Goal: Transaction & Acquisition: Purchase product/service

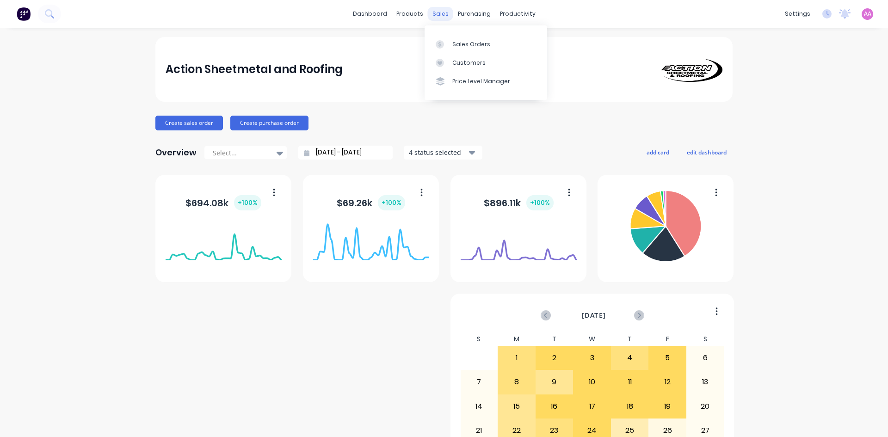
click at [442, 14] on div "sales" at bounding box center [440, 14] width 25 height 14
click at [475, 45] on div "Sales Orders" at bounding box center [471, 44] width 38 height 8
click at [456, 39] on link "Sales Orders" at bounding box center [486, 44] width 123 height 19
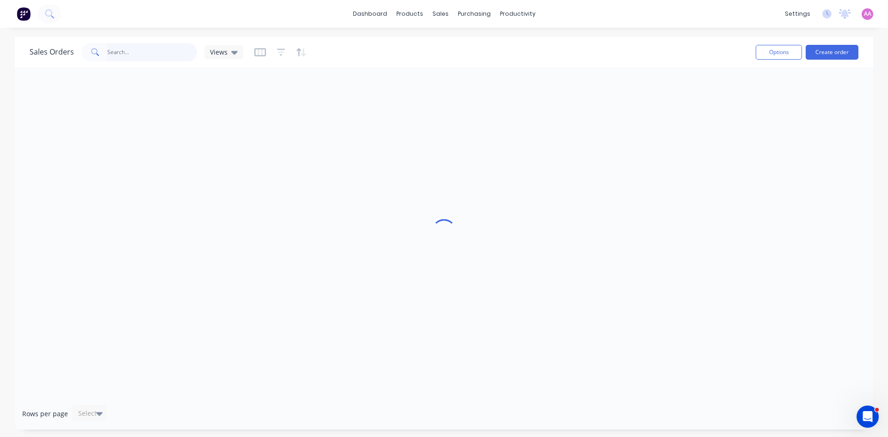
click at [145, 48] on input "text" at bounding box center [152, 52] width 90 height 19
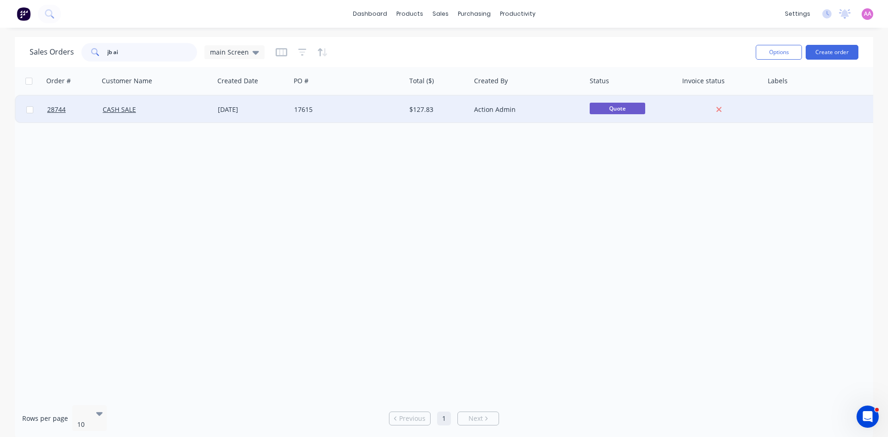
type input "jb ai"
click at [342, 106] on div "17615" at bounding box center [345, 109] width 103 height 9
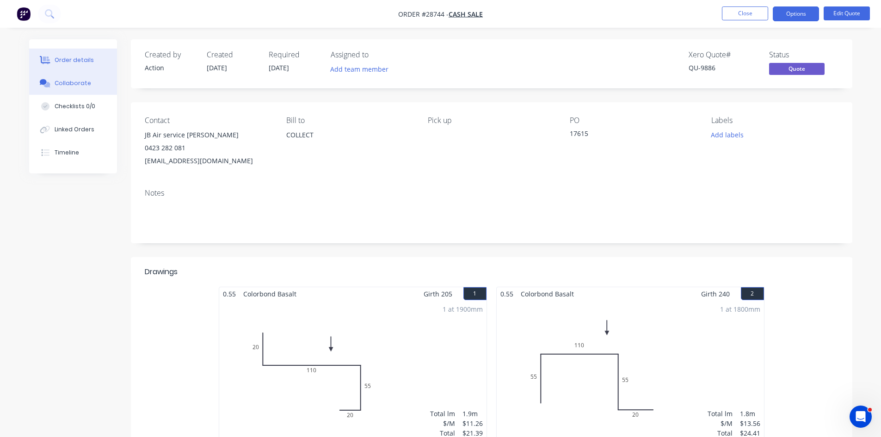
click at [60, 82] on div "Collaborate" at bounding box center [73, 83] width 37 height 8
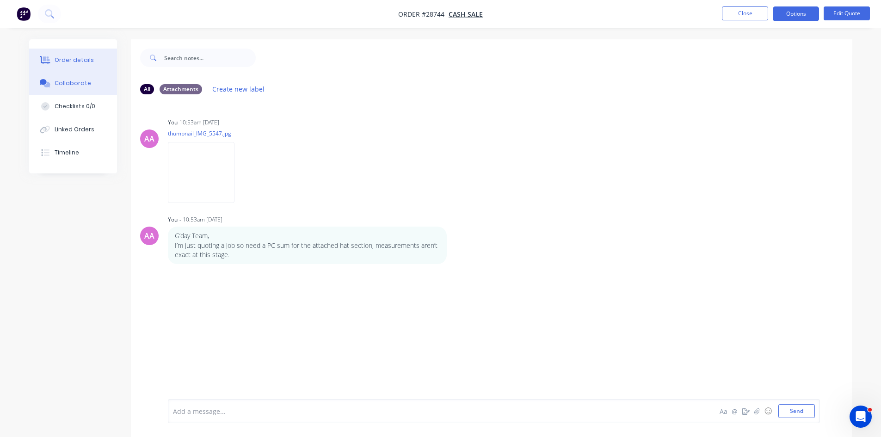
click at [68, 61] on div "Order details" at bounding box center [74, 60] width 39 height 8
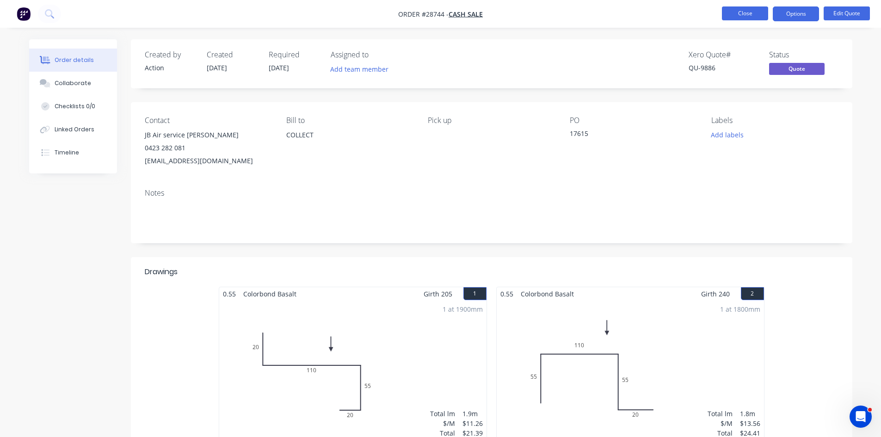
click at [732, 12] on button "Close" at bounding box center [745, 13] width 46 height 14
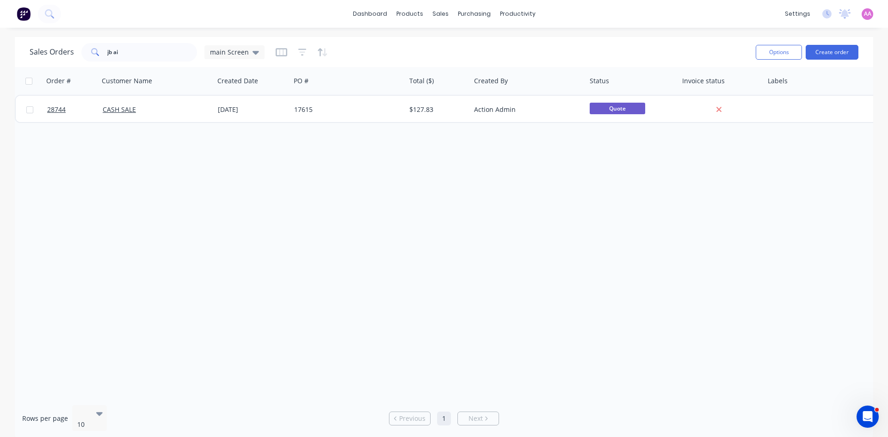
drag, startPoint x: 137, startPoint y: 52, endPoint x: 128, endPoint y: 54, distance: 9.5
click at [95, 59] on div "jb ai" at bounding box center [139, 52] width 116 height 19
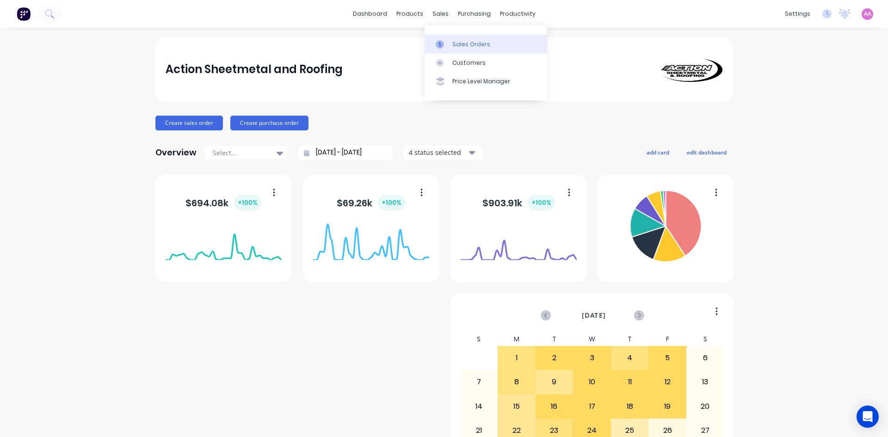
click at [452, 42] on link "Sales Orders" at bounding box center [486, 44] width 123 height 19
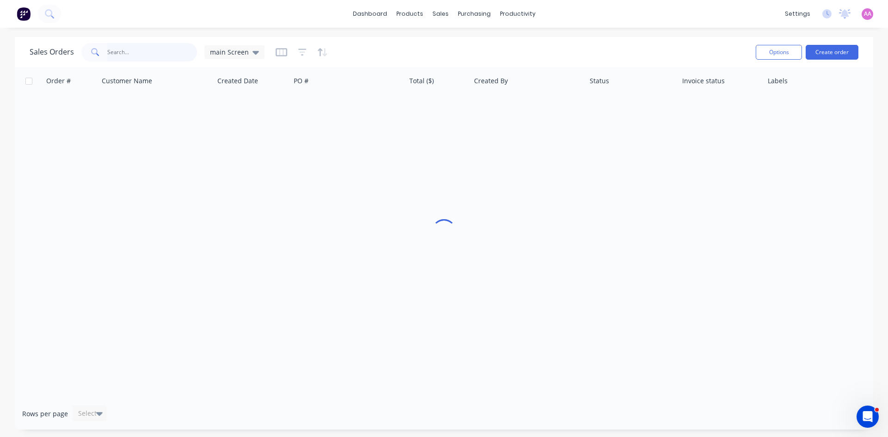
click at [155, 58] on input "text" at bounding box center [152, 52] width 90 height 19
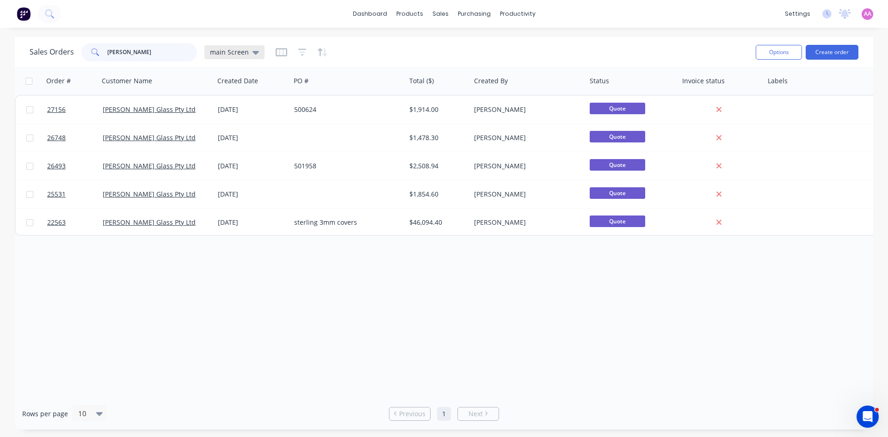
type input "patterson"
click at [240, 50] on span "main Screen" at bounding box center [229, 52] width 39 height 10
click at [242, 184] on button "archived" at bounding box center [259, 186] width 105 height 11
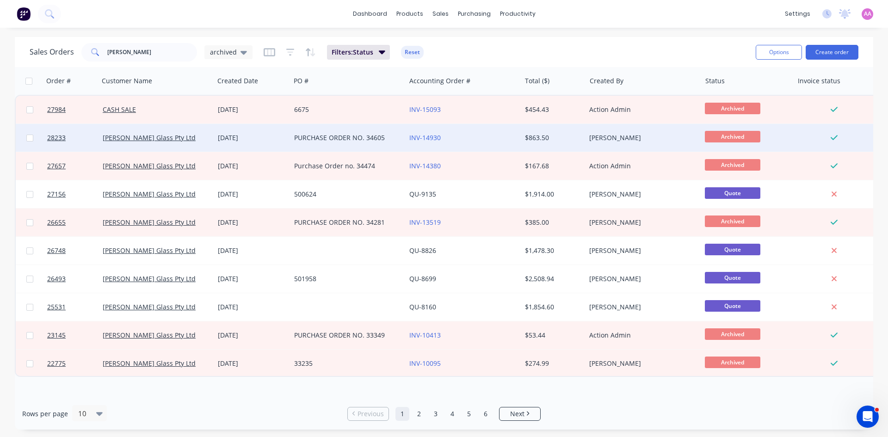
click at [312, 140] on div "PURCHASE ORDER NO. 34605" at bounding box center [345, 137] width 103 height 9
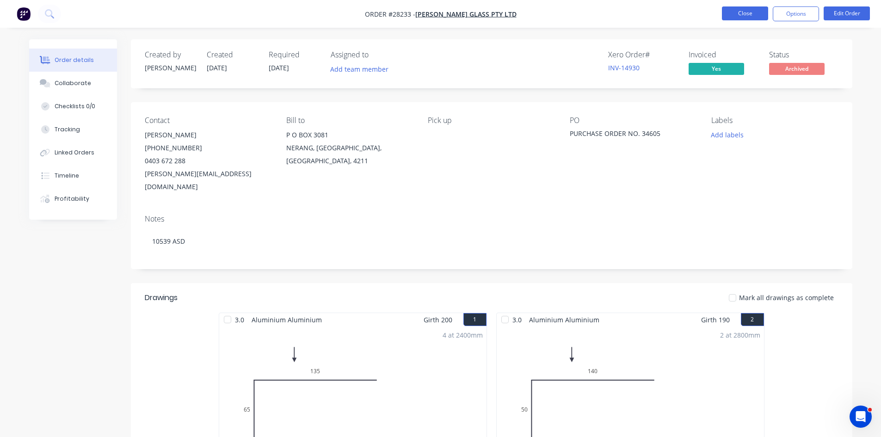
click at [728, 12] on button "Close" at bounding box center [745, 13] width 46 height 14
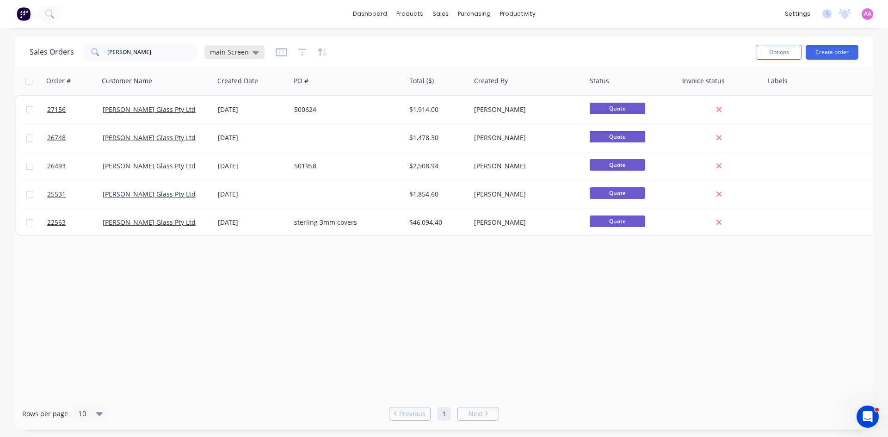
click at [239, 47] on div "main Screen" at bounding box center [234, 52] width 60 height 14
click at [218, 188] on button "archived" at bounding box center [259, 186] width 105 height 11
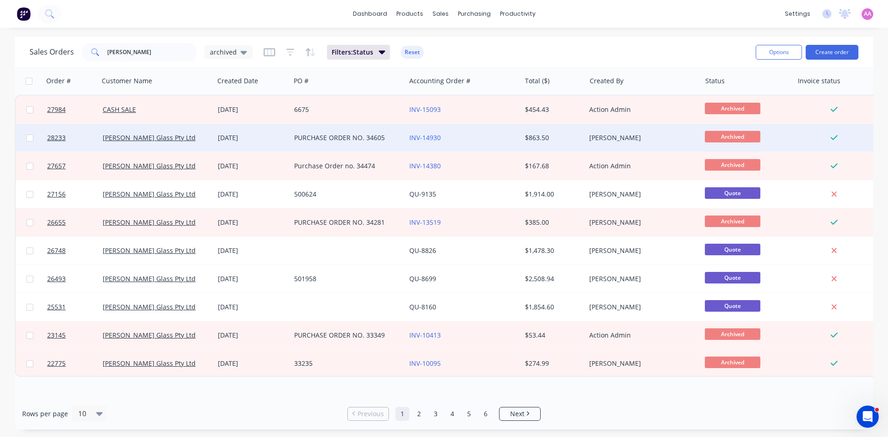
click at [338, 135] on div "PURCHASE ORDER NO. 34605" at bounding box center [345, 137] width 103 height 9
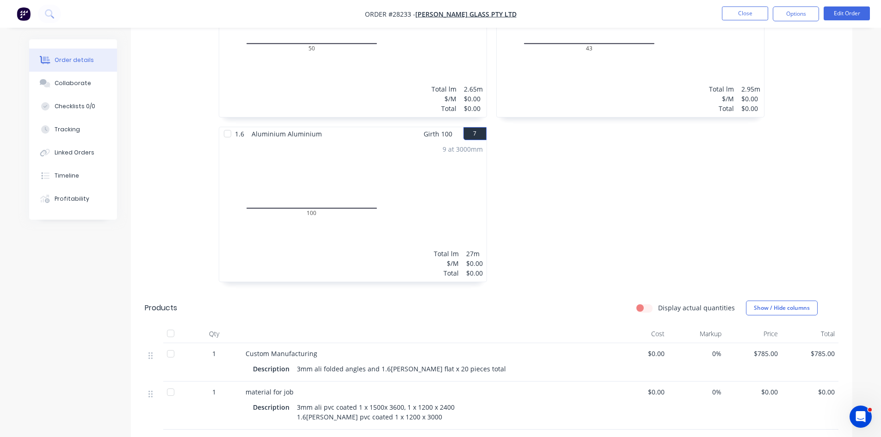
scroll to position [694, 0]
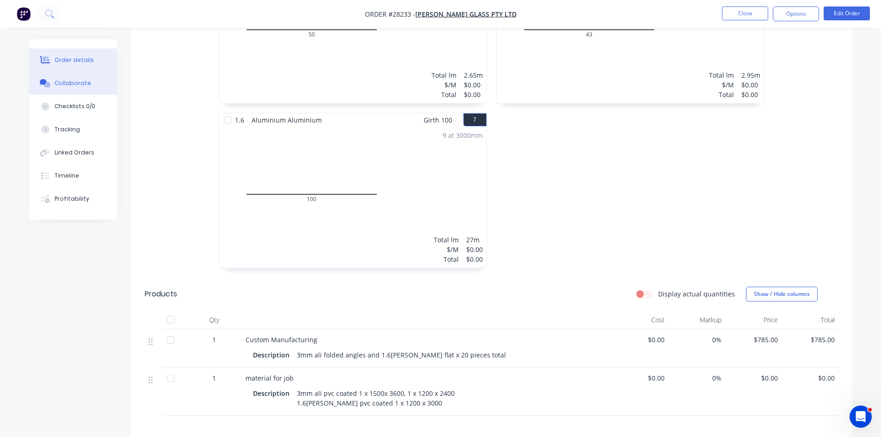
click at [58, 84] on div "Collaborate" at bounding box center [73, 83] width 37 height 8
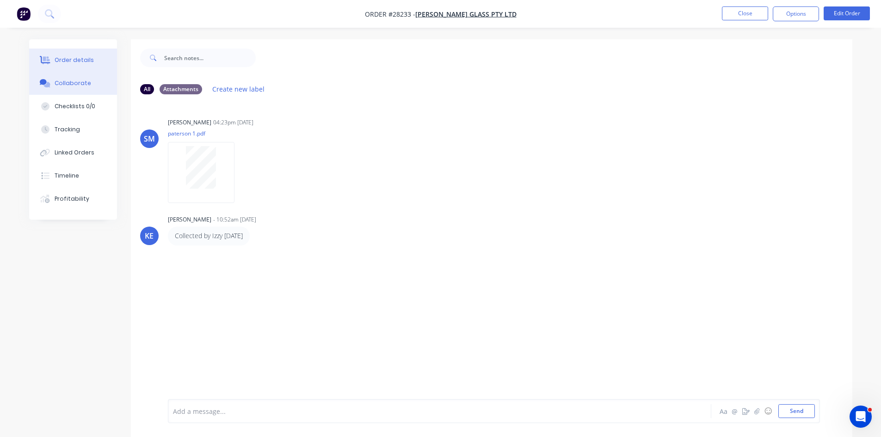
click at [69, 63] on div "Order details" at bounding box center [74, 60] width 39 height 8
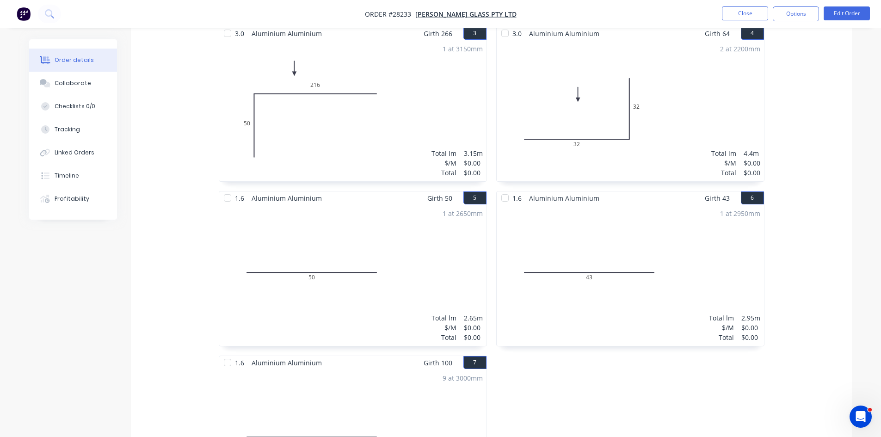
scroll to position [463, 0]
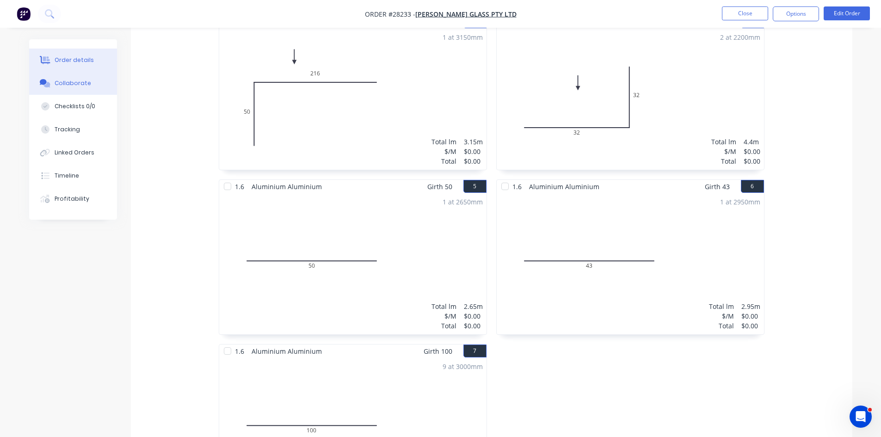
drag, startPoint x: 73, startPoint y: 87, endPoint x: 83, endPoint y: 93, distance: 11.8
click at [73, 87] on div "Collaborate" at bounding box center [73, 83] width 37 height 8
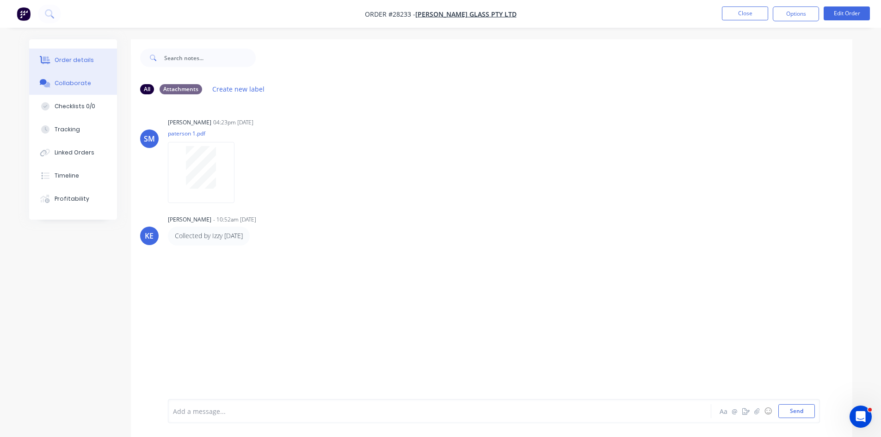
click at [78, 59] on div "Order details" at bounding box center [74, 60] width 39 height 8
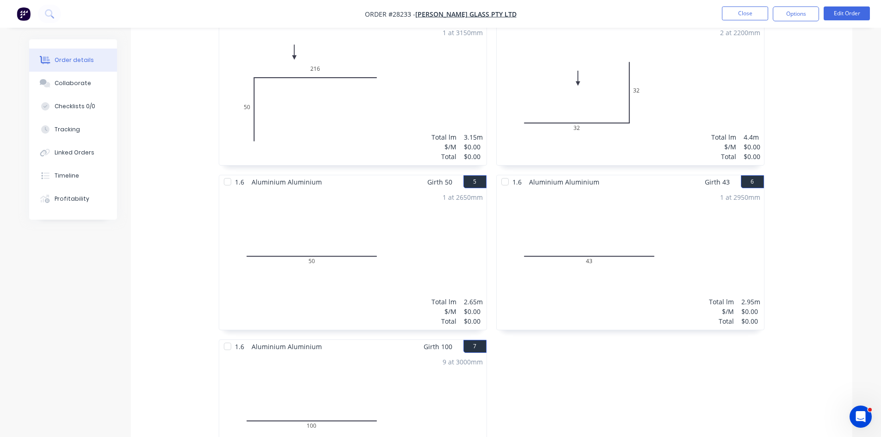
scroll to position [463, 0]
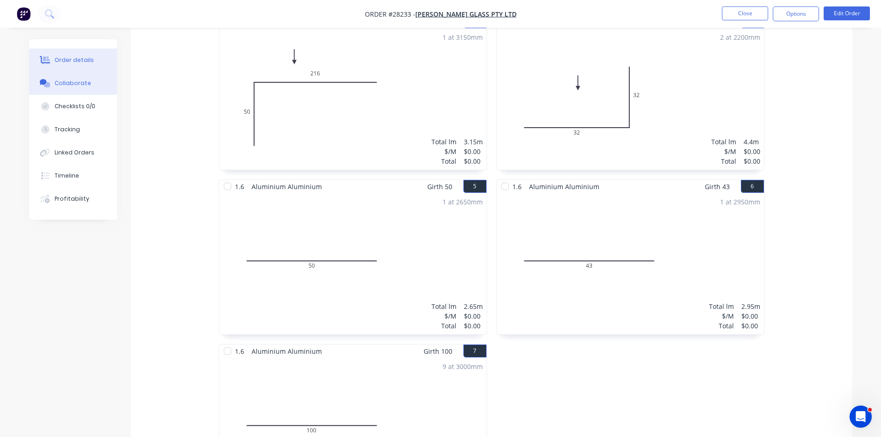
click at [82, 78] on button "Collaborate" at bounding box center [73, 83] width 88 height 23
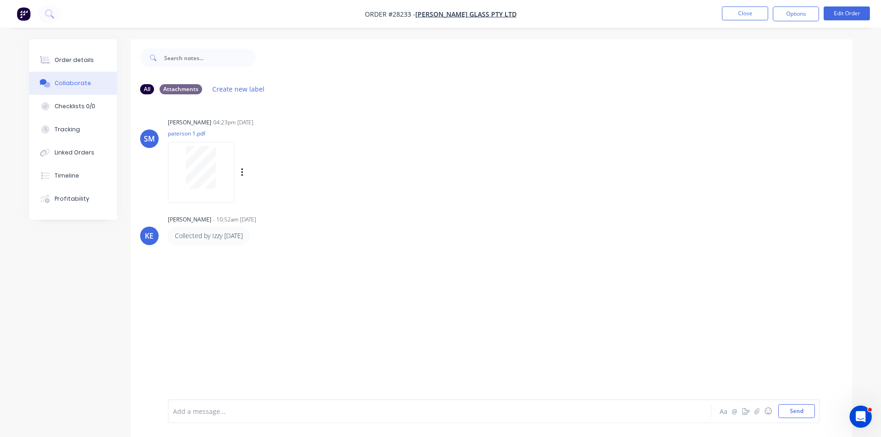
click at [216, 161] on div at bounding box center [201, 167] width 58 height 43
click at [62, 57] on div "Order details" at bounding box center [74, 60] width 39 height 8
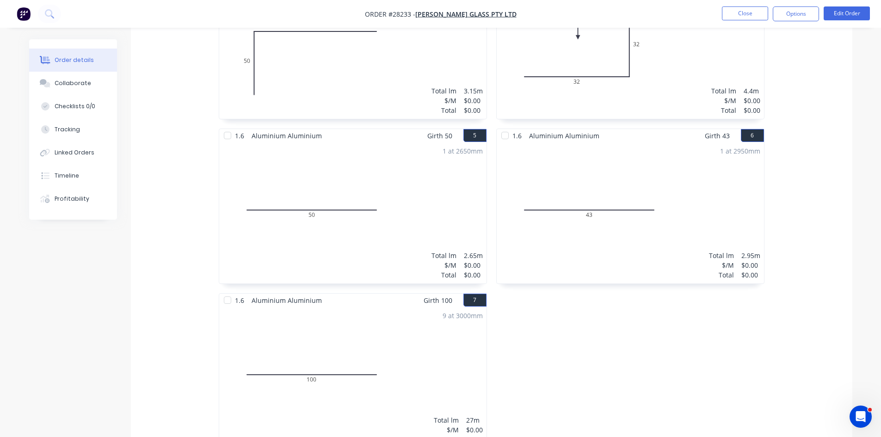
scroll to position [509, 0]
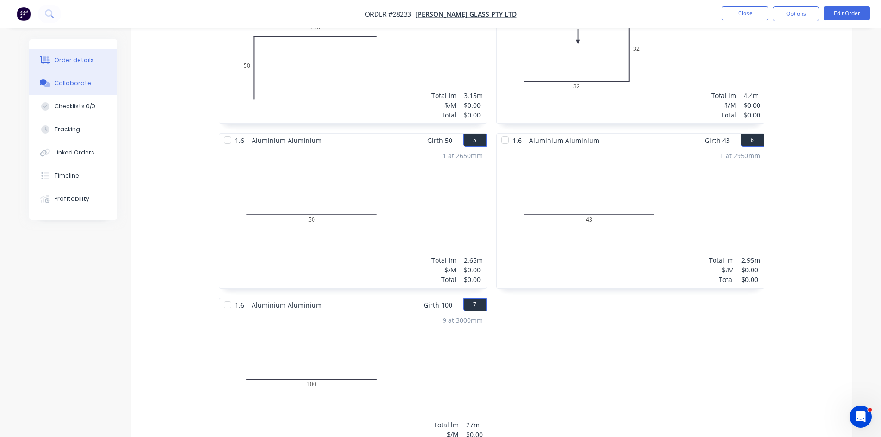
click at [73, 81] on div "Collaborate" at bounding box center [73, 83] width 37 height 8
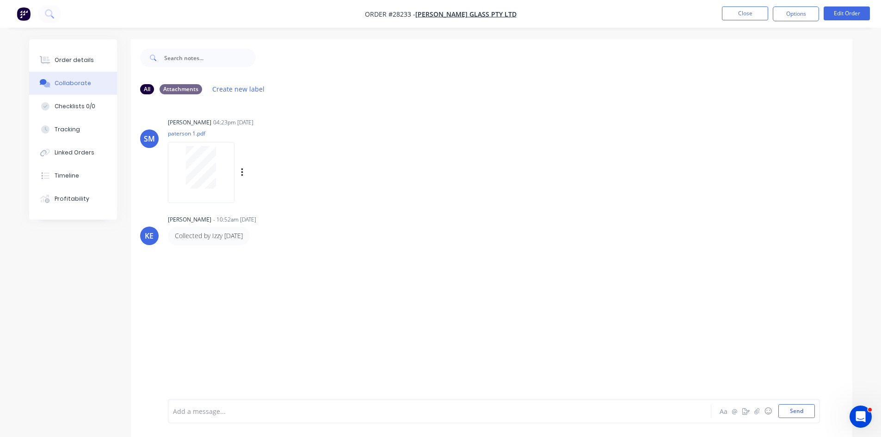
click at [178, 179] on div at bounding box center [201, 167] width 58 height 43
click at [65, 66] on button "Order details" at bounding box center [73, 60] width 88 height 23
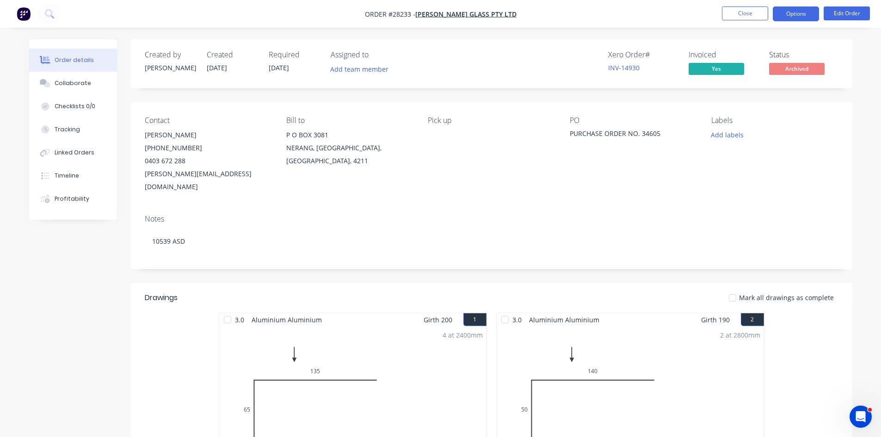
click at [784, 19] on button "Options" at bounding box center [796, 13] width 46 height 15
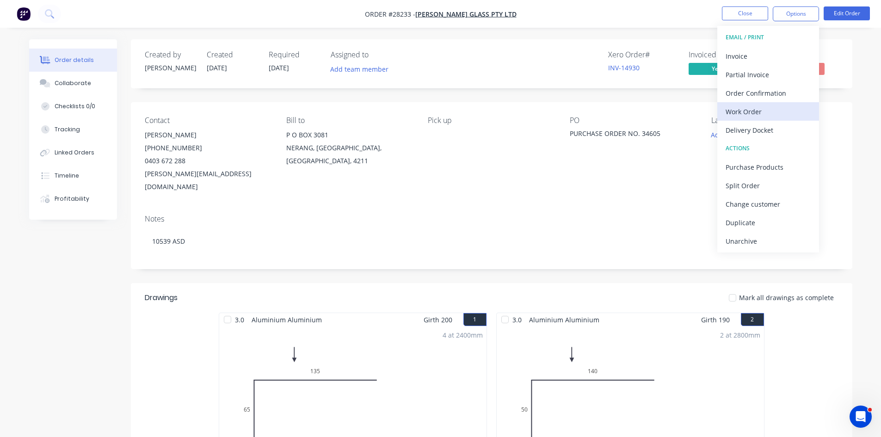
click at [754, 118] on div "Work Order" at bounding box center [768, 111] width 85 height 13
click at [742, 117] on div "Custom" at bounding box center [768, 111] width 85 height 13
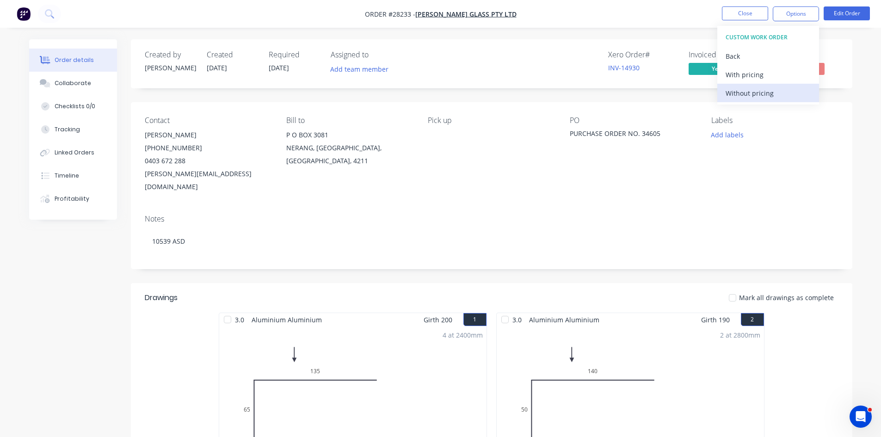
click at [744, 93] on div "Without pricing" at bounding box center [768, 93] width 85 height 13
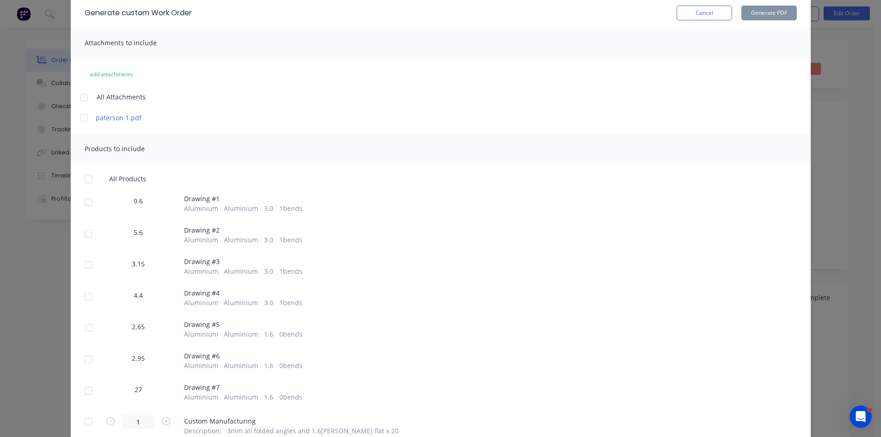
scroll to position [122, 0]
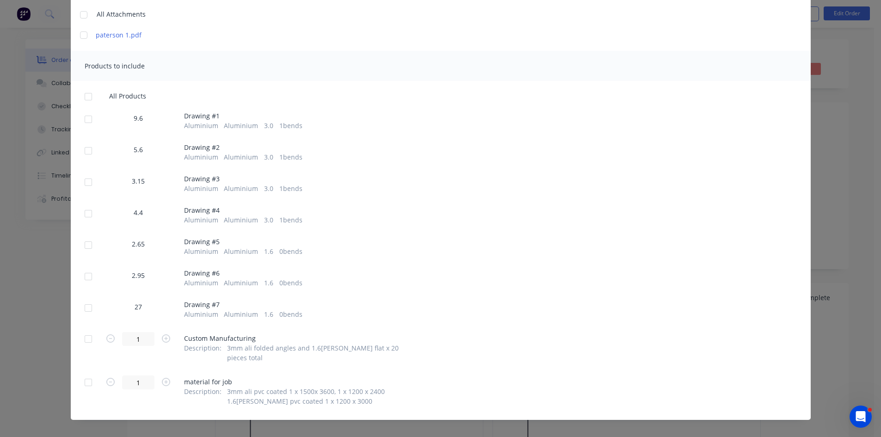
click at [91, 247] on div at bounding box center [88, 245] width 19 height 19
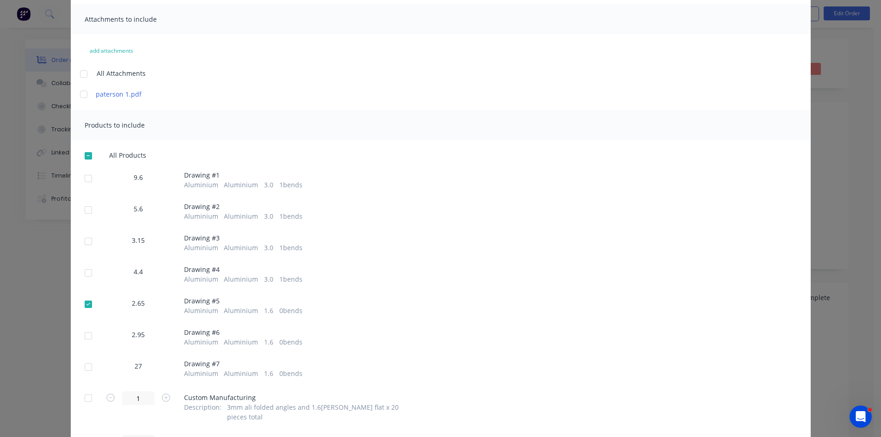
scroll to position [0, 0]
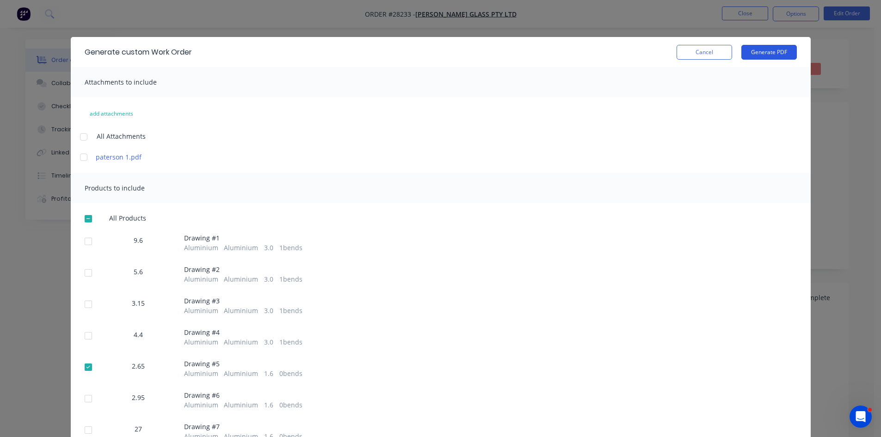
click at [761, 50] on button "Generate PDF" at bounding box center [770, 52] width 56 height 15
click at [693, 53] on button "Cancel" at bounding box center [705, 52] width 56 height 15
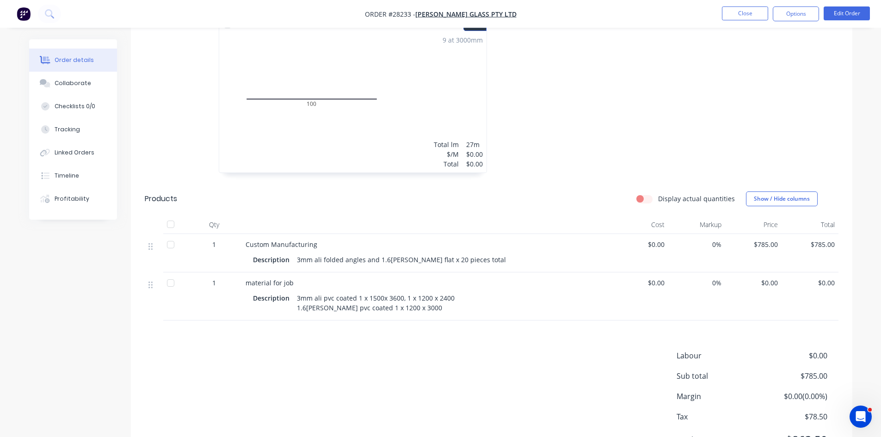
scroll to position [824, 0]
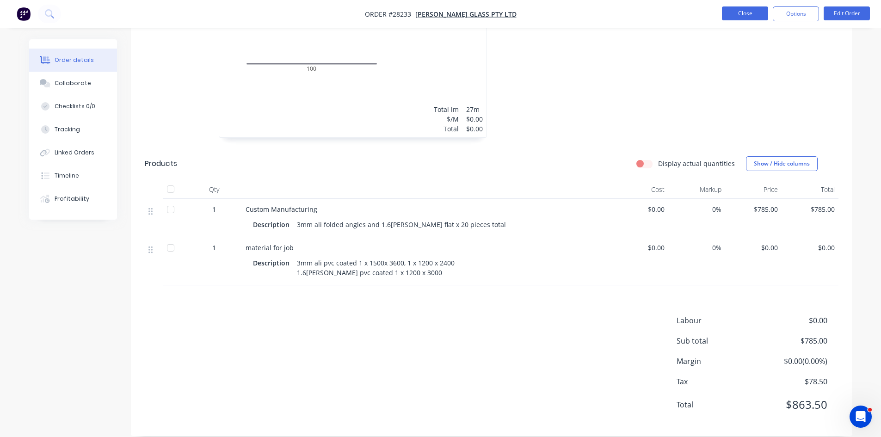
click at [756, 15] on button "Close" at bounding box center [745, 13] width 46 height 14
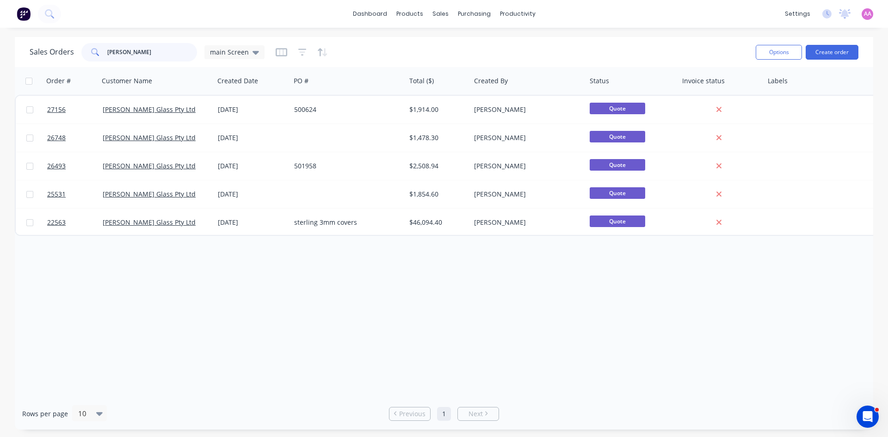
drag, startPoint x: 157, startPoint y: 53, endPoint x: 103, endPoint y: 53, distance: 54.1
click at [103, 53] on div "patterson" at bounding box center [139, 52] width 116 height 19
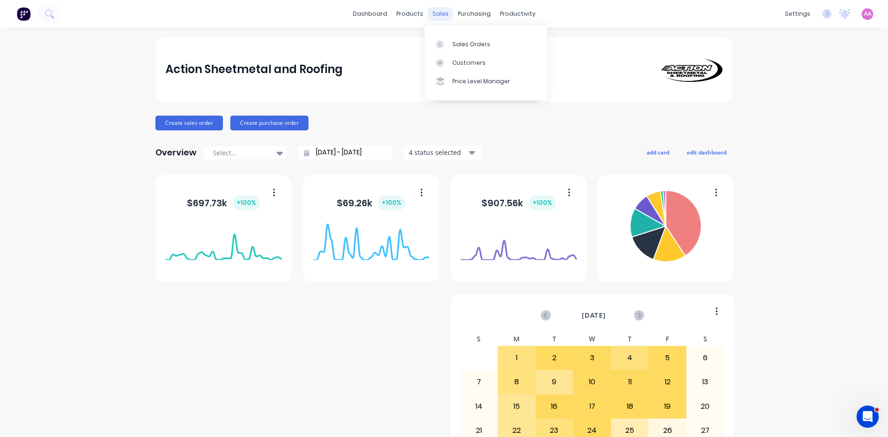
click at [428, 12] on div "sales" at bounding box center [440, 14] width 25 height 14
click at [462, 46] on div "Sales Orders" at bounding box center [471, 44] width 38 height 8
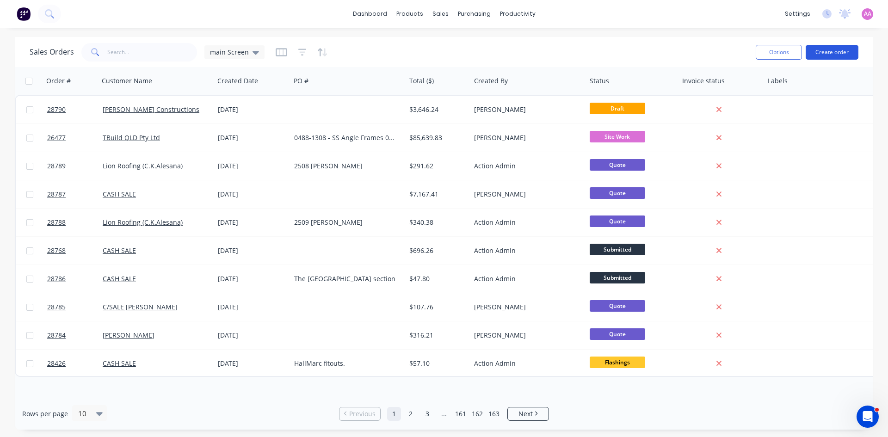
click at [834, 54] on button "Create order" at bounding box center [832, 52] width 53 height 15
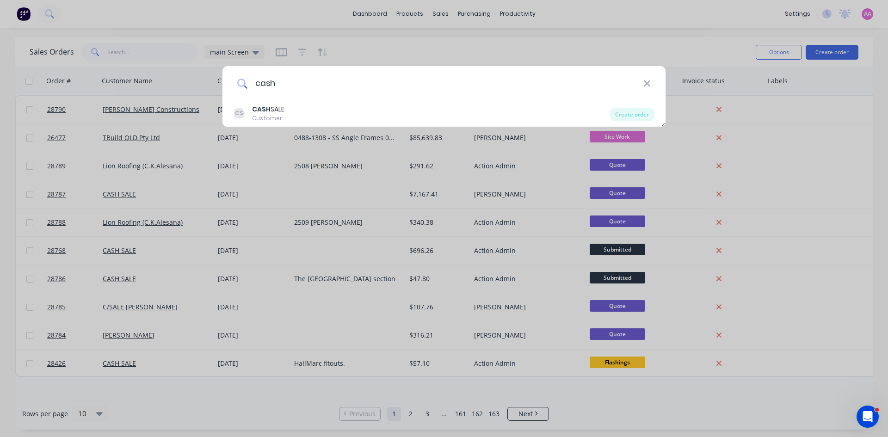
type input "cash"
click at [356, 130] on div "cash CS CASH SALE Customer Create order" at bounding box center [444, 218] width 888 height 437
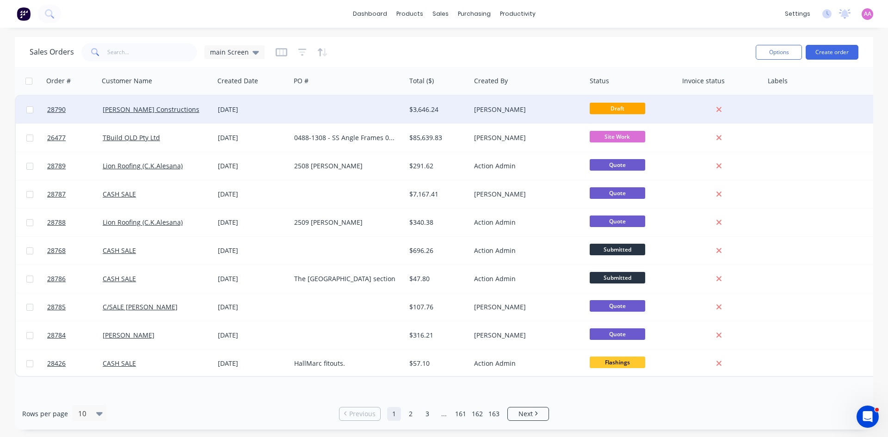
click at [353, 118] on div at bounding box center [348, 110] width 115 height 28
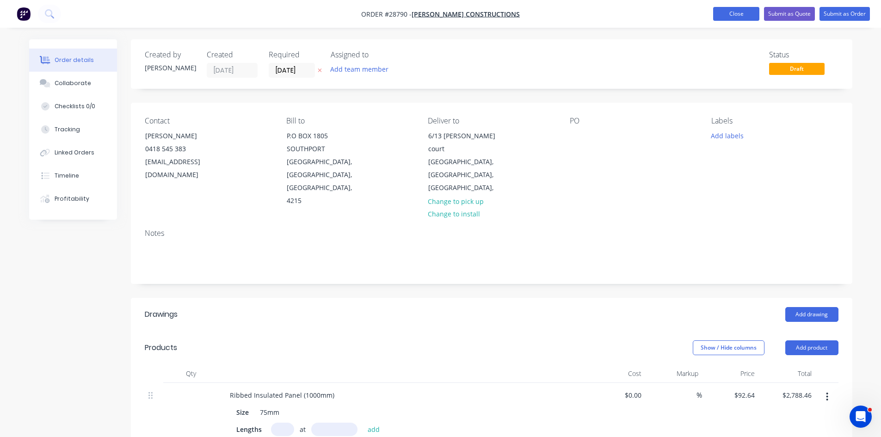
drag, startPoint x: 719, startPoint y: 17, endPoint x: 728, endPoint y: 18, distance: 8.3
click at [719, 17] on button "Close" at bounding box center [736, 14] width 46 height 14
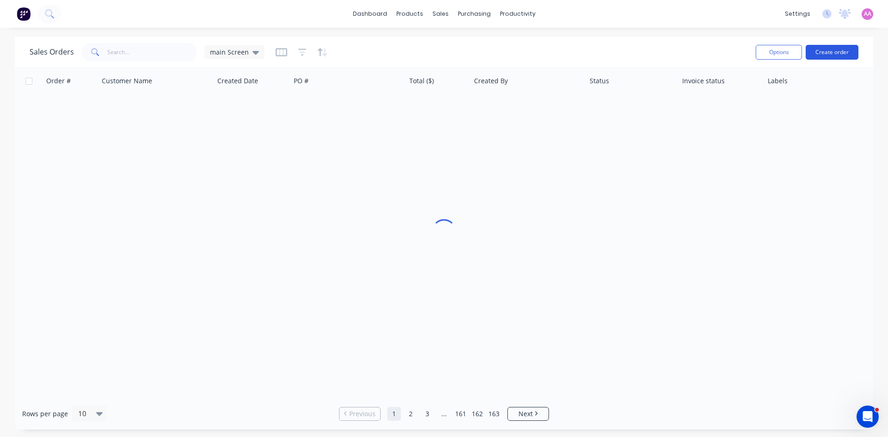
click at [826, 52] on button "Create order" at bounding box center [832, 52] width 53 height 15
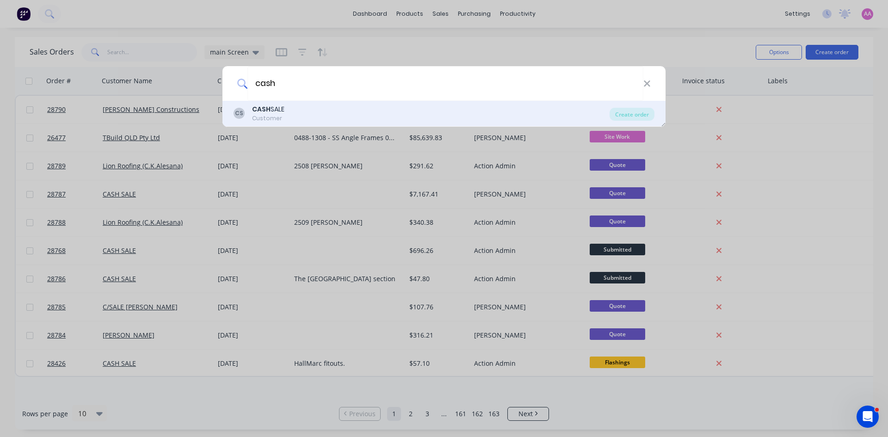
type input "cash"
click at [263, 105] on b "CASH" at bounding box center [261, 109] width 19 height 9
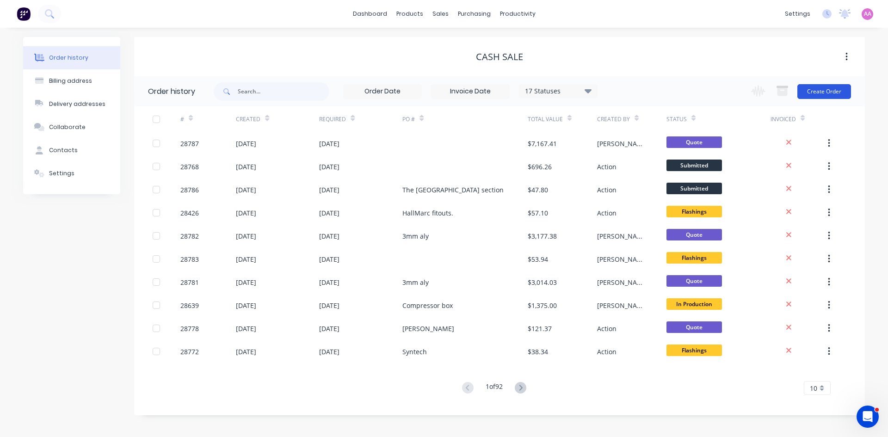
click at [819, 90] on button "Create Order" at bounding box center [825, 91] width 54 height 15
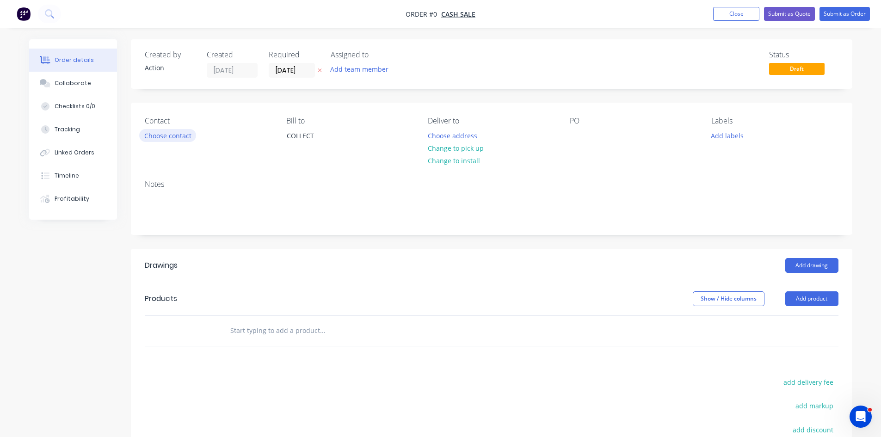
click at [169, 137] on button "Choose contact" at bounding box center [167, 135] width 57 height 12
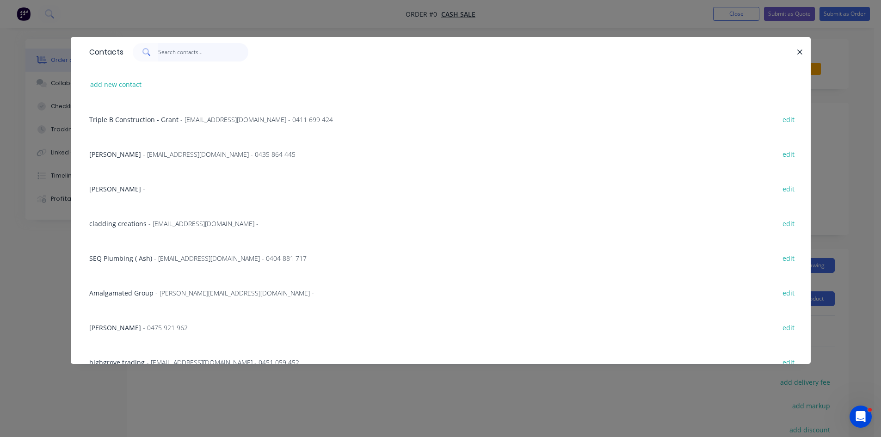
click at [175, 53] on input "text" at bounding box center [203, 52] width 90 height 19
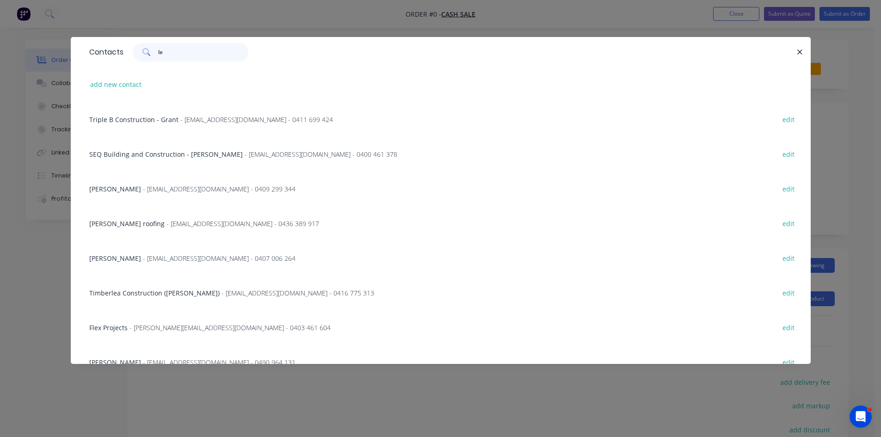
type input "l"
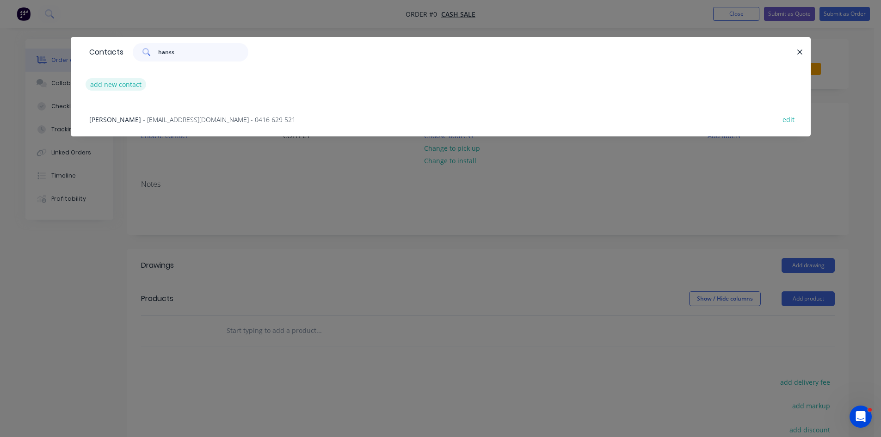
type input "hanss"
click at [123, 84] on button "add new contact" at bounding box center [116, 84] width 61 height 12
select select "AU"
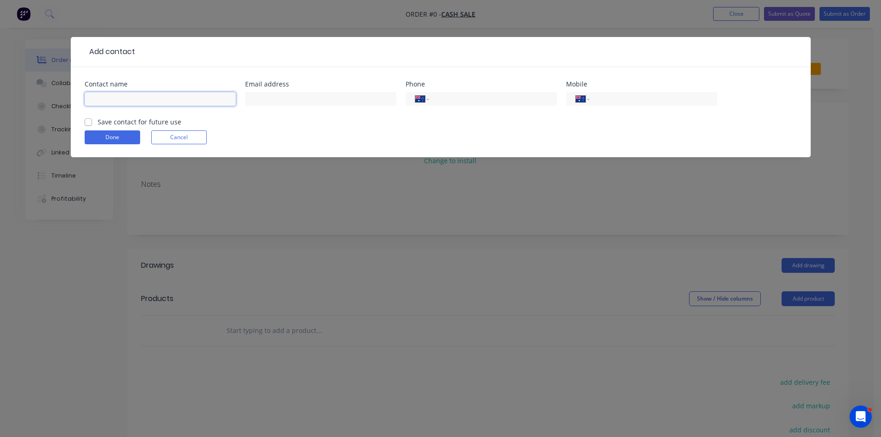
click at [144, 95] on input "text" at bounding box center [160, 99] width 151 height 14
type input "Leonard Hansson"
click at [304, 98] on input "text" at bounding box center [320, 99] width 151 height 14
type input "leonardhansson@gmail.com"
click at [613, 98] on input "tel" at bounding box center [651, 99] width 111 height 11
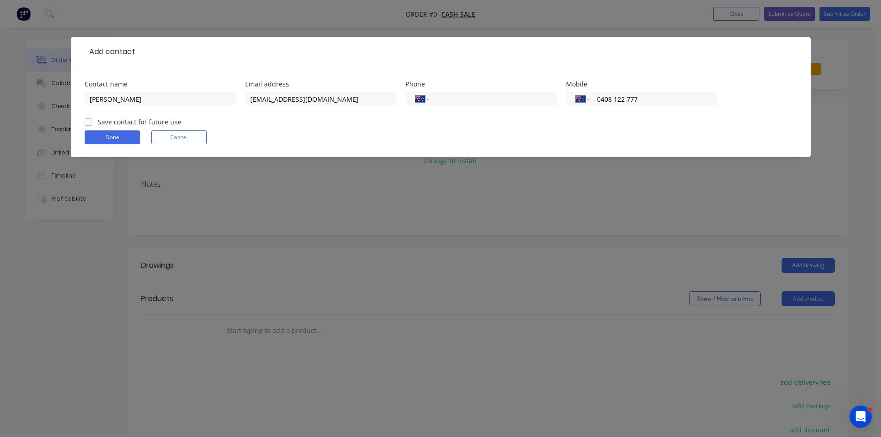
type input "0408 122 777"
click at [98, 122] on label "Save contact for future use" at bounding box center [140, 122] width 84 height 10
click at [91, 122] on input "Save contact for future use" at bounding box center [88, 121] width 7 height 9
checkbox input "true"
click at [116, 140] on button "Done" at bounding box center [113, 137] width 56 height 14
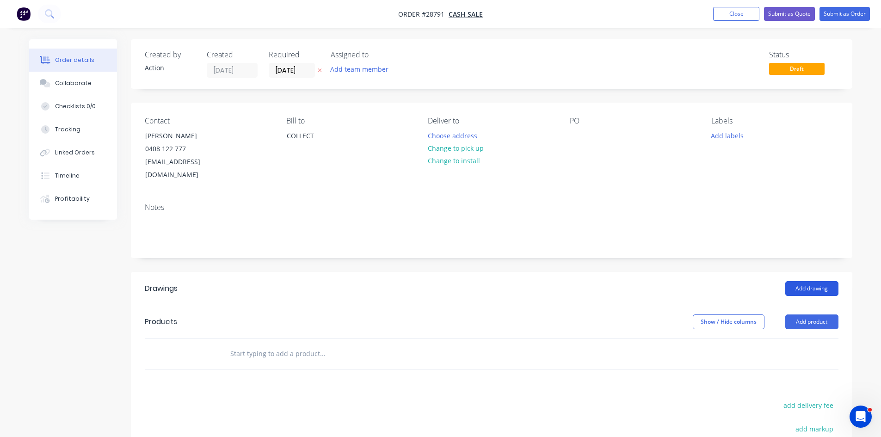
click at [817, 281] on button "Add drawing" at bounding box center [812, 288] width 53 height 15
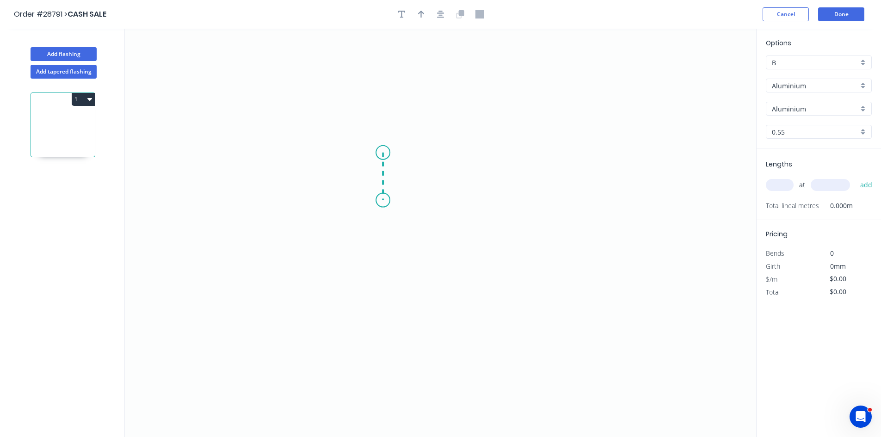
drag, startPoint x: 383, startPoint y: 153, endPoint x: 384, endPoint y: 200, distance: 47.7
click at [384, 200] on icon "0" at bounding box center [441, 233] width 632 height 409
drag, startPoint x: 550, startPoint y: 201, endPoint x: 551, endPoint y: 178, distance: 23.2
click at [551, 200] on icon "0 ?" at bounding box center [441, 233] width 632 height 409
click at [549, 155] on icon "0 ? ?" at bounding box center [441, 233] width 632 height 409
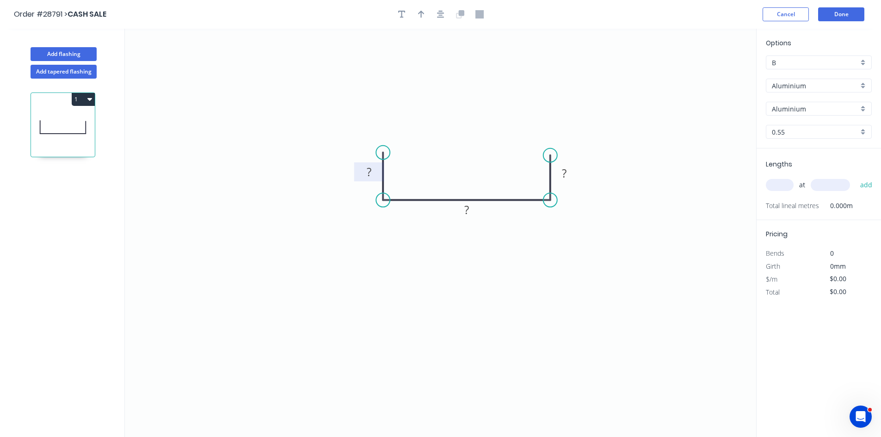
click at [372, 173] on tspan "?" at bounding box center [369, 171] width 5 height 15
drag, startPoint x: 793, startPoint y: 86, endPoint x: 796, endPoint y: 92, distance: 7.0
click at [794, 86] on input "Aluminium" at bounding box center [815, 86] width 87 height 10
type input "$1.00"
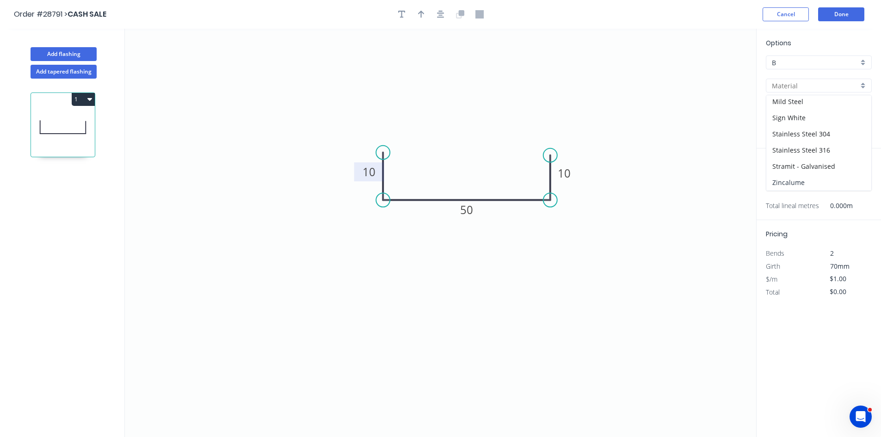
click at [792, 178] on div "Zincalume" at bounding box center [819, 182] width 105 height 16
type input "Zincalume"
type input "Zinc"
type input "$9.58"
click at [781, 181] on input "text" at bounding box center [780, 185] width 28 height 12
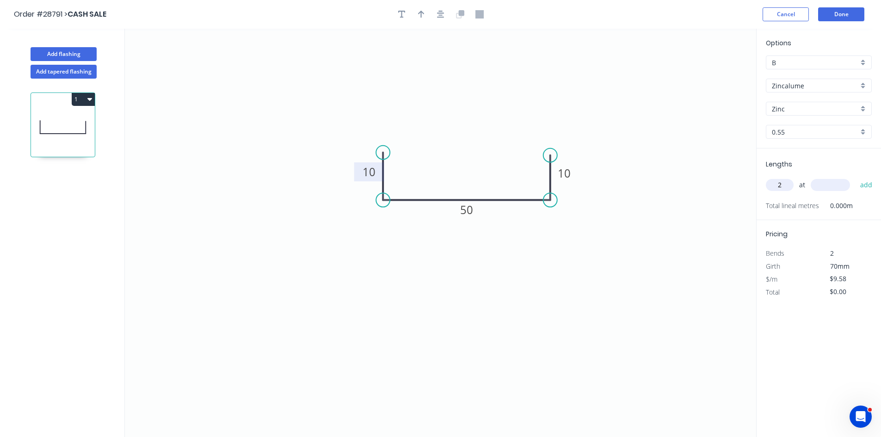
type input "2"
type input "1"
type input "735"
click at [862, 185] on button "add" at bounding box center [867, 185] width 22 height 16
type input "$19.16"
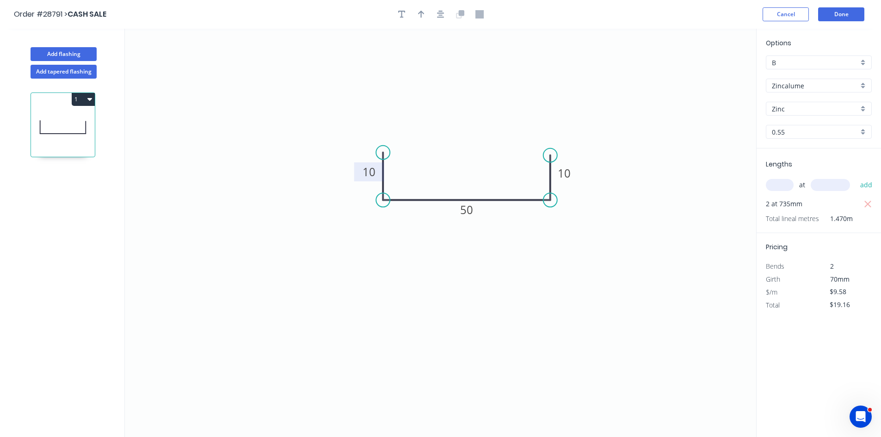
click at [784, 131] on input "0.55" at bounding box center [815, 132] width 87 height 10
click at [782, 181] on div "1.0" at bounding box center [819, 182] width 105 height 16
type input "1.0"
type input "$12.26"
type input "$24.52"
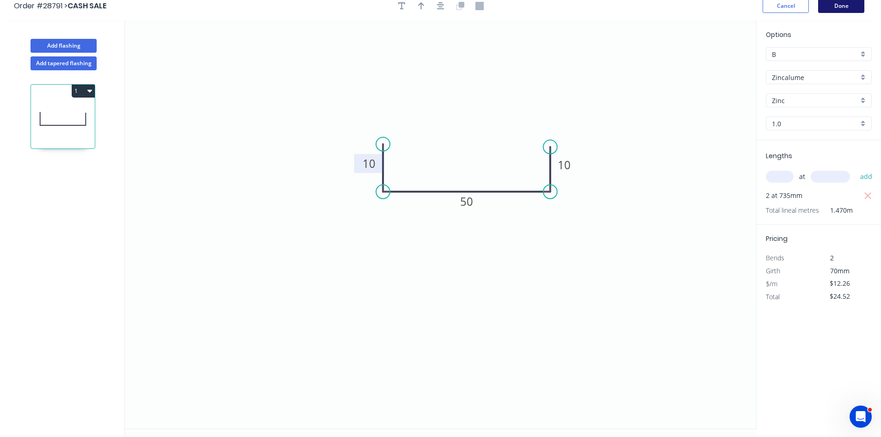
scroll to position [0, 0]
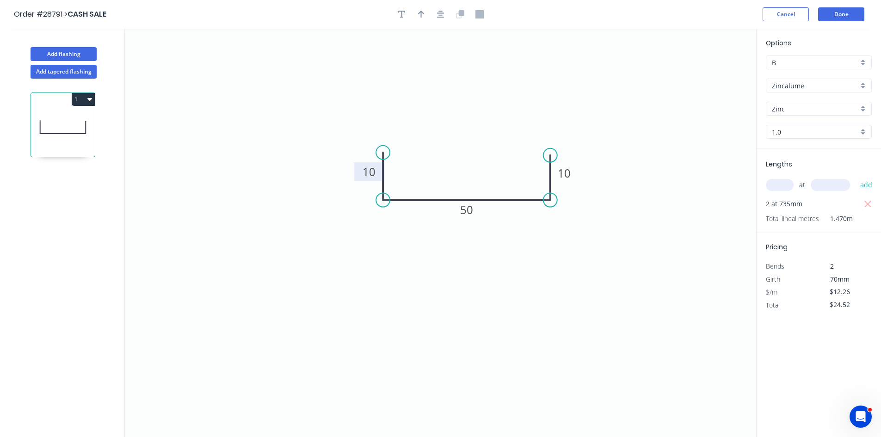
click at [837, 24] on header "Order #28791 > CASH SALE Cancel Done" at bounding box center [440, 14] width 881 height 29
click at [838, 14] on button "Done" at bounding box center [841, 14] width 46 height 14
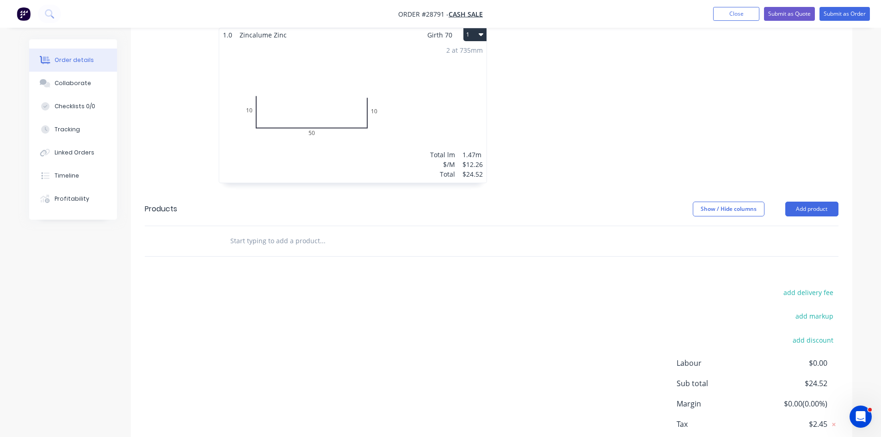
click at [408, 141] on div "2 at 735mm Total lm $/M Total 1.47m $12.26 $24.52" at bounding box center [352, 112] width 267 height 141
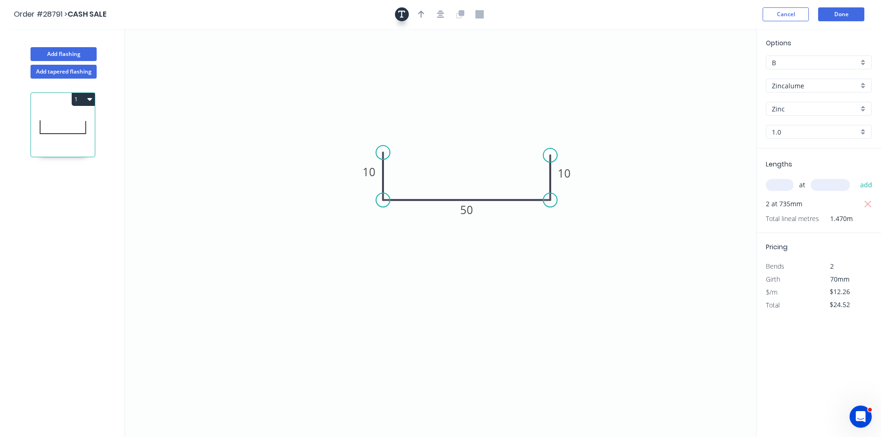
click at [398, 13] on icon "button" at bounding box center [401, 14] width 7 height 8
drag, startPoint x: 148, startPoint y: 69, endPoint x: 426, endPoint y: 246, distance: 329.1
click at [426, 246] on textarea at bounding box center [461, 246] width 75 height 34
click at [578, 106] on icon "Internal Dimension 10 50 10" at bounding box center [441, 233] width 632 height 409
type textarea "Internal Dimension"
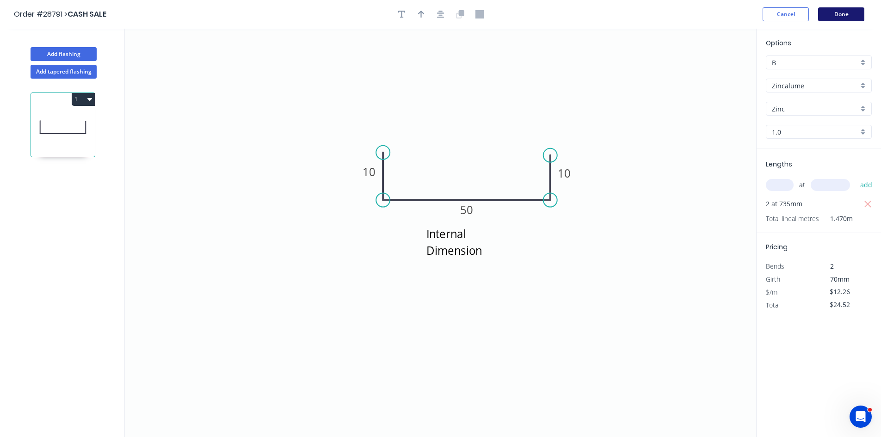
click at [856, 11] on button "Done" at bounding box center [841, 14] width 46 height 14
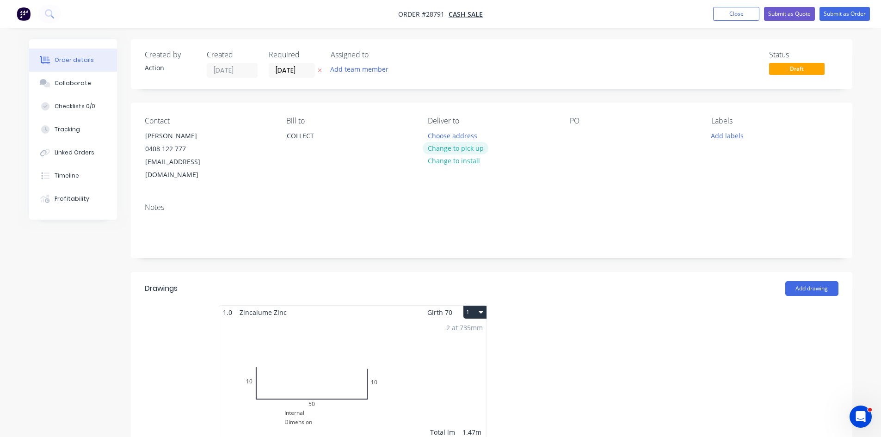
click at [453, 146] on button "Change to pick up" at bounding box center [456, 148] width 66 height 12
click at [295, 67] on input "[DATE]" at bounding box center [291, 70] width 45 height 14
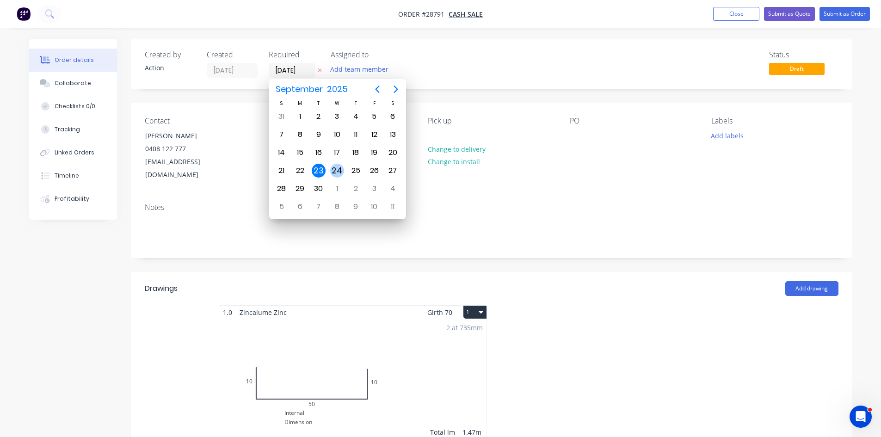
click at [336, 170] on div "24" at bounding box center [337, 171] width 14 height 14
type input "24/09/25"
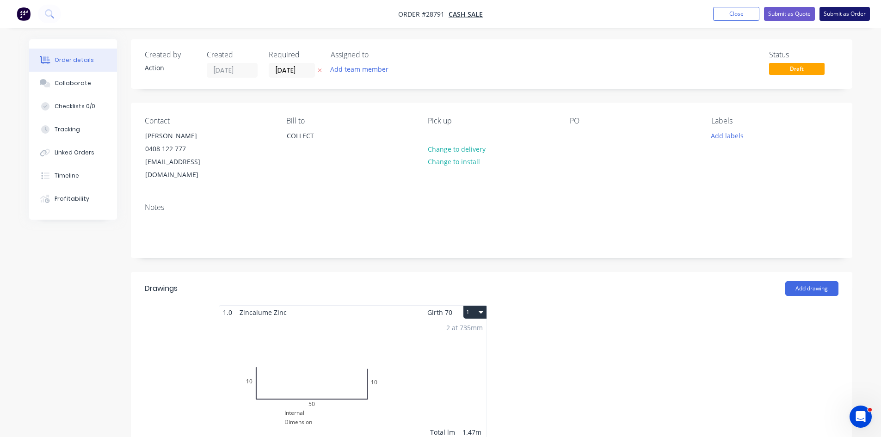
click at [850, 12] on button "Submit as Order" at bounding box center [845, 14] width 50 height 14
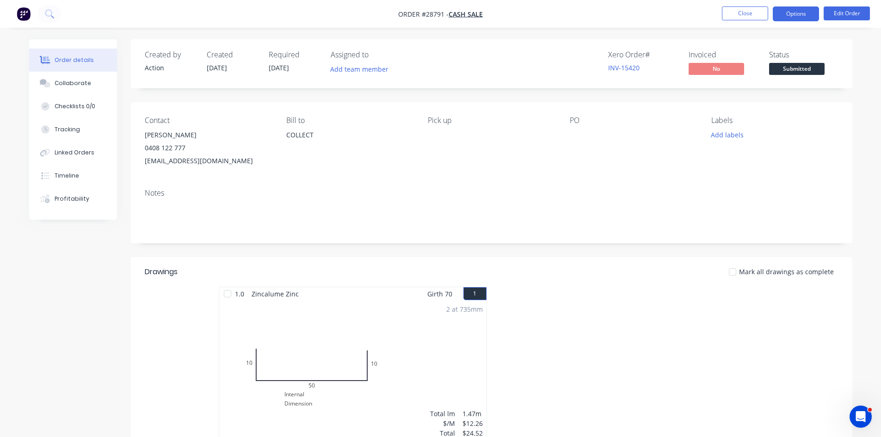
click at [801, 13] on button "Options" at bounding box center [796, 13] width 46 height 15
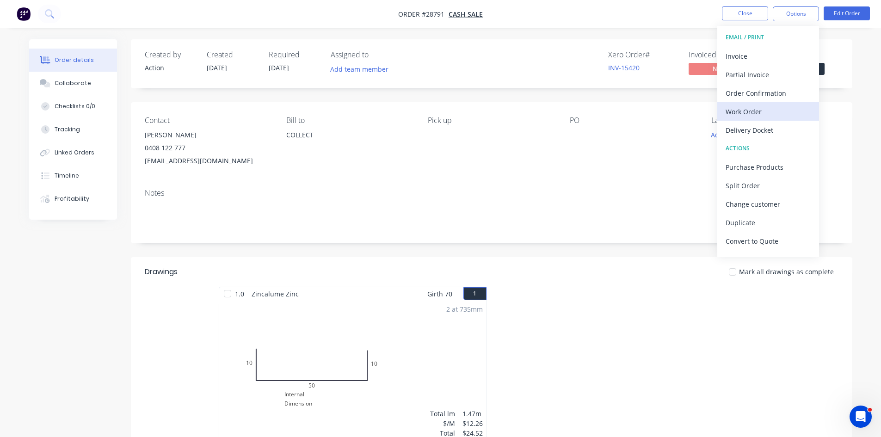
click at [758, 112] on div "Work Order" at bounding box center [768, 111] width 85 height 13
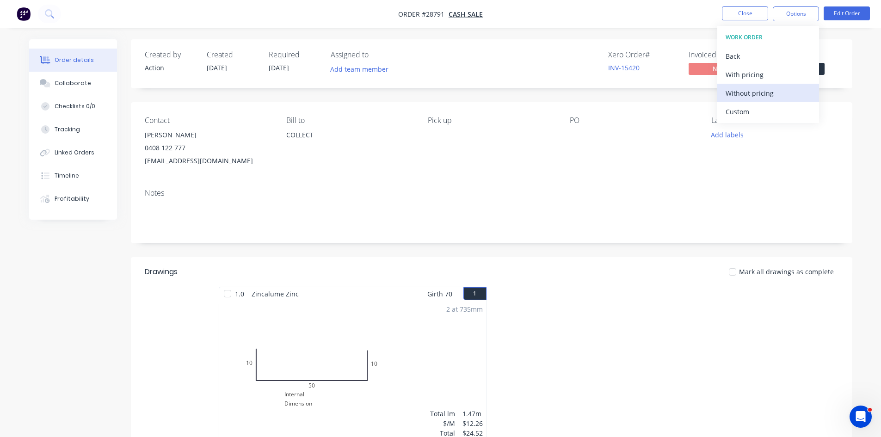
click at [752, 91] on div "Without pricing" at bounding box center [768, 93] width 85 height 13
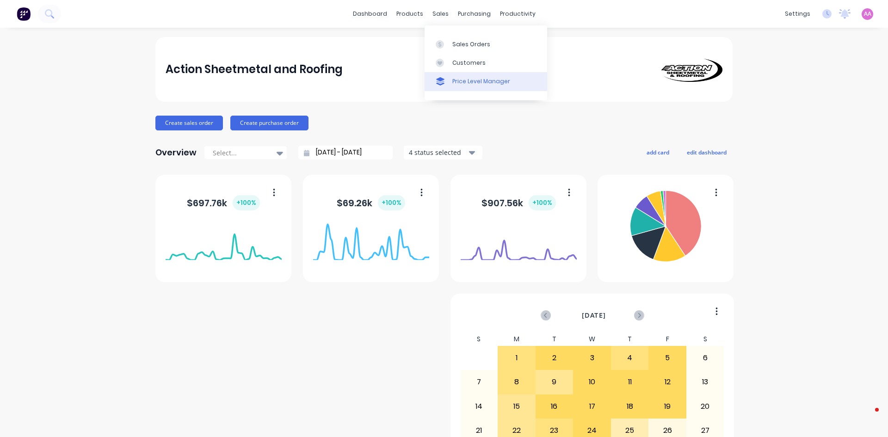
drag, startPoint x: 463, startPoint y: 48, endPoint x: 529, endPoint y: 73, distance: 70.3
click at [464, 49] on link "Sales Orders" at bounding box center [486, 44] width 123 height 19
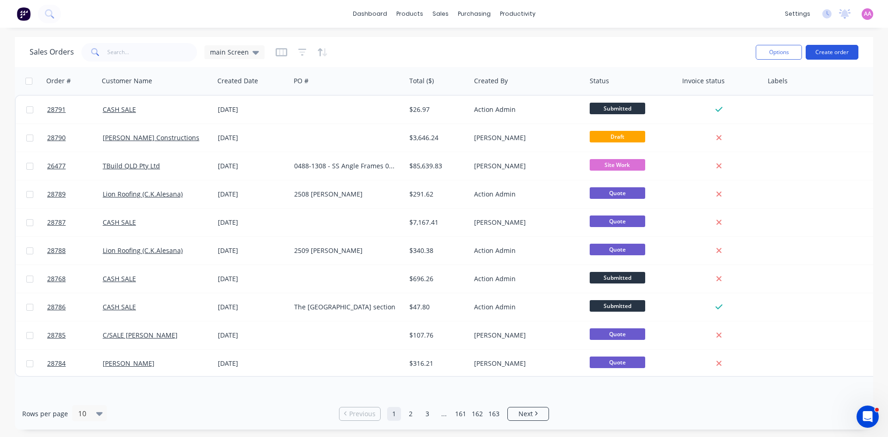
click at [837, 55] on button "Create order" at bounding box center [832, 52] width 53 height 15
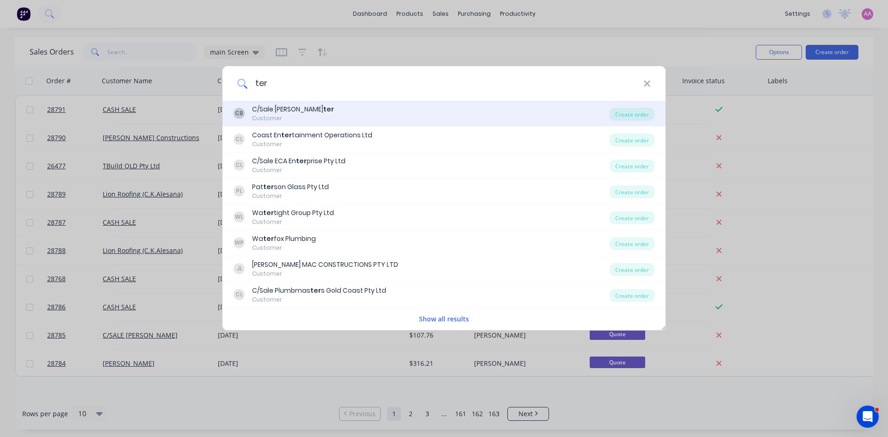
type input "ter"
click at [363, 117] on div "CB C/Sale [PERSON_NAME] ter Customer" at bounding box center [422, 114] width 376 height 18
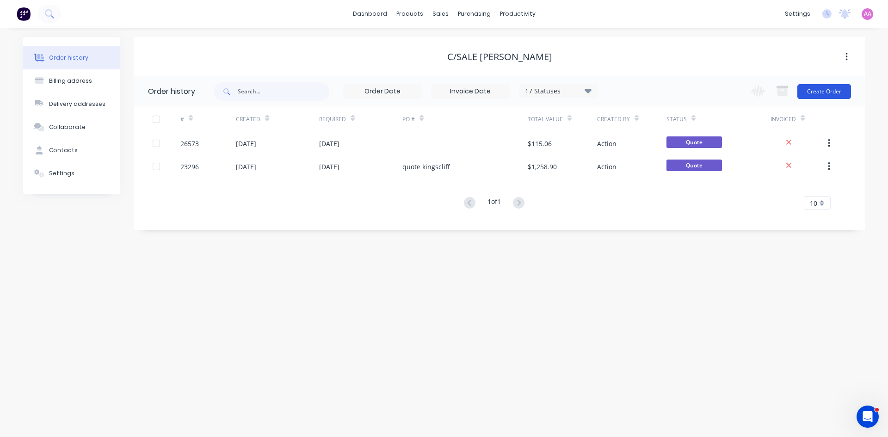
click at [814, 90] on button "Create Order" at bounding box center [825, 91] width 54 height 15
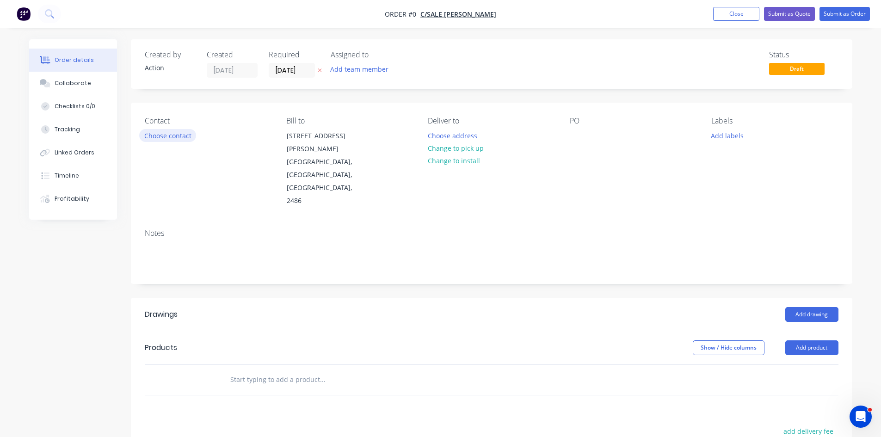
click at [170, 136] on button "Choose contact" at bounding box center [167, 135] width 57 height 12
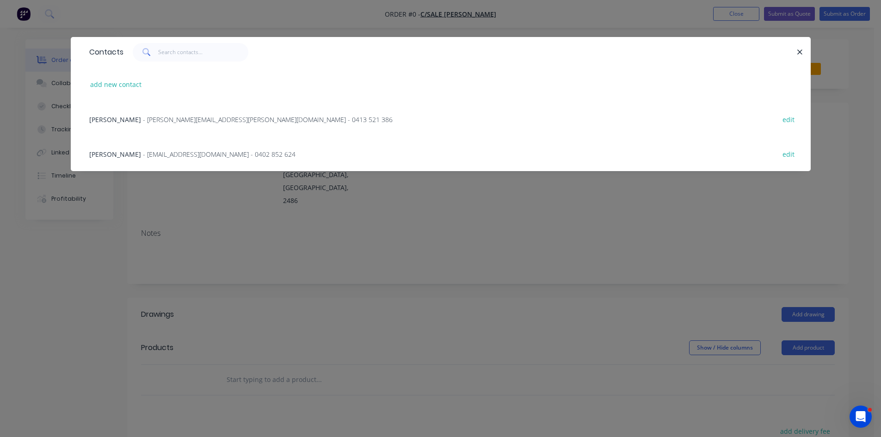
click at [167, 113] on div "Scott baxter - scott.baxter@outlook.com - 0413 521 386 edit" at bounding box center [441, 119] width 712 height 35
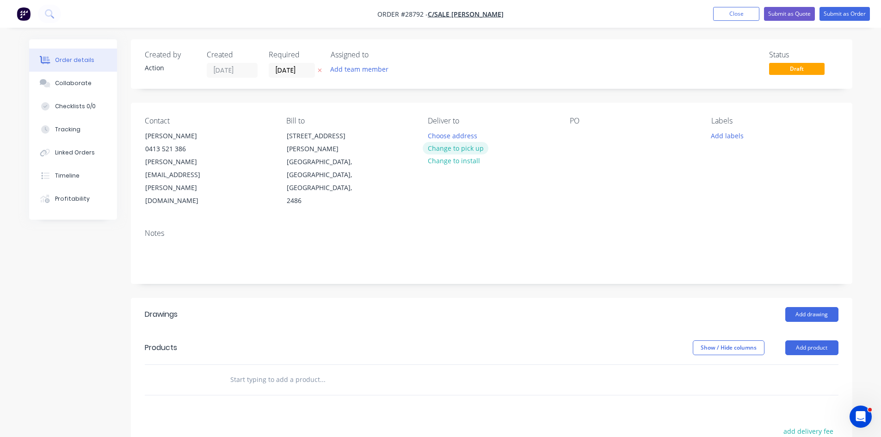
click at [452, 145] on button "Change to pick up" at bounding box center [456, 148] width 66 height 12
click at [287, 74] on input "[DATE]" at bounding box center [291, 70] width 45 height 14
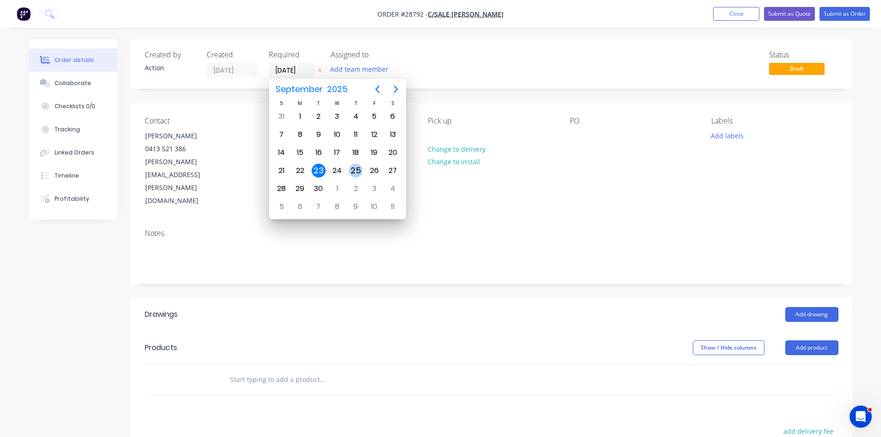
click at [350, 167] on div "25" at bounding box center [356, 171] width 14 height 14
type input "25/09/25"
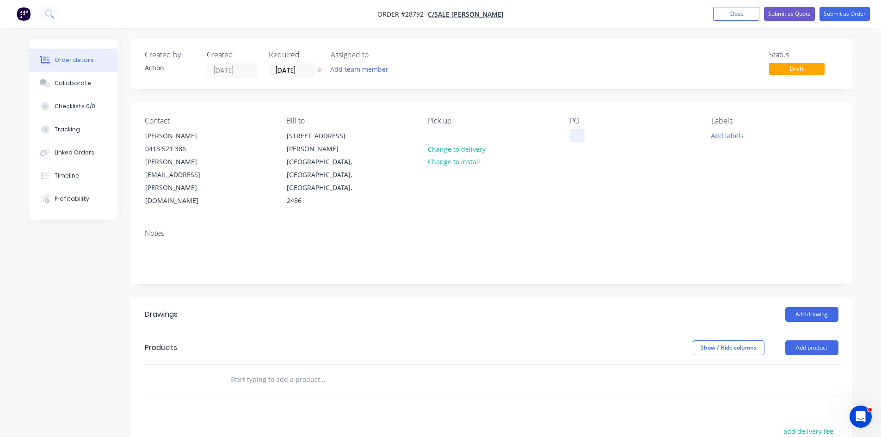
click at [575, 136] on div at bounding box center [577, 135] width 15 height 13
click at [808, 341] on button "Add product" at bounding box center [812, 348] width 53 height 15
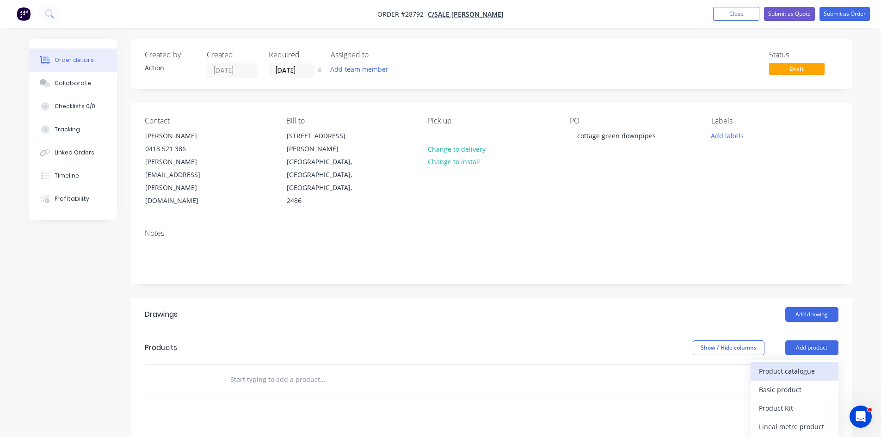
click at [794, 365] on div "Product catalogue" at bounding box center [794, 371] width 71 height 13
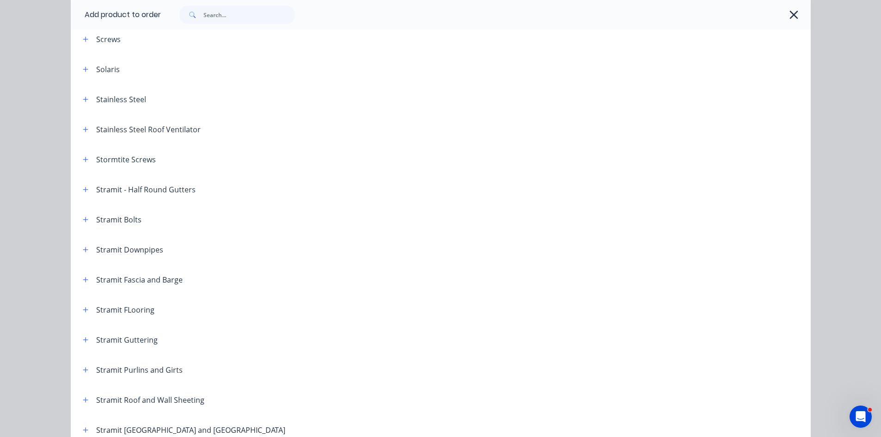
scroll to position [1342, 0]
click at [86, 248] on button "button" at bounding box center [86, 248] width 12 height 12
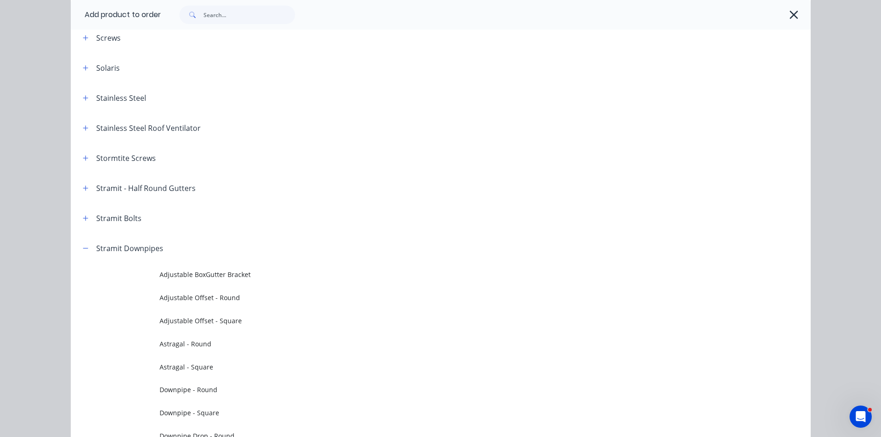
scroll to position [1619, 0]
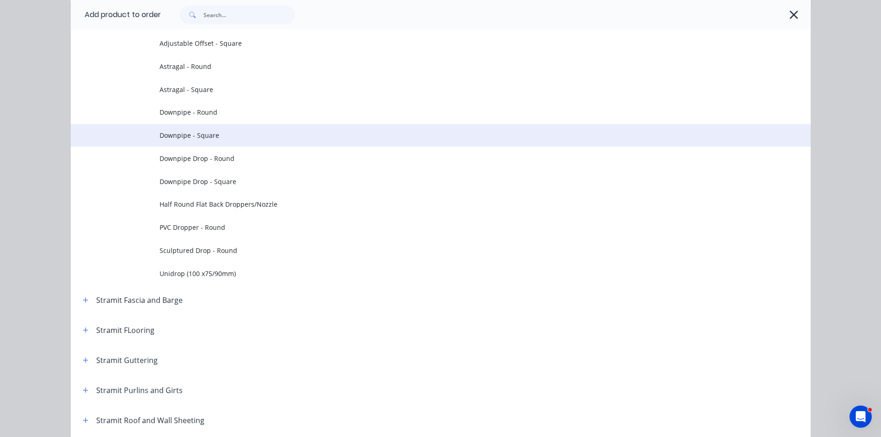
click at [196, 134] on span "Downpipe - Square" at bounding box center [420, 135] width 521 height 10
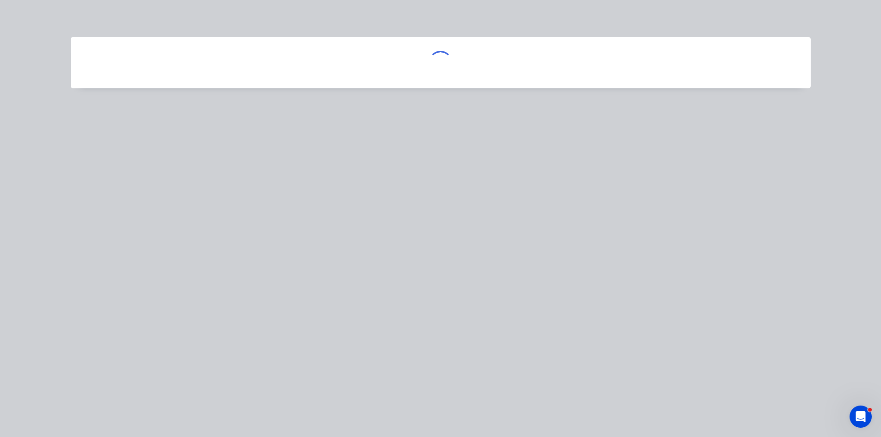
scroll to position [0, 0]
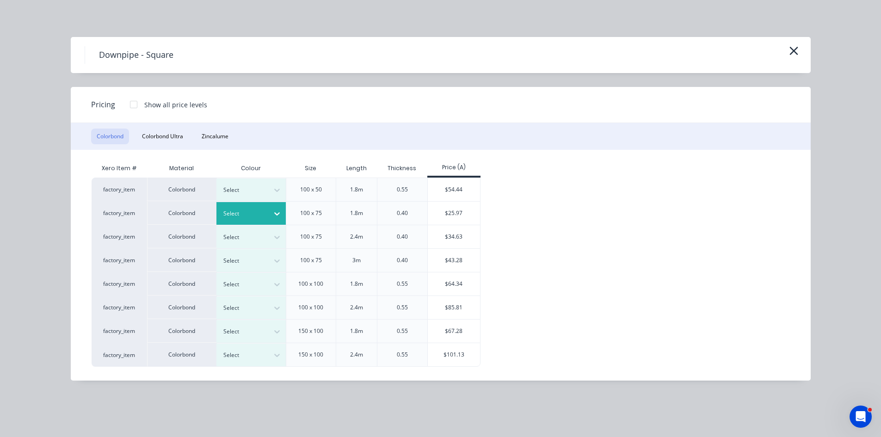
click at [280, 211] on icon at bounding box center [277, 213] width 9 height 9
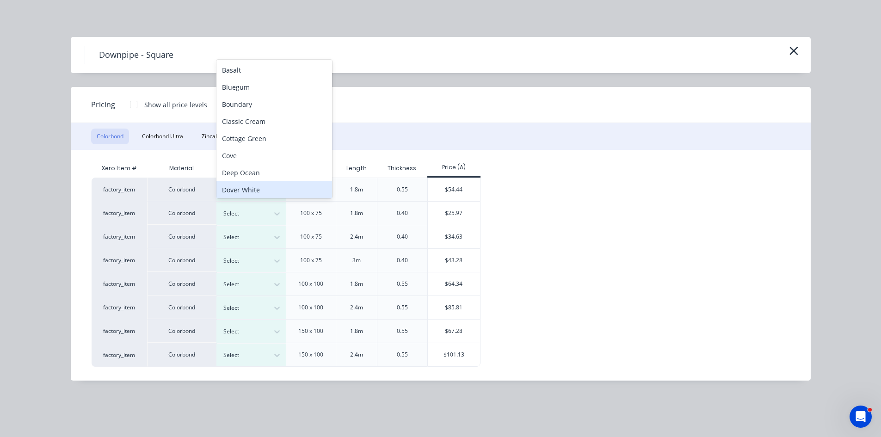
scroll to position [6, 0]
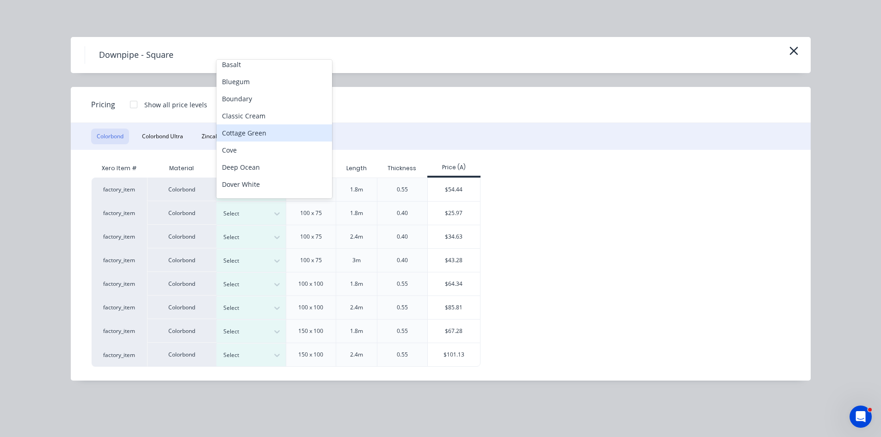
click at [242, 135] on div "Cottage Green" at bounding box center [275, 132] width 116 height 17
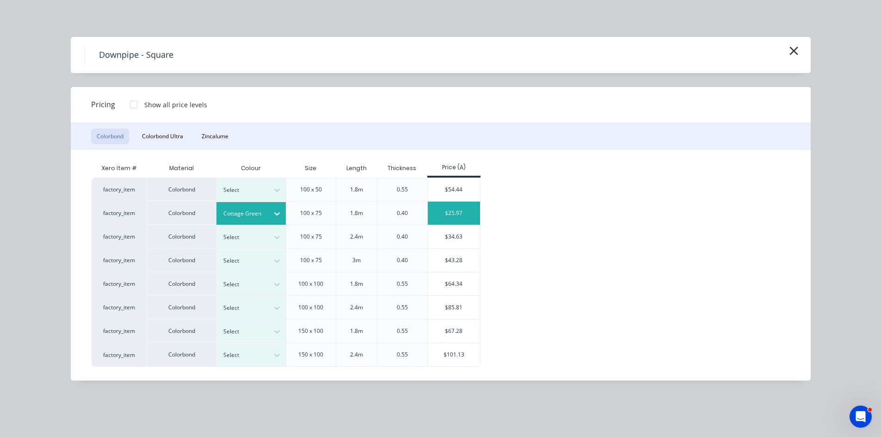
click at [445, 219] on div "$25.97" at bounding box center [454, 213] width 52 height 23
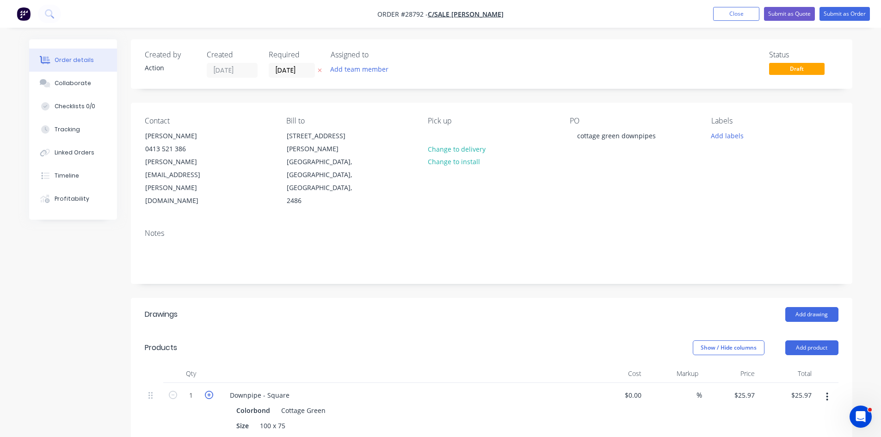
click at [205, 391] on icon "button" at bounding box center [209, 395] width 8 height 8
type input "2"
type input "$51.94"
click at [205, 391] on icon "button" at bounding box center [209, 395] width 8 height 8
type input "3"
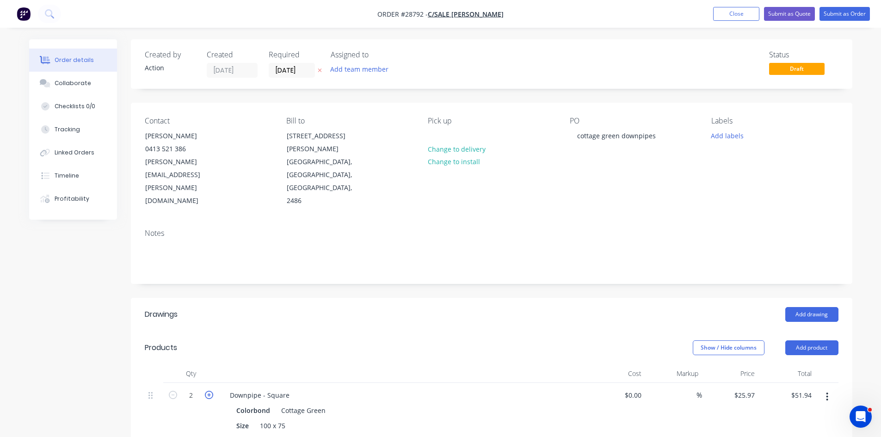
type input "$77.91"
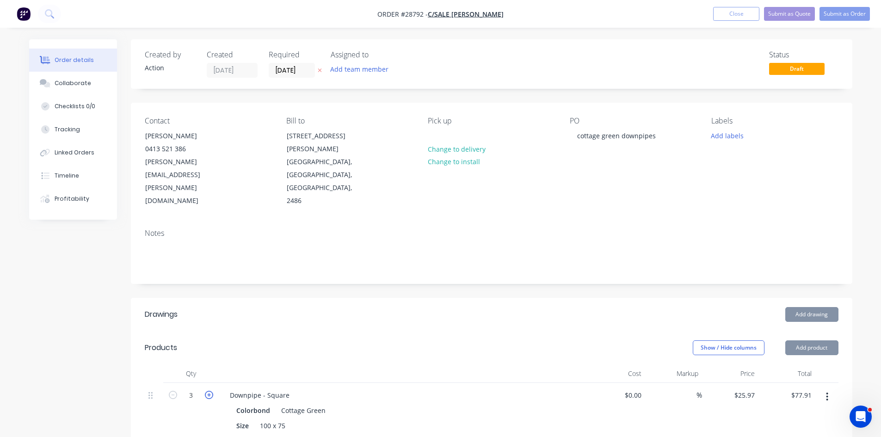
click at [205, 391] on icon "button" at bounding box center [209, 395] width 8 height 8
type input "4"
type input "$103.88"
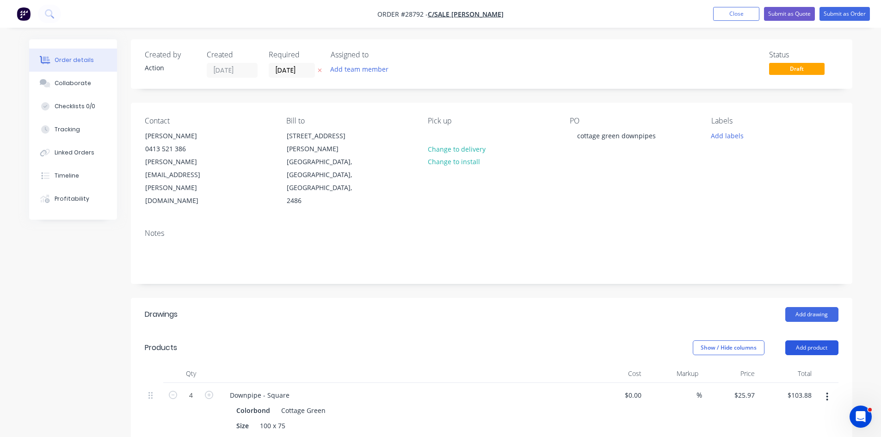
click at [815, 341] on button "Add product" at bounding box center [812, 348] width 53 height 15
click at [801, 365] on div "Product catalogue" at bounding box center [794, 371] width 71 height 13
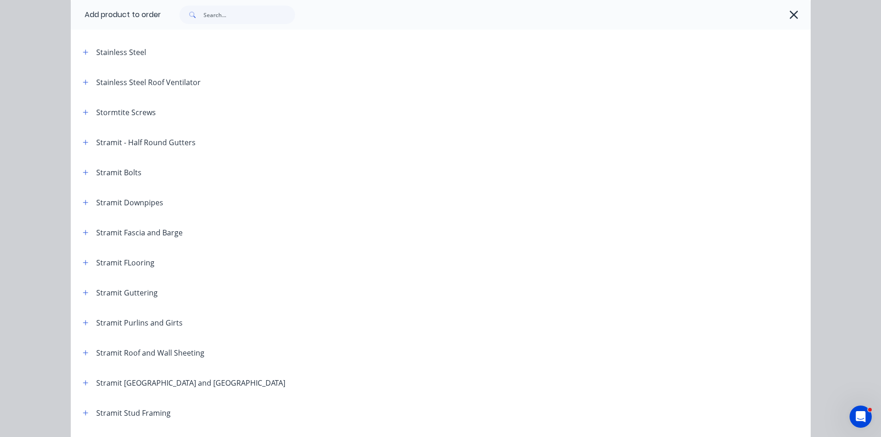
scroll to position [1388, 0]
click at [84, 208] on header "Stramit Downpipes" at bounding box center [441, 202] width 740 height 30
click at [83, 200] on icon "button" at bounding box center [85, 201] width 5 height 5
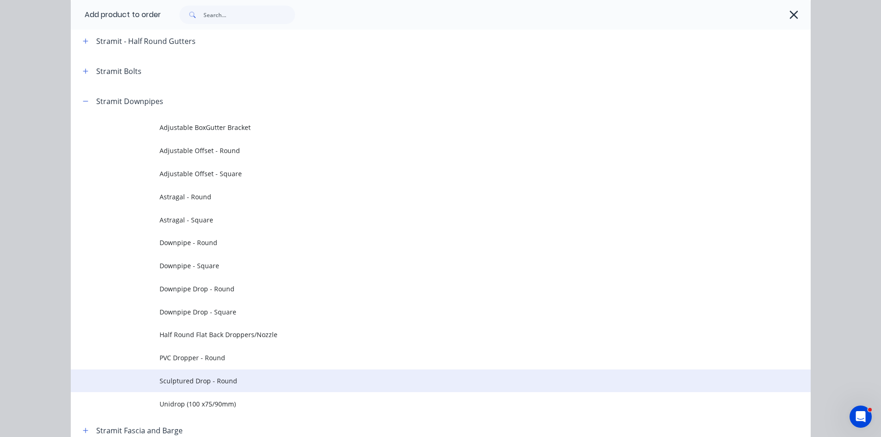
scroll to position [1619, 0]
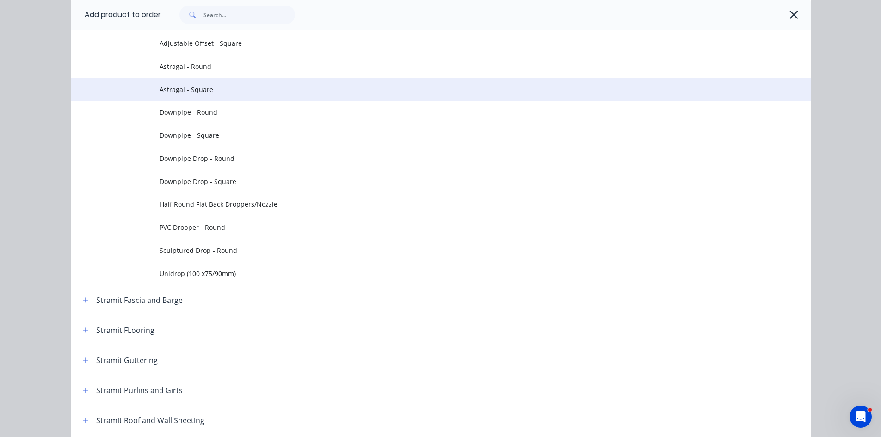
click at [178, 87] on span "Astragal - Square" at bounding box center [420, 90] width 521 height 10
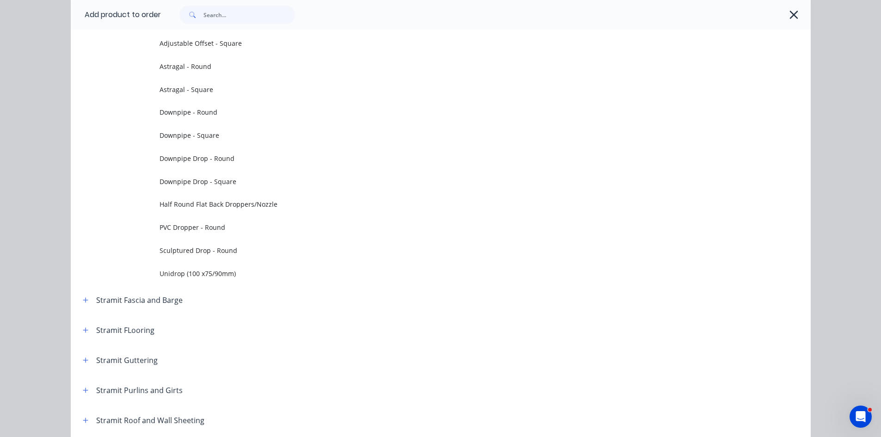
scroll to position [0, 0]
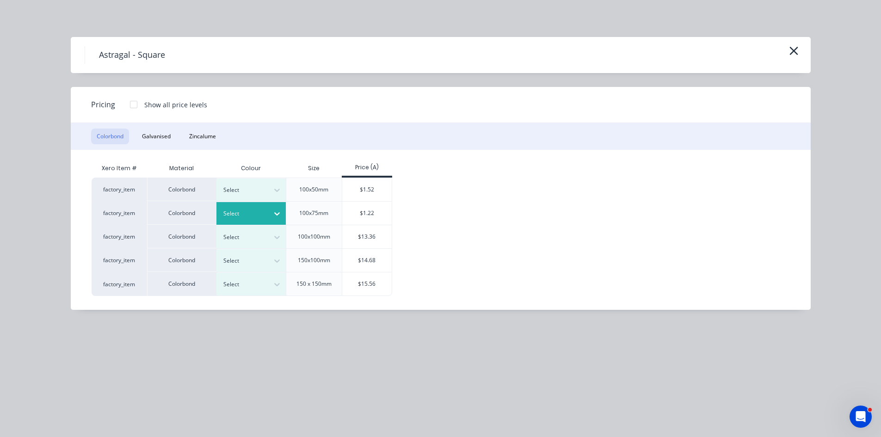
click at [272, 217] on div at bounding box center [277, 213] width 17 height 15
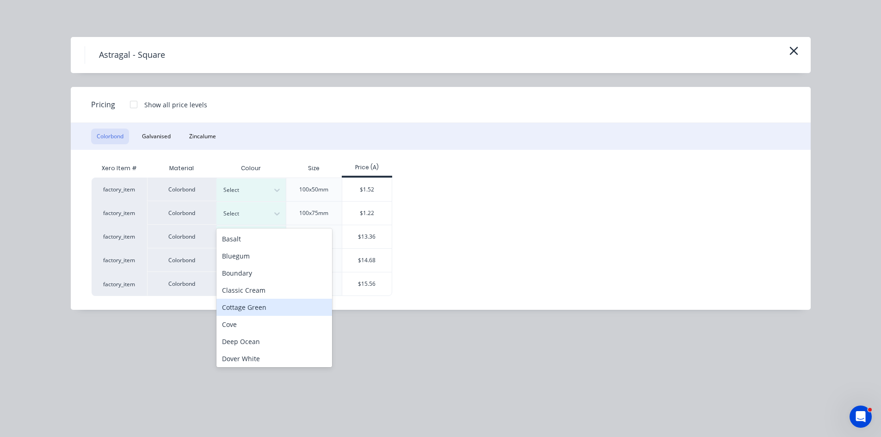
click at [249, 308] on div "Cottage Green" at bounding box center [275, 307] width 116 height 17
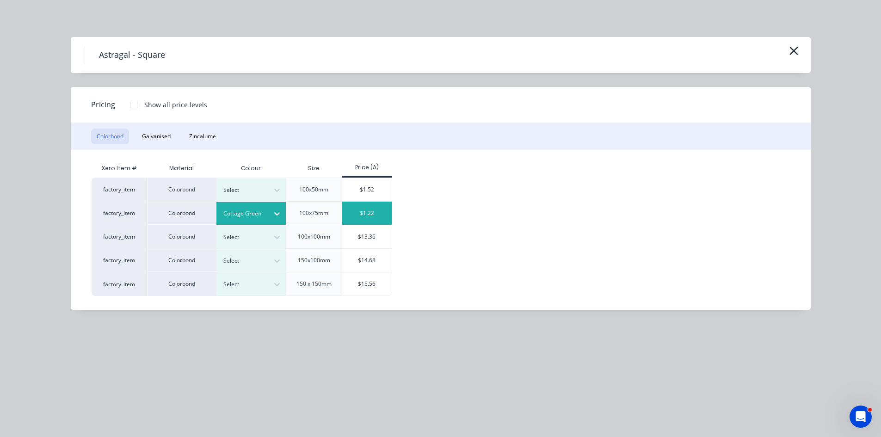
click at [381, 211] on div "$1.22" at bounding box center [367, 213] width 50 height 23
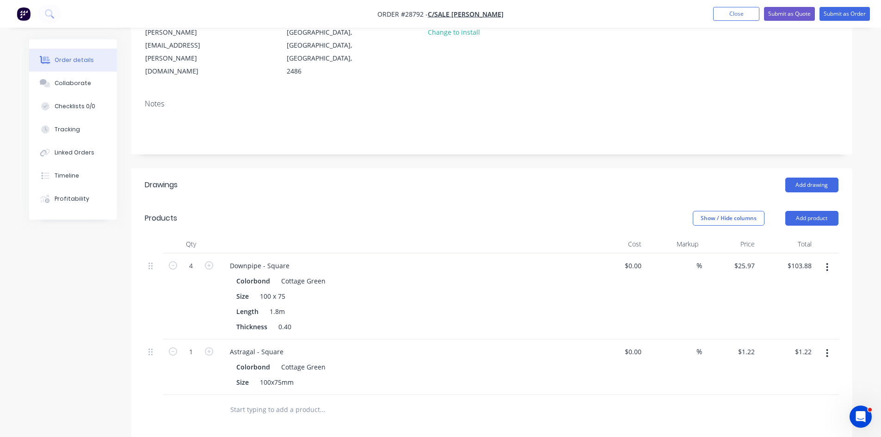
scroll to position [139, 0]
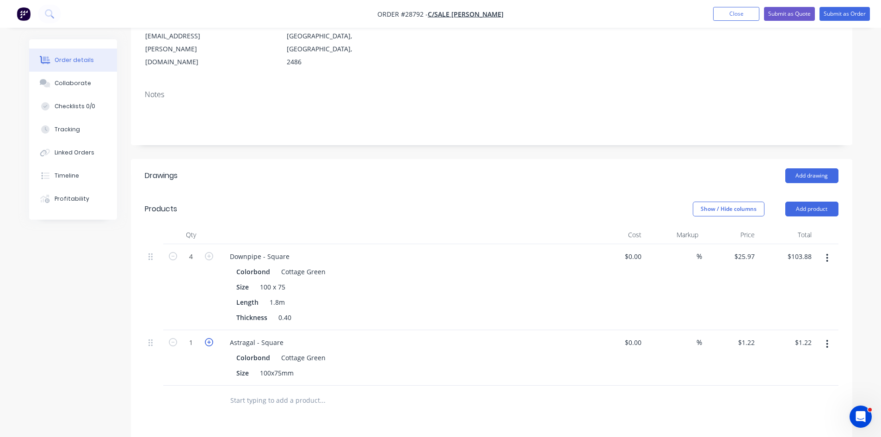
click at [209, 338] on icon "button" at bounding box center [209, 342] width 8 height 8
type input "2"
type input "$2.44"
click at [209, 338] on icon "button" at bounding box center [209, 342] width 8 height 8
type input "3"
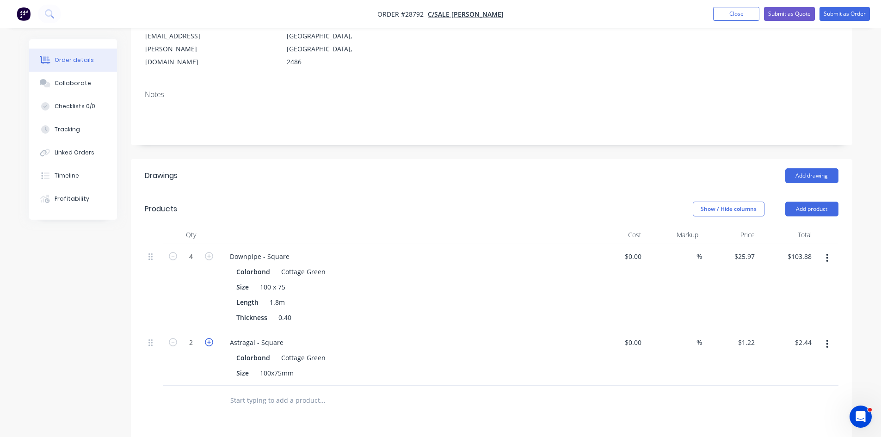
type input "$3.66"
click at [209, 338] on icon "button" at bounding box center [209, 342] width 8 height 8
type input "4"
type input "$4.88"
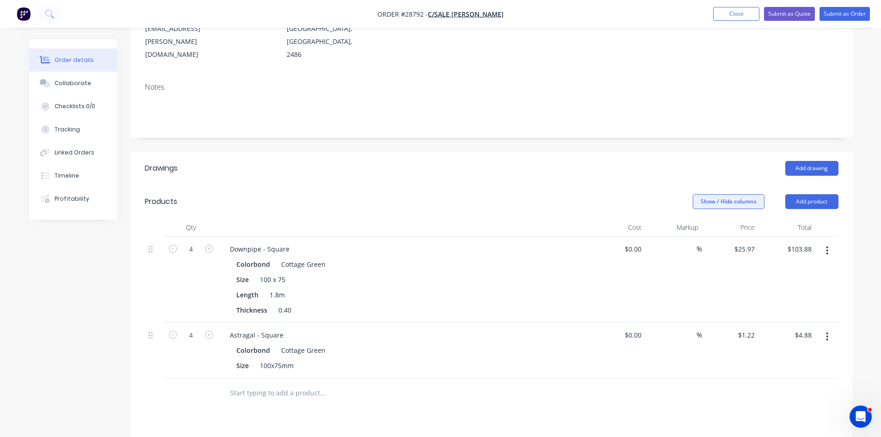
scroll to position [142, 0]
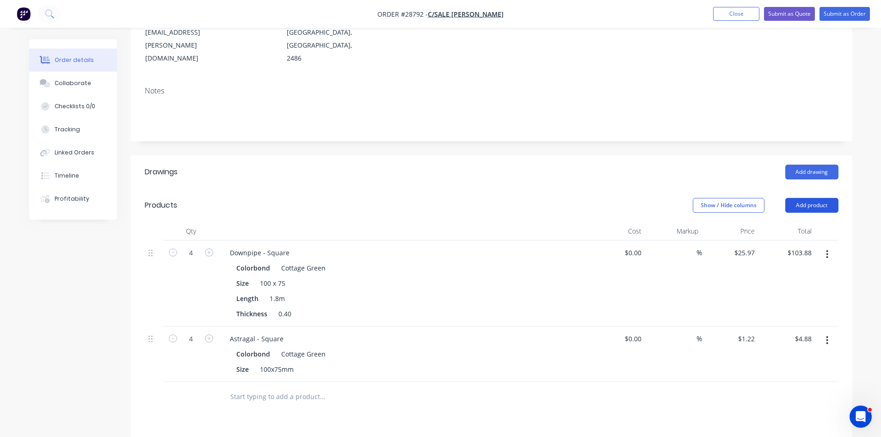
drag, startPoint x: 800, startPoint y: 180, endPoint x: 800, endPoint y: 188, distance: 8.3
click at [800, 198] on button "Add product" at bounding box center [812, 205] width 53 height 15
click at [791, 222] on div "Product catalogue" at bounding box center [794, 228] width 71 height 13
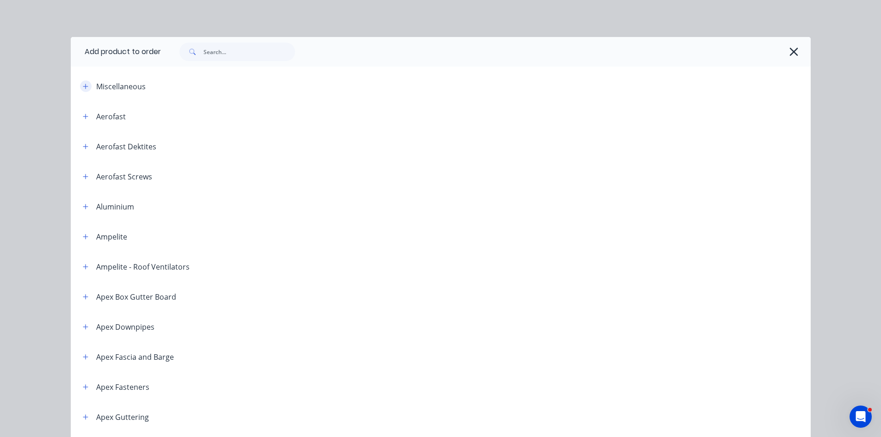
drag, startPoint x: 82, startPoint y: 87, endPoint x: 109, endPoint y: 98, distance: 29.6
click at [83, 87] on icon "button" at bounding box center [85, 86] width 5 height 5
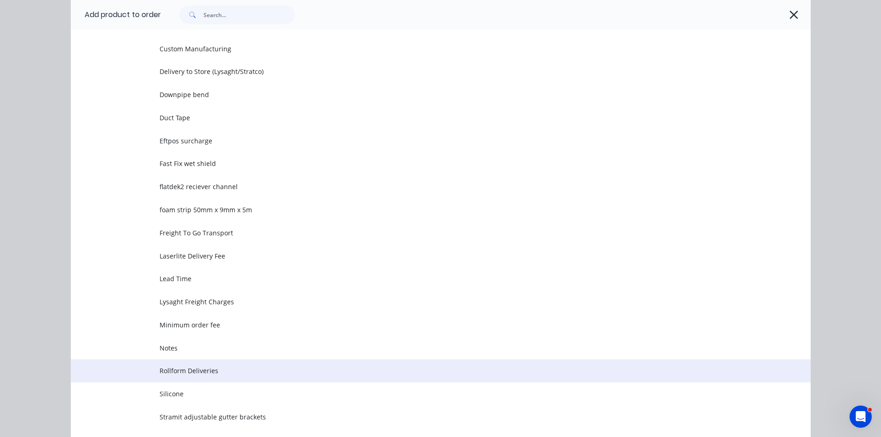
scroll to position [278, 0]
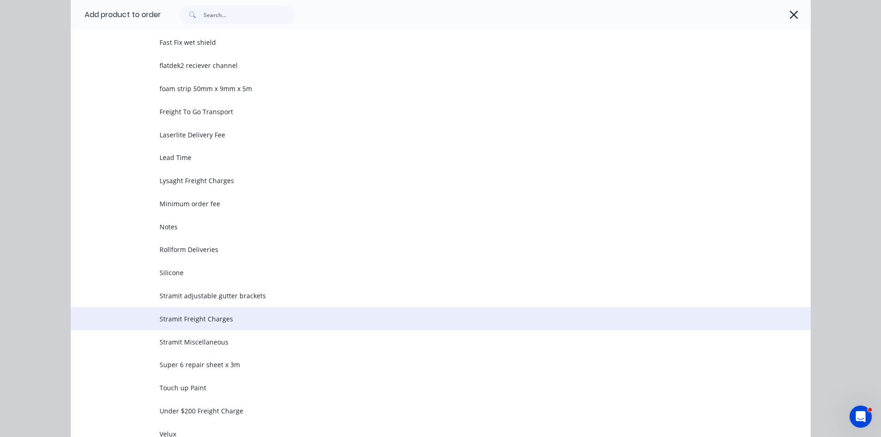
click at [201, 323] on span "Stramit Freight Charges" at bounding box center [420, 319] width 521 height 10
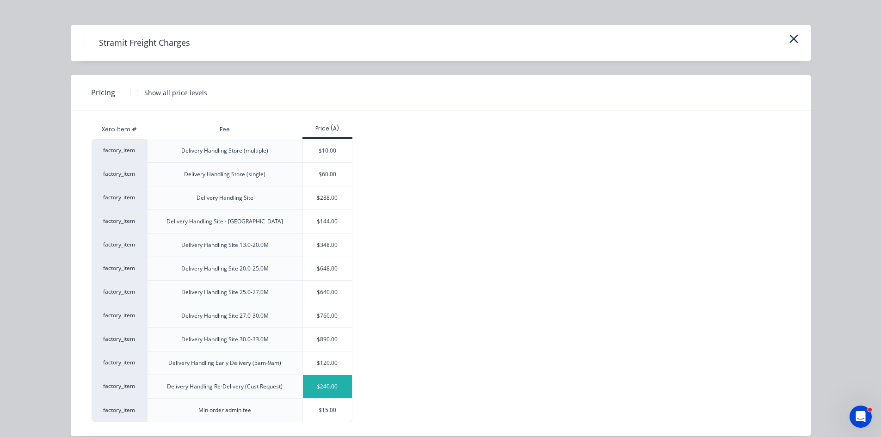
scroll to position [24, 0]
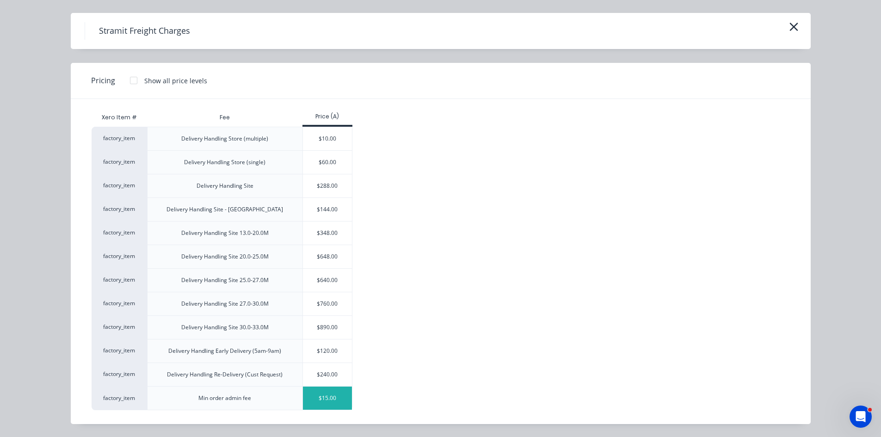
click at [325, 407] on div "$15.00" at bounding box center [328, 398] width 50 height 23
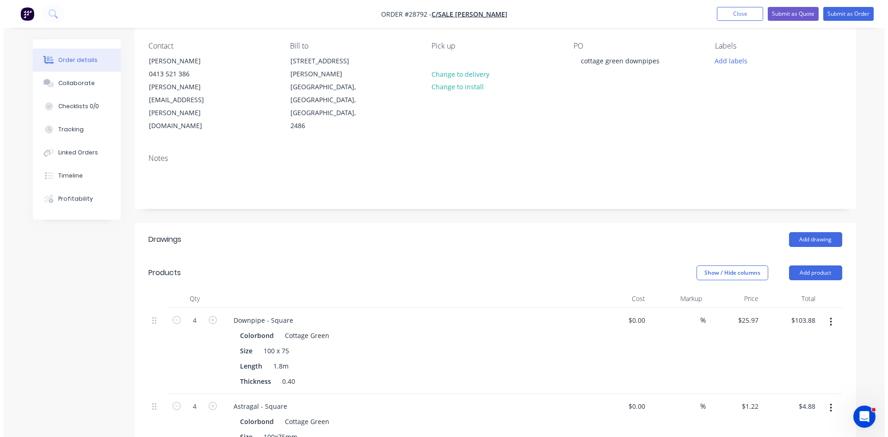
scroll to position [0, 0]
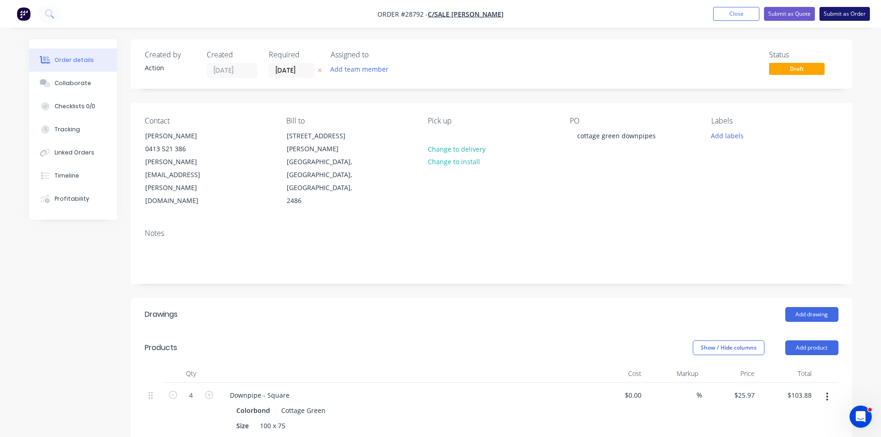
click at [844, 19] on button "Submit as Order" at bounding box center [845, 14] width 50 height 14
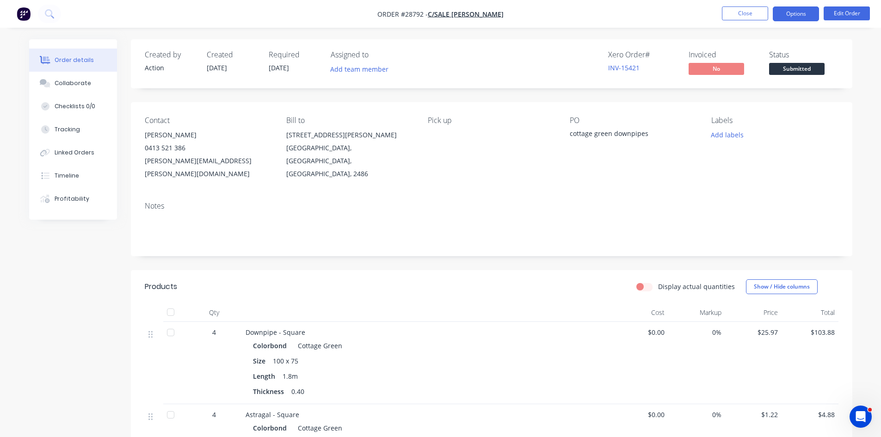
drag, startPoint x: 800, startPoint y: 7, endPoint x: 799, endPoint y: 14, distance: 7.0
click at [799, 8] on button "Options" at bounding box center [796, 13] width 46 height 15
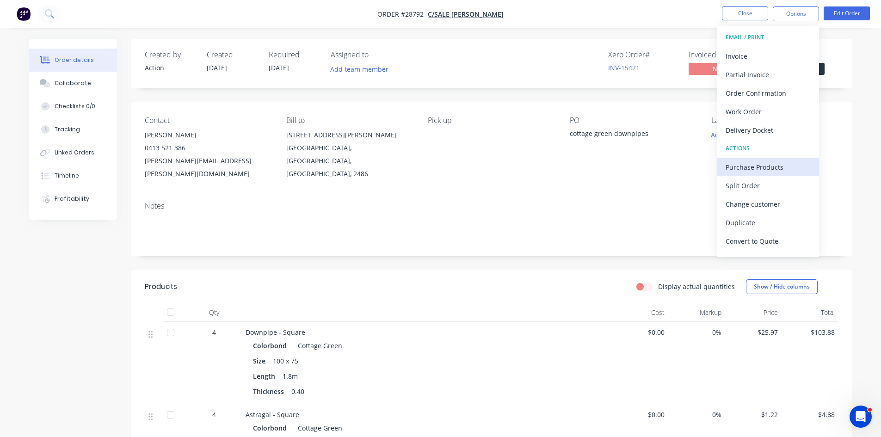
click at [749, 162] on div "Purchase Products" at bounding box center [768, 167] width 85 height 13
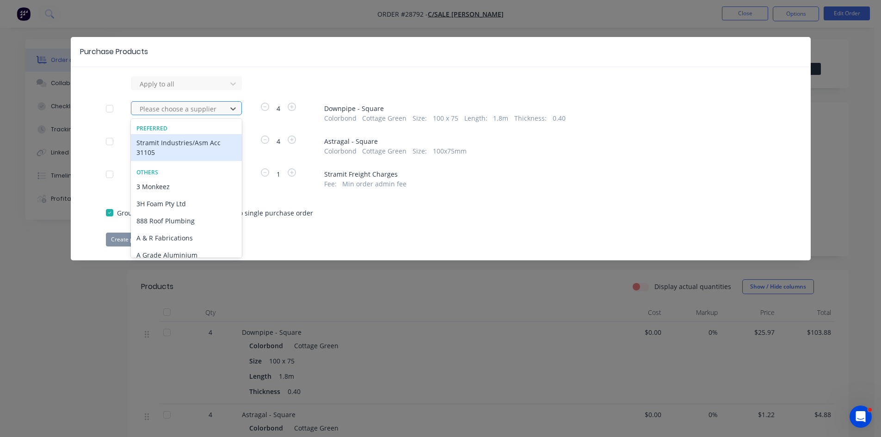
click at [172, 112] on div at bounding box center [180, 109] width 83 height 12
click at [162, 145] on div "Stramit Industries/Asm Acc 31105" at bounding box center [186, 147] width 111 height 27
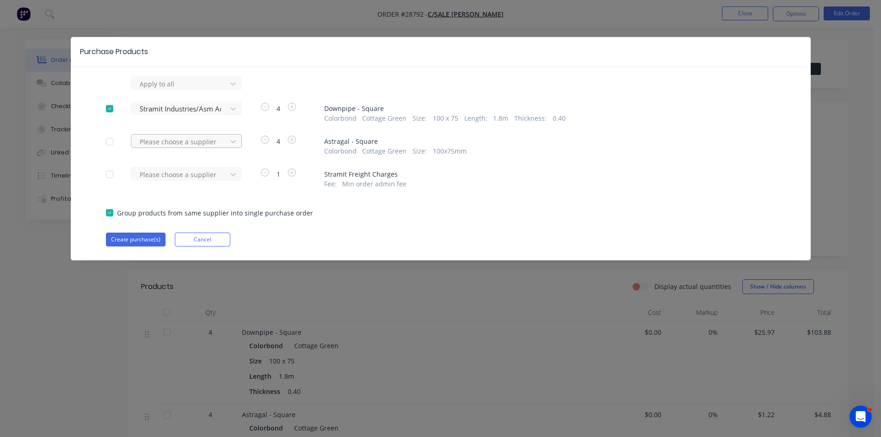
click at [162, 137] on div at bounding box center [180, 142] width 83 height 12
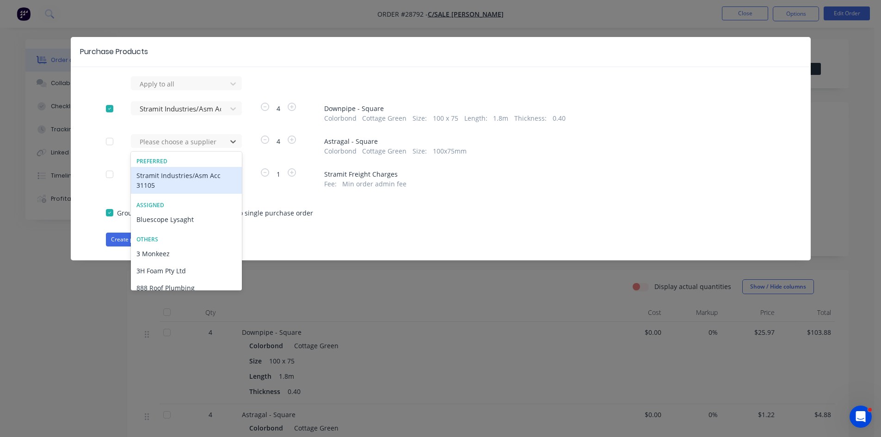
click at [165, 170] on div "Stramit Industries/Asm Acc 31105" at bounding box center [186, 180] width 111 height 27
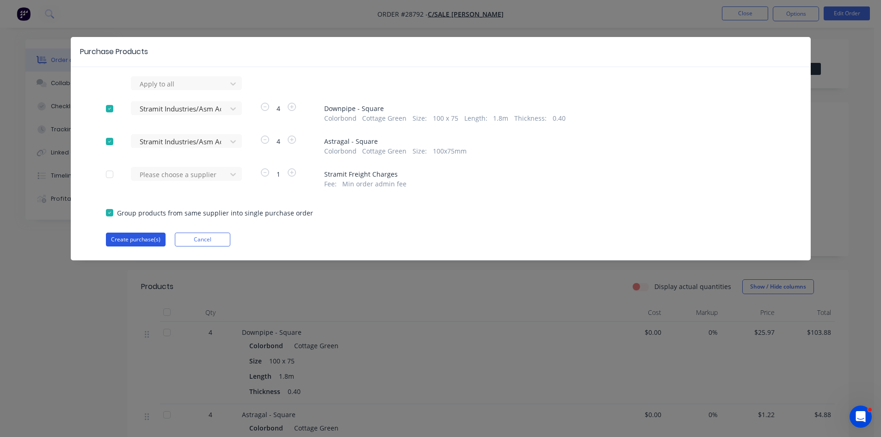
drag, startPoint x: 141, startPoint y: 225, endPoint x: 143, endPoint y: 233, distance: 8.1
click at [141, 228] on div "Apply to all Stramit Industries/Asm Acc 31105 4 Downpipe - Square Colorbond Cot…" at bounding box center [441, 161] width 740 height 170
click at [143, 235] on button "Create purchase(s)" at bounding box center [136, 240] width 60 height 14
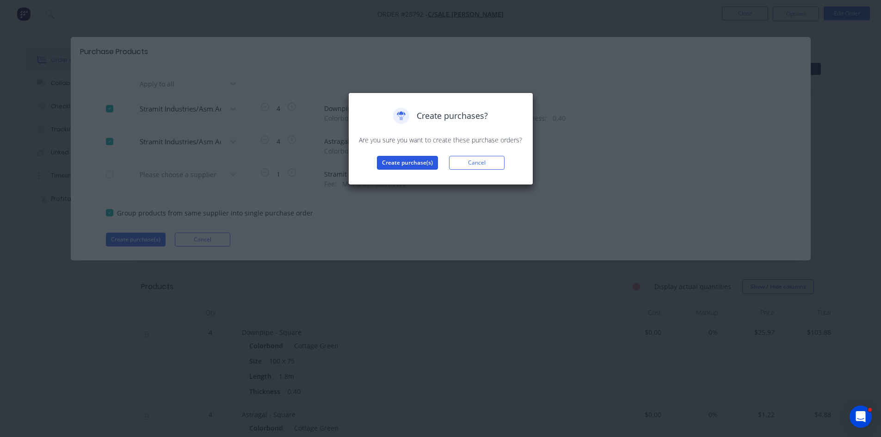
click at [407, 162] on button "Create purchase(s)" at bounding box center [407, 163] width 61 height 14
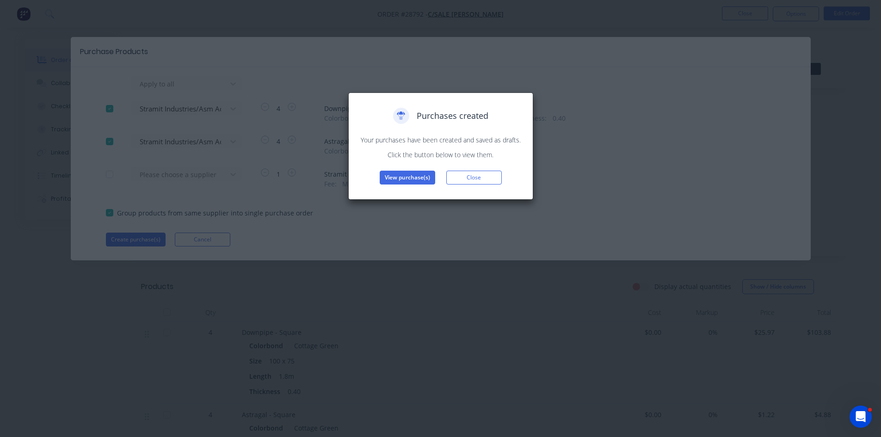
click at [399, 177] on button "View purchase(s)" at bounding box center [408, 178] width 56 height 14
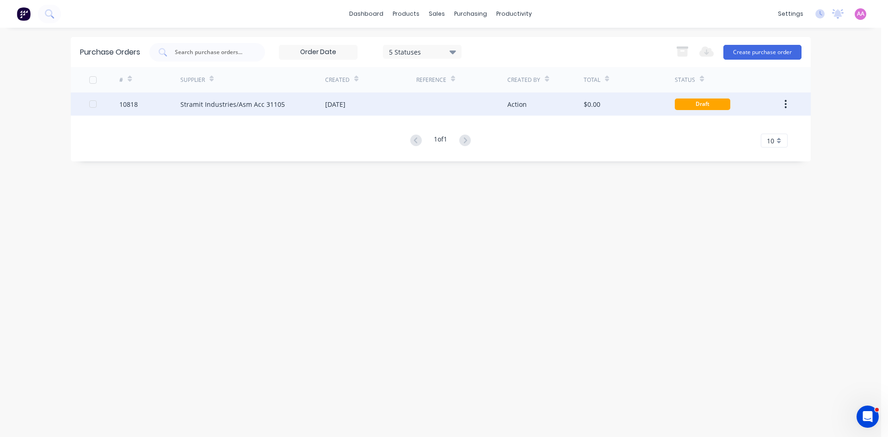
click at [194, 110] on div "Stramit Industries/Asm Acc 31105" at bounding box center [252, 104] width 145 height 23
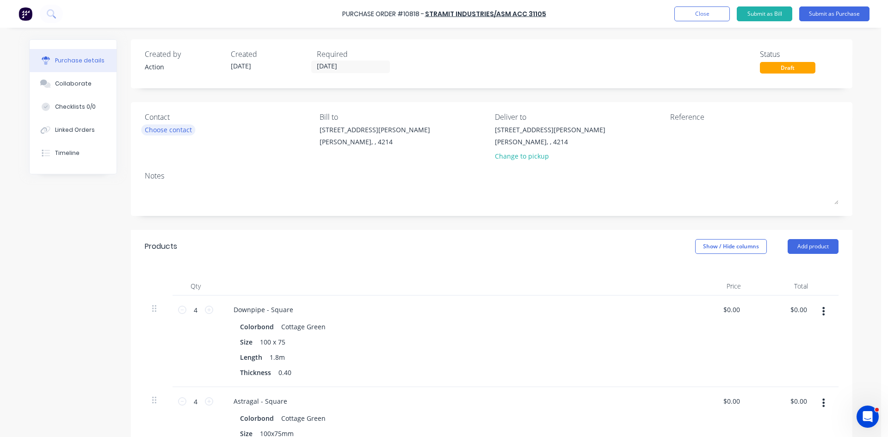
click at [171, 129] on div "Choose contact" at bounding box center [168, 130] width 47 height 10
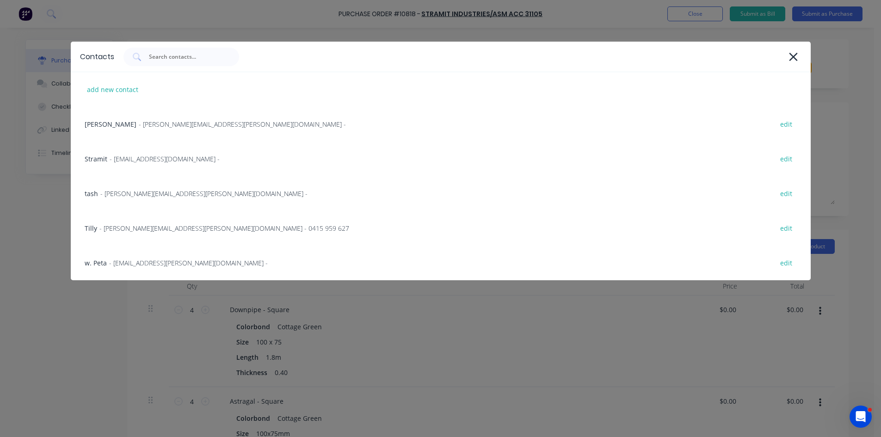
drag, startPoint x: 126, startPoint y: 160, endPoint x: 301, endPoint y: 108, distance: 181.8
click at [126, 160] on span "- sales.crestmead@stramit.com.au -" at bounding box center [165, 159] width 110 height 10
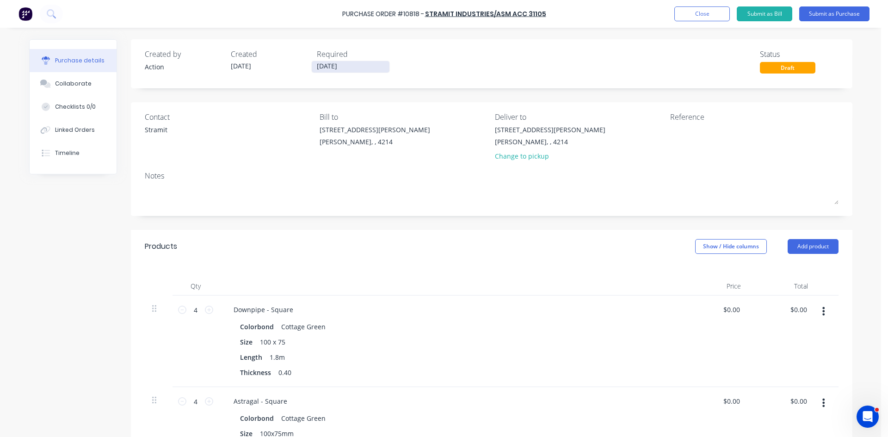
click at [352, 65] on input "[DATE]" at bounding box center [351, 67] width 78 height 12
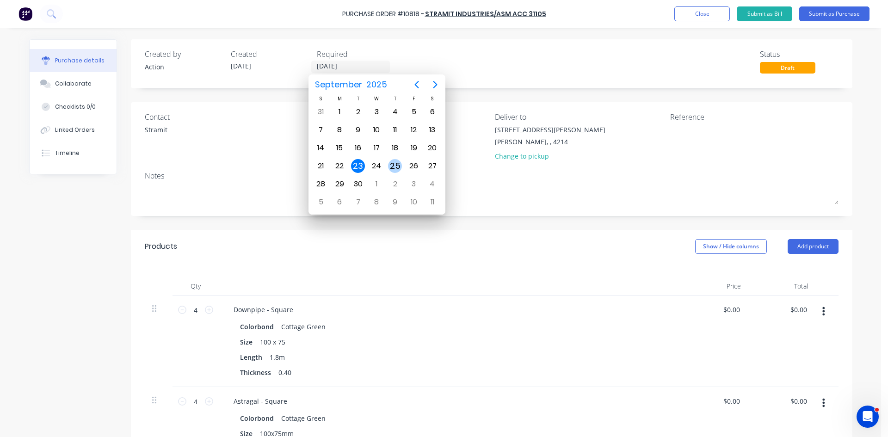
drag, startPoint x: 393, startPoint y: 165, endPoint x: 402, endPoint y: 165, distance: 8.3
click at [394, 165] on div "25" at bounding box center [395, 166] width 14 height 14
type input "25/09/25"
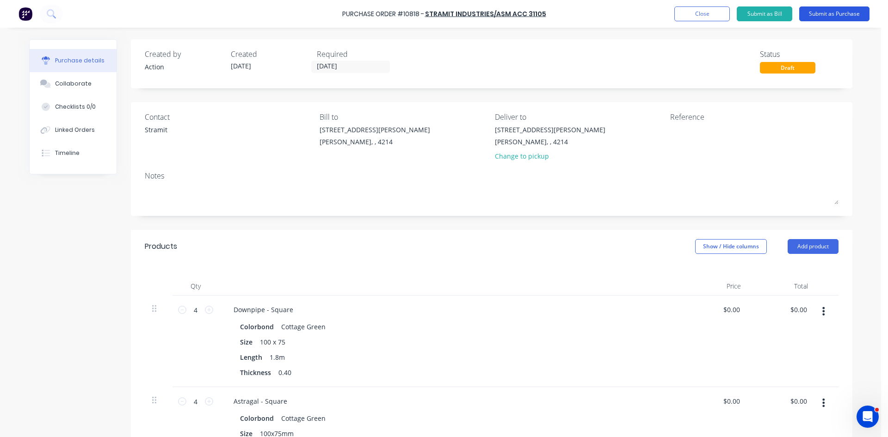
click at [827, 14] on button "Submit as Purchase" at bounding box center [834, 13] width 70 height 15
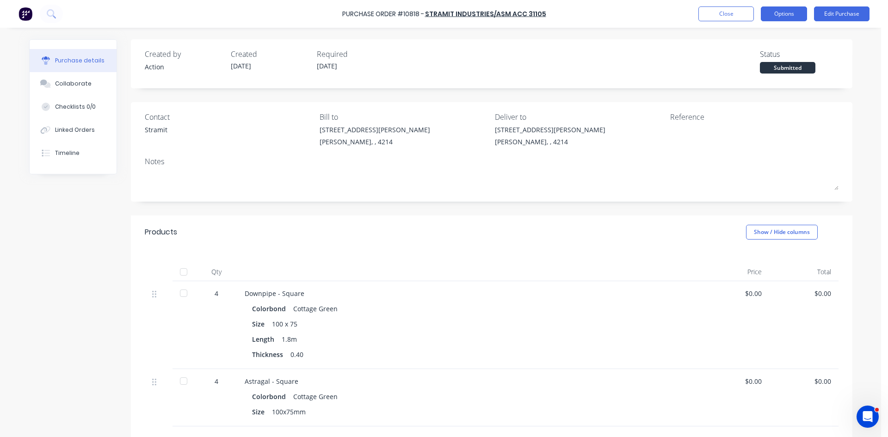
click at [770, 20] on button "Options" at bounding box center [784, 13] width 46 height 15
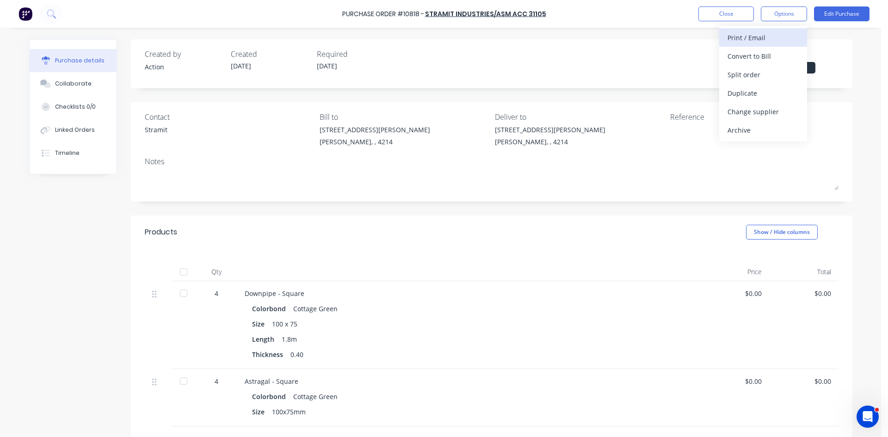
click at [758, 35] on div "Print / Email" at bounding box center [763, 37] width 71 height 13
click at [732, 87] on div "Created by Action Created 23/09/25 Required 25/09/25 Status Submitted" at bounding box center [492, 63] width 722 height 49
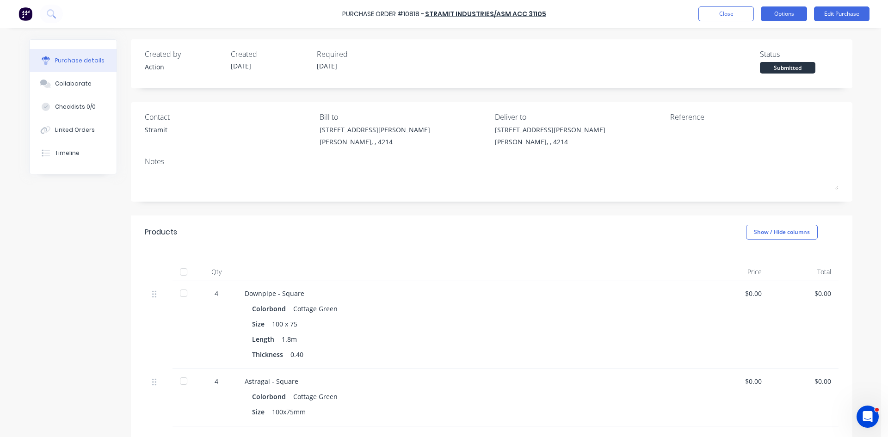
click at [779, 17] on button "Options" at bounding box center [784, 13] width 46 height 15
click at [756, 76] on div "Without pricing" at bounding box center [763, 74] width 71 height 13
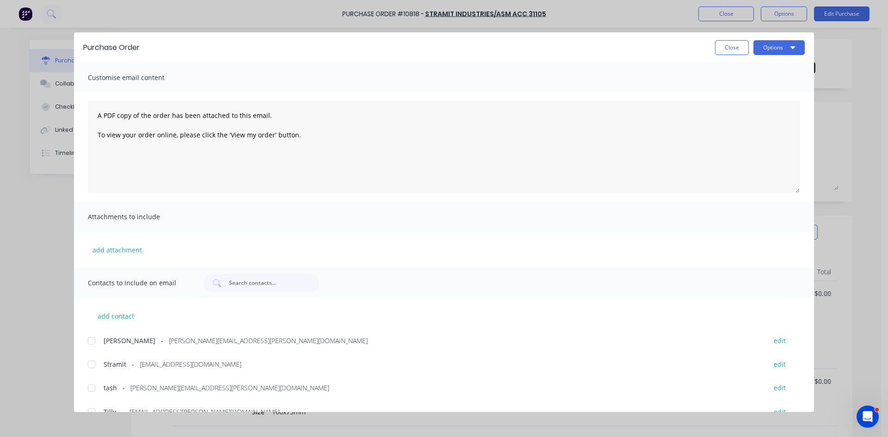
click at [93, 366] on div at bounding box center [91, 364] width 19 height 19
click at [784, 50] on button "Options" at bounding box center [779, 47] width 51 height 15
click at [756, 110] on div "Email" at bounding box center [760, 107] width 71 height 13
click at [726, 50] on button "Close" at bounding box center [732, 47] width 34 height 15
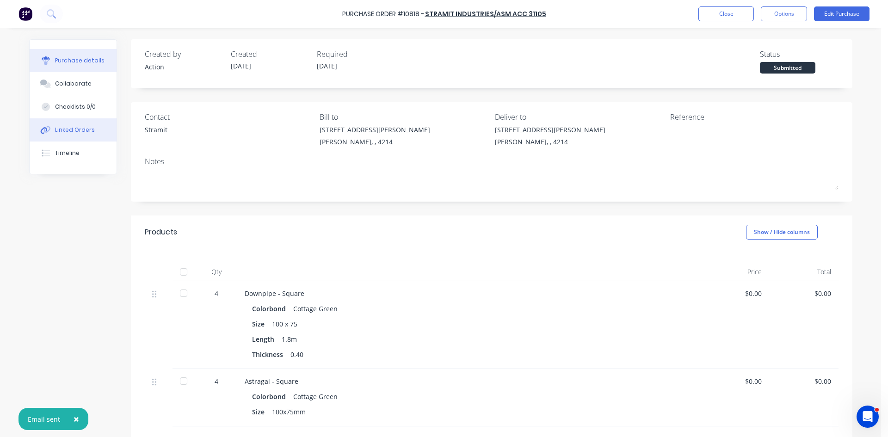
click at [86, 132] on div "Linked Orders" at bounding box center [75, 130] width 40 height 8
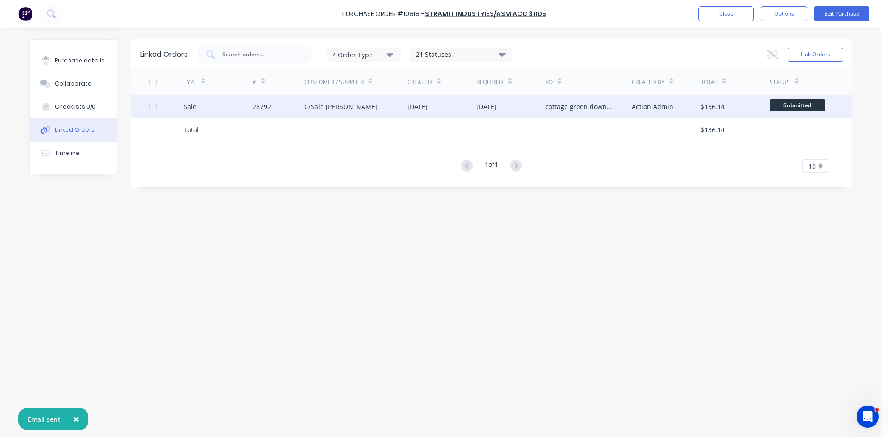
click at [368, 108] on div "C/Sale [PERSON_NAME]" at bounding box center [356, 106] width 104 height 23
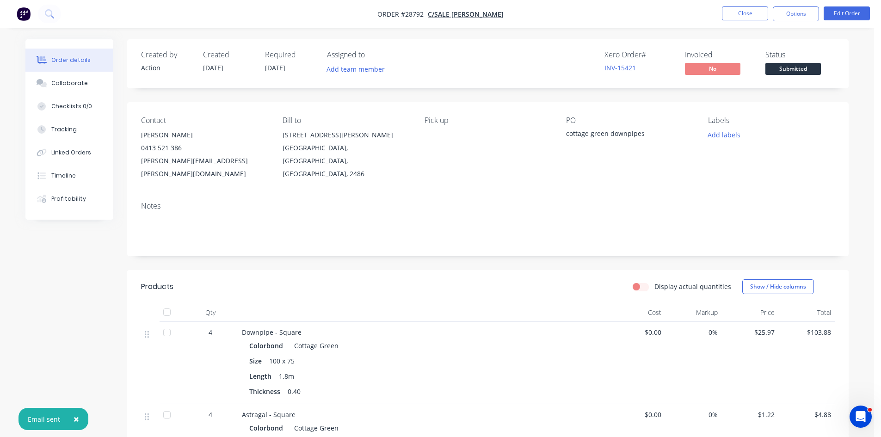
click at [227, 218] on div at bounding box center [488, 228] width 694 height 28
click at [800, 16] on button "Options" at bounding box center [796, 13] width 46 height 15
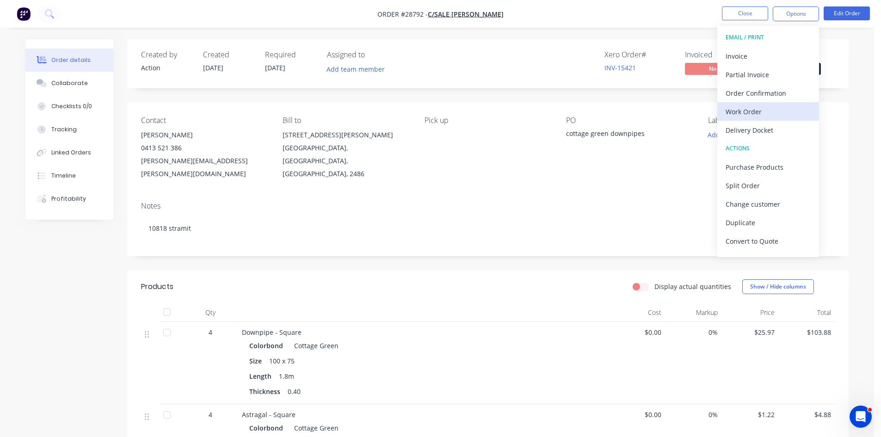
click at [744, 110] on div "Work Order" at bounding box center [768, 111] width 85 height 13
click at [744, 100] on button "Without pricing" at bounding box center [769, 93] width 102 height 19
click at [767, 95] on div "Order Confirmation" at bounding box center [768, 93] width 85 height 13
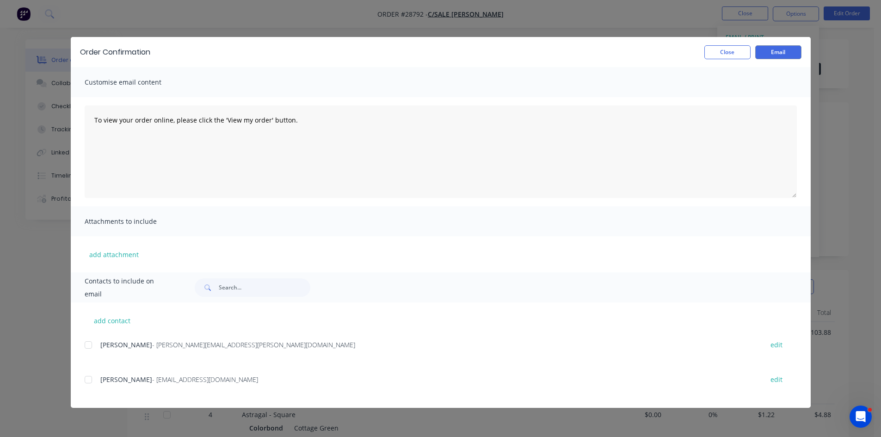
drag, startPoint x: 87, startPoint y: 345, endPoint x: 343, endPoint y: 254, distance: 271.0
click at [88, 344] on div at bounding box center [88, 345] width 19 height 19
click at [762, 49] on button "Email" at bounding box center [779, 52] width 46 height 14
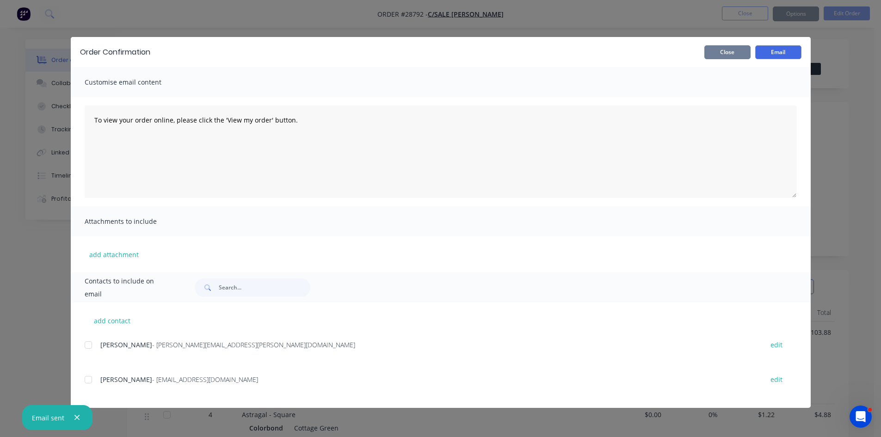
click at [721, 50] on button "Close" at bounding box center [728, 52] width 46 height 14
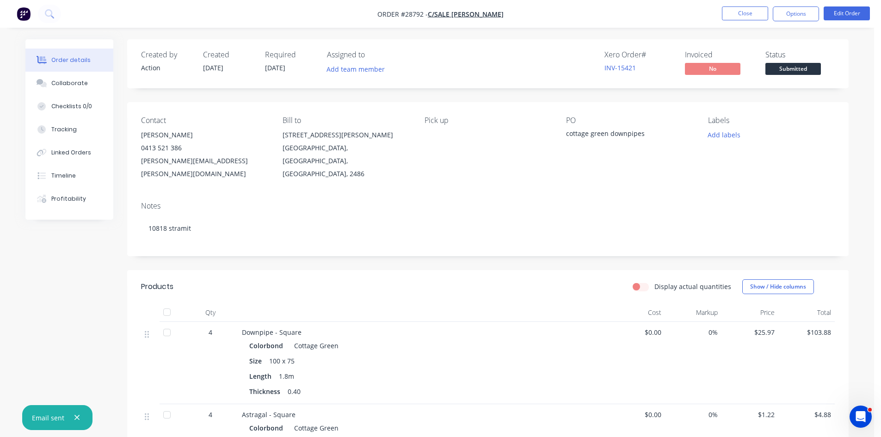
drag, startPoint x: 741, startPoint y: 21, endPoint x: 721, endPoint y: 6, distance: 25.4
click at [741, 18] on nav "Order #28792 - C/Sale Scott Baxter Close Options Edit Order" at bounding box center [440, 14] width 881 height 28
click at [747, 15] on button "Close" at bounding box center [745, 13] width 46 height 14
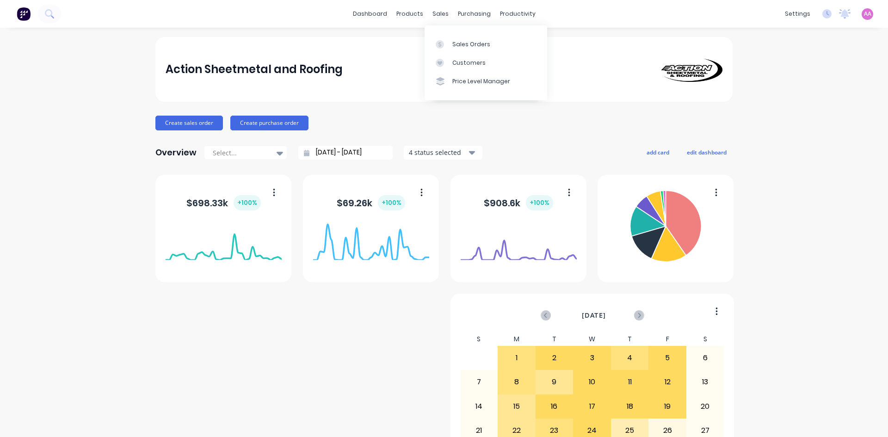
click at [458, 39] on link "Sales Orders" at bounding box center [486, 44] width 123 height 19
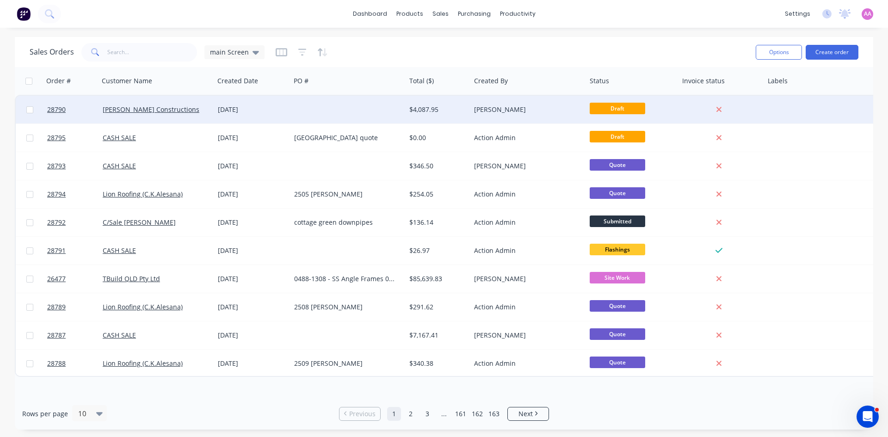
click at [283, 115] on div "[DATE]" at bounding box center [252, 110] width 76 height 28
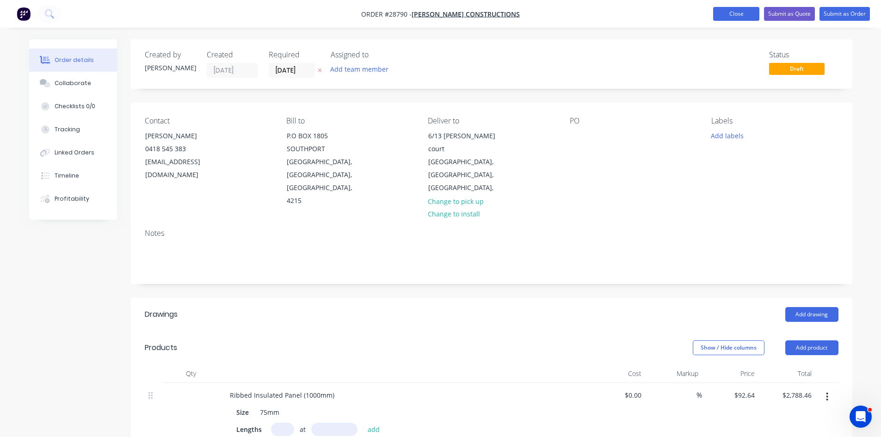
click at [733, 16] on button "Close" at bounding box center [736, 14] width 46 height 14
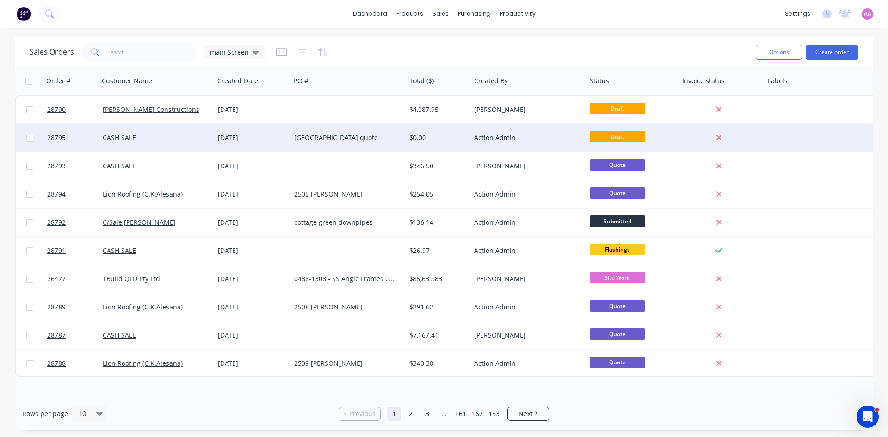
click at [355, 138] on div "[GEOGRAPHIC_DATA] quote" at bounding box center [345, 137] width 103 height 9
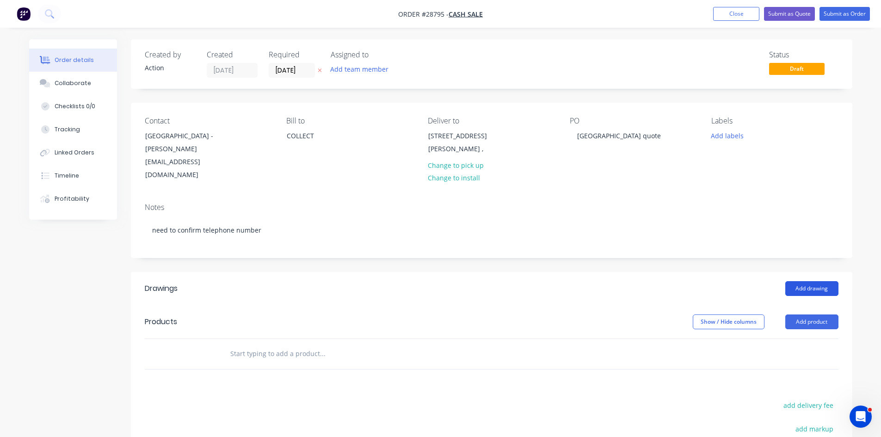
click at [817, 281] on button "Add drawing" at bounding box center [812, 288] width 53 height 15
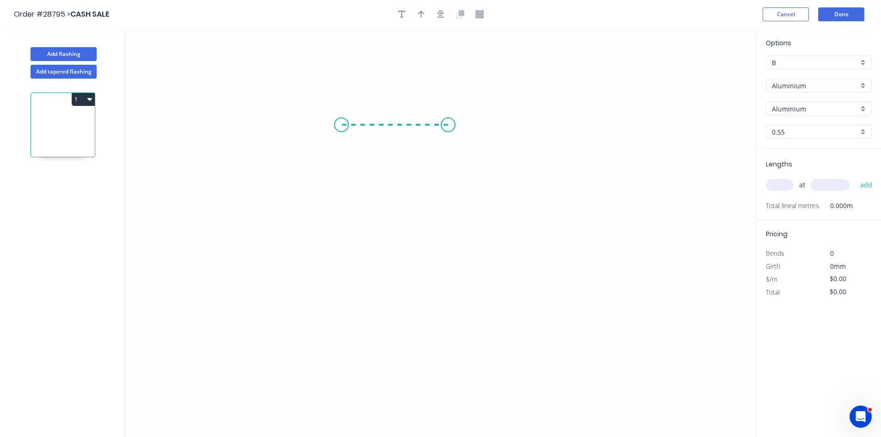
drag, startPoint x: 448, startPoint y: 125, endPoint x: 341, endPoint y: 127, distance: 106.9
click at [341, 127] on icon "0" at bounding box center [441, 233] width 632 height 409
click at [342, 188] on icon "0 ?" at bounding box center [441, 233] width 632 height 409
click at [420, 186] on icon "0 ? ?" at bounding box center [441, 233] width 632 height 409
drag, startPoint x: 456, startPoint y: 124, endPoint x: 472, endPoint y: 125, distance: 16.7
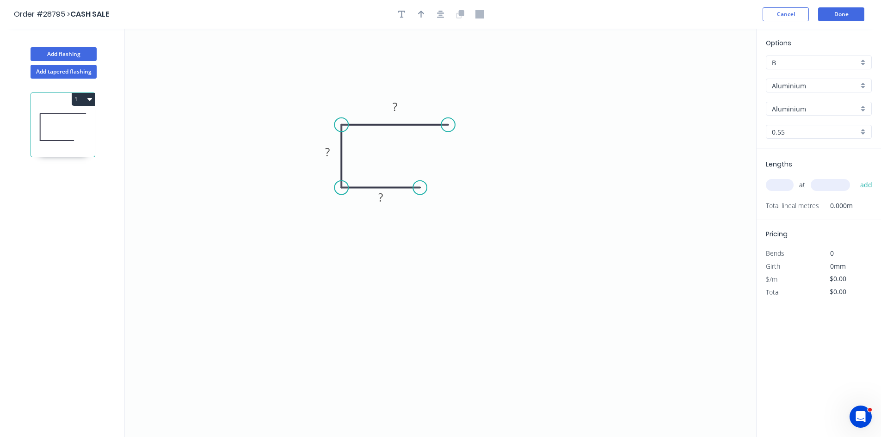
click at [472, 125] on icon "0 ? ? ?" at bounding box center [441, 233] width 632 height 409
drag, startPoint x: 449, startPoint y: 126, endPoint x: 512, endPoint y: 133, distance: 62.8
click at [512, 133] on icon "0 ? ? ?" at bounding box center [441, 233] width 632 height 409
click at [432, 110] on rect at bounding box center [426, 107] width 19 height 13
click at [402, 17] on icon "button" at bounding box center [401, 14] width 7 height 7
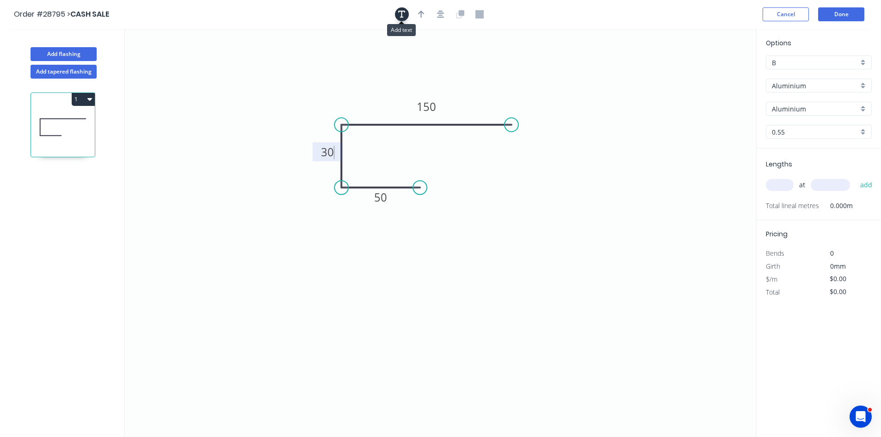
type input "$1.00"
drag, startPoint x: 171, startPoint y: 68, endPoint x: 247, endPoint y: 201, distance: 153.3
click at [247, 201] on textarea at bounding box center [260, 198] width 75 height 34
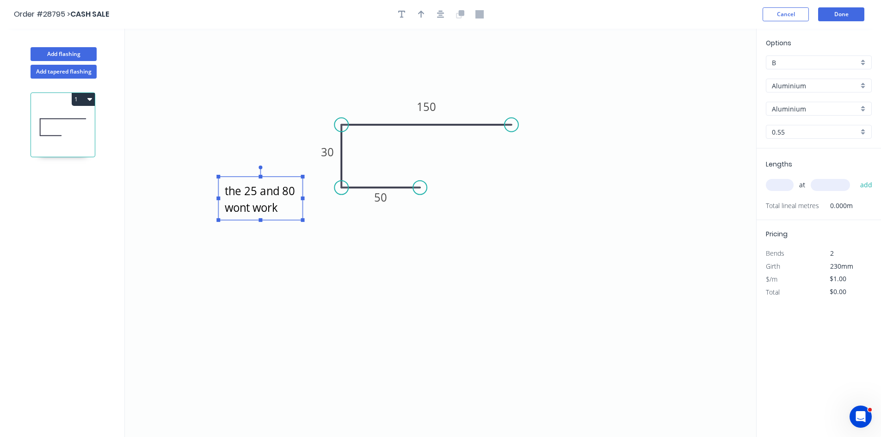
type textarea "the 25 and 80 wont work"
click at [786, 86] on input "Aluminium" at bounding box center [815, 86] width 87 height 10
click at [804, 81] on input "Aluminium" at bounding box center [815, 86] width 87 height 10
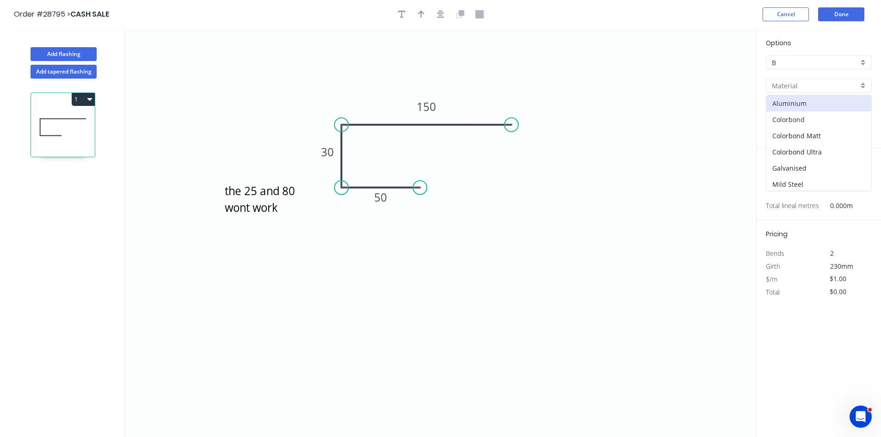
click at [811, 124] on div "Colorbond" at bounding box center [819, 119] width 105 height 16
type input "Colorbond"
type input "Basalt"
type input "$12.91"
drag, startPoint x: 800, startPoint y: 107, endPoint x: 802, endPoint y: 115, distance: 8.5
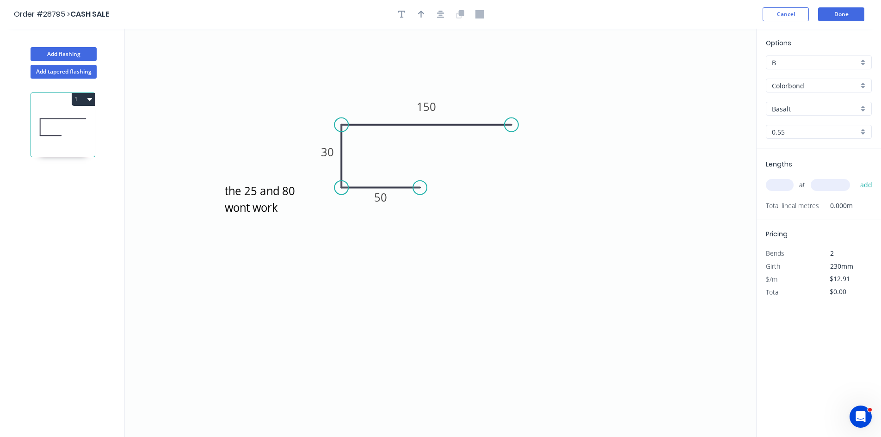
click at [800, 107] on input "Basalt" at bounding box center [815, 109] width 87 height 10
click at [787, 213] on div "Deep Ocean" at bounding box center [819, 207] width 105 height 16
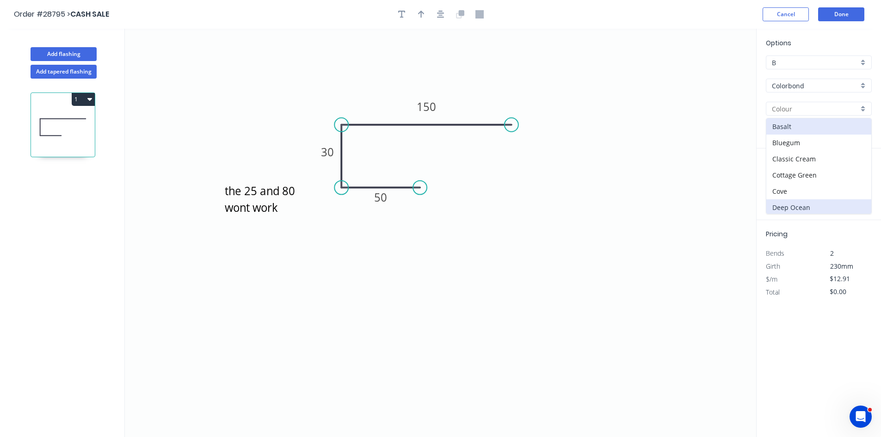
type input "Deep Ocean"
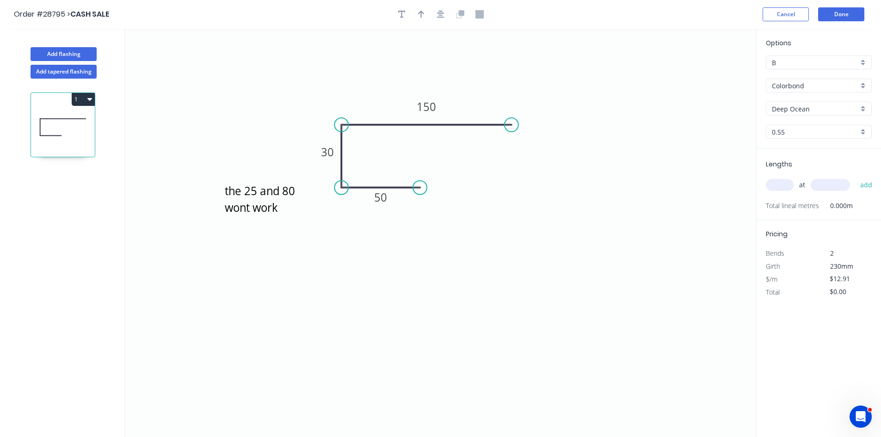
click at [775, 176] on div "at add" at bounding box center [820, 185] width 108 height 25
click at [780, 183] on input "text" at bounding box center [780, 185] width 28 height 12
drag, startPoint x: 77, startPoint y: 52, endPoint x: 119, endPoint y: 56, distance: 42.2
click at [77, 52] on button "Add flashing" at bounding box center [64, 54] width 66 height 14
type input "$0.00"
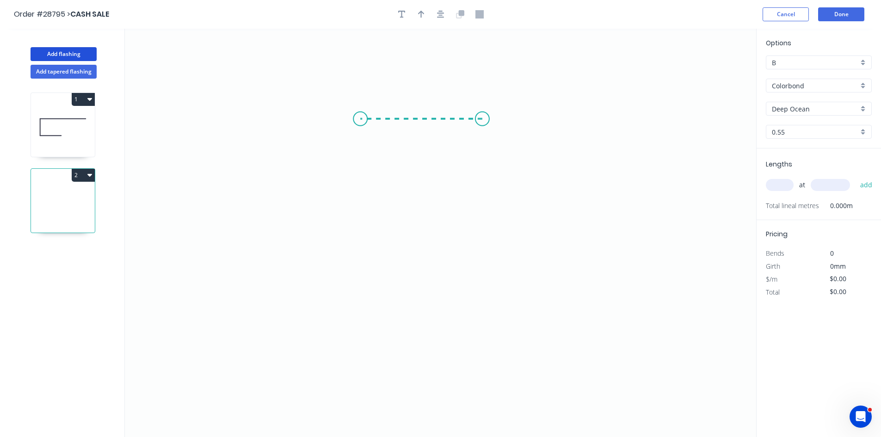
drag, startPoint x: 483, startPoint y: 119, endPoint x: 360, endPoint y: 124, distance: 122.2
click at [360, 124] on icon "0" at bounding box center [441, 233] width 632 height 409
click at [362, 218] on icon "0 ?" at bounding box center [441, 233] width 632 height 409
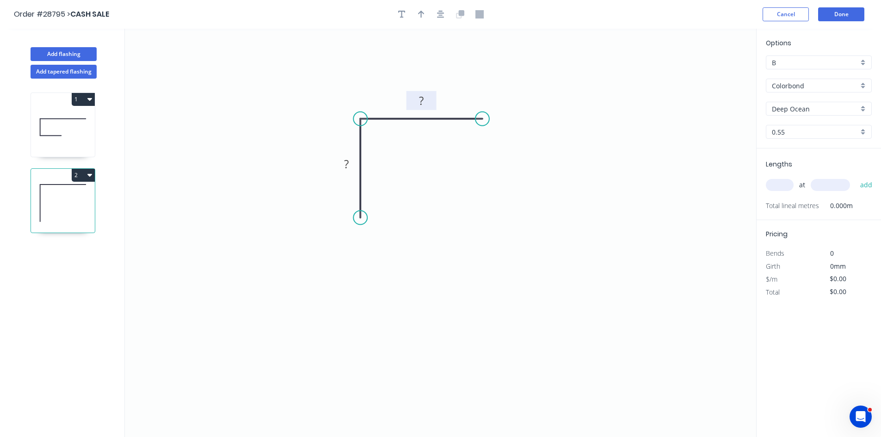
click at [425, 105] on rect at bounding box center [421, 101] width 19 height 13
click at [422, 18] on icon "button" at bounding box center [421, 14] width 6 height 8
type input "$12.91"
drag, startPoint x: 709, startPoint y: 74, endPoint x: 506, endPoint y: 101, distance: 204.8
click at [456, 99] on icon at bounding box center [455, 90] width 8 height 30
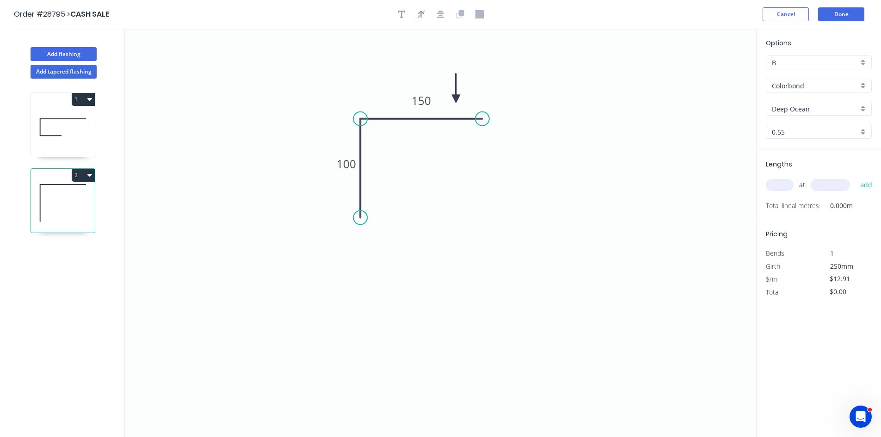
click at [774, 187] on input "text" at bounding box center [780, 185] width 28 height 12
type input "1"
type input "2000"
click at [856, 177] on button "add" at bounding box center [867, 185] width 22 height 16
click at [84, 99] on button "1" at bounding box center [83, 99] width 23 height 13
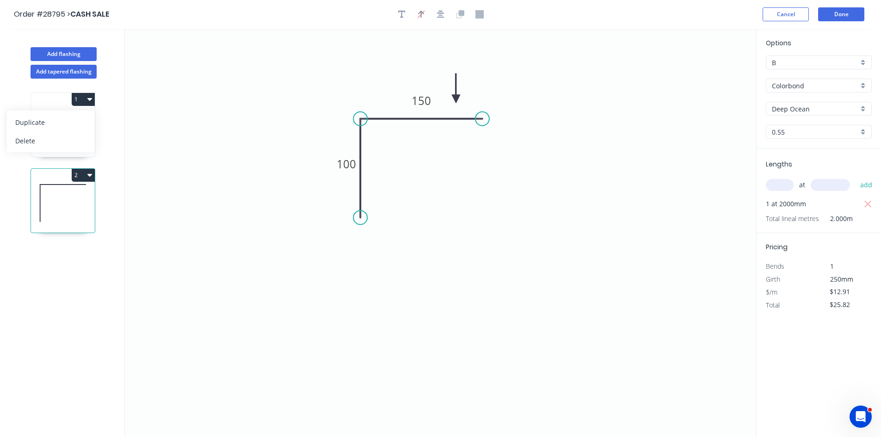
click at [43, 123] on div "Duplicate" at bounding box center [50, 122] width 71 height 13
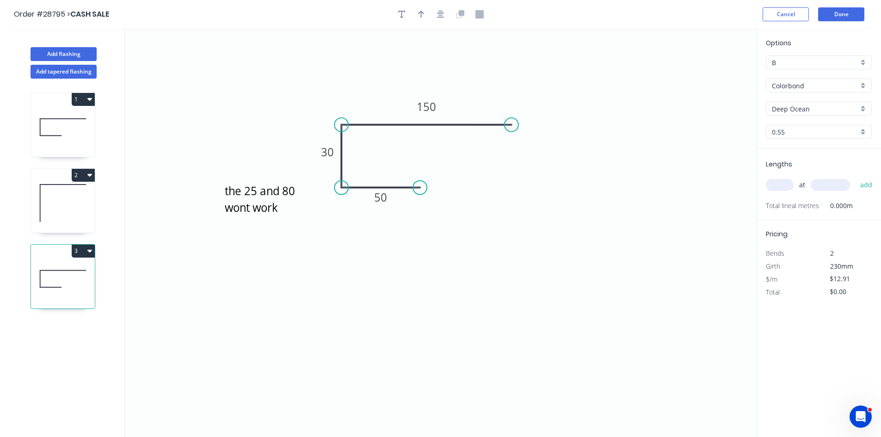
click at [83, 100] on button "1" at bounding box center [83, 99] width 23 height 13
click at [59, 141] on div "Delete" at bounding box center [50, 140] width 71 height 13
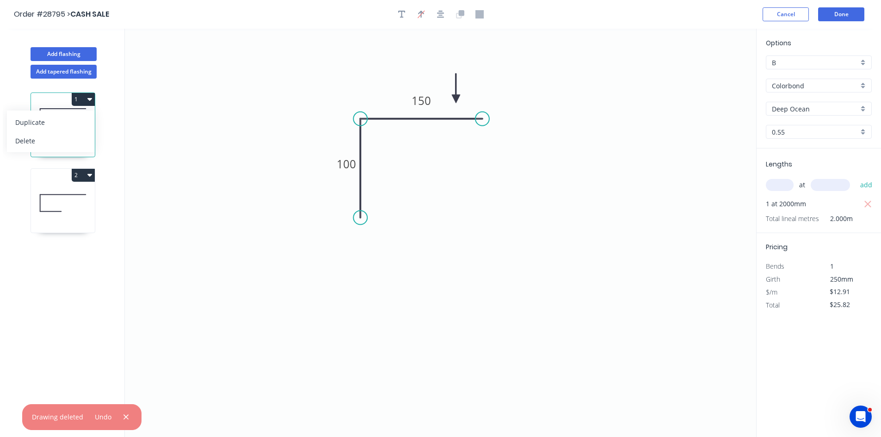
click at [30, 201] on div "1 Duplicate Delete 2" at bounding box center [64, 267] width 122 height 376
click at [90, 196] on icon at bounding box center [63, 202] width 64 height 59
type input "$0.00"
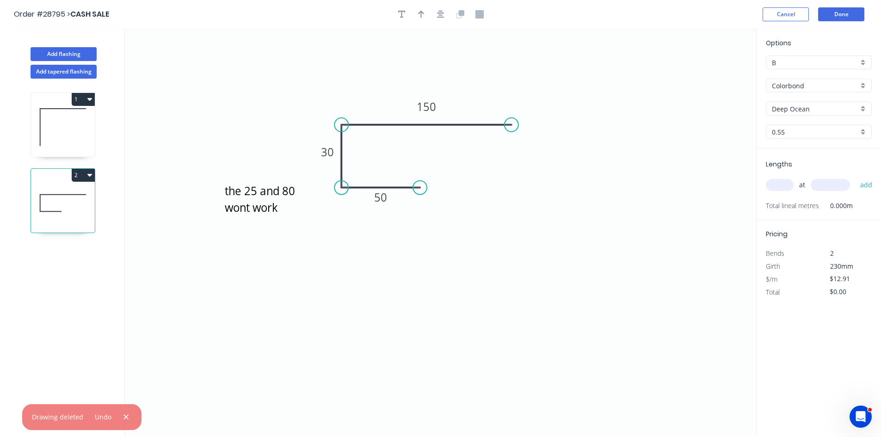
click at [767, 186] on input "text" at bounding box center [780, 185] width 28 height 12
type input "1"
type input "3000"
click at [856, 177] on button "add" at bounding box center [867, 185] width 22 height 16
type input "$38.73"
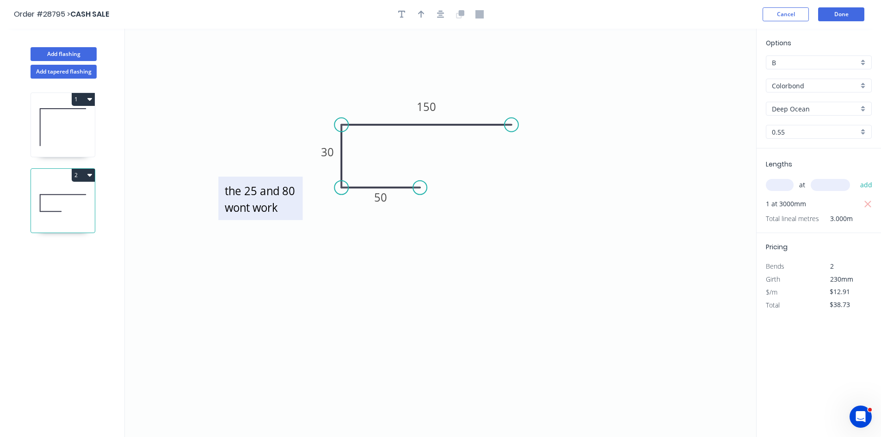
click at [254, 203] on textarea "the 25 and 80 wont work" at bounding box center [260, 198] width 75 height 34
click at [282, 210] on textarea "the 25 and 80 wont work" at bounding box center [260, 198] width 75 height 34
click at [471, 231] on icon "the 25 and 80 wont work 50 30 150" at bounding box center [441, 233] width 632 height 409
click at [420, 17] on icon "button" at bounding box center [421, 14] width 6 height 8
drag, startPoint x: 709, startPoint y: 73, endPoint x: 454, endPoint y: 103, distance: 256.6
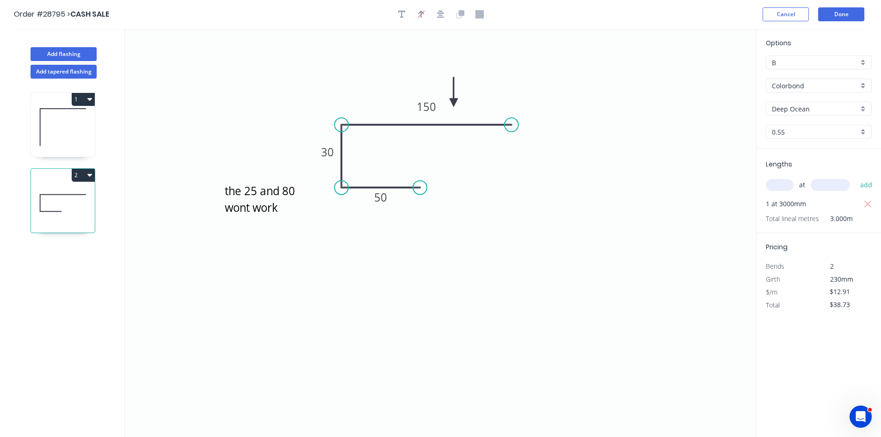
click at [454, 103] on icon at bounding box center [454, 92] width 8 height 30
click at [837, 18] on button "Done" at bounding box center [841, 14] width 46 height 14
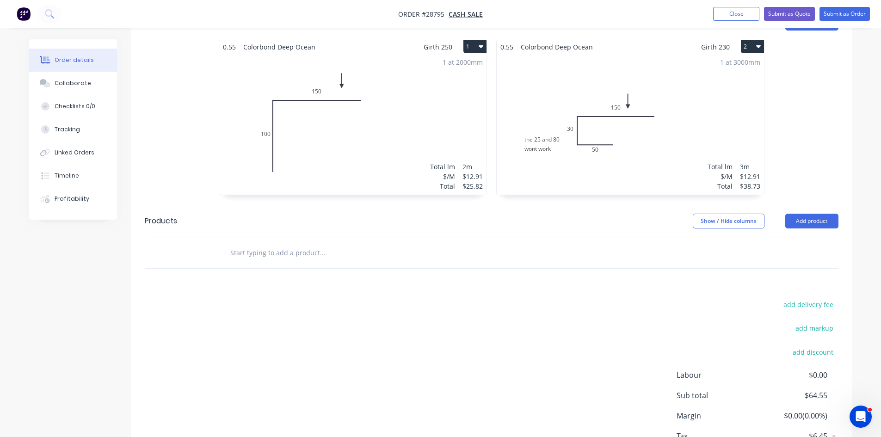
scroll to position [274, 0]
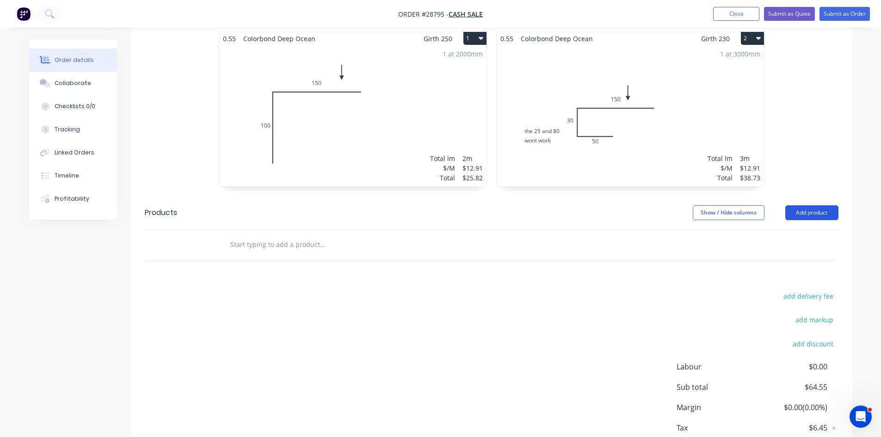
click at [810, 205] on button "Add product" at bounding box center [812, 212] width 53 height 15
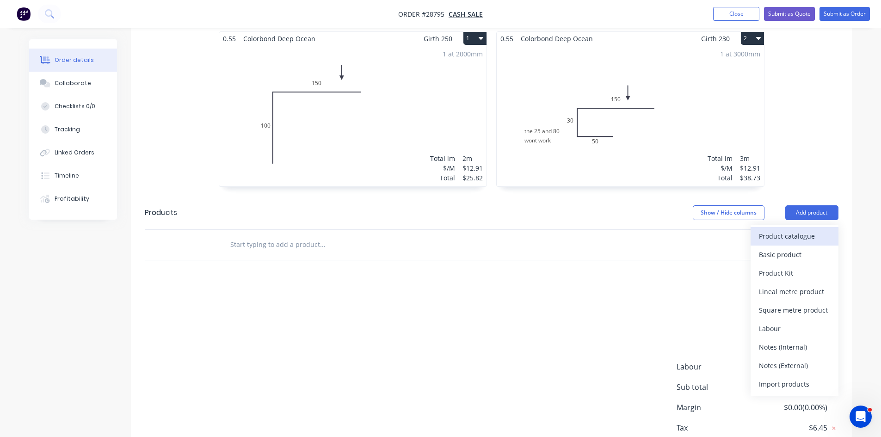
click at [795, 229] on div "Product catalogue" at bounding box center [794, 235] width 71 height 13
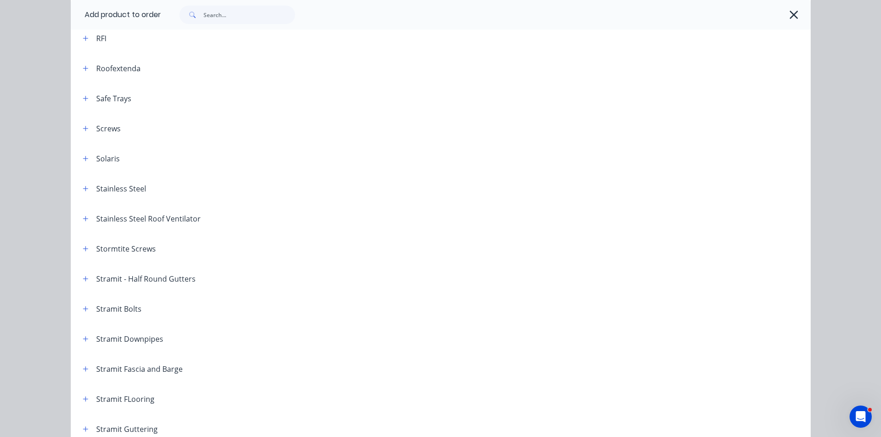
scroll to position [1295, 0]
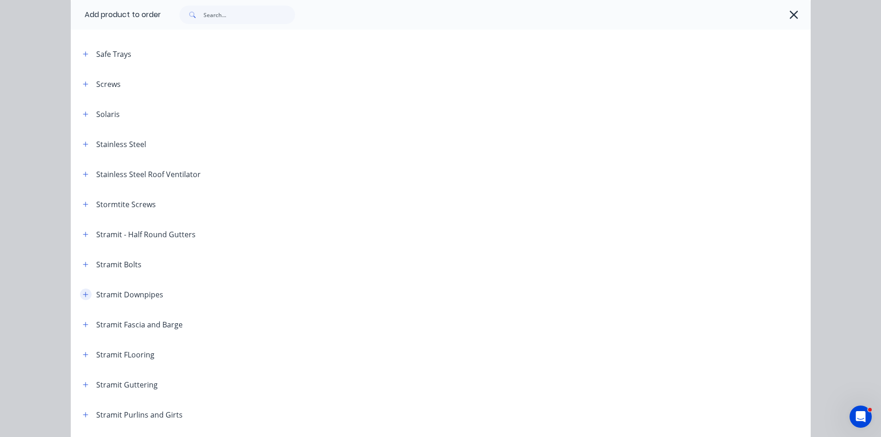
click at [83, 294] on icon "button" at bounding box center [85, 294] width 5 height 5
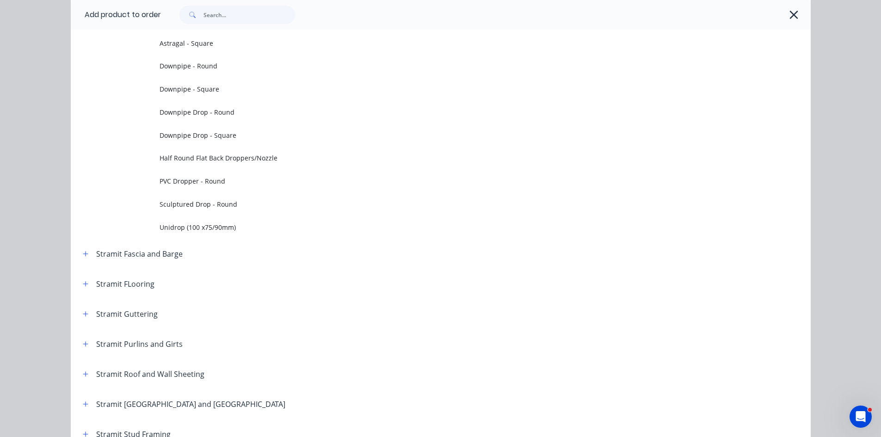
scroll to position [1712, 0]
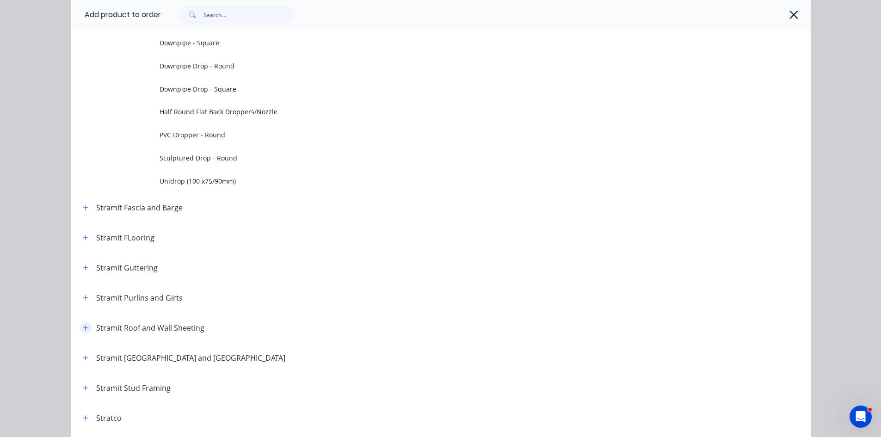
click at [83, 332] on button "button" at bounding box center [86, 328] width 12 height 12
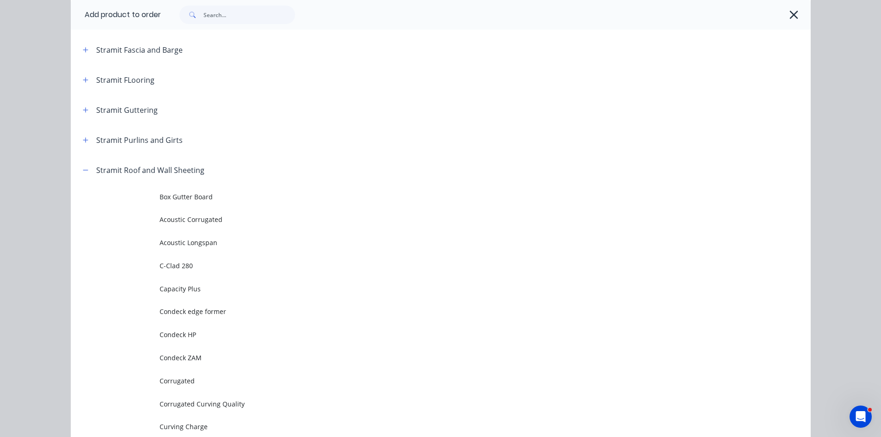
scroll to position [1989, 0]
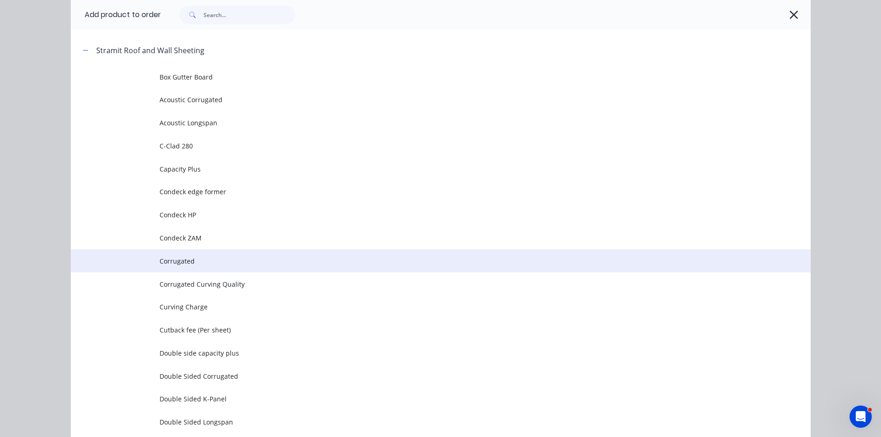
drag, startPoint x: 189, startPoint y: 256, endPoint x: 219, endPoint y: 267, distance: 31.6
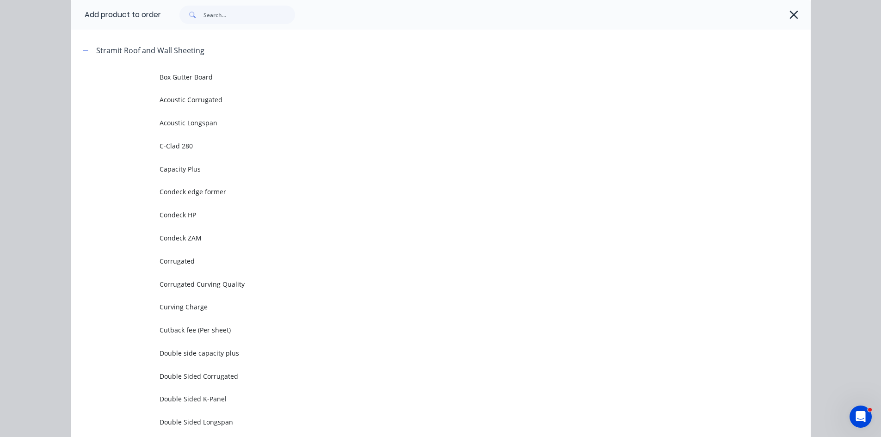
click at [189, 256] on span "Corrugated" at bounding box center [420, 261] width 521 height 10
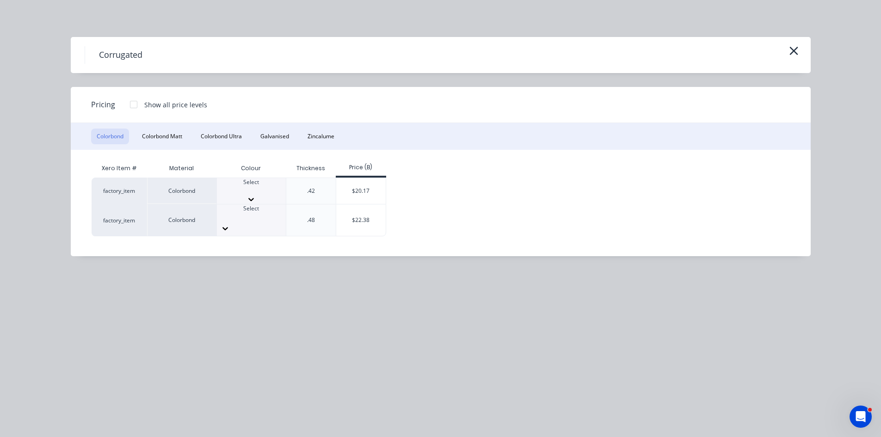
click at [266, 194] on div "Select" at bounding box center [251, 186] width 69 height 17
click at [262, 191] on div at bounding box center [251, 190] width 69 height 8
click at [370, 194] on div "$20.17" at bounding box center [361, 193] width 50 height 31
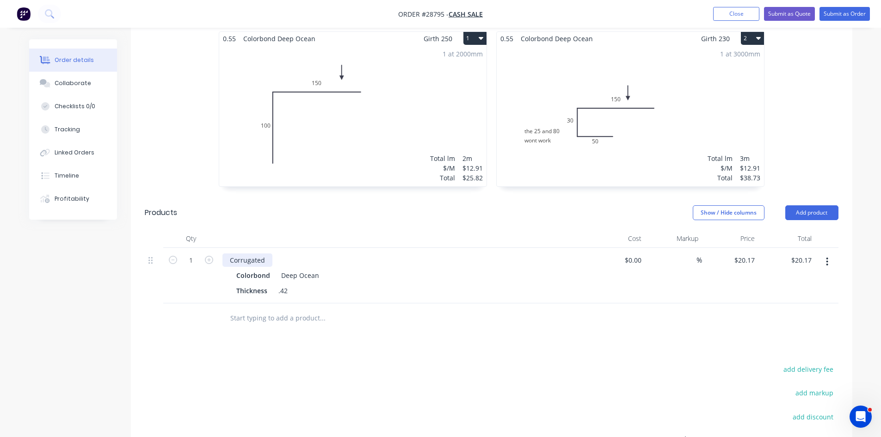
drag, startPoint x: 269, startPoint y: 250, endPoint x: 315, endPoint y: 244, distance: 46.2
click at [269, 254] on div "Corrugated" at bounding box center [248, 260] width 50 height 13
click at [199, 254] on input "1" at bounding box center [191, 261] width 24 height 14
type input "1.82"
type input "$36.71"
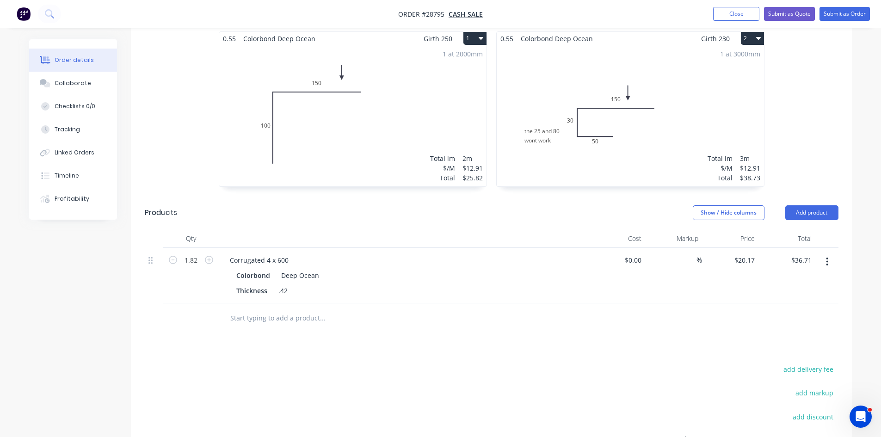
click at [512, 269] on div "Colorbond Deep Ocean" at bounding box center [403, 275] width 335 height 13
click at [317, 206] on div "Show / Hide columns Add product" at bounding box center [565, 212] width 546 height 15
click at [812, 205] on button "Add product" at bounding box center [812, 212] width 53 height 15
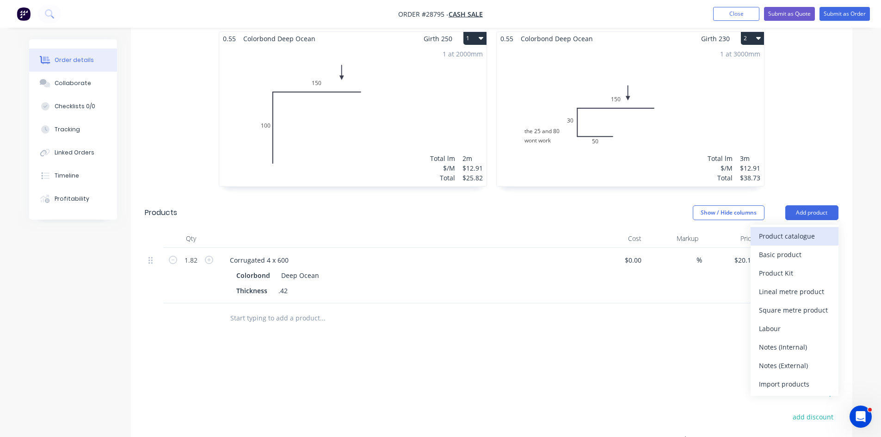
click at [813, 229] on div "Product catalogue" at bounding box center [794, 235] width 71 height 13
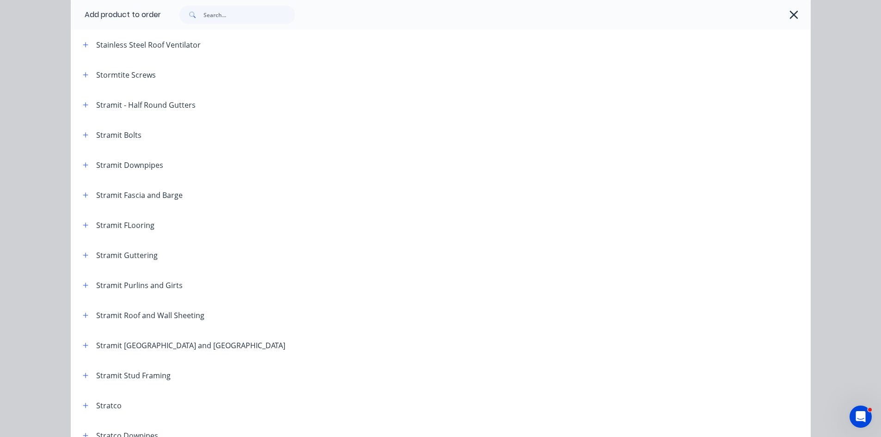
scroll to position [1295, 0]
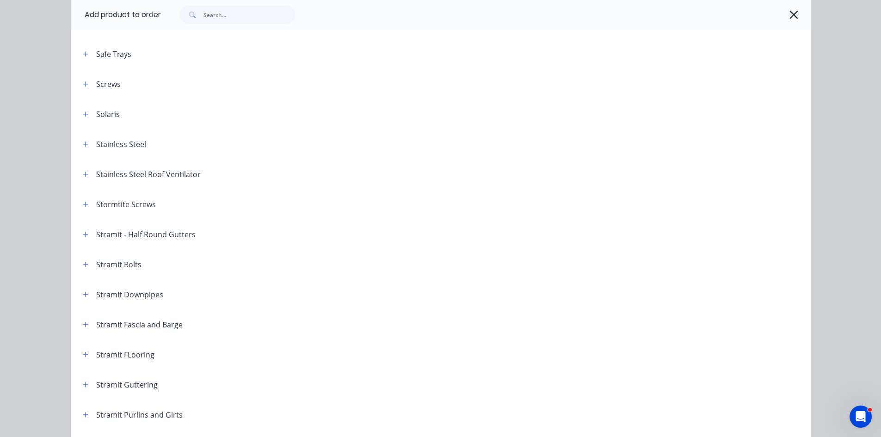
click at [80, 89] on span at bounding box center [86, 84] width 12 height 12
click at [80, 85] on button "button" at bounding box center [86, 84] width 12 height 12
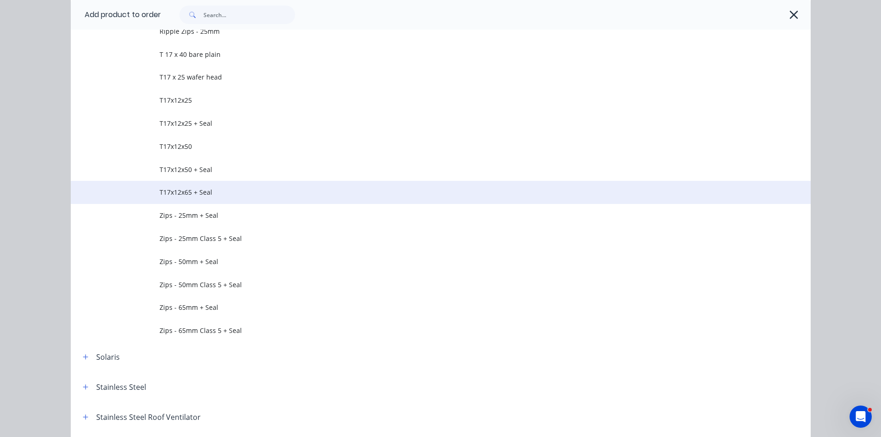
scroll to position [1943, 0]
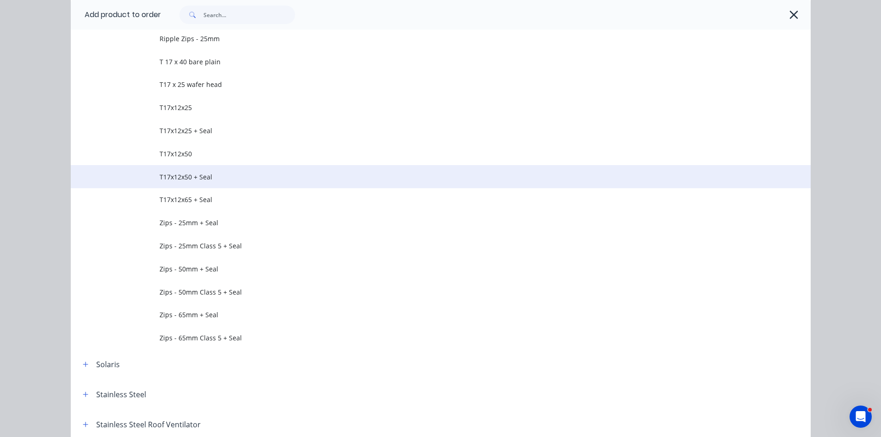
click at [188, 174] on span "T17x12x50 + Seal" at bounding box center [420, 177] width 521 height 10
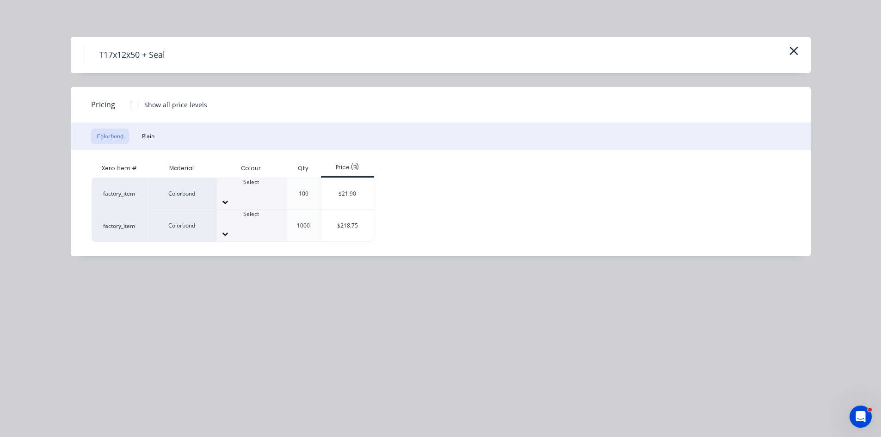
click at [265, 190] on div at bounding box center [251, 190] width 69 height 8
click at [340, 188] on div "$21.90" at bounding box center [348, 193] width 52 height 31
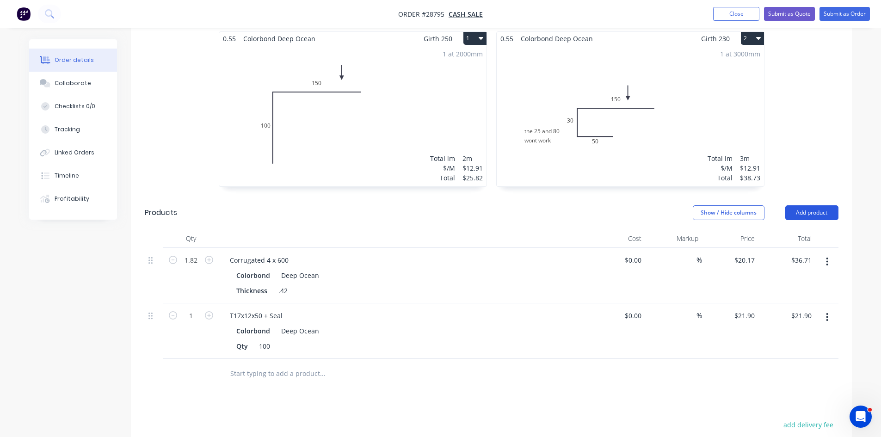
click at [811, 205] on button "Add product" at bounding box center [812, 212] width 53 height 15
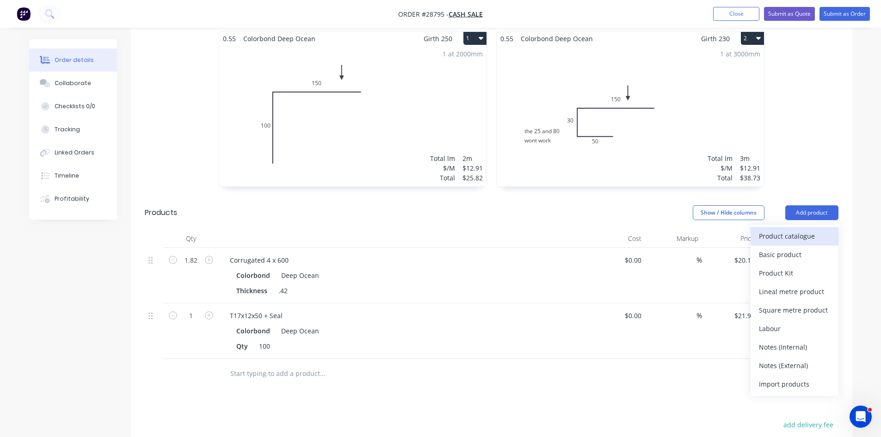
click at [808, 229] on div "Product catalogue" at bounding box center [794, 235] width 71 height 13
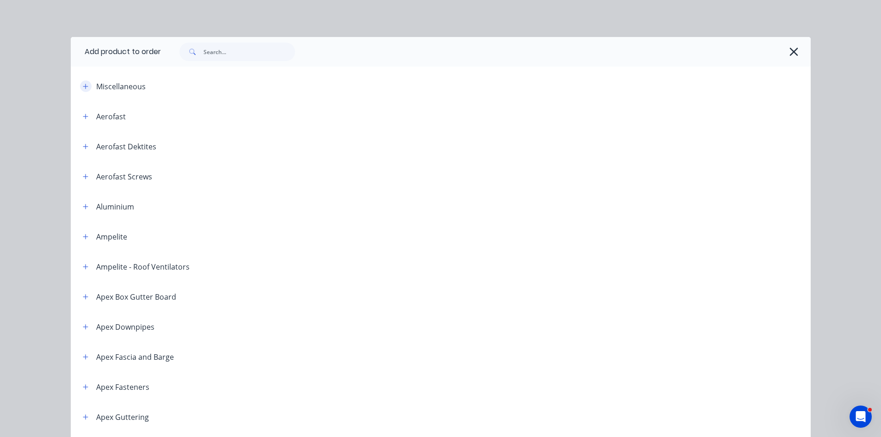
click at [84, 88] on icon "button" at bounding box center [86, 86] width 6 height 6
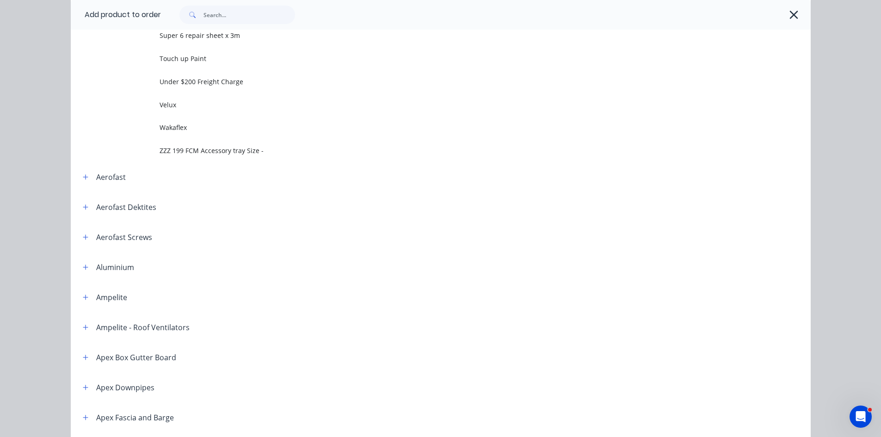
scroll to position [648, 0]
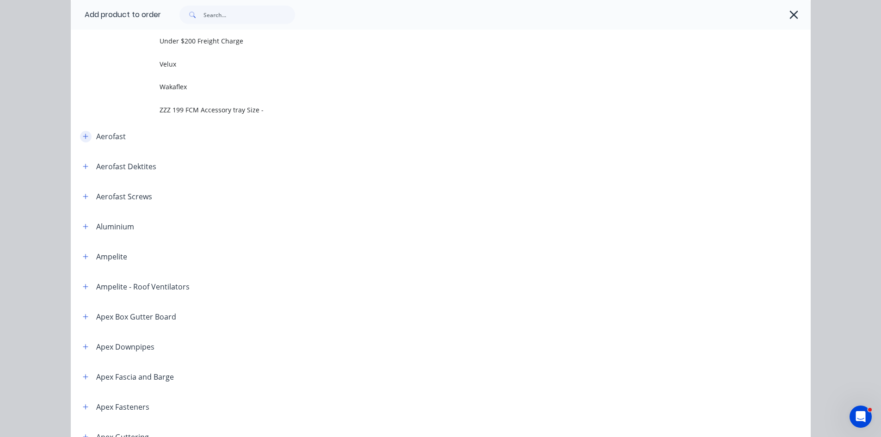
click at [84, 138] on icon "button" at bounding box center [86, 136] width 6 height 6
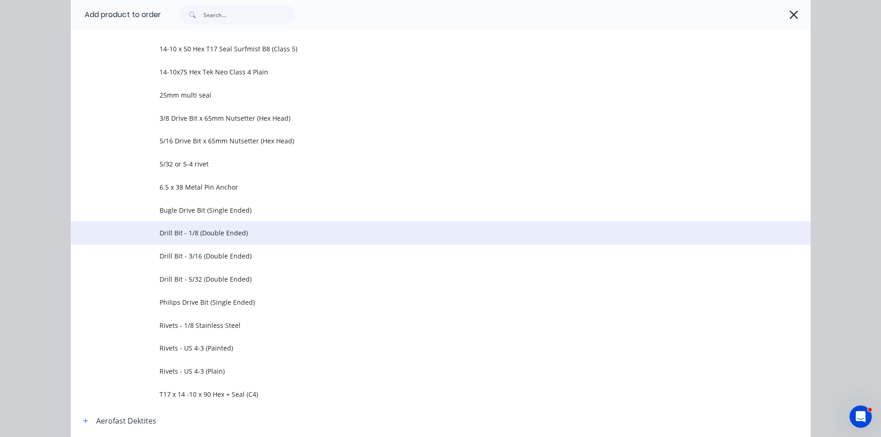
scroll to position [879, 0]
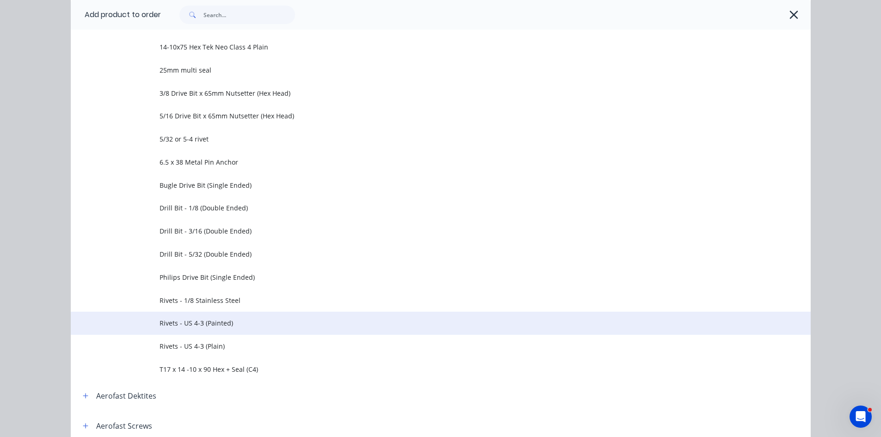
click at [190, 313] on td "Rivets - US 4-3 (Painted)" at bounding box center [485, 323] width 651 height 23
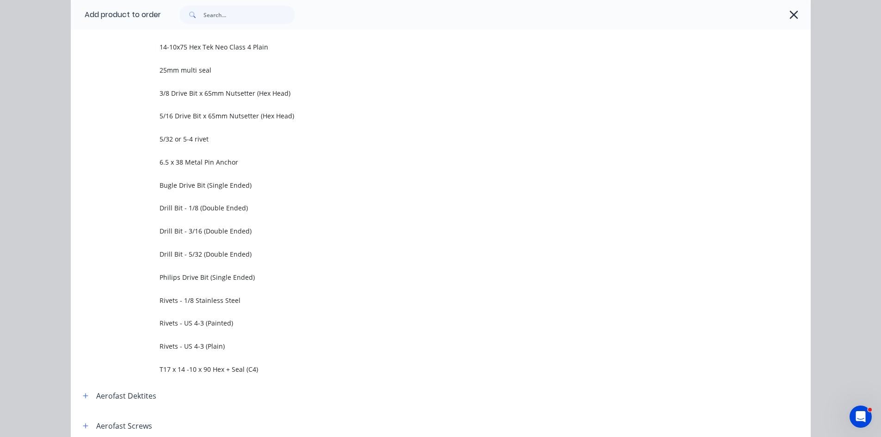
scroll to position [0, 0]
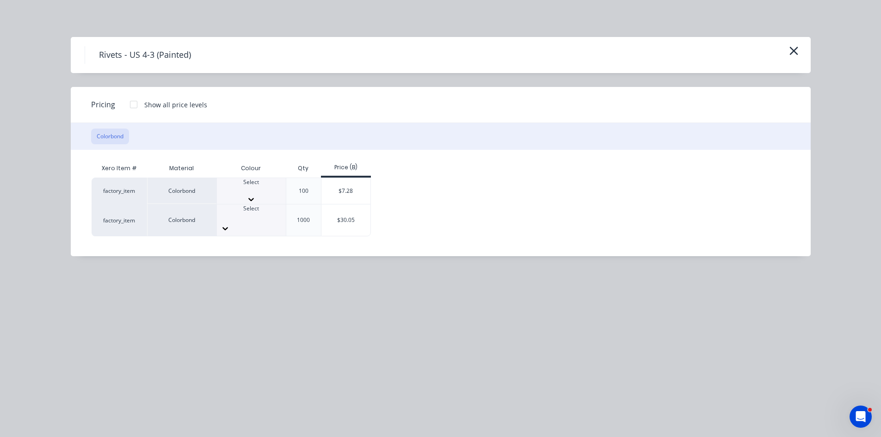
click at [261, 191] on div at bounding box center [251, 190] width 69 height 8
click at [359, 189] on div "$7.28" at bounding box center [347, 193] width 50 height 31
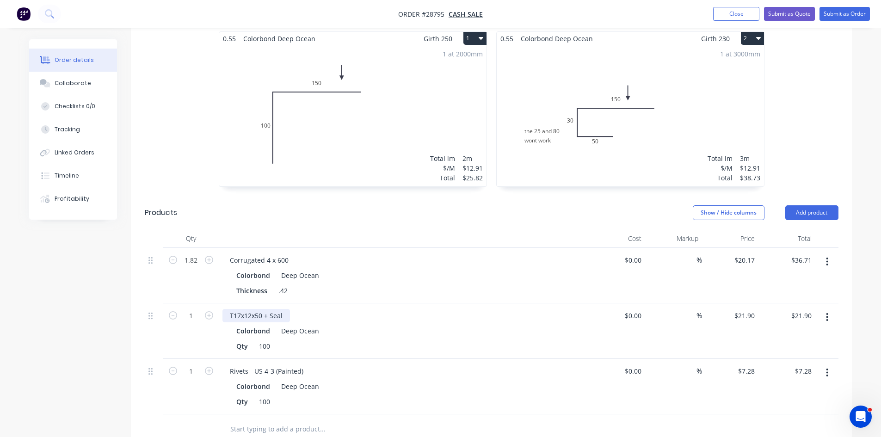
click at [286, 309] on div "T17x12x50 + Seal" at bounding box center [257, 315] width 68 height 13
click at [208, 311] on icon "button" at bounding box center [209, 315] width 8 height 8
type input "2"
type input "$43.80"
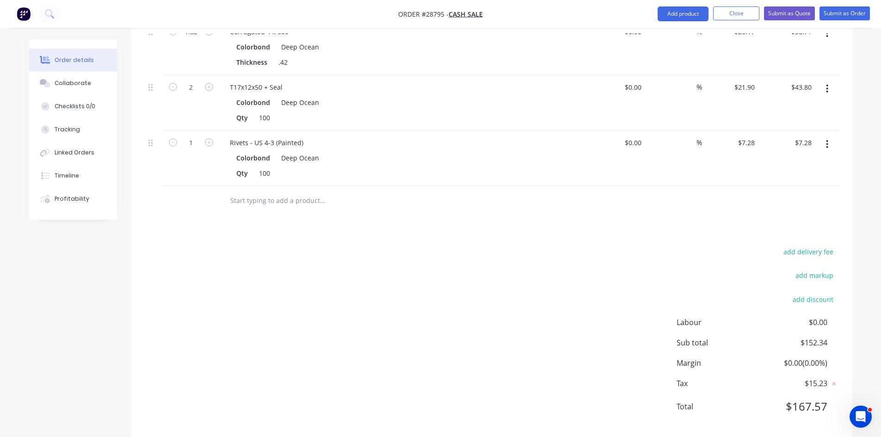
scroll to position [504, 0]
click at [786, 244] on button "add delivery fee" at bounding box center [809, 250] width 60 height 12
type input "120"
click input "submit" at bounding box center [0, 0] width 0 height 0
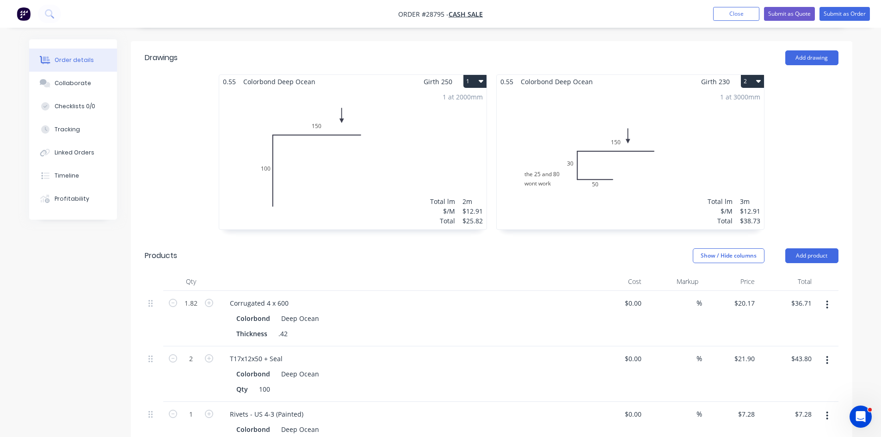
scroll to position [231, 0]
click at [813, 248] on button "Add product" at bounding box center [812, 255] width 53 height 15
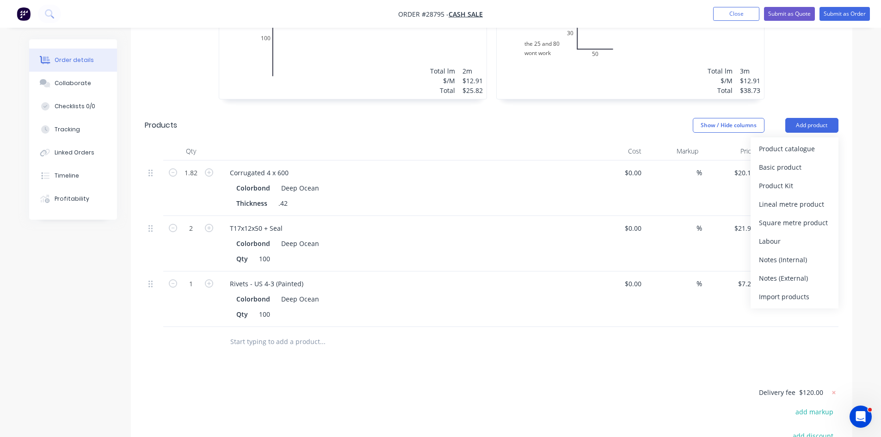
scroll to position [370, 0]
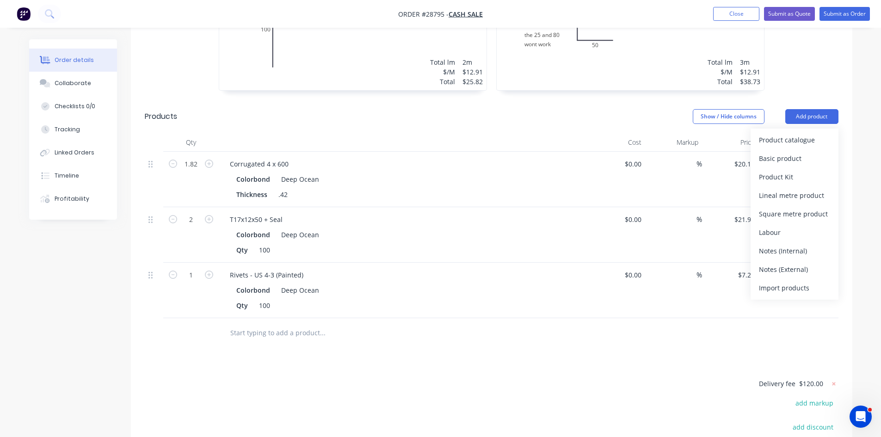
drag, startPoint x: 788, startPoint y: 261, endPoint x: 426, endPoint y: 286, distance: 363.1
click at [787, 263] on div "Notes (External)" at bounding box center [794, 269] width 71 height 13
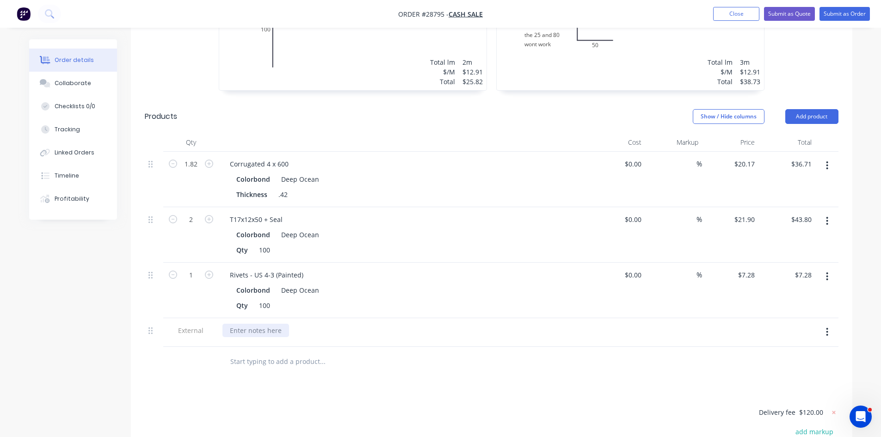
click at [270, 324] on div at bounding box center [256, 330] width 67 height 13
click at [793, 19] on button "Submit as Quote" at bounding box center [789, 14] width 51 height 14
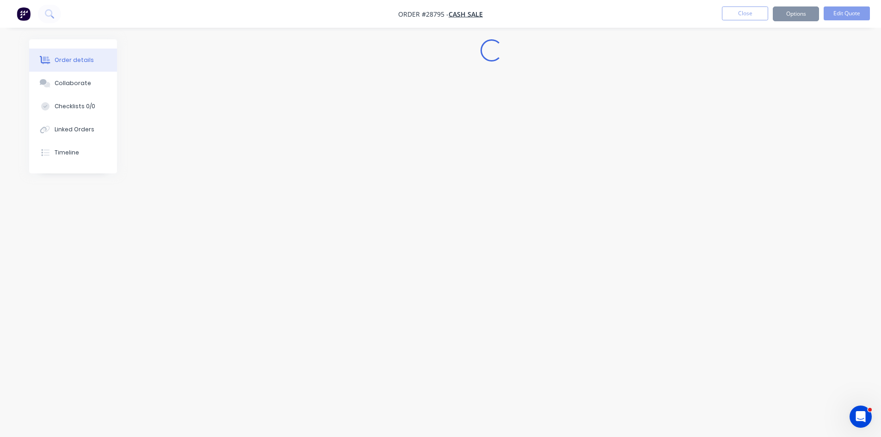
scroll to position [0, 0]
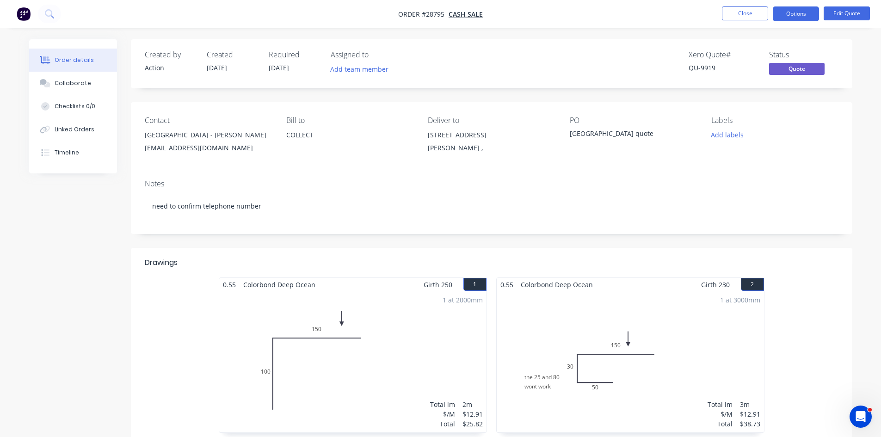
click at [787, 19] on button "Options" at bounding box center [796, 13] width 46 height 15
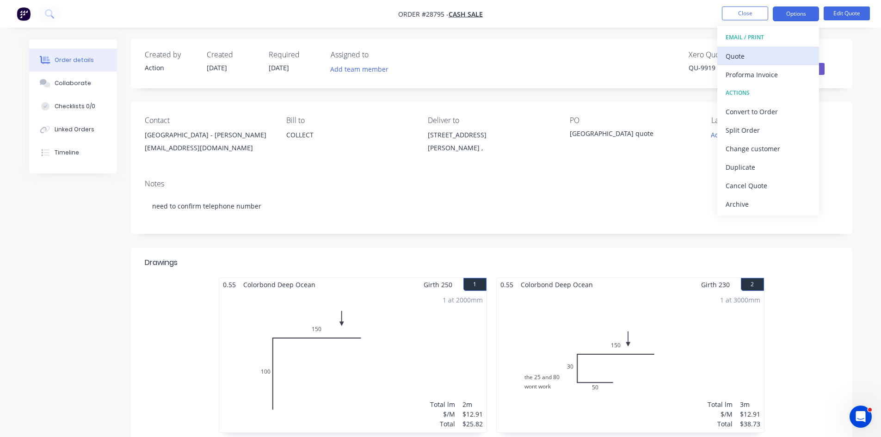
click at [774, 61] on div "Quote" at bounding box center [768, 56] width 85 height 13
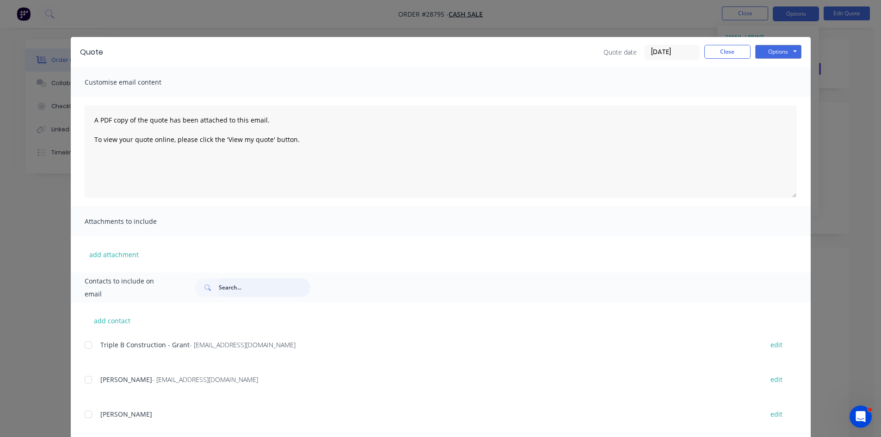
click at [255, 281] on input "text" at bounding box center [265, 288] width 92 height 19
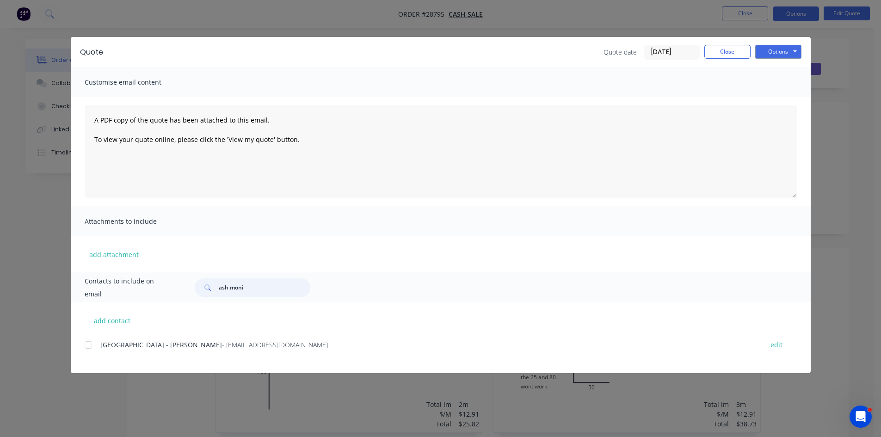
click at [91, 345] on div at bounding box center [88, 345] width 19 height 19
type input "ash moni"
click at [785, 47] on button "Options" at bounding box center [779, 52] width 46 height 14
click at [784, 102] on button "Email" at bounding box center [785, 98] width 59 height 15
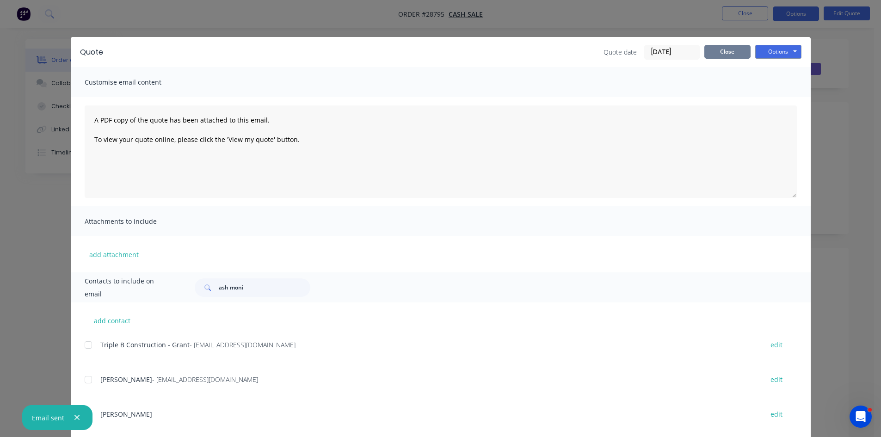
click at [727, 54] on button "Close" at bounding box center [728, 52] width 46 height 14
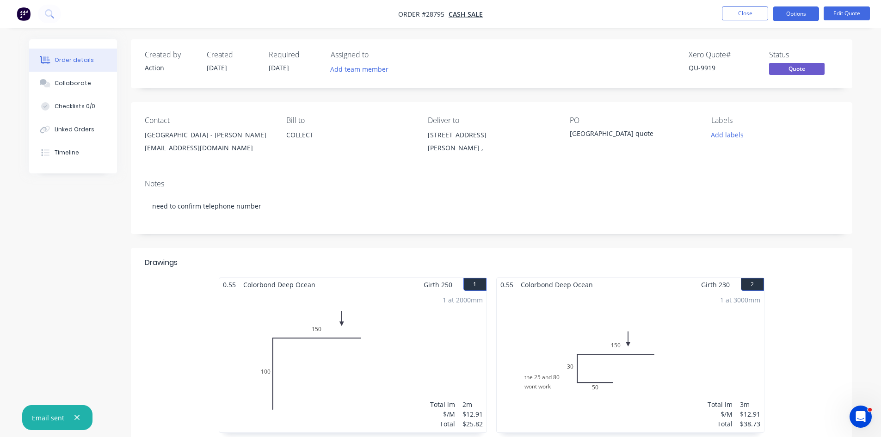
click at [722, 19] on ul "Close Options Edit Quote" at bounding box center [796, 13] width 170 height 15
click at [743, 19] on button "Close" at bounding box center [745, 13] width 46 height 14
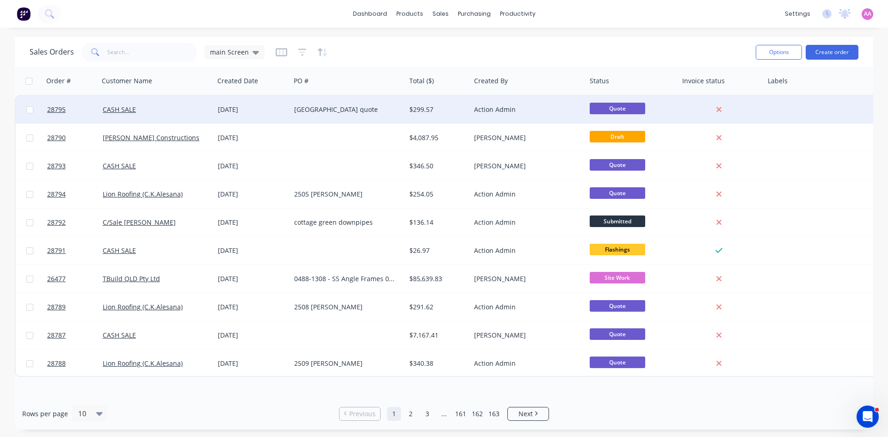
click at [354, 106] on div "[GEOGRAPHIC_DATA] quote" at bounding box center [345, 109] width 103 height 9
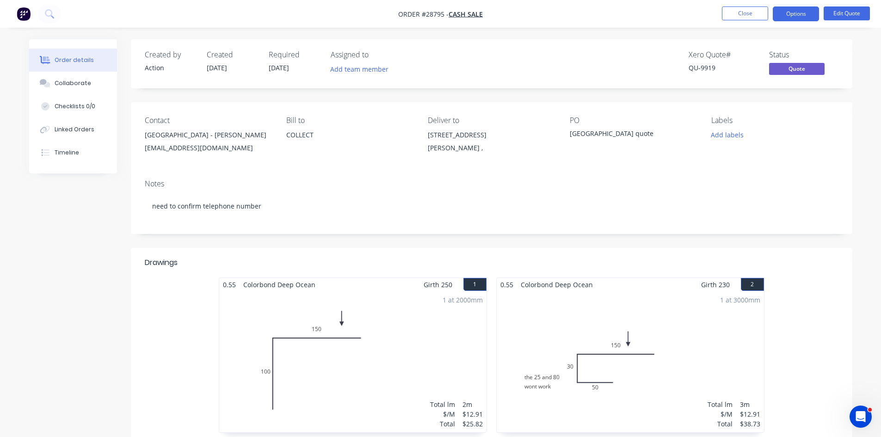
drag, startPoint x: 84, startPoint y: 85, endPoint x: 369, endPoint y: 85, distance: 284.5
click at [85, 85] on div "Collaborate" at bounding box center [73, 83] width 37 height 8
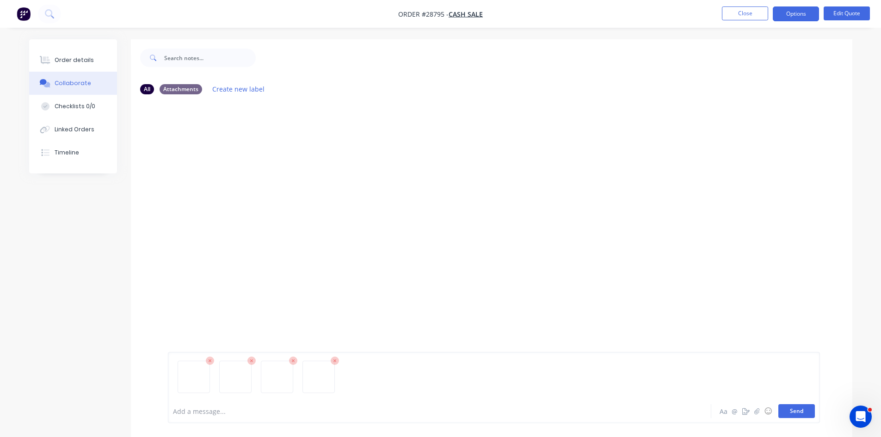
drag, startPoint x: 803, startPoint y: 418, endPoint x: 781, endPoint y: 409, distance: 23.3
click at [800, 417] on button "Send" at bounding box center [797, 411] width 37 height 14
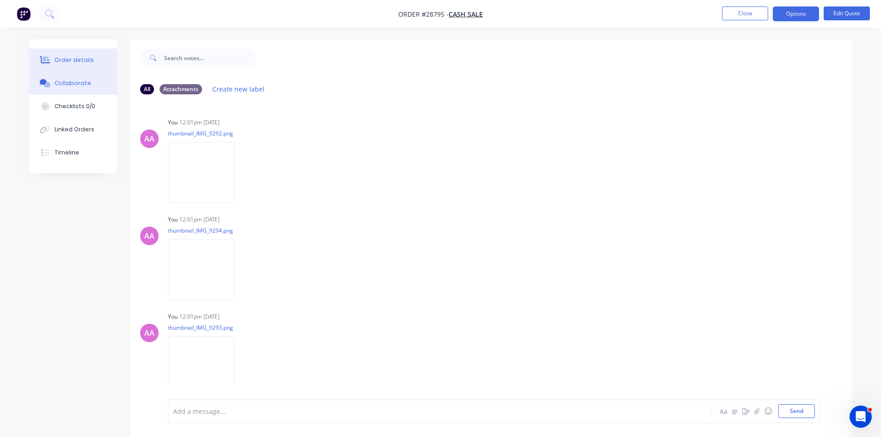
click at [84, 60] on div "Order details" at bounding box center [74, 60] width 39 height 8
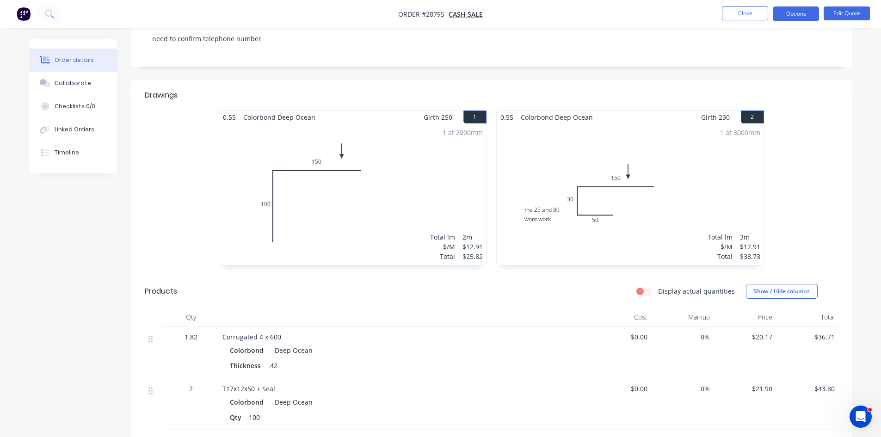
scroll to position [185, 0]
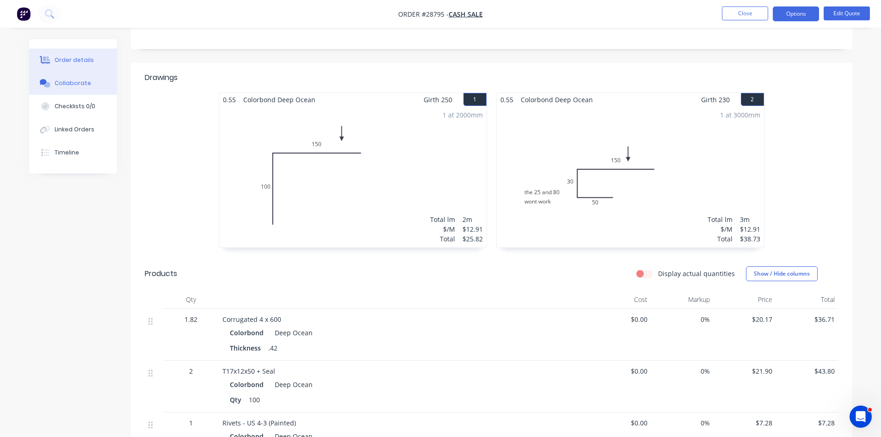
click at [78, 83] on div "Collaborate" at bounding box center [73, 83] width 37 height 8
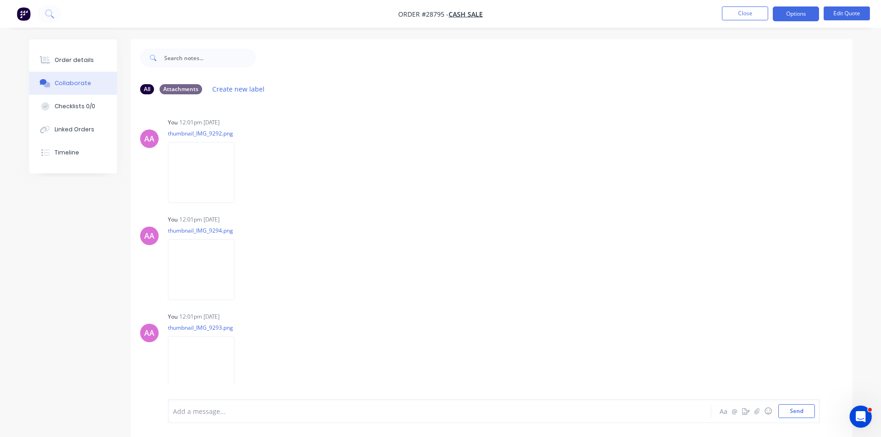
drag, startPoint x: 241, startPoint y: 417, endPoint x: 408, endPoint y: 413, distance: 167.5
click at [241, 417] on div "Add a message..." at bounding box center [414, 411] width 482 height 14
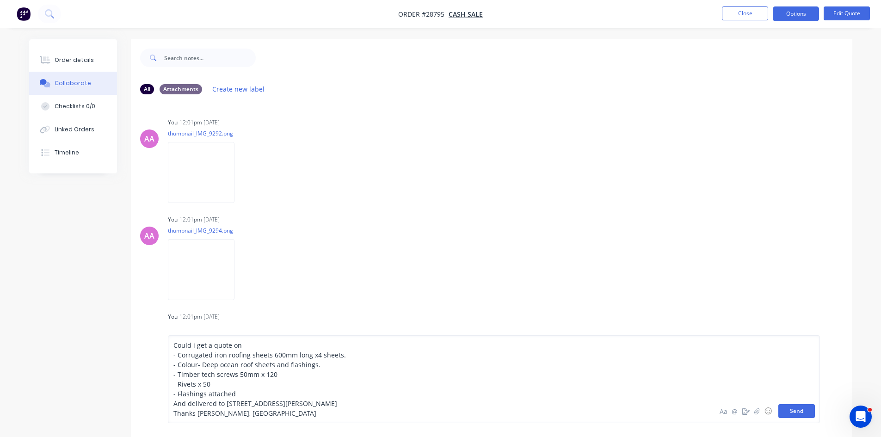
click at [800, 415] on button "Send" at bounding box center [797, 411] width 37 height 14
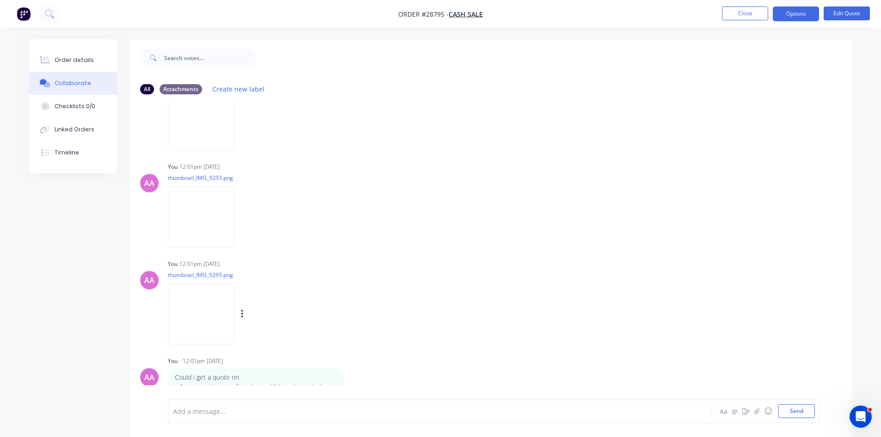
scroll to position [203, 0]
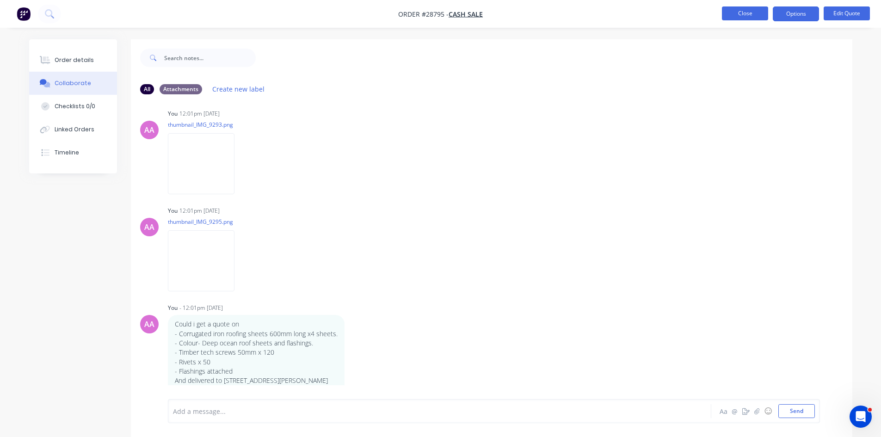
click at [734, 16] on button "Close" at bounding box center [745, 13] width 46 height 14
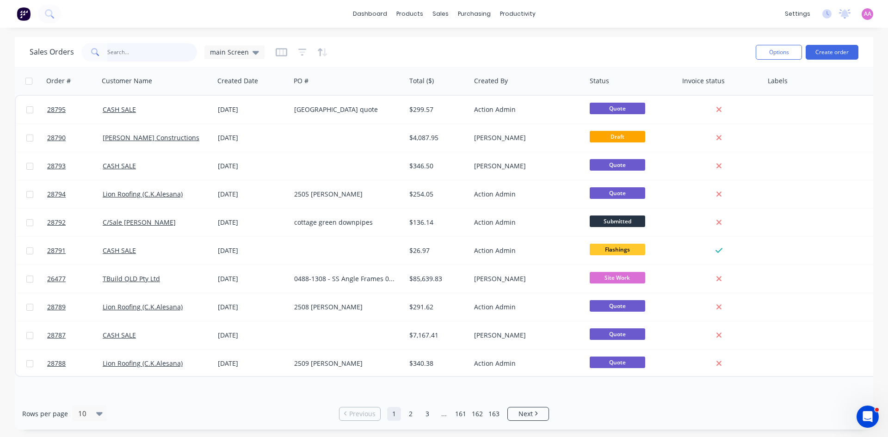
click at [136, 48] on input "text" at bounding box center [152, 52] width 90 height 19
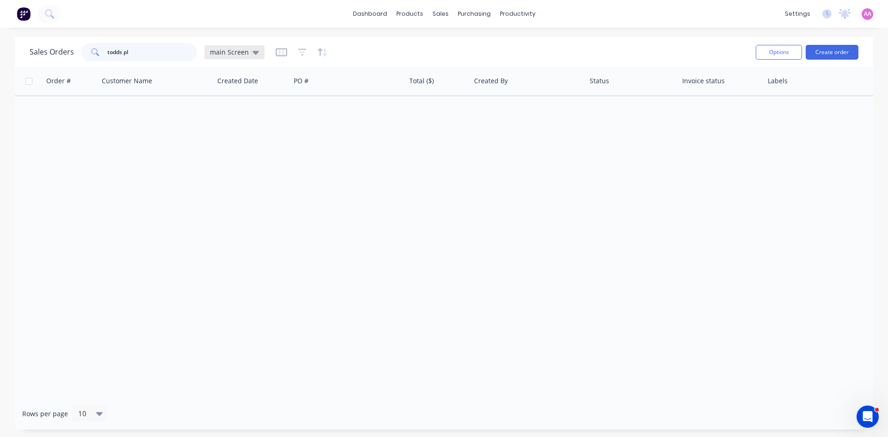
type input "todds pl"
click at [240, 54] on span "main Screen" at bounding box center [229, 52] width 39 height 10
click at [234, 186] on button "archived" at bounding box center [259, 186] width 105 height 11
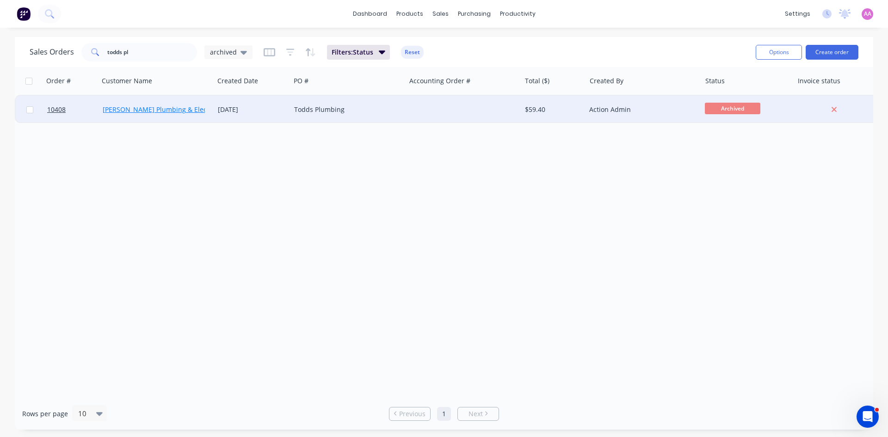
click at [125, 108] on link "[PERSON_NAME] Plumbing & Electrical" at bounding box center [163, 109] width 120 height 9
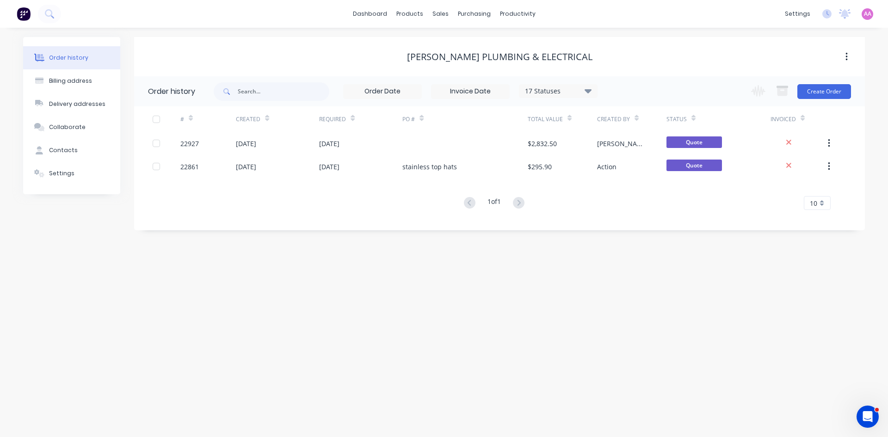
drag, startPoint x: 589, startPoint y: 93, endPoint x: 587, endPoint y: 100, distance: 6.9
click at [589, 94] on icon at bounding box center [588, 90] width 7 height 11
click at [635, 198] on label at bounding box center [635, 198] width 0 height 0
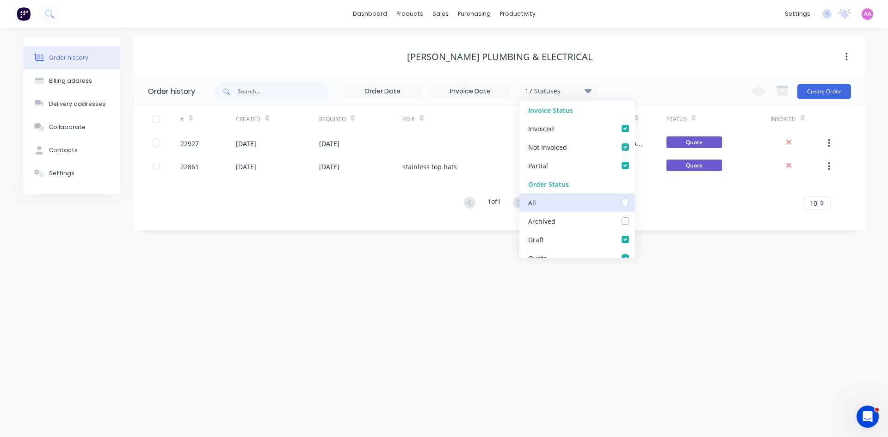
click at [635, 201] on input "checkbox" at bounding box center [638, 202] width 7 height 9
checkbox input "true"
click at [658, 213] on div "# Created Required PO # Total Value Created By Status Invoiced 22927 23 Jan 202…" at bounding box center [494, 163] width 720 height 115
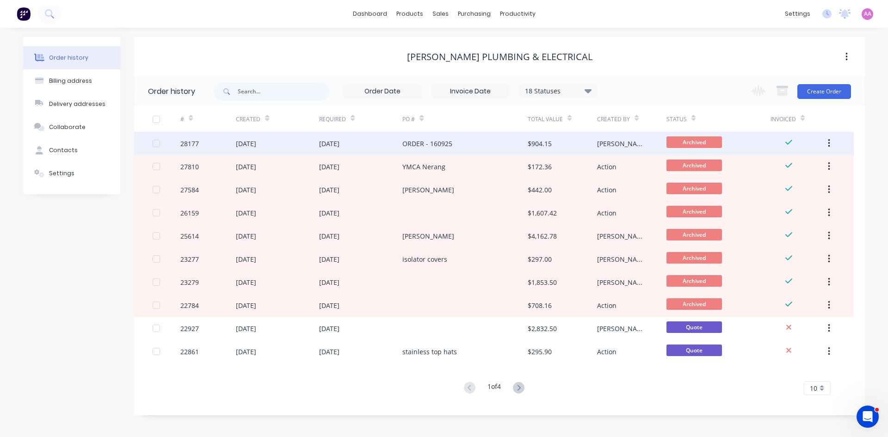
click at [365, 143] on div "18 Sep 2025" at bounding box center [360, 143] width 83 height 23
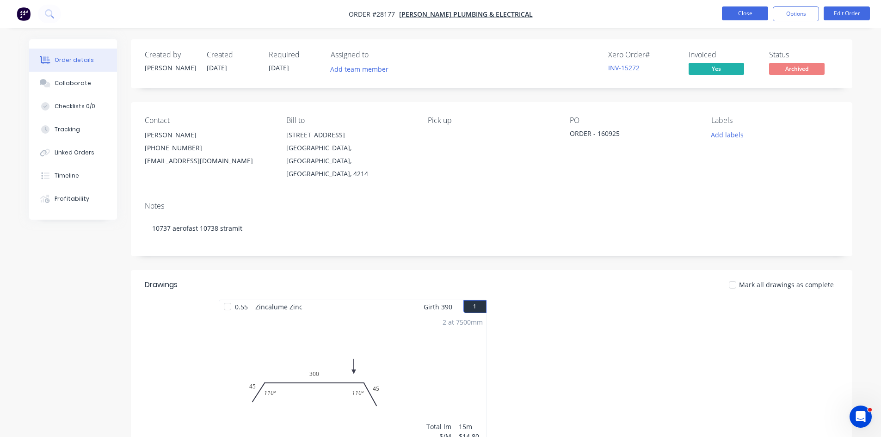
click at [740, 16] on button "Close" at bounding box center [745, 13] width 46 height 14
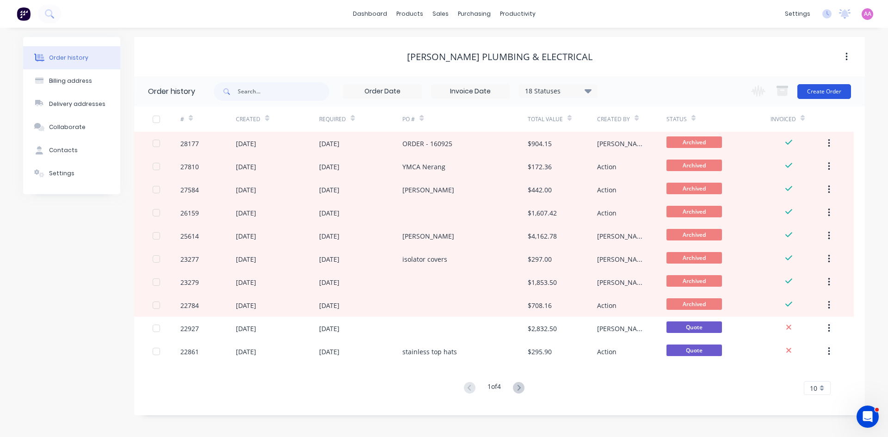
click at [816, 95] on button "Create Order" at bounding box center [825, 91] width 54 height 15
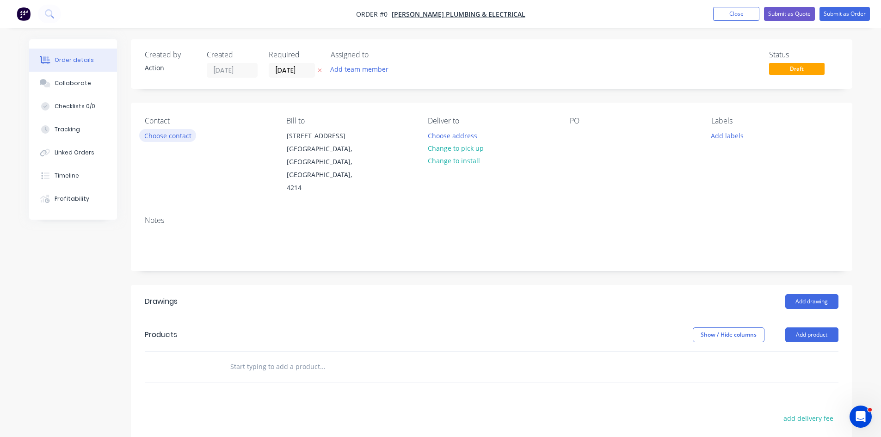
click at [171, 129] on div "Contact Choose contact" at bounding box center [208, 156] width 127 height 78
click at [173, 140] on button "Choose contact" at bounding box center [167, 135] width 57 height 12
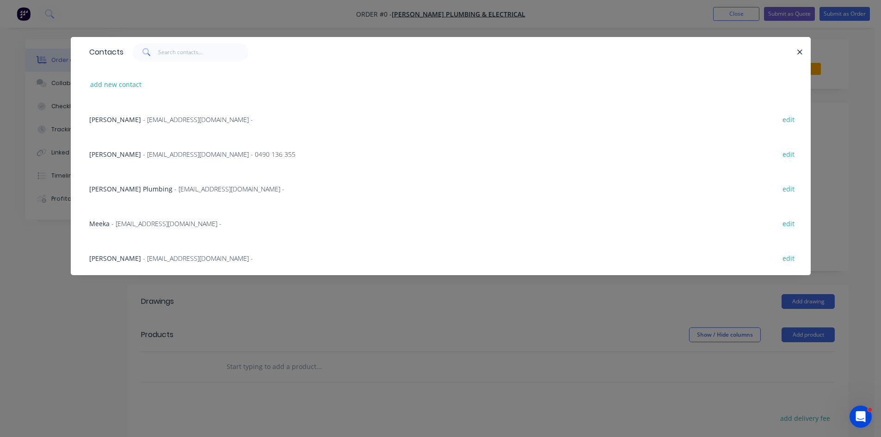
click at [176, 254] on span "- admin@toddsplumbing.com.au -" at bounding box center [198, 258] width 110 height 9
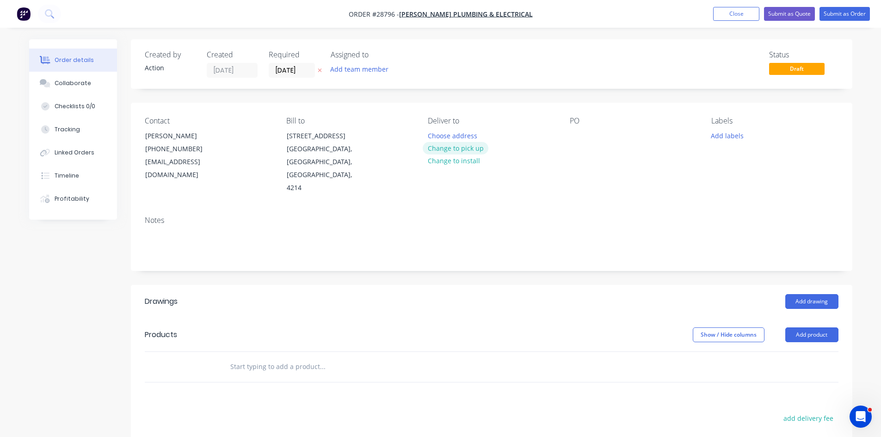
click at [439, 150] on button "Change to pick up" at bounding box center [456, 148] width 66 height 12
click at [577, 135] on div at bounding box center [577, 135] width 15 height 13
click at [805, 294] on button "Add drawing" at bounding box center [812, 301] width 53 height 15
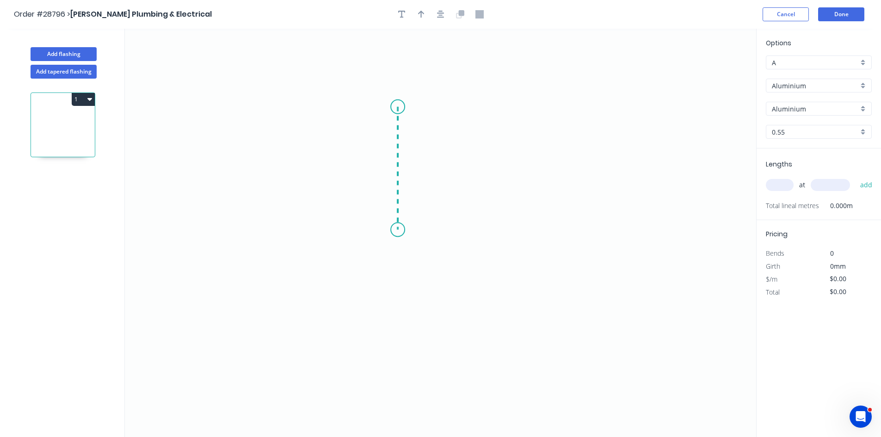
drag, startPoint x: 398, startPoint y: 107, endPoint x: 396, endPoint y: 230, distance: 123.5
click at [396, 230] on icon "0" at bounding box center [441, 233] width 632 height 409
drag, startPoint x: 498, startPoint y: 229, endPoint x: 508, endPoint y: 231, distance: 9.8
click at [508, 231] on icon "0 ?" at bounding box center [441, 233] width 632 height 409
click at [387, 167] on rect at bounding box center [384, 164] width 19 height 13
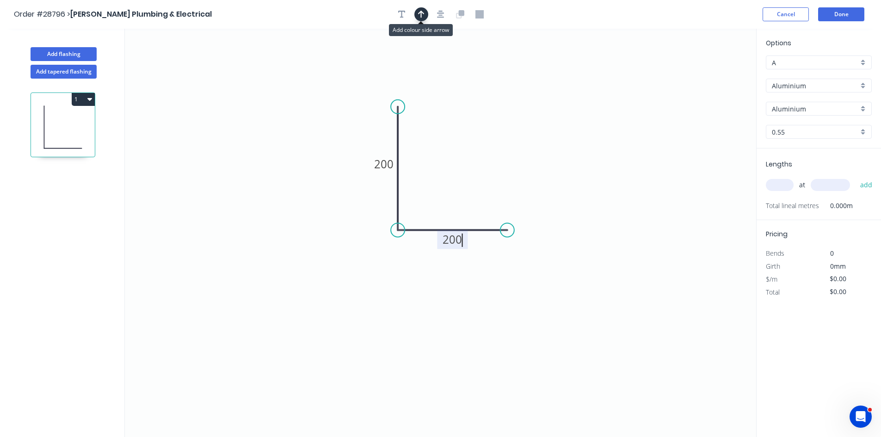
click at [424, 13] on icon "button" at bounding box center [421, 14] width 6 height 8
type input "$1.00"
drag, startPoint x: 711, startPoint y: 74, endPoint x: 366, endPoint y: 132, distance: 349.6
click at [366, 132] on icon at bounding box center [366, 121] width 8 height 30
click at [827, 81] on input "Aluminium" at bounding box center [815, 86] width 87 height 10
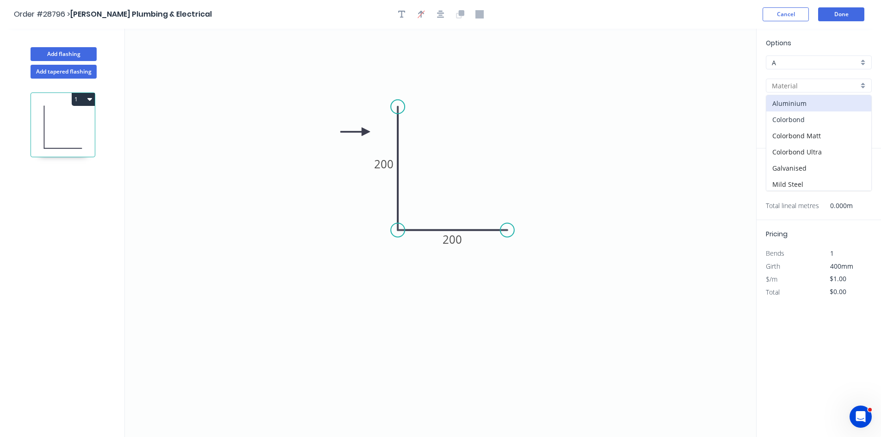
click at [796, 124] on div "Colorbond" at bounding box center [819, 119] width 105 height 16
type input "Colorbond"
type input "Basalt"
type input "$15.31"
click at [811, 113] on input "Basalt" at bounding box center [815, 109] width 87 height 10
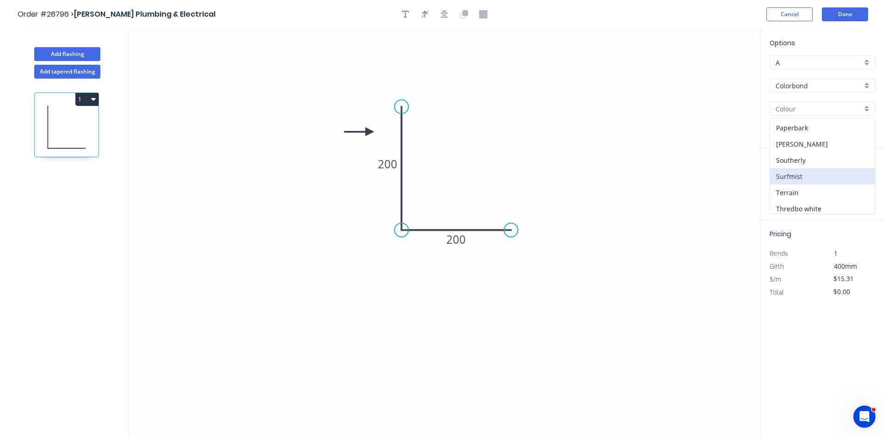
scroll to position [278, 0]
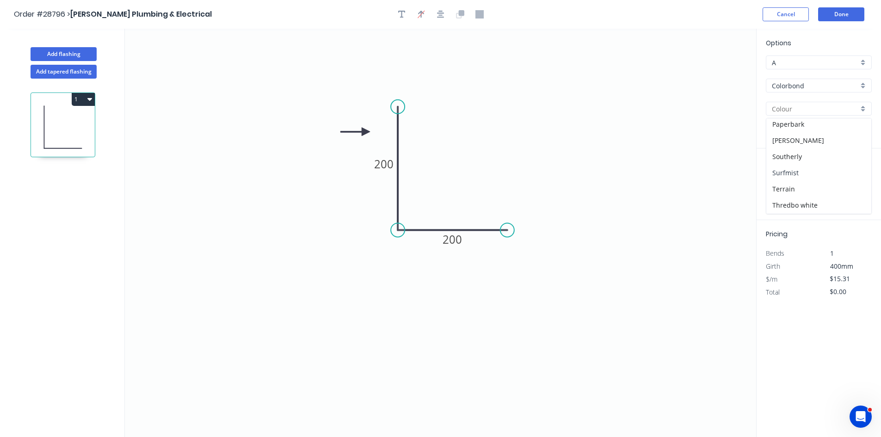
click at [792, 172] on div "Surfmist" at bounding box center [819, 173] width 105 height 16
type input "Surfmist"
click at [779, 194] on div "at add" at bounding box center [820, 185] width 108 height 25
click at [778, 190] on input "text" at bounding box center [780, 185] width 28 height 12
type input "1"
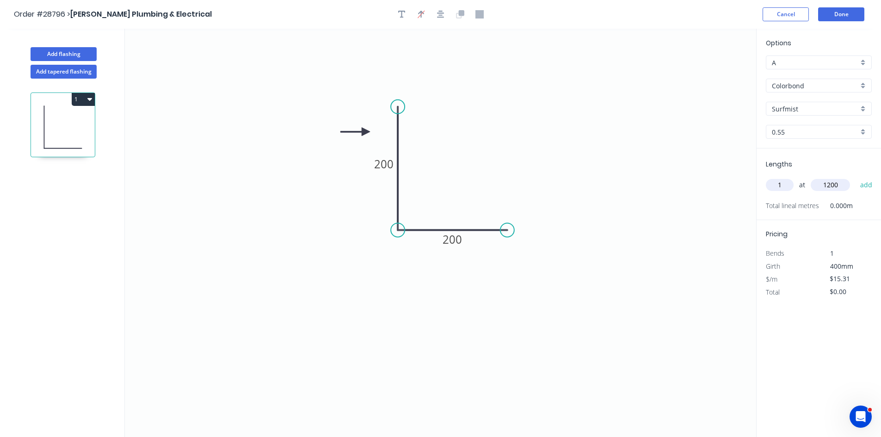
type input "1200"
click at [856, 177] on button "add" at bounding box center [867, 185] width 22 height 16
type input "$18.37"
click at [840, 17] on button "Done" at bounding box center [841, 14] width 46 height 14
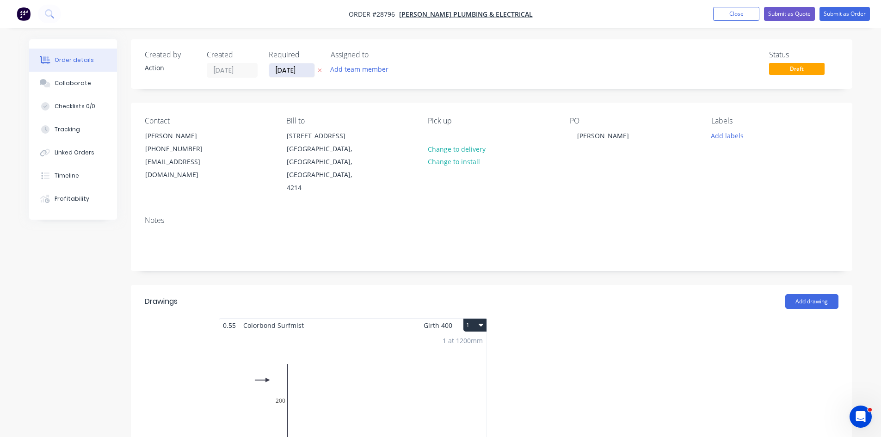
click at [292, 75] on input "[DATE]" at bounding box center [291, 70] width 45 height 14
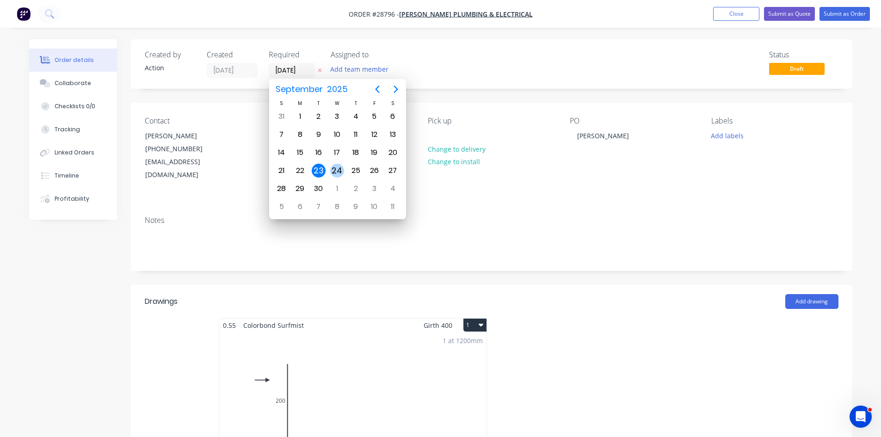
click at [332, 169] on div "24" at bounding box center [337, 171] width 14 height 14
type input "[DATE]"
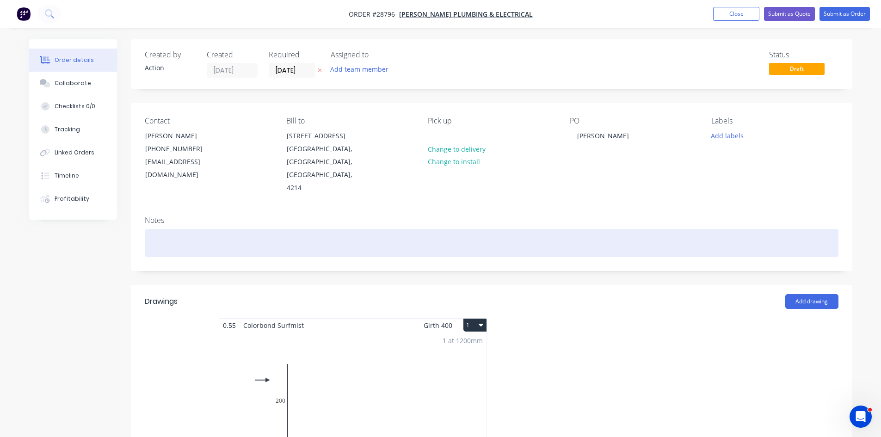
drag, startPoint x: 192, startPoint y: 227, endPoint x: 191, endPoint y: 218, distance: 8.8
click at [192, 229] on div at bounding box center [492, 243] width 694 height 28
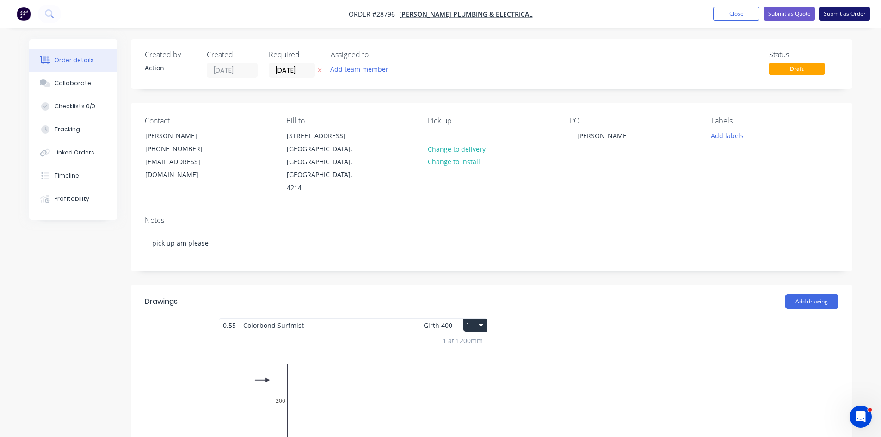
click at [840, 19] on button "Submit as Order" at bounding box center [845, 14] width 50 height 14
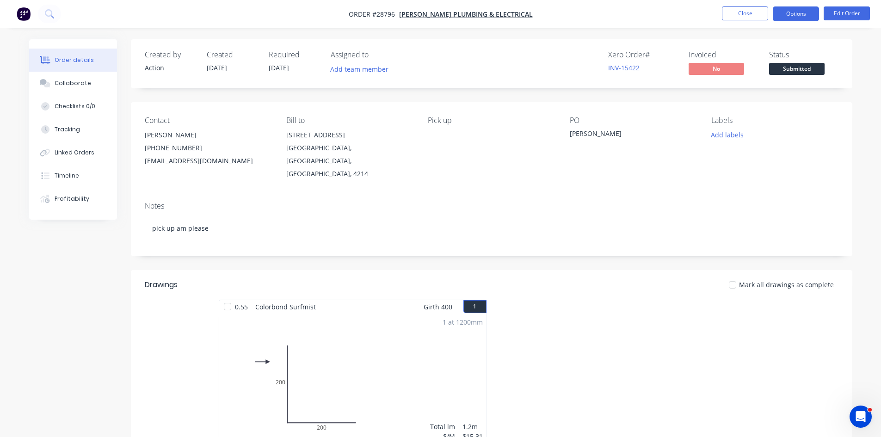
click at [801, 10] on button "Options" at bounding box center [796, 13] width 46 height 15
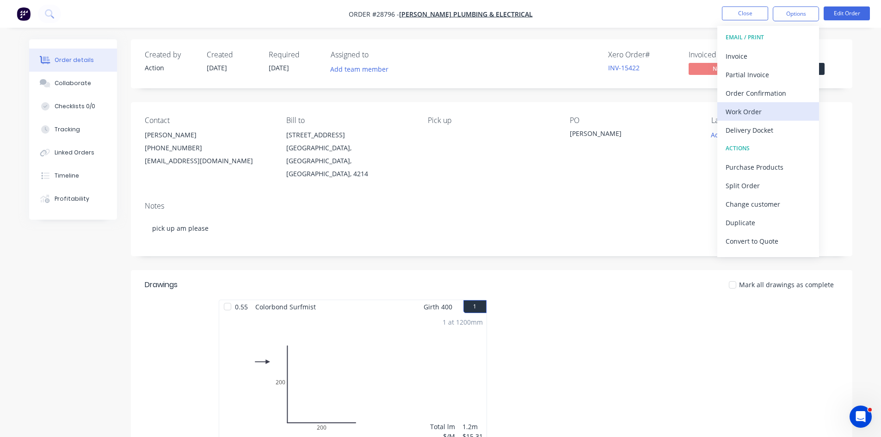
click at [746, 107] on div "Work Order" at bounding box center [768, 111] width 85 height 13
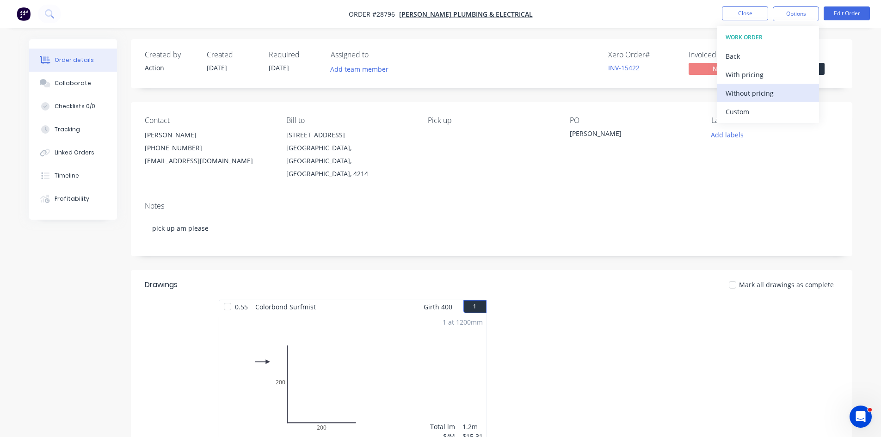
click at [759, 87] on div "Without pricing" at bounding box center [768, 93] width 85 height 13
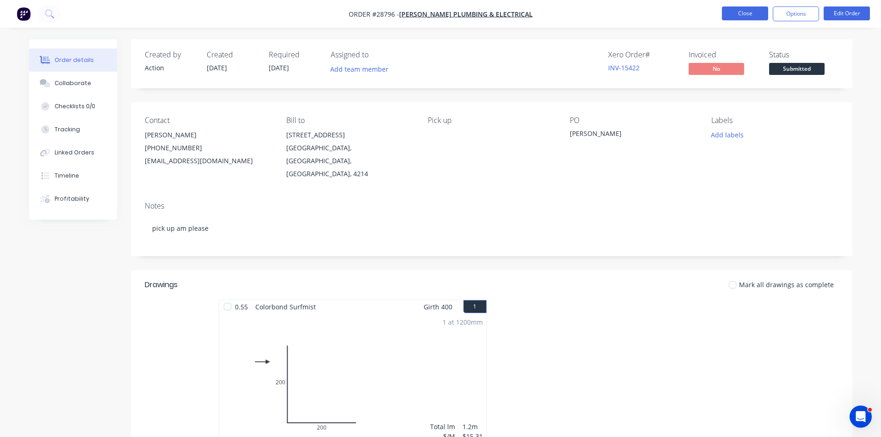
click at [761, 7] on button "Close" at bounding box center [745, 13] width 46 height 14
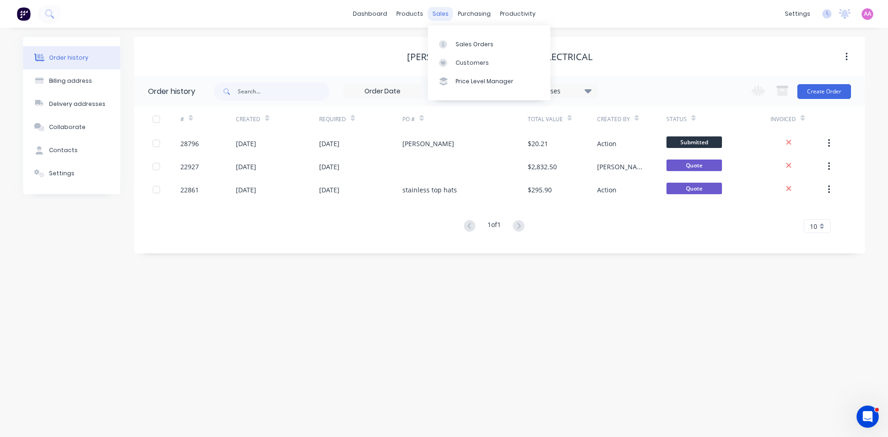
click at [446, 13] on div "sales" at bounding box center [440, 14] width 25 height 14
click at [461, 50] on link "Sales Orders" at bounding box center [489, 44] width 123 height 19
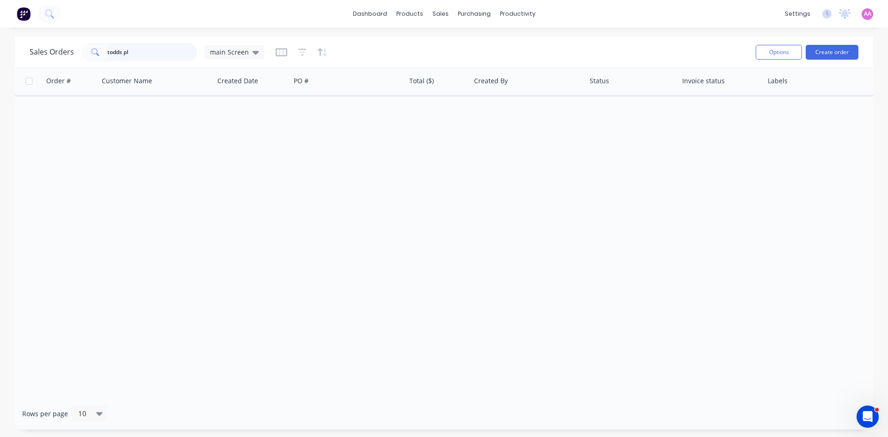
drag, startPoint x: 145, startPoint y: 50, endPoint x: 0, endPoint y: 58, distance: 145.5
click at [0, 58] on div "Sales Orders todds pl main Screen Options Create order Order # Customer Name Cr…" at bounding box center [444, 233] width 888 height 393
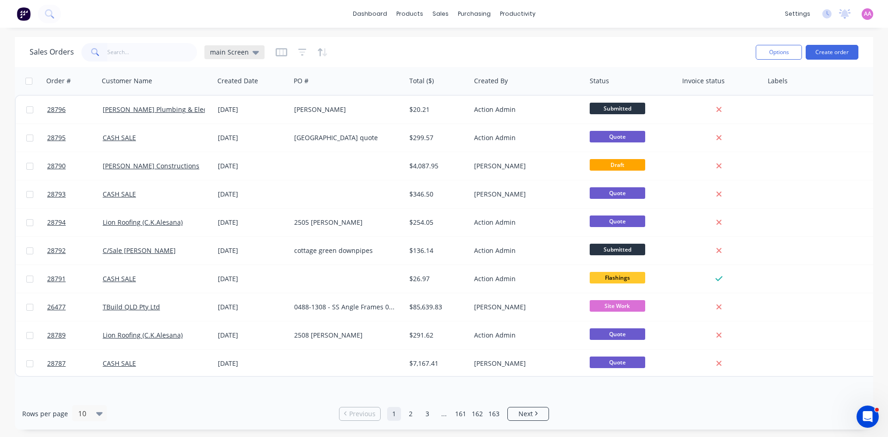
click at [248, 51] on div "main Screen" at bounding box center [234, 52] width 49 height 8
click at [276, 57] on button "button" at bounding box center [282, 52] width 12 height 15
click at [384, 60] on div "Sales Orders main Screen" at bounding box center [389, 52] width 719 height 23
click at [774, 51] on button "Options" at bounding box center [779, 52] width 46 height 15
drag, startPoint x: 613, startPoint y: 51, endPoint x: 599, endPoint y: 55, distance: 15.3
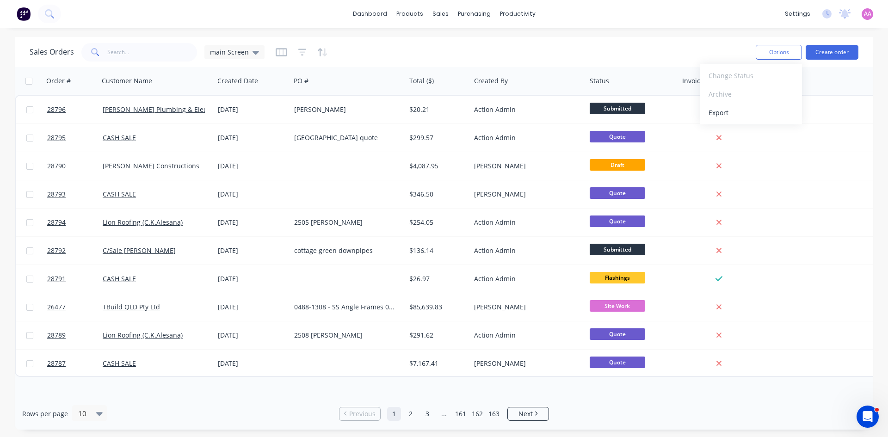
click at [611, 51] on div "Sales Orders main Screen" at bounding box center [389, 52] width 719 height 23
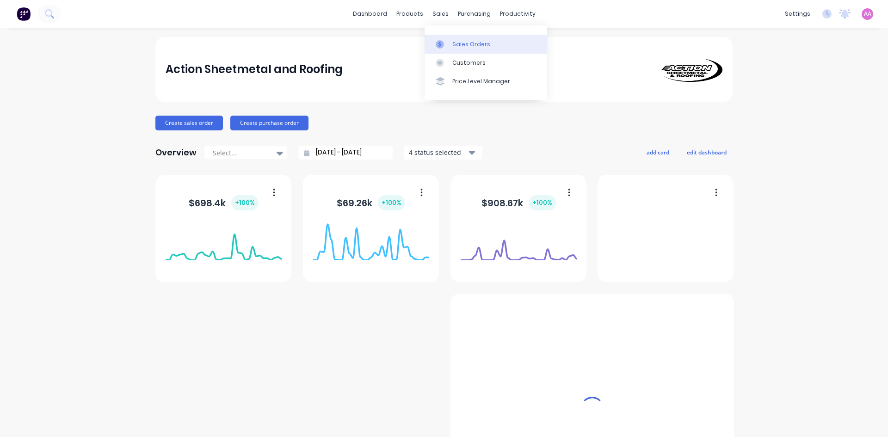
click at [455, 39] on link "Sales Orders" at bounding box center [486, 44] width 123 height 19
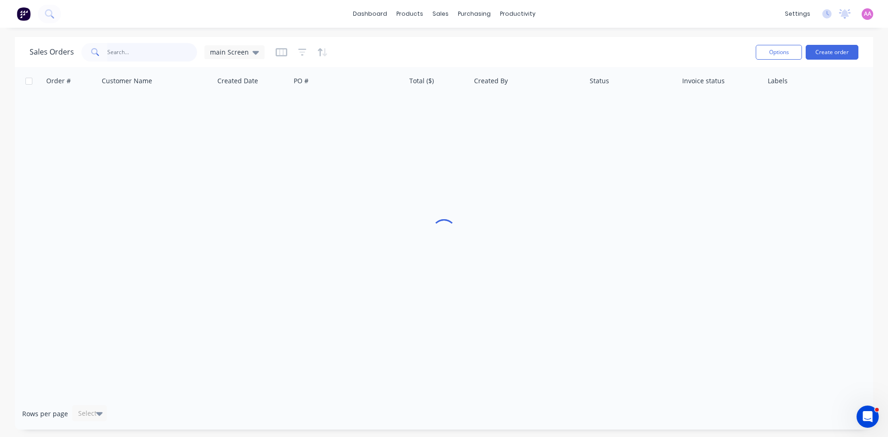
drag, startPoint x: 167, startPoint y: 44, endPoint x: 164, endPoint y: 49, distance: 5.4
click at [166, 46] on input "text" at bounding box center [152, 52] width 90 height 19
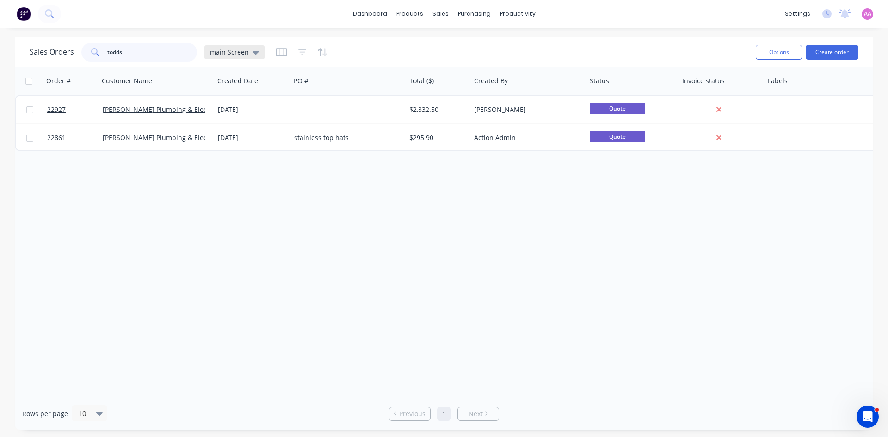
type input "todds"
click at [253, 49] on icon at bounding box center [256, 52] width 6 height 10
click at [231, 190] on button "archived" at bounding box center [259, 186] width 105 height 11
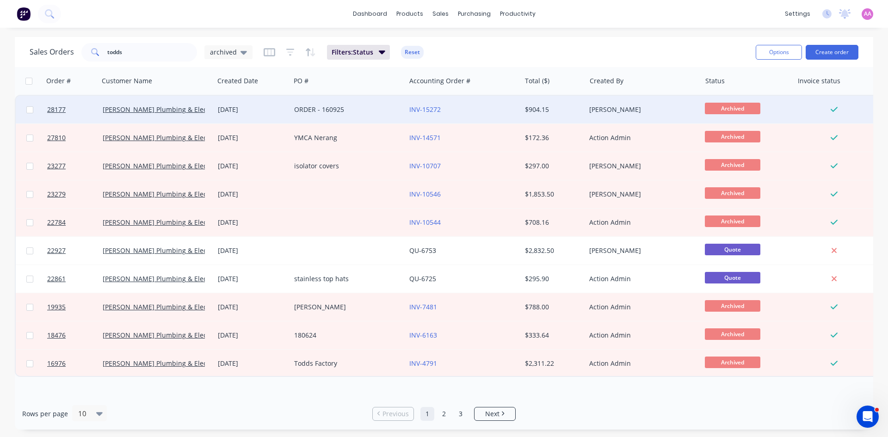
click at [316, 108] on div "ORDER - 160925" at bounding box center [345, 109] width 103 height 9
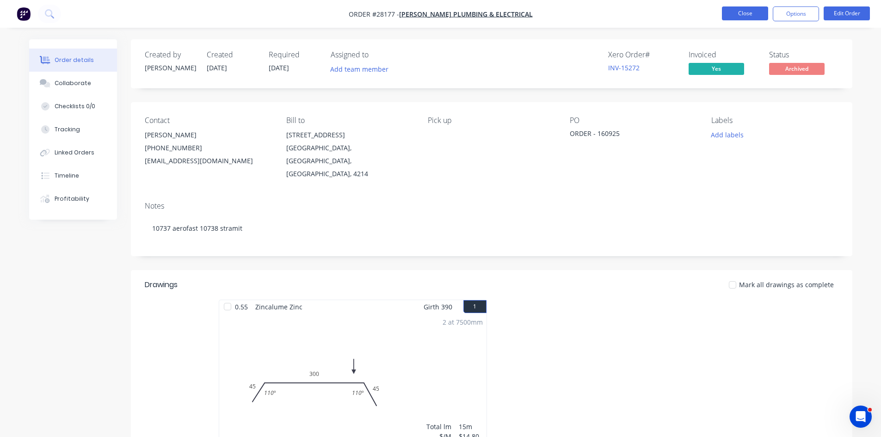
click at [734, 16] on button "Close" at bounding box center [745, 13] width 46 height 14
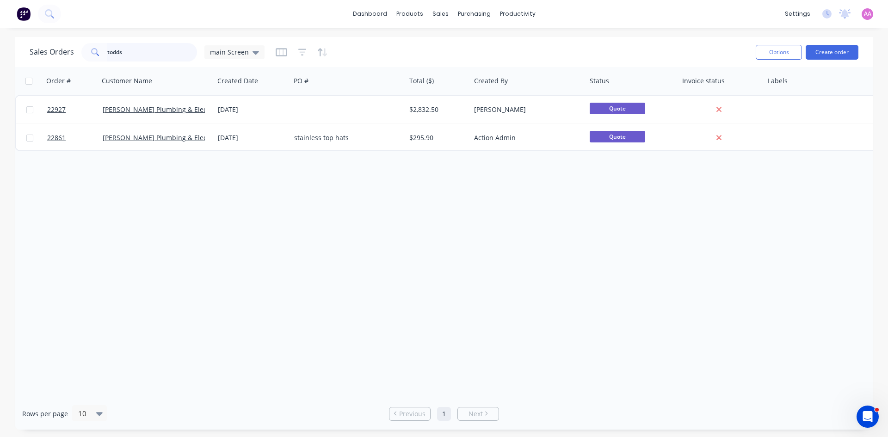
click at [72, 55] on div "Sales Orders todds main Screen" at bounding box center [147, 52] width 235 height 19
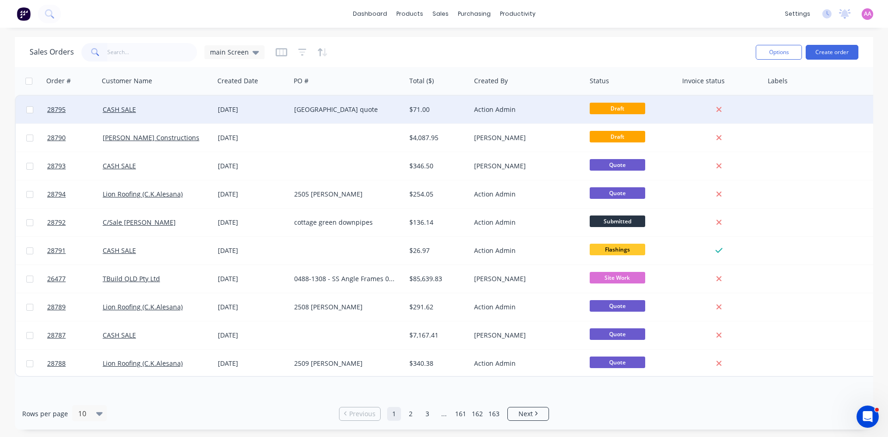
click at [329, 105] on div "[GEOGRAPHIC_DATA] quote" at bounding box center [345, 109] width 103 height 9
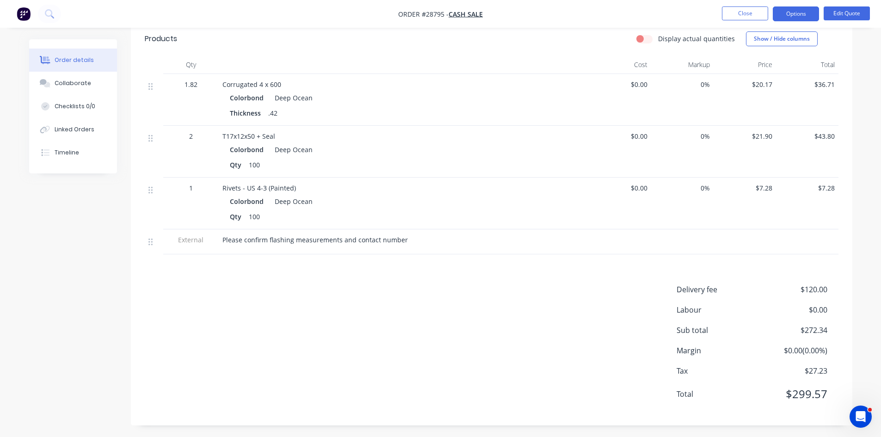
scroll to position [422, 0]
click at [737, 12] on button "Close" at bounding box center [745, 13] width 46 height 14
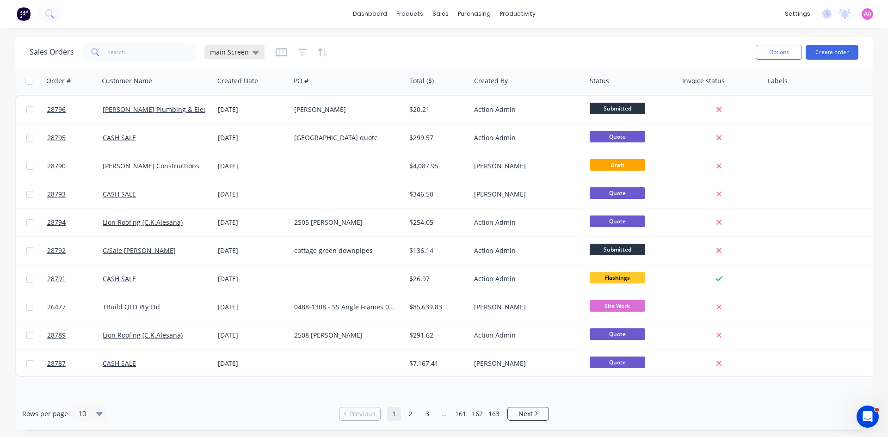
click at [254, 56] on icon at bounding box center [256, 52] width 6 height 10
click at [506, 15] on div "productivity" at bounding box center [517, 14] width 45 height 14
click at [523, 415] on span "Next" at bounding box center [526, 413] width 14 height 9
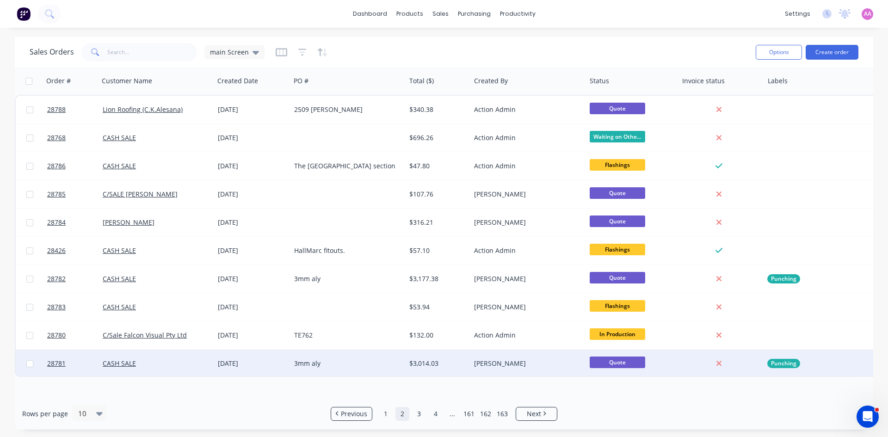
click at [317, 368] on div "3mm aly" at bounding box center [348, 364] width 115 height 28
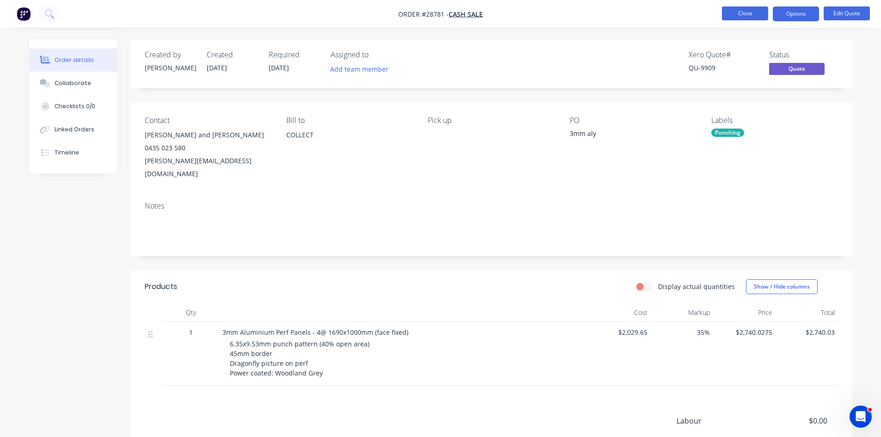
click at [757, 9] on button "Close" at bounding box center [745, 13] width 46 height 14
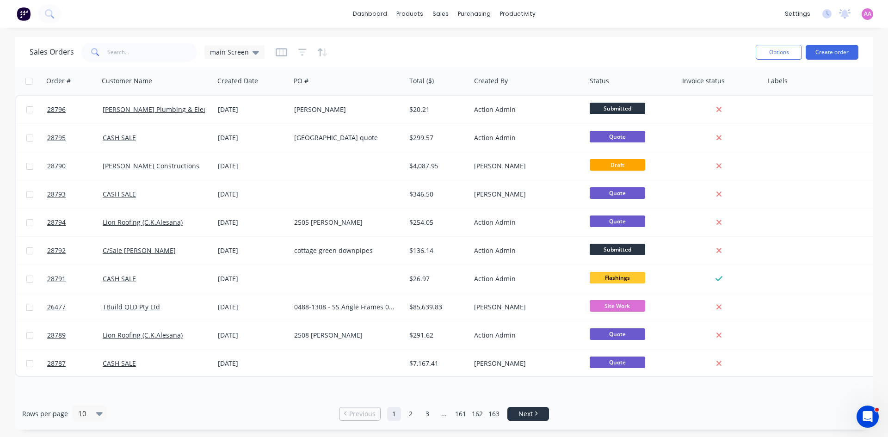
click at [531, 417] on span "Next" at bounding box center [526, 413] width 14 height 9
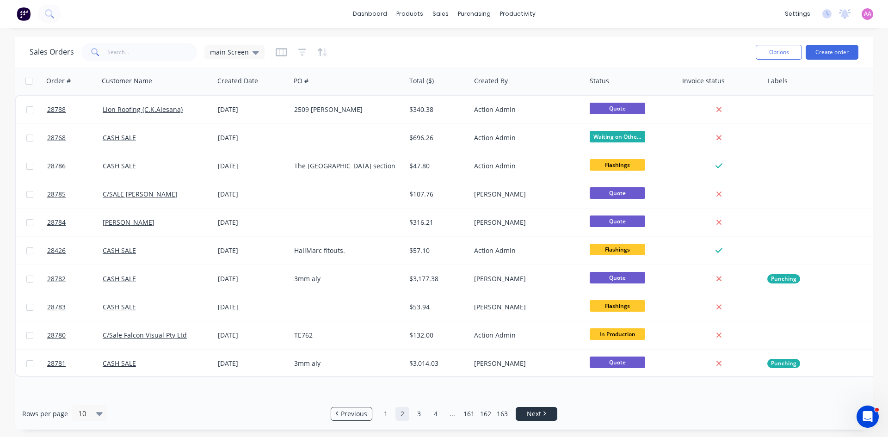
click at [544, 418] on link "Next" at bounding box center [536, 413] width 41 height 9
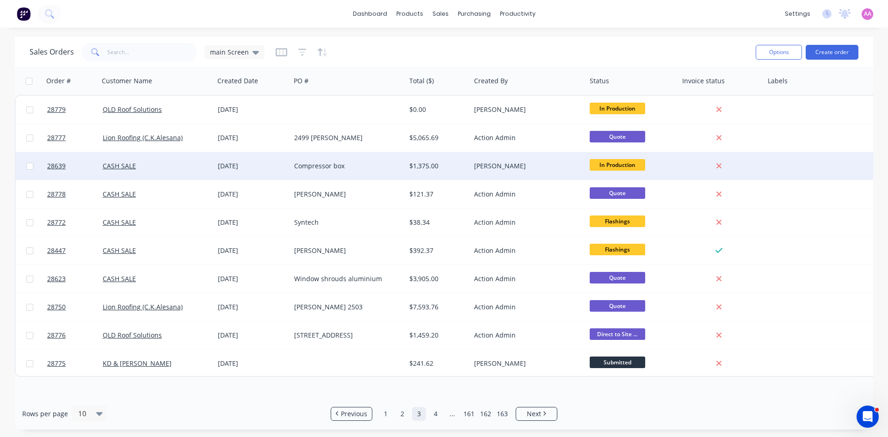
click at [295, 165] on div "Compressor box" at bounding box center [345, 165] width 103 height 9
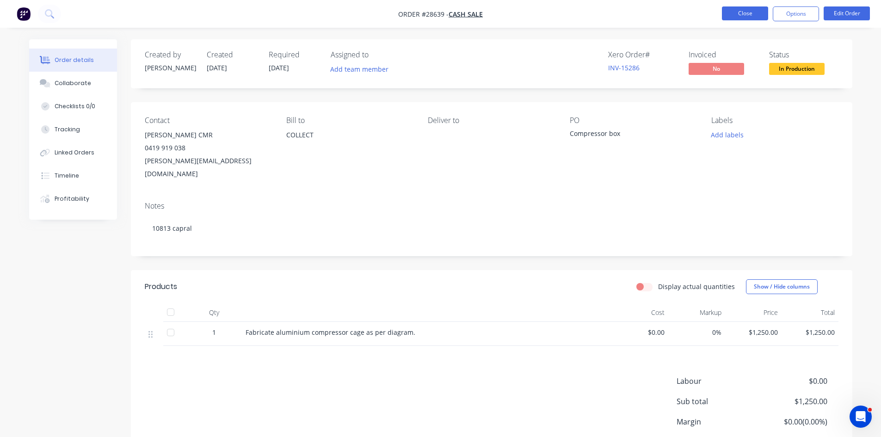
click at [746, 17] on button "Close" at bounding box center [745, 13] width 46 height 14
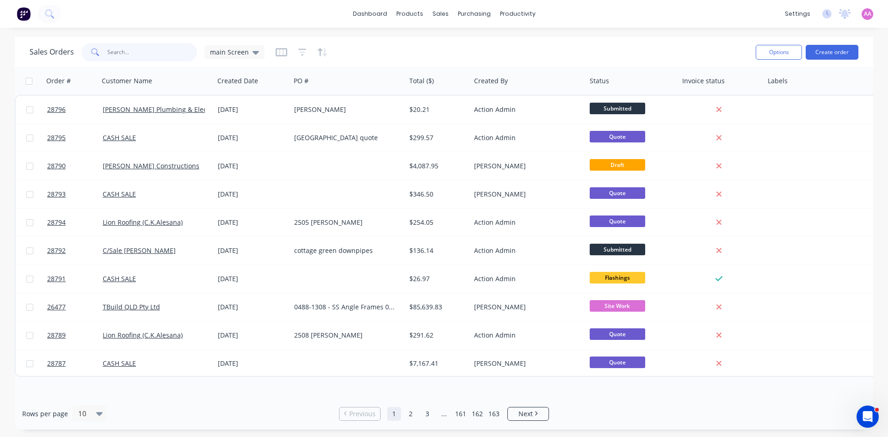
click at [161, 49] on input "text" at bounding box center [152, 52] width 90 height 19
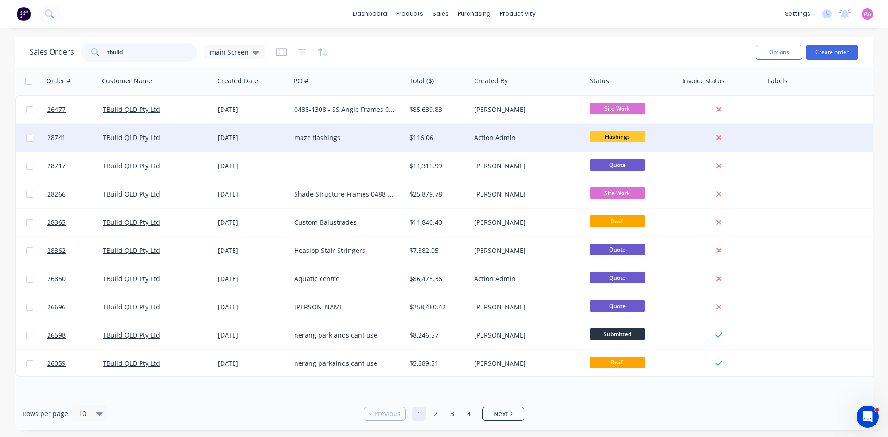
type input "tbuild"
click at [329, 137] on div "maze flashings" at bounding box center [345, 137] width 103 height 9
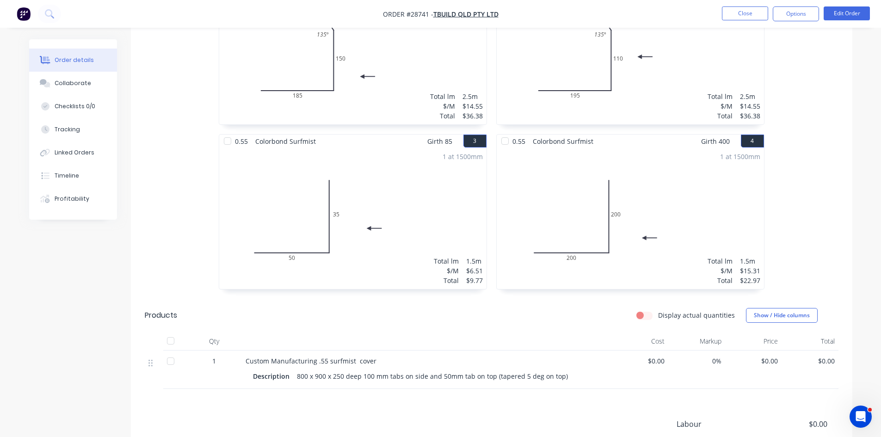
scroll to position [370, 0]
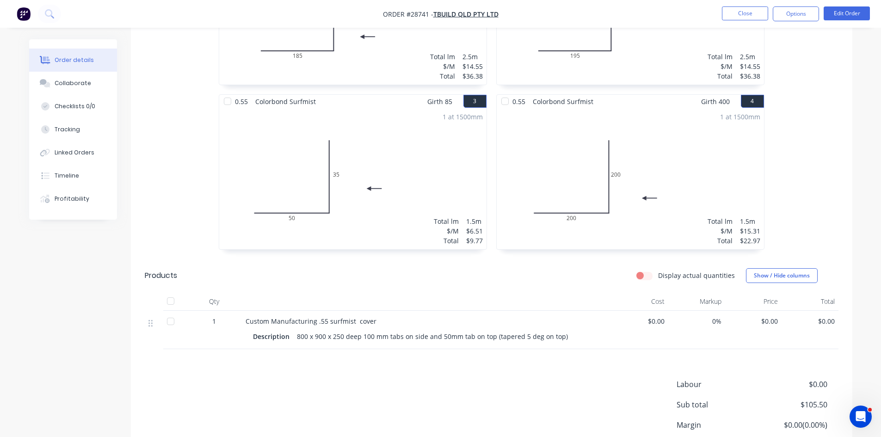
click at [860, 4] on nav "Order #28741 - TBuild QLD Pty Ltd Close Options Edit Order" at bounding box center [440, 14] width 881 height 28
click at [859, 13] on button "Edit Order" at bounding box center [847, 13] width 46 height 14
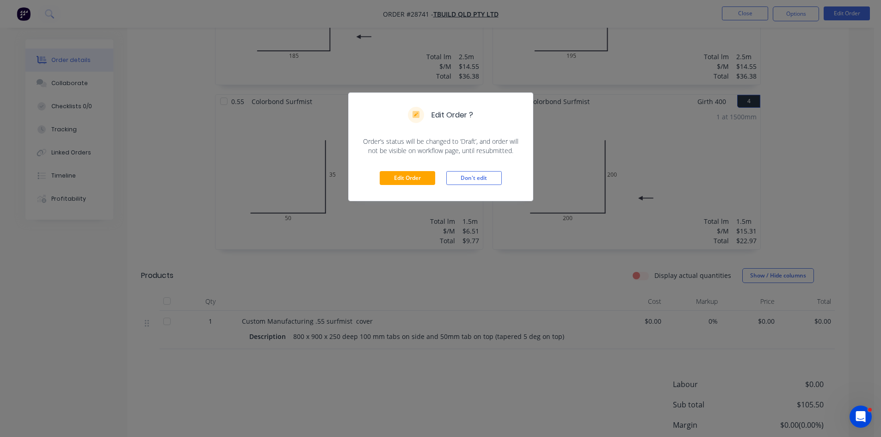
drag, startPoint x: 577, startPoint y: 328, endPoint x: 425, endPoint y: 306, distance: 153.4
click at [414, 309] on div "Edit Order ? Order’s status will be changed to ‘Draft’, and order will not be v…" at bounding box center [440, 218] width 881 height 437
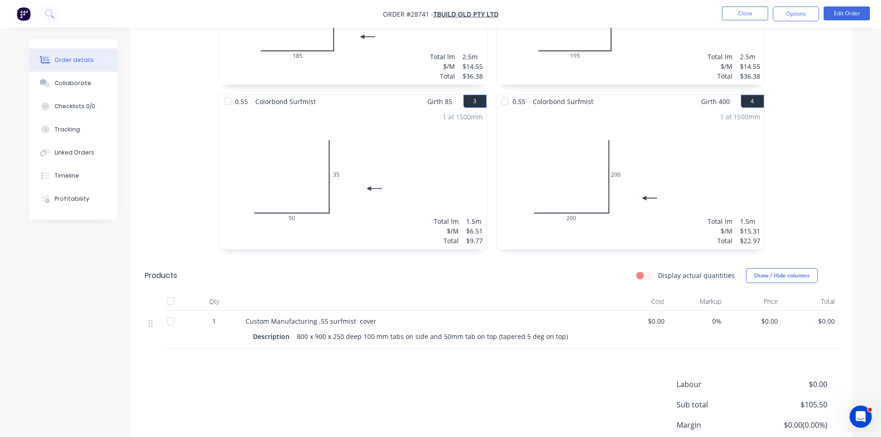
drag, startPoint x: 440, startPoint y: 319, endPoint x: 226, endPoint y: 304, distance: 214.8
click at [226, 311] on div "1 Custom Manufacturing .55 surfmist cover Description 800 x 900 x 250 deep 100 …" at bounding box center [492, 330] width 694 height 38
copy div "Custom Manufacturing .55 surfmist cover Description 800 x 900 x 250 deep 100 mm…"
click at [67, 87] on div "Collaborate" at bounding box center [73, 83] width 37 height 8
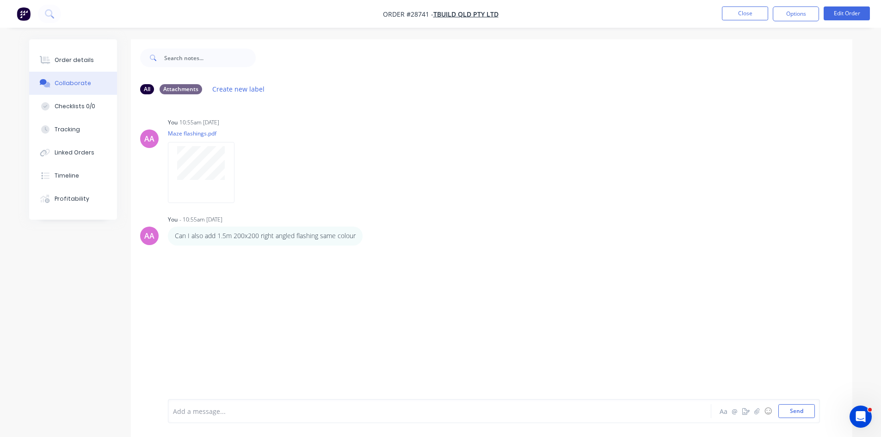
click at [248, 411] on div at bounding box center [413, 412] width 481 height 10
click at [799, 418] on div "Custom Manufacturing .55 surfmist cover Description 800 x 900 x 250 deep 100 mm…" at bounding box center [494, 403] width 652 height 39
click at [804, 407] on button "Send" at bounding box center [797, 411] width 37 height 14
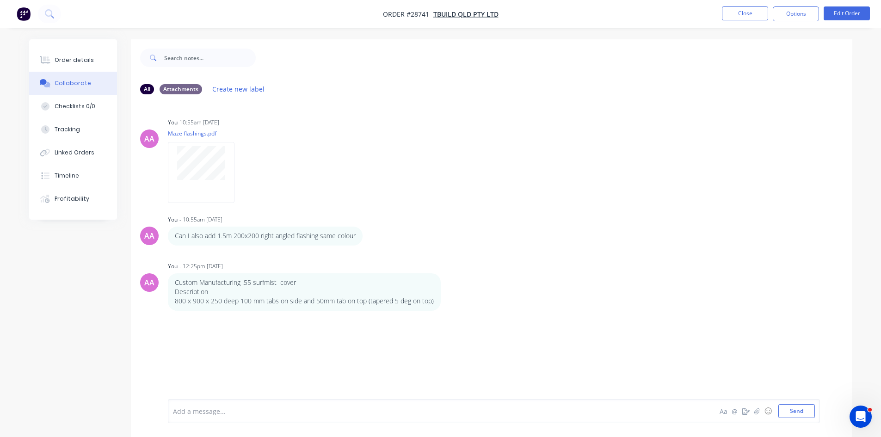
click at [199, 411] on div at bounding box center [413, 412] width 481 height 10
click at [797, 414] on button "Send" at bounding box center [797, 411] width 37 height 14
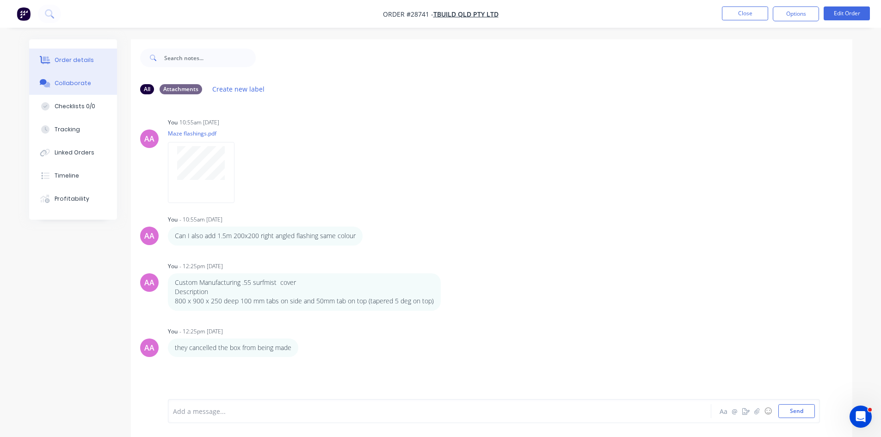
drag, startPoint x: 63, startPoint y: 57, endPoint x: 78, endPoint y: 69, distance: 19.1
click at [63, 59] on div "Order details" at bounding box center [74, 60] width 39 height 8
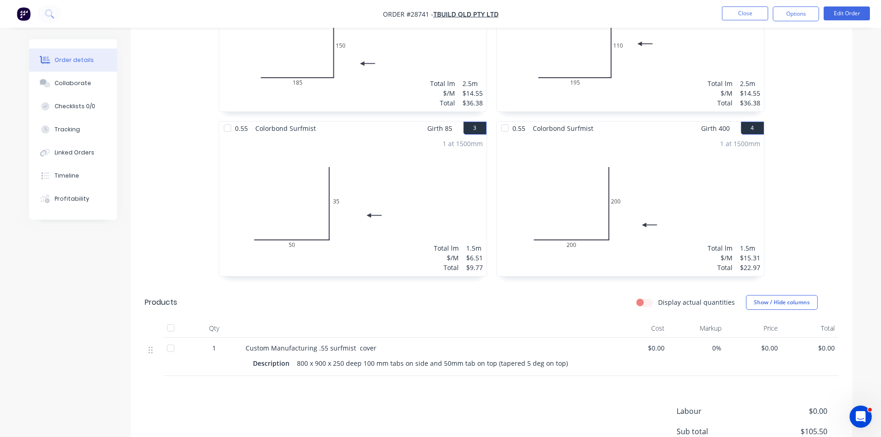
scroll to position [434, 0]
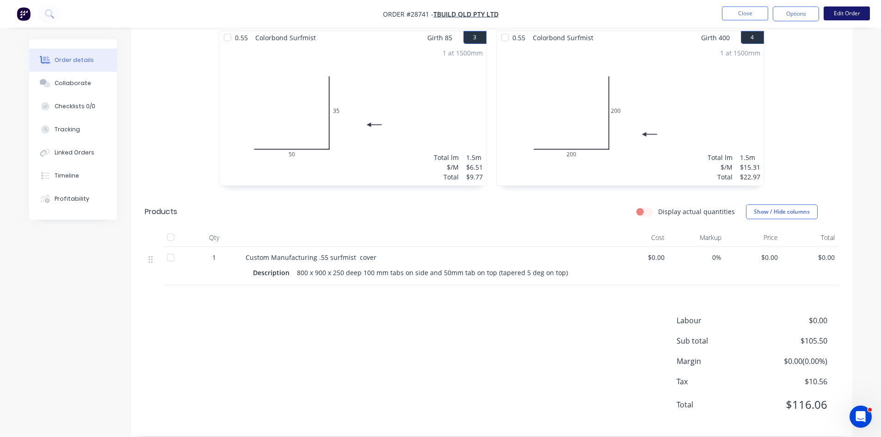
click at [855, 13] on button "Edit Order" at bounding box center [847, 13] width 46 height 14
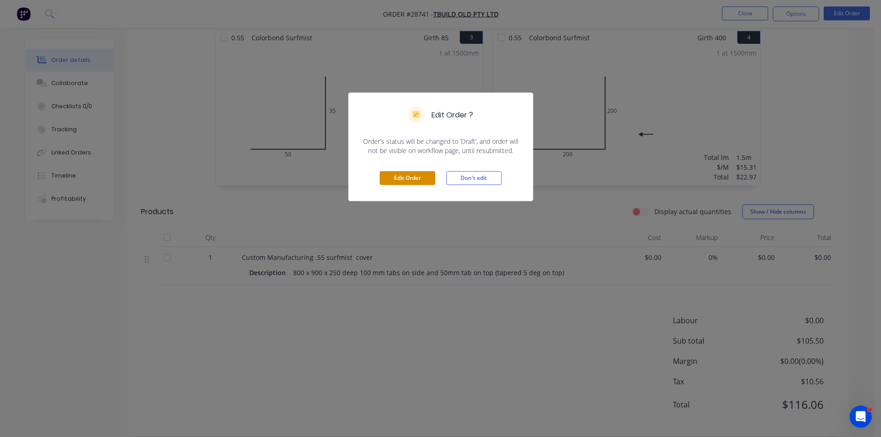
drag, startPoint x: 417, startPoint y: 172, endPoint x: 480, endPoint y: 190, distance: 65.0
click at [416, 172] on button "Edit Order" at bounding box center [408, 178] width 56 height 14
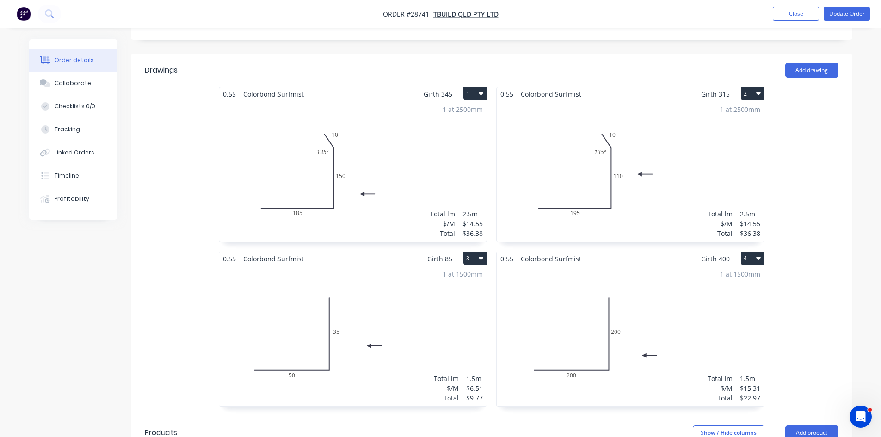
scroll to position [463, 0]
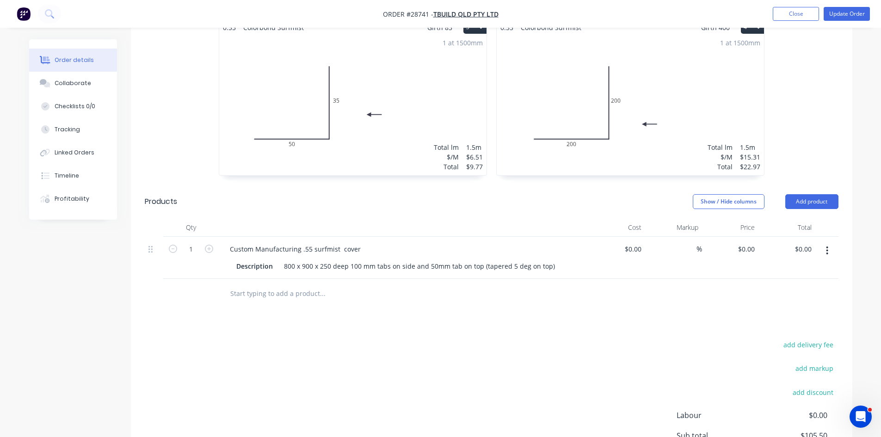
click at [829, 242] on button "button" at bounding box center [828, 250] width 22 height 17
click at [767, 324] on div "Delete" at bounding box center [794, 330] width 71 height 13
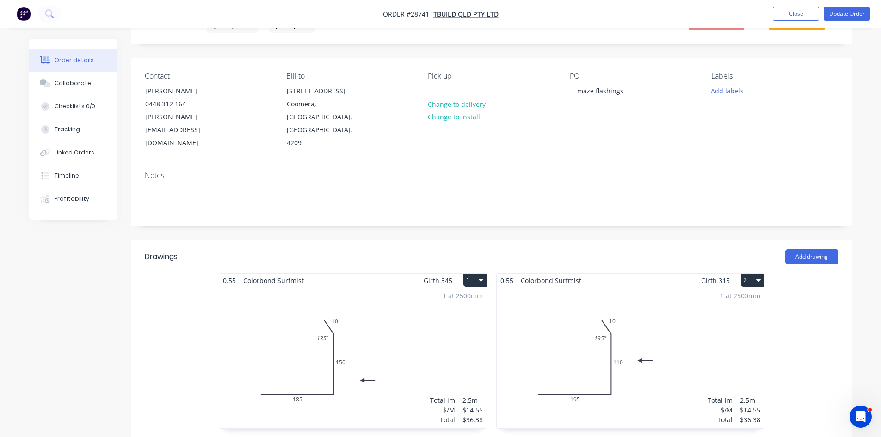
scroll to position [0, 0]
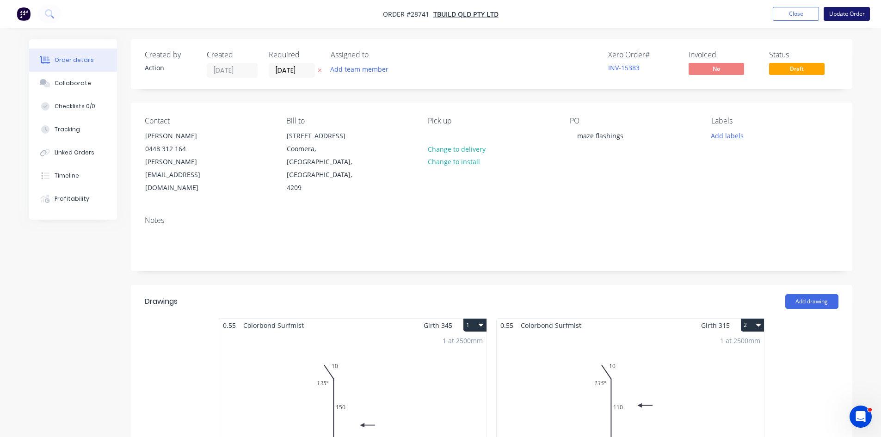
click at [847, 12] on button "Update Order" at bounding box center [847, 14] width 46 height 14
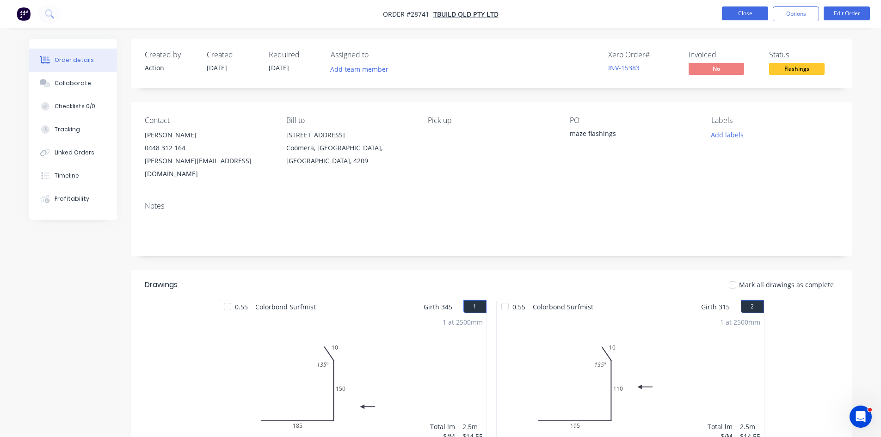
click at [757, 14] on button "Close" at bounding box center [745, 13] width 46 height 14
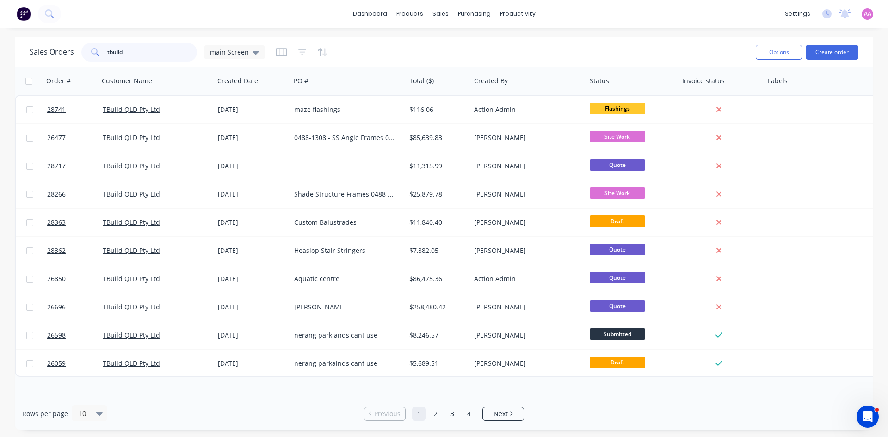
drag, startPoint x: 139, startPoint y: 56, endPoint x: 96, endPoint y: 52, distance: 43.2
click at [96, 52] on div "tbuild" at bounding box center [139, 52] width 116 height 19
click at [143, 52] on input "tbuild" at bounding box center [152, 52] width 90 height 19
click at [440, 11] on div "sales" at bounding box center [440, 14] width 25 height 14
click at [479, 45] on link "Purchase Orders" at bounding box center [513, 44] width 123 height 19
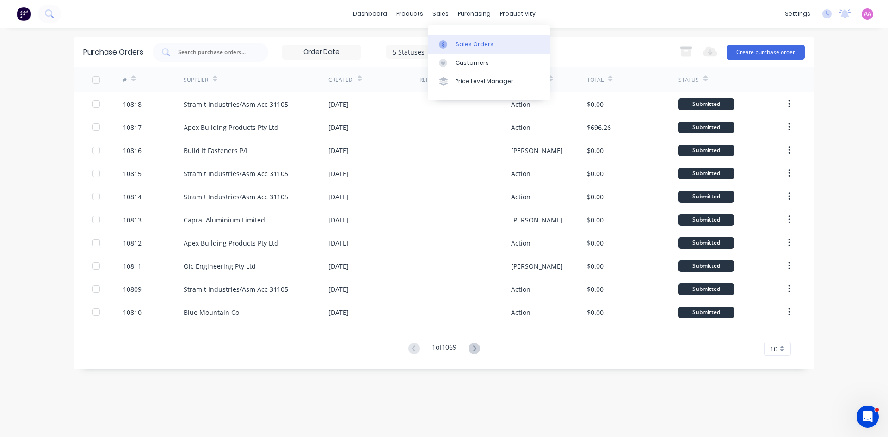
click at [470, 50] on link "Sales Orders" at bounding box center [489, 44] width 123 height 19
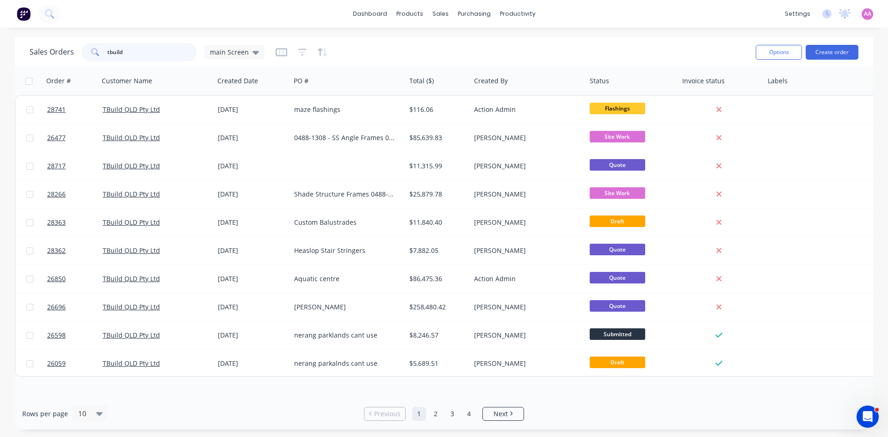
drag, startPoint x: 130, startPoint y: 58, endPoint x: 30, endPoint y: 60, distance: 100.4
click at [32, 60] on div "Sales Orders tbuild main Screen" at bounding box center [147, 52] width 235 height 19
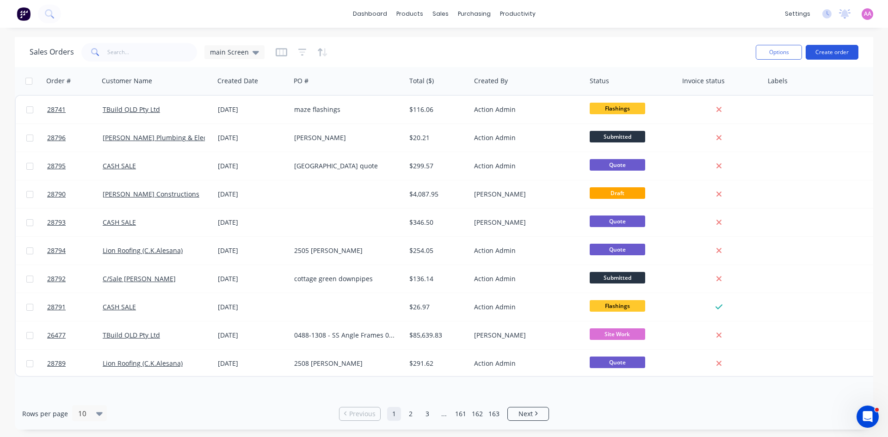
click at [842, 57] on button "Create order" at bounding box center [832, 52] width 53 height 15
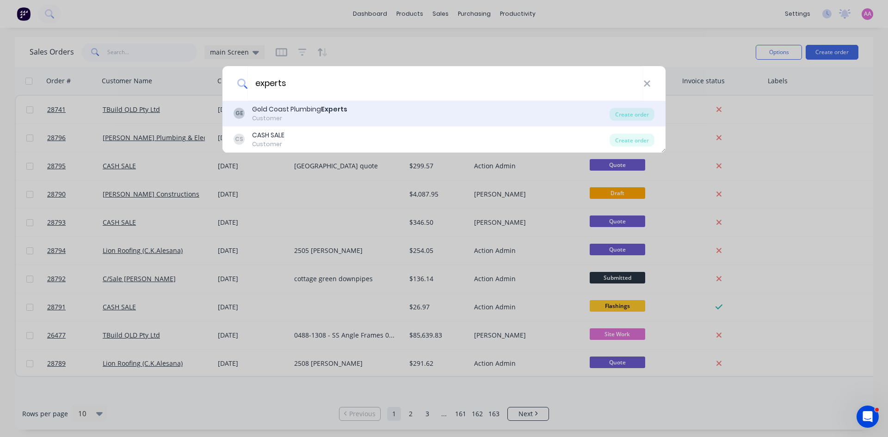
type input "experts"
click at [303, 120] on div "Customer" at bounding box center [299, 118] width 95 height 8
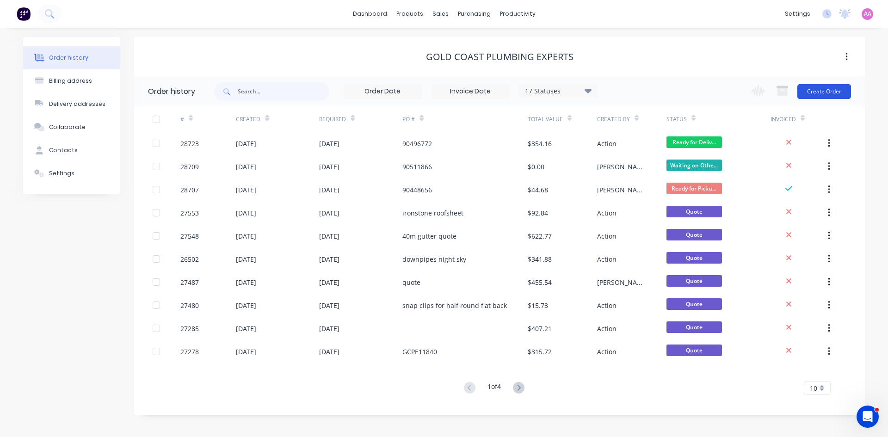
click at [822, 87] on button "Create Order" at bounding box center [825, 91] width 54 height 15
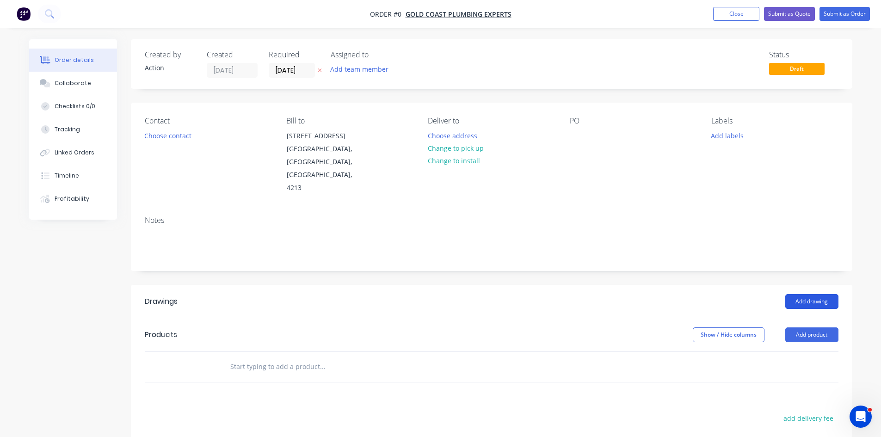
click at [811, 294] on button "Add drawing" at bounding box center [812, 301] width 53 height 15
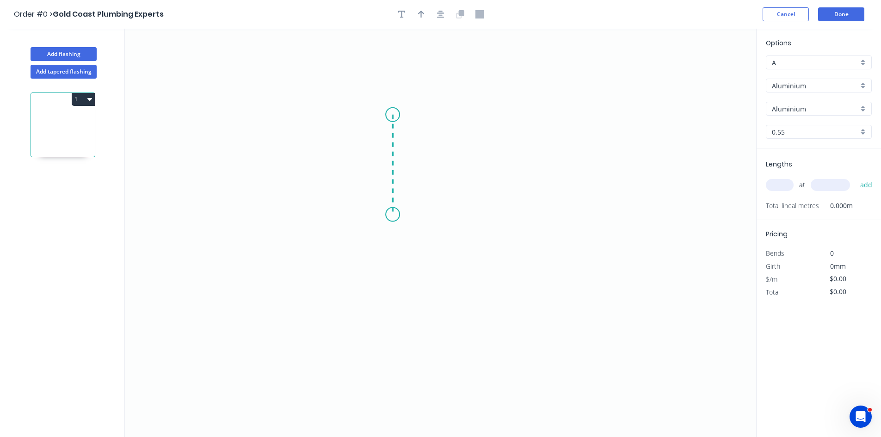
drag, startPoint x: 393, startPoint y: 115, endPoint x: 391, endPoint y: 215, distance: 99.9
click at [391, 215] on icon "0" at bounding box center [441, 233] width 632 height 409
click at [789, 12] on button "Cancel" at bounding box center [786, 14] width 46 height 14
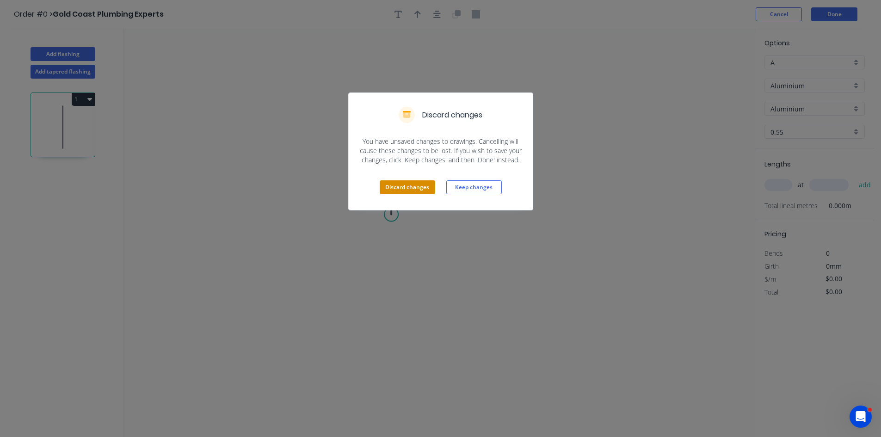
click at [398, 189] on button "Discard changes" at bounding box center [408, 187] width 56 height 14
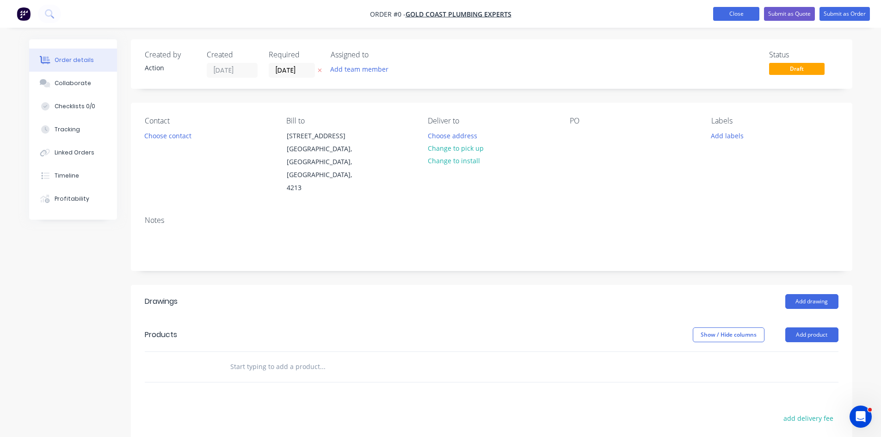
click at [736, 9] on button "Close" at bounding box center [736, 14] width 46 height 14
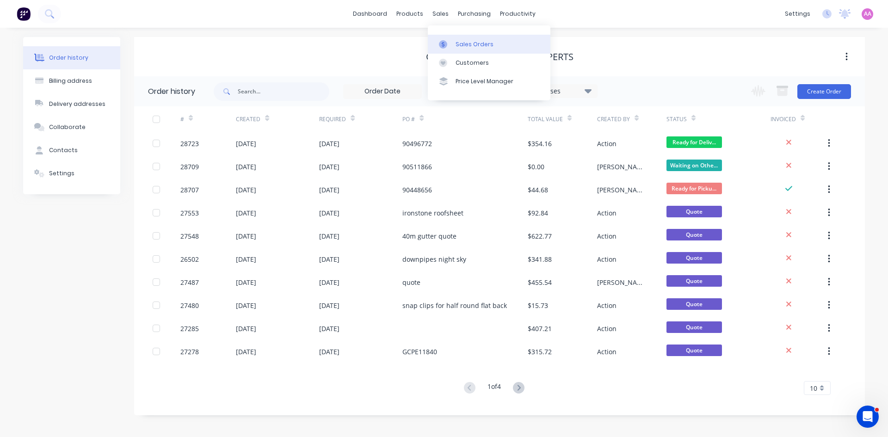
click at [472, 50] on link "Sales Orders" at bounding box center [489, 44] width 123 height 19
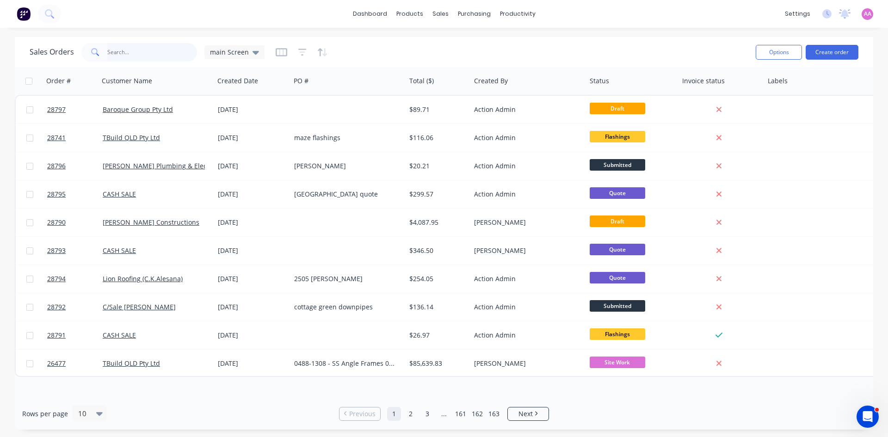
click at [112, 57] on input "text" at bounding box center [152, 52] width 90 height 19
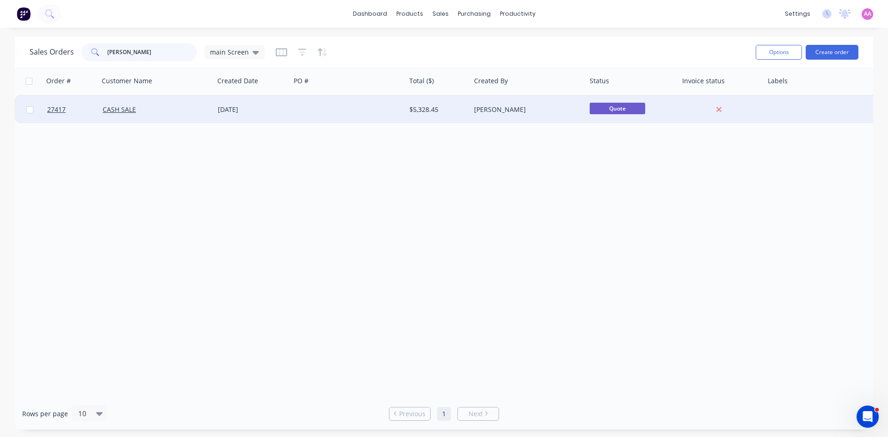
type input "darren tur"
click at [268, 116] on div "28 Jul 2025" at bounding box center [252, 110] width 76 height 28
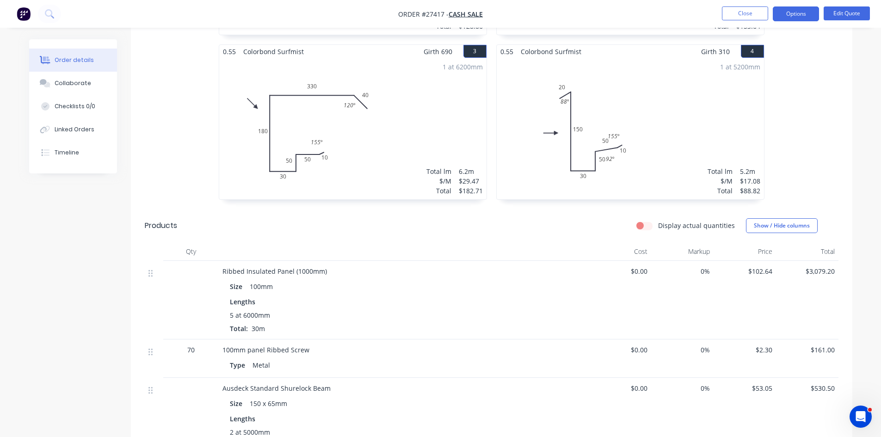
scroll to position [416, 0]
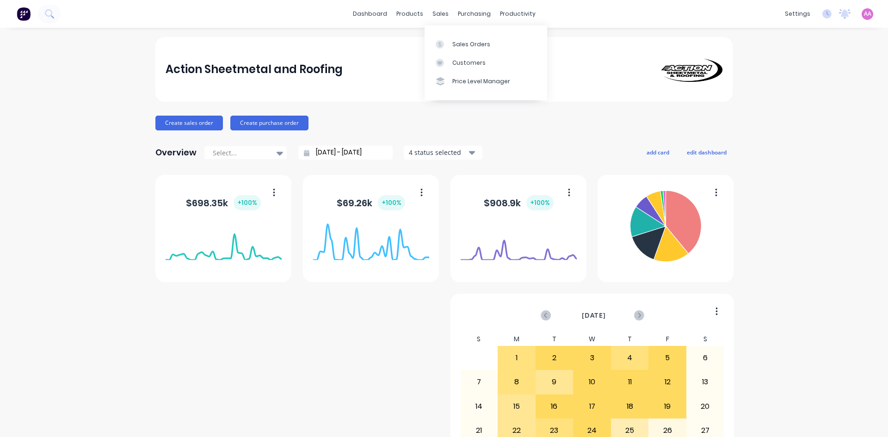
click at [451, 42] on link "Sales Orders" at bounding box center [486, 44] width 123 height 19
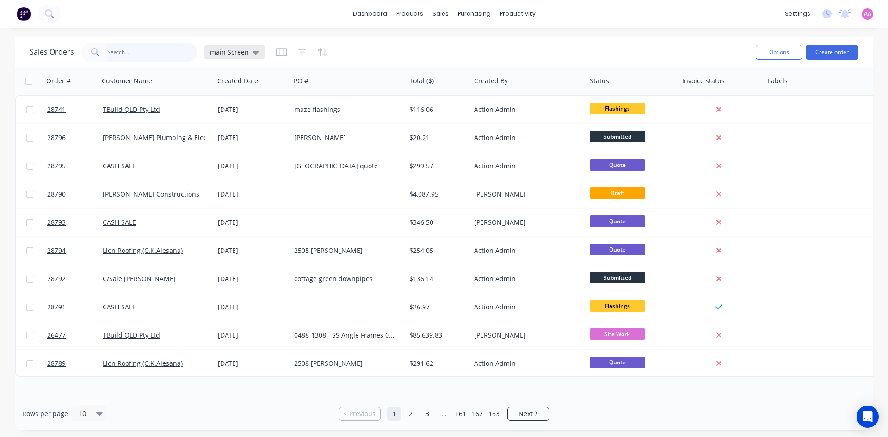
drag, startPoint x: 123, startPoint y: 50, endPoint x: 213, endPoint y: 56, distance: 90.4
click at [125, 50] on input "text" at bounding box center [152, 52] width 90 height 19
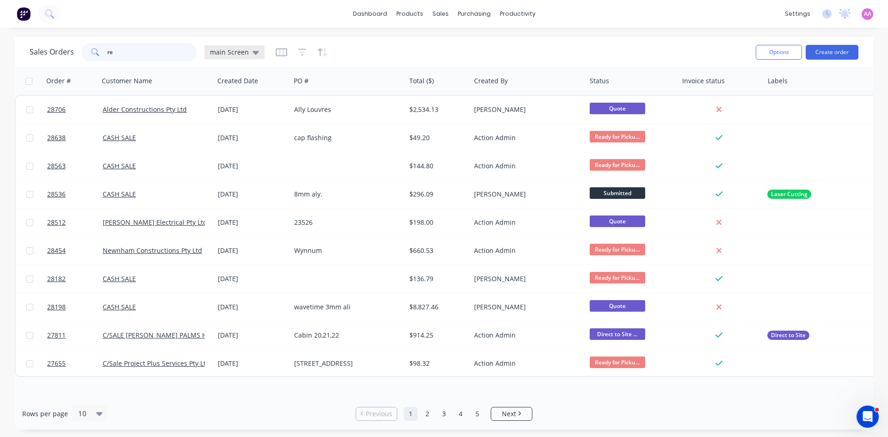
type input "r"
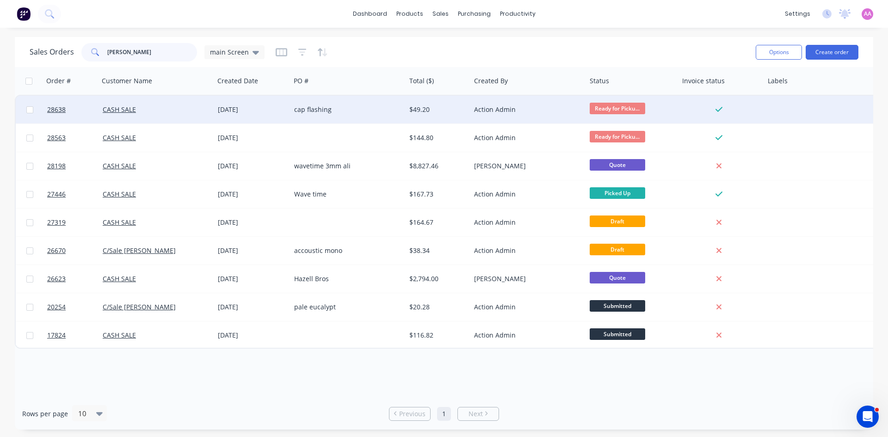
type input "[PERSON_NAME]"
click at [286, 118] on div "[DATE]" at bounding box center [252, 110] width 76 height 28
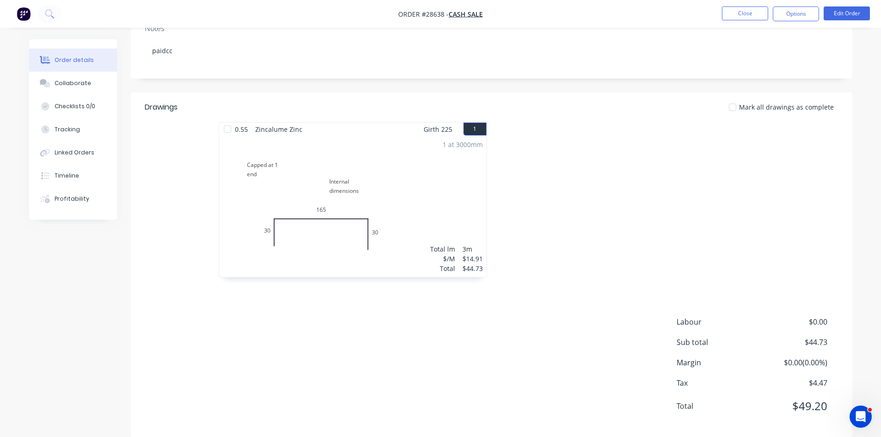
scroll to position [179, 0]
click at [738, 14] on button "Close" at bounding box center [745, 13] width 46 height 14
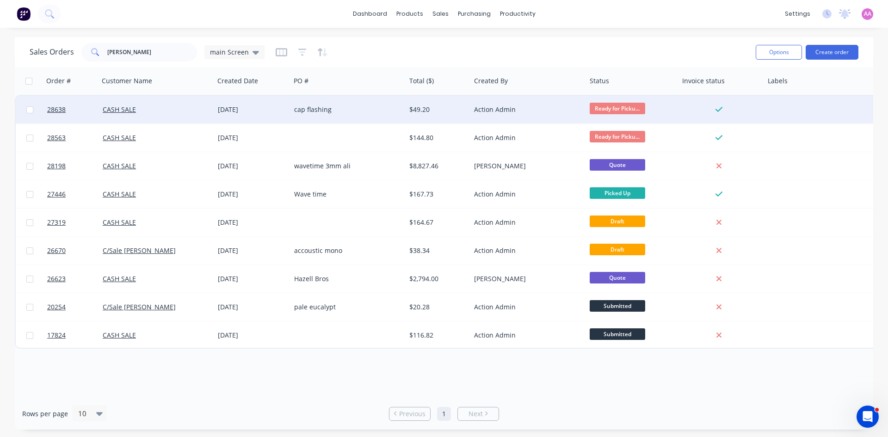
click at [329, 107] on div "cap flashing" at bounding box center [345, 109] width 103 height 9
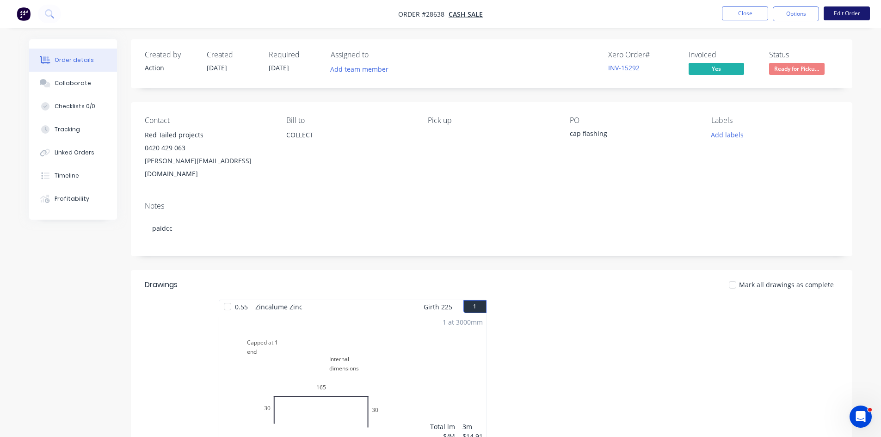
click at [845, 13] on button "Edit Order" at bounding box center [847, 13] width 46 height 14
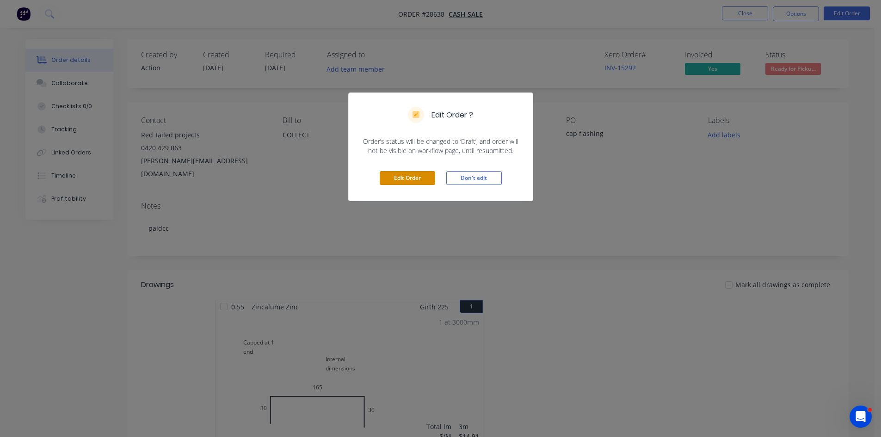
click at [401, 179] on button "Edit Order" at bounding box center [408, 178] width 56 height 14
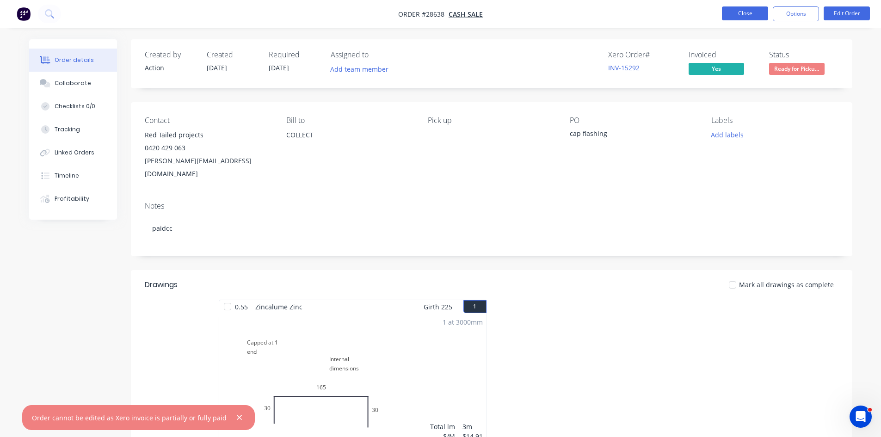
click at [743, 11] on button "Close" at bounding box center [745, 13] width 46 height 14
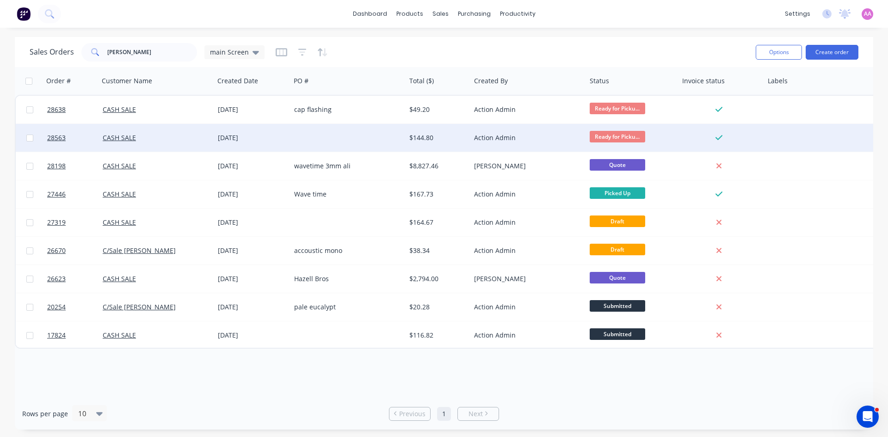
click at [343, 134] on div at bounding box center [348, 138] width 115 height 28
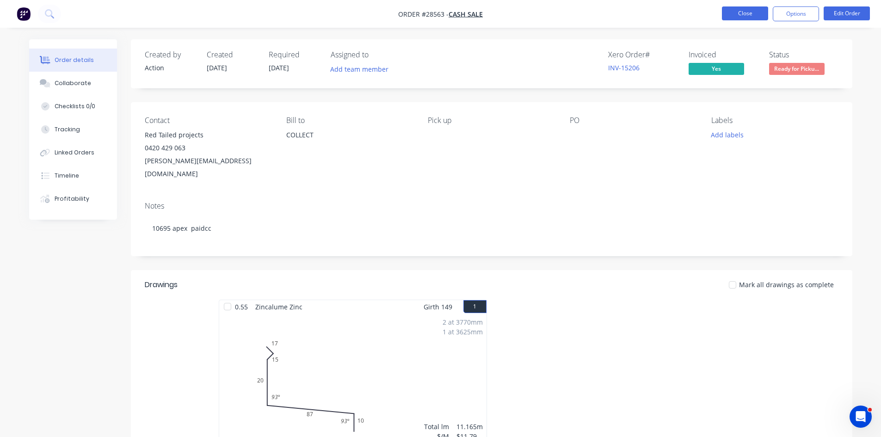
click at [747, 15] on button "Close" at bounding box center [745, 13] width 46 height 14
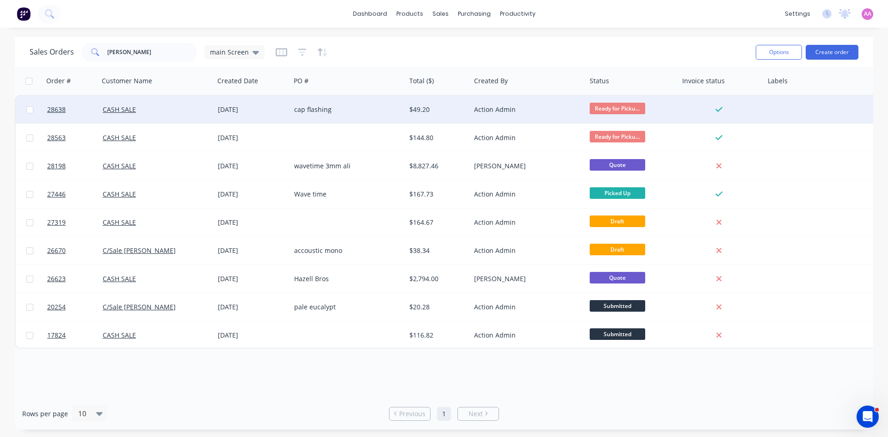
click at [355, 105] on div "cap flashing" at bounding box center [345, 109] width 103 height 9
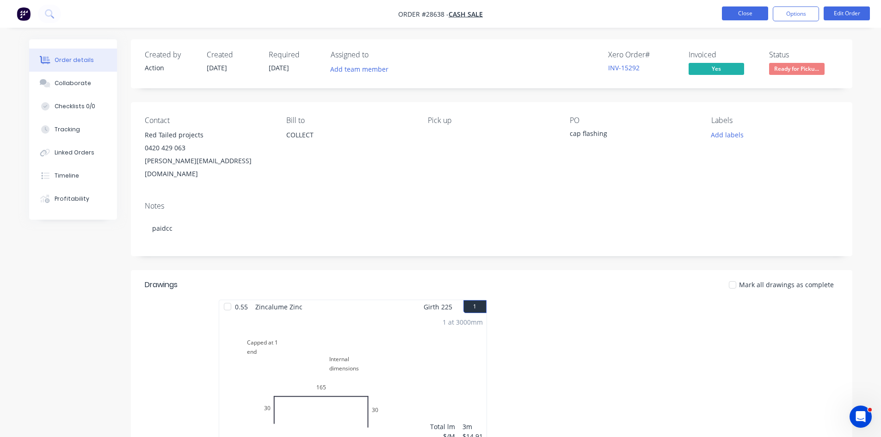
click at [735, 15] on button "Close" at bounding box center [745, 13] width 46 height 14
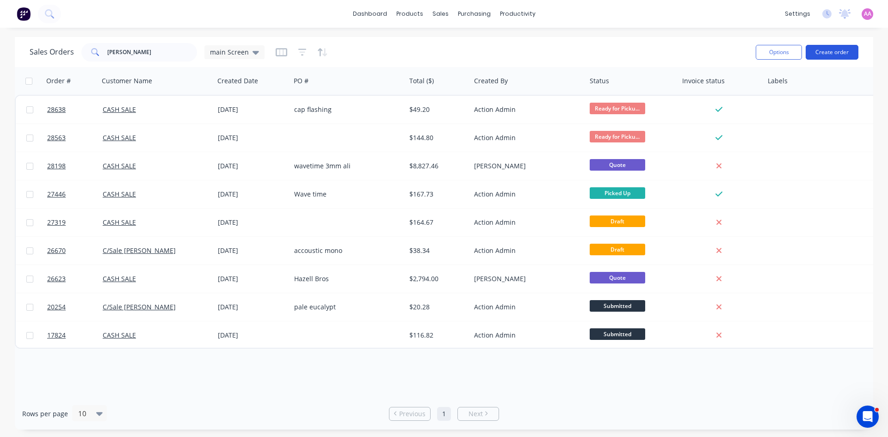
click at [835, 52] on button "Create order" at bounding box center [832, 52] width 53 height 15
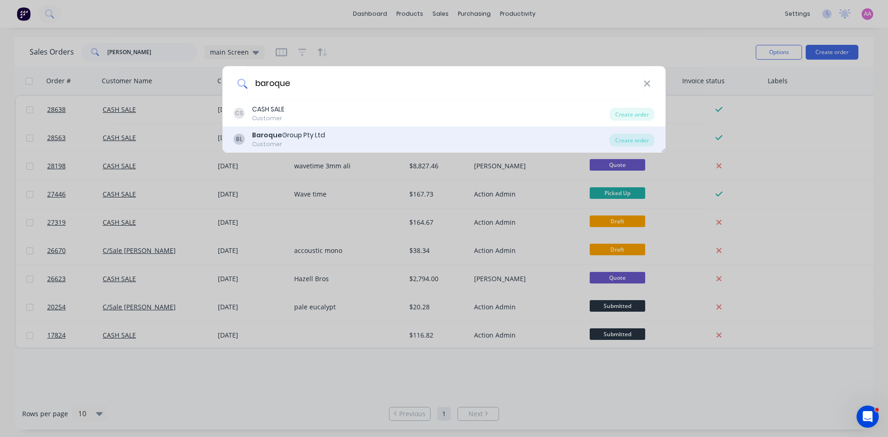
type input "baroque"
click at [369, 135] on div "BL Baroque Group Pty Ltd Customer" at bounding box center [422, 139] width 376 height 18
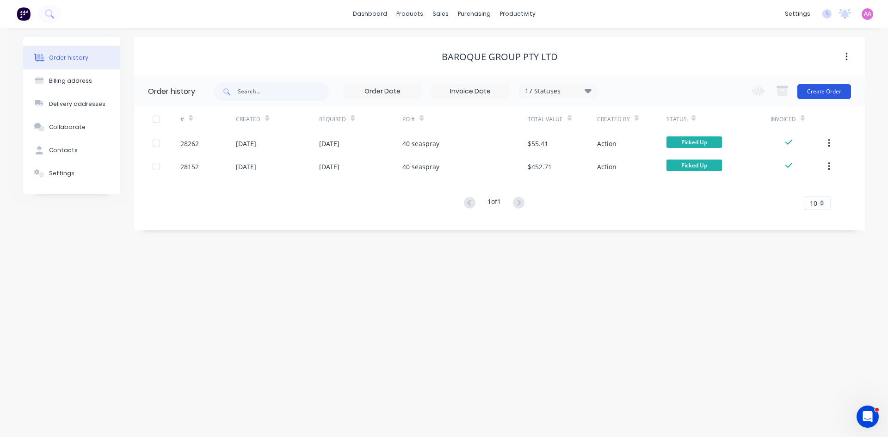
click at [823, 97] on button "Create Order" at bounding box center [825, 91] width 54 height 15
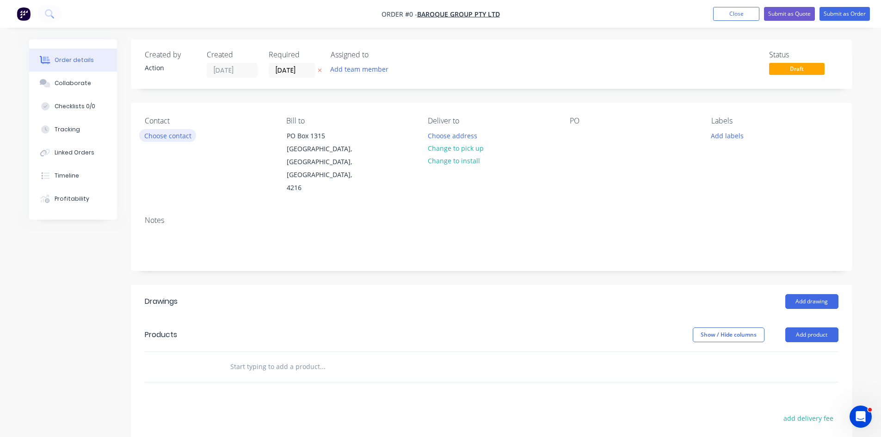
click at [158, 140] on button "Choose contact" at bounding box center [167, 135] width 57 height 12
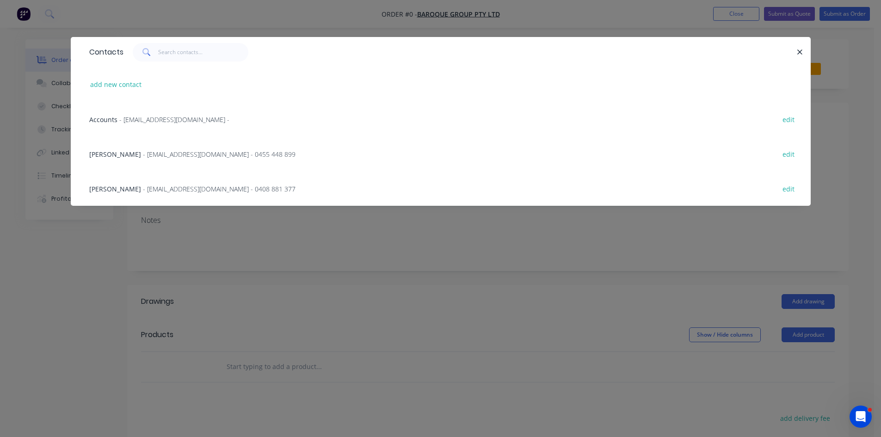
click at [174, 150] on span "- [EMAIL_ADDRESS][DOMAIN_NAME] - 0455 448 899" at bounding box center [219, 154] width 153 height 9
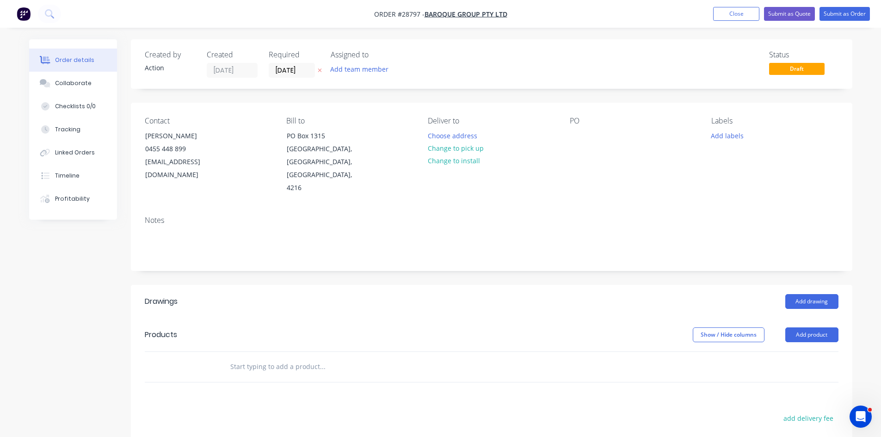
drag, startPoint x: 469, startPoint y: 148, endPoint x: 624, endPoint y: 144, distance: 154.6
click at [469, 149] on button "Change to pick up" at bounding box center [456, 148] width 66 height 12
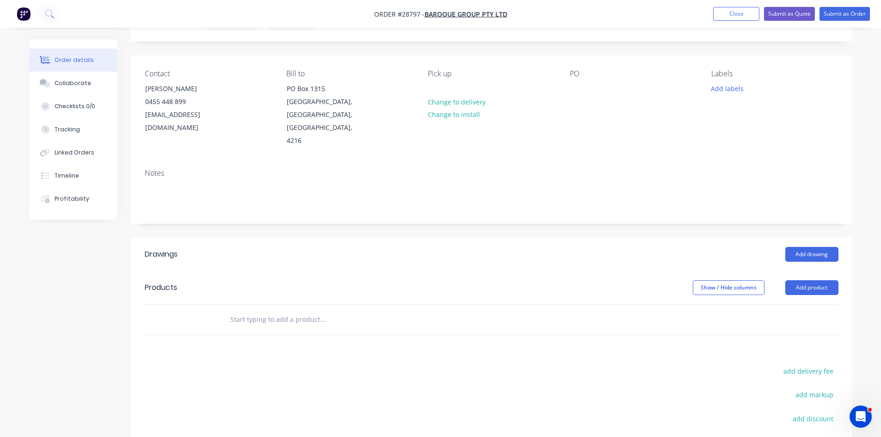
scroll to position [139, 0]
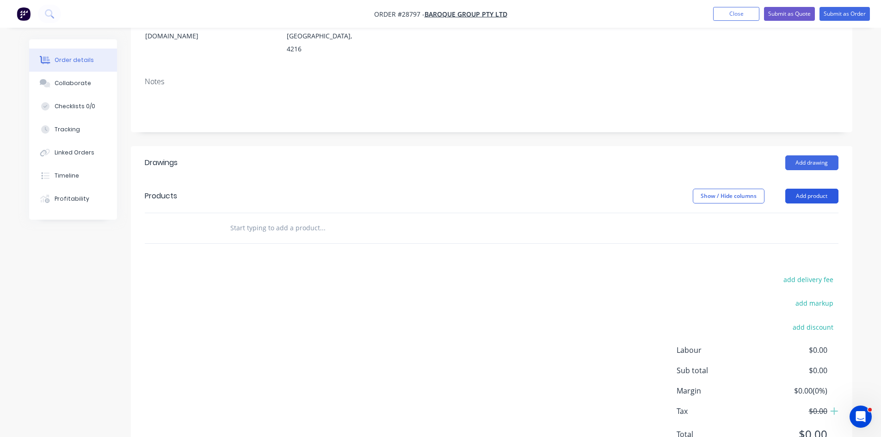
click at [807, 189] on button "Add product" at bounding box center [812, 196] width 53 height 15
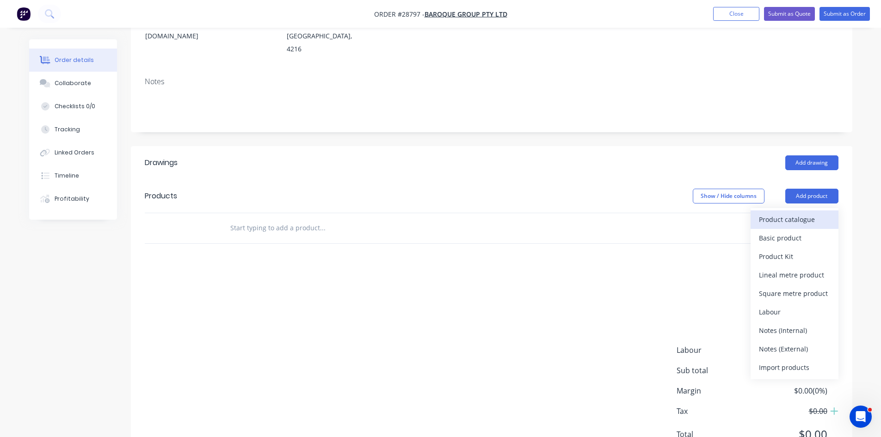
click at [795, 213] on div "Product catalogue" at bounding box center [794, 219] width 71 height 13
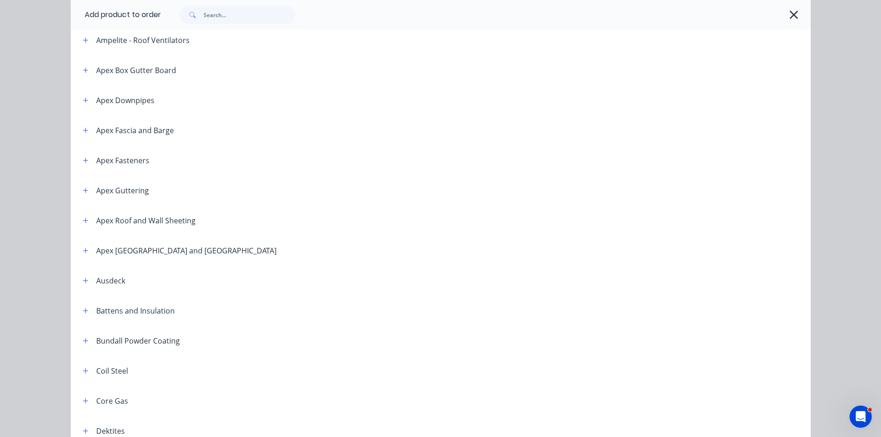
scroll to position [278, 0]
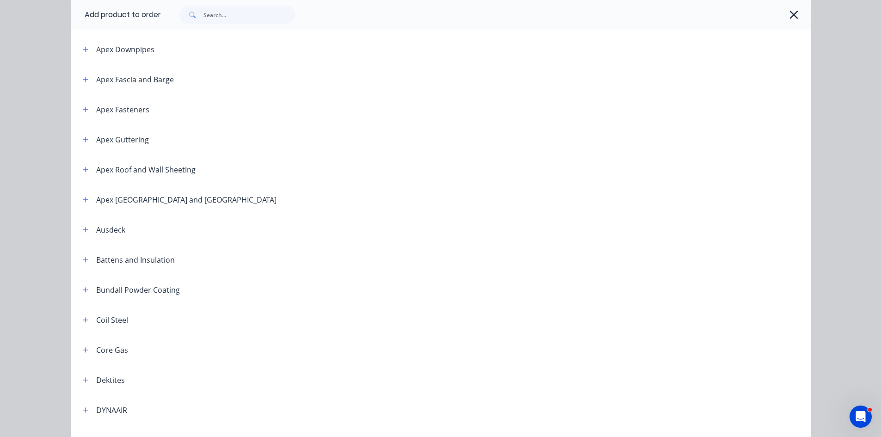
click at [87, 256] on span at bounding box center [86, 260] width 12 height 12
click at [83, 258] on icon "button" at bounding box center [86, 260] width 6 height 6
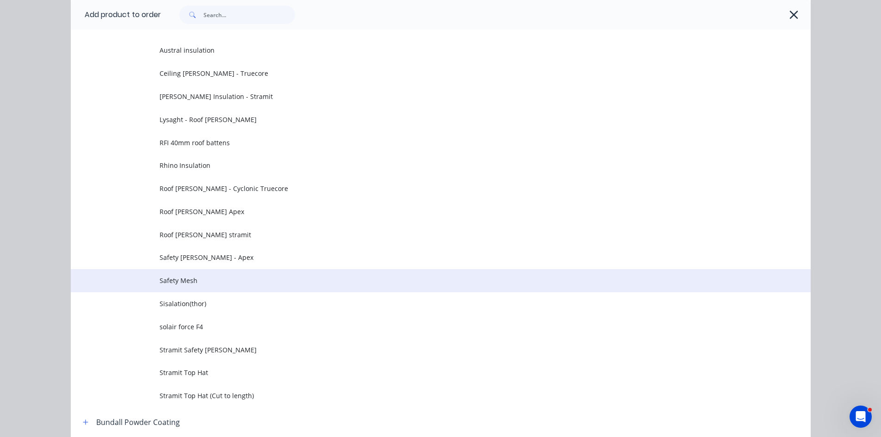
scroll to position [648, 0]
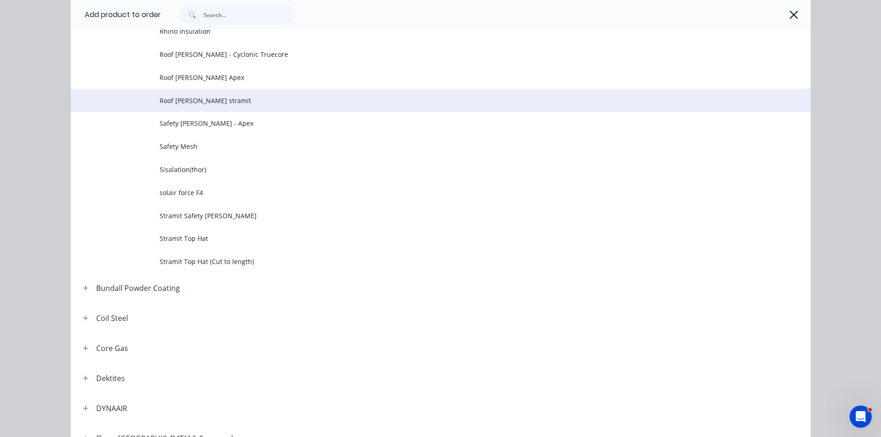
click at [171, 104] on span "Roof Batten stramit" at bounding box center [420, 101] width 521 height 10
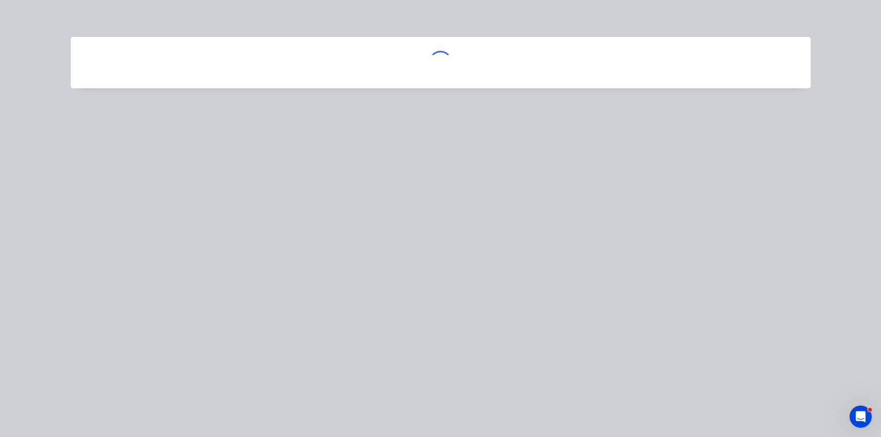
scroll to position [0, 0]
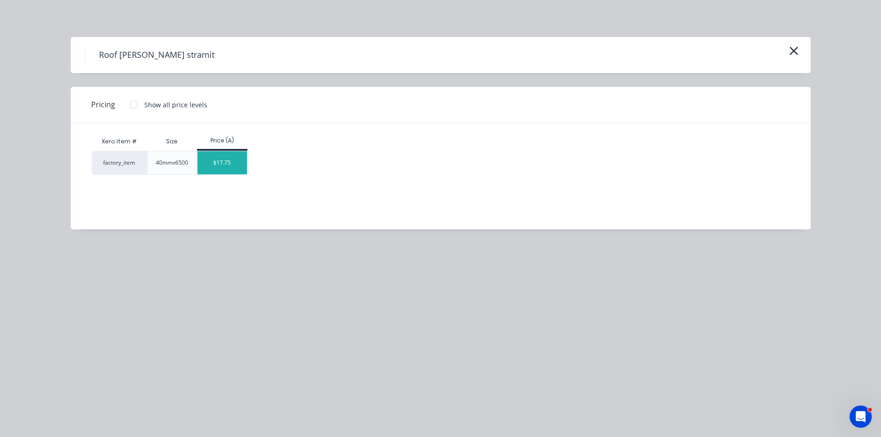
click at [231, 162] on div "$17.75" at bounding box center [223, 162] width 50 height 23
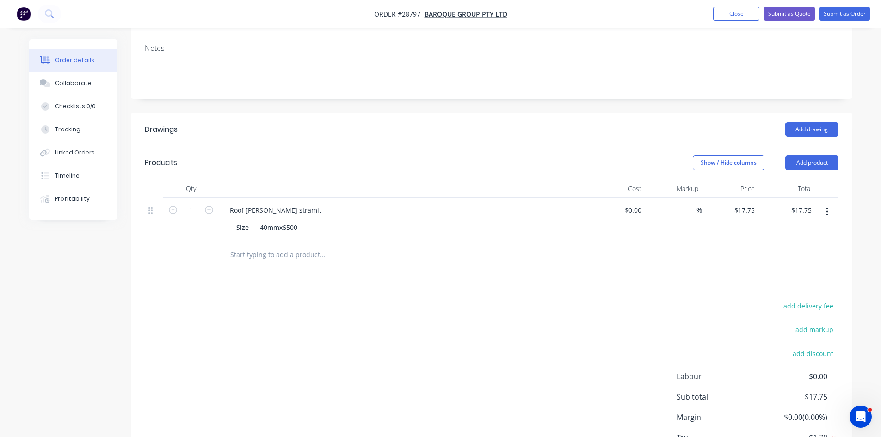
scroll to position [228, 0]
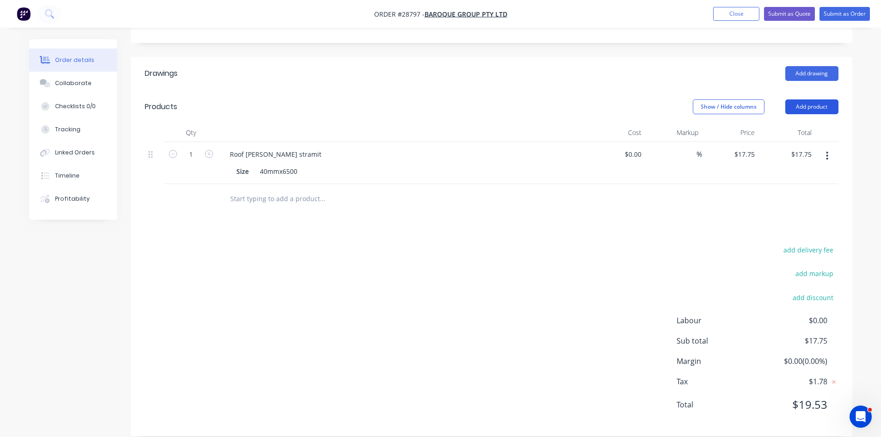
click at [804, 99] on button "Add product" at bounding box center [812, 106] width 53 height 15
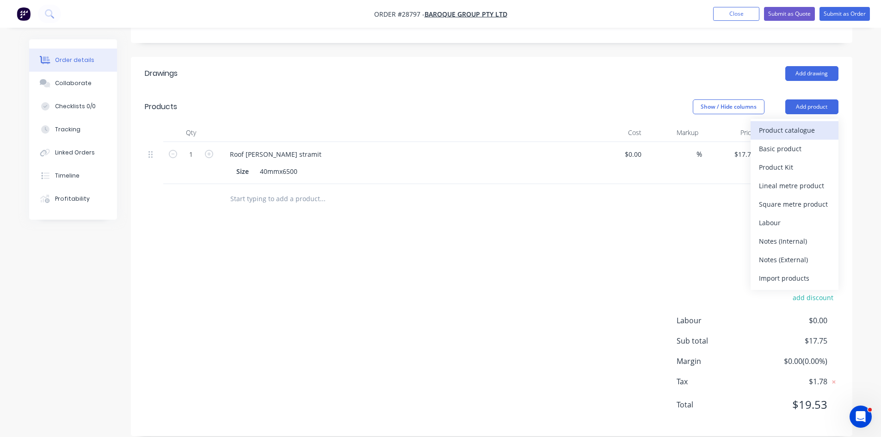
click at [780, 124] on div "Product catalogue" at bounding box center [794, 130] width 71 height 13
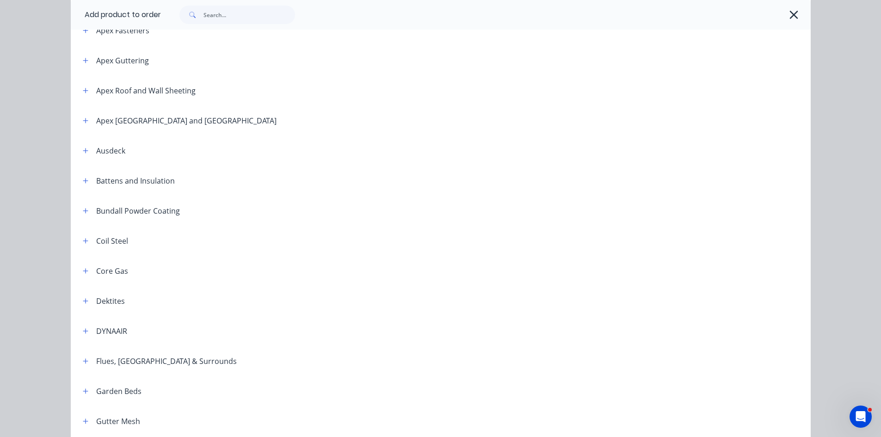
scroll to position [370, 0]
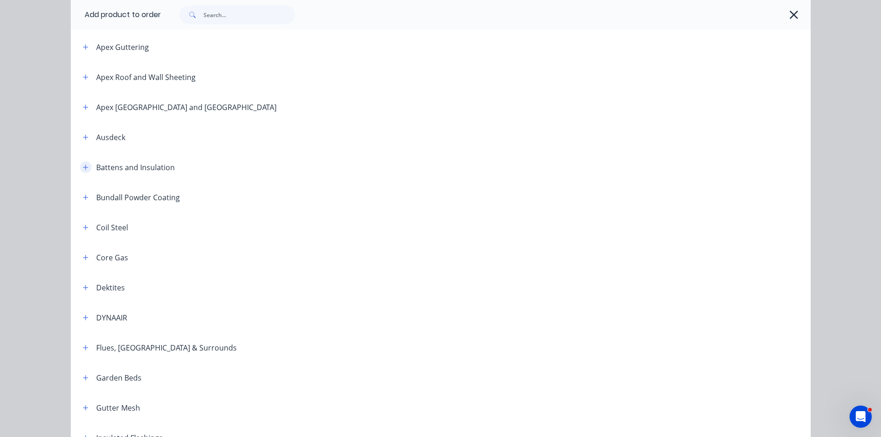
click at [83, 167] on icon "button" at bounding box center [85, 167] width 5 height 5
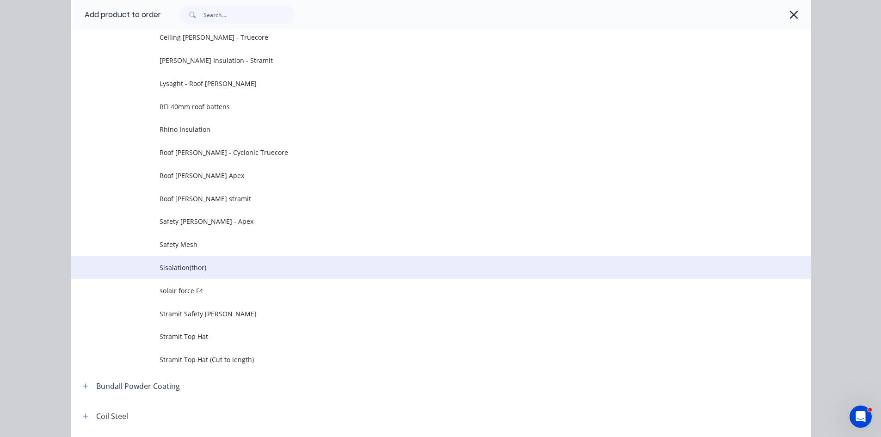
scroll to position [555, 0]
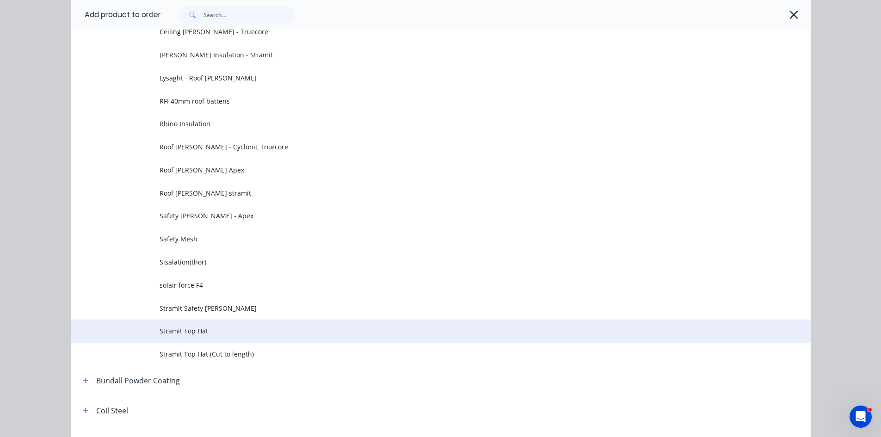
click at [200, 331] on span "Stramit Top Hat" at bounding box center [420, 331] width 521 height 10
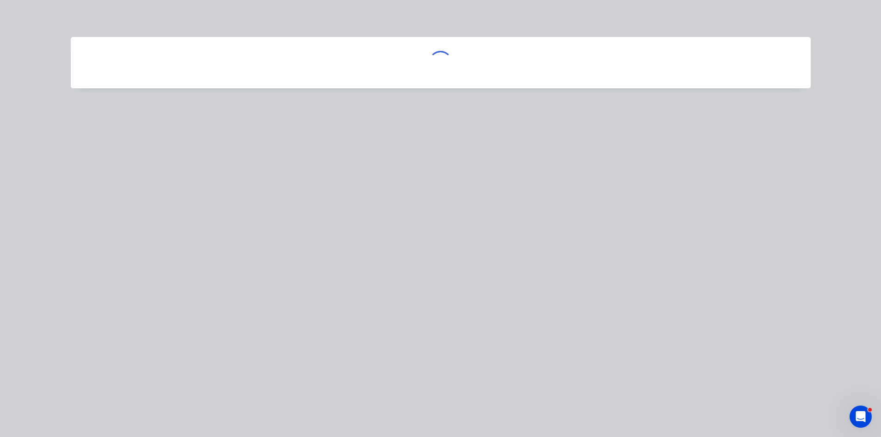
scroll to position [0, 0]
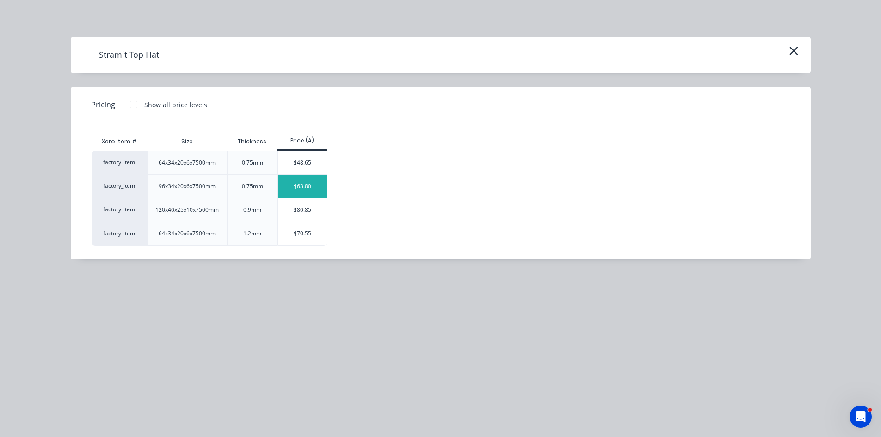
click at [305, 182] on div "$63.80" at bounding box center [303, 186] width 50 height 23
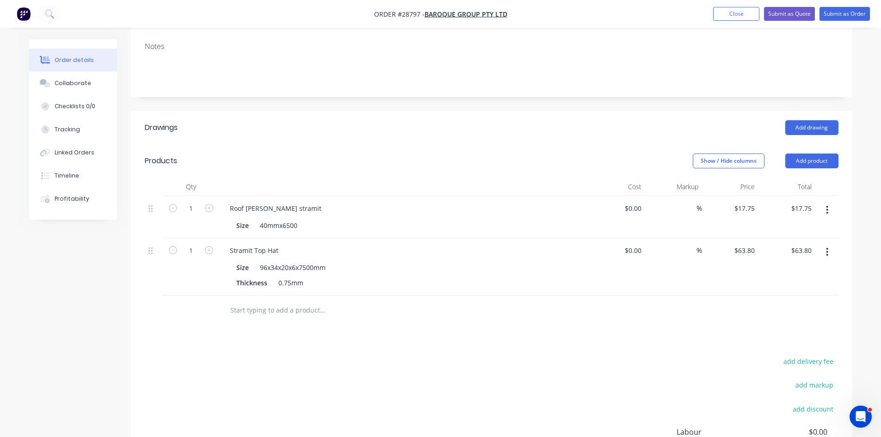
scroll to position [185, 0]
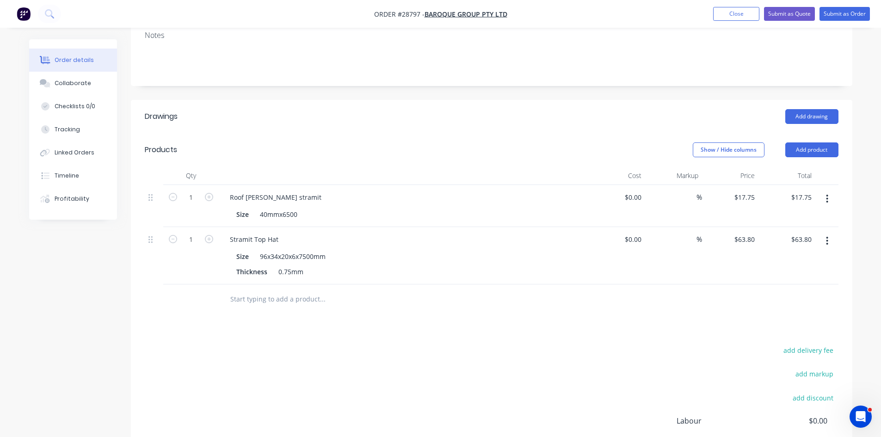
click at [808, 146] on header "Products Show / Hide columns Add product" at bounding box center [492, 149] width 722 height 33
drag, startPoint x: 807, startPoint y: 123, endPoint x: 823, endPoint y: 139, distance: 22.3
click at [808, 133] on header "Products Show / Hide columns Add product" at bounding box center [492, 149] width 722 height 33
click at [823, 142] on button "Add product" at bounding box center [812, 149] width 53 height 15
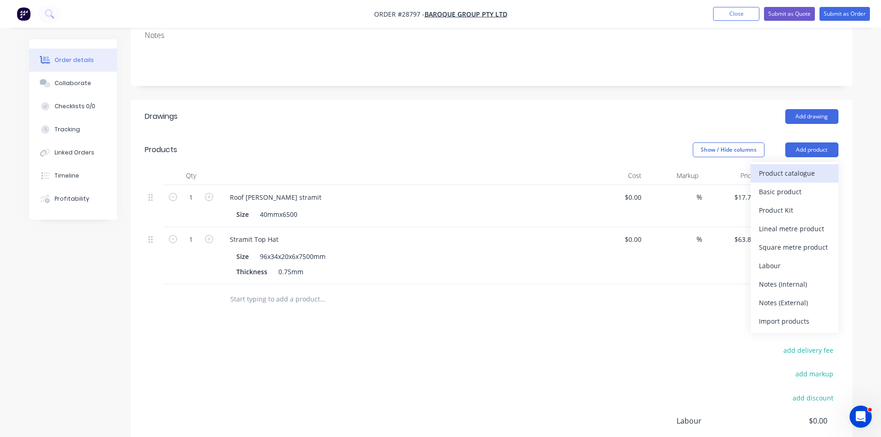
click at [786, 167] on div "Product catalogue" at bounding box center [794, 173] width 71 height 13
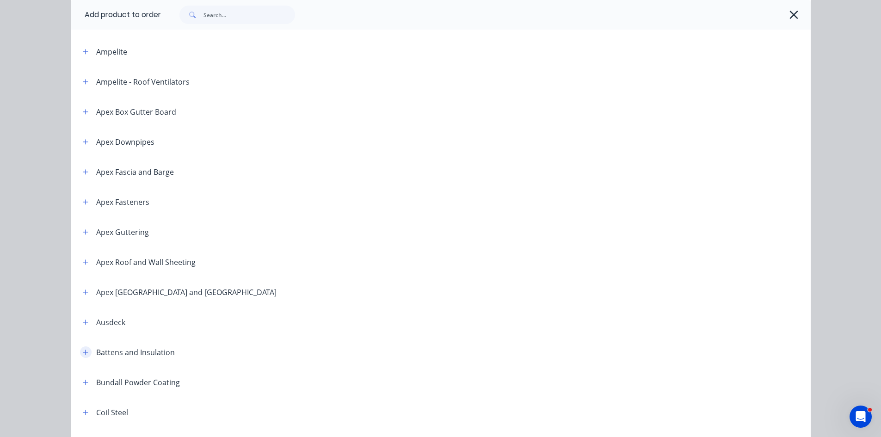
click at [83, 352] on icon "button" at bounding box center [85, 352] width 5 height 5
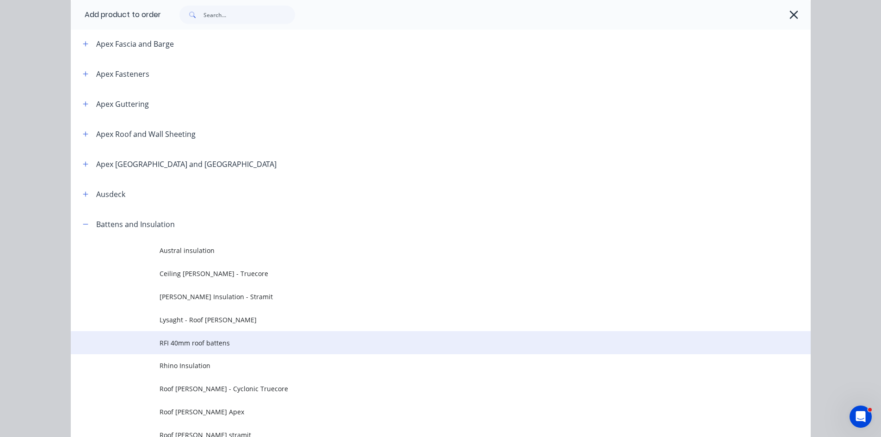
scroll to position [324, 0]
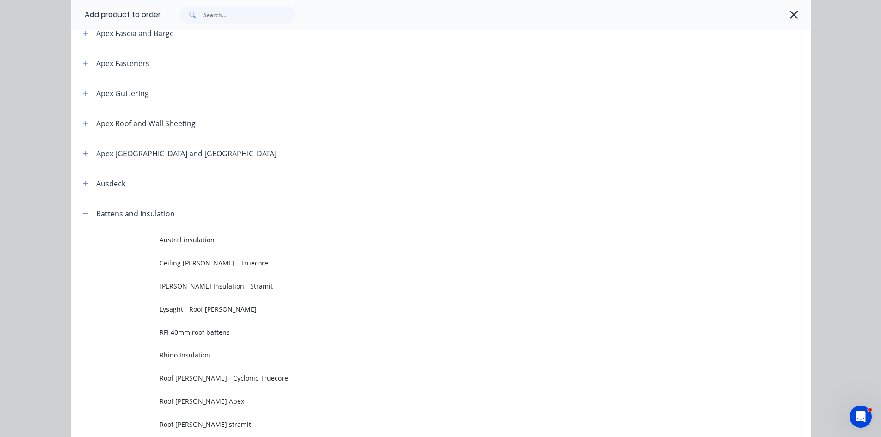
click at [186, 398] on span "Roof Batten Apex" at bounding box center [420, 401] width 521 height 10
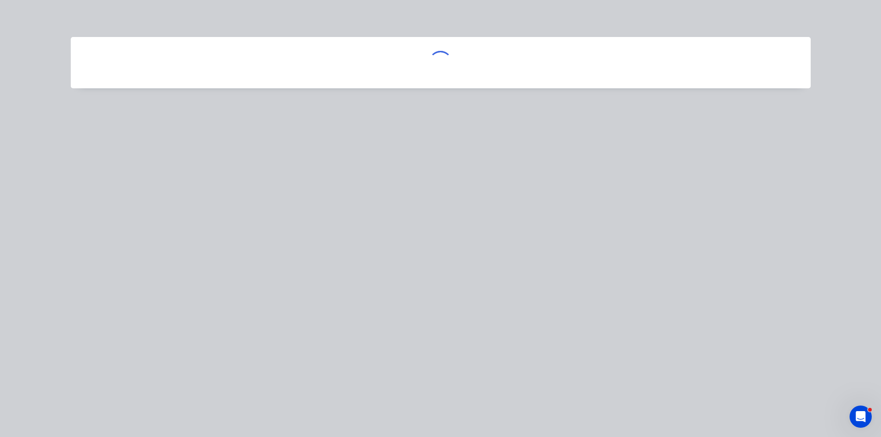
scroll to position [0, 0]
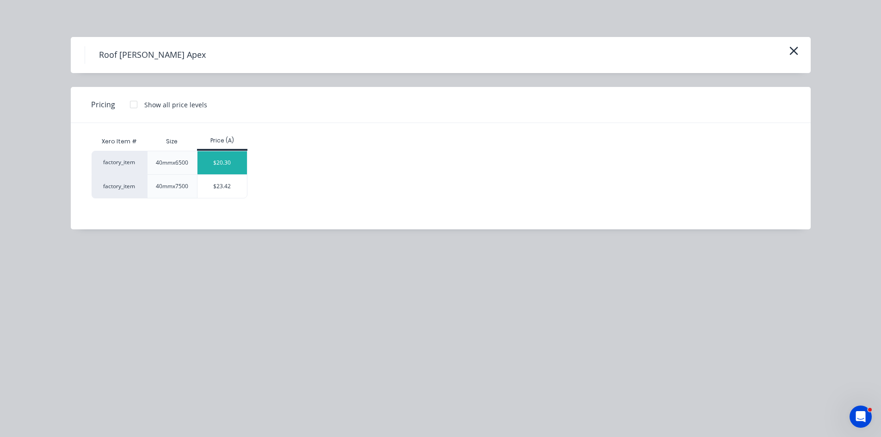
click at [231, 163] on div "$20.30" at bounding box center [223, 162] width 50 height 23
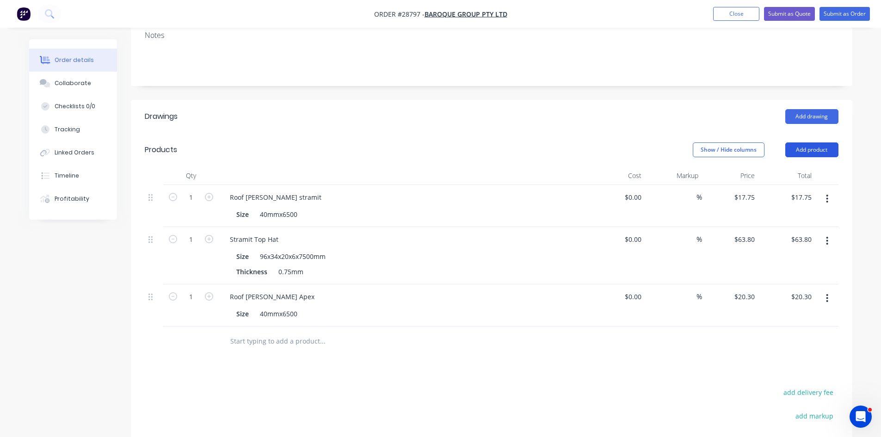
click at [803, 142] on button "Add product" at bounding box center [812, 149] width 53 height 15
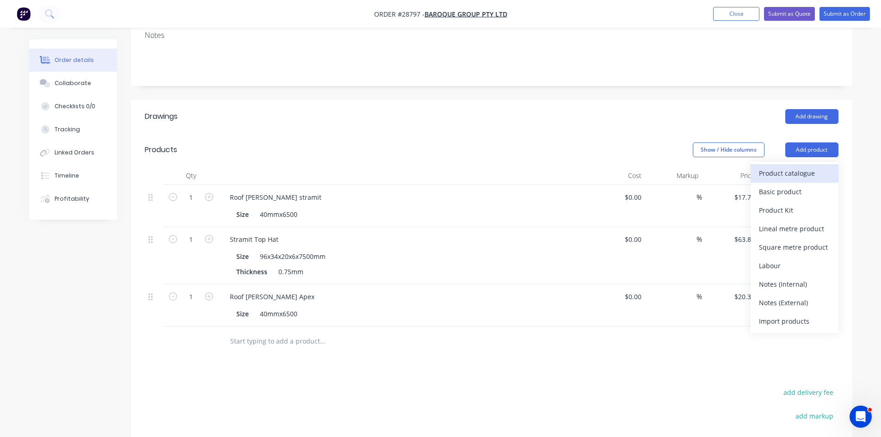
click at [796, 167] on div "Product catalogue" at bounding box center [794, 173] width 71 height 13
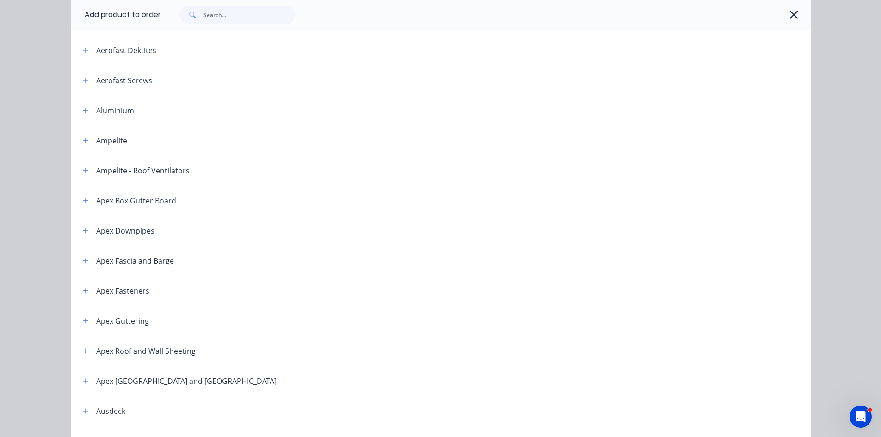
scroll to position [93, 0]
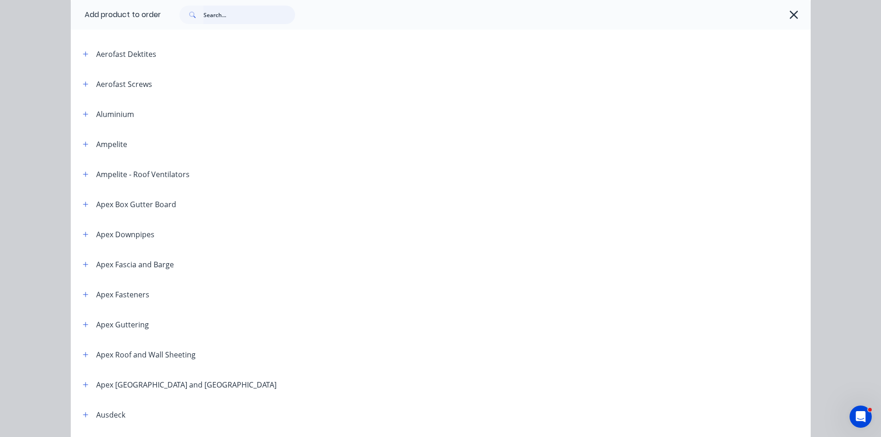
click at [222, 14] on input "text" at bounding box center [250, 15] width 92 height 19
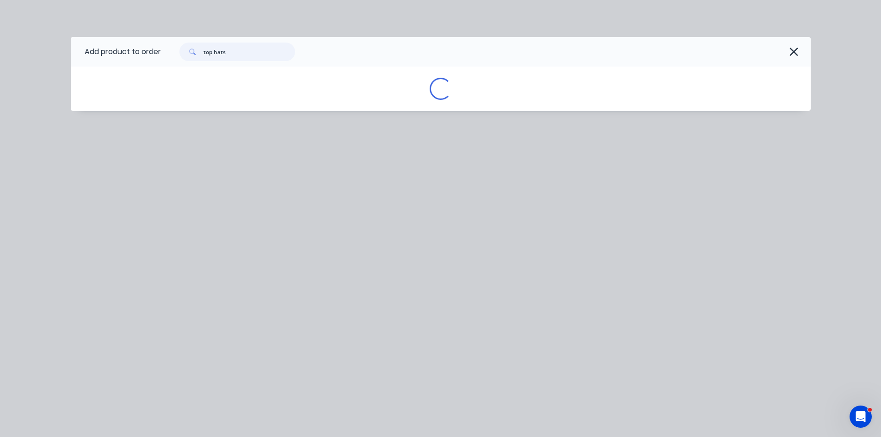
scroll to position [0, 0]
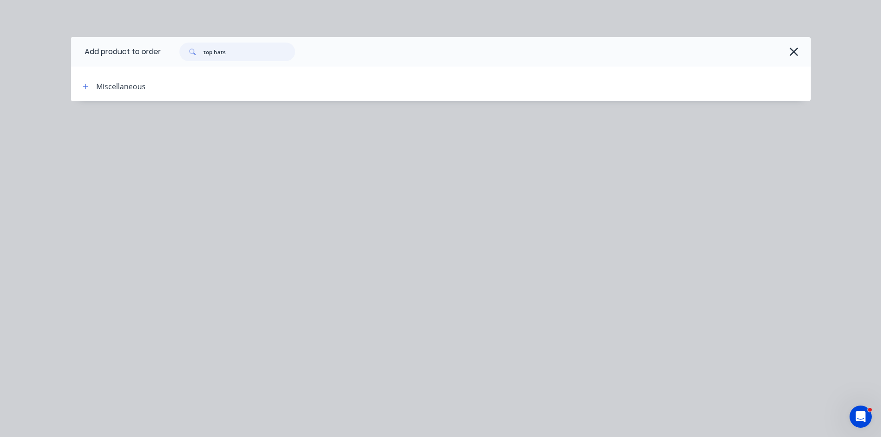
type input "top hats"
click at [118, 89] on div "Miscellaneous" at bounding box center [121, 86] width 50 height 11
click at [87, 86] on icon "button" at bounding box center [85, 86] width 5 height 5
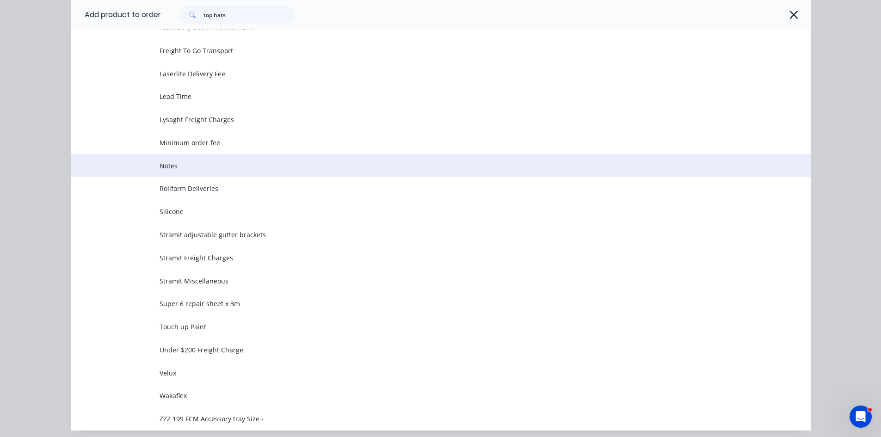
scroll to position [373, 0]
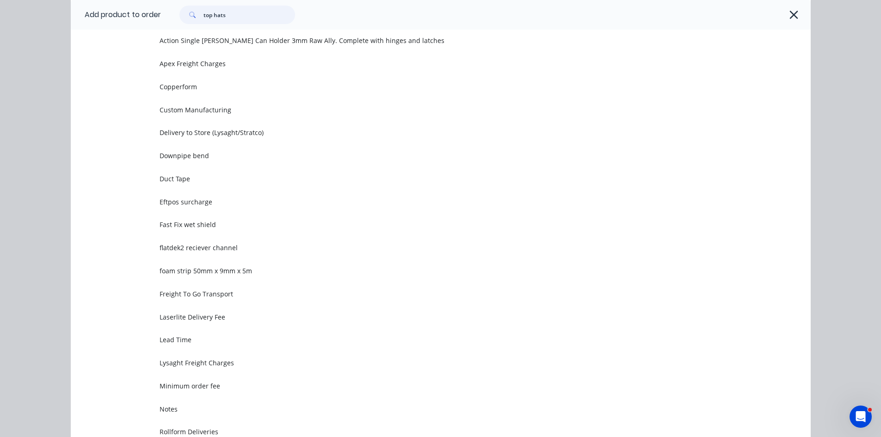
drag, startPoint x: 240, startPoint y: 14, endPoint x: 105, endPoint y: 8, distance: 134.8
click at [105, 8] on header "Add product to order top hats" at bounding box center [441, 15] width 740 height 30
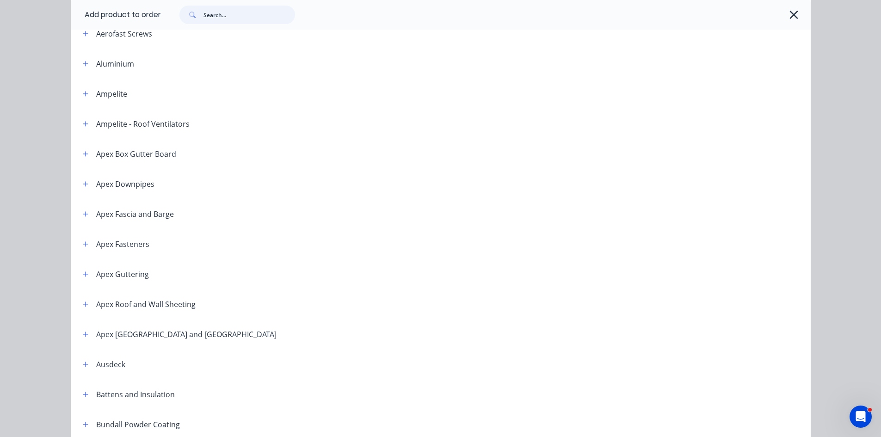
scroll to position [833, 0]
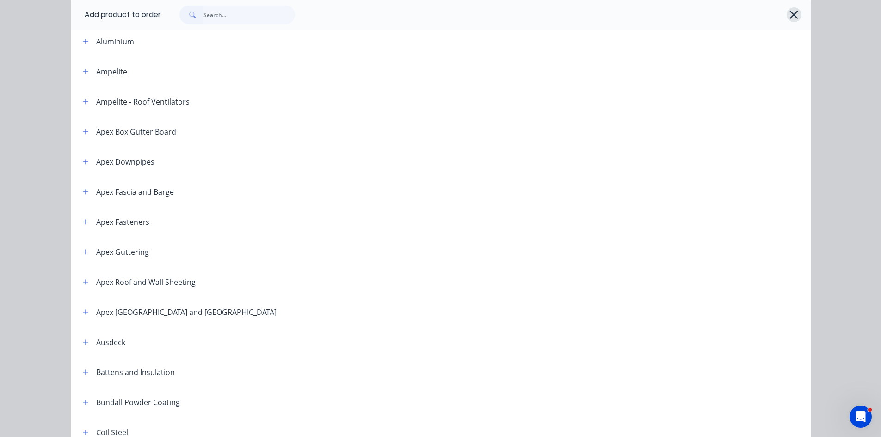
click at [795, 19] on icon "button" at bounding box center [794, 14] width 10 height 13
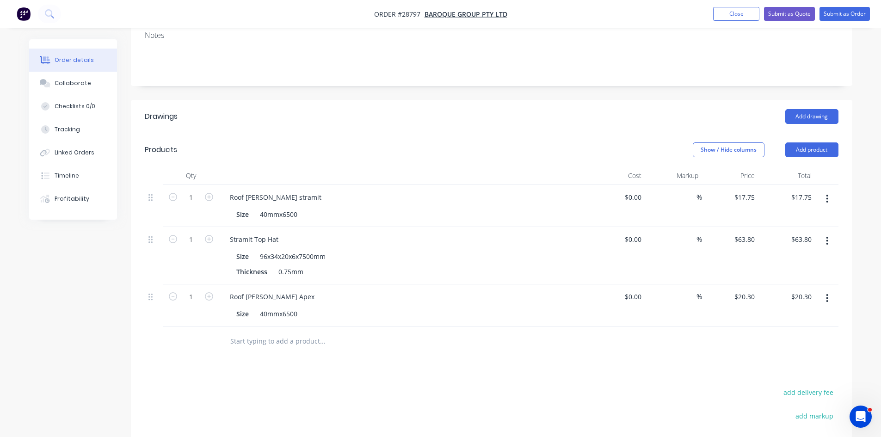
click at [827, 236] on icon "button" at bounding box center [827, 241] width 2 height 10
click at [760, 259] on div "Edit" at bounding box center [794, 265] width 71 height 13
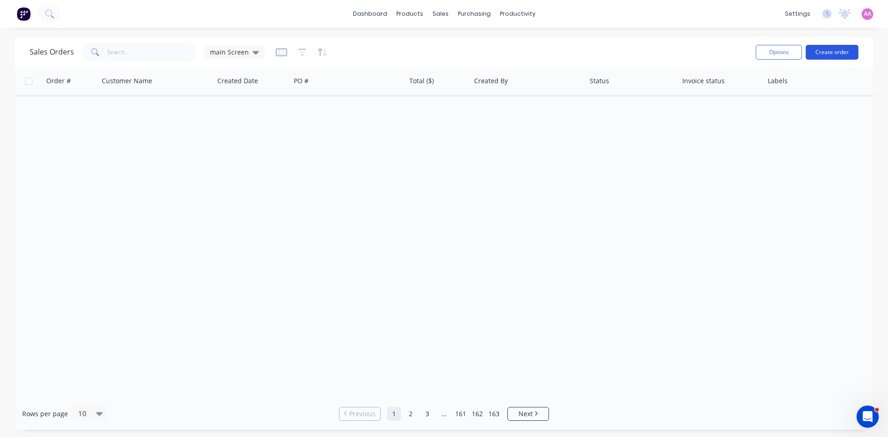
click at [839, 55] on button "Create order" at bounding box center [832, 52] width 53 height 15
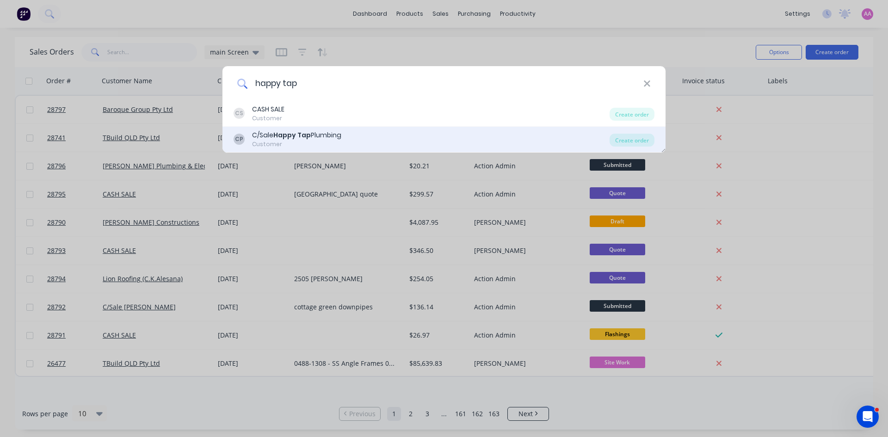
type input "happy tap"
click at [307, 141] on div "Customer" at bounding box center [296, 144] width 89 height 8
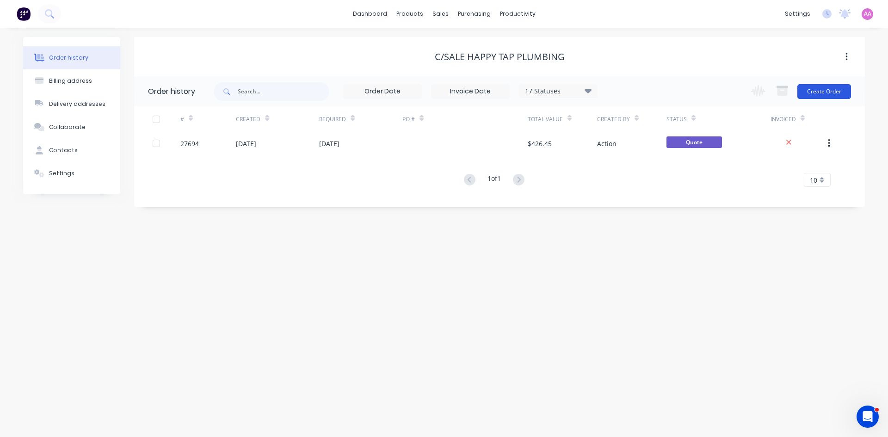
click at [833, 88] on button "Create Order" at bounding box center [825, 91] width 54 height 15
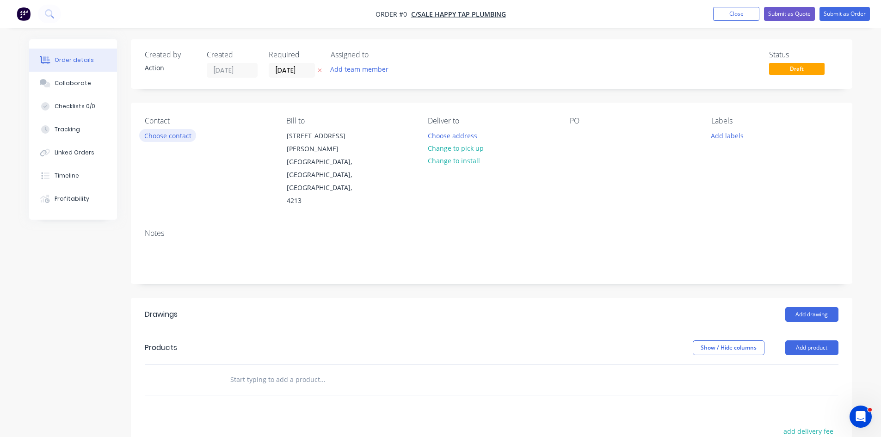
click at [173, 138] on button "Choose contact" at bounding box center [167, 135] width 57 height 12
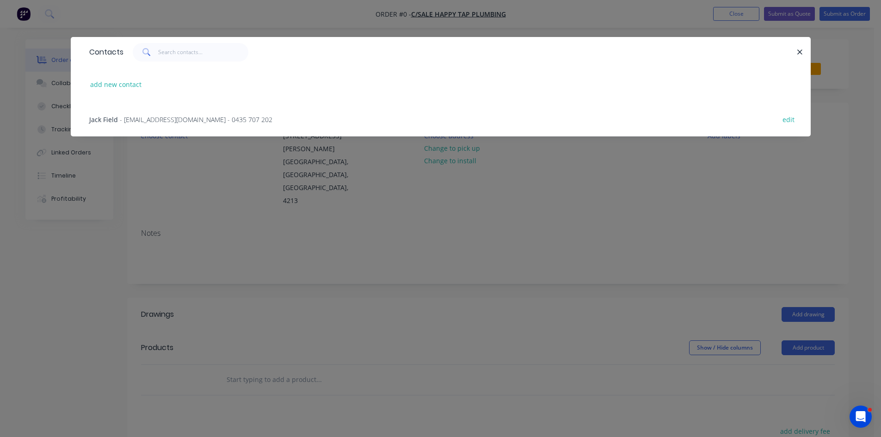
click at [161, 117] on span "- happytapplumbing@outlook.com - 0435 707 202" at bounding box center [196, 119] width 153 height 9
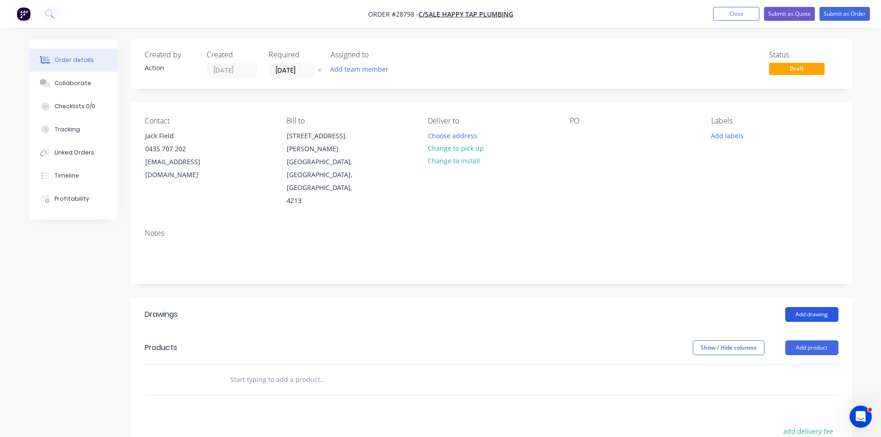
click at [818, 307] on button "Add drawing" at bounding box center [812, 314] width 53 height 15
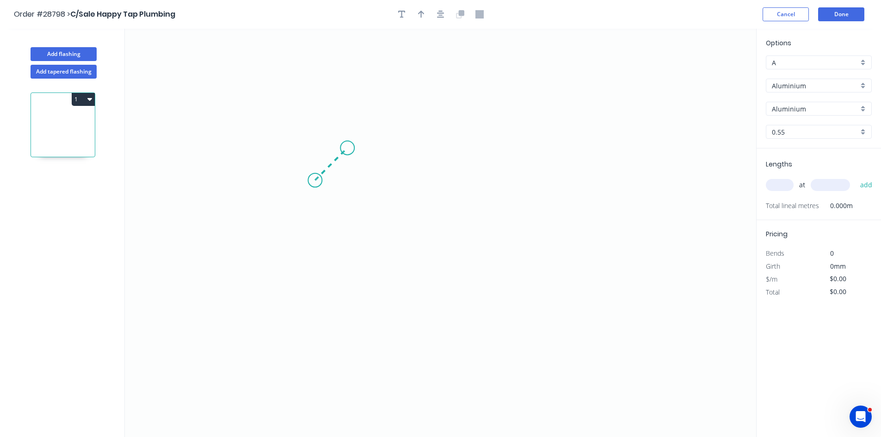
drag, startPoint x: 315, startPoint y: 180, endPoint x: 348, endPoint y: 145, distance: 48.5
click at [348, 145] on icon "0" at bounding box center [441, 233] width 632 height 409
click at [517, 145] on icon "0 ?" at bounding box center [441, 233] width 632 height 409
click at [545, 184] on icon "0 ? ?" at bounding box center [441, 233] width 632 height 409
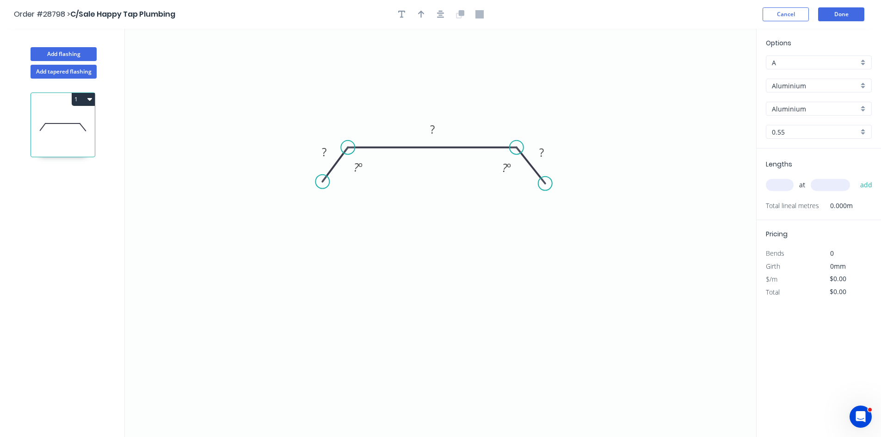
drag, startPoint x: 316, startPoint y: 179, endPoint x: 322, endPoint y: 182, distance: 7.1
click at [322, 182] on circle at bounding box center [323, 182] width 14 height 14
click at [330, 154] on rect at bounding box center [324, 152] width 19 height 13
click at [420, 14] on icon "button" at bounding box center [421, 14] width 6 height 8
type input "$1.00"
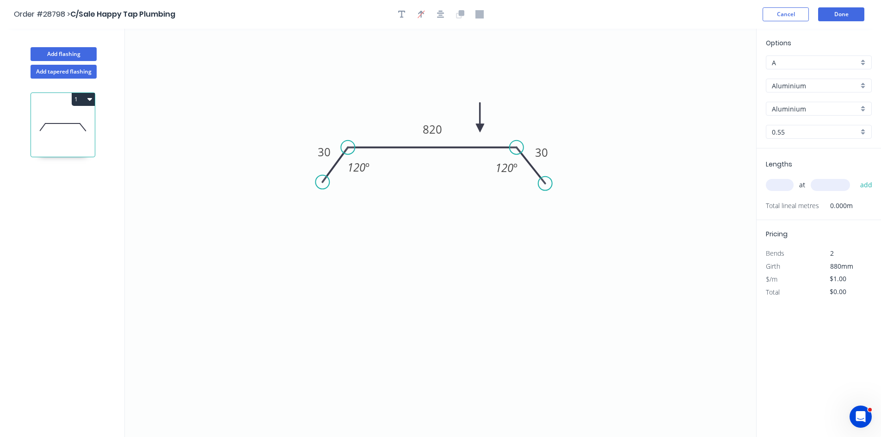
drag, startPoint x: 710, startPoint y: 77, endPoint x: 495, endPoint y: 117, distance: 218.0
click at [480, 119] on icon at bounding box center [480, 118] width 8 height 30
click at [788, 80] on div "Aluminium" at bounding box center [819, 86] width 106 height 14
click at [788, 118] on div "Colorbond" at bounding box center [819, 119] width 105 height 16
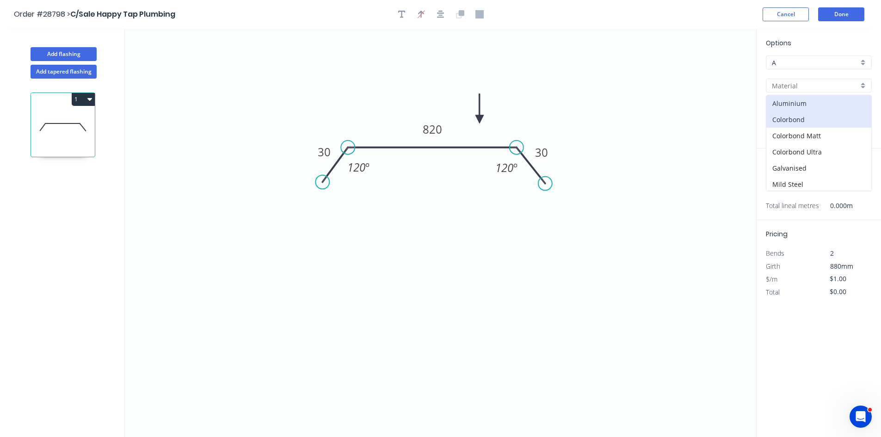
type input "Colorbond"
type input "Basalt"
type input "$30.91"
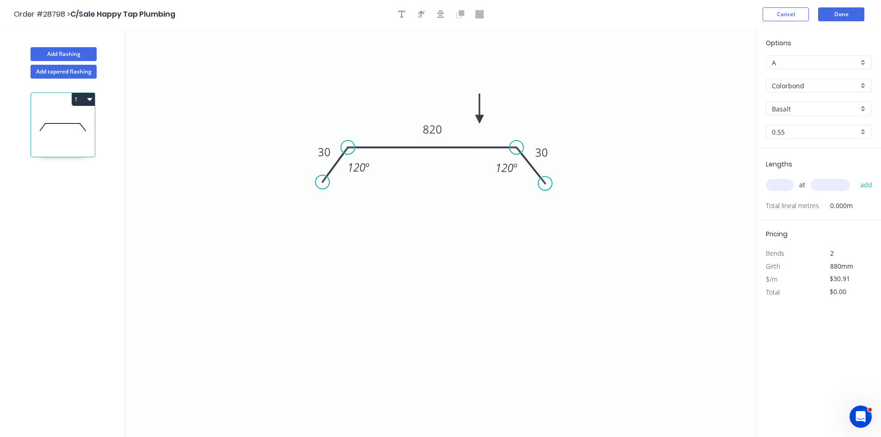
click at [793, 104] on input "Basalt" at bounding box center [815, 109] width 87 height 10
click at [792, 164] on div "Monument" at bounding box center [819, 168] width 105 height 16
type input "Monument"
click at [778, 186] on input "text" at bounding box center [780, 185] width 28 height 12
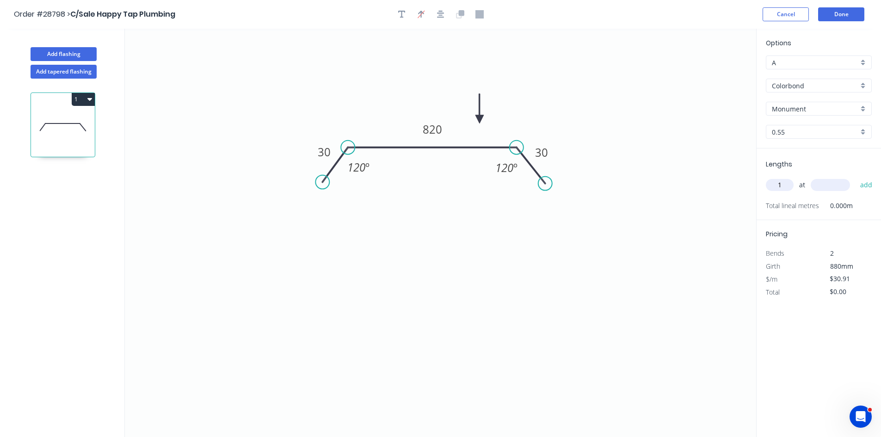
type input "1"
type input "3000"
click at [856, 177] on button "add" at bounding box center [867, 185] width 22 height 16
type input "$92.73"
type input "1"
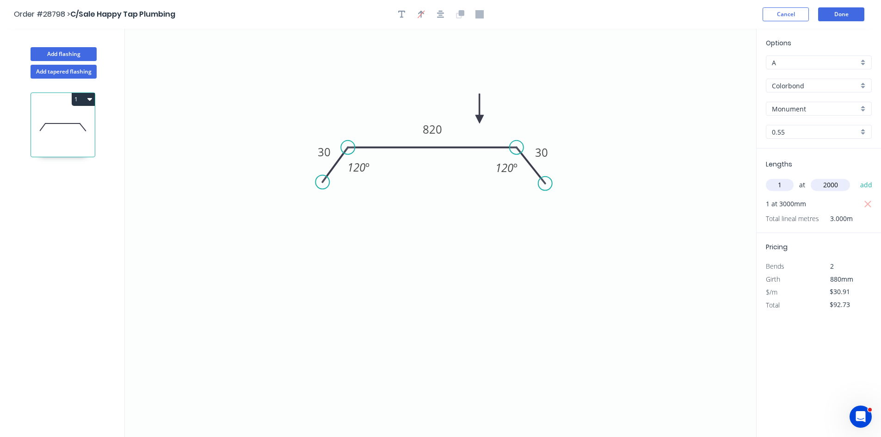
type input "2000"
click at [856, 177] on button "add" at bounding box center [867, 185] width 22 height 16
type input "$154.55"
click at [836, 15] on button "Done" at bounding box center [841, 14] width 46 height 14
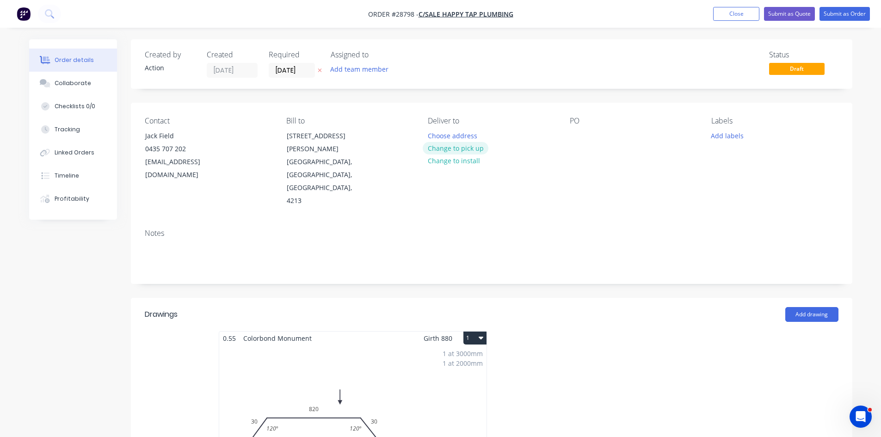
click at [437, 146] on button "Change to pick up" at bounding box center [456, 148] width 66 height 12
click at [284, 72] on input "[DATE]" at bounding box center [291, 70] width 45 height 14
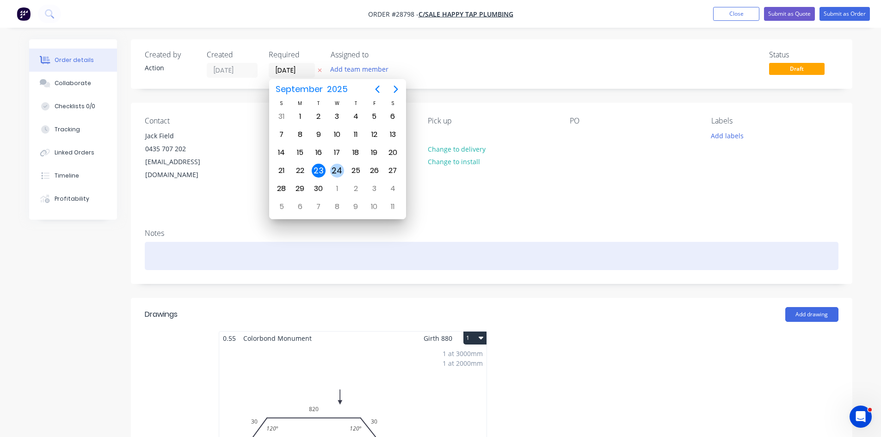
drag, startPoint x: 336, startPoint y: 169, endPoint x: 399, endPoint y: 222, distance: 82.5
click at [337, 170] on div "24" at bounding box center [337, 171] width 14 height 14
type input "24/09/25"
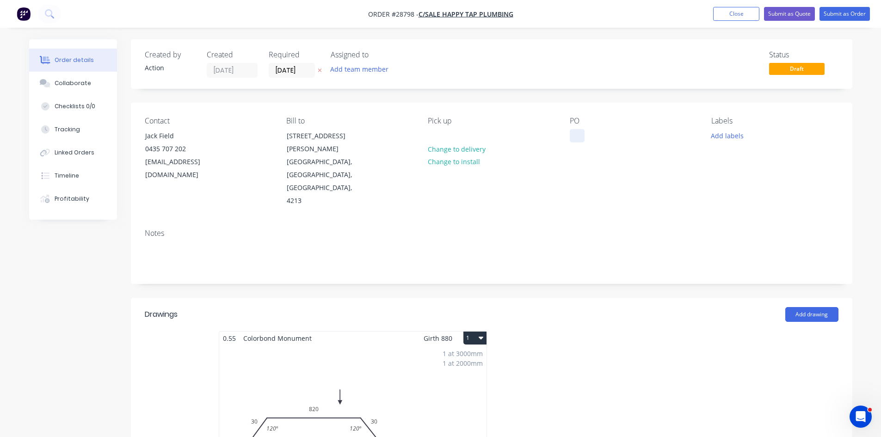
drag, startPoint x: 570, startPoint y: 133, endPoint x: 582, endPoint y: 136, distance: 11.4
click at [572, 133] on div at bounding box center [577, 135] width 15 height 13
click at [834, 12] on button "Submit as Order" at bounding box center [845, 14] width 50 height 14
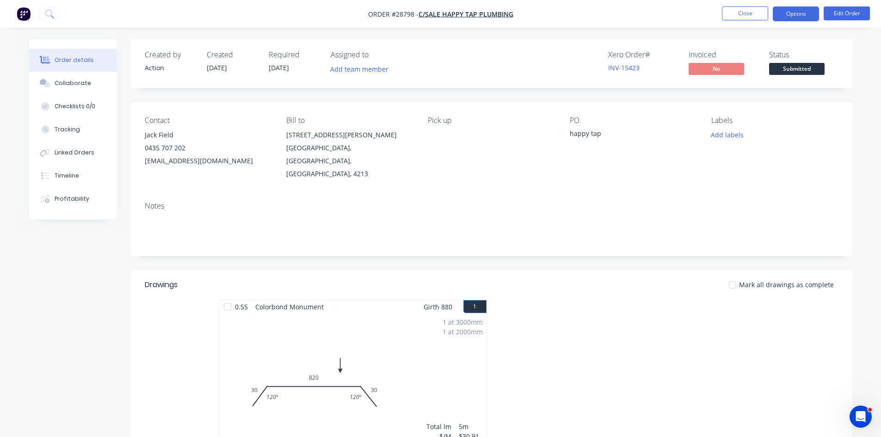
click at [792, 12] on button "Options" at bounding box center [796, 13] width 46 height 15
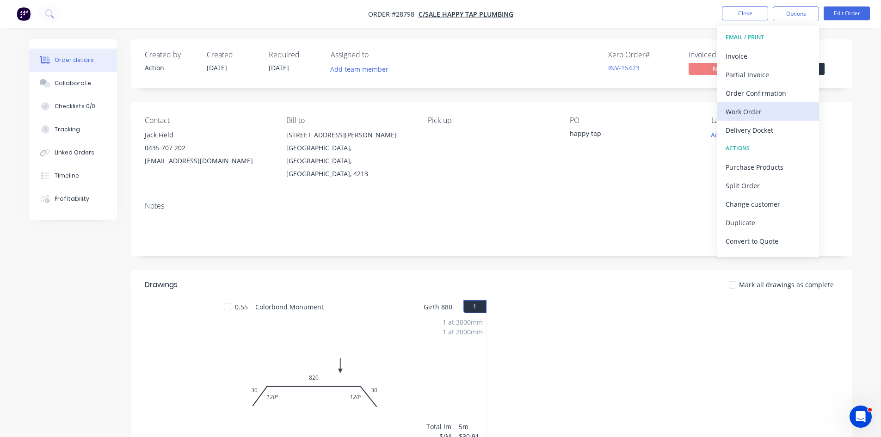
click at [756, 117] on div "Work Order" at bounding box center [768, 111] width 85 height 13
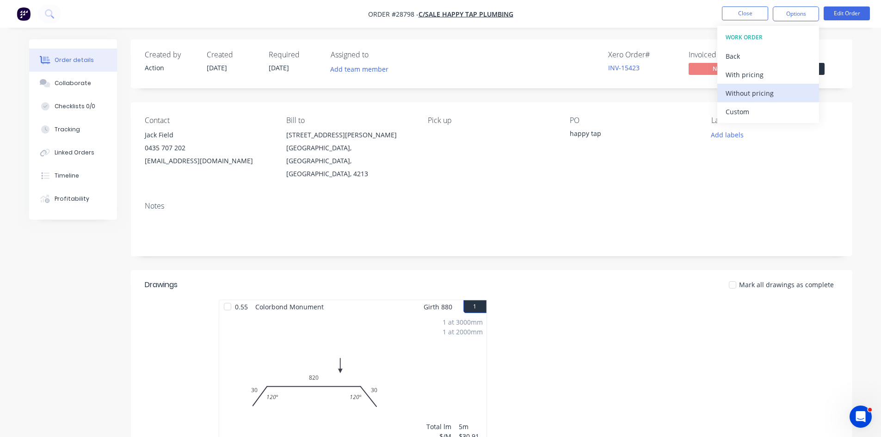
click at [756, 87] on div "Without pricing" at bounding box center [768, 93] width 85 height 13
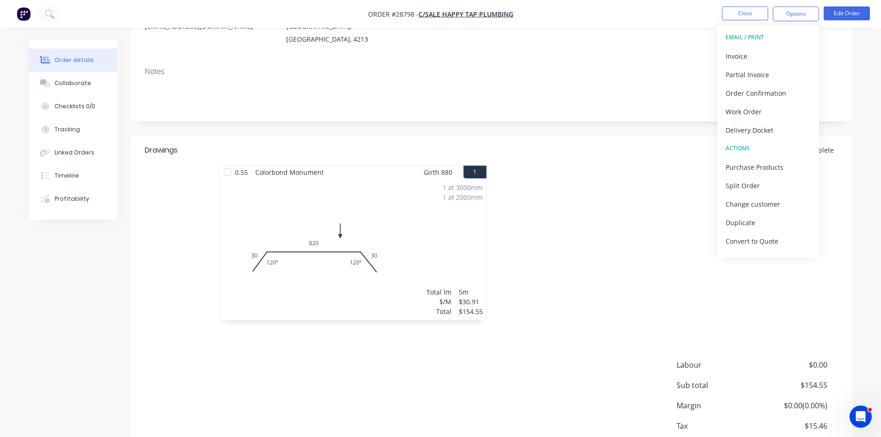
scroll to position [139, 0]
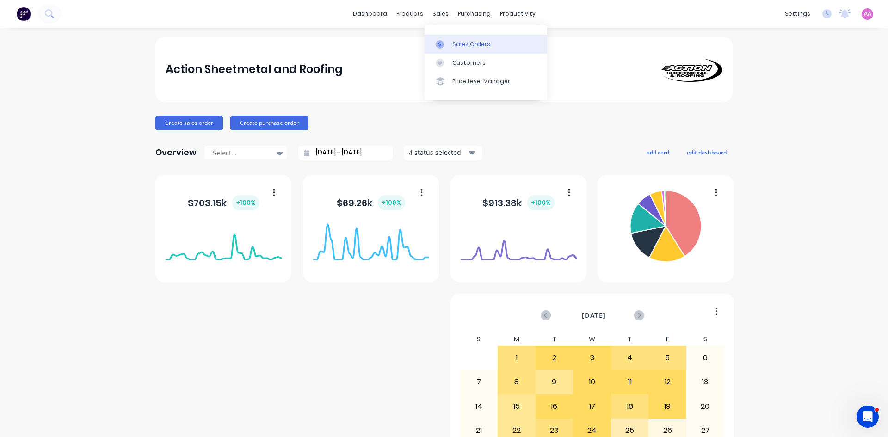
click at [470, 41] on div "Sales Orders" at bounding box center [471, 44] width 38 height 8
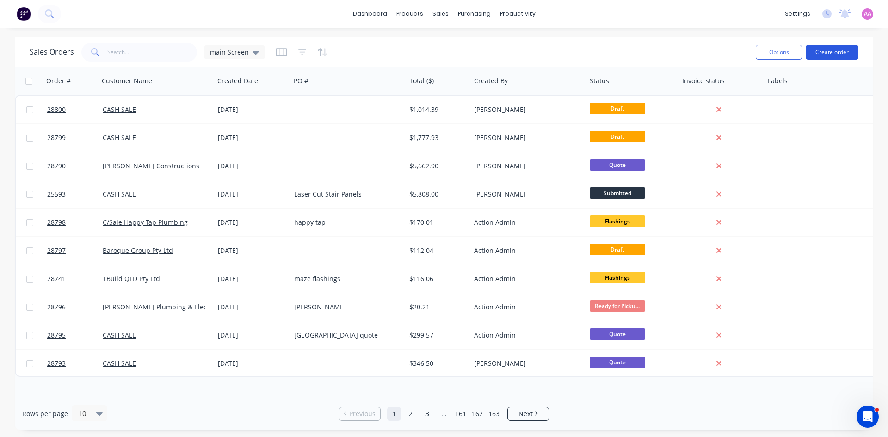
click at [823, 53] on button "Create order" at bounding box center [832, 52] width 53 height 15
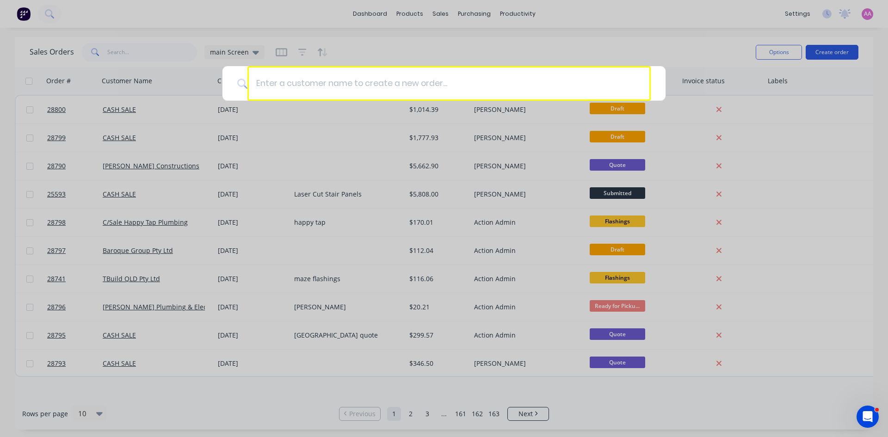
click at [411, 35] on div at bounding box center [444, 218] width 888 height 437
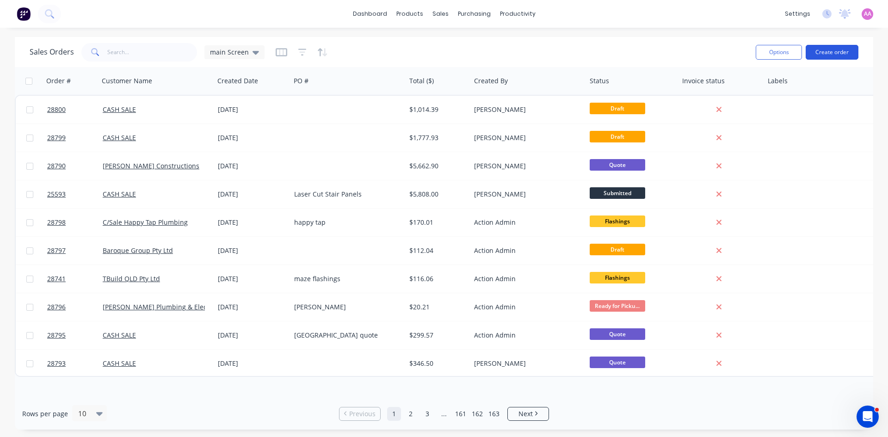
click at [833, 56] on button "Create order" at bounding box center [832, 52] width 53 height 15
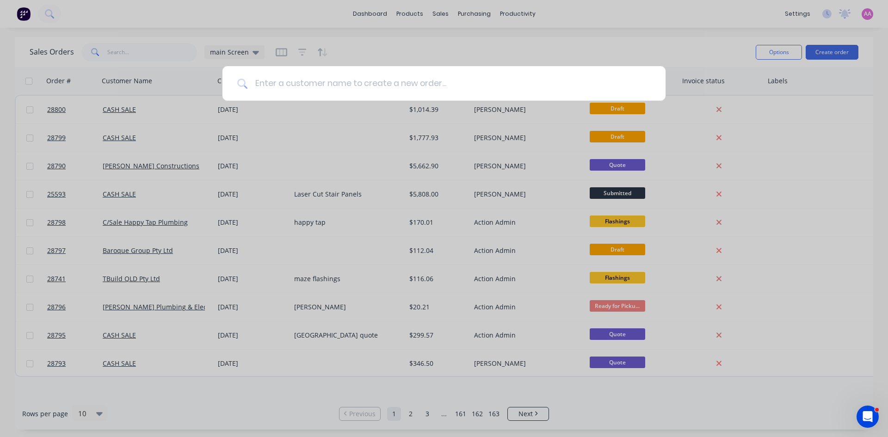
drag, startPoint x: 409, startPoint y: 92, endPoint x: 436, endPoint y: 104, distance: 29.4
click at [409, 92] on input at bounding box center [449, 83] width 403 height 35
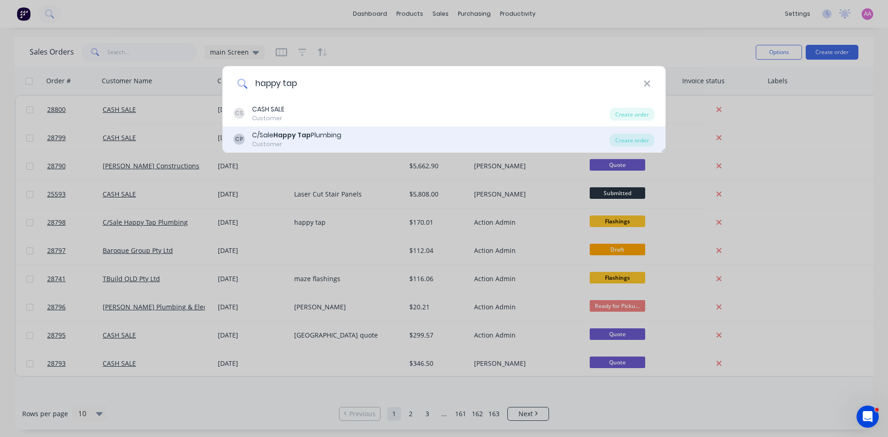
type input "happy tap"
click at [310, 137] on div "C/Sale Happy Tap Plumbing" at bounding box center [296, 135] width 89 height 10
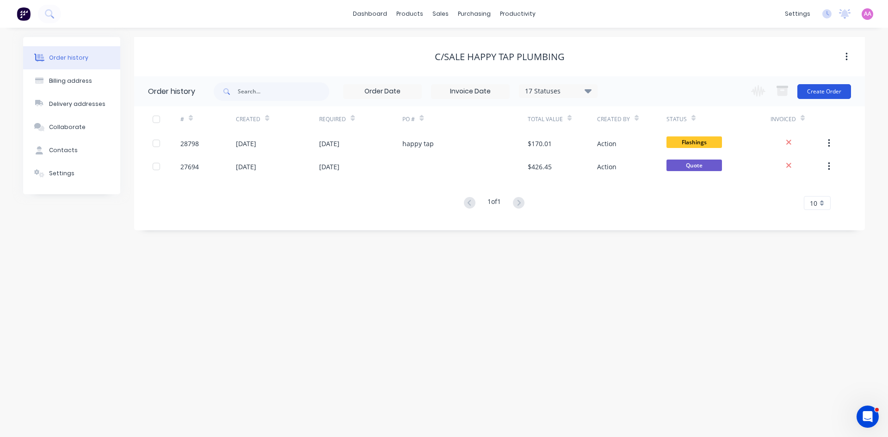
click at [828, 93] on button "Create Order" at bounding box center [825, 91] width 54 height 15
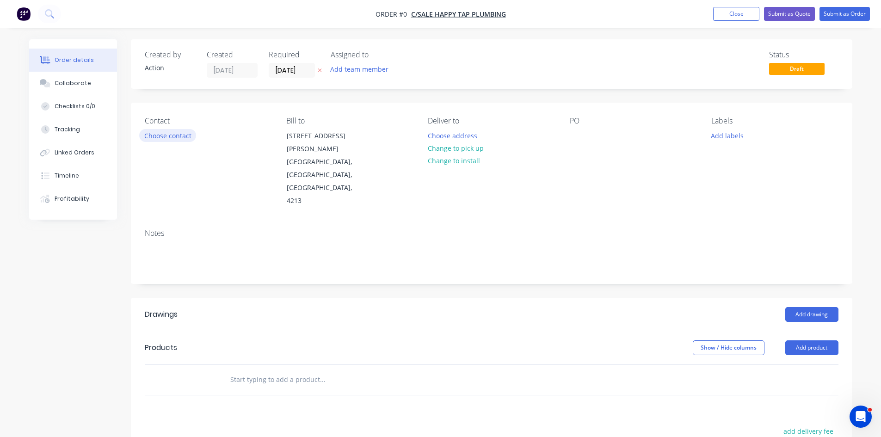
click at [165, 135] on button "Choose contact" at bounding box center [167, 135] width 57 height 12
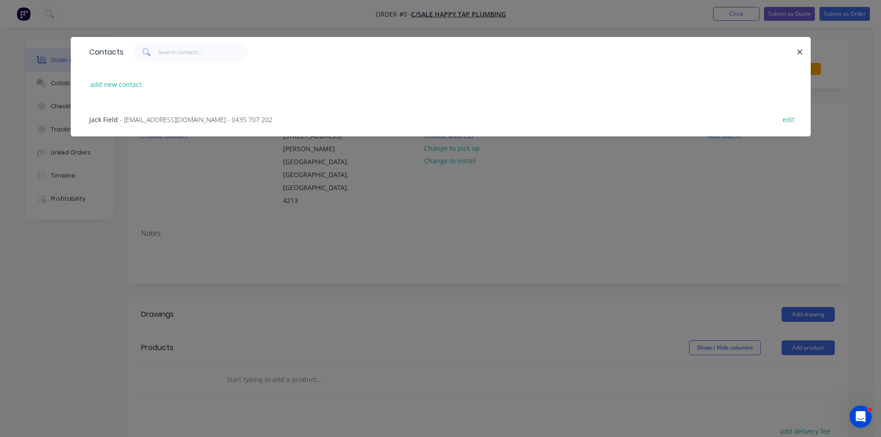
click at [155, 117] on span "- happytapplumbing@outlook.com - 0435 707 202" at bounding box center [196, 119] width 153 height 9
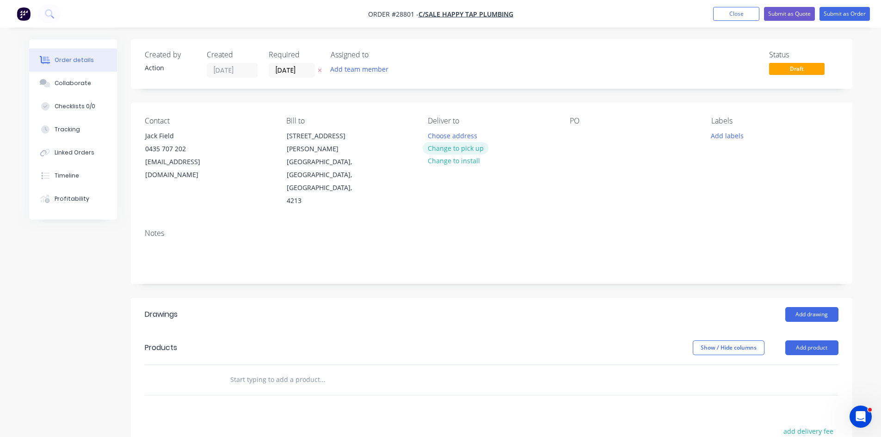
click at [469, 150] on button "Change to pick up" at bounding box center [456, 148] width 66 height 12
click at [821, 307] on button "Add drawing" at bounding box center [812, 314] width 53 height 15
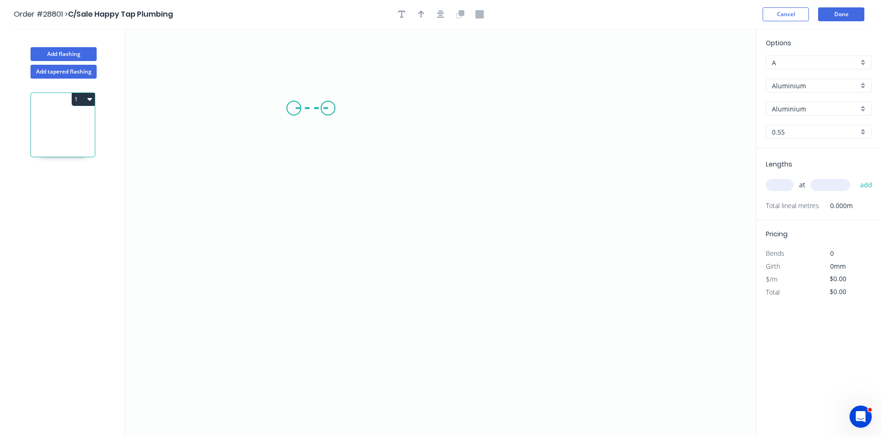
drag, startPoint x: 328, startPoint y: 108, endPoint x: 294, endPoint y: 107, distance: 34.3
click at [294, 107] on icon "0" at bounding box center [441, 233] width 632 height 409
click at [434, 191] on icon "0 ?" at bounding box center [441, 233] width 632 height 409
click at [622, 180] on icon "0 ? ? ? º" at bounding box center [441, 233] width 632 height 409
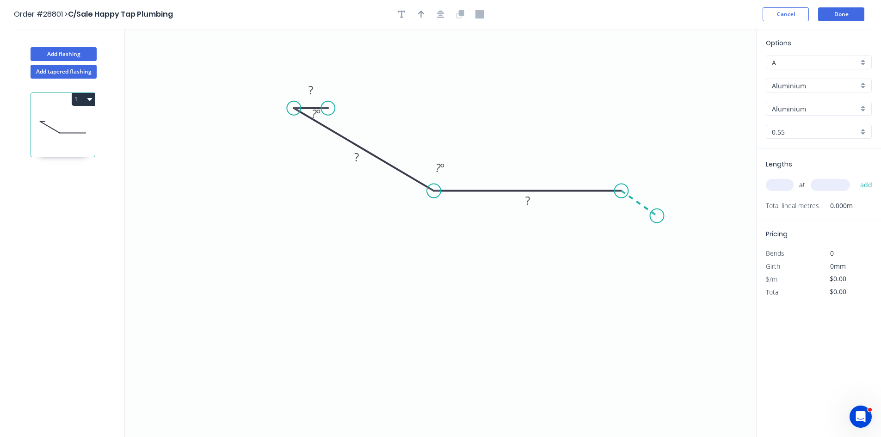
click at [657, 216] on icon "0 ? ? ? ? º ? º" at bounding box center [441, 233] width 632 height 409
click at [318, 93] on rect at bounding box center [311, 90] width 19 height 13
drag, startPoint x: 423, startPoint y: 16, endPoint x: 682, endPoint y: 100, distance: 272.6
click at [423, 16] on icon "button" at bounding box center [421, 14] width 6 height 8
type input "$1.00"
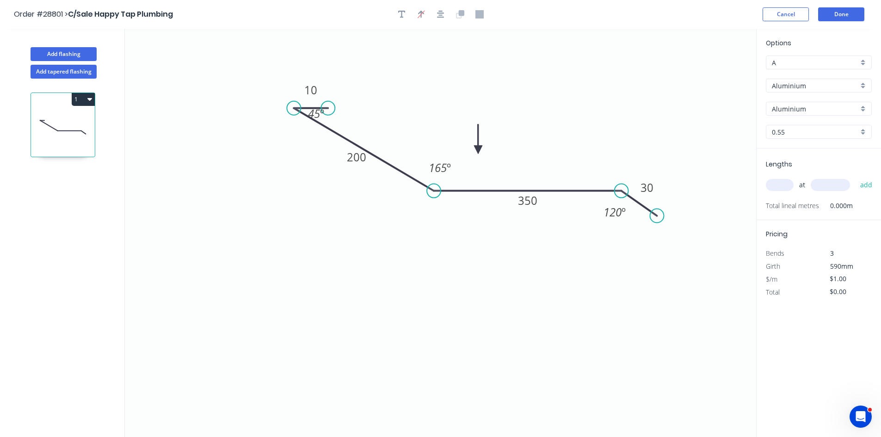
drag, startPoint x: 710, startPoint y: 74, endPoint x: 478, endPoint y: 150, distance: 244.2
click at [478, 150] on icon at bounding box center [478, 139] width 8 height 30
drag, startPoint x: 841, startPoint y: 86, endPoint x: 839, endPoint y: 92, distance: 6.3
click at [840, 87] on input "Aluminium" at bounding box center [815, 86] width 87 height 10
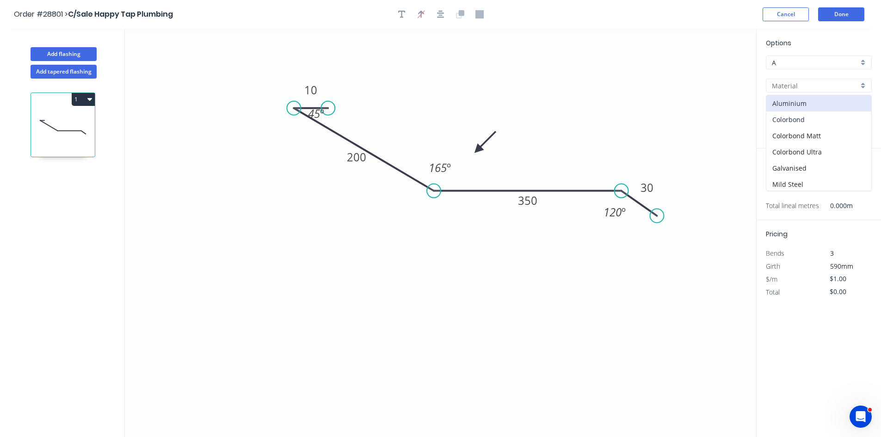
click at [799, 123] on div "Colorbond" at bounding box center [819, 119] width 105 height 16
type input "Colorbond"
type input "Basalt"
type input "$21.95"
click at [795, 112] on input "Basalt" at bounding box center [815, 109] width 87 height 10
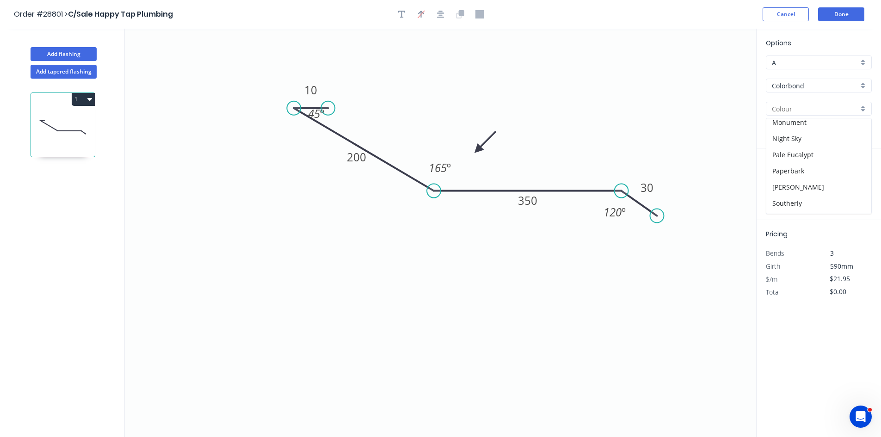
scroll to position [231, 0]
drag, startPoint x: 787, startPoint y: 118, endPoint x: 765, endPoint y: 192, distance: 76.3
click at [786, 118] on div "Monument" at bounding box center [819, 122] width 105 height 16
type input "Monument"
click at [779, 186] on input "text" at bounding box center [780, 185] width 28 height 12
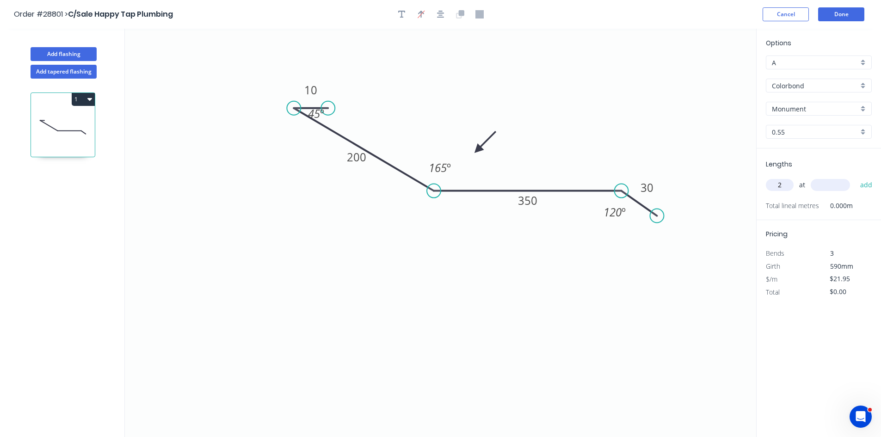
type input "2"
type input "4000"
click at [856, 177] on button "add" at bounding box center [867, 185] width 22 height 16
type input "$175.60"
click at [848, 12] on button "Done" at bounding box center [841, 14] width 46 height 14
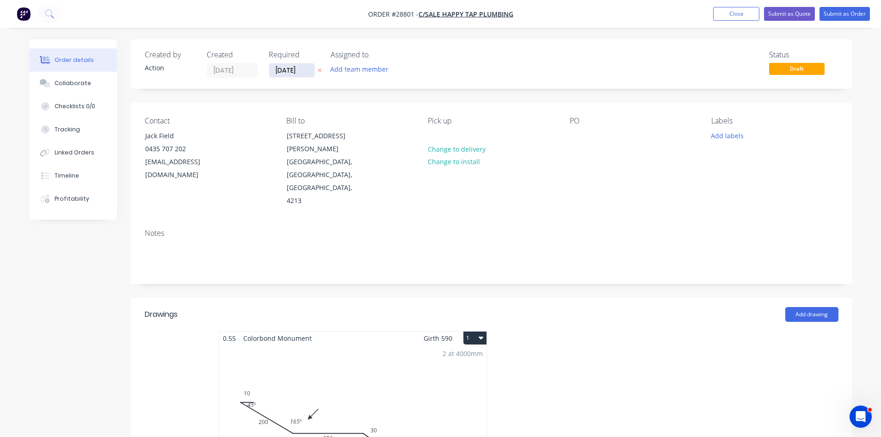
click at [289, 74] on input "[DATE]" at bounding box center [291, 70] width 45 height 14
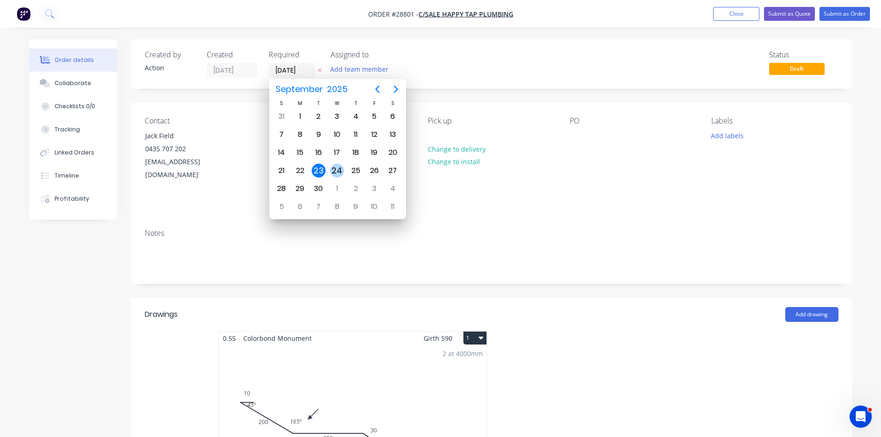
click at [335, 171] on div "24" at bounding box center [337, 171] width 14 height 14
type input "24/09/25"
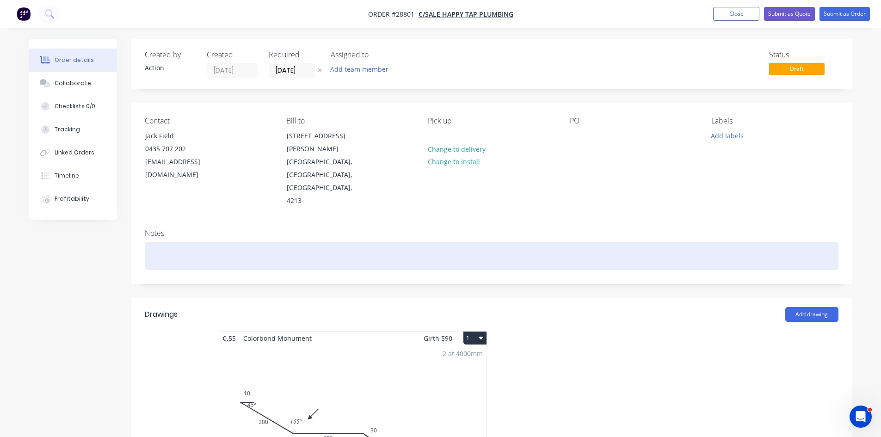
drag, startPoint x: 210, startPoint y: 223, endPoint x: 193, endPoint y: 176, distance: 49.9
click at [209, 242] on div at bounding box center [492, 256] width 694 height 28
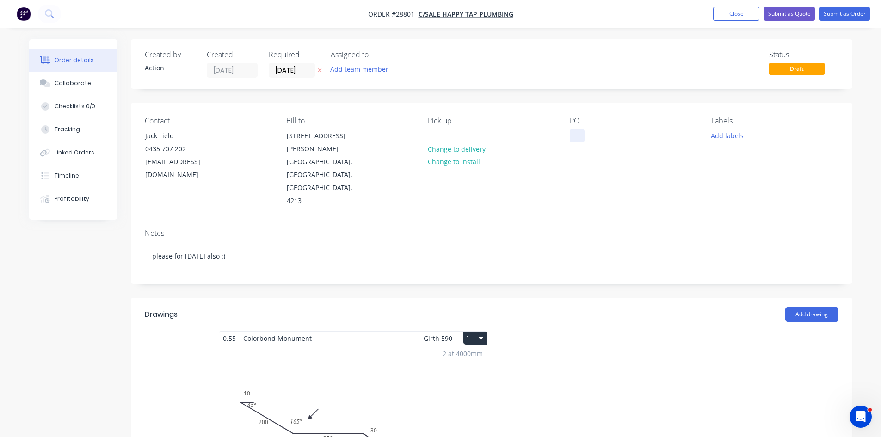
click at [576, 141] on div at bounding box center [577, 135] width 15 height 13
click at [851, 14] on button "Submit as Order" at bounding box center [845, 14] width 50 height 14
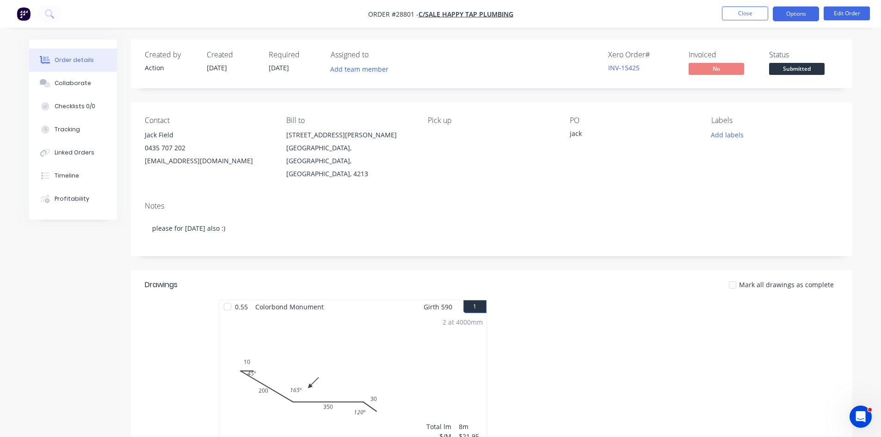
click at [801, 18] on button "Options" at bounding box center [796, 13] width 46 height 15
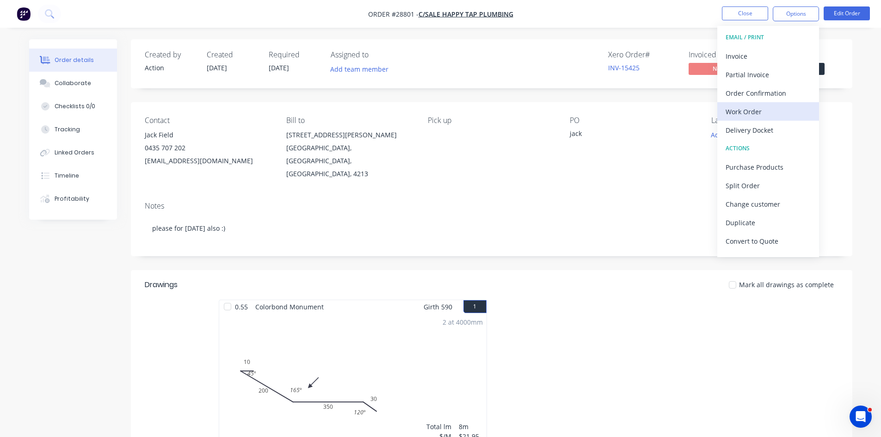
click at [760, 115] on div "Work Order" at bounding box center [768, 111] width 85 height 13
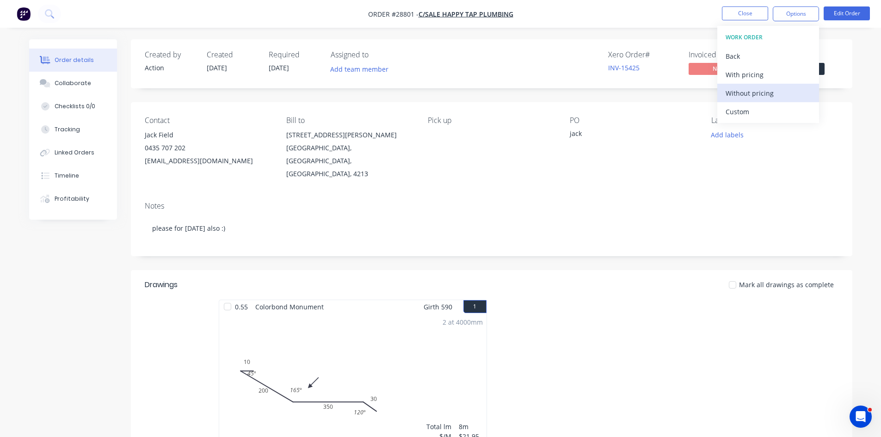
click at [765, 97] on div "Without pricing" at bounding box center [768, 93] width 85 height 13
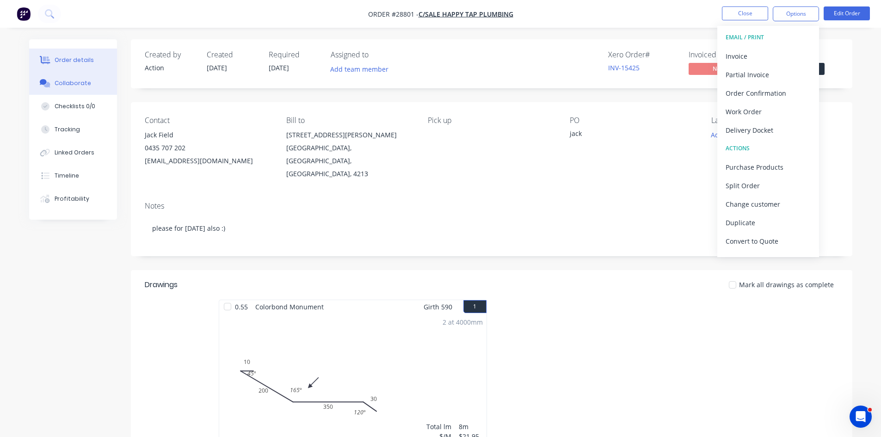
drag, startPoint x: 58, startPoint y: 82, endPoint x: 91, endPoint y: 88, distance: 33.3
click at [58, 82] on div "Collaborate" at bounding box center [73, 83] width 37 height 8
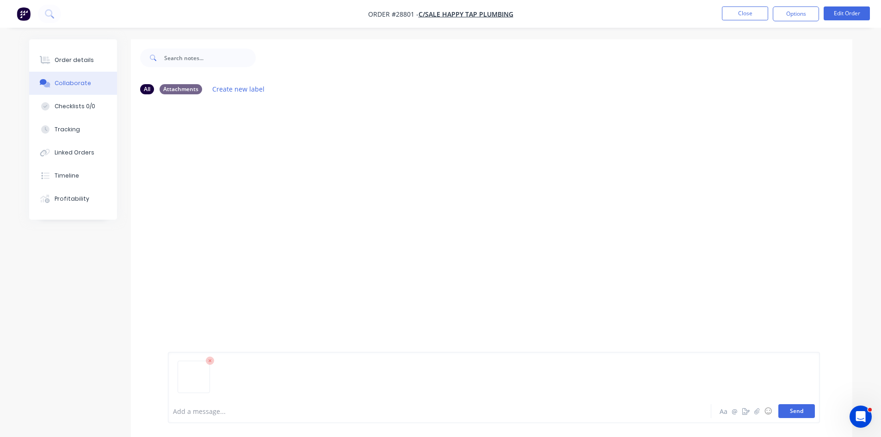
drag, startPoint x: 801, startPoint y: 410, endPoint x: 871, endPoint y: 353, distance: 90.1
click at [801, 410] on button "Send" at bounding box center [797, 411] width 37 height 14
drag, startPoint x: 56, startPoint y: 56, endPoint x: 72, endPoint y: 57, distance: 15.4
click at [56, 56] on button "Order details" at bounding box center [73, 60] width 88 height 23
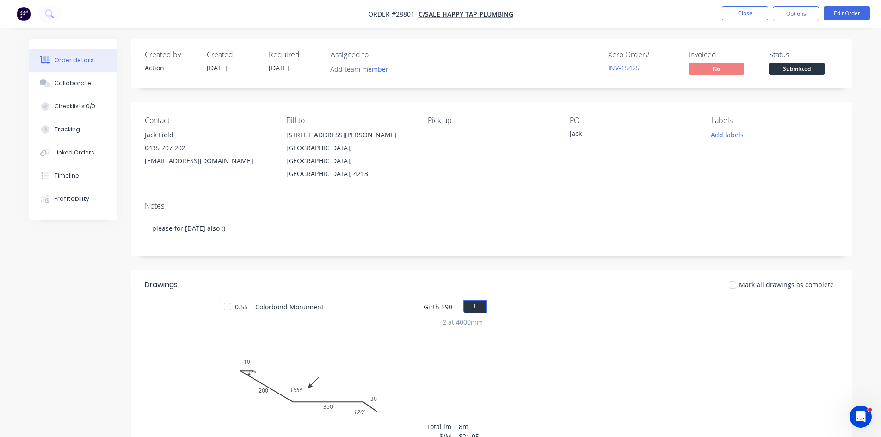
drag, startPoint x: 782, startPoint y: 15, endPoint x: 795, endPoint y: 24, distance: 15.5
click at [783, 14] on button "Options" at bounding box center [796, 13] width 46 height 15
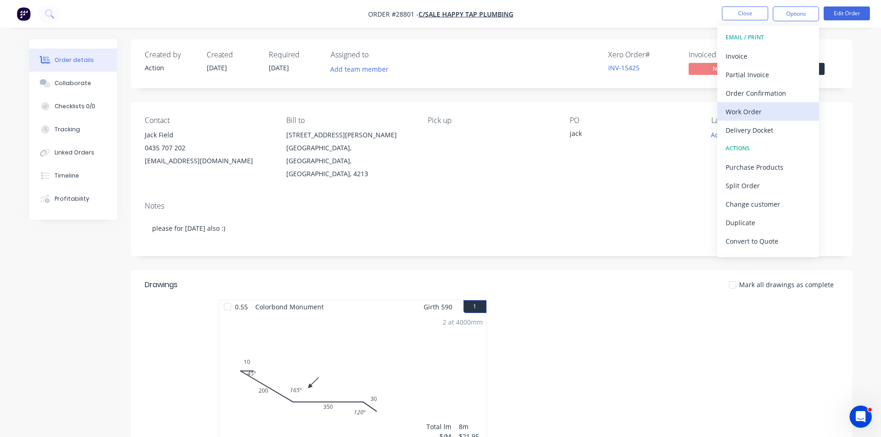
click at [771, 118] on button "Work Order" at bounding box center [769, 111] width 102 height 19
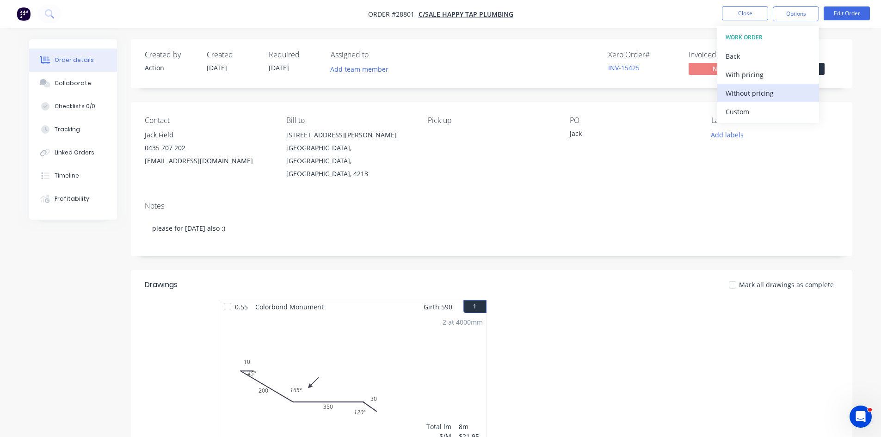
click at [761, 99] on div "Without pricing" at bounding box center [768, 93] width 85 height 13
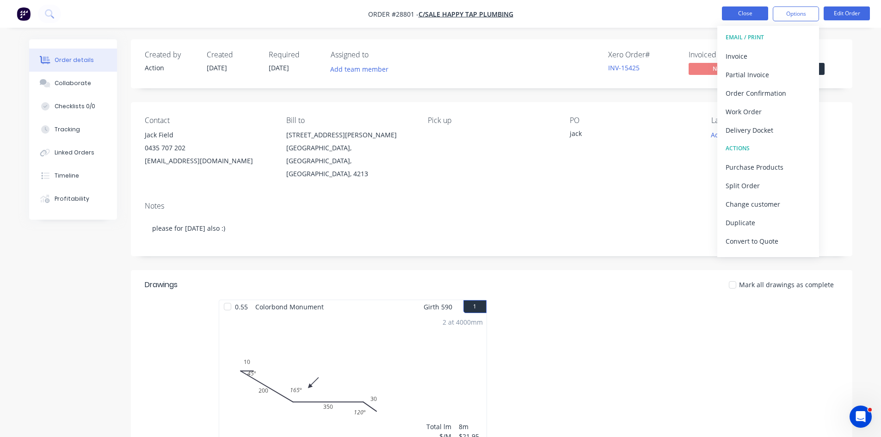
click at [752, 9] on button "Close" at bounding box center [745, 13] width 46 height 14
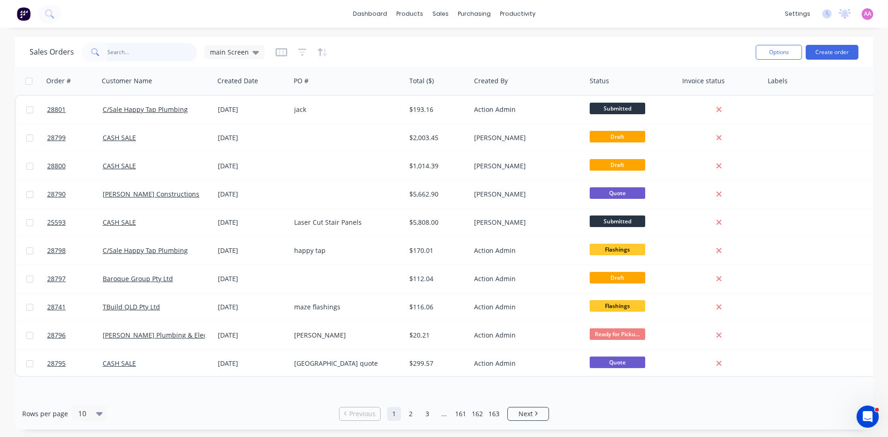
click at [130, 56] on input "text" at bounding box center [152, 52] width 90 height 19
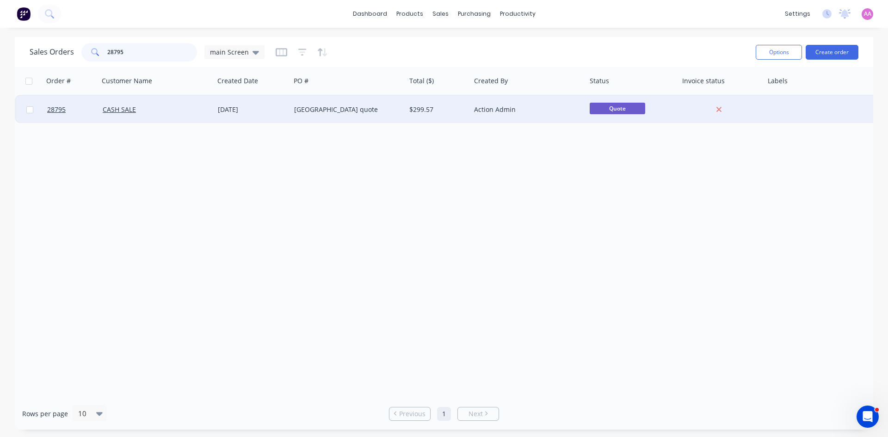
type input "28795"
click at [351, 110] on div "Monnas Building quote" at bounding box center [345, 109] width 103 height 9
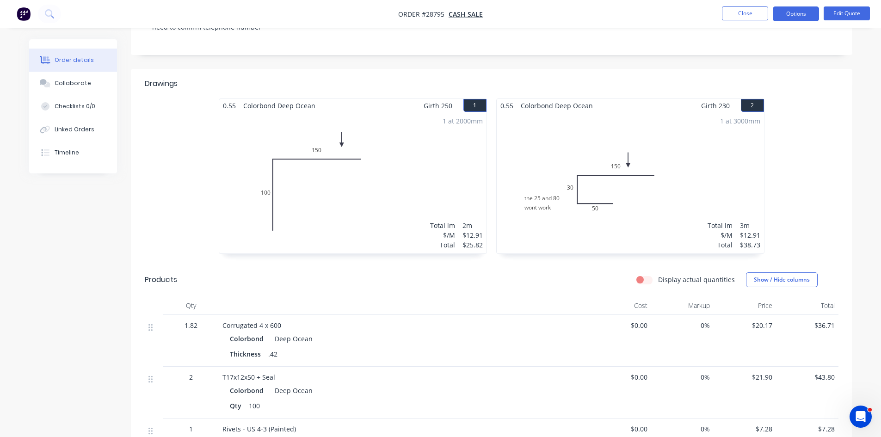
scroll to position [185, 0]
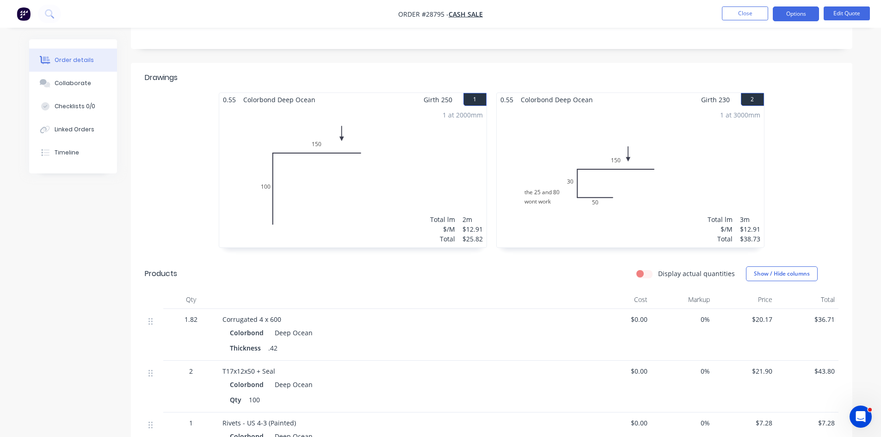
click at [613, 168] on div "1 at 3000mm Total lm $/M Total 3m $12.91 $38.73" at bounding box center [630, 176] width 267 height 141
click at [836, 7] on button "Edit Quote" at bounding box center [847, 13] width 46 height 14
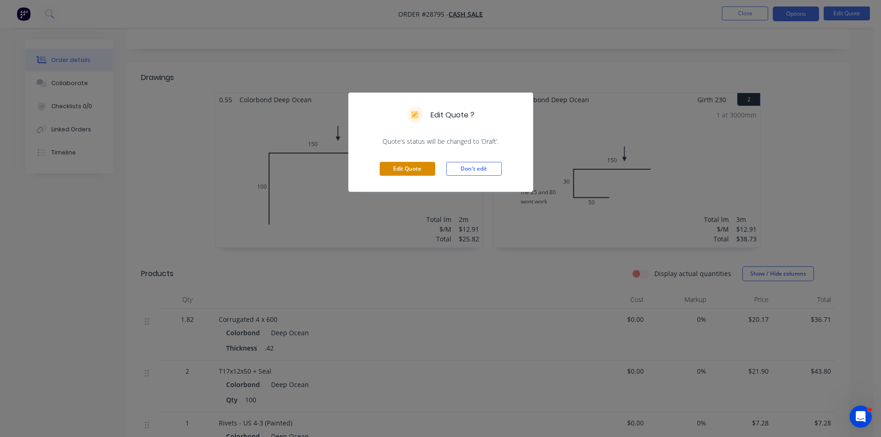
click at [412, 166] on button "Edit Quote" at bounding box center [408, 169] width 56 height 14
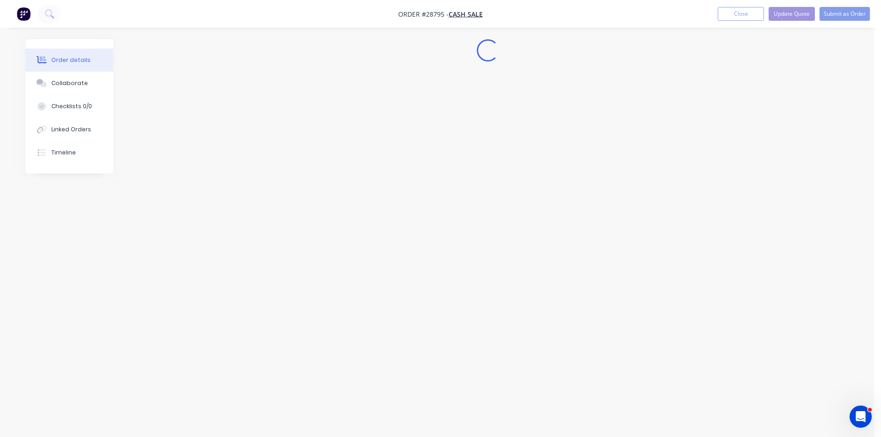
scroll to position [0, 0]
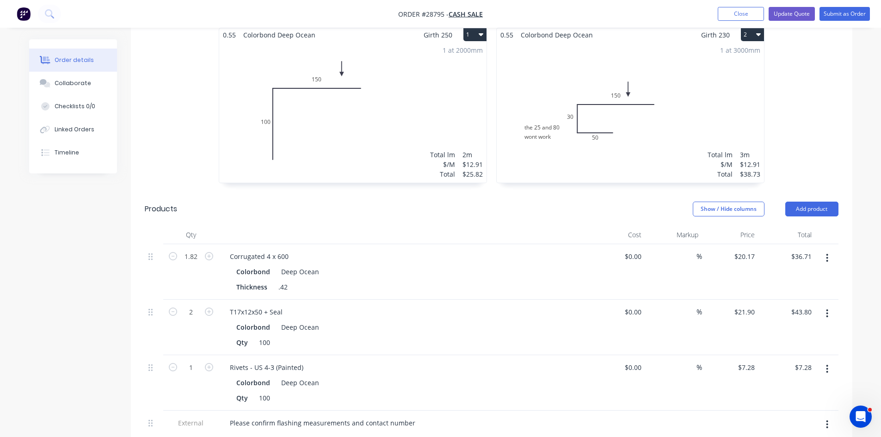
click at [668, 117] on div "1 at 3000mm Total lm $/M Total 3m $12.91 $38.73" at bounding box center [630, 112] width 267 height 141
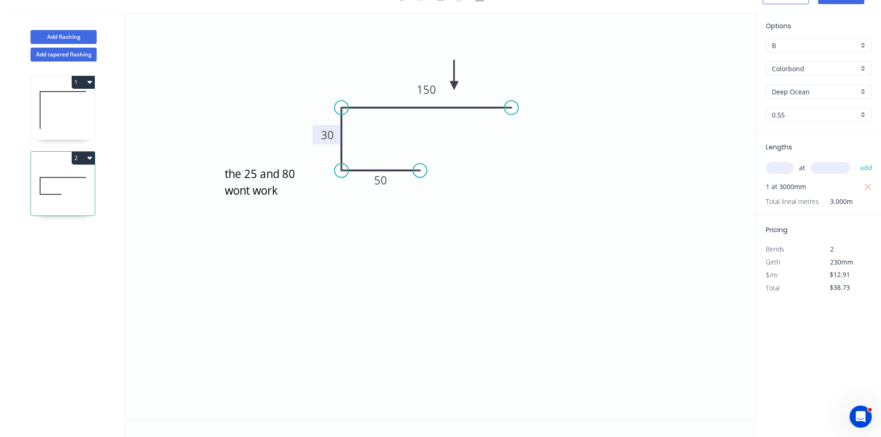
click at [333, 138] on tspan "30" at bounding box center [327, 134] width 13 height 15
click at [390, 187] on rect at bounding box center [381, 180] width 30 height 19
type input "$10.61"
type input "$31.83"
click at [386, 178] on tspan "50" at bounding box center [380, 180] width 13 height 15
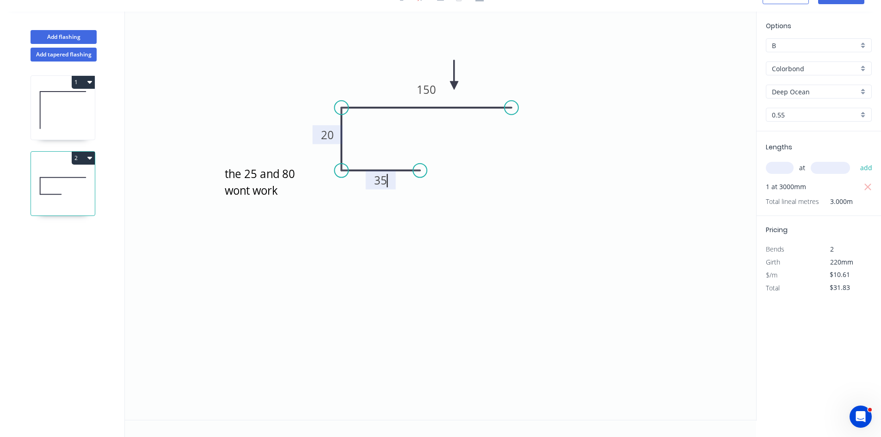
click at [378, 216] on icon "the 25 and 80 wont work 35 20 150" at bounding box center [441, 216] width 632 height 409
click at [288, 195] on div "Delete" at bounding box center [295, 191] width 93 height 19
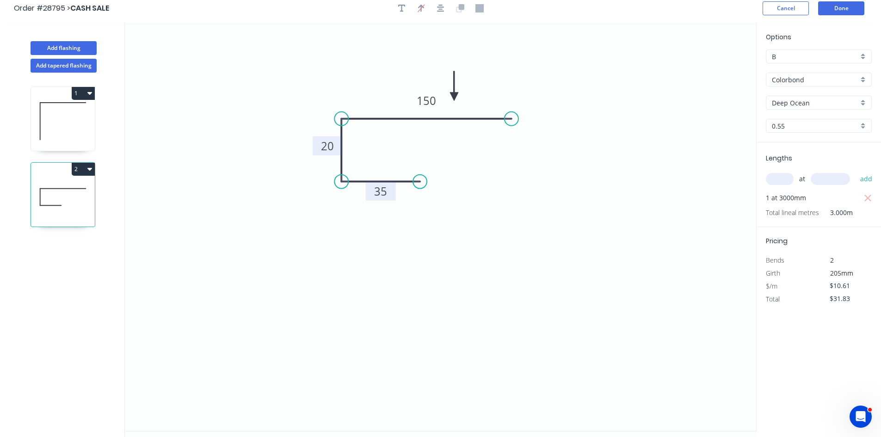
scroll to position [0, 0]
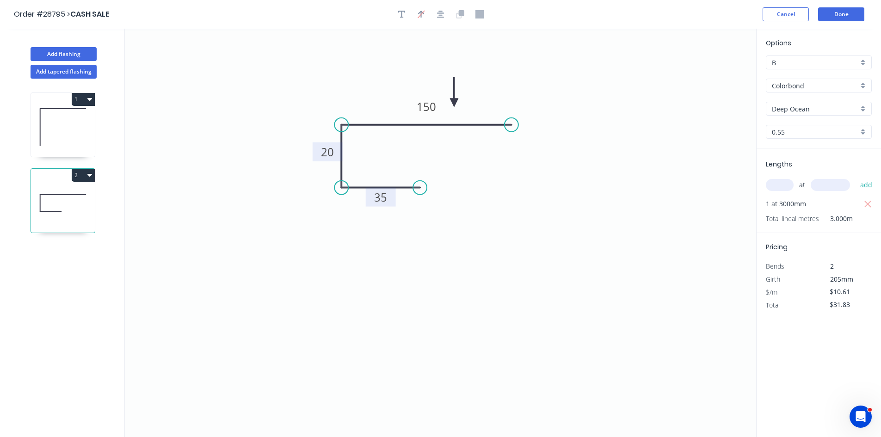
click at [519, 231] on icon "35 20 150" at bounding box center [441, 233] width 632 height 409
click at [834, 14] on button "Done" at bounding box center [841, 14] width 46 height 14
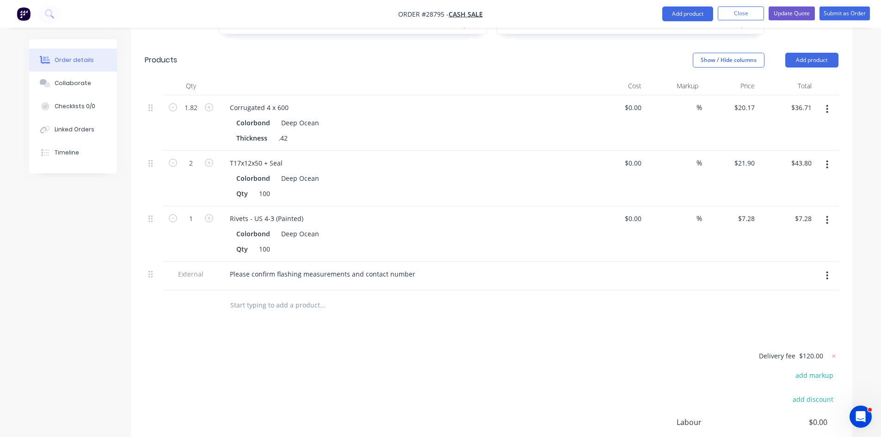
scroll to position [509, 0]
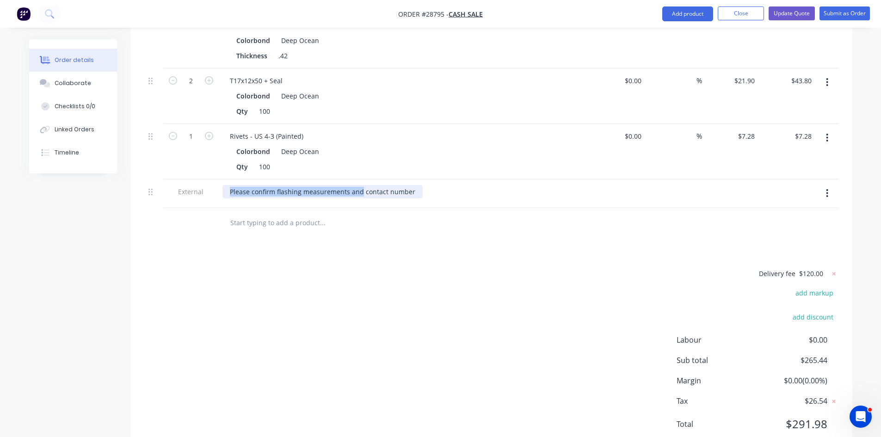
drag, startPoint x: 361, startPoint y: 178, endPoint x: 229, endPoint y: 178, distance: 131.4
click at [229, 185] on div "Please confirm flashing measurements and contact number" at bounding box center [323, 191] width 200 height 13
click at [786, 12] on button "Update Quote" at bounding box center [792, 13] width 46 height 14
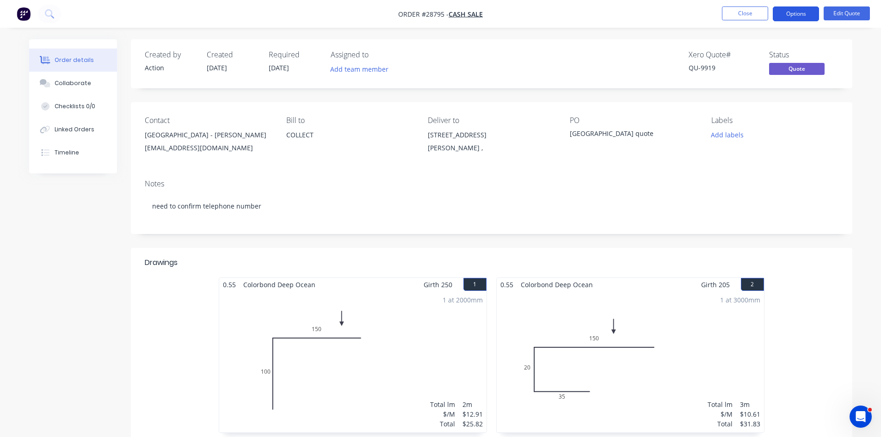
click at [787, 12] on button "Options" at bounding box center [796, 13] width 46 height 15
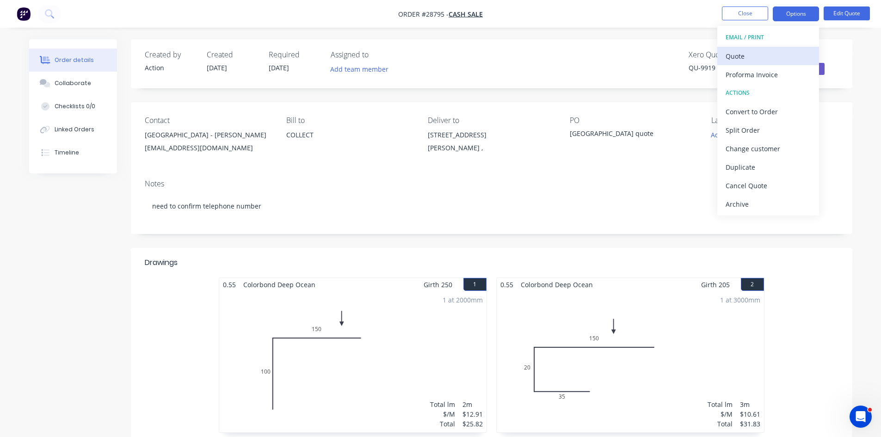
click at [755, 58] on div "Quote" at bounding box center [768, 56] width 85 height 13
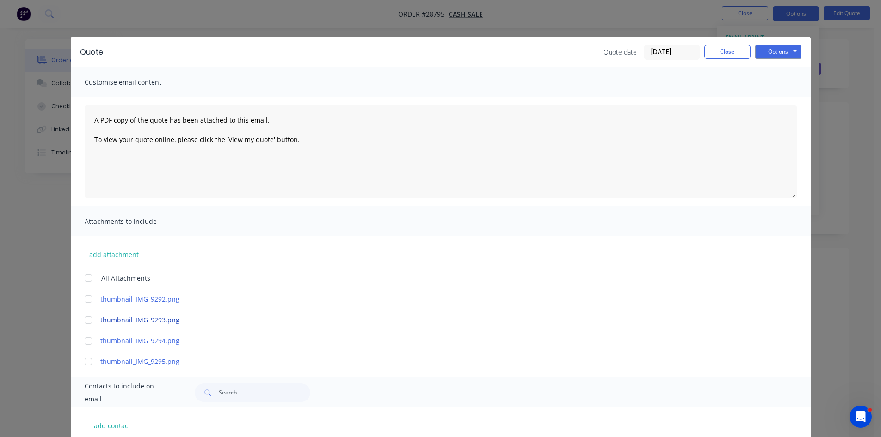
scroll to position [231, 0]
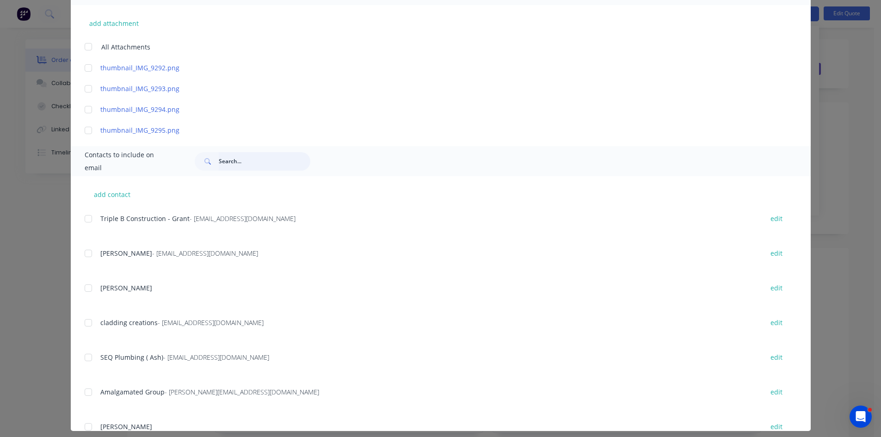
click at [248, 159] on input "text" at bounding box center [265, 161] width 92 height 19
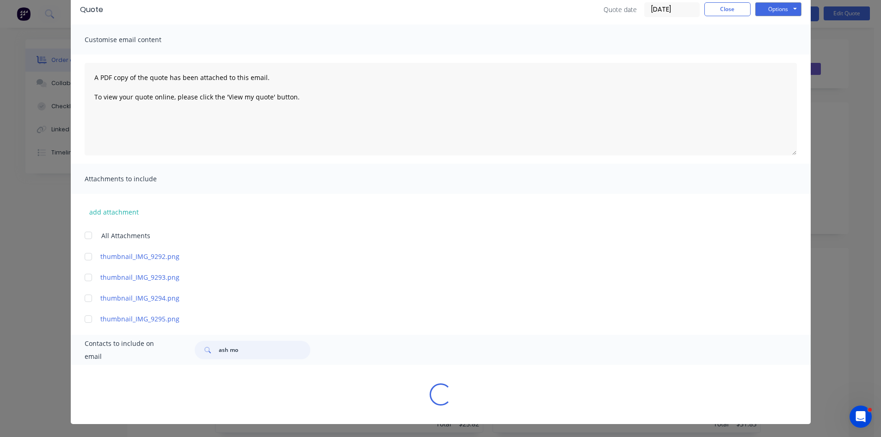
scroll to position [89, 0]
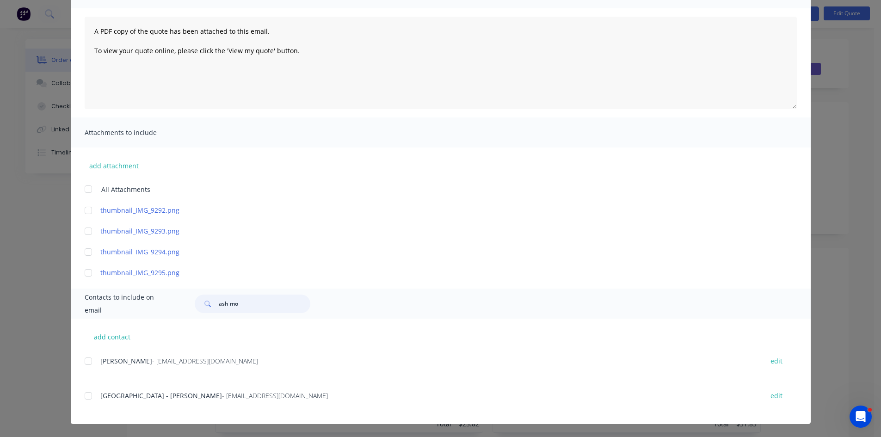
drag, startPoint x: 86, startPoint y: 397, endPoint x: 153, endPoint y: 360, distance: 76.8
click at [87, 397] on div at bounding box center [88, 396] width 19 height 19
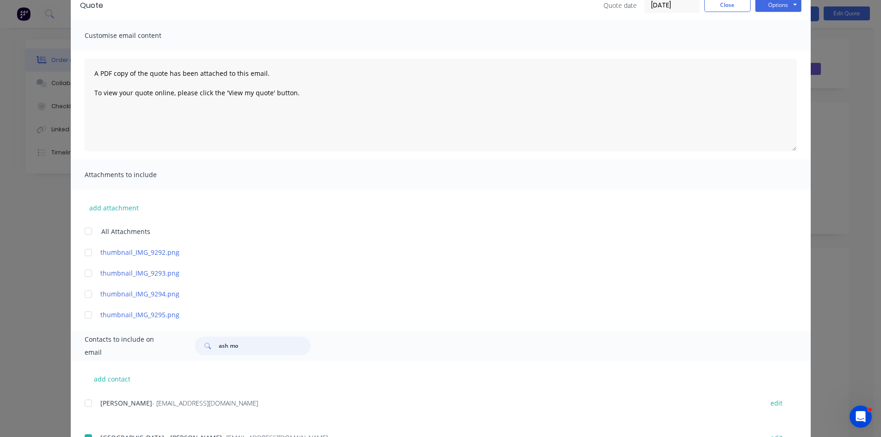
scroll to position [0, 0]
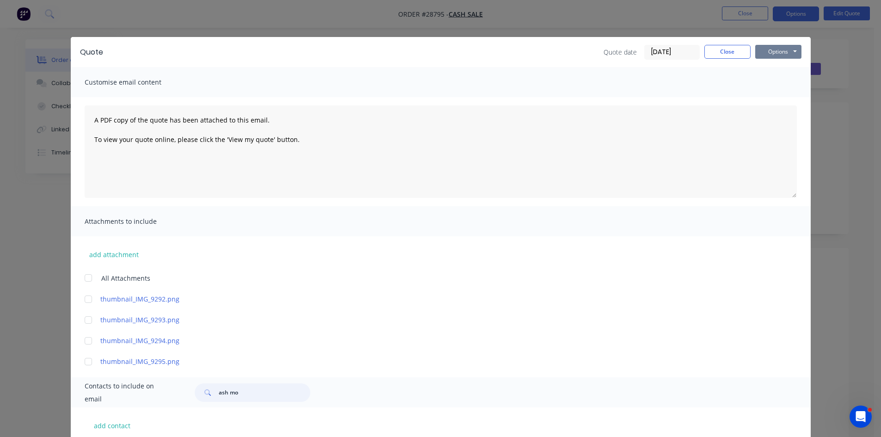
type input "ash mo"
drag, startPoint x: 780, startPoint y: 53, endPoint x: 787, endPoint y: 59, distance: 8.5
click at [781, 53] on button "Options" at bounding box center [779, 52] width 46 height 14
click at [787, 100] on button "Email" at bounding box center [785, 98] width 59 height 15
click at [717, 49] on button "Close" at bounding box center [728, 52] width 46 height 14
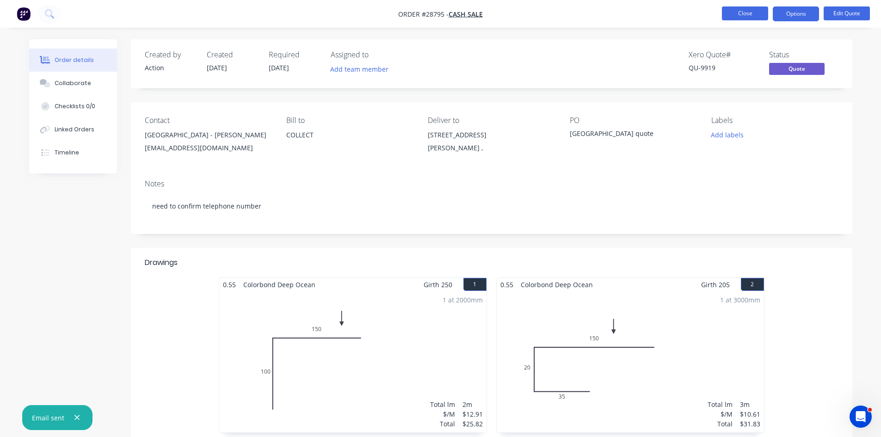
click at [736, 16] on button "Close" at bounding box center [745, 13] width 46 height 14
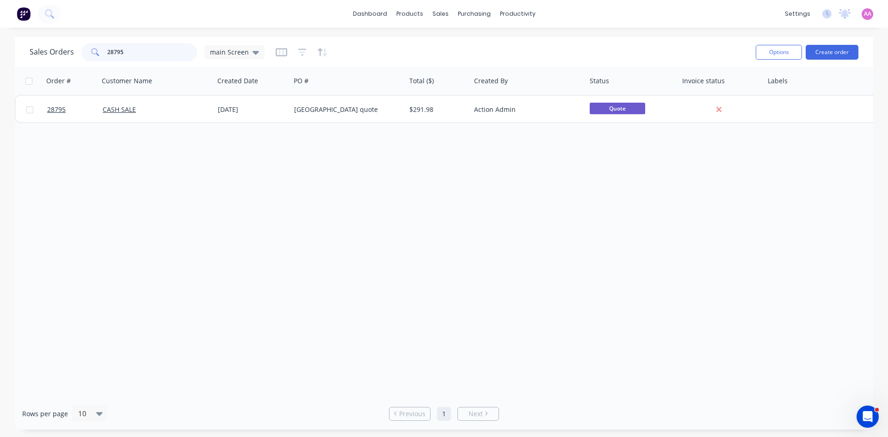
drag, startPoint x: 136, startPoint y: 51, endPoint x: 81, endPoint y: 54, distance: 54.2
click at [81, 54] on div "28795" at bounding box center [139, 52] width 116 height 19
click at [246, 52] on span "main Screen" at bounding box center [229, 52] width 39 height 10
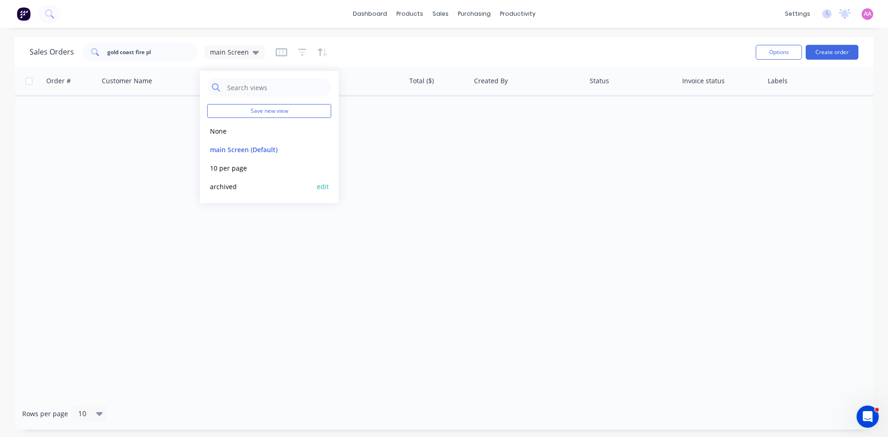
click at [229, 186] on button "archived" at bounding box center [259, 186] width 105 height 11
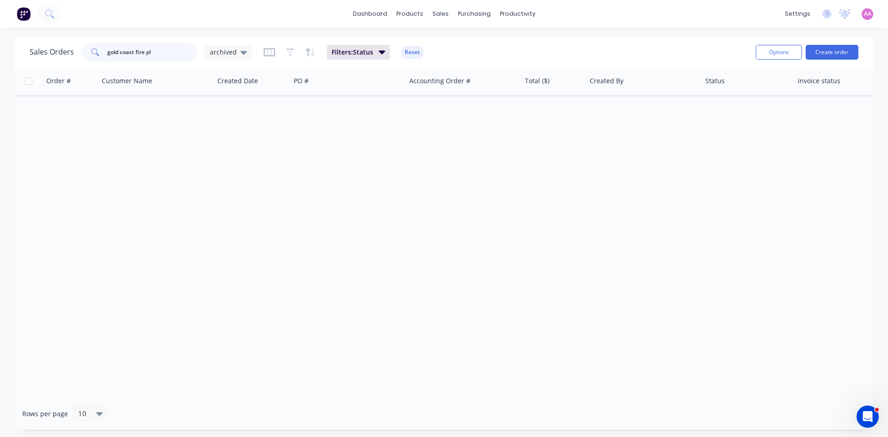
drag, startPoint x: 172, startPoint y: 54, endPoint x: 41, endPoint y: 54, distance: 130.5
click at [41, 54] on div "Sales Orders gold coast fire pl archived" at bounding box center [141, 52] width 223 height 19
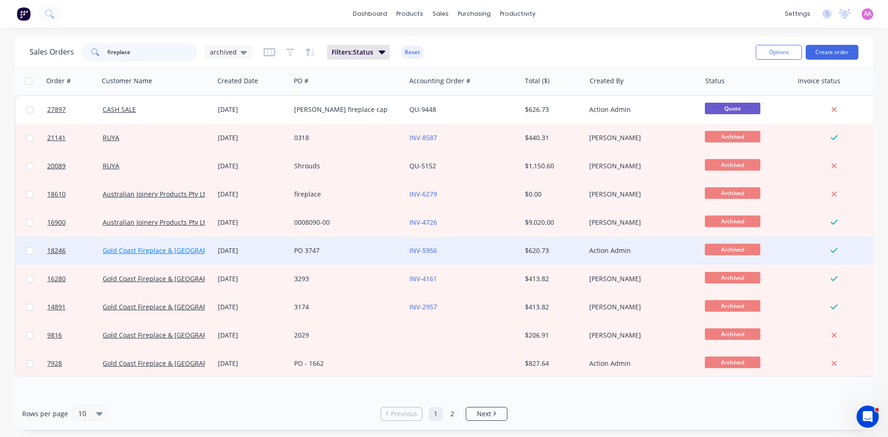
type input "fireplace"
click at [182, 253] on link "Gold Coast Fireplace & BBQ Centre" at bounding box center [171, 250] width 136 height 9
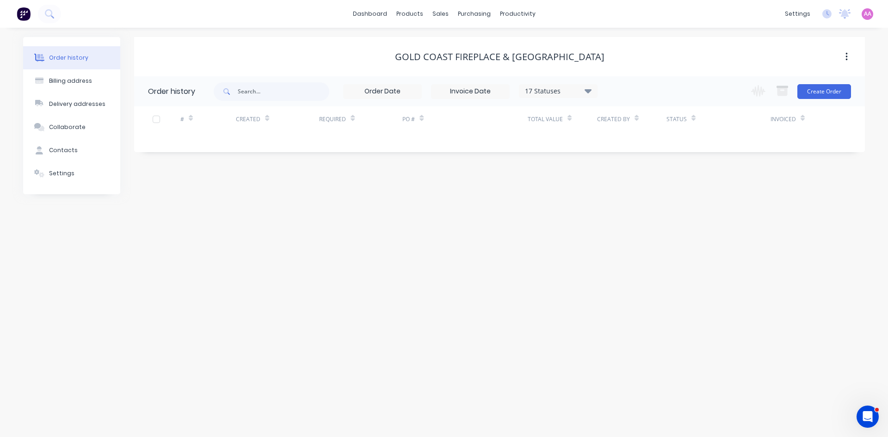
click at [588, 92] on icon at bounding box center [588, 91] width 7 height 4
click at [635, 198] on label at bounding box center [635, 198] width 0 height 0
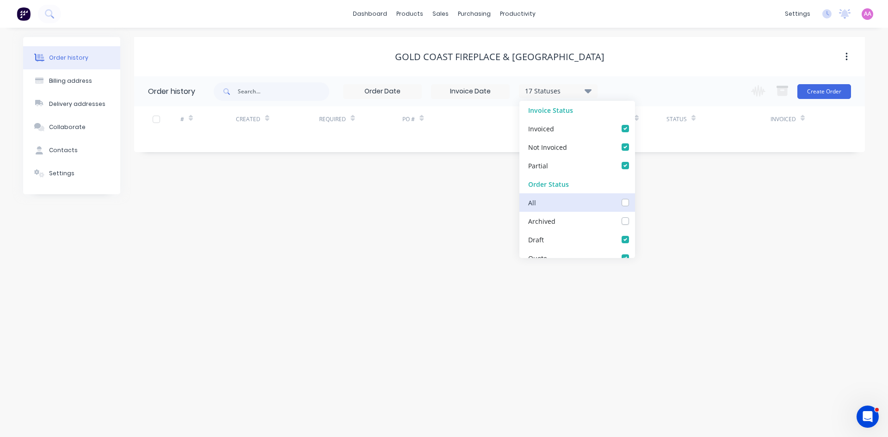
click at [635, 202] on input "checkbox" at bounding box center [638, 202] width 7 height 9
checkbox input "true"
click at [654, 156] on div "Gold Coast Fireplace & BBQ Centre Order history 18 Statuses Invoice Status Invo…" at bounding box center [499, 115] width 731 height 157
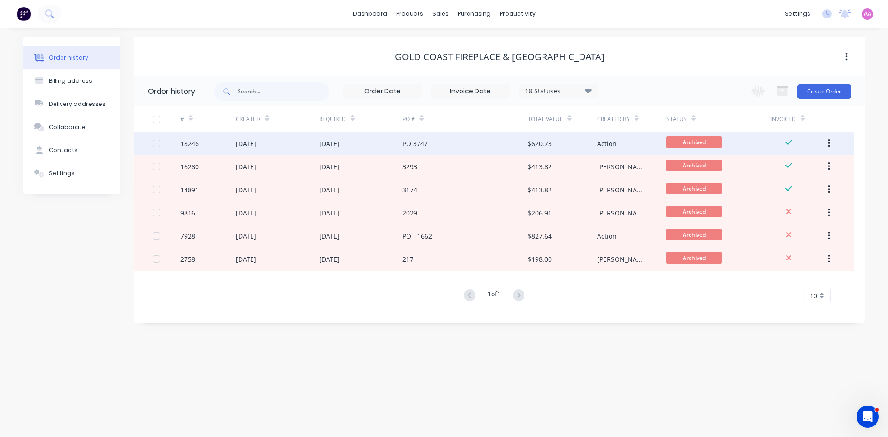
click at [370, 149] on div "13 Jun 2024" at bounding box center [360, 143] width 83 height 23
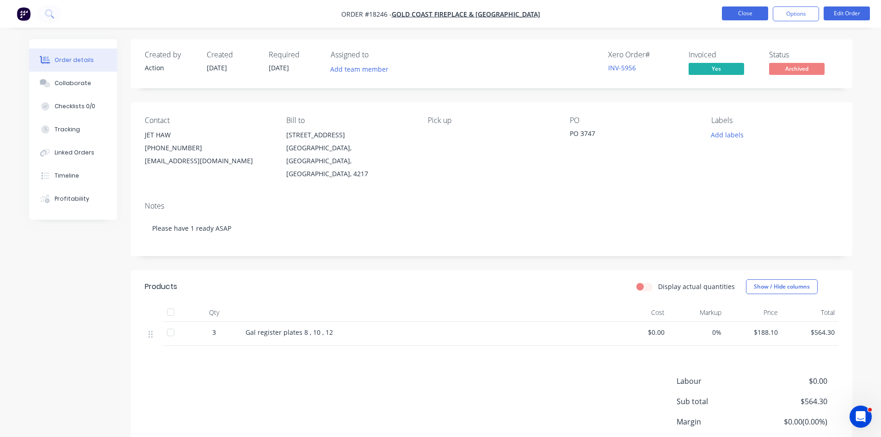
click at [746, 14] on button "Close" at bounding box center [745, 13] width 46 height 14
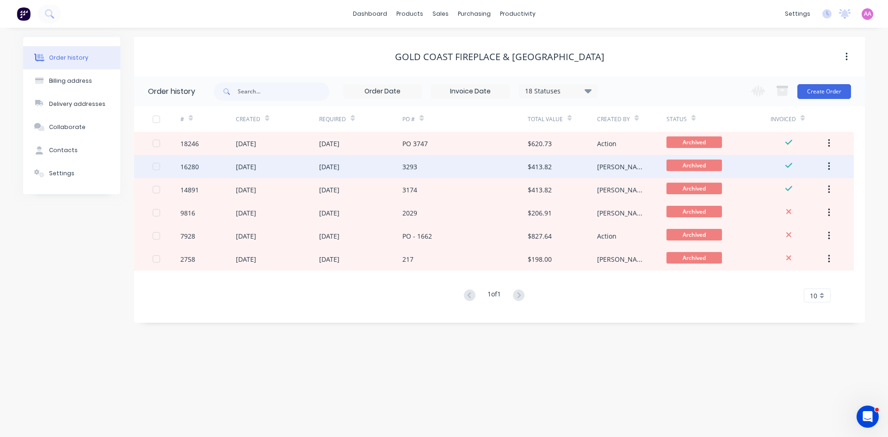
click at [416, 165] on div "3293" at bounding box center [410, 167] width 15 height 10
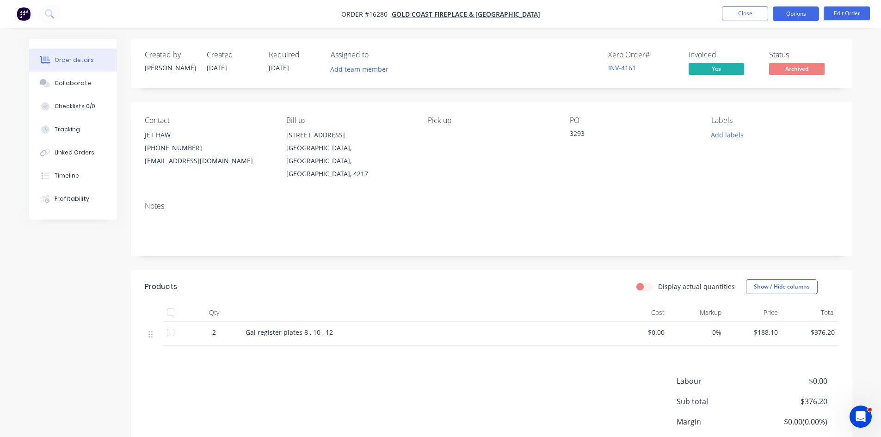
click at [790, 13] on button "Options" at bounding box center [796, 13] width 46 height 15
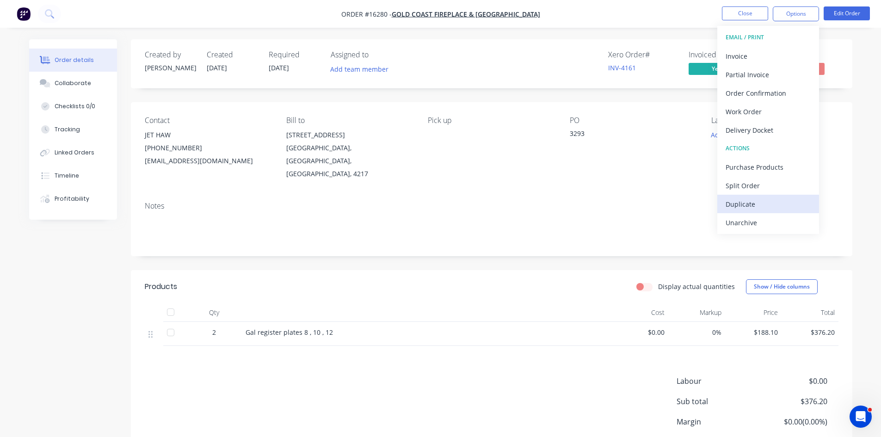
click at [746, 208] on div "Duplicate" at bounding box center [768, 204] width 85 height 13
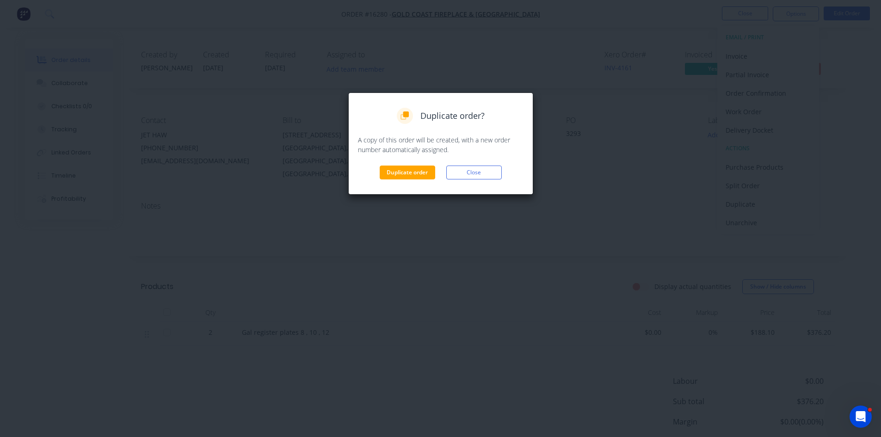
click at [393, 180] on div "Duplicate order? A copy of this order will be created, with a new order number …" at bounding box center [440, 144] width 185 height 102
click at [403, 167] on button "Duplicate order" at bounding box center [408, 173] width 56 height 14
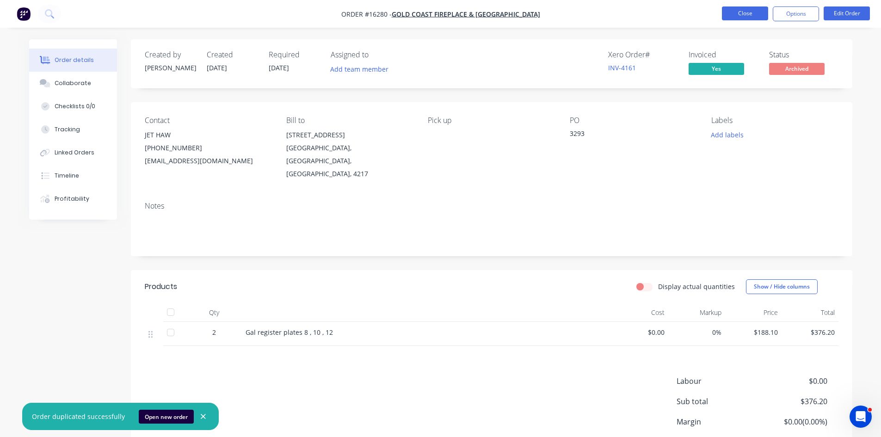
click at [746, 11] on button "Close" at bounding box center [745, 13] width 46 height 14
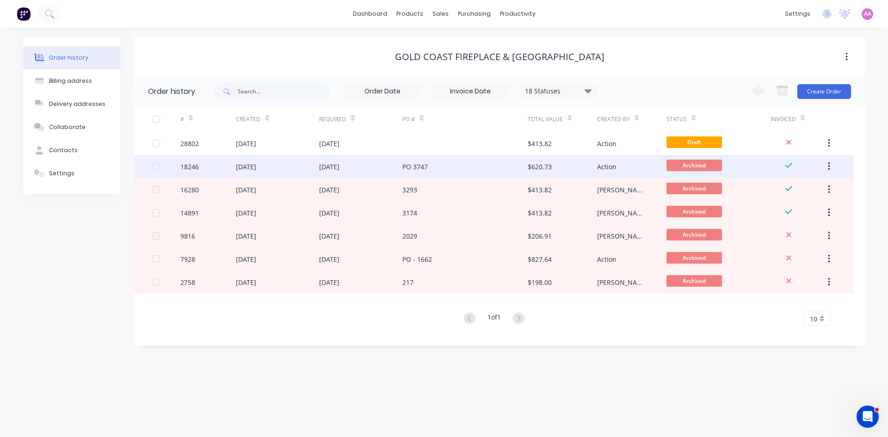
click at [421, 169] on div "PO 3747" at bounding box center [415, 167] width 25 height 10
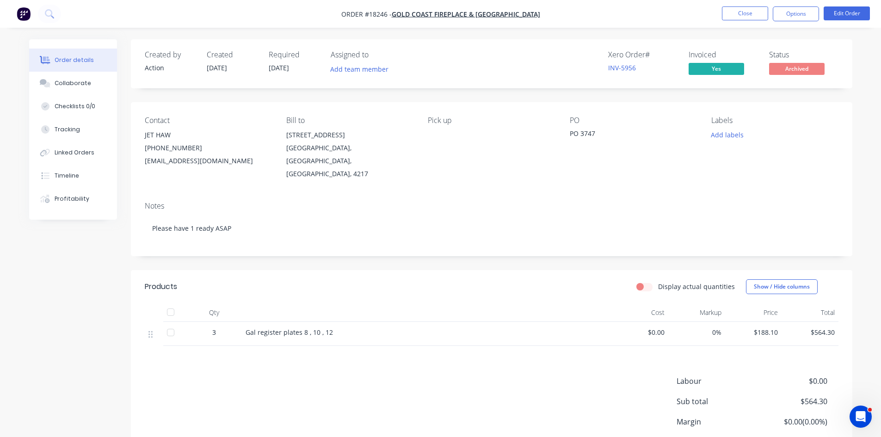
click at [485, 242] on div "Notes Please have 1 ready ASAP" at bounding box center [492, 225] width 722 height 62
click at [750, 11] on button "Close" at bounding box center [745, 13] width 46 height 14
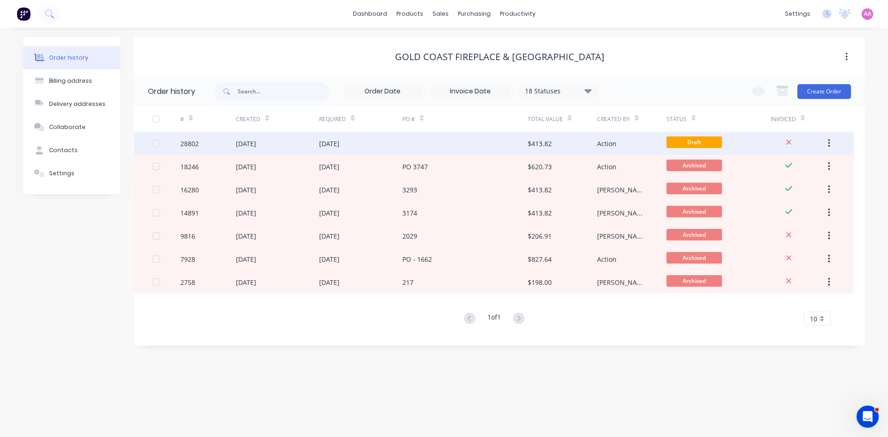
click at [404, 149] on div at bounding box center [465, 143] width 125 height 23
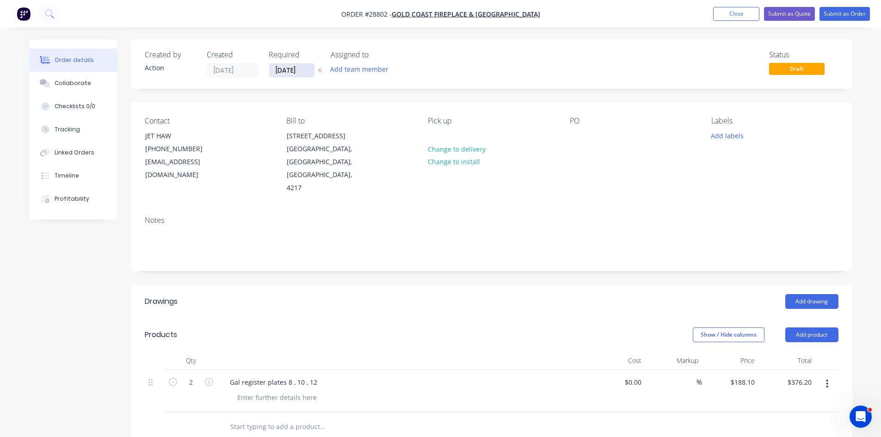
click at [303, 75] on input "[DATE]" at bounding box center [291, 70] width 45 height 14
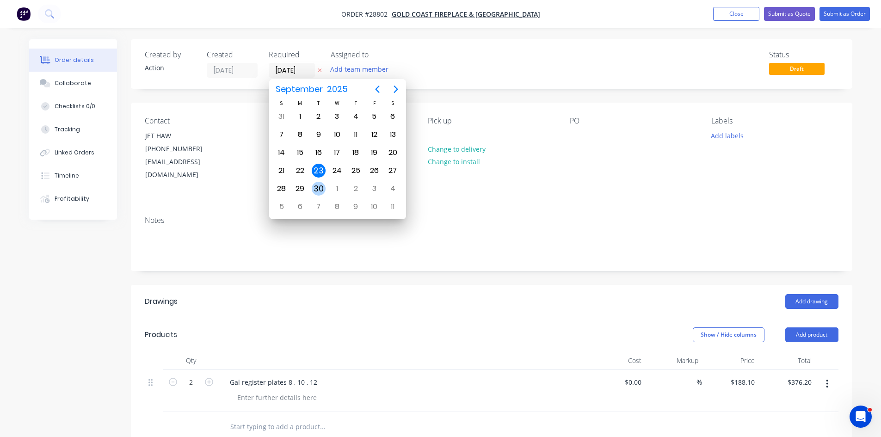
click at [324, 187] on div "30" at bounding box center [319, 189] width 14 height 14
type input "30/09/25"
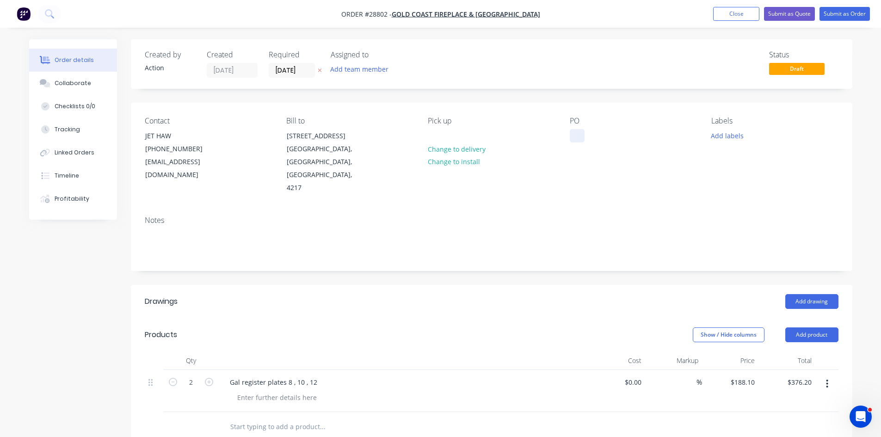
click at [585, 134] on div "PO" at bounding box center [633, 156] width 127 height 78
click at [573, 137] on div at bounding box center [577, 135] width 15 height 13
paste div
click at [285, 68] on input "30/09/25" at bounding box center [291, 70] width 45 height 14
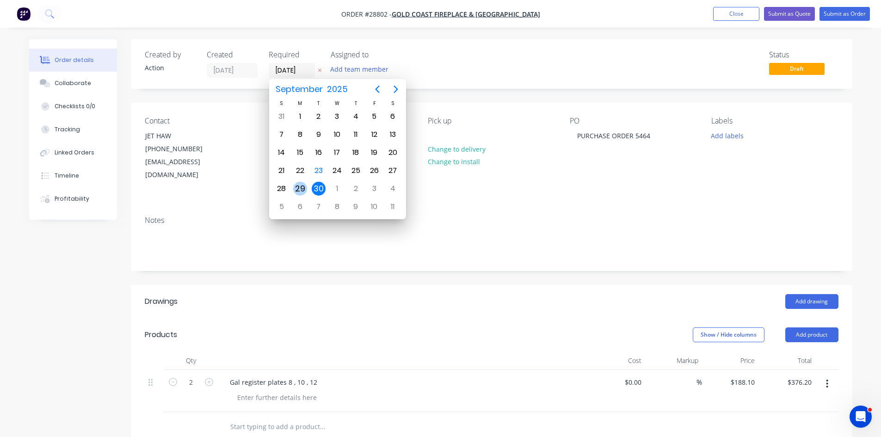
click at [301, 191] on div "29" at bounding box center [300, 189] width 14 height 14
type input "29/09/25"
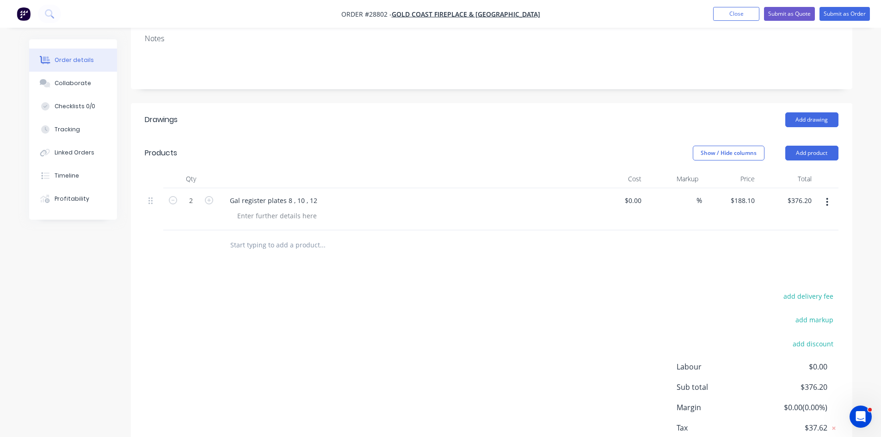
scroll to position [185, 0]
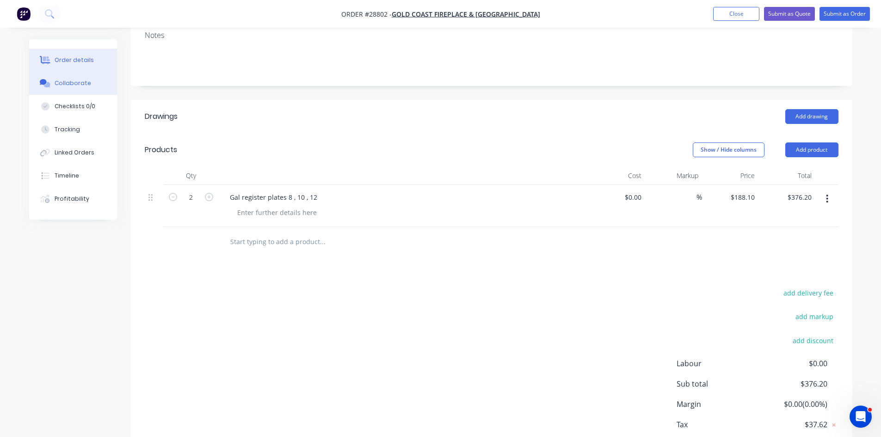
click at [76, 87] on button "Collaborate" at bounding box center [73, 83] width 88 height 23
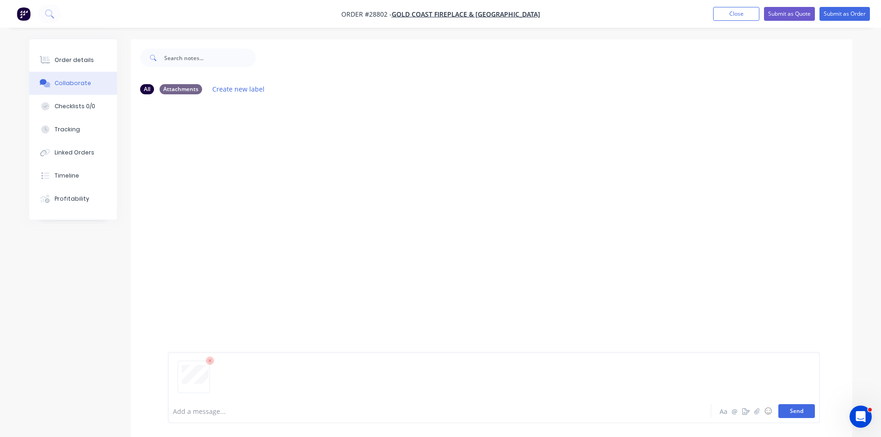
drag, startPoint x: 789, startPoint y: 404, endPoint x: 387, endPoint y: 307, distance: 413.6
click at [789, 404] on div "Add a message... Aa @ ☺ Send" at bounding box center [494, 387] width 652 height 71
click at [793, 416] on button "Send" at bounding box center [797, 411] width 37 height 14
drag, startPoint x: 97, startPoint y: 63, endPoint x: 118, endPoint y: 64, distance: 20.9
click at [98, 63] on button "Order details" at bounding box center [73, 60] width 88 height 23
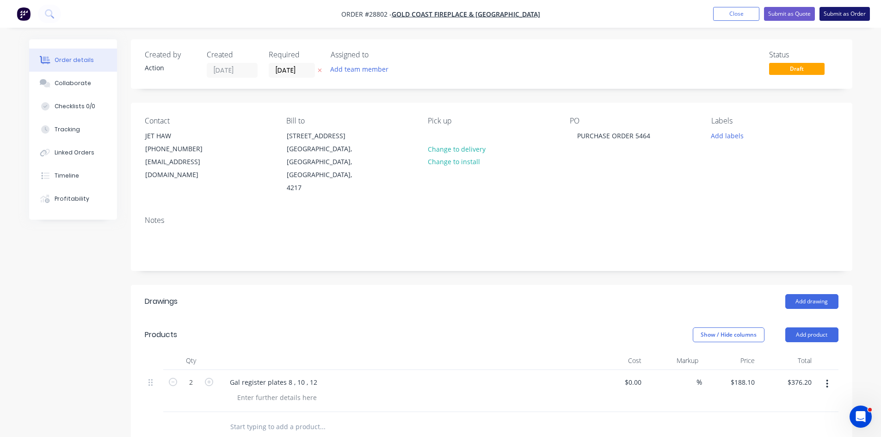
click at [833, 16] on button "Submit as Order" at bounding box center [845, 14] width 50 height 14
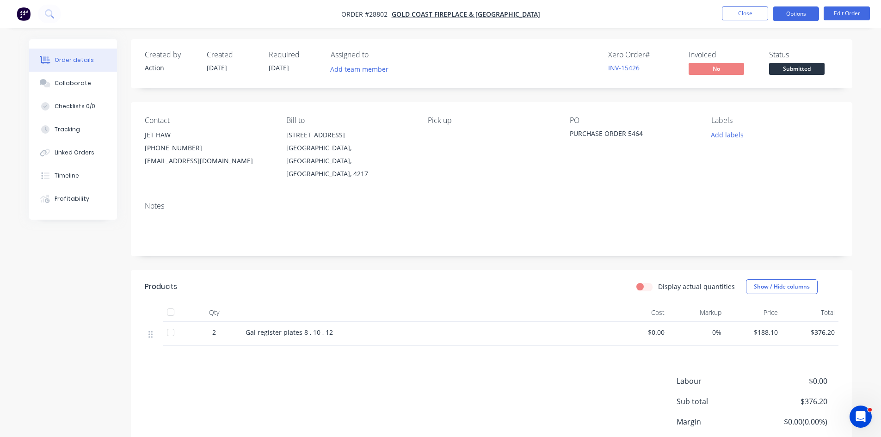
click at [808, 10] on button "Options" at bounding box center [796, 13] width 46 height 15
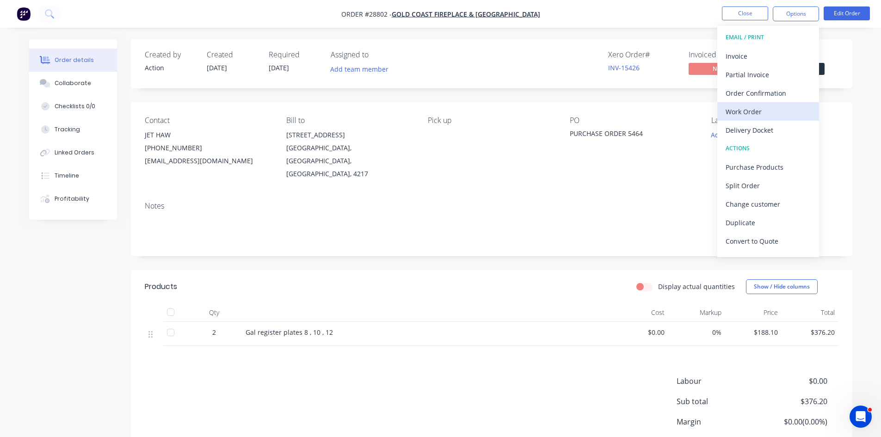
click at [743, 110] on div "Work Order" at bounding box center [768, 111] width 85 height 13
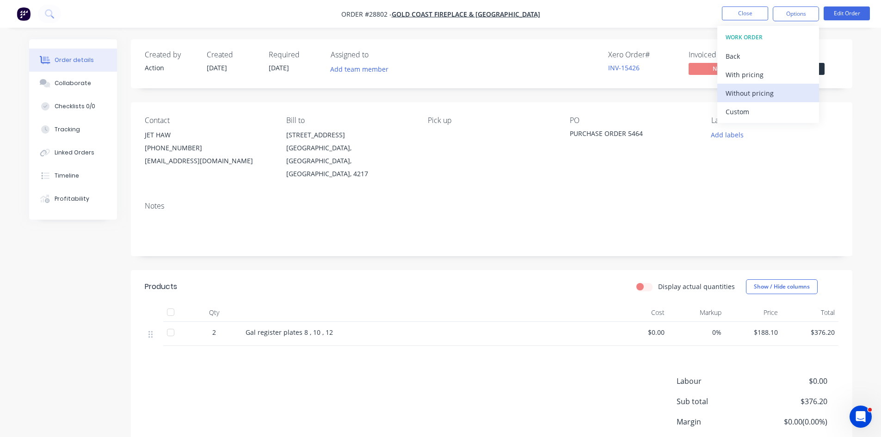
click at [753, 99] on div "Without pricing" at bounding box center [768, 93] width 85 height 13
click at [781, 97] on div "Order Confirmation" at bounding box center [768, 93] width 85 height 13
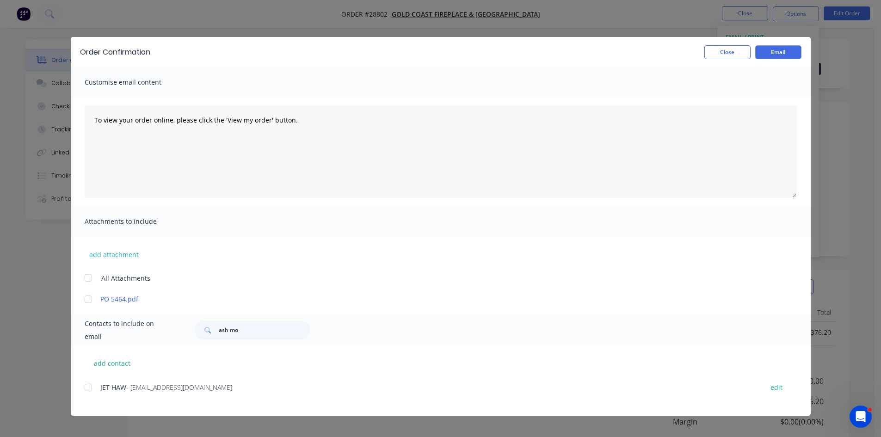
drag, startPoint x: 88, startPoint y: 390, endPoint x: 275, endPoint y: 316, distance: 200.7
click at [89, 389] on div at bounding box center [88, 387] width 19 height 19
click at [790, 57] on button "Email" at bounding box center [779, 52] width 46 height 14
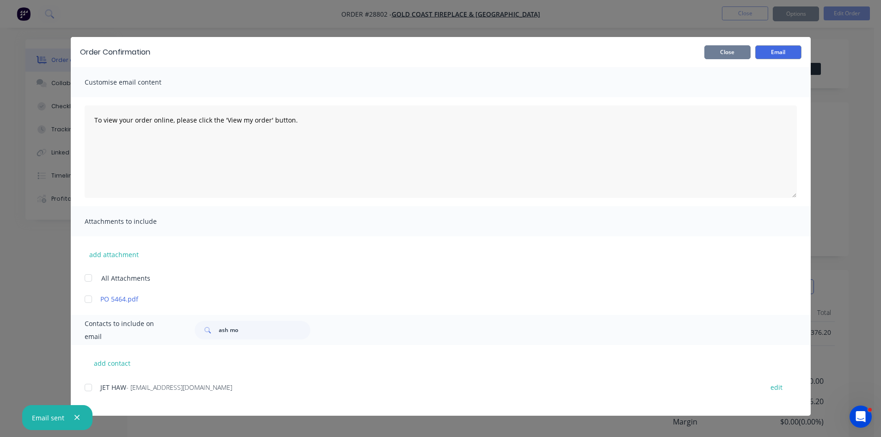
click at [722, 55] on button "Close" at bounding box center [728, 52] width 46 height 14
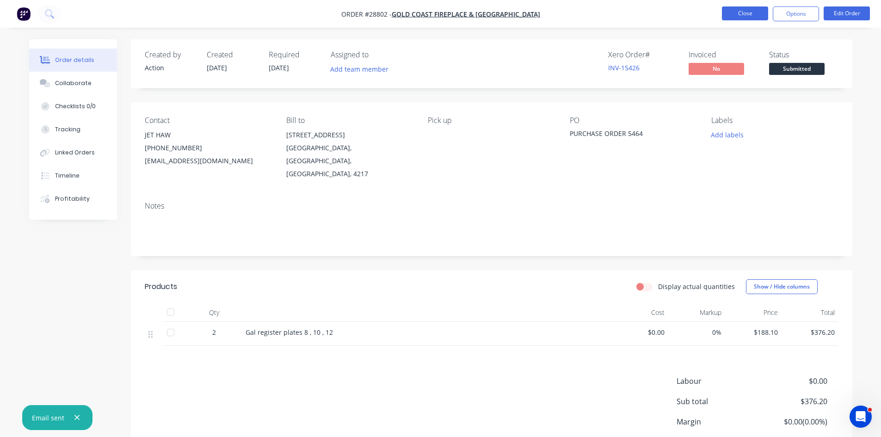
click at [747, 12] on button "Close" at bounding box center [745, 13] width 46 height 14
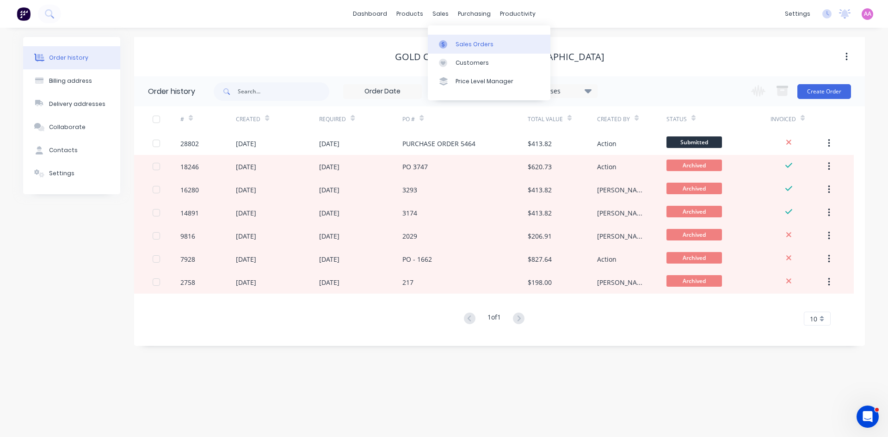
click at [459, 47] on div "Sales Orders" at bounding box center [475, 44] width 38 height 8
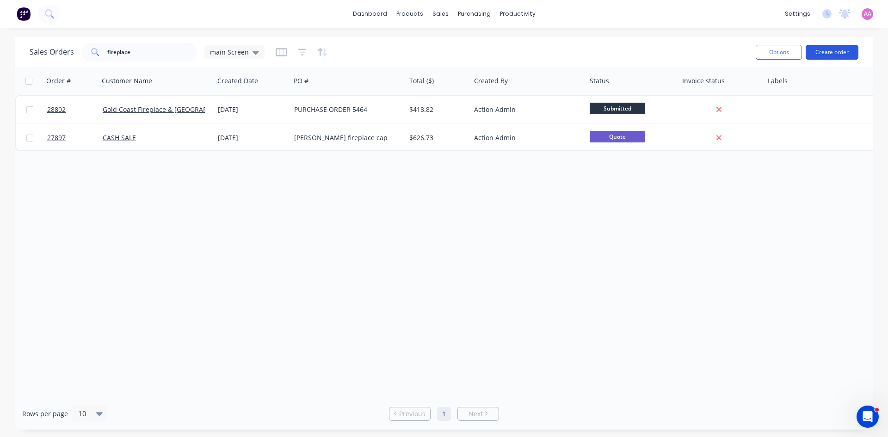
click at [815, 49] on button "Create order" at bounding box center [832, 52] width 53 height 15
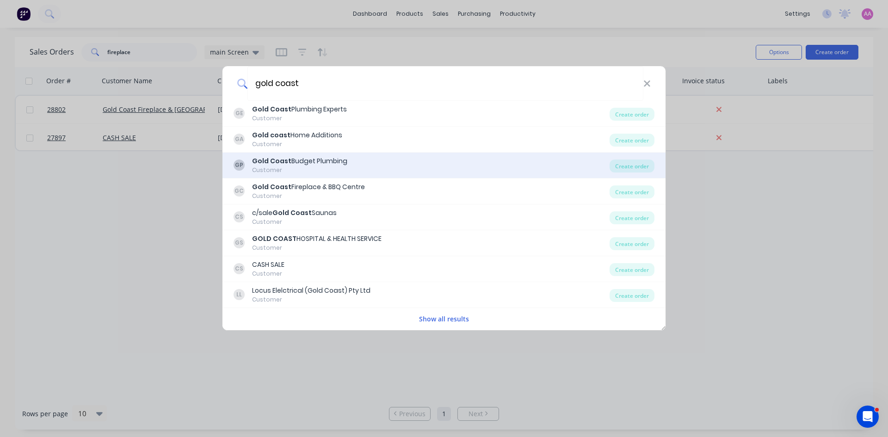
type input "gold coast"
click at [319, 166] on div "Gold Coast Budget Plumbing" at bounding box center [299, 161] width 95 height 10
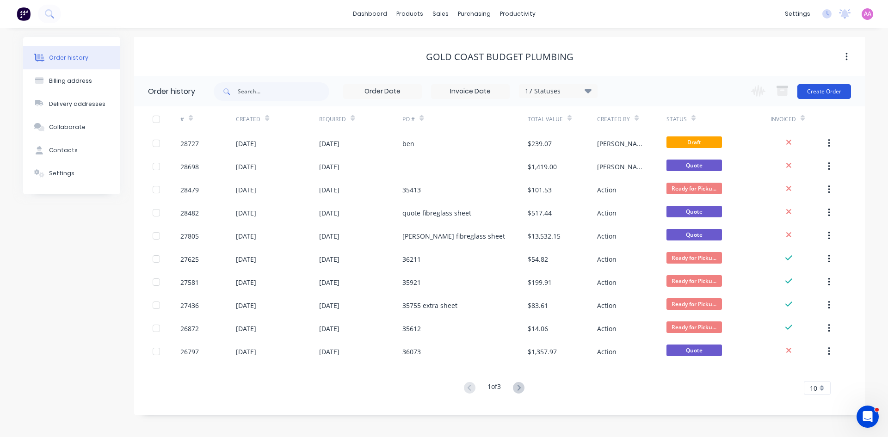
click at [837, 86] on button "Create Order" at bounding box center [825, 91] width 54 height 15
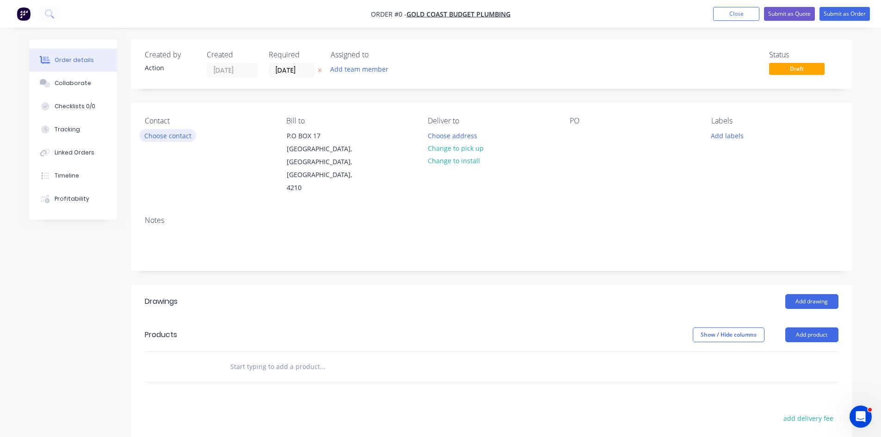
click at [175, 136] on button "Choose contact" at bounding box center [167, 135] width 57 height 12
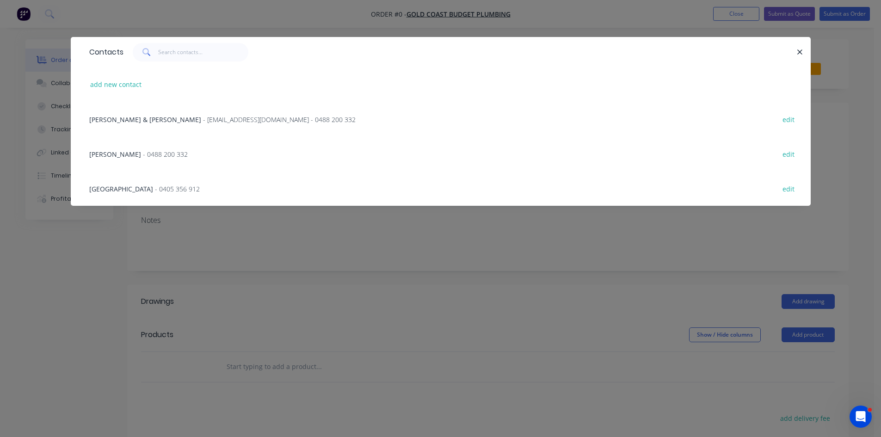
click at [203, 115] on span "- gcbudgetplumbing@gmail.com - 0488 200 332" at bounding box center [279, 119] width 153 height 9
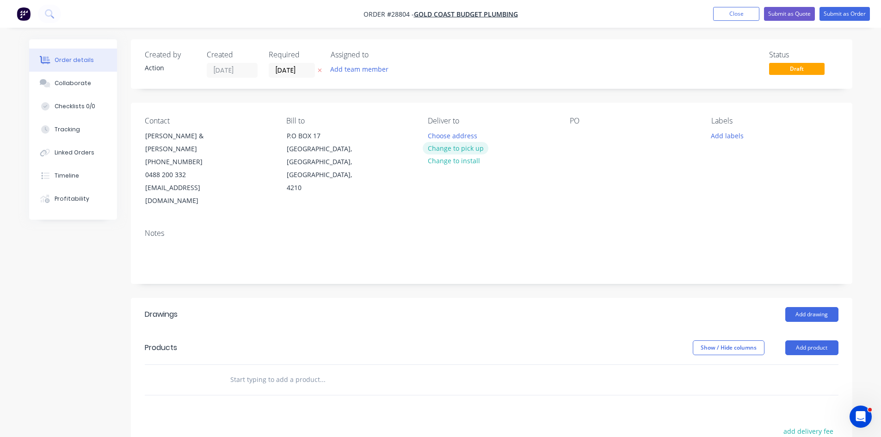
drag, startPoint x: 459, startPoint y: 149, endPoint x: 648, endPoint y: 145, distance: 188.8
click at [459, 149] on button "Change to pick up" at bounding box center [456, 148] width 66 height 12
click at [579, 137] on div at bounding box center [577, 135] width 15 height 13
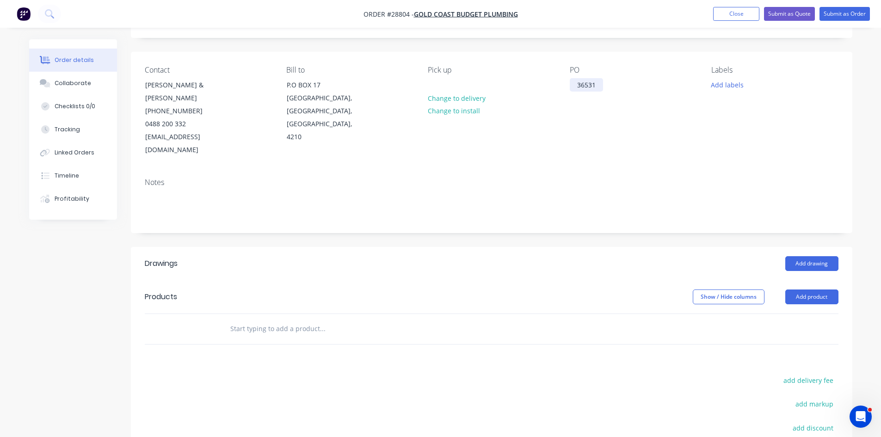
scroll to position [139, 0]
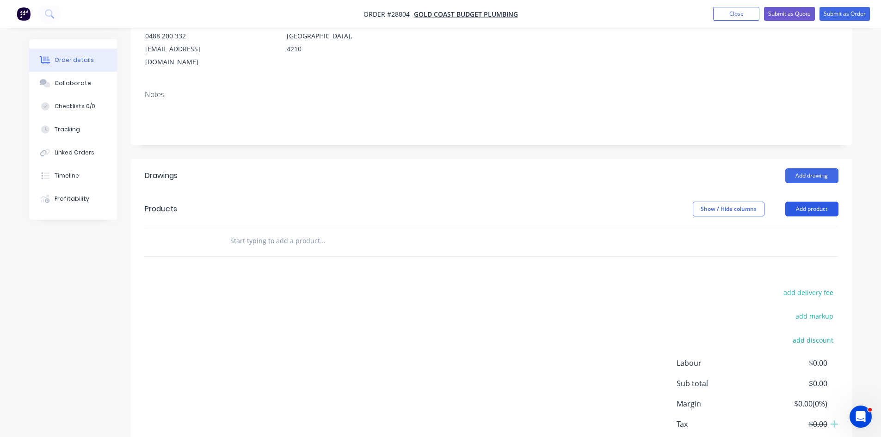
click at [819, 202] on button "Add product" at bounding box center [812, 209] width 53 height 15
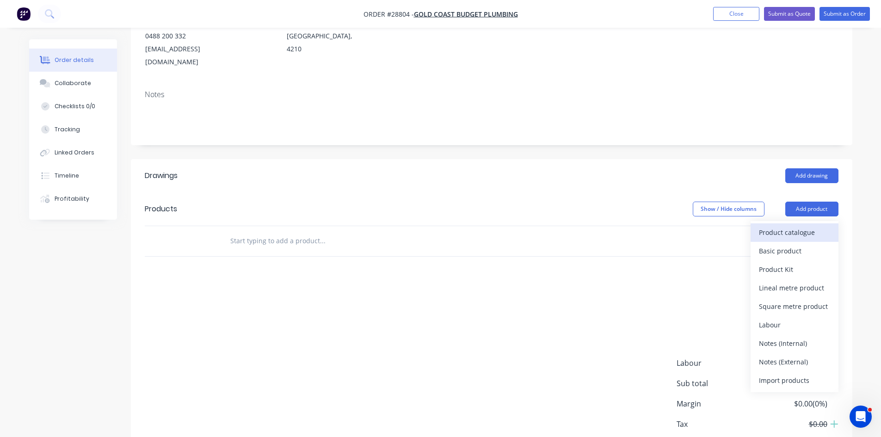
click at [795, 226] on div "Product catalogue" at bounding box center [794, 232] width 71 height 13
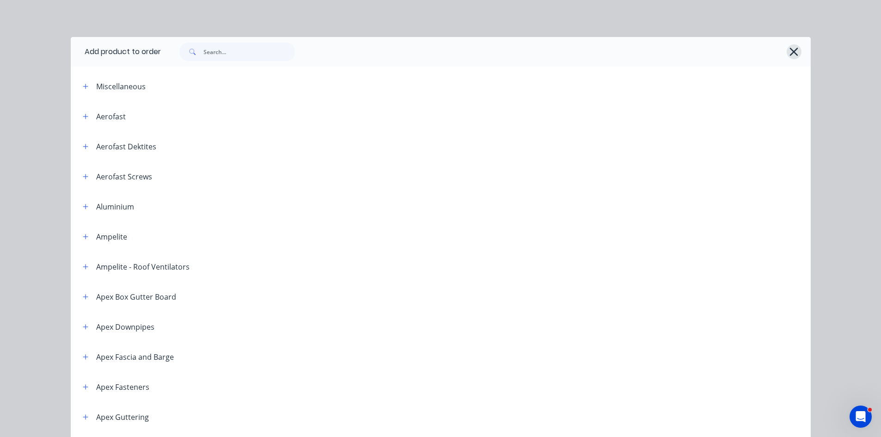
click at [793, 53] on icon "button" at bounding box center [794, 52] width 8 height 8
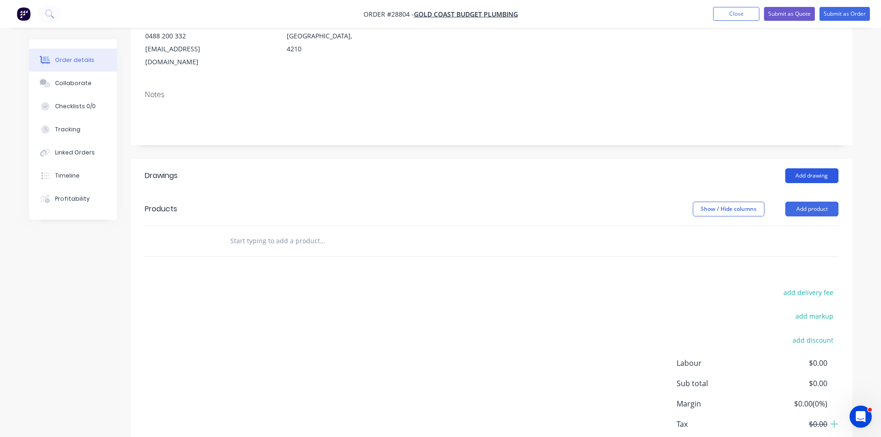
click at [817, 168] on button "Add drawing" at bounding box center [812, 175] width 53 height 15
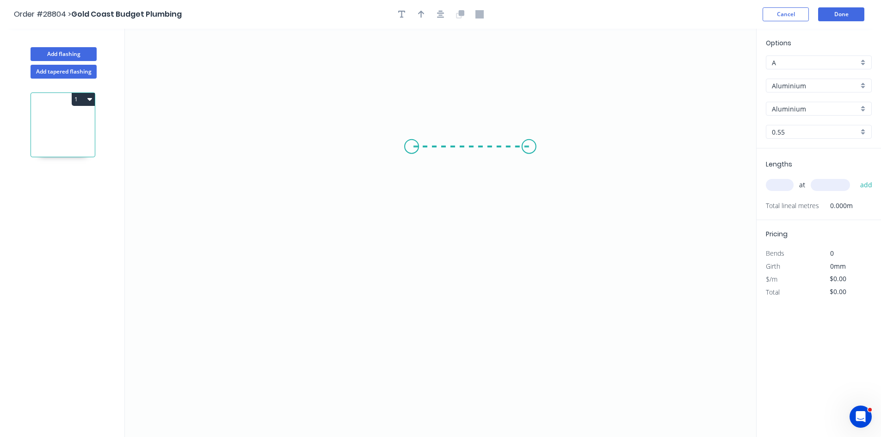
drag, startPoint x: 529, startPoint y: 147, endPoint x: 412, endPoint y: 151, distance: 117.6
click at [412, 151] on icon "0" at bounding box center [441, 233] width 632 height 409
click at [409, 194] on icon "0 ?" at bounding box center [441, 233] width 632 height 409
click at [403, 166] on rect at bounding box center [398, 166] width 19 height 13
type input "$1.00"
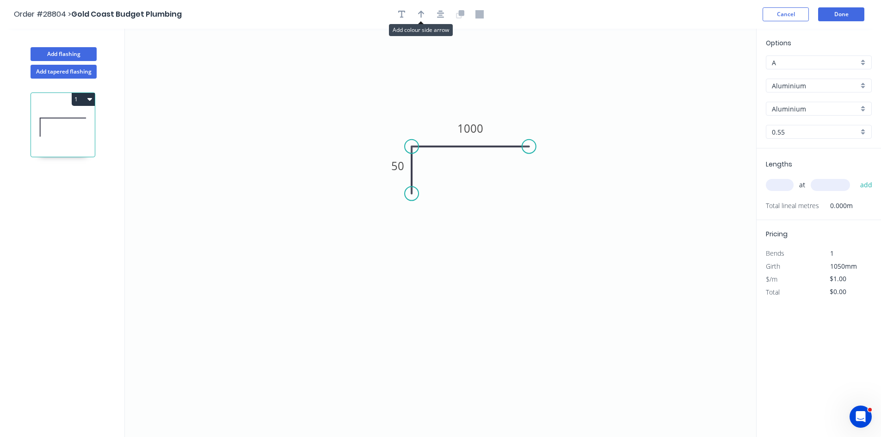
drag, startPoint x: 420, startPoint y: 16, endPoint x: 552, endPoint y: 62, distance: 139.9
click at [420, 17] on icon "button" at bounding box center [421, 14] width 6 height 8
drag, startPoint x: 710, startPoint y: 72, endPoint x: 431, endPoint y: 124, distance: 283.3
click at [423, 128] on icon at bounding box center [419, 119] width 8 height 30
drag, startPoint x: 784, startPoint y: 87, endPoint x: 788, endPoint y: 93, distance: 6.9
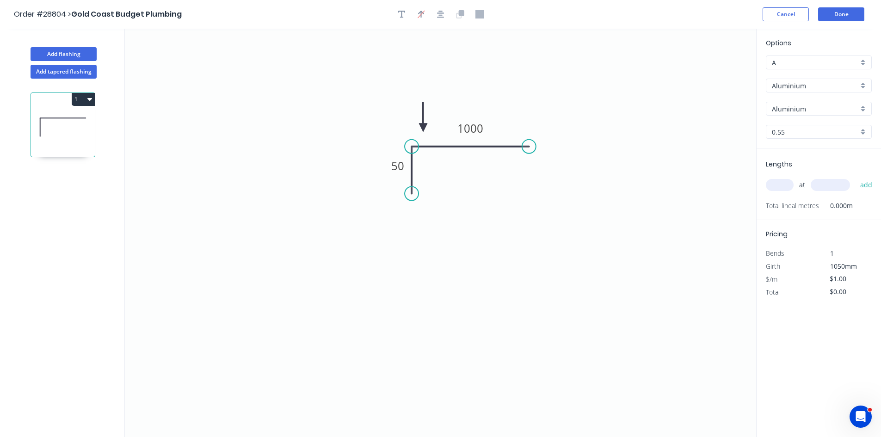
click at [785, 88] on input "Aluminium" at bounding box center [815, 86] width 87 height 10
click at [798, 115] on div "Colorbond" at bounding box center [819, 119] width 105 height 16
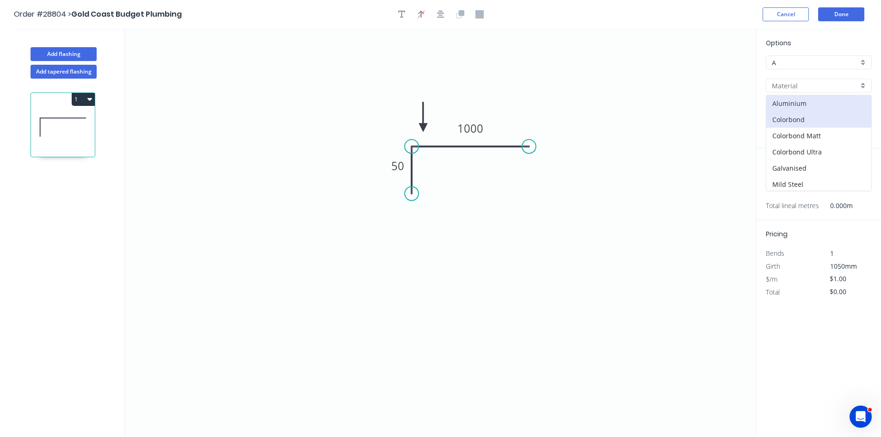
type input "Colorbond"
type input "Basalt"
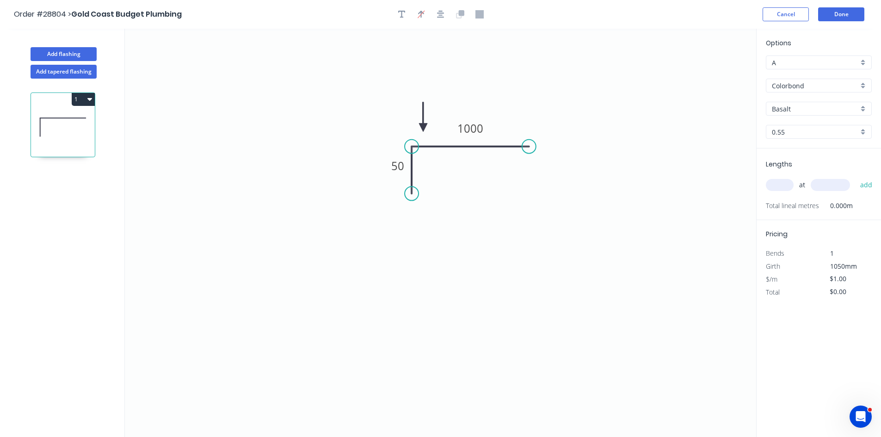
type input "$37.21"
click at [798, 115] on div "Basalt" at bounding box center [819, 109] width 106 height 14
click at [810, 170] on div "Surfmist" at bounding box center [819, 173] width 105 height 16
type input "Surfmist"
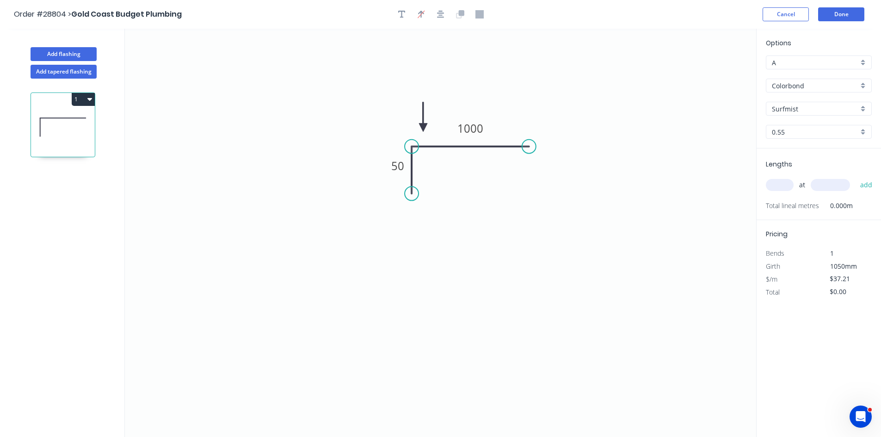
click at [773, 188] on input "text" at bounding box center [780, 185] width 28 height 12
type input "1"
type input "1000"
click at [856, 177] on button "add" at bounding box center [867, 185] width 22 height 16
type input "$37.21"
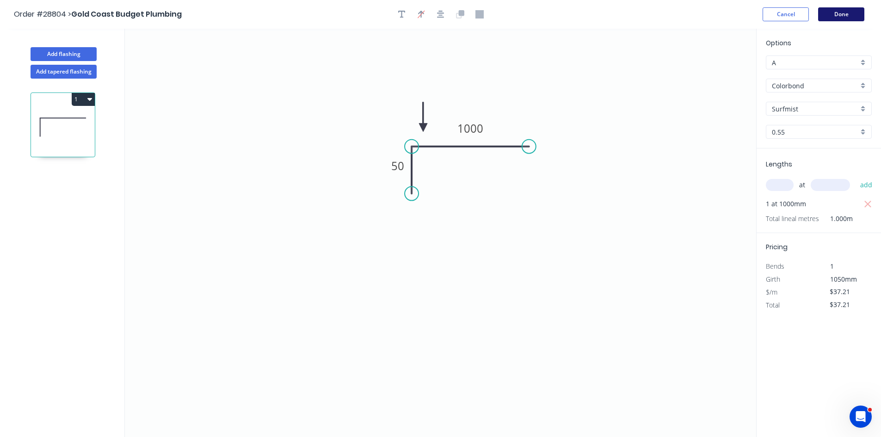
click at [853, 12] on button "Done" at bounding box center [841, 14] width 46 height 14
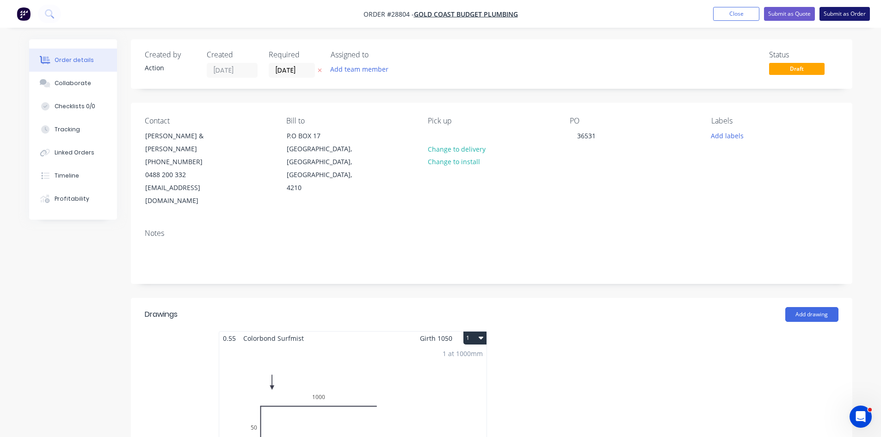
click at [851, 16] on button "Submit as Order" at bounding box center [845, 14] width 50 height 14
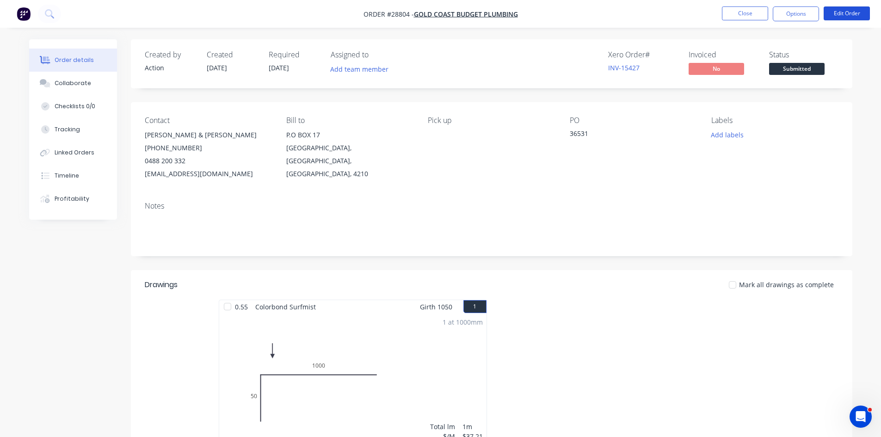
click at [851, 16] on button "Edit Order" at bounding box center [847, 13] width 46 height 14
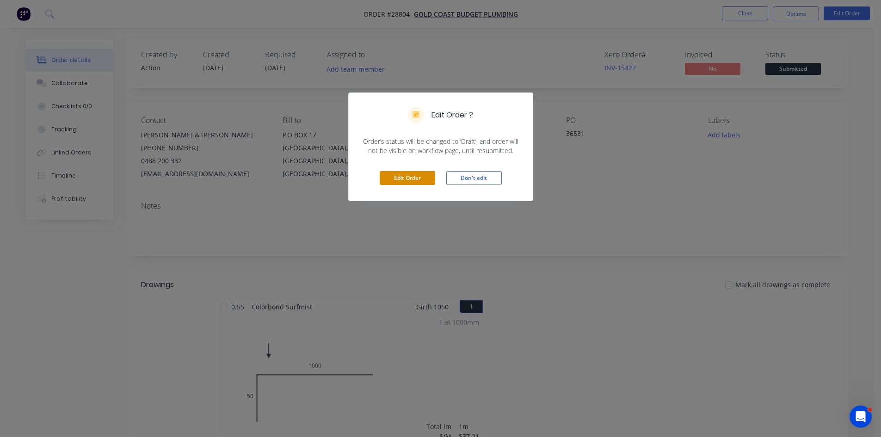
click at [399, 174] on button "Edit Order" at bounding box center [408, 178] width 56 height 14
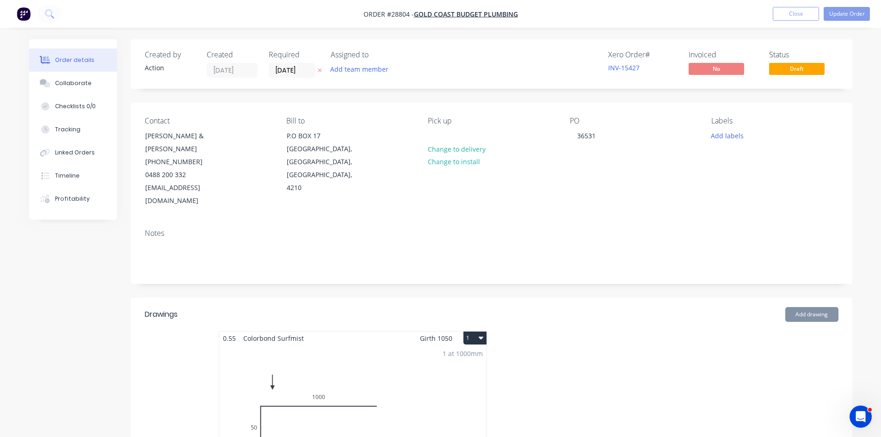
drag, startPoint x: 275, startPoint y: 73, endPoint x: 333, endPoint y: 90, distance: 60.2
click at [277, 74] on input "[DATE]" at bounding box center [291, 70] width 45 height 14
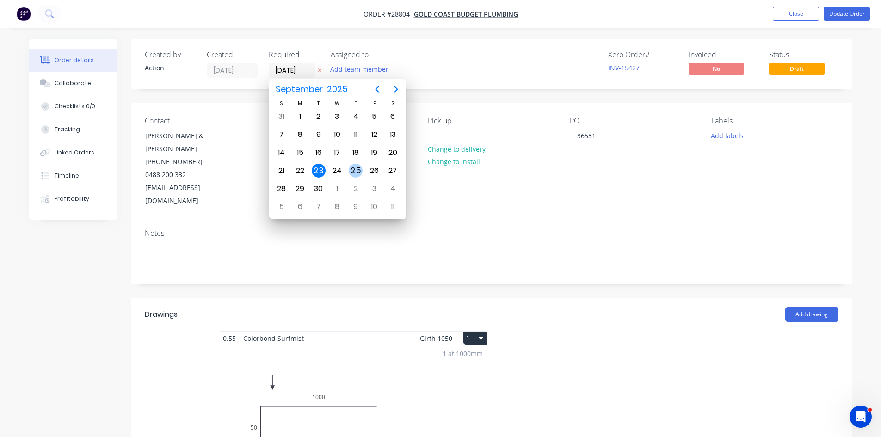
drag, startPoint x: 359, startPoint y: 171, endPoint x: 407, endPoint y: 169, distance: 48.2
click at [360, 171] on div "25" at bounding box center [356, 171] width 14 height 14
type input "25/09/25"
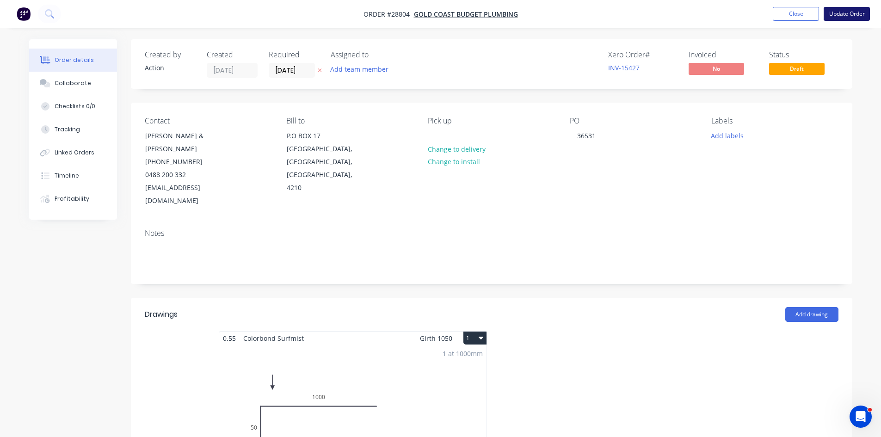
click at [850, 12] on button "Update Order" at bounding box center [847, 14] width 46 height 14
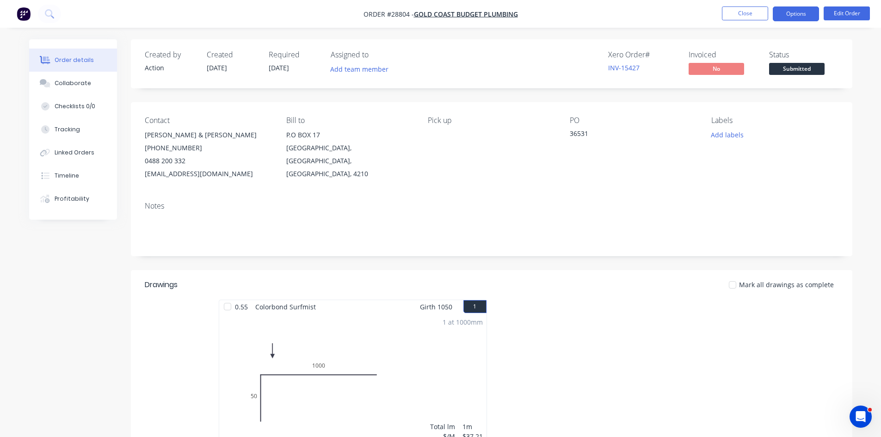
click at [812, 11] on button "Options" at bounding box center [796, 13] width 46 height 15
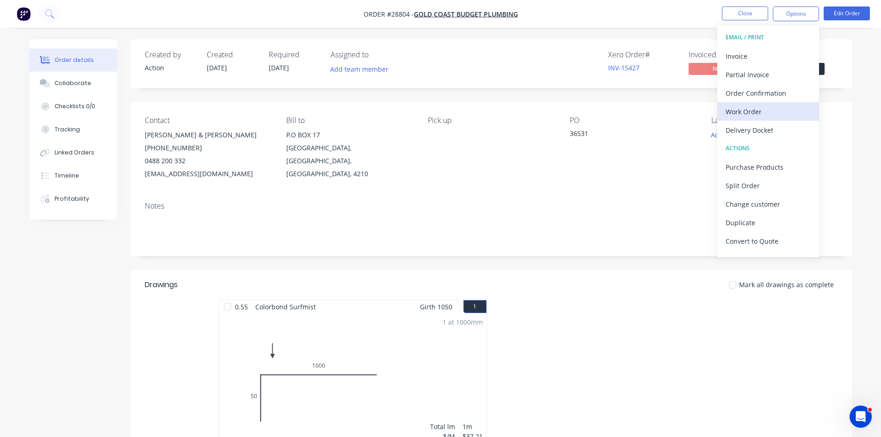
click at [757, 116] on div "Work Order" at bounding box center [768, 111] width 85 height 13
click at [755, 92] on div "Without pricing" at bounding box center [768, 93] width 85 height 13
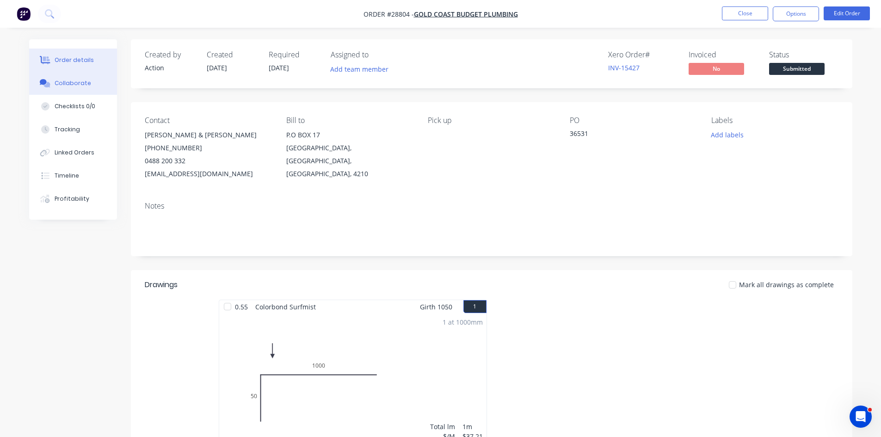
click at [76, 86] on div "Collaborate" at bounding box center [73, 83] width 37 height 8
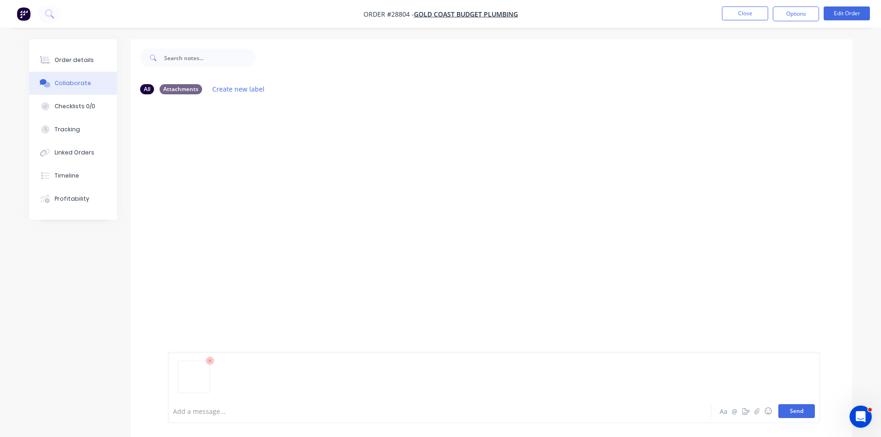
drag, startPoint x: 798, startPoint y: 415, endPoint x: 664, endPoint y: 356, distance: 146.8
click at [797, 415] on button "Send" at bounding box center [797, 411] width 37 height 14
click at [68, 57] on button "Order details" at bounding box center [73, 60] width 88 height 23
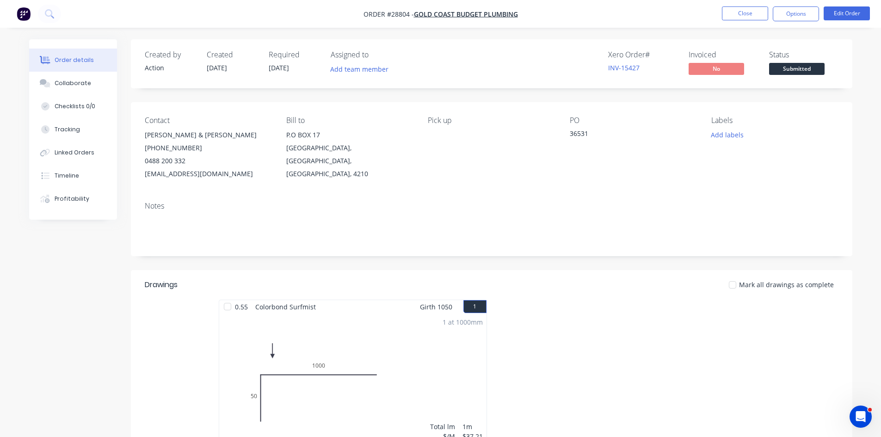
drag, startPoint x: 716, startPoint y: 19, endPoint x: 771, endPoint y: 7, distance: 55.7
click at [718, 19] on ul "Close Options Edit Order" at bounding box center [796, 13] width 170 height 15
click at [787, 13] on button "Options" at bounding box center [796, 13] width 46 height 15
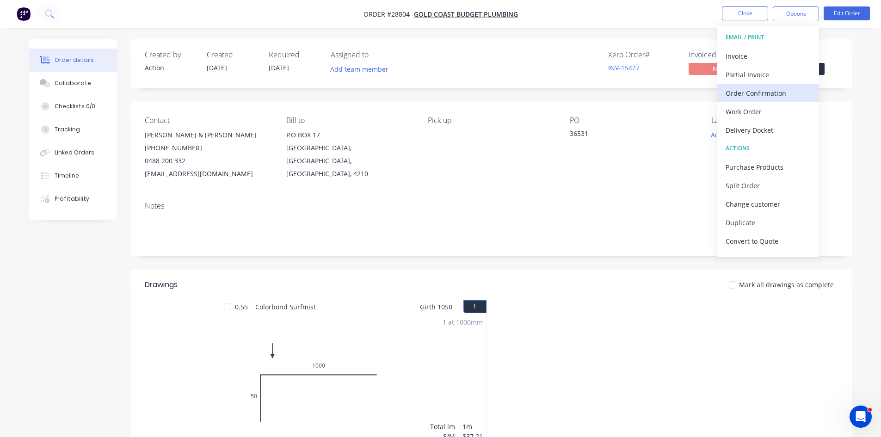
click at [751, 96] on div "Order Confirmation" at bounding box center [768, 93] width 85 height 13
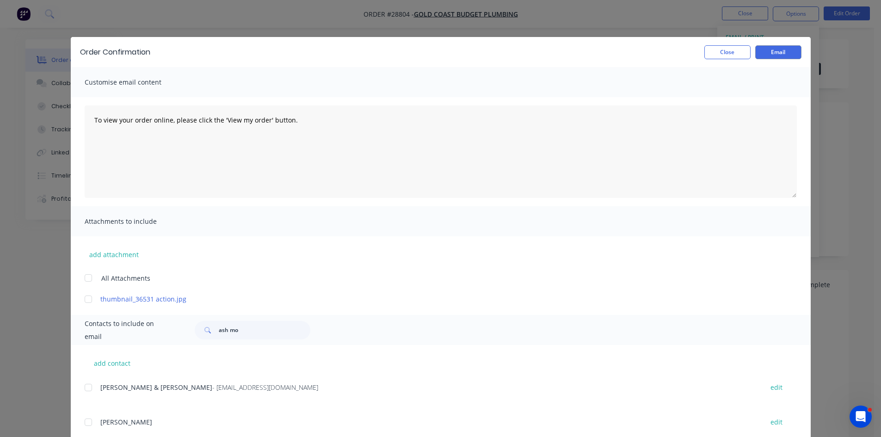
drag, startPoint x: 84, startPoint y: 385, endPoint x: 116, endPoint y: 378, distance: 32.2
click at [85, 385] on div at bounding box center [88, 387] width 19 height 19
click at [765, 53] on button "Email" at bounding box center [779, 52] width 46 height 14
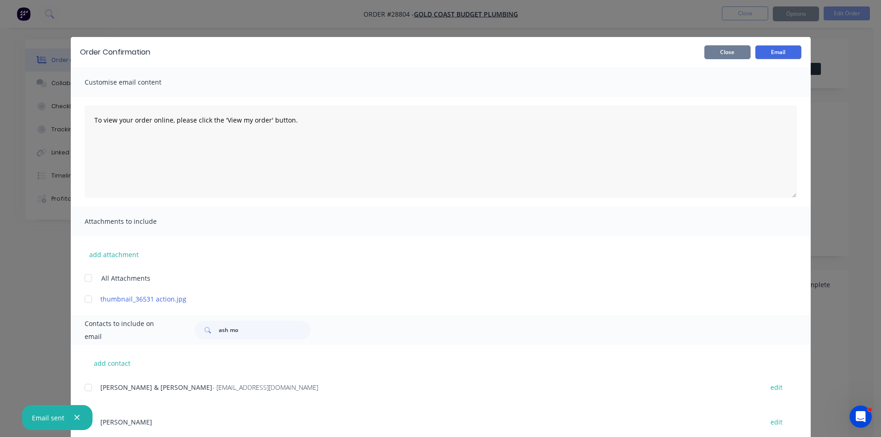
click at [731, 52] on button "Close" at bounding box center [728, 52] width 46 height 14
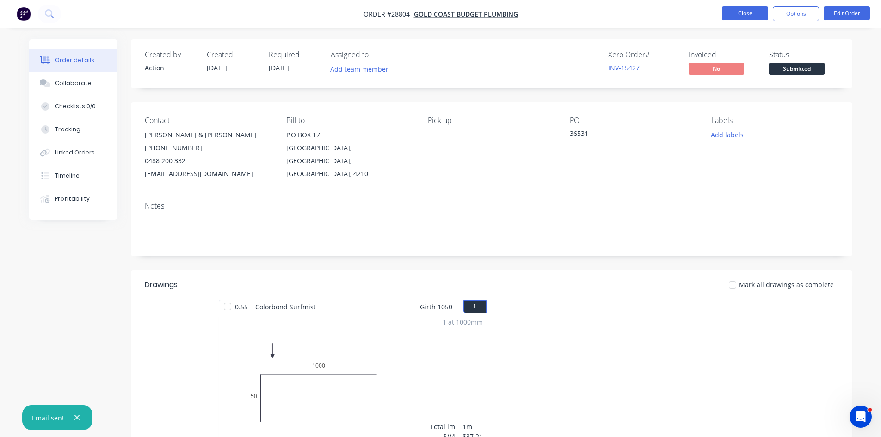
click at [738, 12] on button "Close" at bounding box center [745, 13] width 46 height 14
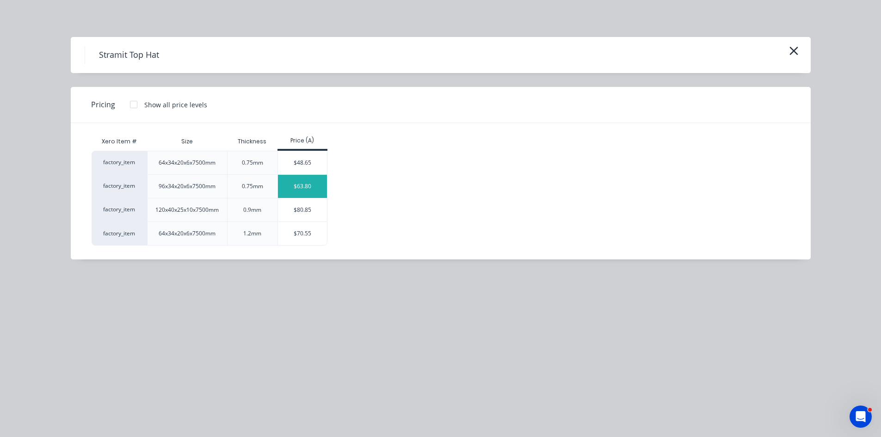
click at [299, 183] on div "$63.80" at bounding box center [303, 186] width 50 height 23
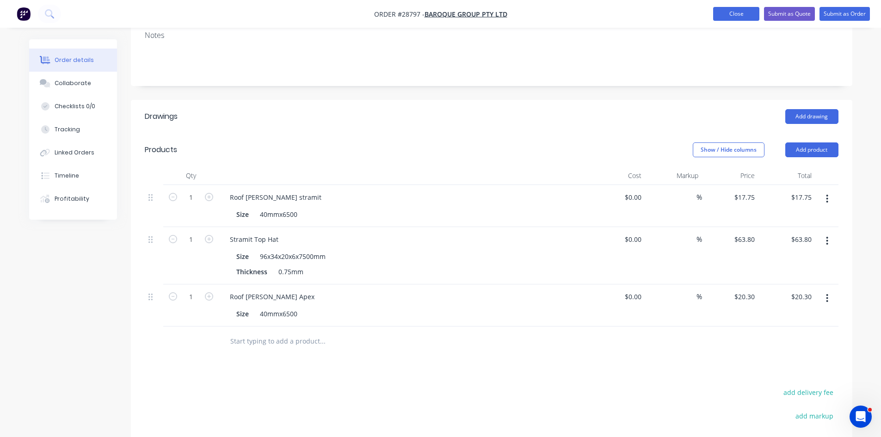
drag, startPoint x: 739, startPoint y: 18, endPoint x: 725, endPoint y: 18, distance: 14.3
click at [739, 18] on button "Close" at bounding box center [736, 14] width 46 height 14
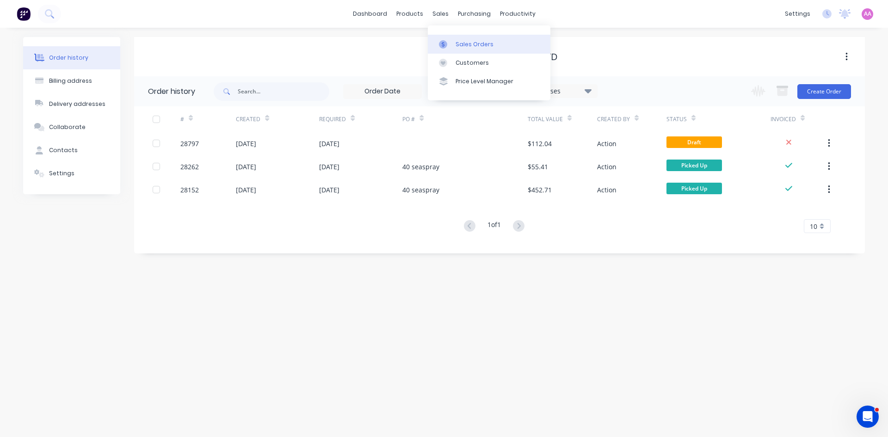
click at [471, 46] on div "Sales Orders" at bounding box center [475, 44] width 38 height 8
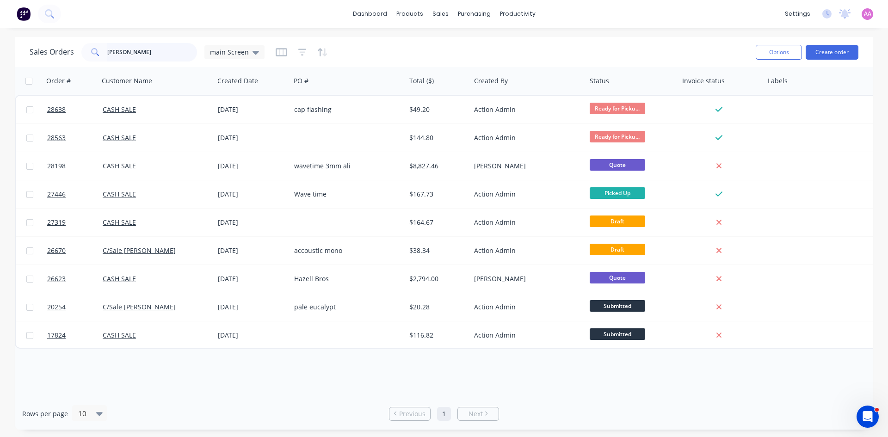
drag, startPoint x: 149, startPoint y: 56, endPoint x: 0, endPoint y: 56, distance: 149.4
click at [4, 56] on div "Sales Orders [PERSON_NAME] main Screen Options Create order Order # Customer Na…" at bounding box center [444, 233] width 888 height 393
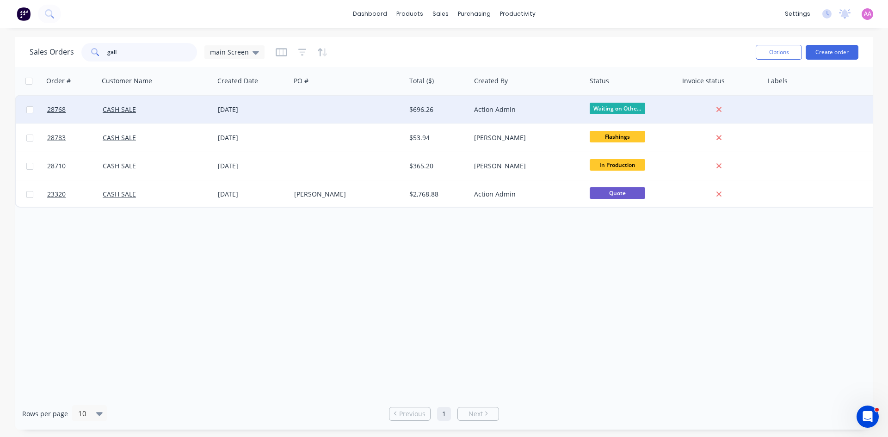
type input "gall"
click at [327, 111] on div at bounding box center [348, 110] width 115 height 28
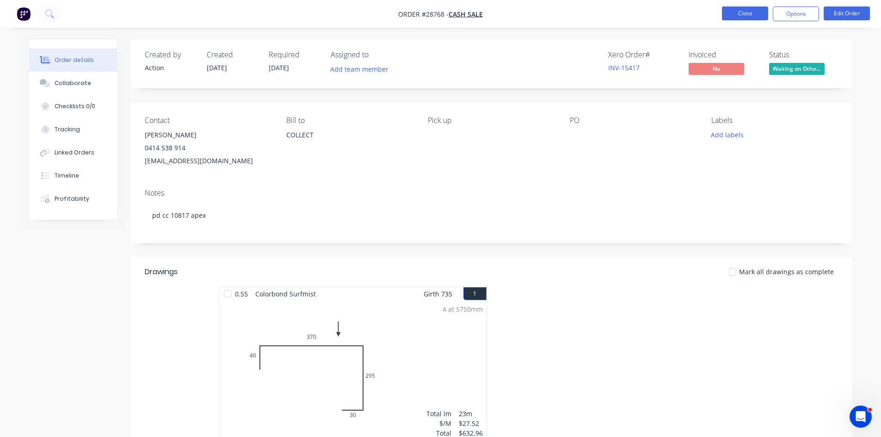
click at [754, 10] on button "Close" at bounding box center [745, 13] width 46 height 14
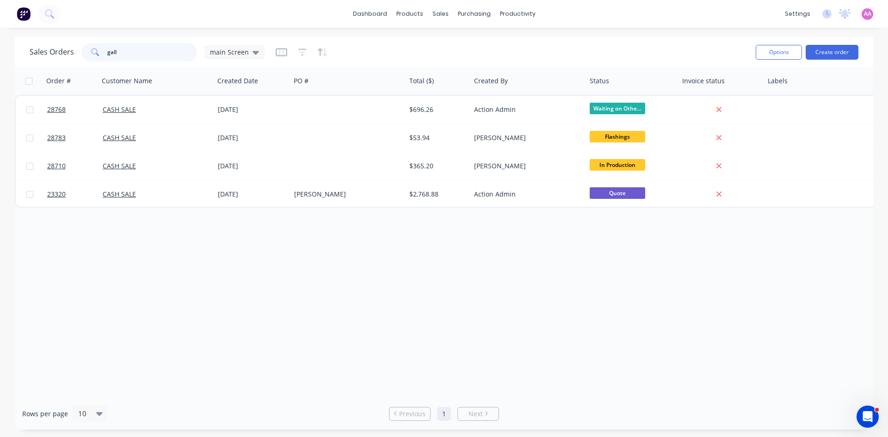
drag, startPoint x: 141, startPoint y: 49, endPoint x: 0, endPoint y: 49, distance: 140.6
click at [0, 49] on div "Sales Orders gall main Screen Options Create order Order # Customer Name Create…" at bounding box center [444, 233] width 888 height 393
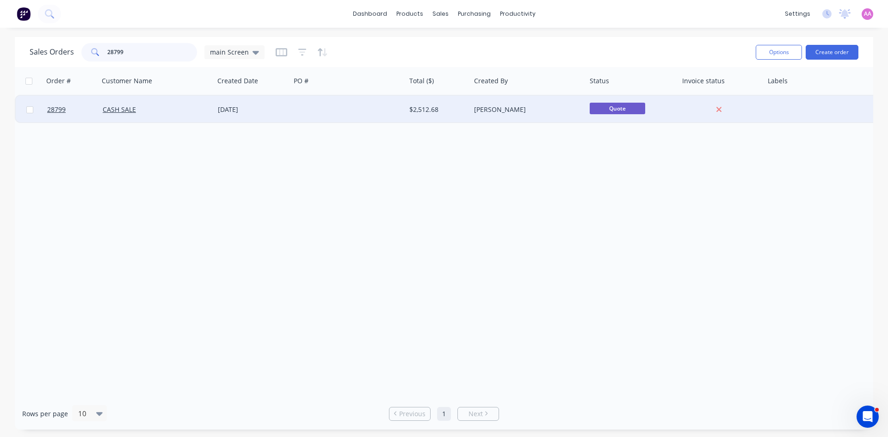
type input "28799"
click at [315, 110] on div at bounding box center [348, 110] width 115 height 28
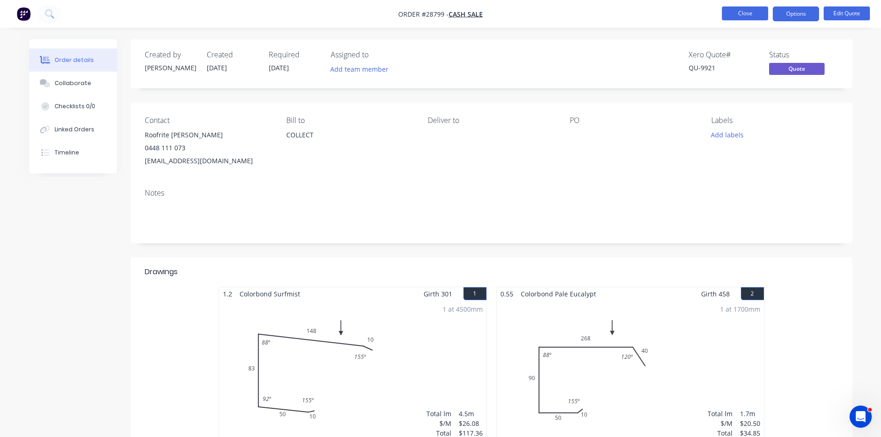
click at [737, 13] on button "Close" at bounding box center [745, 13] width 46 height 14
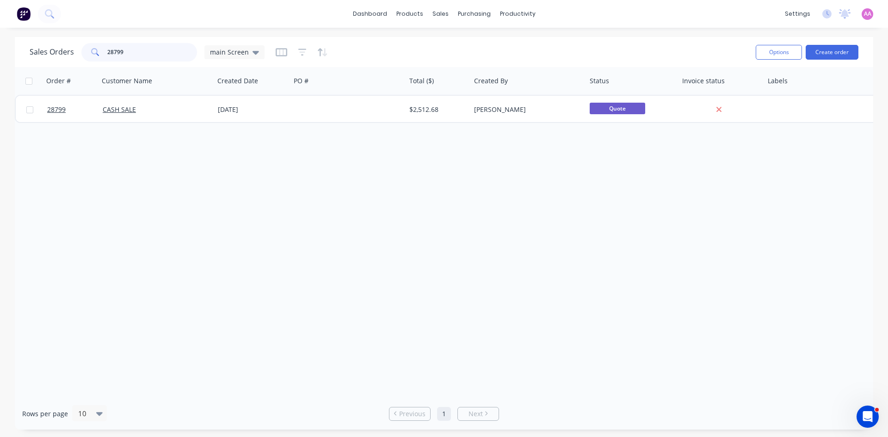
drag, startPoint x: 131, startPoint y: 50, endPoint x: 0, endPoint y: 49, distance: 131.4
click at [0, 50] on div "Sales Orders 28799 main Screen Options Create order Order # Customer Name Creat…" at bounding box center [444, 233] width 888 height 393
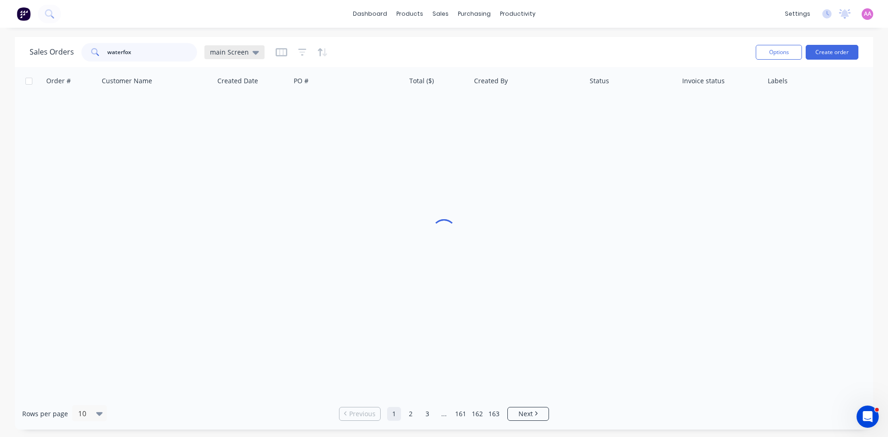
type input "waterfox"
click at [248, 53] on div "main Screen" at bounding box center [234, 52] width 49 height 8
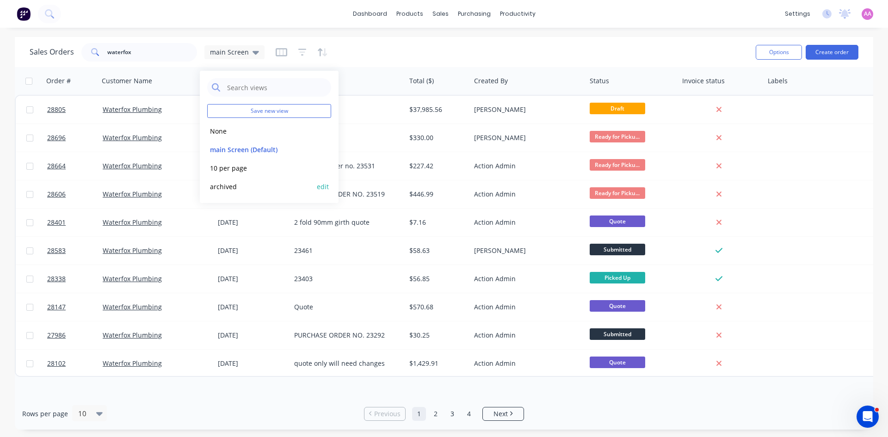
click at [234, 189] on button "archived" at bounding box center [259, 186] width 105 height 11
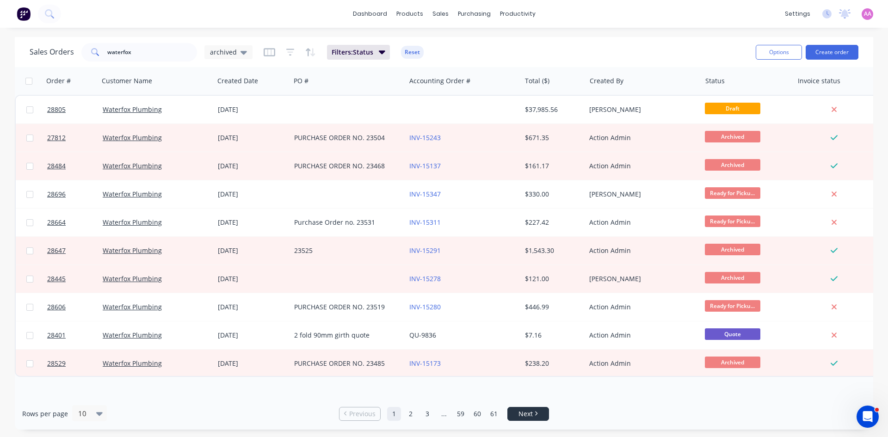
click at [509, 409] on link "Next" at bounding box center [528, 413] width 41 height 9
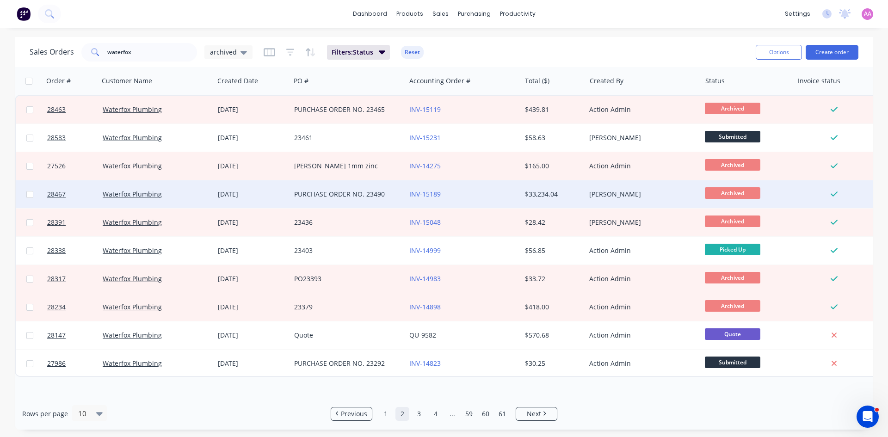
click at [322, 188] on div "PURCHASE ORDER NO. 23490" at bounding box center [348, 194] width 115 height 28
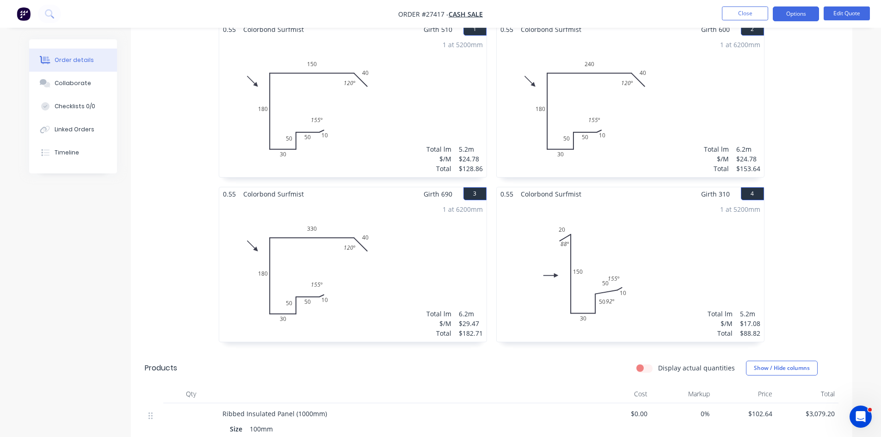
scroll to position [46, 0]
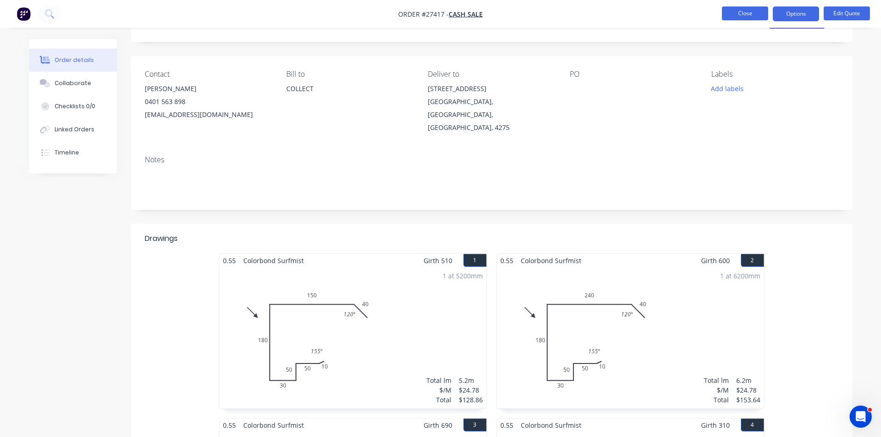
click at [726, 12] on button "Close" at bounding box center [745, 13] width 46 height 14
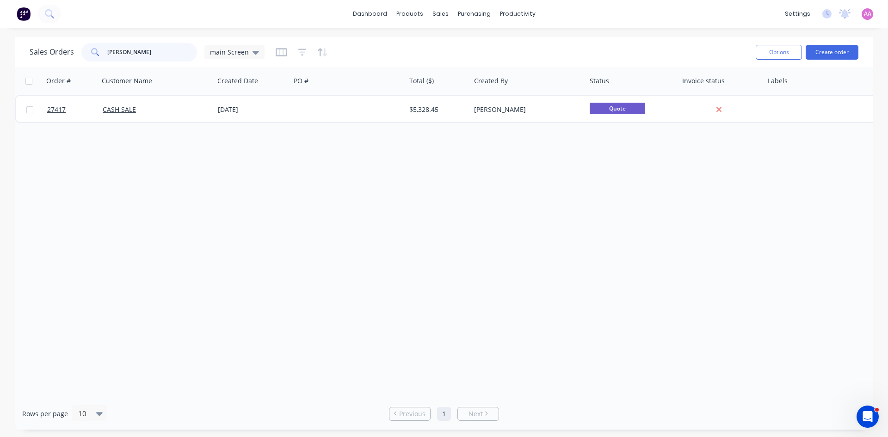
drag, startPoint x: 125, startPoint y: 56, endPoint x: 19, endPoint y: 56, distance: 106.4
click at [19, 56] on div "Sales Orders [PERSON_NAME] main Screen Options Create order" at bounding box center [444, 52] width 859 height 30
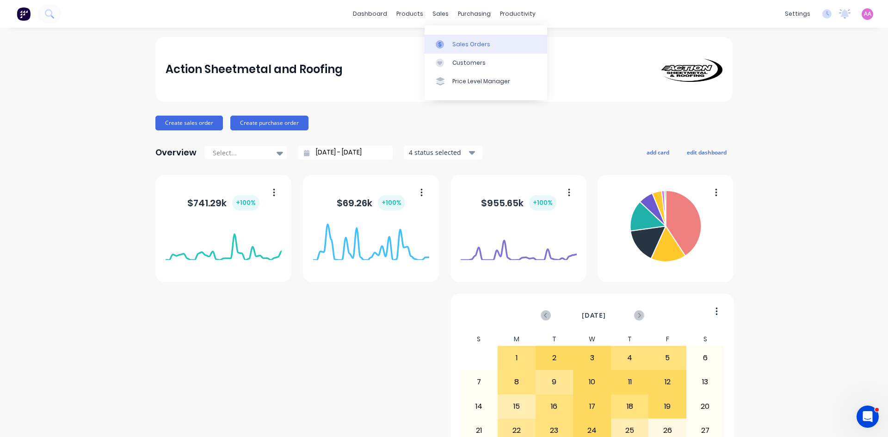
click at [455, 41] on div "Sales Orders" at bounding box center [471, 44] width 38 height 8
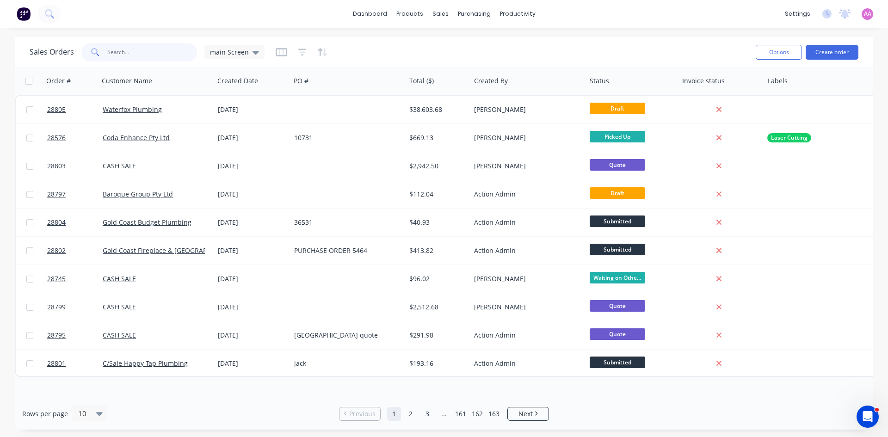
click at [150, 59] on input "text" at bounding box center [152, 52] width 90 height 19
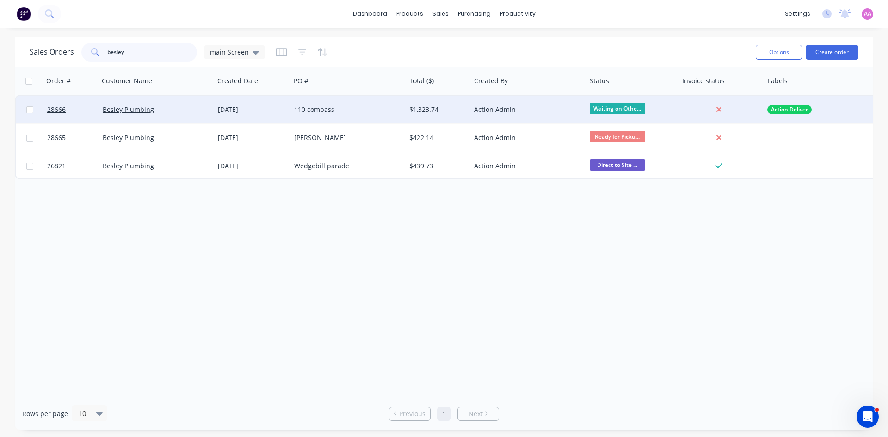
type input "besley"
click at [322, 111] on div "110 compass" at bounding box center [345, 109] width 103 height 9
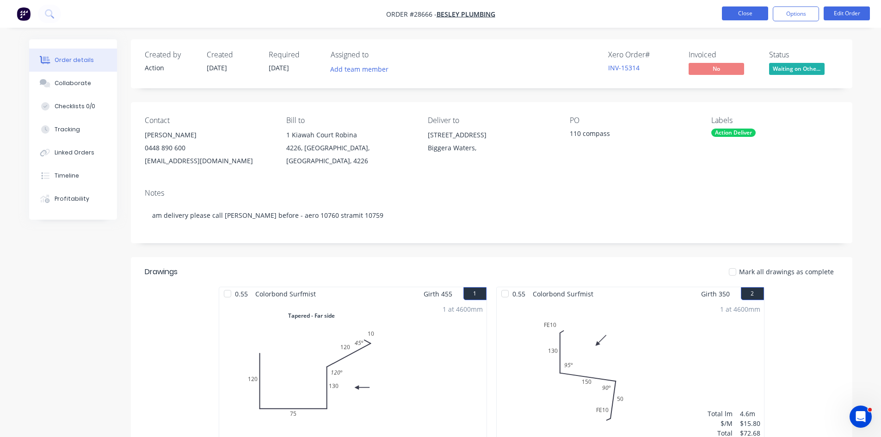
click at [741, 12] on button "Close" at bounding box center [745, 13] width 46 height 14
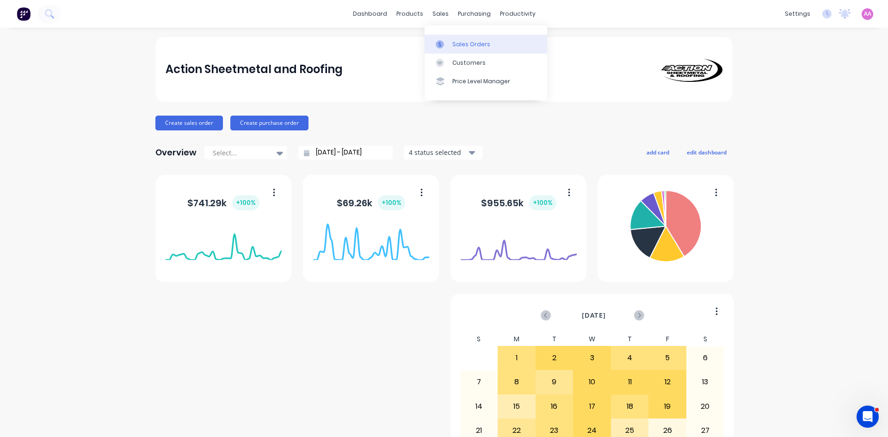
click at [454, 43] on div "Sales Orders" at bounding box center [471, 44] width 38 height 8
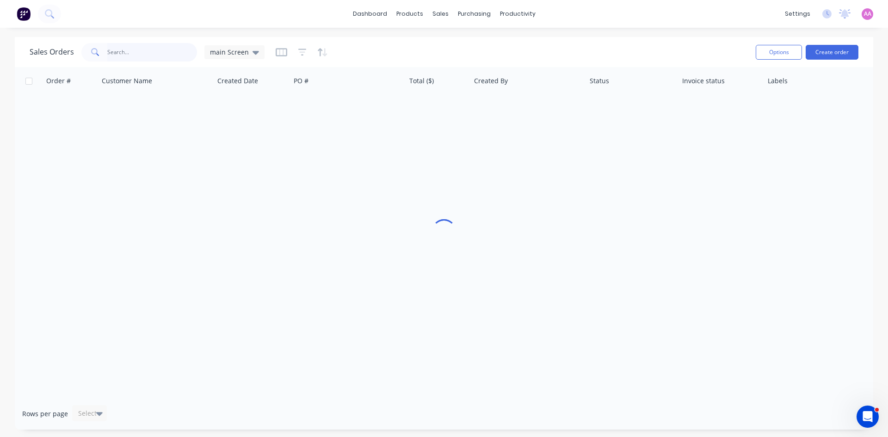
click at [143, 53] on input "text" at bounding box center [152, 52] width 90 height 19
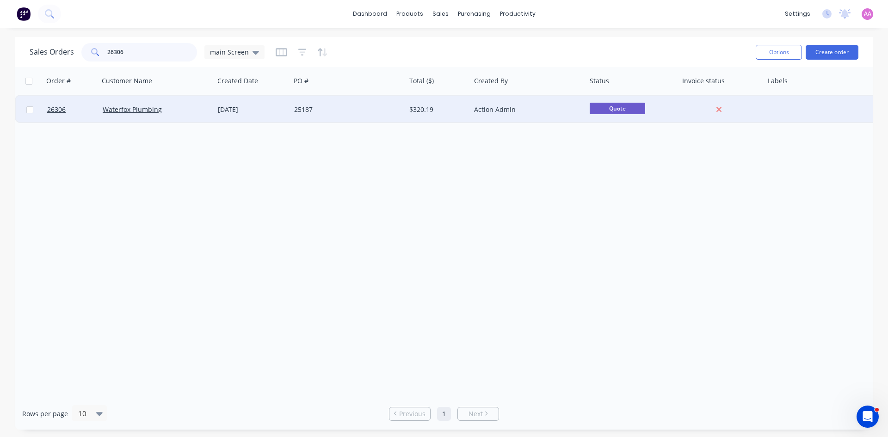
type input "26306"
click at [367, 115] on div "25187" at bounding box center [348, 110] width 115 height 28
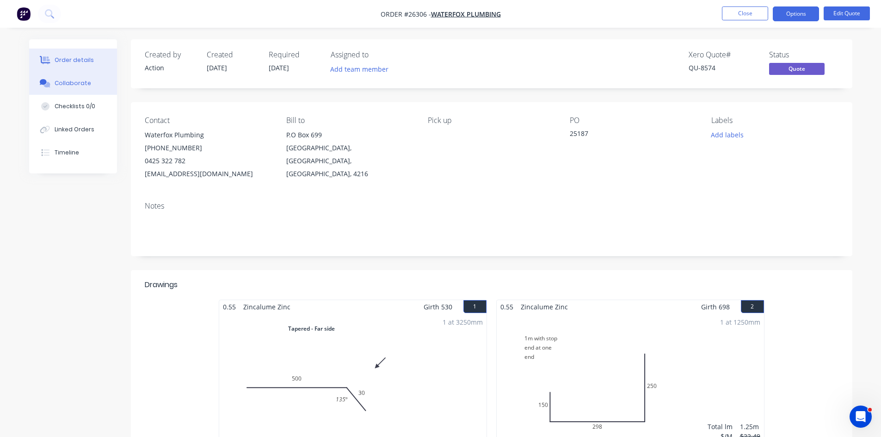
drag, startPoint x: 76, startPoint y: 78, endPoint x: 89, endPoint y: 82, distance: 14.2
click at [76, 77] on button "Collaborate" at bounding box center [73, 83] width 88 height 23
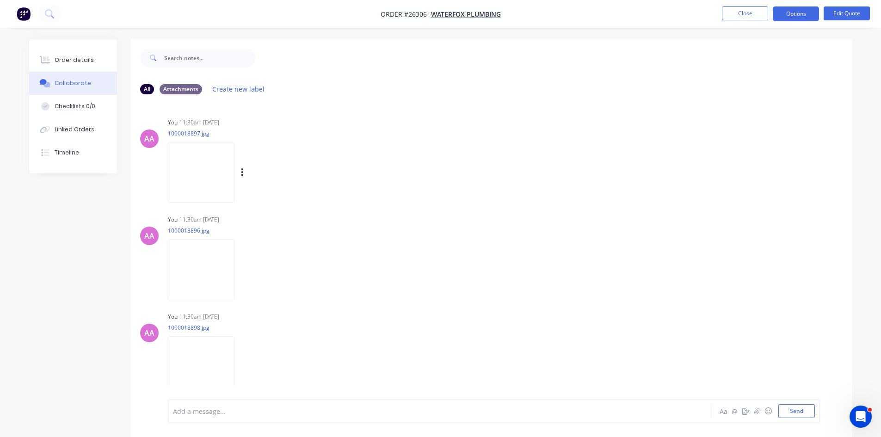
click at [174, 180] on img at bounding box center [201, 172] width 67 height 61
click at [194, 263] on img at bounding box center [201, 269] width 67 height 61
click at [197, 374] on img at bounding box center [201, 366] width 67 height 61
drag, startPoint x: 86, startPoint y: 51, endPoint x: 98, endPoint y: 55, distance: 13.2
click at [86, 51] on button "Order details" at bounding box center [73, 60] width 88 height 23
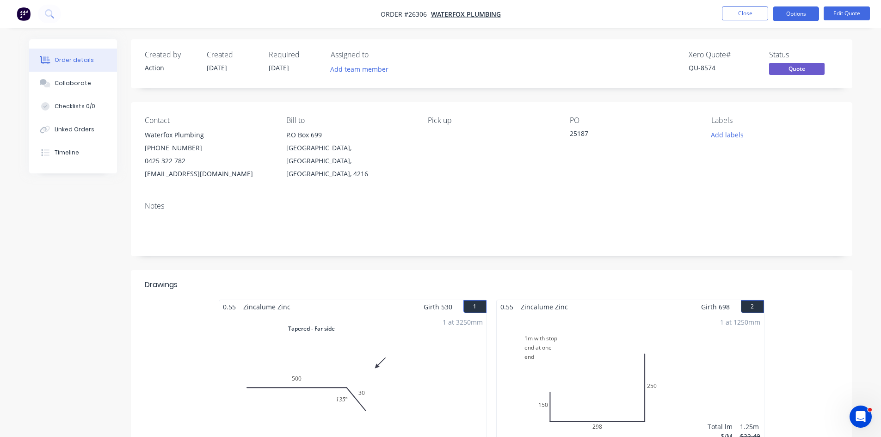
click at [592, 130] on div "25187" at bounding box center [628, 135] width 116 height 13
click at [848, 12] on button "Edit Quote" at bounding box center [847, 13] width 46 height 14
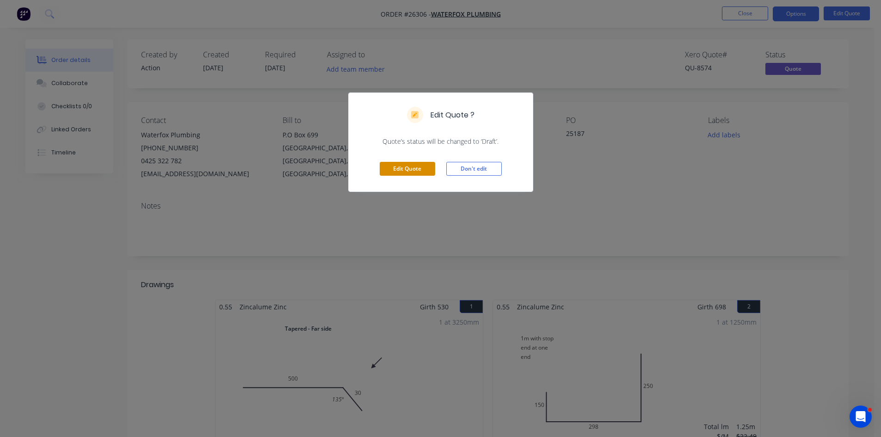
click at [396, 170] on button "Edit Quote" at bounding box center [408, 169] width 56 height 14
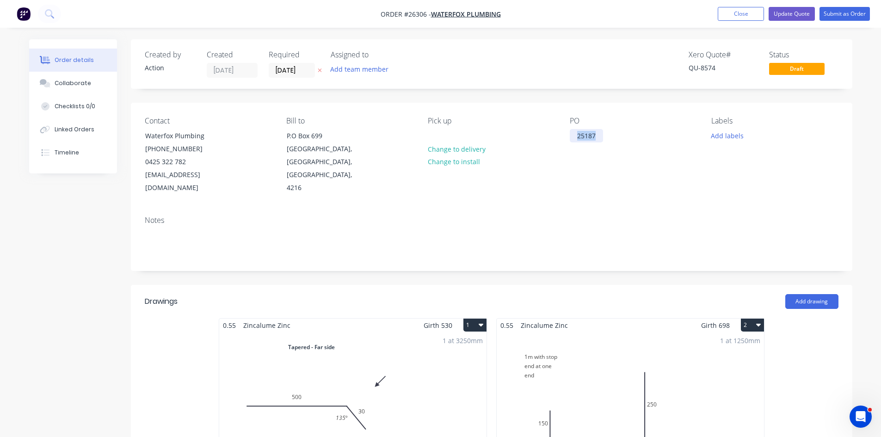
drag, startPoint x: 600, startPoint y: 137, endPoint x: 538, endPoint y: 140, distance: 61.6
click at [538, 140] on div "Contact Waterfox Plumbing (07) 5529 1118 0425 322 782 info@waterfox.me Bill to …" at bounding box center [492, 156] width 722 height 106
paste div
click at [300, 69] on input "16/06/25" at bounding box center [291, 70] width 45 height 14
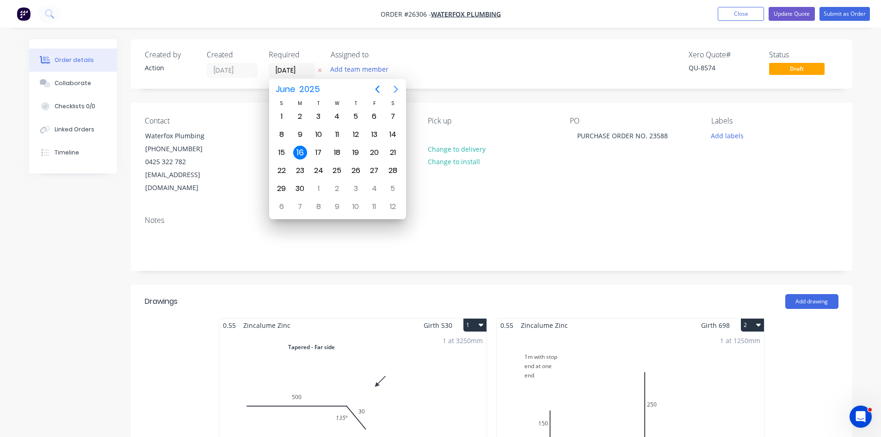
click at [398, 87] on icon "Next page" at bounding box center [395, 89] width 11 height 11
click at [373, 90] on icon "Previous page" at bounding box center [377, 89] width 11 height 11
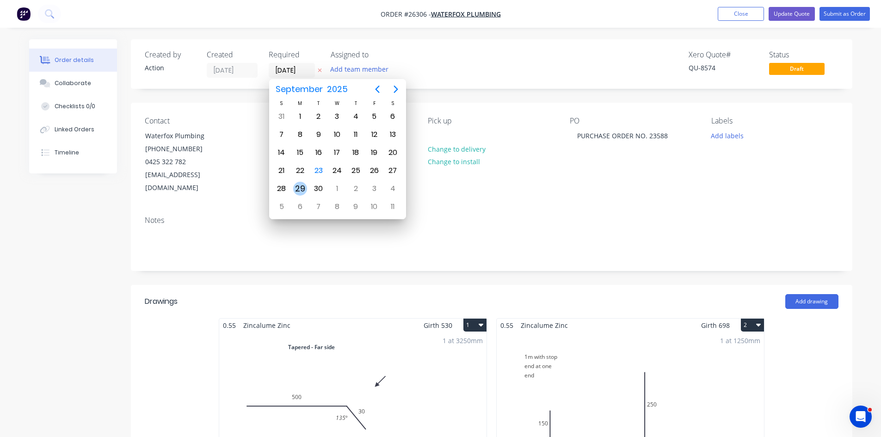
click at [298, 192] on div "29" at bounding box center [300, 189] width 14 height 14
type input "29/09/25"
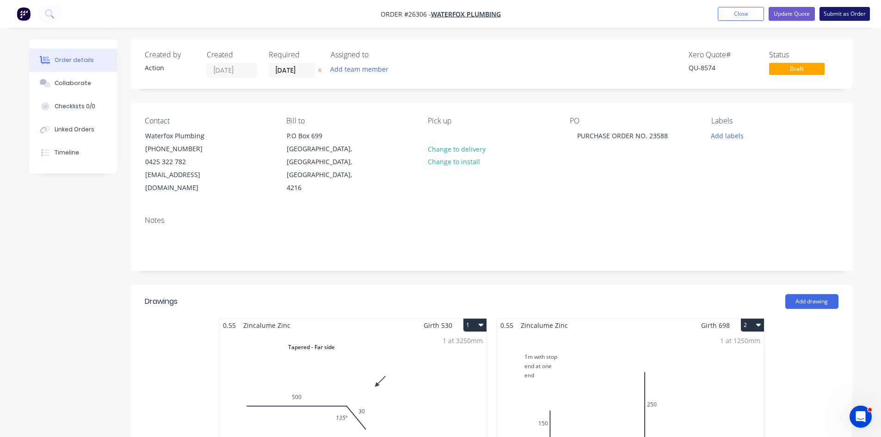
click at [857, 8] on button "Submit as Order" at bounding box center [845, 14] width 50 height 14
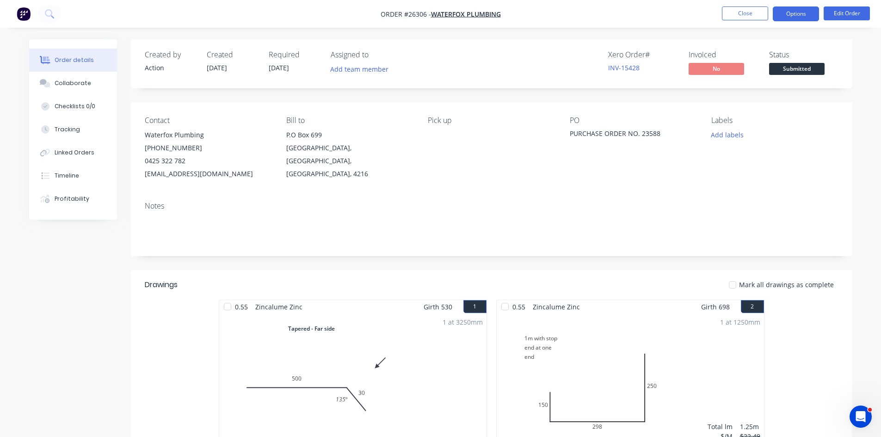
click at [800, 18] on button "Options" at bounding box center [796, 13] width 46 height 15
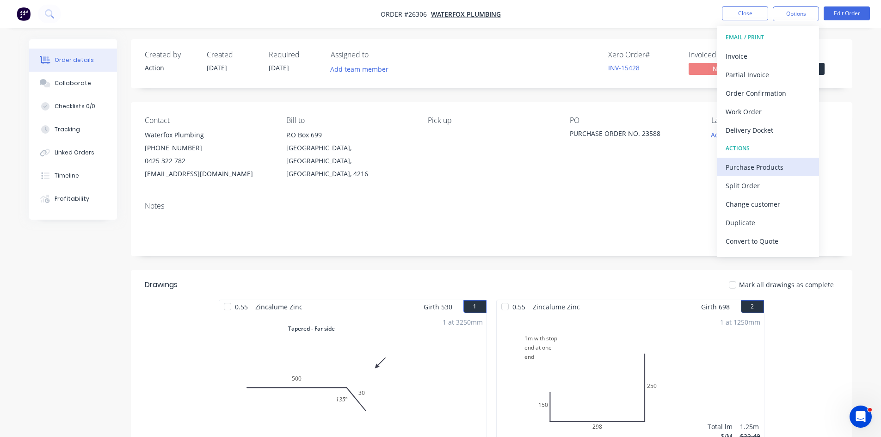
click at [743, 166] on div "Purchase Products" at bounding box center [768, 167] width 85 height 13
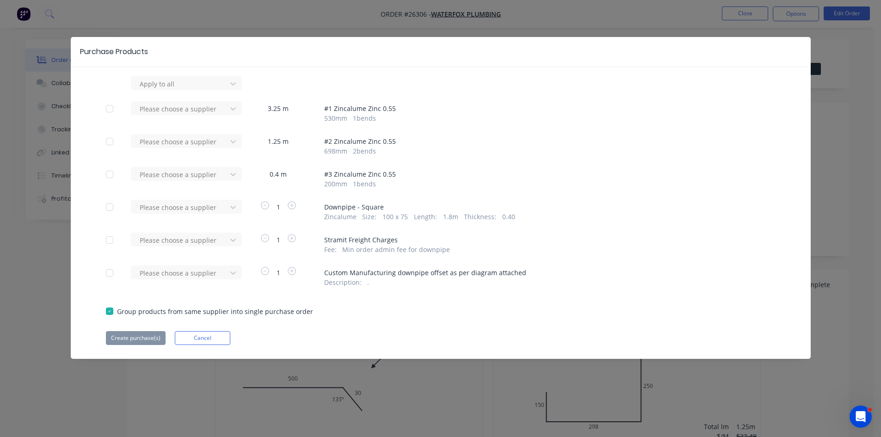
click at [179, 216] on div "Please choose a supplier" at bounding box center [182, 211] width 102 height 22
click at [162, 210] on div at bounding box center [180, 208] width 83 height 12
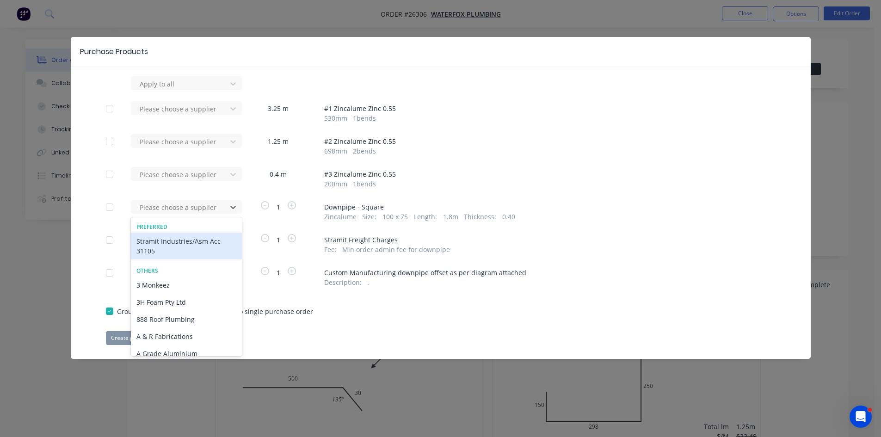
click at [146, 254] on div "Stramit Industries/Asm Acc 31105" at bounding box center [186, 246] width 111 height 27
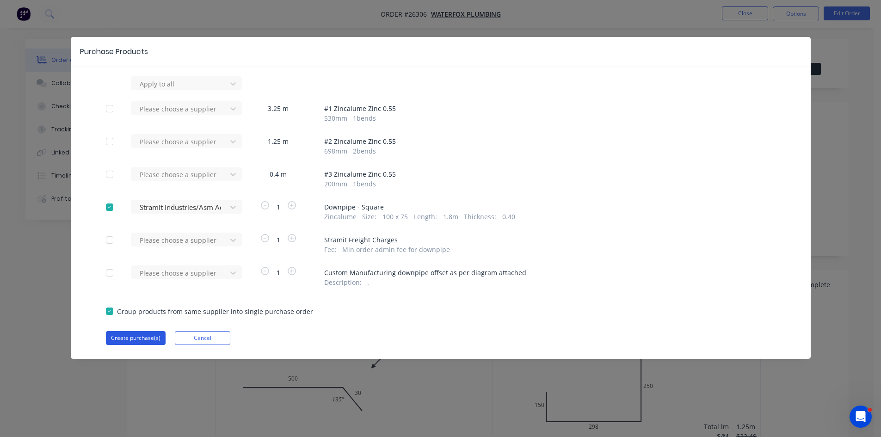
click at [132, 344] on button "Create purchase(s)" at bounding box center [136, 338] width 60 height 14
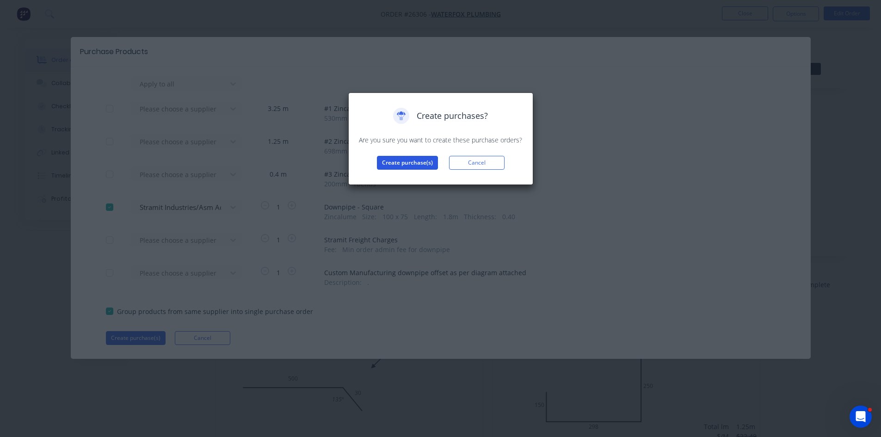
click at [397, 166] on button "Create purchase(s)" at bounding box center [407, 163] width 61 height 14
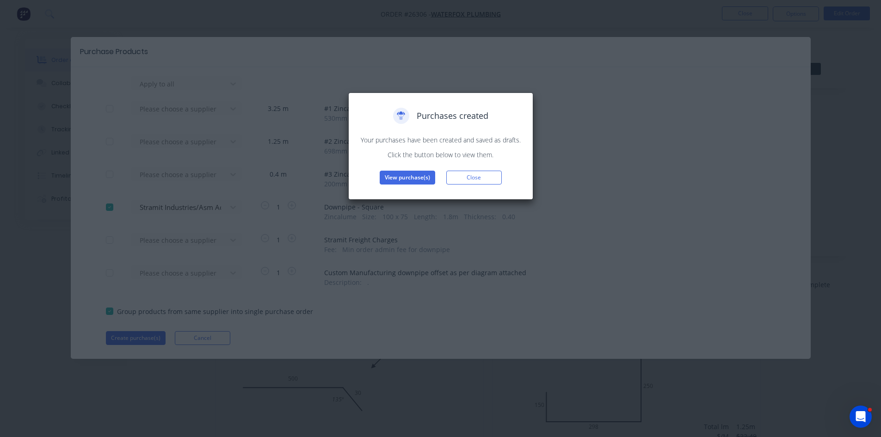
click at [390, 179] on button "View purchase(s)" at bounding box center [408, 178] width 56 height 14
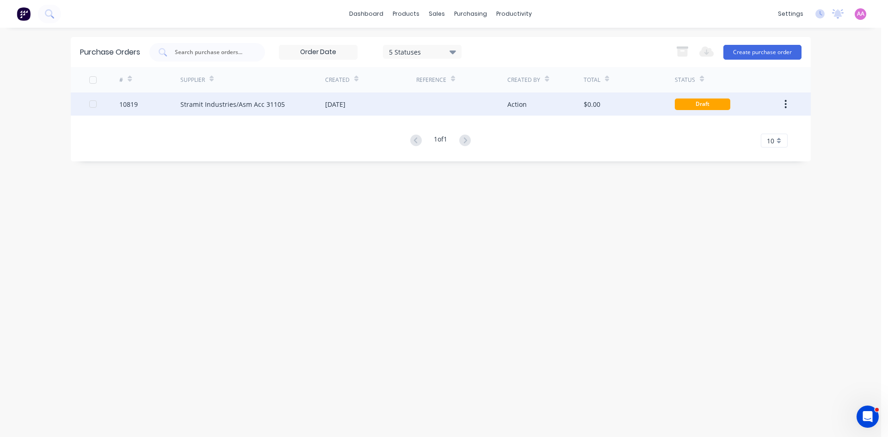
click at [235, 102] on div "Stramit Industries/Asm Acc 31105" at bounding box center [232, 104] width 105 height 10
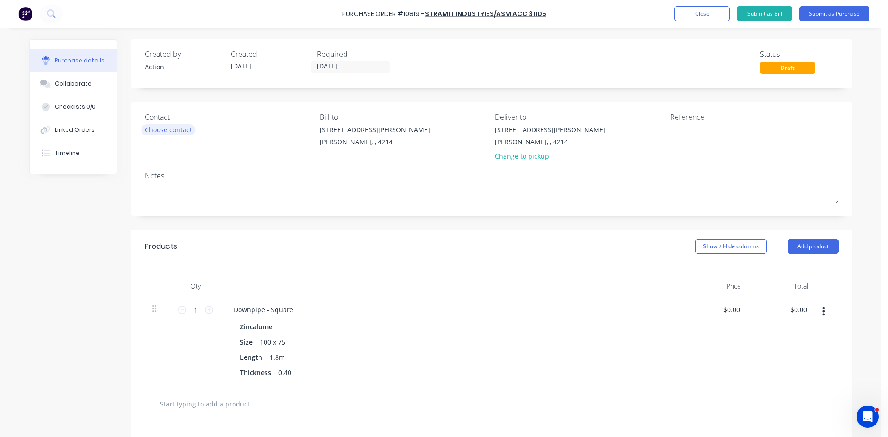
click at [177, 129] on div "Choose contact" at bounding box center [168, 130] width 47 height 10
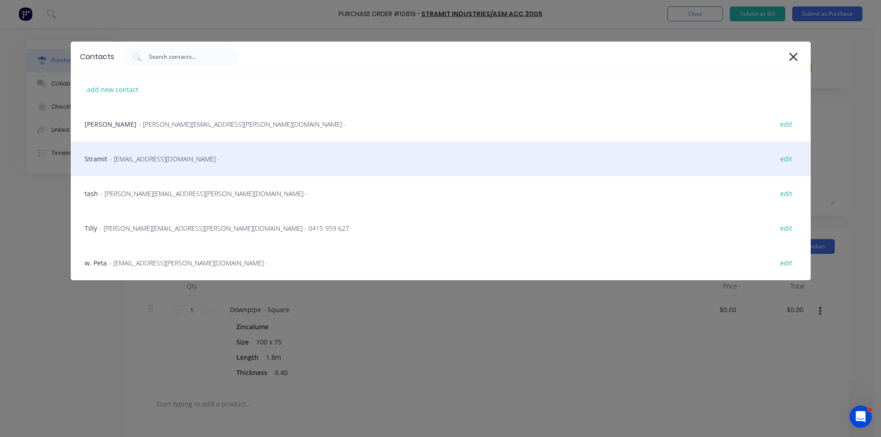
click at [123, 163] on span "- sales.crestmead@stramit.com.au -" at bounding box center [165, 159] width 110 height 10
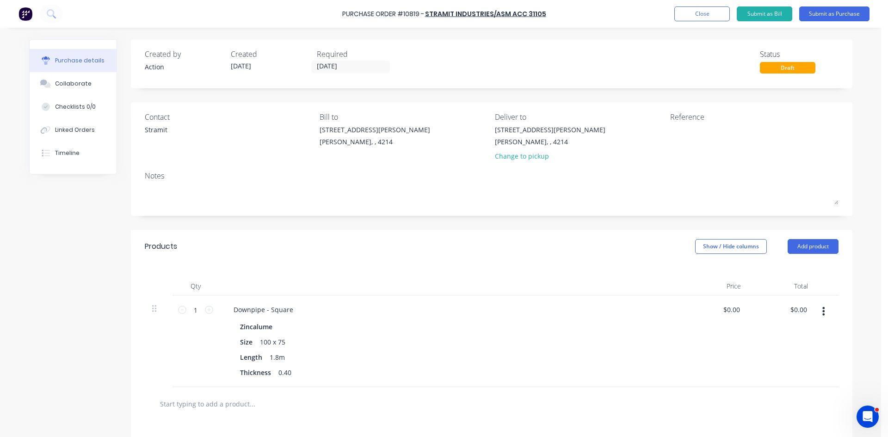
click at [328, 73] on div "Required 23/09/25" at bounding box center [356, 61] width 79 height 25
click at [343, 69] on input "[DATE]" at bounding box center [351, 67] width 78 height 12
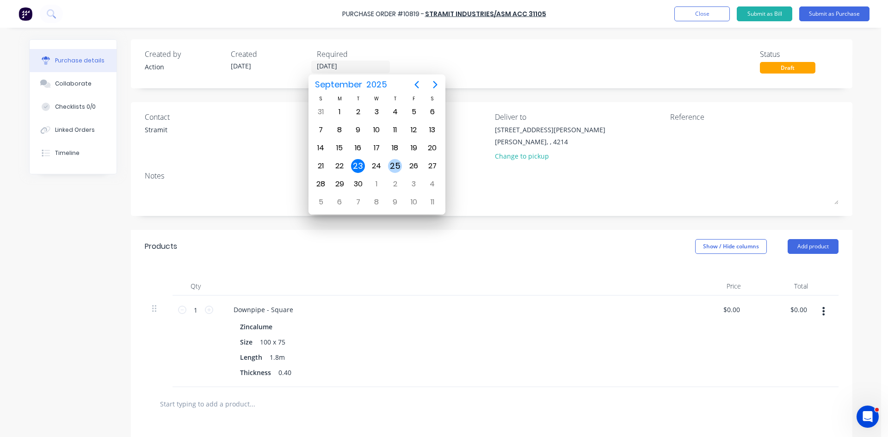
click at [389, 161] on div "25" at bounding box center [395, 166] width 19 height 18
type input "[DATE]"
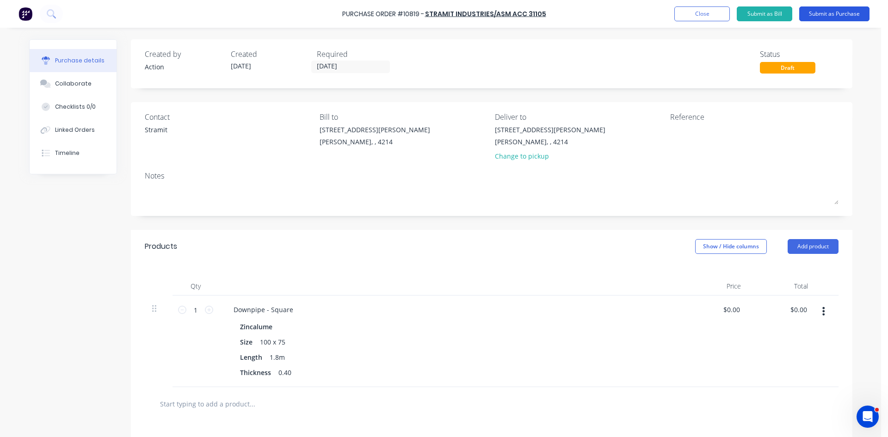
click at [842, 12] on button "Submit as Purchase" at bounding box center [834, 13] width 70 height 15
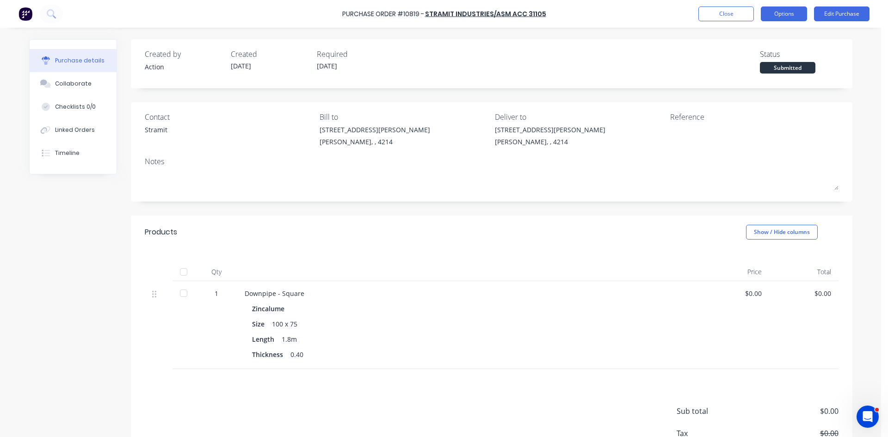
click at [779, 13] on button "Options" at bounding box center [784, 13] width 46 height 15
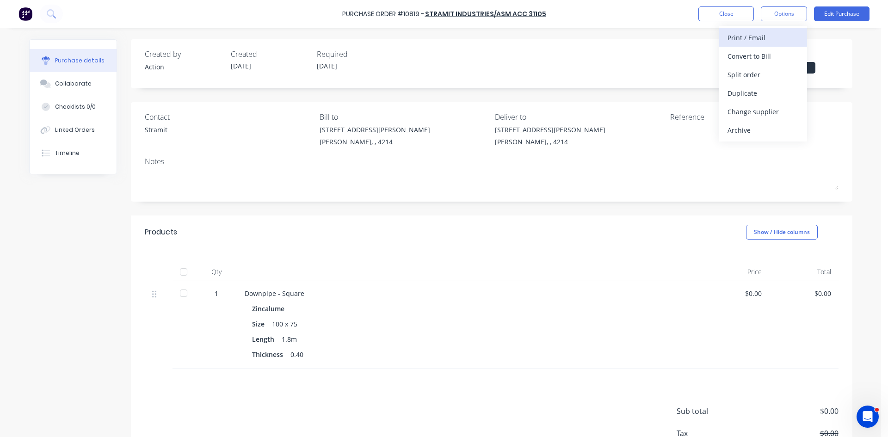
click at [755, 40] on div "Print / Email" at bounding box center [763, 37] width 71 height 13
click at [733, 78] on div "Without pricing" at bounding box center [763, 74] width 71 height 13
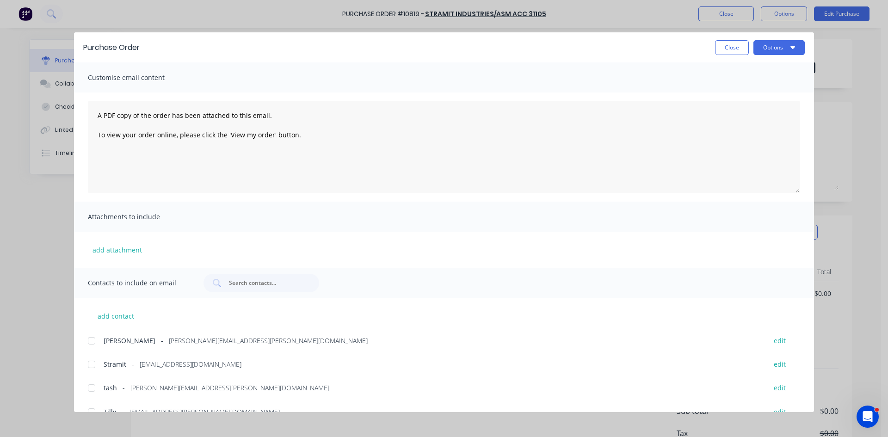
drag, startPoint x: 90, startPoint y: 363, endPoint x: 392, endPoint y: 273, distance: 315.0
click at [91, 363] on div at bounding box center [91, 364] width 19 height 19
click at [779, 52] on button "Options" at bounding box center [779, 47] width 51 height 15
click at [753, 109] on div "Email" at bounding box center [760, 107] width 71 height 13
drag, startPoint x: 725, startPoint y: 49, endPoint x: 396, endPoint y: 81, distance: 331.0
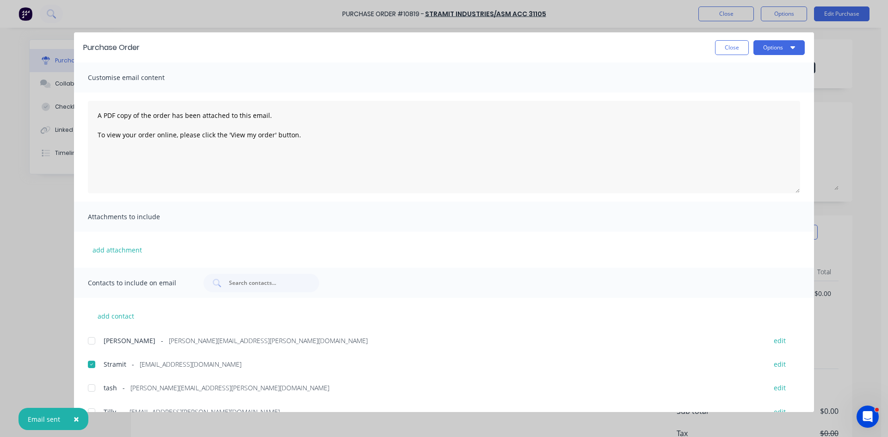
click at [725, 49] on button "Close" at bounding box center [732, 47] width 34 height 15
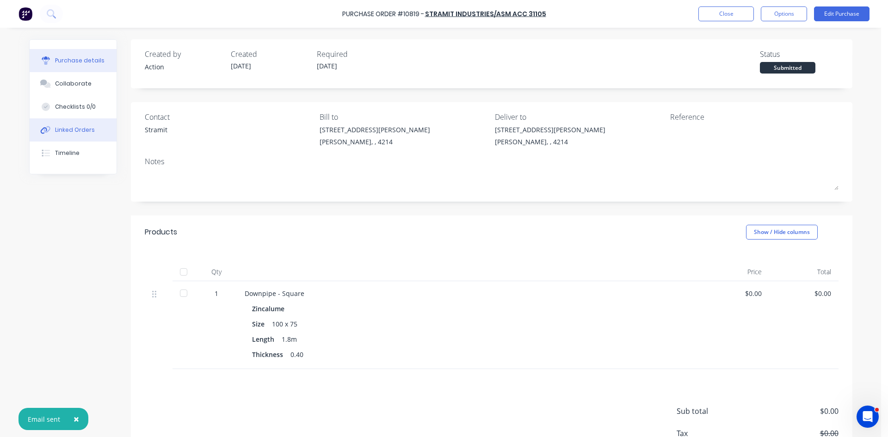
click at [72, 130] on div "Linked Orders" at bounding box center [75, 130] width 40 height 8
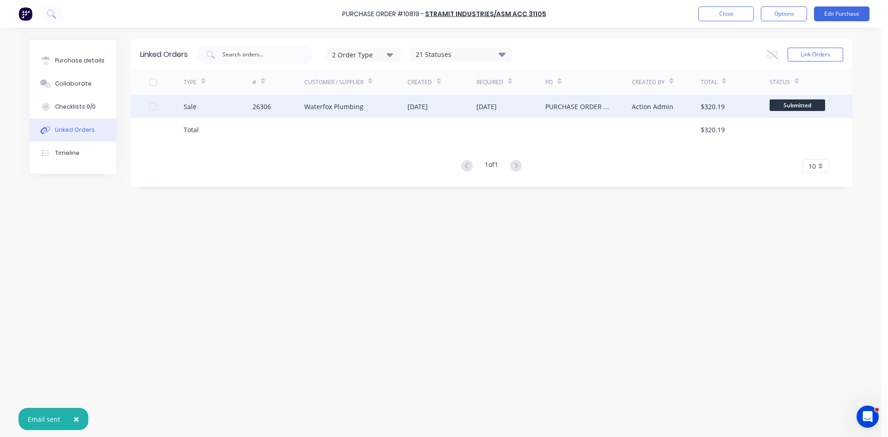
click at [322, 110] on div "Waterfox Plumbing" at bounding box center [333, 107] width 59 height 10
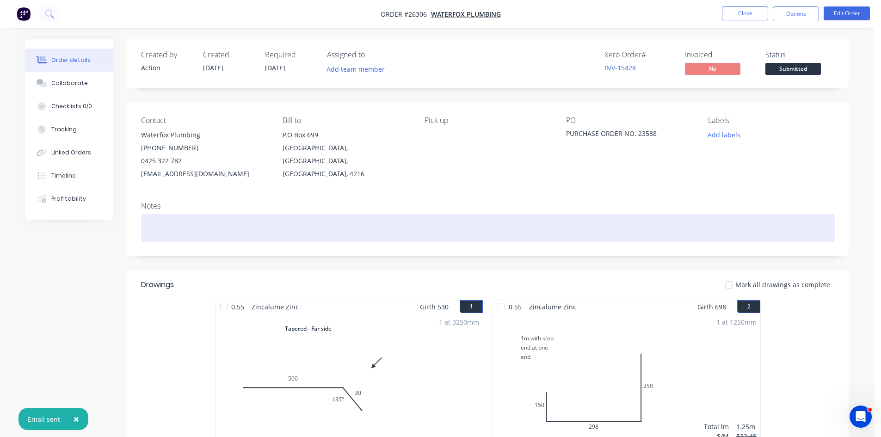
click at [177, 223] on div at bounding box center [488, 228] width 694 height 28
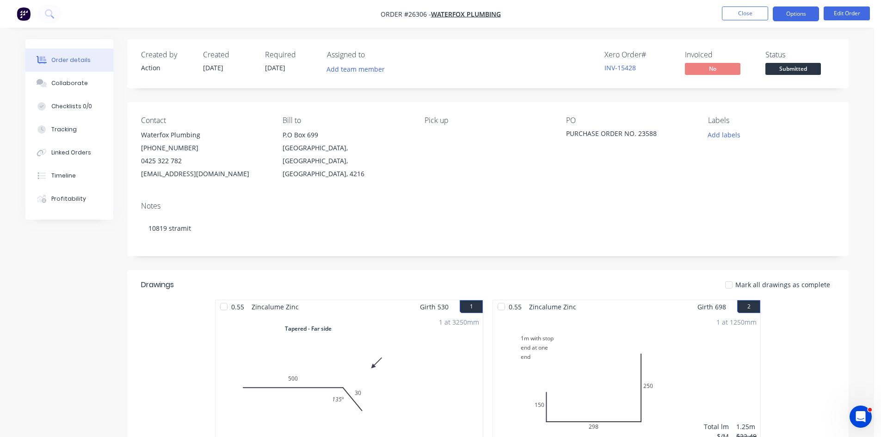
click at [796, 16] on button "Options" at bounding box center [796, 13] width 46 height 15
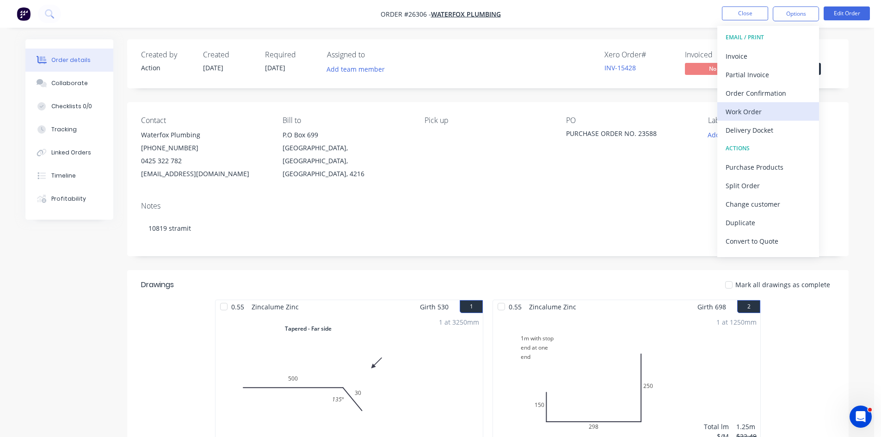
click at [748, 117] on div "Work Order" at bounding box center [768, 111] width 85 height 13
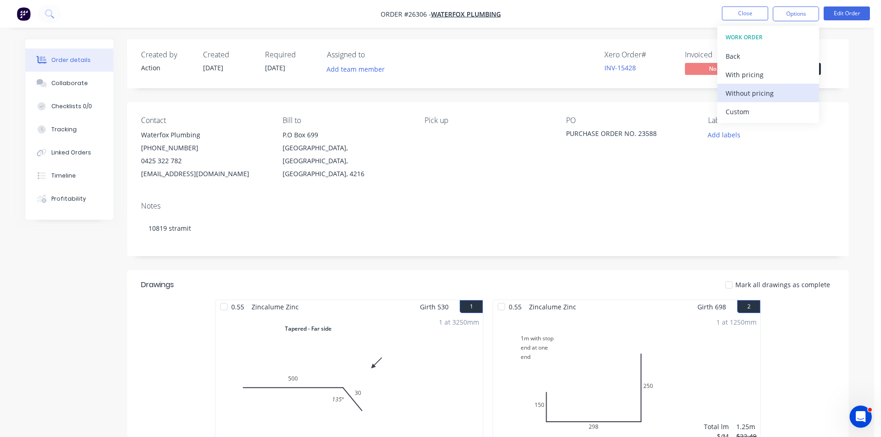
click at [765, 97] on div "Without pricing" at bounding box center [768, 93] width 85 height 13
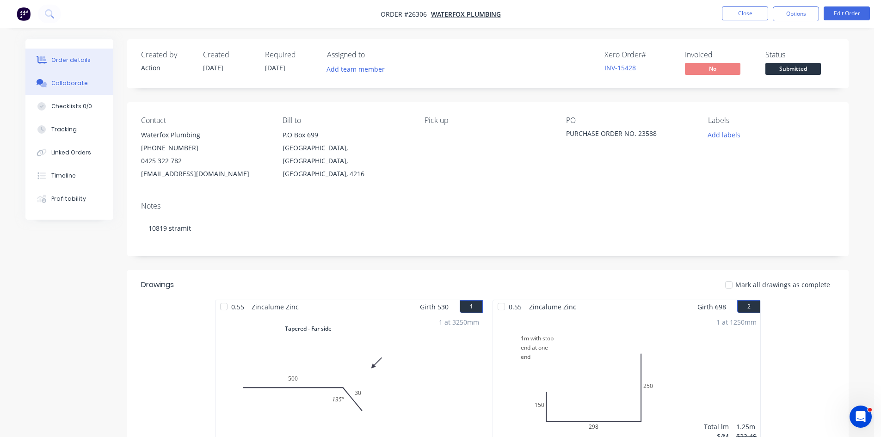
click at [57, 89] on button "Collaborate" at bounding box center [69, 83] width 88 height 23
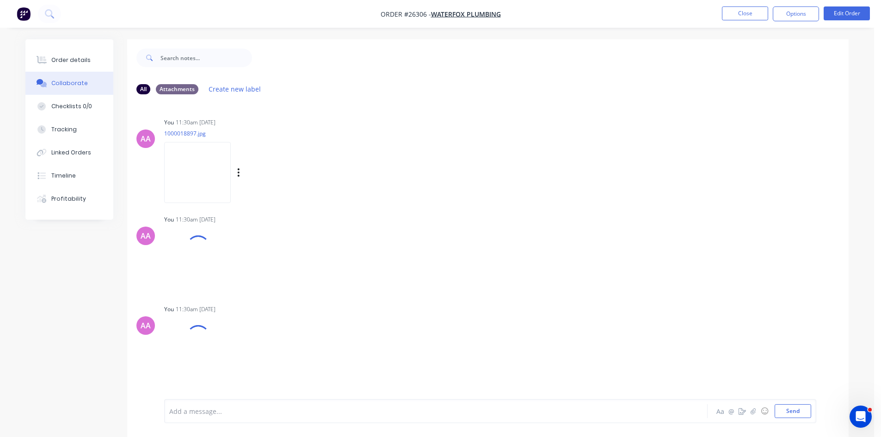
click at [197, 172] on img at bounding box center [197, 172] width 67 height 61
click at [200, 286] on img at bounding box center [197, 269] width 67 height 61
click at [195, 381] on img at bounding box center [197, 366] width 67 height 61
click at [60, 52] on button "Order details" at bounding box center [69, 60] width 88 height 23
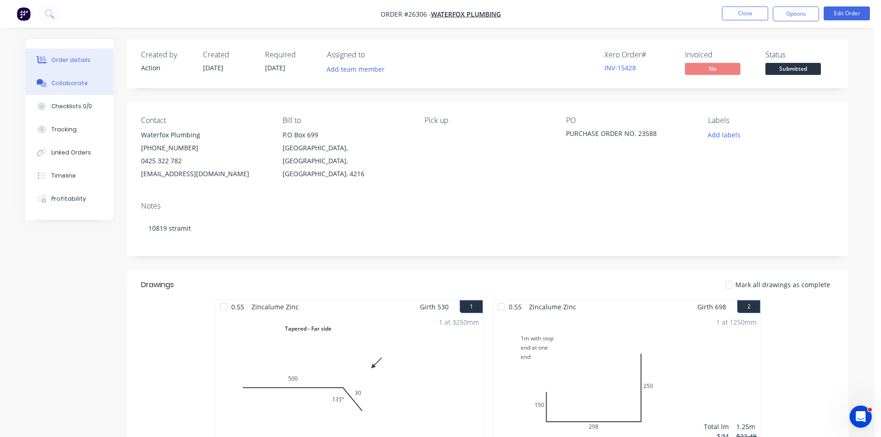
click at [73, 90] on button "Collaborate" at bounding box center [69, 83] width 88 height 23
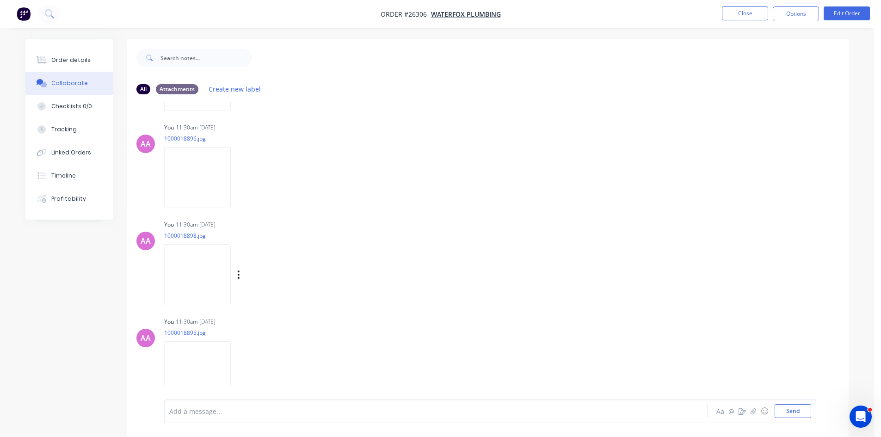
scroll to position [99, 0]
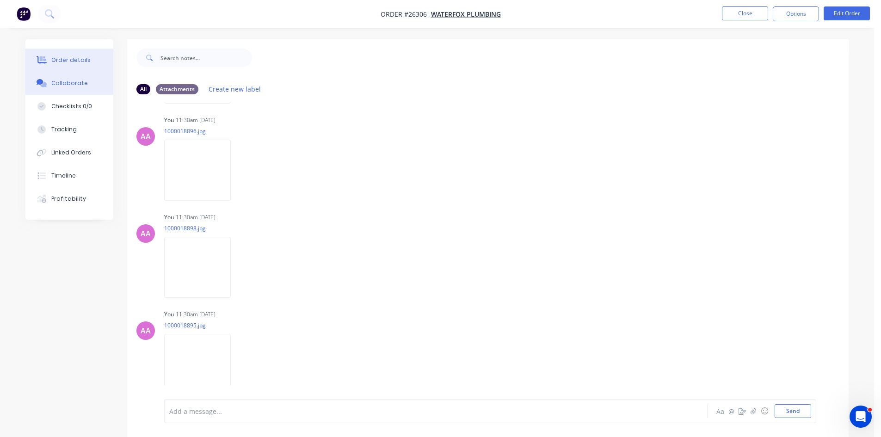
click at [53, 59] on div "Order details" at bounding box center [70, 60] width 39 height 8
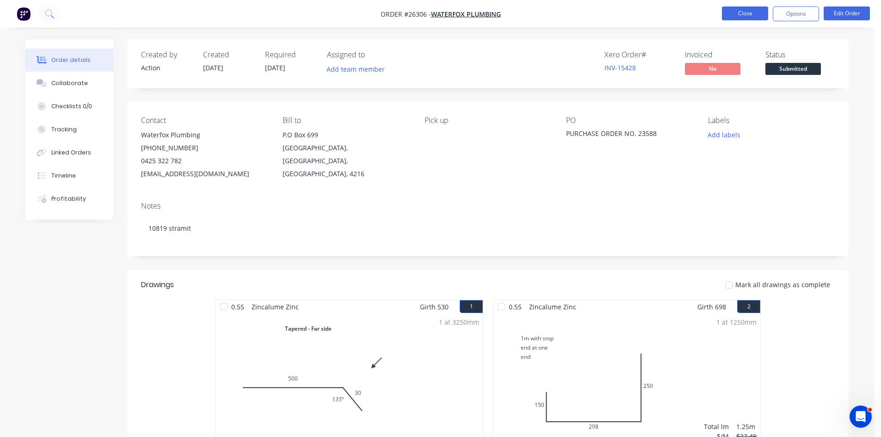
click at [744, 15] on button "Close" at bounding box center [745, 13] width 46 height 14
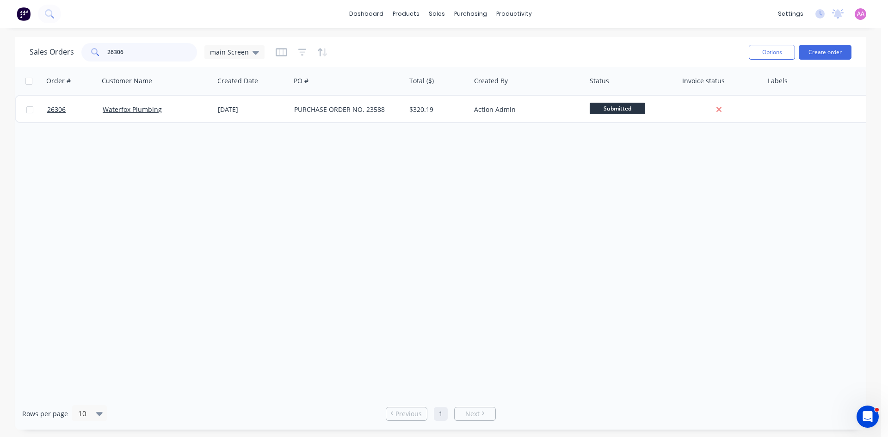
drag, startPoint x: 118, startPoint y: 50, endPoint x: 0, endPoint y: 51, distance: 118.0
click at [0, 51] on div "Sales Orders 26306 main Screen Options Create order Order # Customer Name Creat…" at bounding box center [440, 233] width 881 height 393
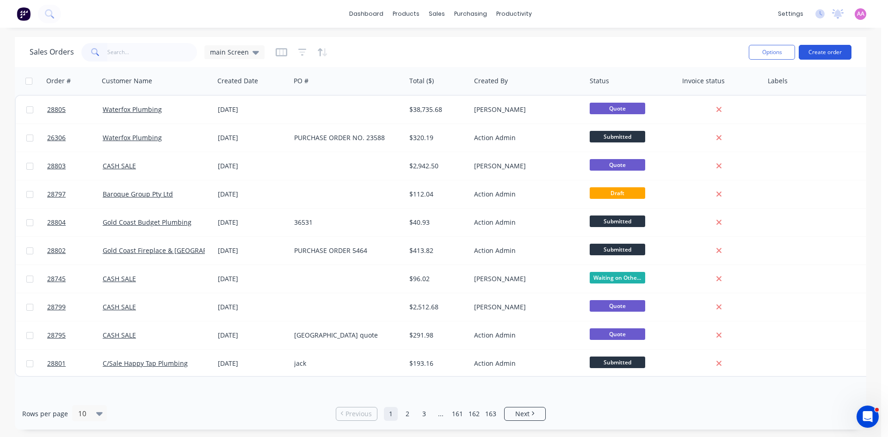
click at [811, 50] on button "Create order" at bounding box center [825, 52] width 53 height 15
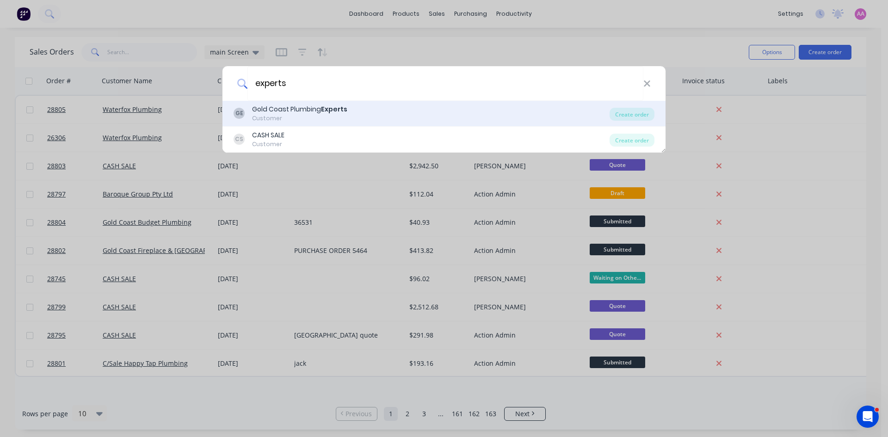
type input "experts"
click at [344, 120] on div "Customer" at bounding box center [299, 118] width 95 height 8
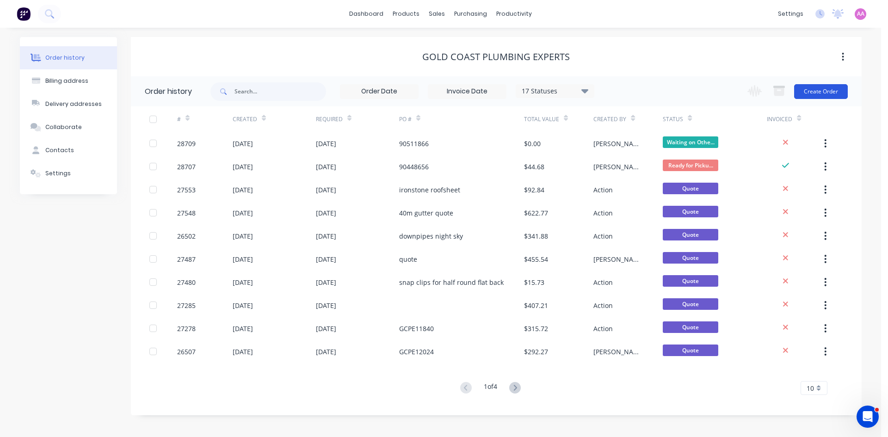
click at [831, 94] on button "Create Order" at bounding box center [821, 91] width 54 height 15
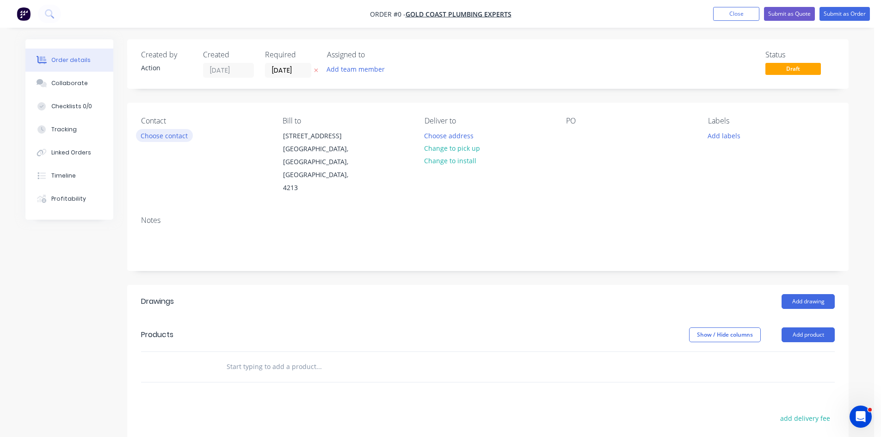
click at [160, 136] on button "Choose contact" at bounding box center [164, 135] width 57 height 12
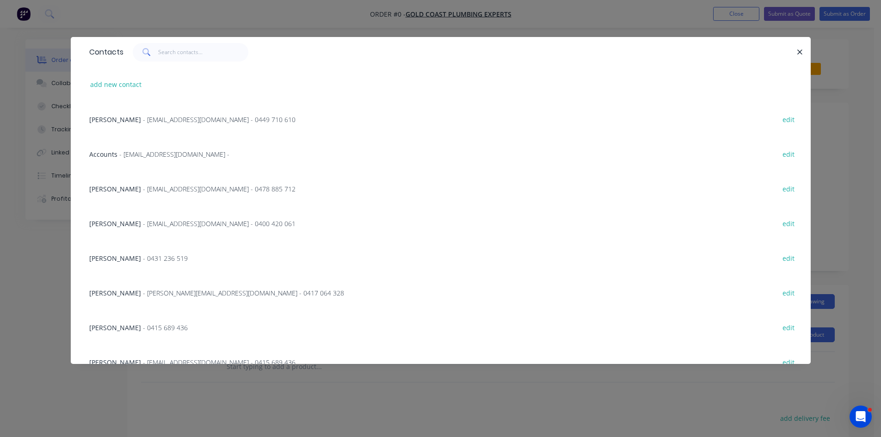
click at [143, 187] on span "- matti@goldcoastplumbingexperts.com.au - 0478 885 712" at bounding box center [219, 189] width 153 height 9
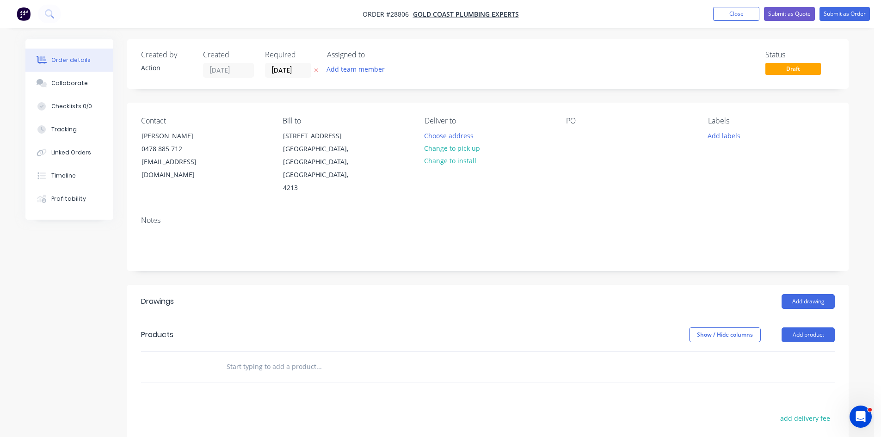
drag, startPoint x: 453, startPoint y: 142, endPoint x: 539, endPoint y: 147, distance: 86.7
click at [453, 142] on button "Change to pick up" at bounding box center [453, 148] width 66 height 12
click at [468, 149] on button "Change to delivery" at bounding box center [454, 148] width 68 height 12
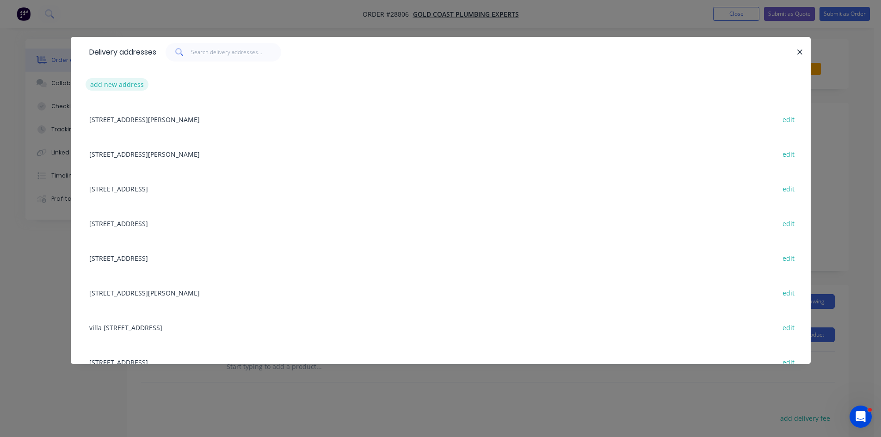
click at [125, 87] on button "add new address" at bounding box center [117, 84] width 63 height 12
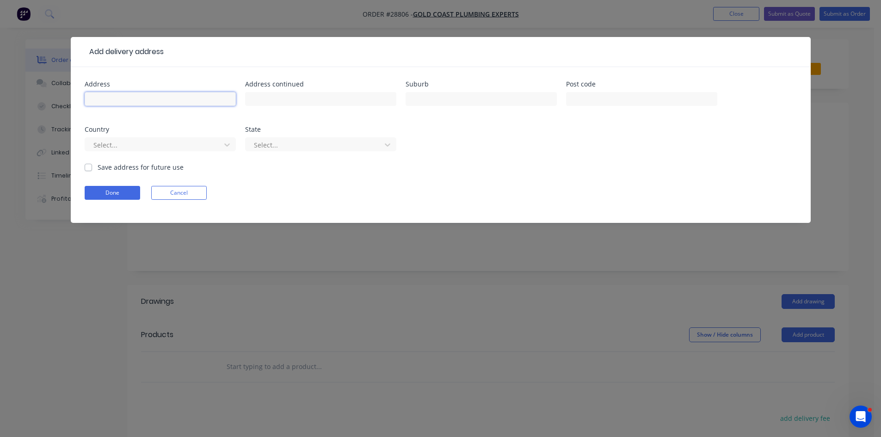
click at [107, 99] on input "text" at bounding box center [160, 99] width 151 height 14
type input "[STREET_ADDRESS]"
click at [454, 96] on input "text" at bounding box center [481, 99] width 151 height 14
type input "Carrara"
click at [650, 99] on input "text" at bounding box center [641, 99] width 151 height 14
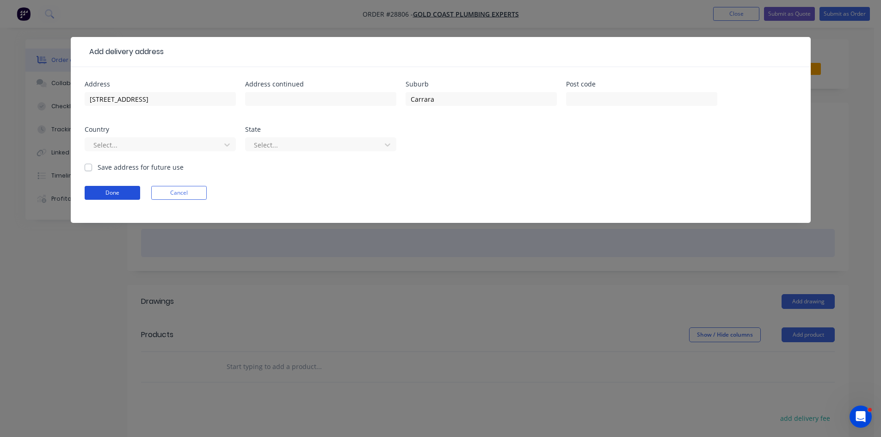
drag, startPoint x: 101, startPoint y: 190, endPoint x: 319, endPoint y: 203, distance: 218.7
click at [101, 190] on button "Done" at bounding box center [113, 193] width 56 height 14
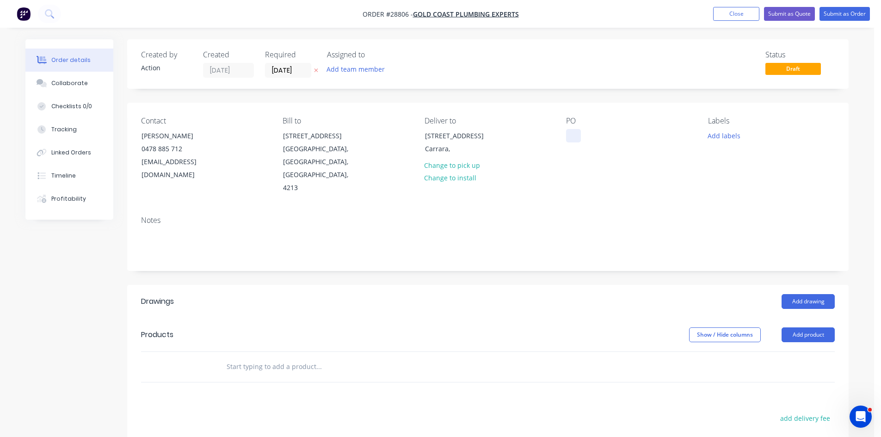
click at [579, 132] on div at bounding box center [573, 135] width 15 height 13
click at [804, 294] on button "Add drawing" at bounding box center [808, 301] width 53 height 15
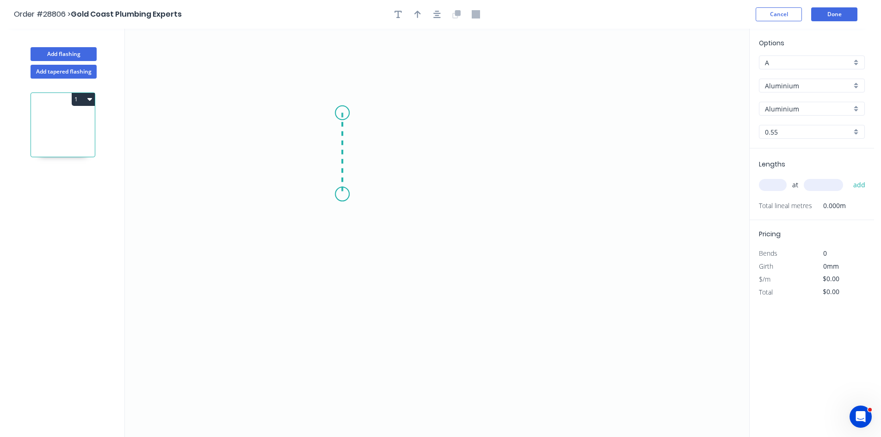
drag, startPoint x: 342, startPoint y: 113, endPoint x: 346, endPoint y: 194, distance: 81.5
click at [346, 194] on icon "0" at bounding box center [437, 233] width 625 height 409
click at [440, 194] on icon "0 ?" at bounding box center [437, 233] width 625 height 409
click at [446, 280] on icon "0 ? ?" at bounding box center [437, 233] width 625 height 409
drag, startPoint x: 436, startPoint y: 281, endPoint x: 430, endPoint y: 282, distance: 5.6
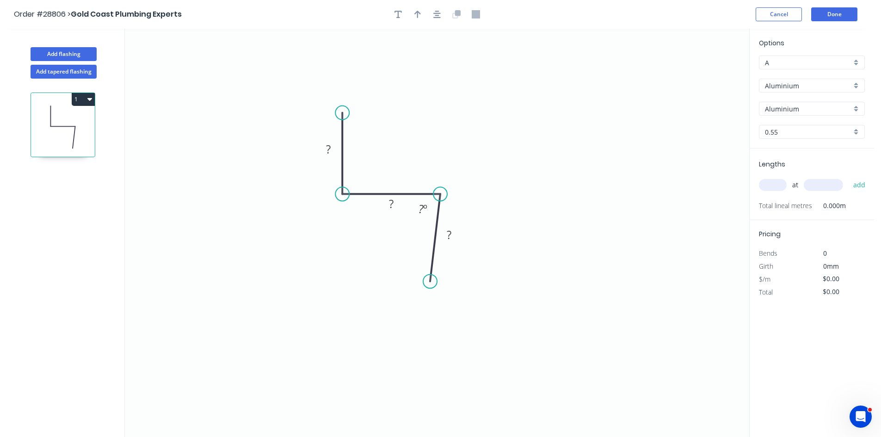
click at [430, 282] on circle at bounding box center [430, 281] width 14 height 14
click at [333, 149] on rect at bounding box center [328, 149] width 19 height 13
click at [410, 12] on div at bounding box center [437, 14] width 97 height 14
type input "$1.00"
click at [414, 15] on button "button" at bounding box center [418, 14] width 14 height 14
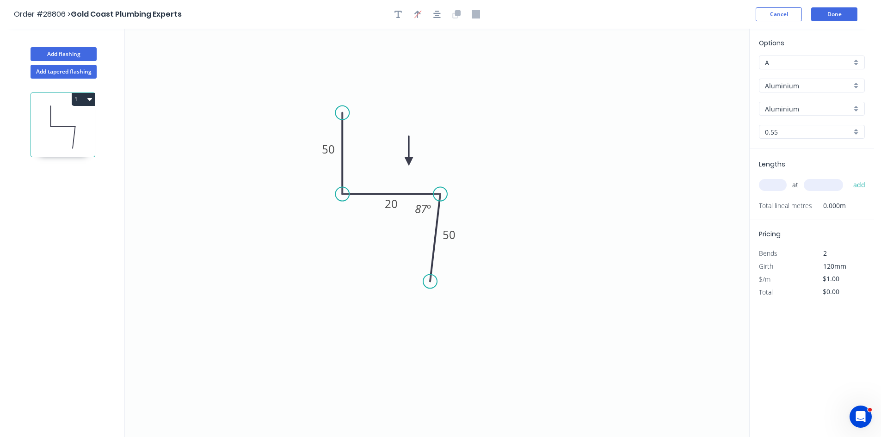
drag, startPoint x: 702, startPoint y: 74, endPoint x: 415, endPoint y: 160, distance: 300.2
click at [413, 160] on icon at bounding box center [409, 151] width 8 height 30
click at [415, 160] on icon at bounding box center [414, 149] width 8 height 30
click at [792, 89] on input "Aluminium" at bounding box center [808, 86] width 87 height 10
click at [792, 121] on div "Colorbond" at bounding box center [812, 119] width 105 height 16
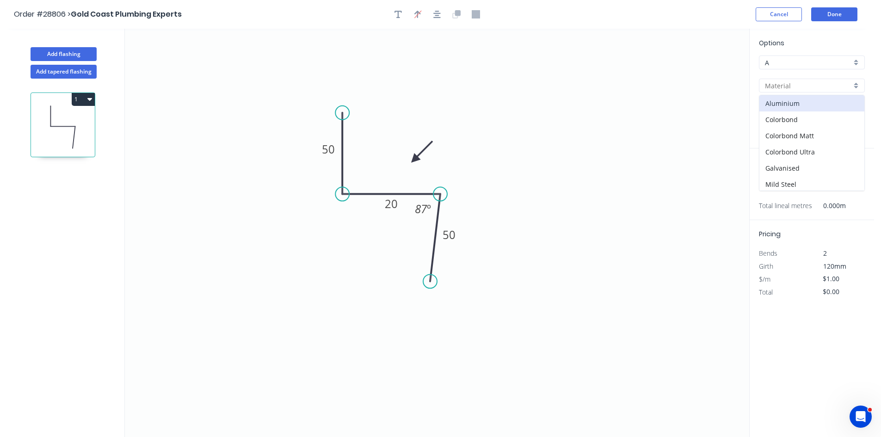
type input "Colorbond"
type input "Basalt"
type input "$7.98"
click at [782, 114] on div "Basalt" at bounding box center [812, 109] width 106 height 14
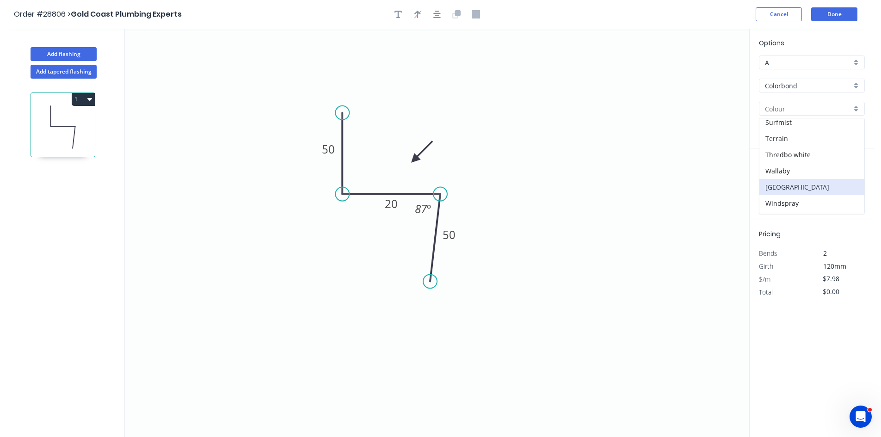
scroll to position [342, 0]
click at [798, 203] on div "Woodland Grey" at bounding box center [812, 206] width 105 height 16
type input "Woodland Grey"
click at [773, 184] on input "text" at bounding box center [773, 185] width 28 height 12
type input "1"
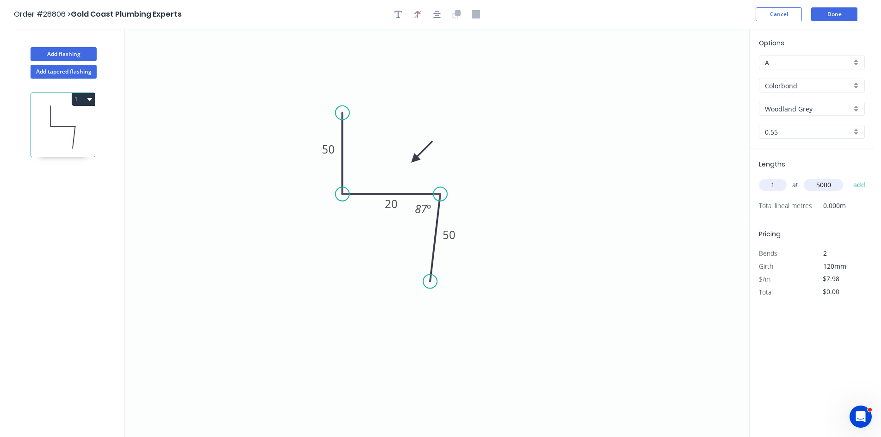
type input "5000"
click at [849, 177] on button "add" at bounding box center [860, 185] width 22 height 16
type input "$39.90"
click at [70, 51] on button "Add flashing" at bounding box center [64, 54] width 66 height 14
type input "$0.00"
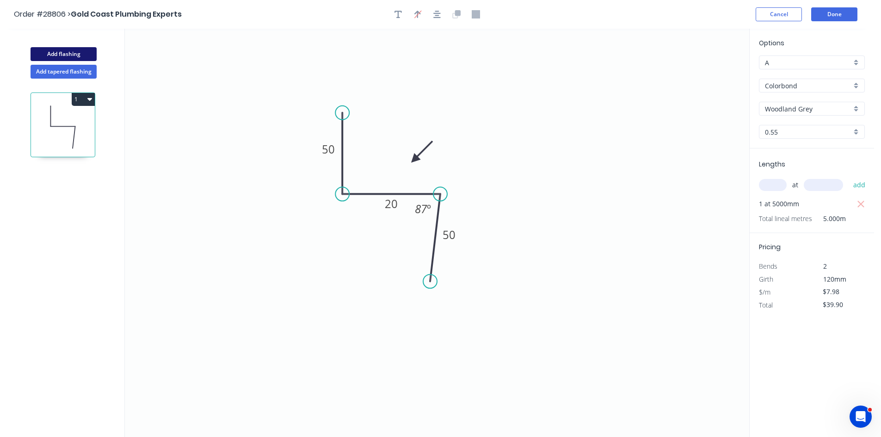
type input "$0.00"
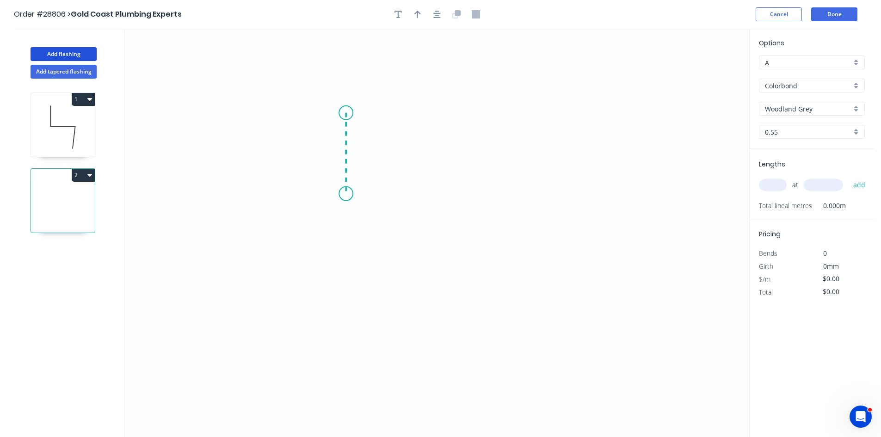
drag, startPoint x: 346, startPoint y: 113, endPoint x: 351, endPoint y: 194, distance: 81.1
click at [351, 194] on icon "0" at bounding box center [437, 233] width 625 height 409
click at [467, 191] on icon "0 ?" at bounding box center [437, 233] width 625 height 409
click at [482, 217] on icon "0 ? ?" at bounding box center [437, 233] width 625 height 409
drag, startPoint x: 487, startPoint y: 216, endPoint x: 496, endPoint y: 210, distance: 10.7
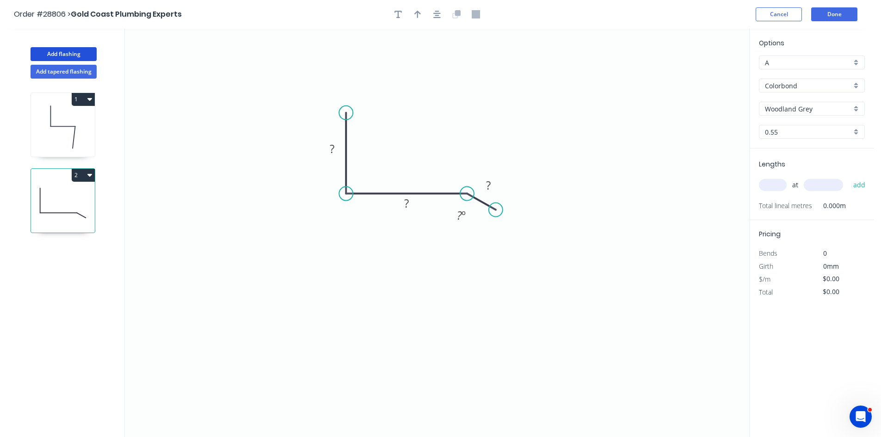
click at [496, 210] on circle at bounding box center [496, 210] width 14 height 14
click at [335, 149] on rect at bounding box center [332, 149] width 19 height 13
click at [416, 20] on button "button" at bounding box center [418, 14] width 14 height 14
type input "$18.46"
drag, startPoint x: 701, startPoint y: 73, endPoint x: 426, endPoint y: 157, distance: 287.9
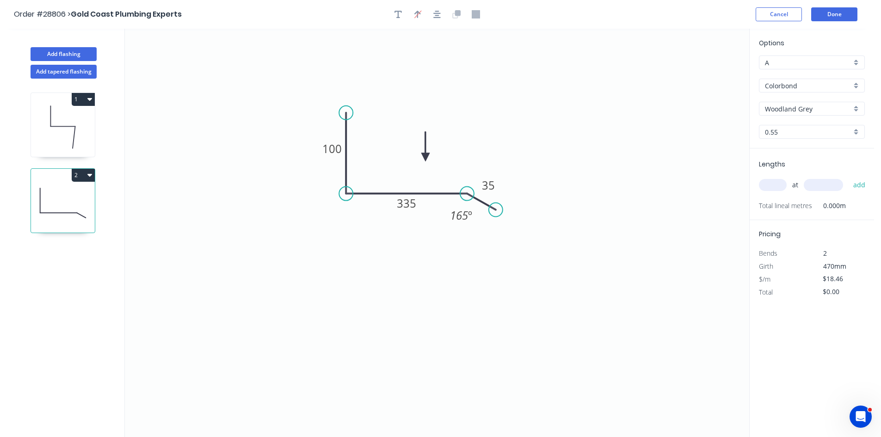
click at [426, 157] on icon at bounding box center [425, 147] width 8 height 30
click at [425, 155] on icon at bounding box center [425, 146] width 8 height 30
click at [778, 183] on input "text" at bounding box center [773, 185] width 28 height 12
type input "1"
type input "5000"
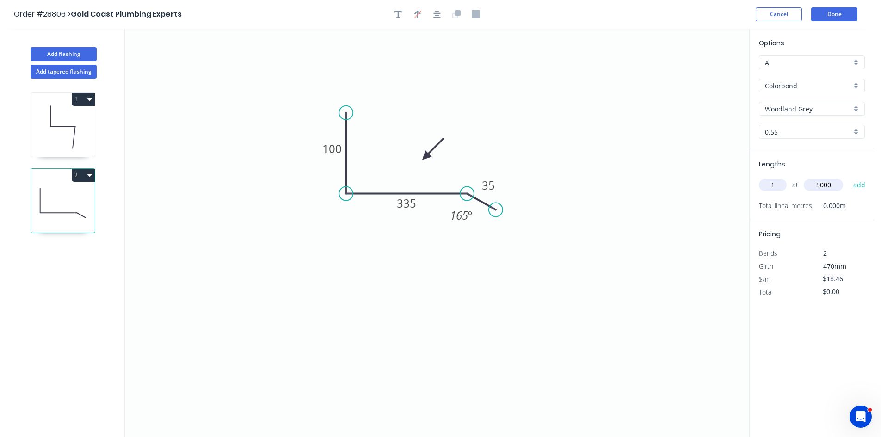
click at [849, 177] on button "add" at bounding box center [860, 185] width 22 height 16
type input "$92.30"
click at [847, 17] on button "Done" at bounding box center [834, 14] width 46 height 14
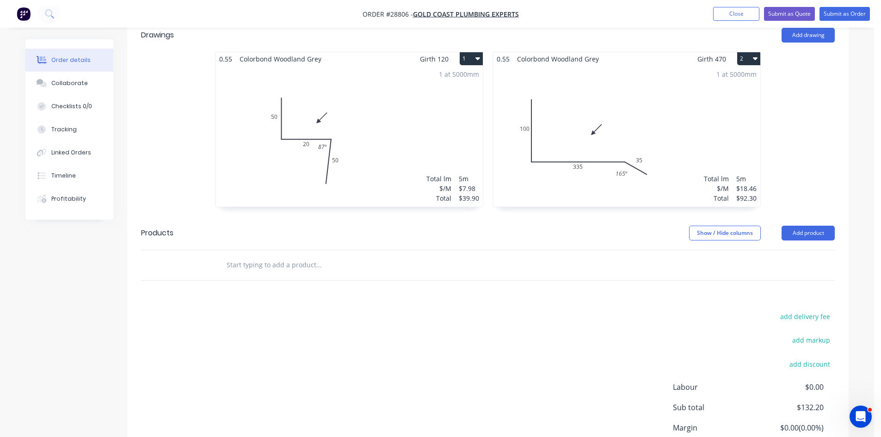
scroll to position [320, 0]
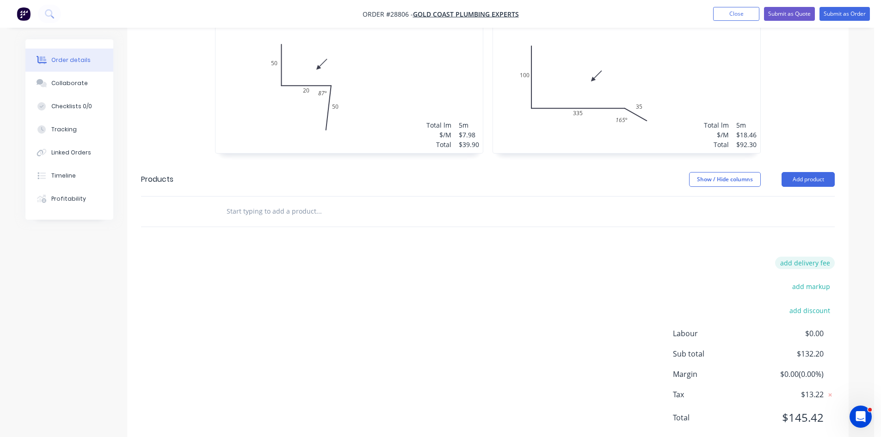
click at [799, 257] on button "add delivery fee" at bounding box center [805, 263] width 60 height 12
type input "120"
click input "submit" at bounding box center [0, 0] width 0 height 0
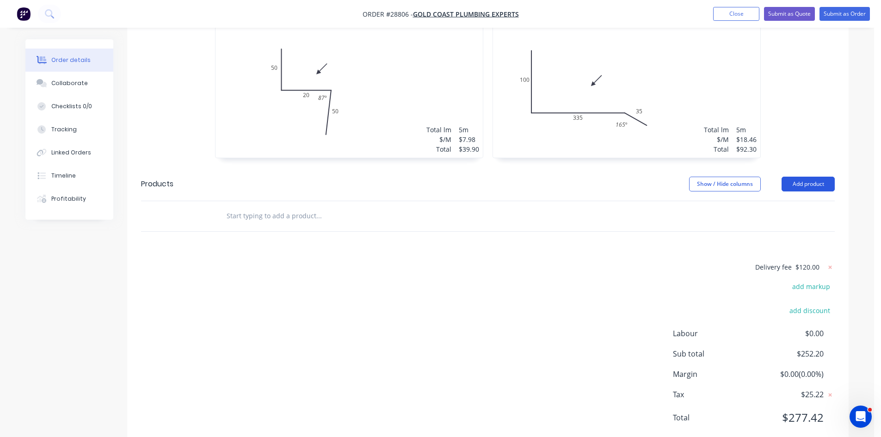
click at [803, 177] on button "Add product" at bounding box center [808, 184] width 53 height 15
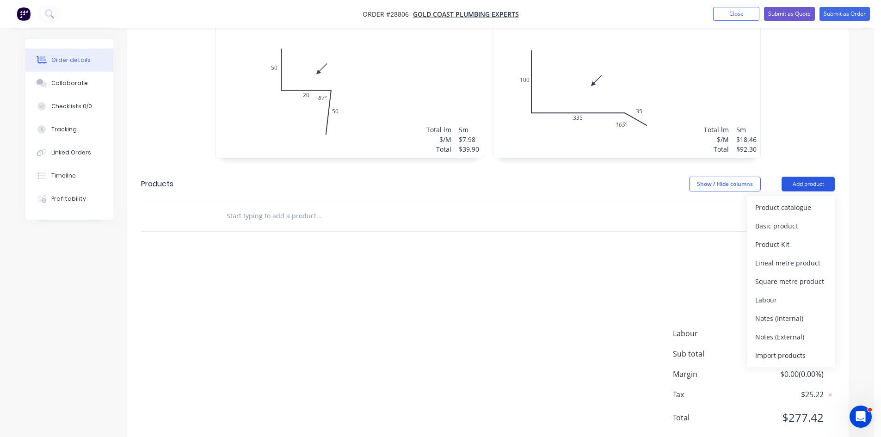
click at [804, 201] on div "Product catalogue" at bounding box center [791, 207] width 71 height 13
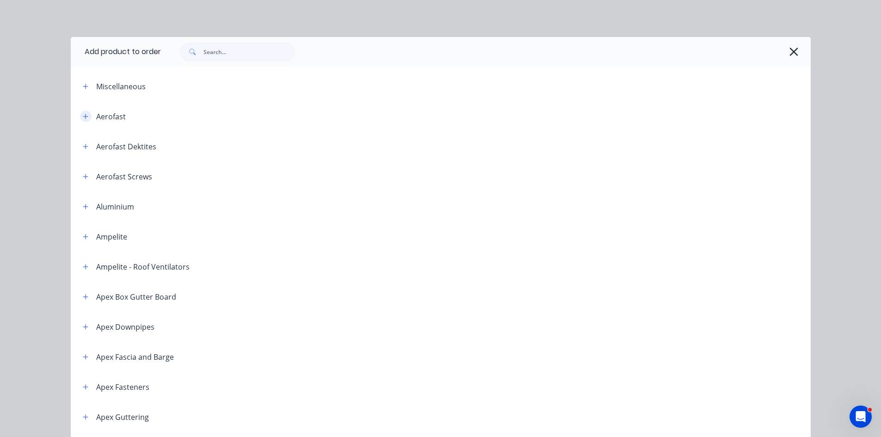
click at [75, 115] on div "Aerofast" at bounding box center [100, 117] width 50 height 12
click at [86, 118] on button "button" at bounding box center [86, 117] width 12 height 12
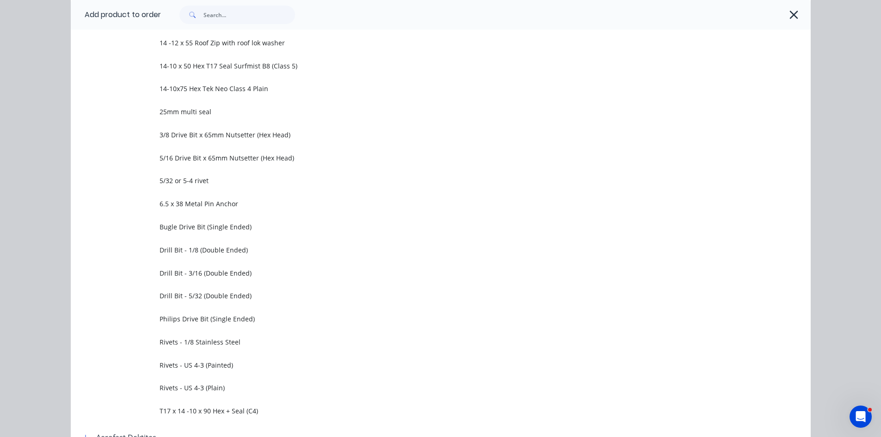
scroll to position [324, 0]
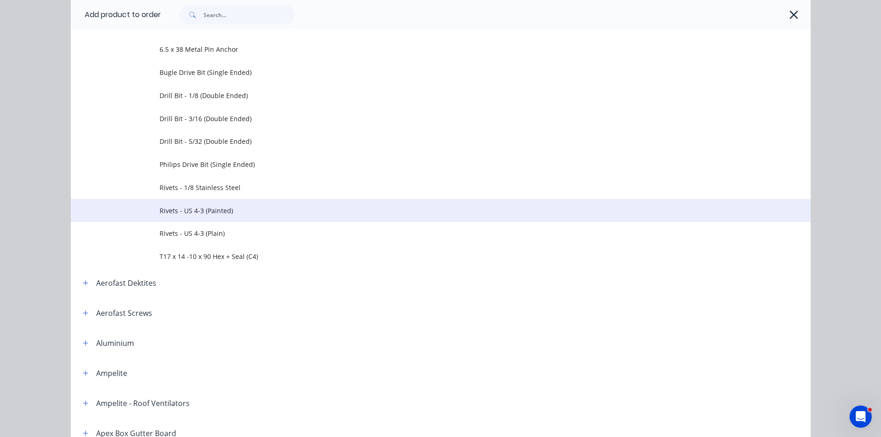
click at [189, 212] on span "Rivets - US 4-3 (Painted)" at bounding box center [420, 211] width 521 height 10
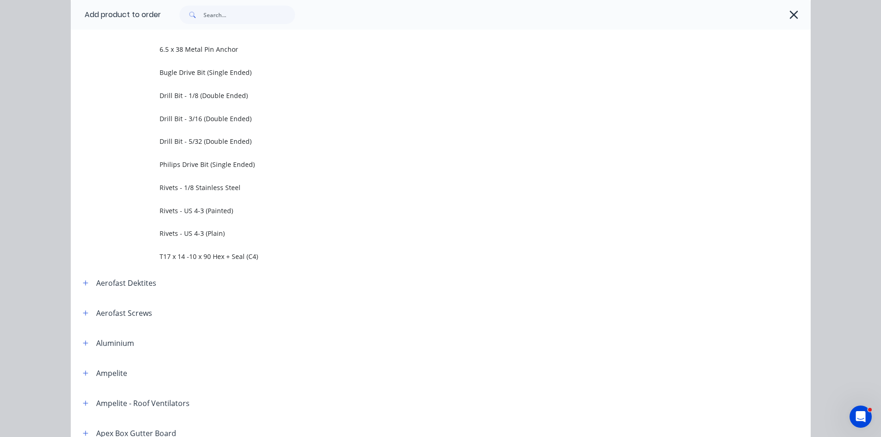
scroll to position [0, 0]
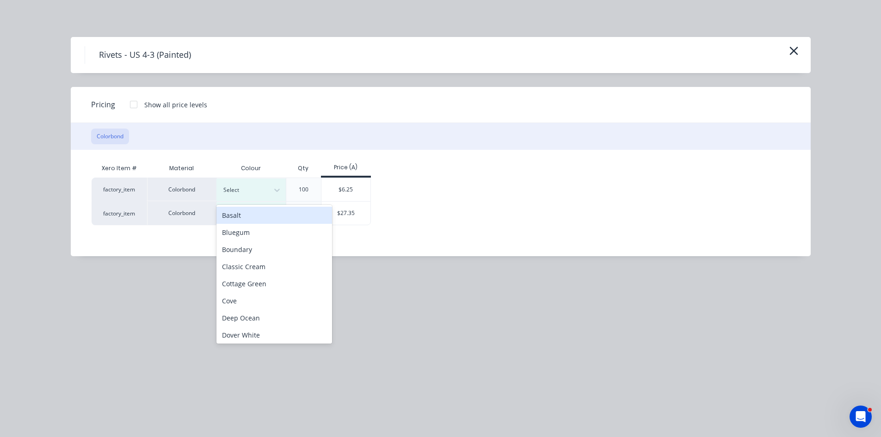
drag, startPoint x: 242, startPoint y: 190, endPoint x: 304, endPoint y: 251, distance: 87.4
click at [243, 190] on div at bounding box center [244, 190] width 42 height 10
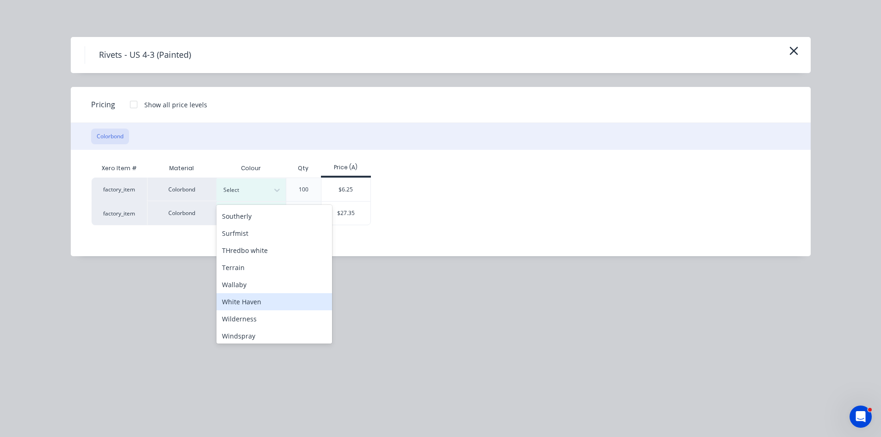
scroll to position [413, 0]
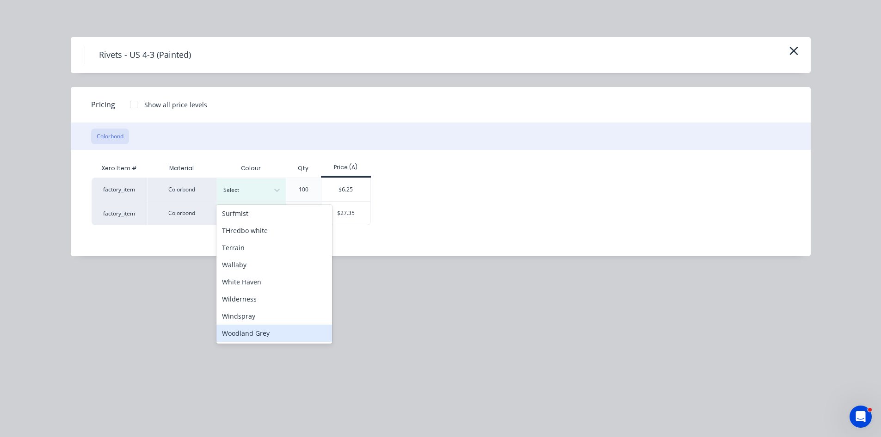
click at [249, 329] on div "Woodland Grey" at bounding box center [275, 333] width 116 height 17
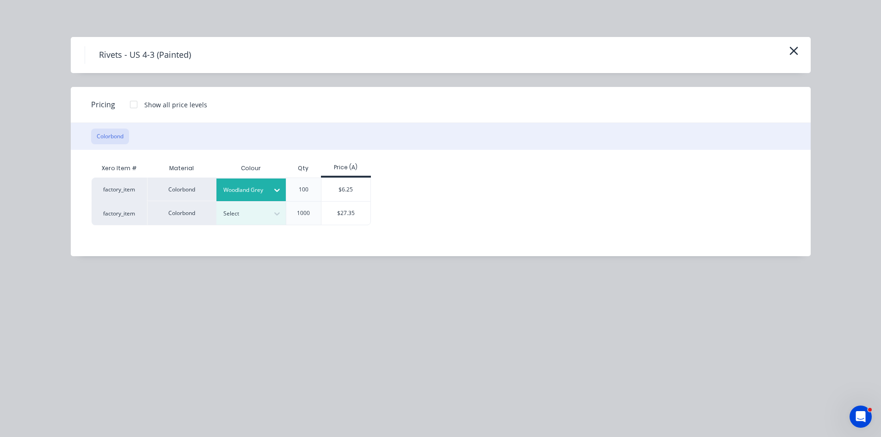
drag, startPoint x: 342, startPoint y: 192, endPoint x: 361, endPoint y: 192, distance: 19.0
click at [343, 192] on div "$6.25" at bounding box center [347, 189] width 50 height 23
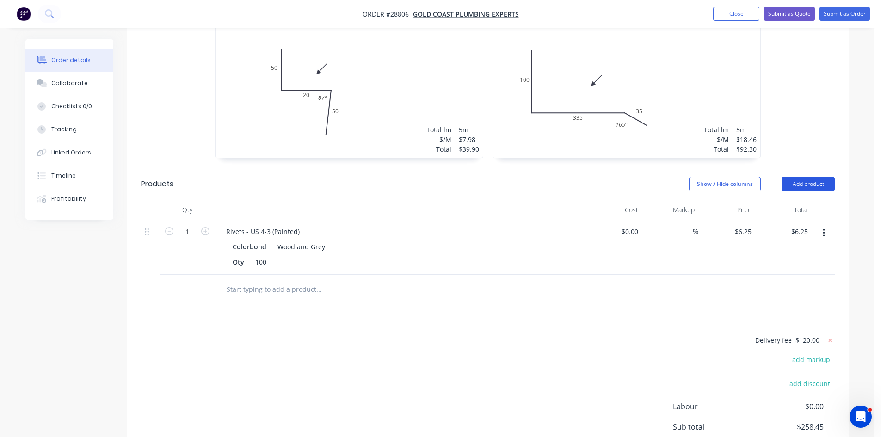
click at [799, 177] on button "Add product" at bounding box center [808, 184] width 53 height 15
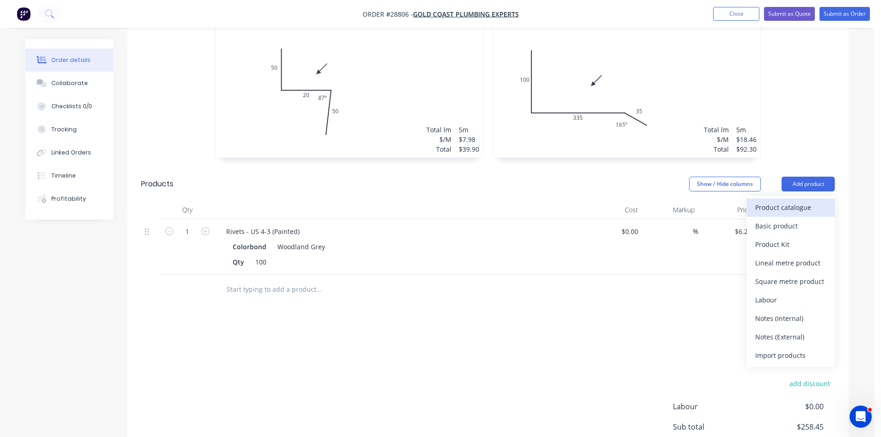
click at [795, 201] on div "Product catalogue" at bounding box center [791, 207] width 71 height 13
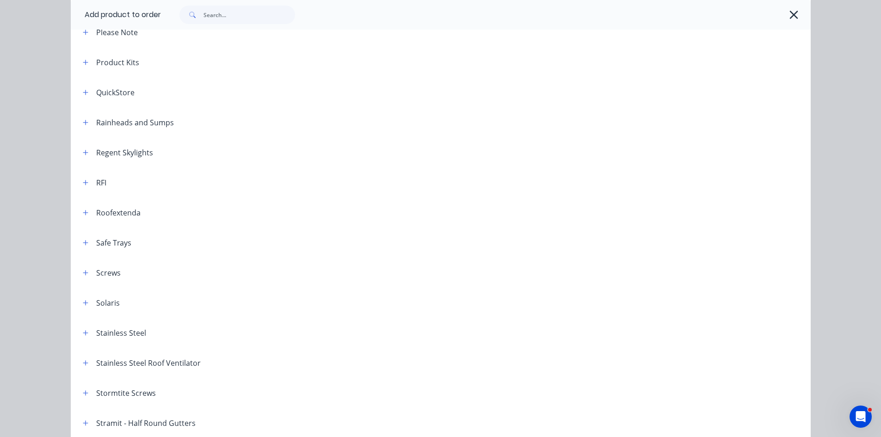
scroll to position [1110, 0]
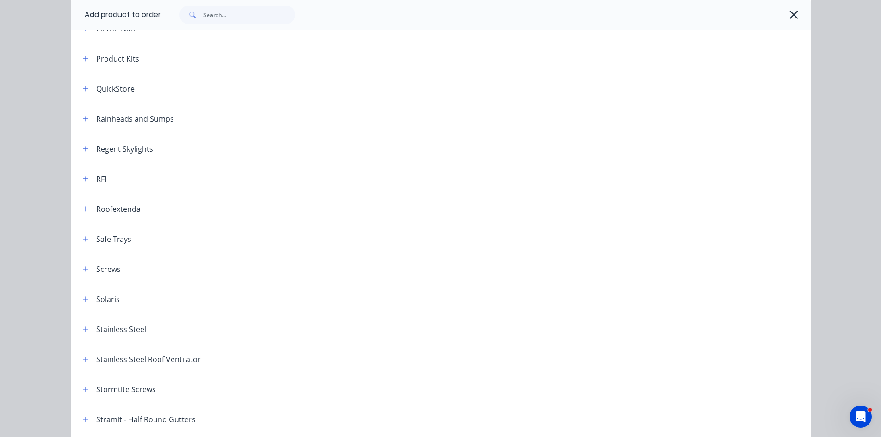
drag, startPoint x: 84, startPoint y: 271, endPoint x: 130, endPoint y: 282, distance: 46.7
click at [85, 271] on icon "button" at bounding box center [86, 269] width 6 height 6
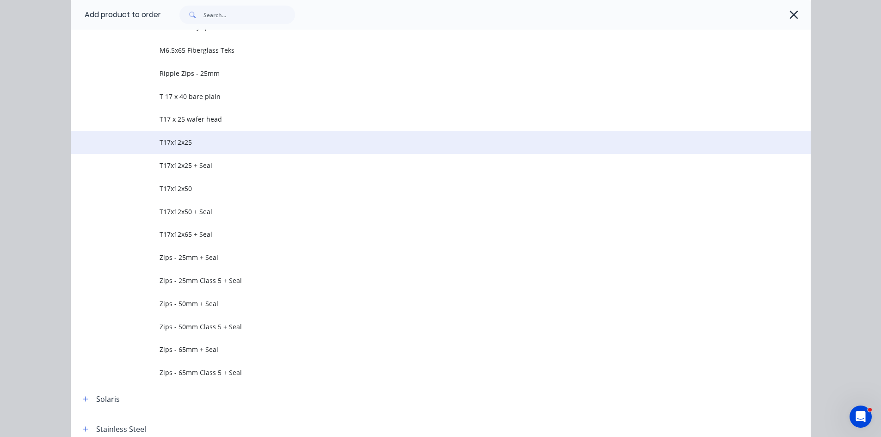
scroll to position [2036, 0]
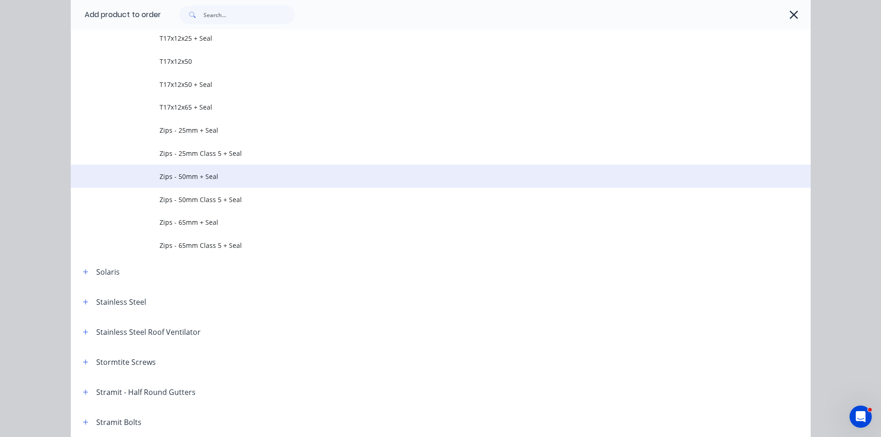
click at [180, 182] on td "Zips - 50mm + Seal" at bounding box center [485, 176] width 651 height 23
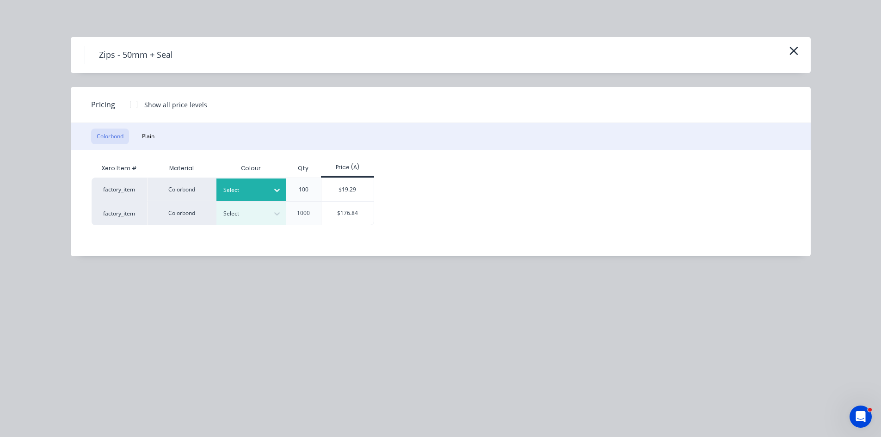
click at [251, 192] on div at bounding box center [244, 190] width 42 height 10
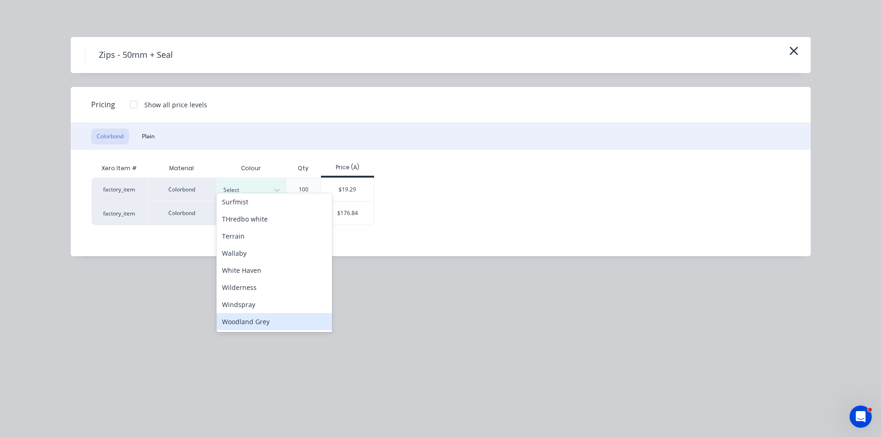
scroll to position [402, 0]
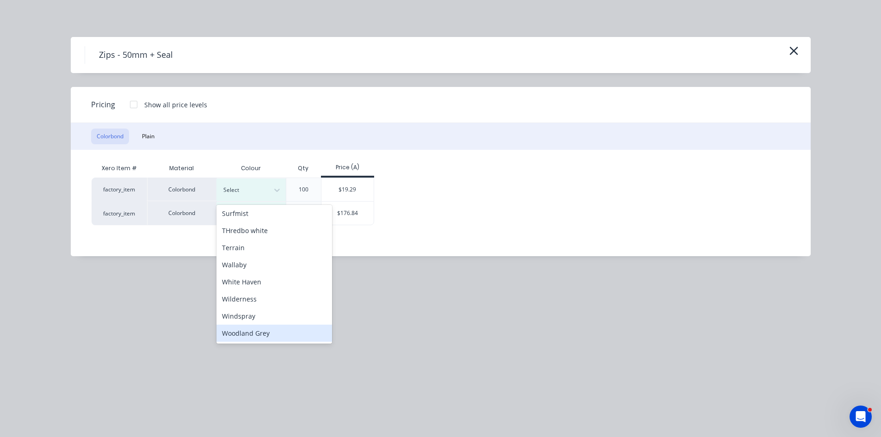
click at [244, 338] on div "Woodland Grey" at bounding box center [275, 333] width 116 height 17
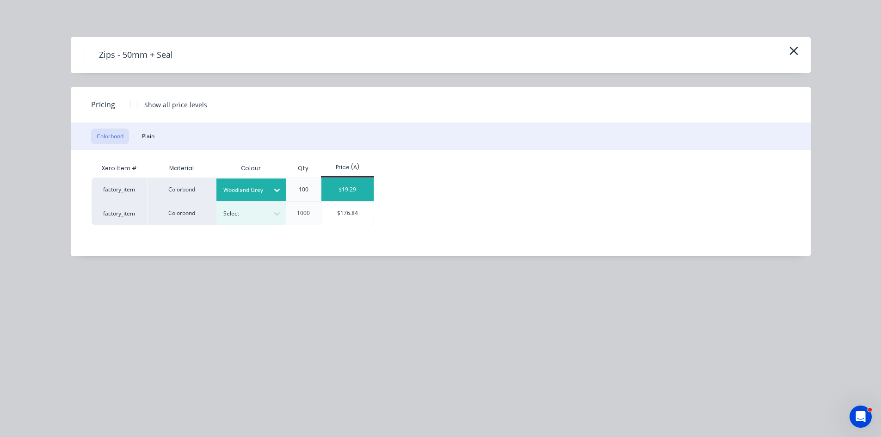
click at [350, 183] on div "$19.29" at bounding box center [348, 189] width 52 height 23
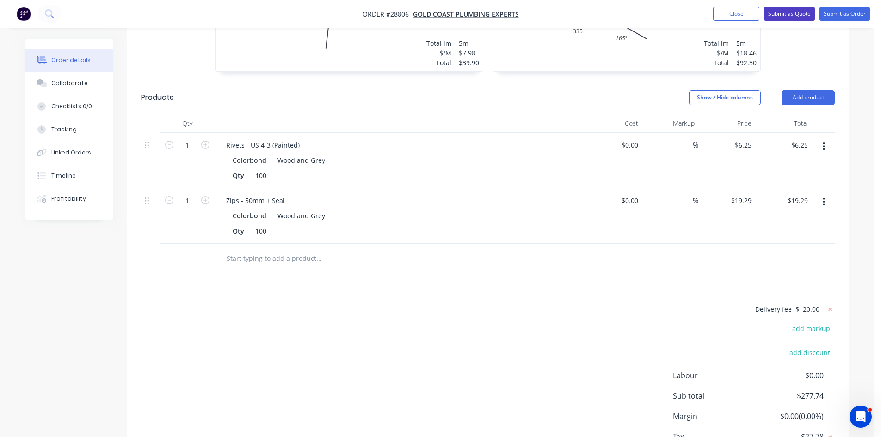
click at [785, 14] on button "Submit as Quote" at bounding box center [789, 14] width 51 height 14
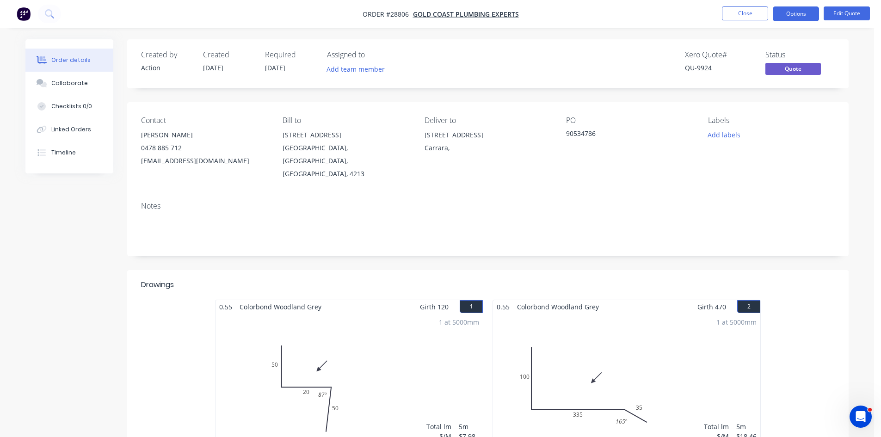
click at [785, 14] on button "Options" at bounding box center [796, 13] width 46 height 15
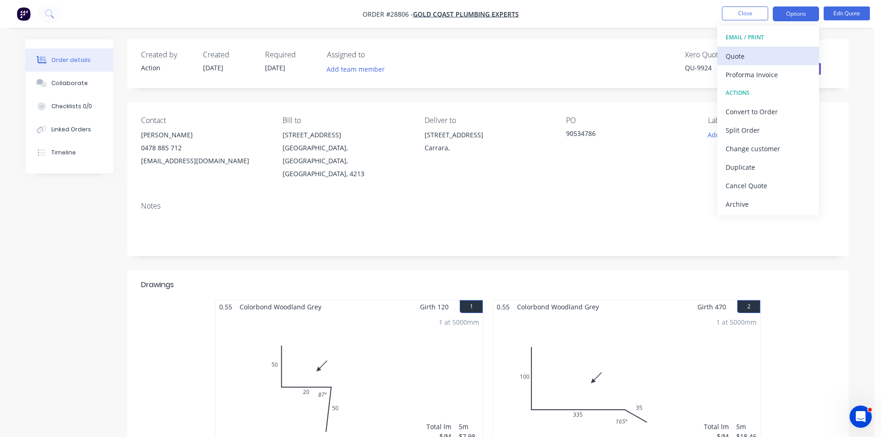
click at [746, 58] on div "Quote" at bounding box center [768, 56] width 85 height 13
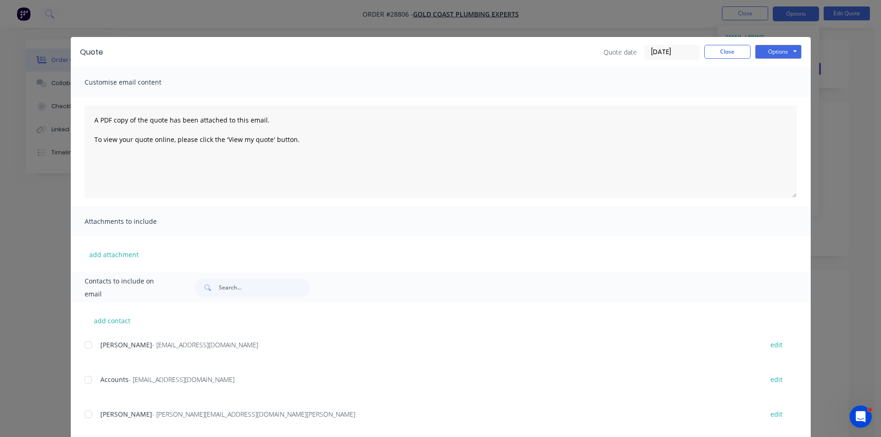
click at [86, 416] on div at bounding box center [88, 414] width 19 height 19
drag, startPoint x: 776, startPoint y: 50, endPoint x: 775, endPoint y: 55, distance: 5.6
click at [775, 50] on button "Options" at bounding box center [779, 52] width 46 height 14
click at [778, 95] on button "Email" at bounding box center [785, 98] width 59 height 15
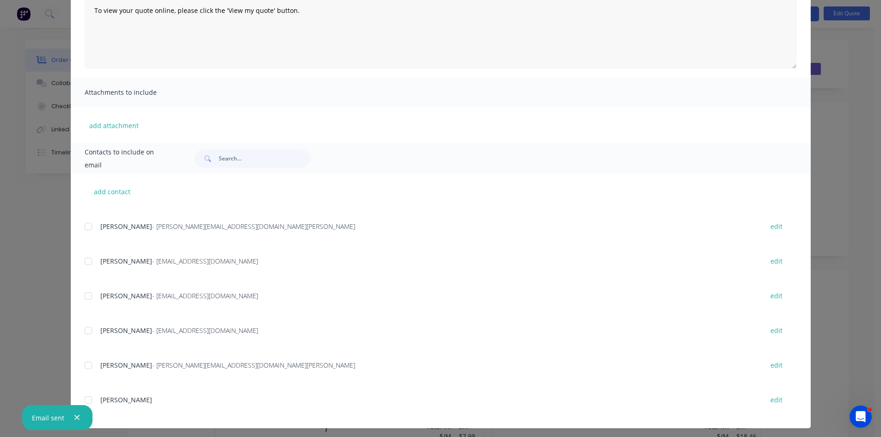
scroll to position [133, 0]
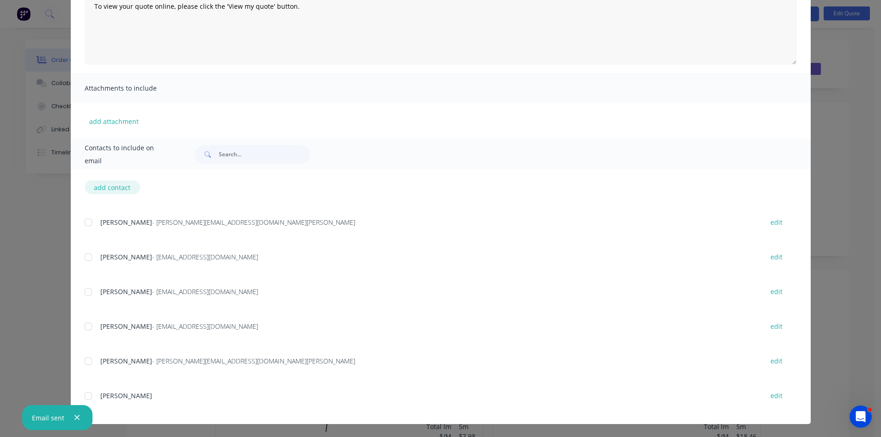
click at [113, 193] on button "add contact" at bounding box center [113, 187] width 56 height 14
select select "AU"
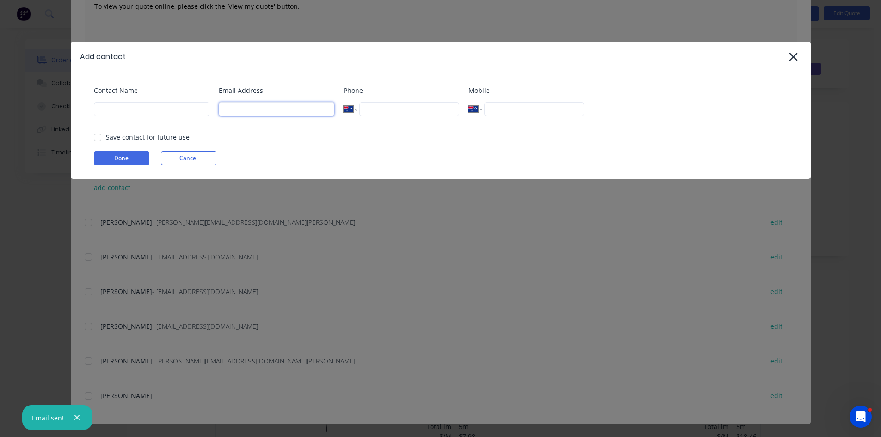
click at [297, 113] on input at bounding box center [277, 109] width 116 height 14
paste input "kody.b@goldcoastplumbingexperts.com.au"
type input "kody.b@goldcoastplumbingexperts.com.au"
click at [109, 113] on input at bounding box center [152, 109] width 116 height 14
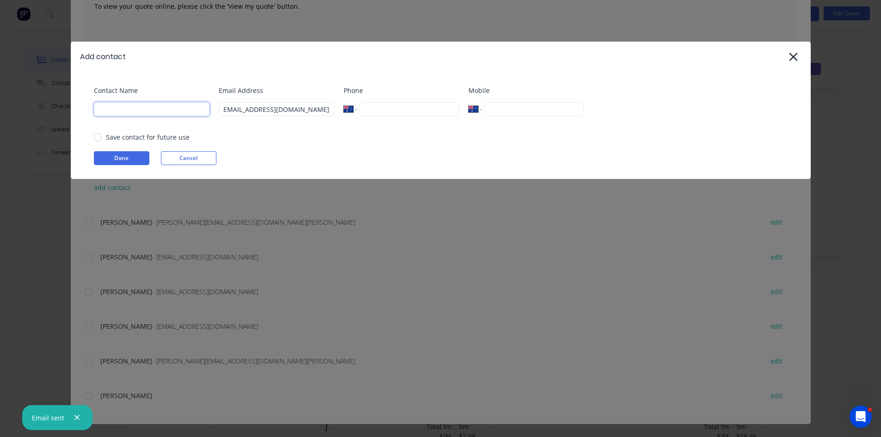
scroll to position [0, 0]
click at [99, 134] on div at bounding box center [97, 137] width 19 height 19
type input "Kody"
click at [112, 165] on div "Contact Name Kody Email Address kody.b@goldcoastplumbingexperts.com.au Phone In…" at bounding box center [441, 125] width 740 height 107
click at [132, 159] on button "Done" at bounding box center [122, 158] width 56 height 14
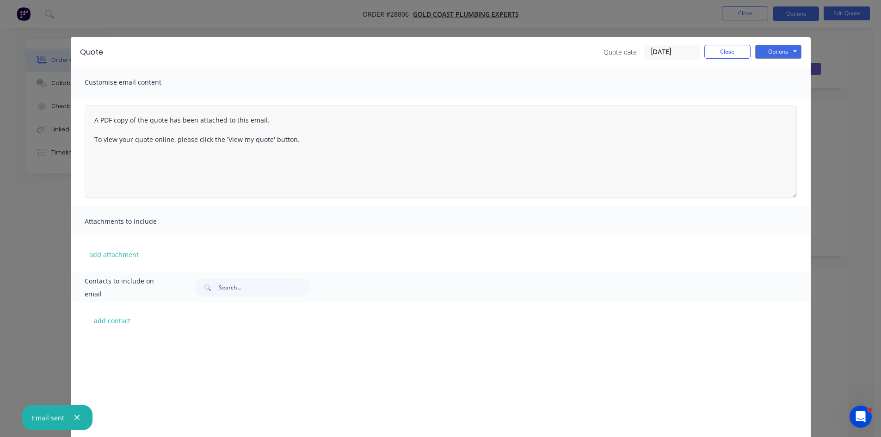
scroll to position [649, 0]
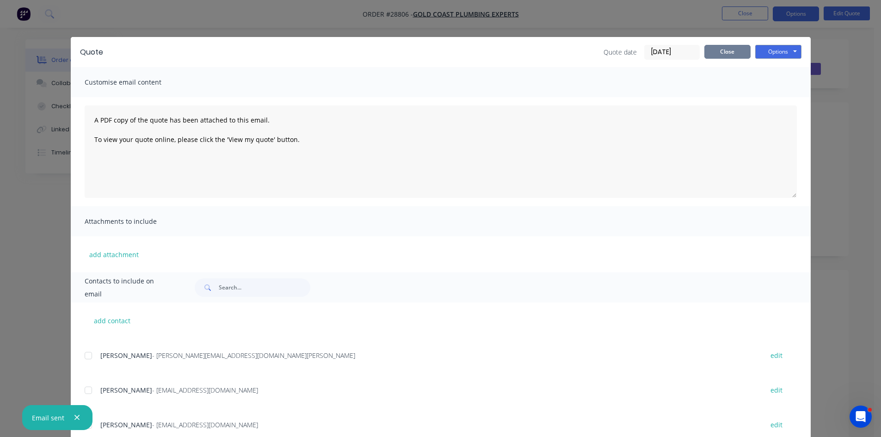
click at [726, 54] on button "Close" at bounding box center [728, 52] width 46 height 14
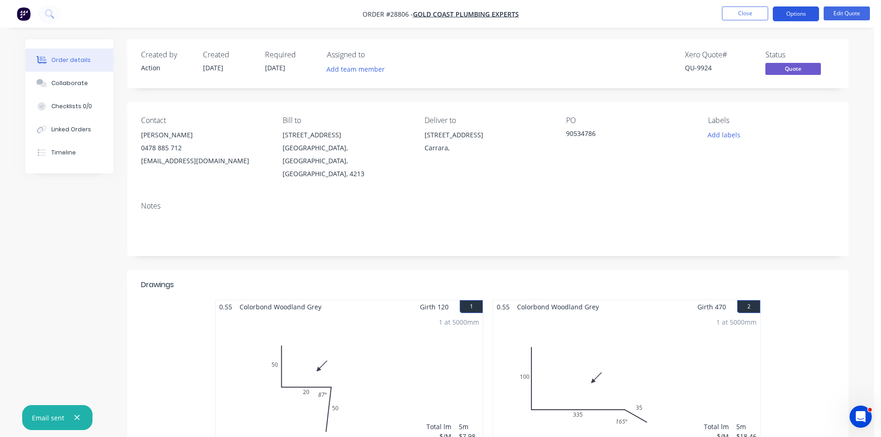
drag, startPoint x: 787, startPoint y: 12, endPoint x: 790, endPoint y: 20, distance: 8.3
click at [789, 12] on button "Options" at bounding box center [796, 13] width 46 height 15
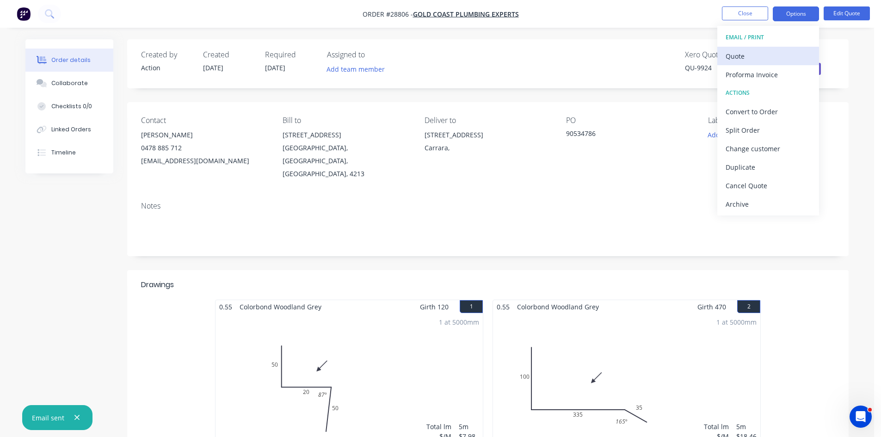
click at [751, 62] on div "Quote" at bounding box center [768, 56] width 85 height 13
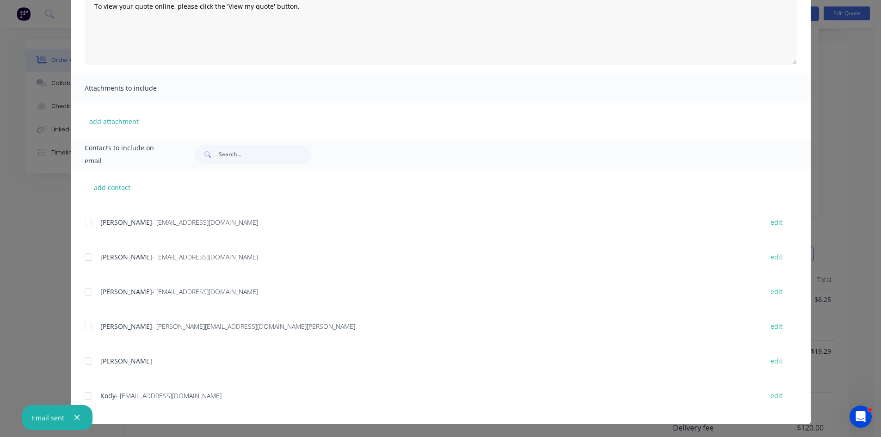
scroll to position [231, 0]
drag, startPoint x: 81, startPoint y: 393, endPoint x: 107, endPoint y: 392, distance: 25.9
click at [82, 392] on div at bounding box center [88, 396] width 19 height 19
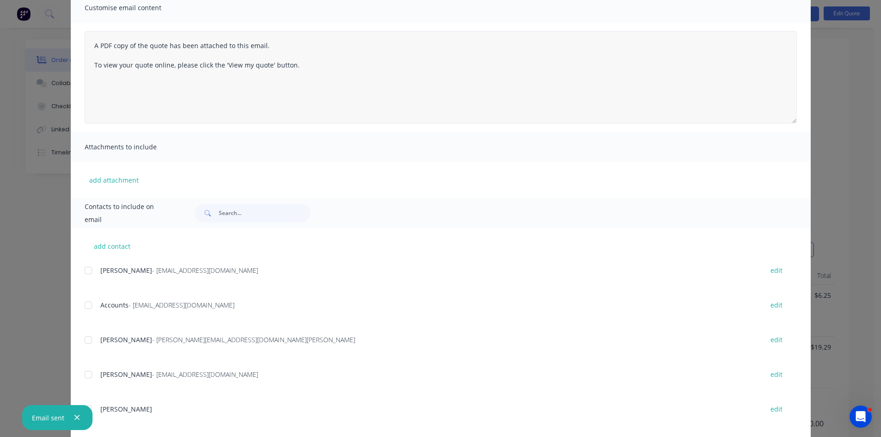
scroll to position [0, 0]
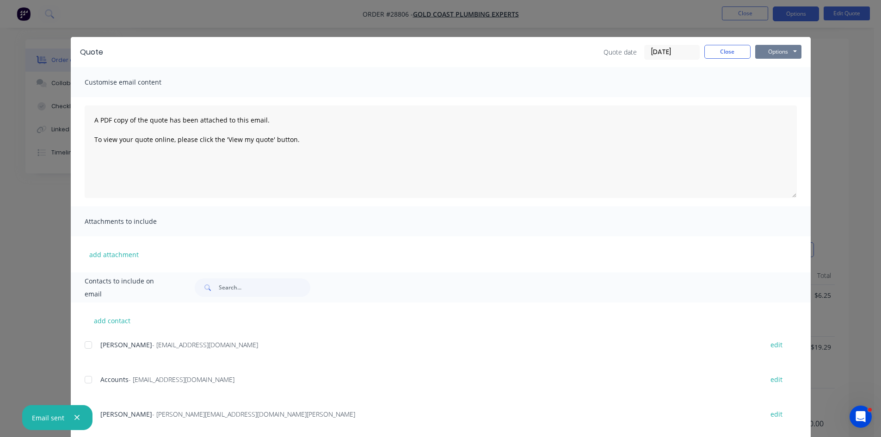
click at [787, 49] on button "Options" at bounding box center [779, 52] width 46 height 14
click at [792, 100] on button "Email" at bounding box center [785, 98] width 59 height 15
click at [716, 56] on button "Close" at bounding box center [728, 52] width 46 height 14
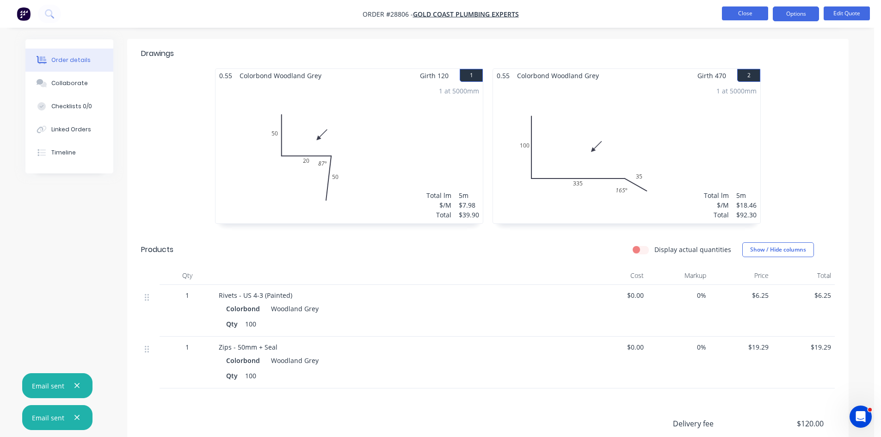
click at [753, 13] on button "Close" at bounding box center [745, 13] width 46 height 14
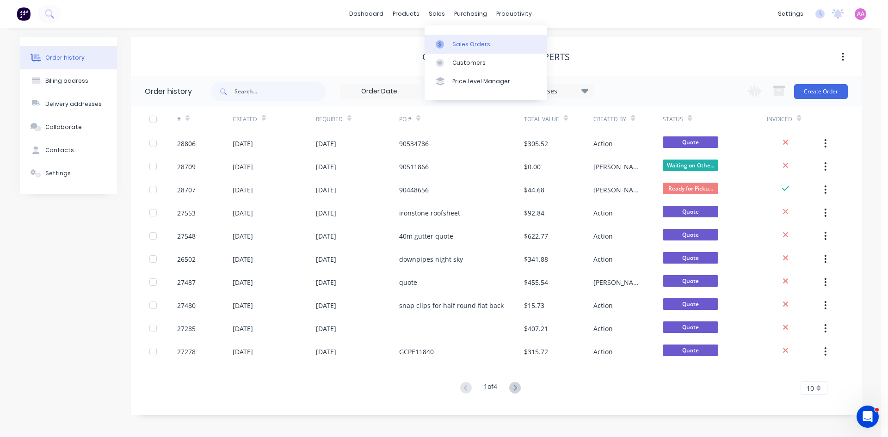
click at [456, 37] on link "Sales Orders" at bounding box center [486, 44] width 123 height 19
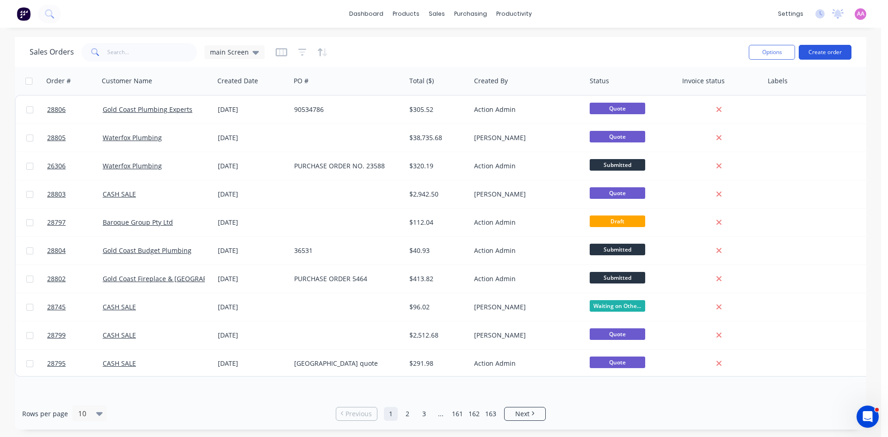
click at [833, 55] on button "Create order" at bounding box center [825, 52] width 53 height 15
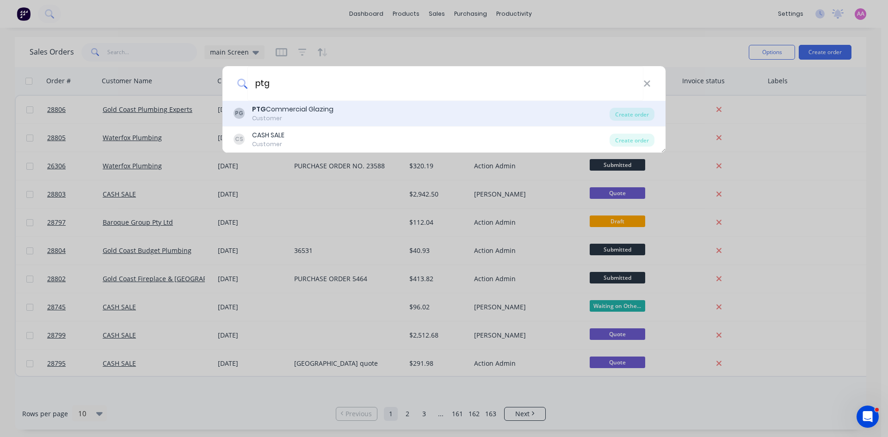
type input "ptg"
click at [275, 102] on div "PG PTG Commercial Glazing Customer Create order" at bounding box center [444, 114] width 443 height 26
click at [421, 115] on div "PG PTG Commercial Glazing Customer" at bounding box center [422, 114] width 376 height 18
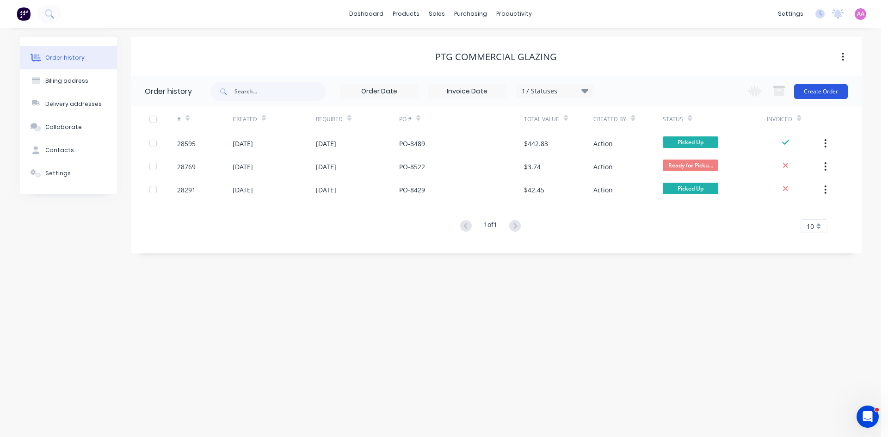
click at [817, 93] on button "Create Order" at bounding box center [821, 91] width 54 height 15
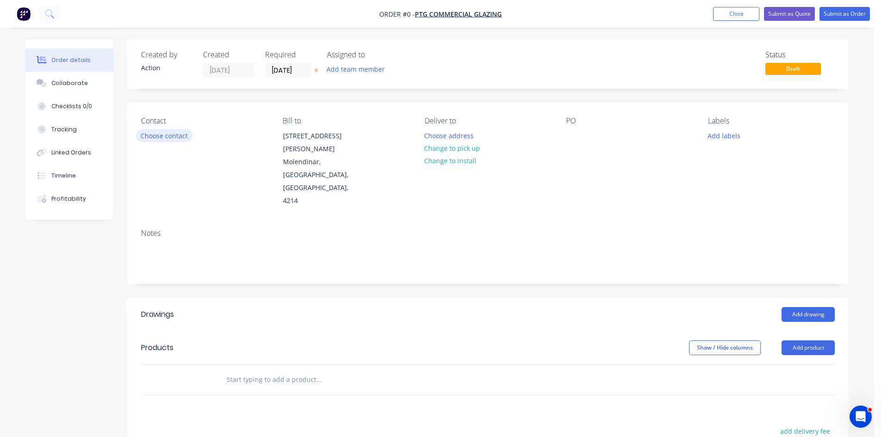
click at [171, 134] on button "Choose contact" at bounding box center [164, 135] width 57 height 12
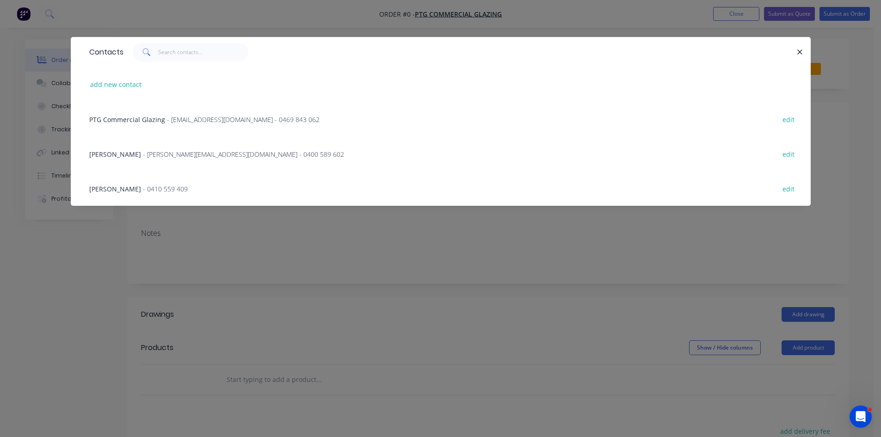
drag, startPoint x: 143, startPoint y: 115, endPoint x: 149, endPoint y: 115, distance: 6.5
click at [144, 115] on div "PTG Commercial Glazing - admin@ptgcommercial.com.au - 0469 843 062" at bounding box center [204, 120] width 230 height 10
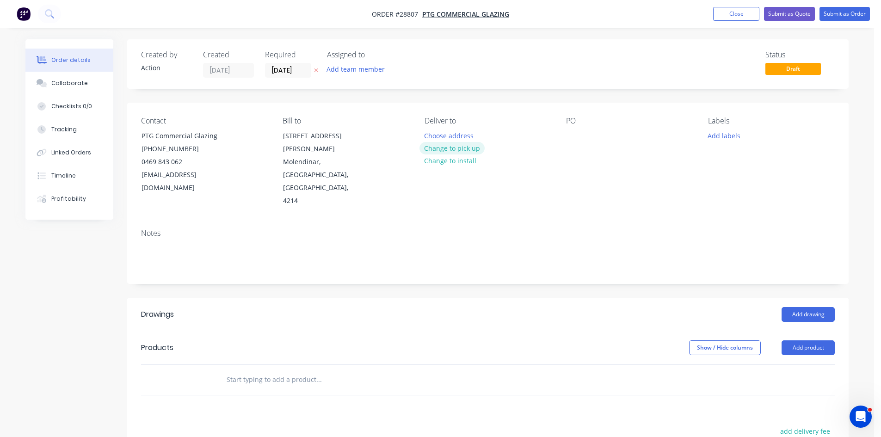
drag, startPoint x: 453, startPoint y: 149, endPoint x: 543, endPoint y: 153, distance: 90.3
click at [453, 149] on button "Change to pick up" at bounding box center [453, 148] width 66 height 12
click at [571, 136] on div at bounding box center [573, 135] width 15 height 13
click at [577, 138] on div at bounding box center [573, 135] width 15 height 13
paste div
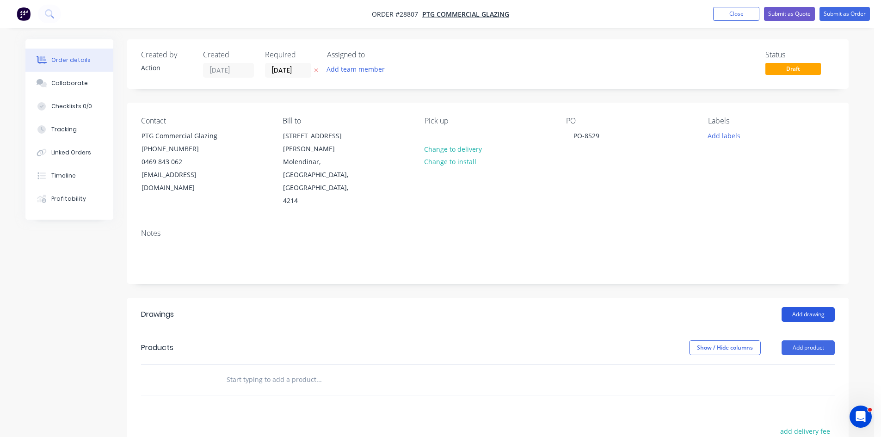
click at [830, 307] on button "Add drawing" at bounding box center [808, 314] width 53 height 15
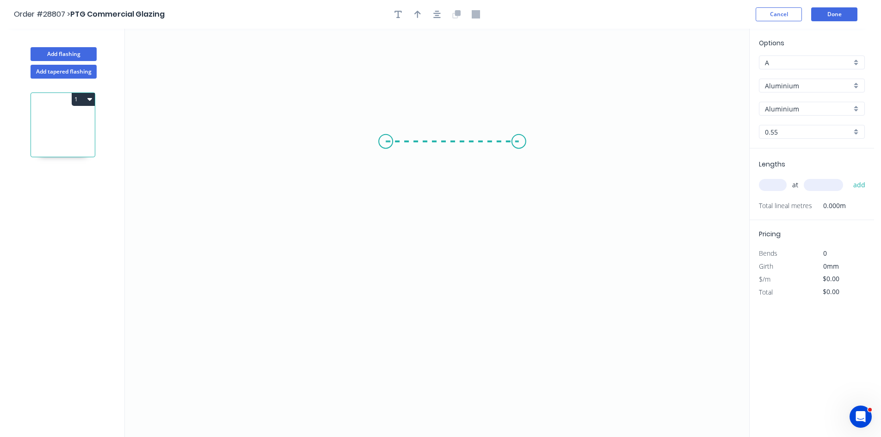
drag, startPoint x: 386, startPoint y: 142, endPoint x: 519, endPoint y: 146, distance: 133.3
click at [519, 146] on icon "0" at bounding box center [437, 233] width 625 height 409
click at [457, 150] on rect at bounding box center [452, 151] width 19 height 13
click at [779, 136] on input "0.55" at bounding box center [808, 132] width 87 height 10
type input "$1.00"
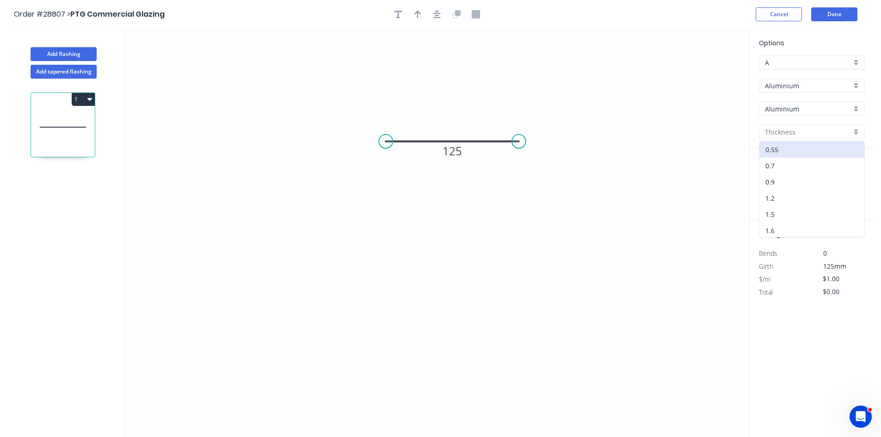
click at [785, 231] on div "1.6" at bounding box center [812, 231] width 105 height 16
type input "1.6"
click at [778, 189] on input "text" at bounding box center [773, 185] width 28 height 12
type input "7"
type input "2000"
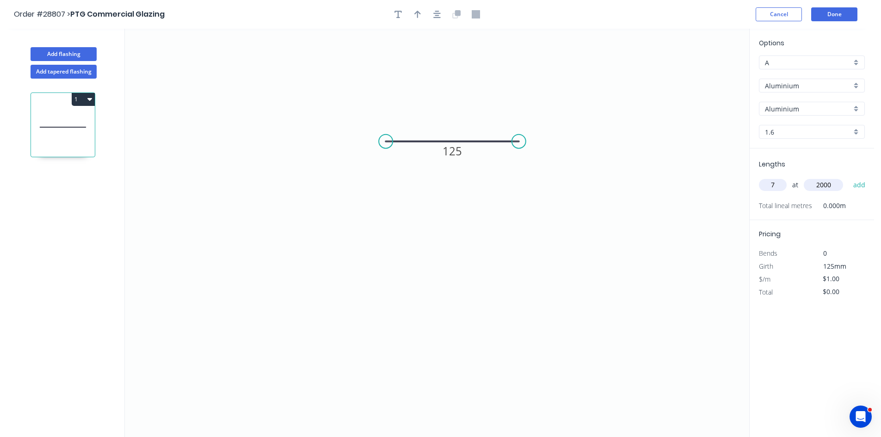
click at [849, 177] on button "add" at bounding box center [860, 185] width 22 height 16
drag, startPoint x: 79, startPoint y: 100, endPoint x: 70, endPoint y: 109, distance: 12.8
click at [77, 102] on button "1" at bounding box center [83, 99] width 23 height 13
drag, startPoint x: 31, startPoint y: 126, endPoint x: 69, endPoint y: 125, distance: 37.9
click at [31, 125] on div "Duplicate" at bounding box center [50, 122] width 71 height 13
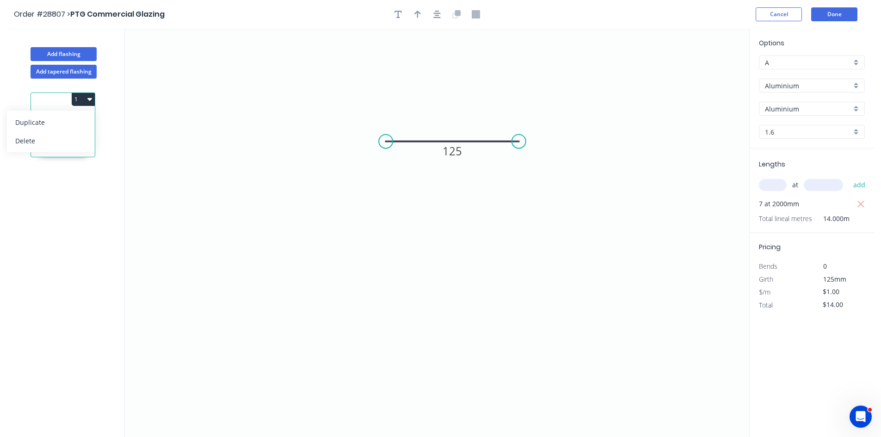
type input "$0.00"
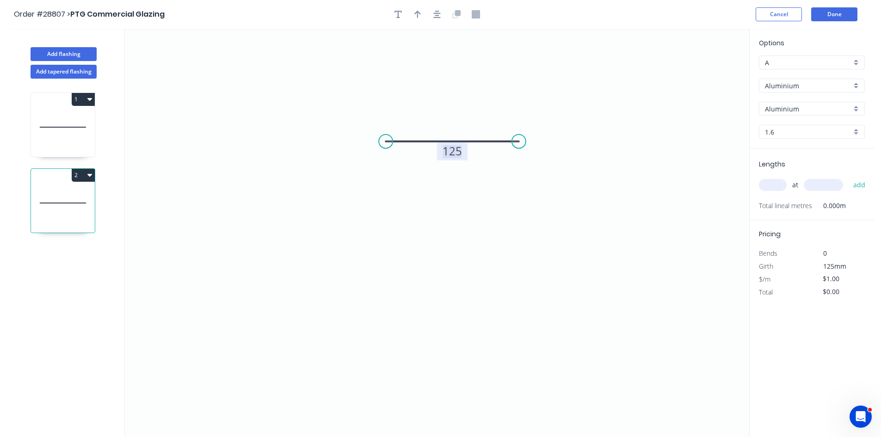
click at [458, 154] on tspan "125" at bounding box center [452, 150] width 19 height 15
click at [780, 183] on input "text" at bounding box center [773, 185] width 28 height 12
type input "1"
click at [780, 183] on input "1" at bounding box center [773, 185] width 28 height 12
type input "7"
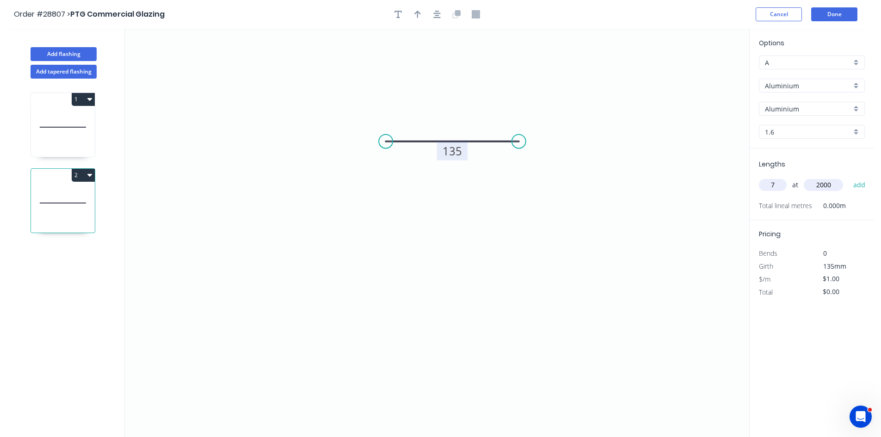
type input "2000"
click at [849, 177] on button "add" at bounding box center [860, 185] width 22 height 16
click at [84, 175] on button "2" at bounding box center [83, 175] width 23 height 13
click at [38, 197] on div "Duplicate" at bounding box center [50, 198] width 71 height 13
type input "$0.00"
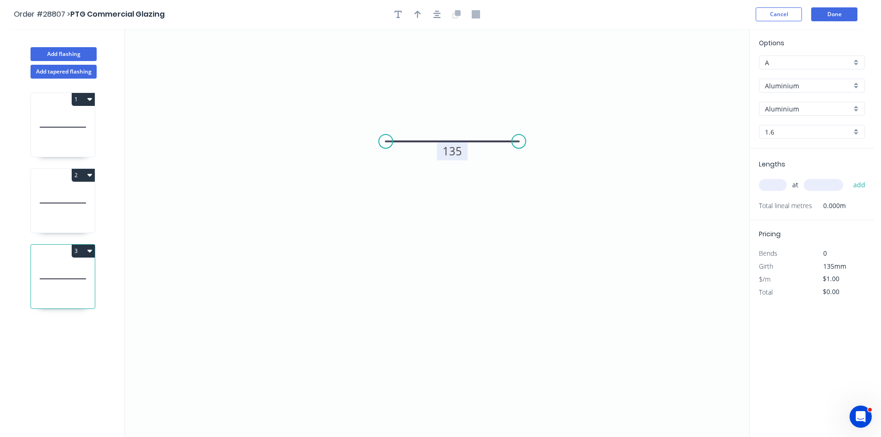
click at [454, 155] on tspan "135" at bounding box center [452, 150] width 19 height 15
click at [777, 185] on input "text" at bounding box center [773, 185] width 28 height 12
type input "1"
type input "3000"
click at [849, 177] on button "add" at bounding box center [860, 185] width 22 height 16
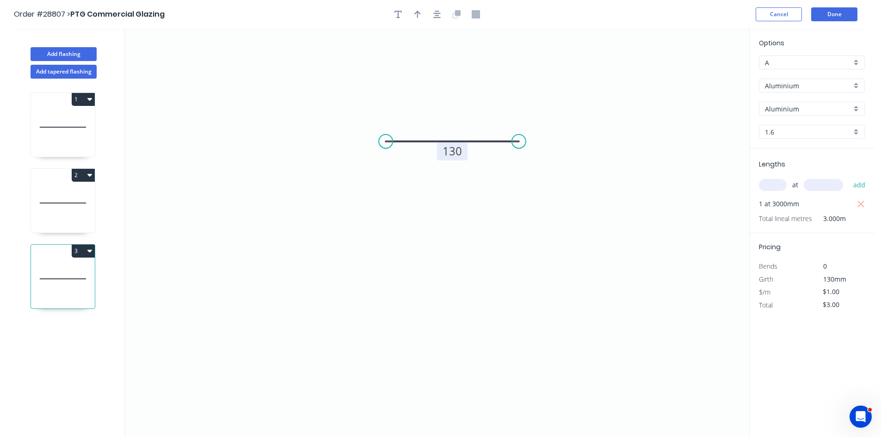
click at [81, 246] on button "3" at bounding box center [83, 251] width 23 height 13
drag, startPoint x: 38, startPoint y: 276, endPoint x: 114, endPoint y: 263, distance: 76.6
click at [38, 276] on div "Duplicate" at bounding box center [50, 273] width 71 height 13
type input "$0.00"
click at [458, 158] on tspan "130" at bounding box center [452, 150] width 19 height 15
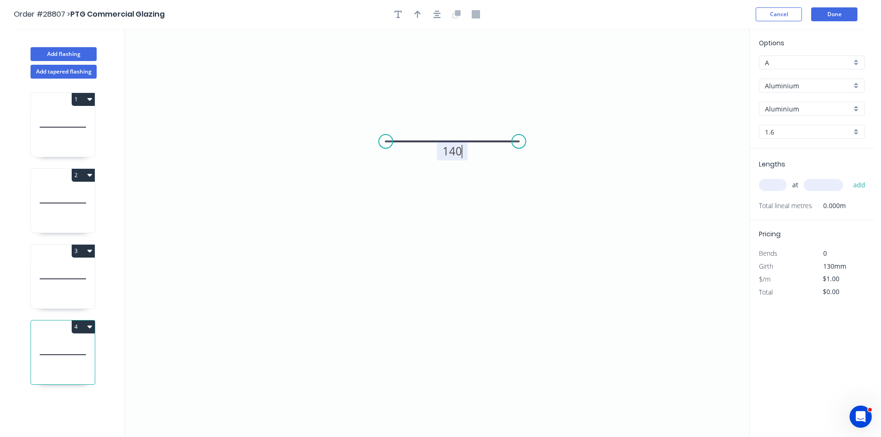
click at [780, 180] on input "text" at bounding box center [773, 185] width 28 height 12
type input "1"
type input "3000"
click at [849, 177] on button "add" at bounding box center [860, 185] width 22 height 16
type input "$3.00"
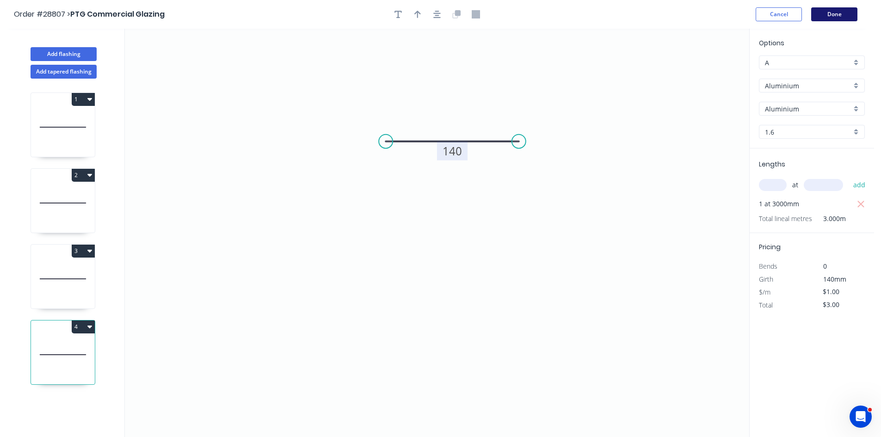
click at [843, 20] on button "Done" at bounding box center [834, 14] width 46 height 14
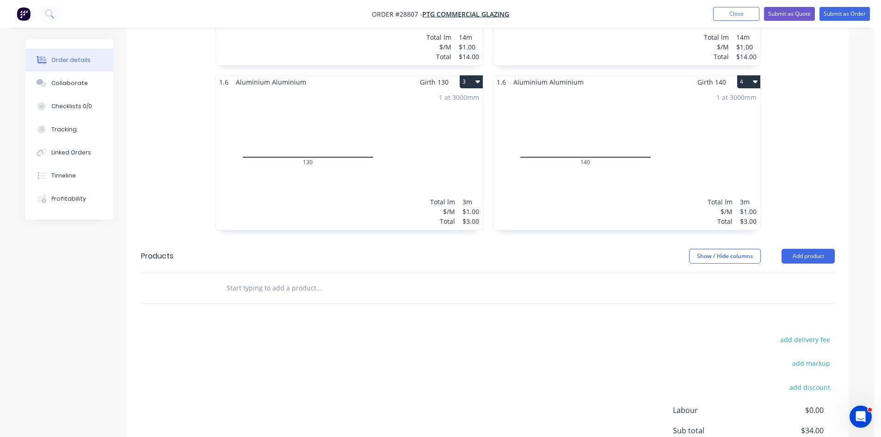
scroll to position [359, 0]
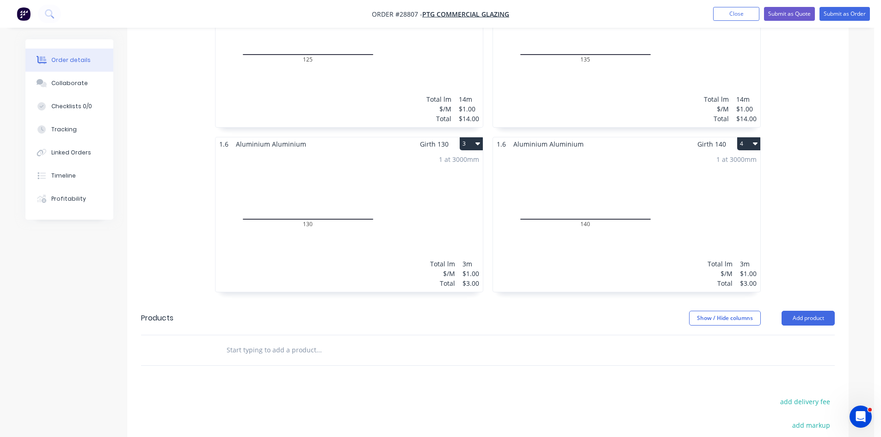
click at [656, 151] on div "1 at 3000mm Total lm $/M Total 3m $1.00 $3.00" at bounding box center [626, 221] width 267 height 141
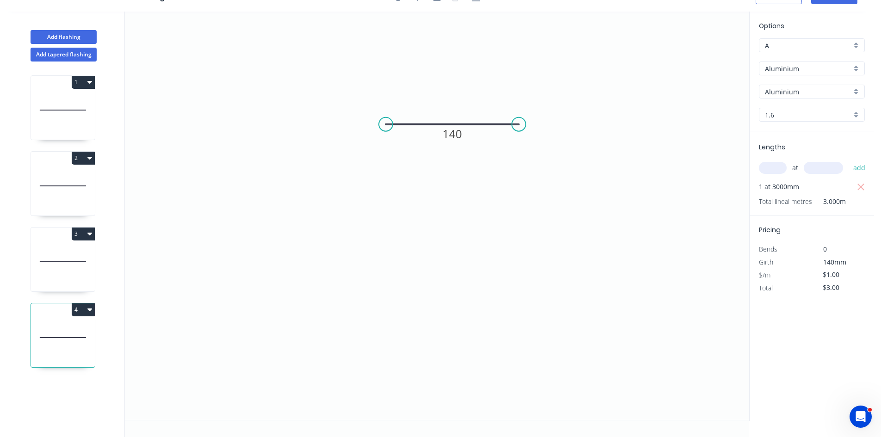
scroll to position [17, 0]
click at [795, 114] on input "1.6" at bounding box center [808, 115] width 87 height 10
click at [780, 161] on div "3.0" at bounding box center [812, 163] width 105 height 16
drag, startPoint x: 52, startPoint y: 256, endPoint x: 102, endPoint y: 236, distance: 53.8
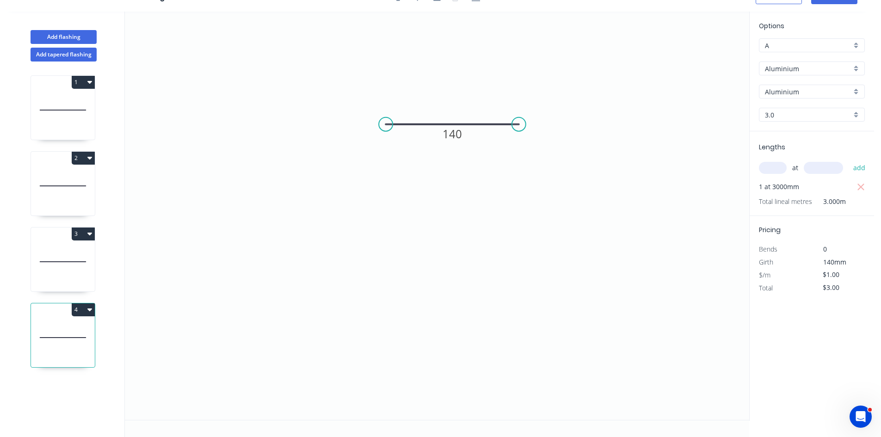
click at [54, 255] on icon at bounding box center [63, 261] width 64 height 59
type input "1.6"
click at [778, 114] on input "1.6" at bounding box center [808, 115] width 87 height 10
click at [767, 162] on div "3.0" at bounding box center [812, 163] width 105 height 16
type input "3.0"
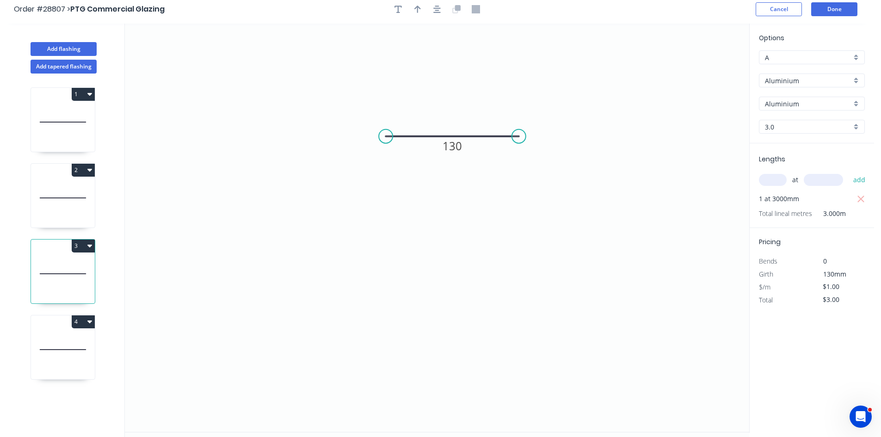
scroll to position [0, 0]
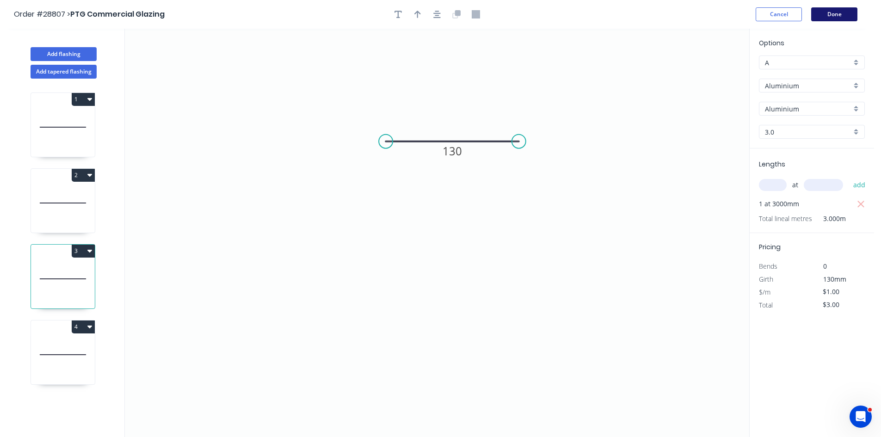
click at [827, 20] on button "Done" at bounding box center [834, 14] width 46 height 14
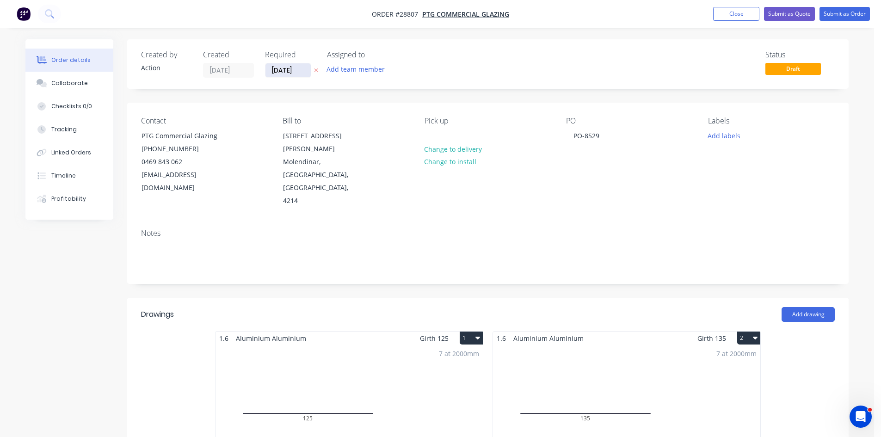
click at [298, 67] on input "[DATE]" at bounding box center [288, 70] width 45 height 14
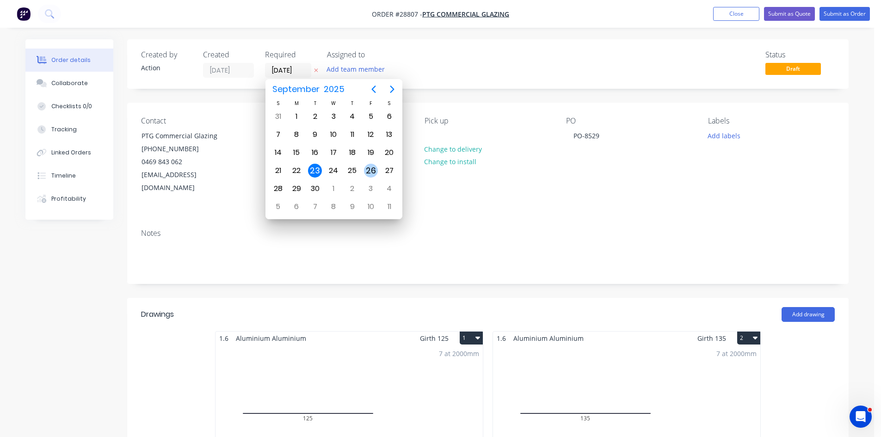
click at [372, 171] on div "26" at bounding box center [371, 171] width 14 height 14
type input "26/09/25"
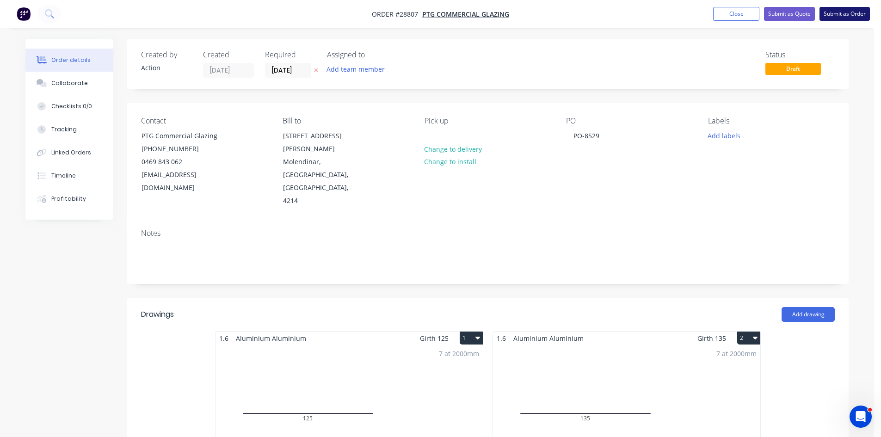
click at [851, 16] on button "Submit as Order" at bounding box center [845, 14] width 50 height 14
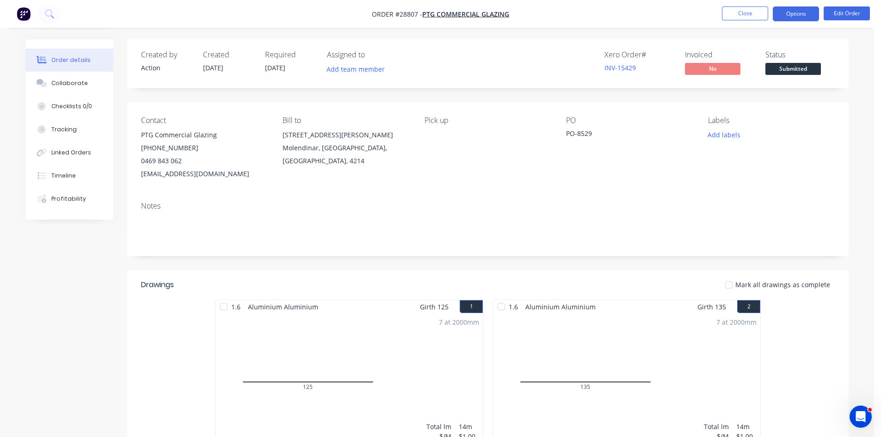
drag, startPoint x: 794, startPoint y: 11, endPoint x: 790, endPoint y: 17, distance: 6.9
click at [793, 11] on button "Options" at bounding box center [796, 13] width 46 height 15
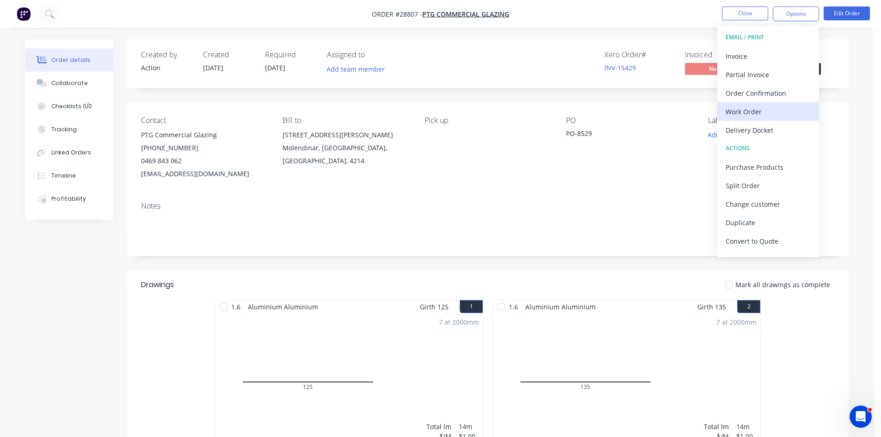
click at [752, 114] on div "Work Order" at bounding box center [768, 111] width 85 height 13
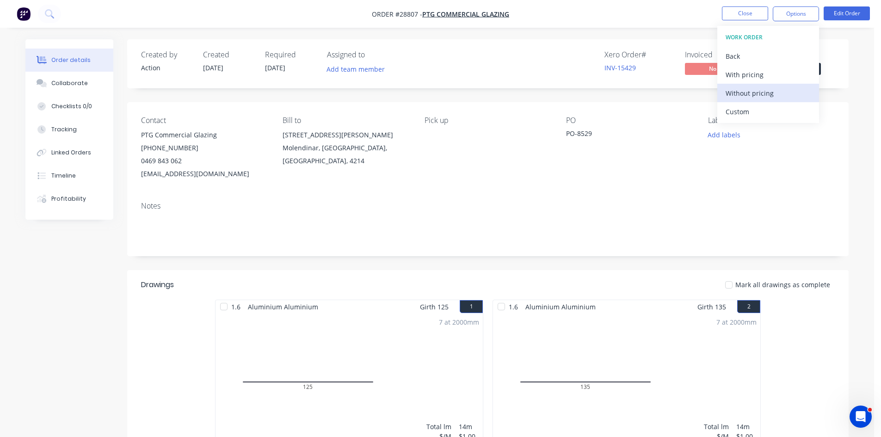
click at [762, 92] on div "Without pricing" at bounding box center [768, 93] width 85 height 13
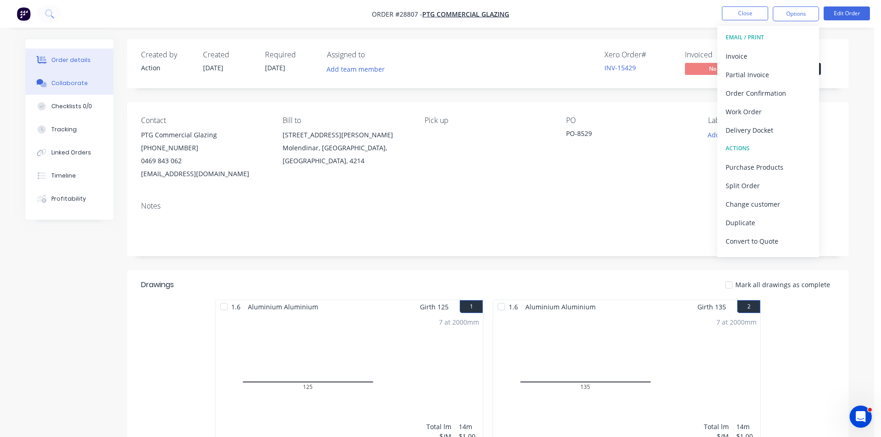
click at [71, 83] on div "Collaborate" at bounding box center [69, 83] width 37 height 8
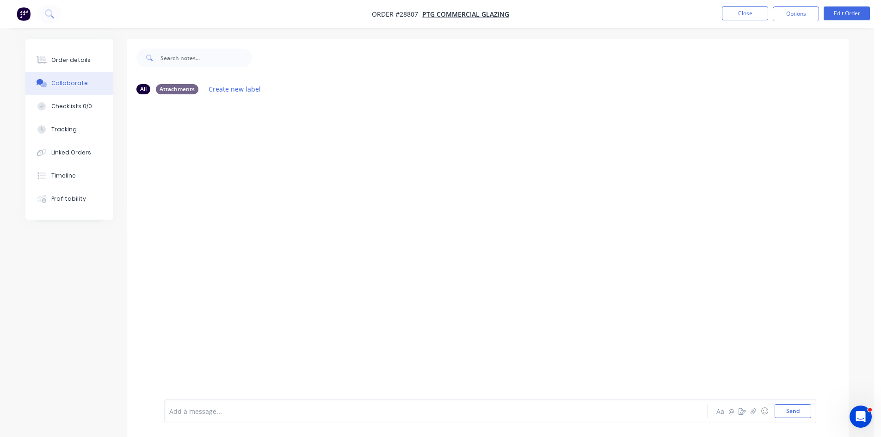
click at [698, 328] on div at bounding box center [488, 250] width 722 height 297
click at [758, 411] on button "button" at bounding box center [753, 411] width 11 height 11
drag, startPoint x: 790, startPoint y: 413, endPoint x: 779, endPoint y: 404, distance: 14.2
click at [790, 412] on button "Send" at bounding box center [793, 411] width 37 height 14
click at [675, 353] on div "AA You 02:59pm 23/09/25 PO-8529 #1590 41 The Corso House.pdf Labels Download De…" at bounding box center [488, 250] width 722 height 297
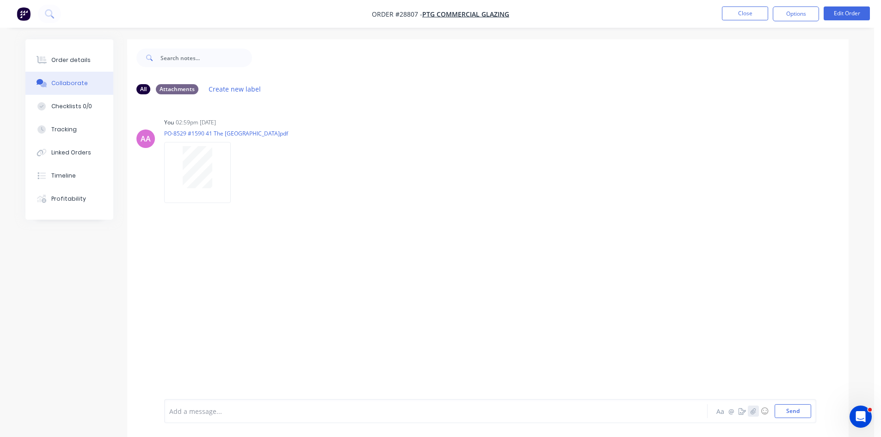
click at [751, 416] on button "button" at bounding box center [753, 411] width 11 height 11
drag, startPoint x: 794, startPoint y: 415, endPoint x: 794, endPoint y: 408, distance: 6.9
click at [794, 414] on button "Send" at bounding box center [793, 411] width 37 height 14
click at [64, 62] on div "Order details" at bounding box center [70, 60] width 39 height 8
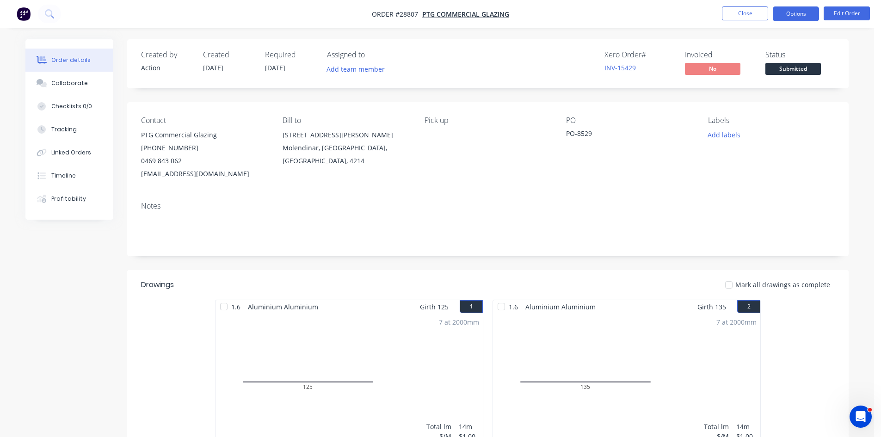
click at [786, 11] on button "Options" at bounding box center [796, 13] width 46 height 15
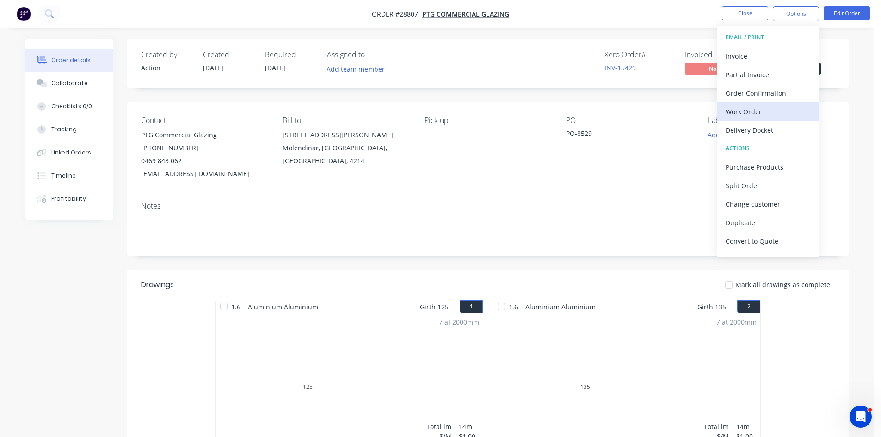
click at [745, 112] on div "Work Order" at bounding box center [768, 111] width 85 height 13
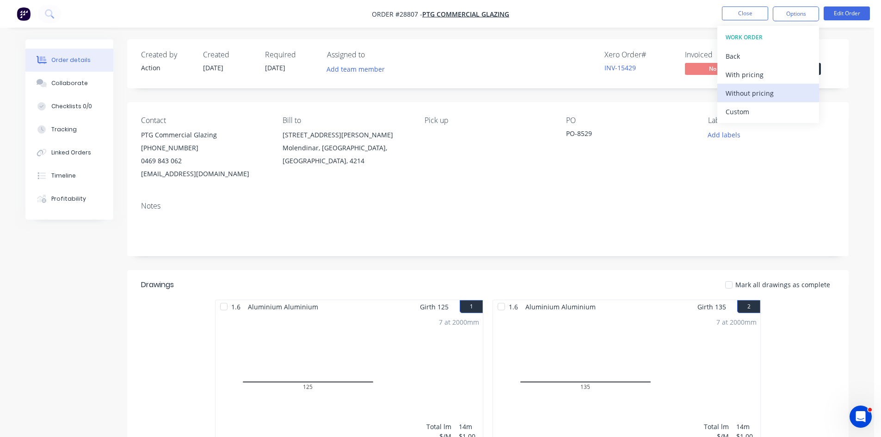
click at [748, 98] on div "Without pricing" at bounding box center [768, 93] width 85 height 13
click at [733, 100] on button "Order Confirmation" at bounding box center [769, 93] width 102 height 19
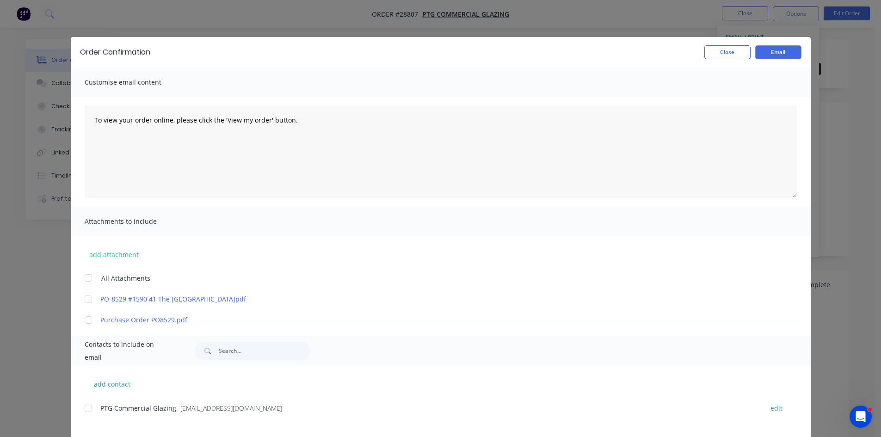
drag, startPoint x: 80, startPoint y: 413, endPoint x: 197, endPoint y: 389, distance: 119.0
click at [81, 413] on div "add contact PTG Commercial Glazing - admin@ptgcommercial.com.au edit Lewis Hood…" at bounding box center [441, 436] width 740 height 140
drag, startPoint x: 83, startPoint y: 410, endPoint x: 199, endPoint y: 419, distance: 116.0
click at [84, 409] on div at bounding box center [88, 408] width 19 height 19
click at [787, 46] on button "Email" at bounding box center [779, 52] width 46 height 14
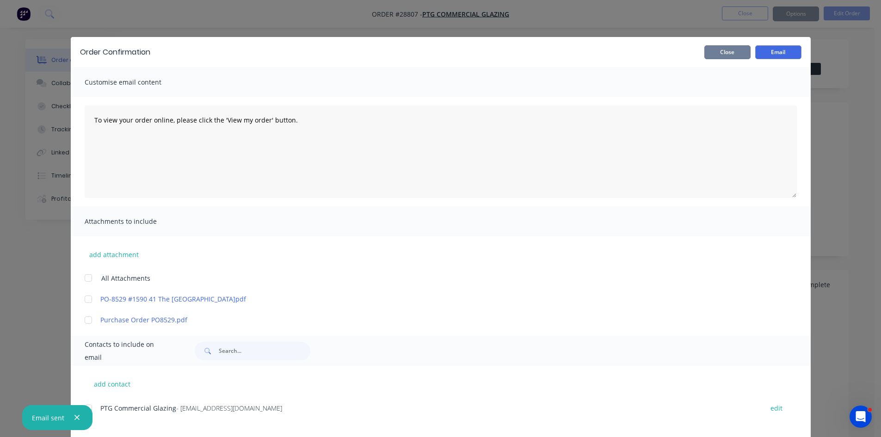
drag, startPoint x: 720, startPoint y: 50, endPoint x: 734, endPoint y: 26, distance: 28.2
click at [720, 50] on button "Close" at bounding box center [728, 52] width 46 height 14
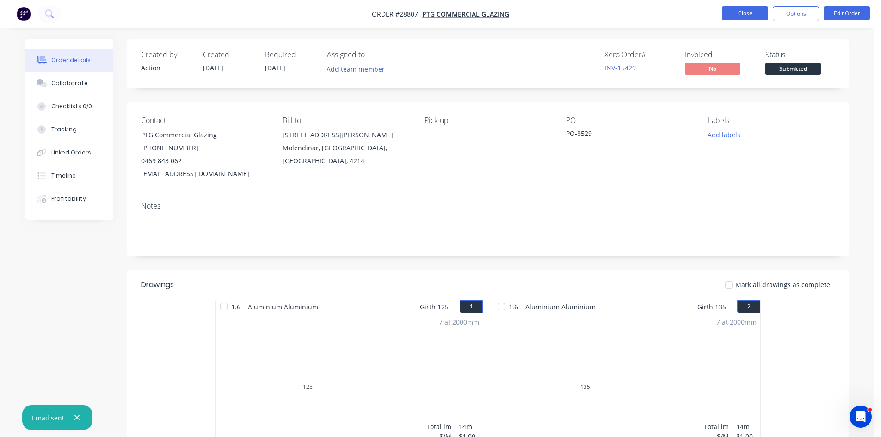
click at [741, 12] on button "Close" at bounding box center [745, 13] width 46 height 14
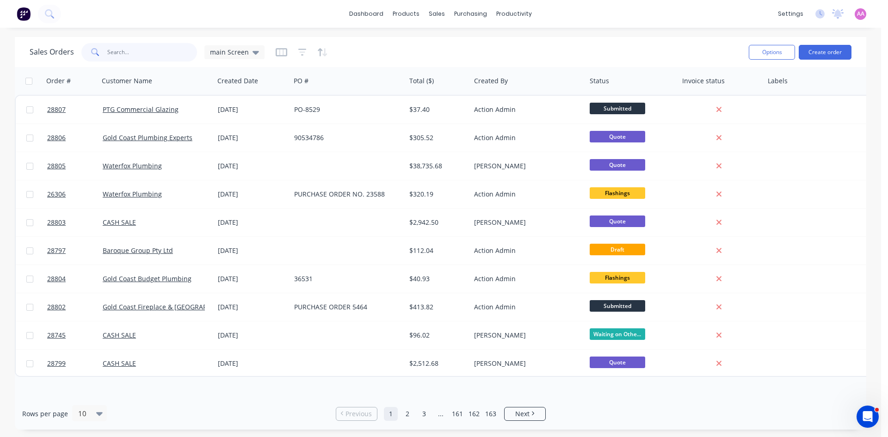
drag, startPoint x: 113, startPoint y: 53, endPoint x: 177, endPoint y: 56, distance: 63.4
click at [117, 53] on input "text" at bounding box center [152, 52] width 90 height 19
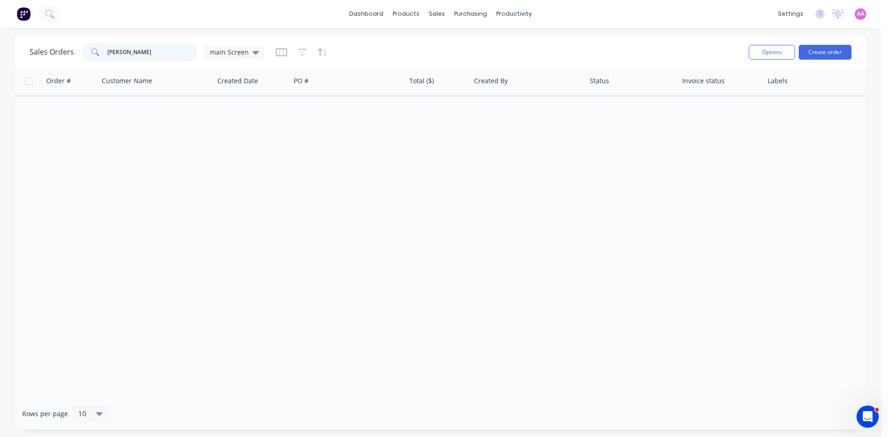
drag, startPoint x: 131, startPoint y: 50, endPoint x: 0, endPoint y: 58, distance: 131.2
click at [0, 58] on div "Sales Orders kelly wh main Screen Options Create order Order # Customer Name Cr…" at bounding box center [440, 233] width 881 height 393
paste input "Kellie.Whittall@lh.com.au"
type input "Kellie.Whittall@lh.com.au"
click at [440, 11] on div "sales" at bounding box center [436, 14] width 25 height 14
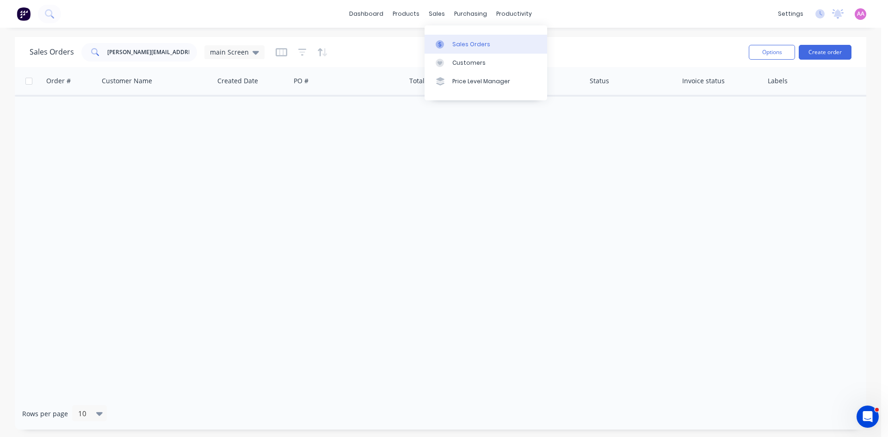
drag, startPoint x: 475, startPoint y: 50, endPoint x: 678, endPoint y: 79, distance: 204.7
click at [475, 50] on link "Sales Orders" at bounding box center [486, 44] width 123 height 19
click at [824, 54] on button "Create order" at bounding box center [825, 52] width 53 height 15
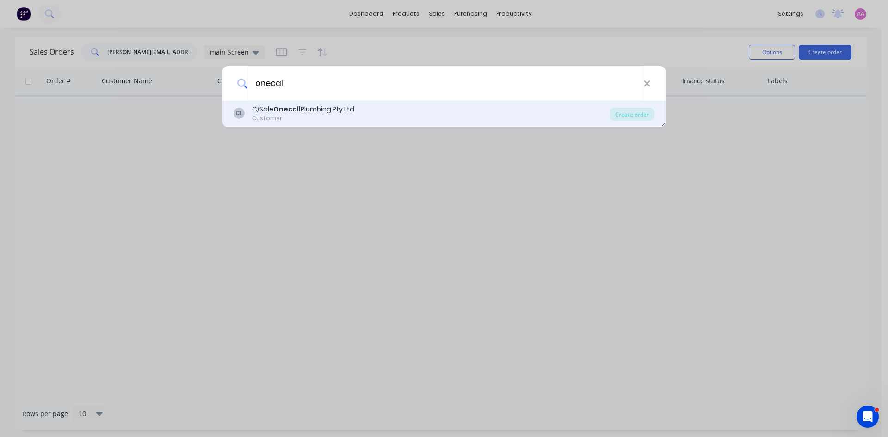
type input "onecall"
click at [337, 104] on div "CL C/Sale Onecall Plumbing Pty Ltd Customer Create order" at bounding box center [444, 114] width 443 height 26
click at [303, 106] on div "C/Sale Onecall Plumbing Pty Ltd" at bounding box center [303, 110] width 102 height 10
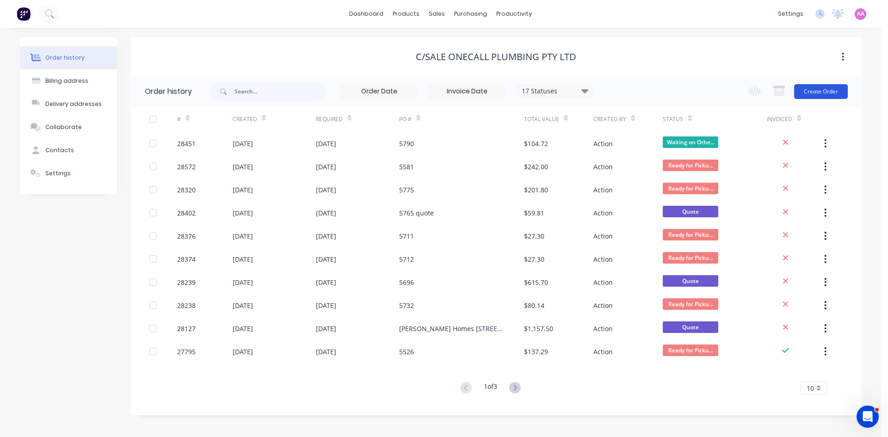
click at [821, 86] on button "Create Order" at bounding box center [821, 91] width 54 height 15
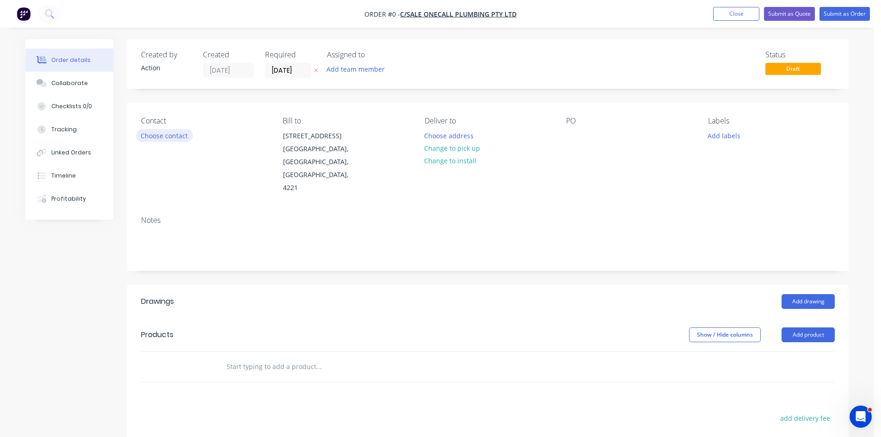
drag, startPoint x: 171, startPoint y: 133, endPoint x: 175, endPoint y: 138, distance: 6.3
click at [175, 138] on button "Choose contact" at bounding box center [164, 135] width 57 height 12
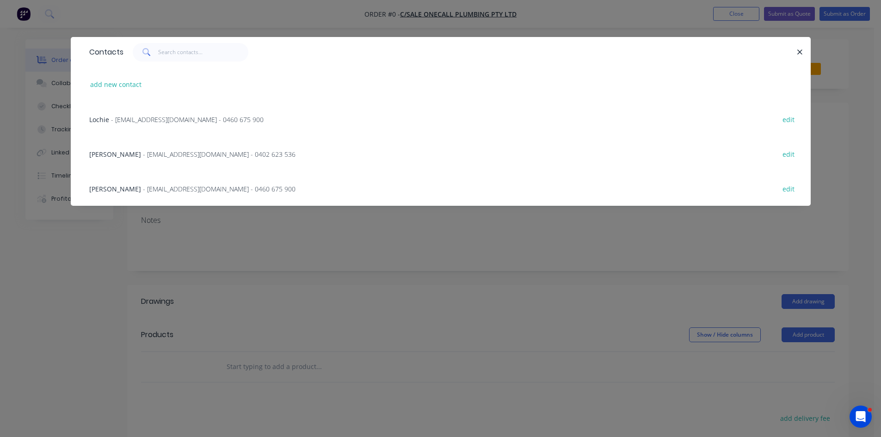
click at [811, 278] on div "Contacts add new contact Lochie - lochie@onecallplumbing.com.au - 0460 675 900 …" at bounding box center [440, 218] width 881 height 437
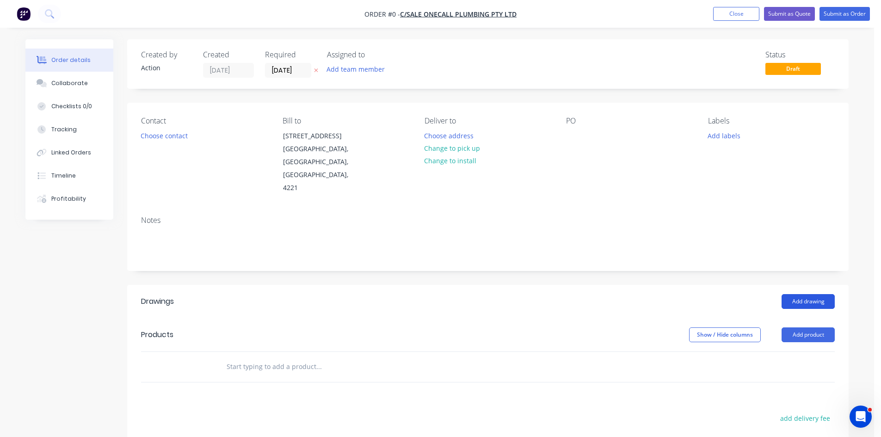
click at [803, 294] on button "Add drawing" at bounding box center [808, 301] width 53 height 15
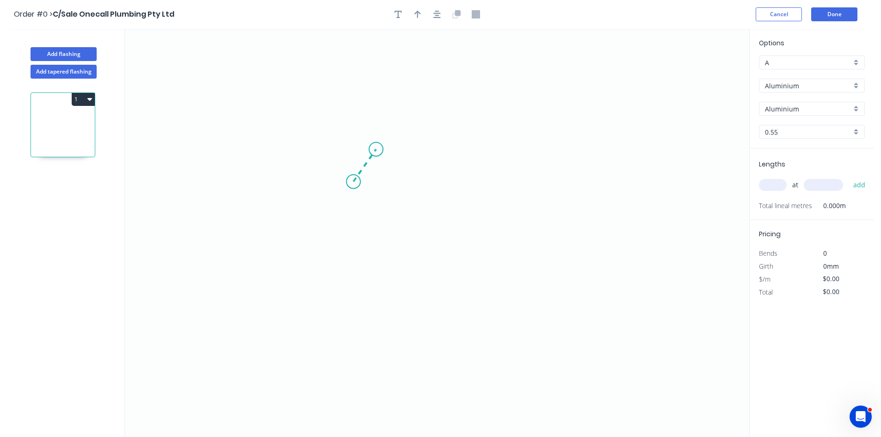
drag, startPoint x: 353, startPoint y: 182, endPoint x: 376, endPoint y: 149, distance: 39.5
click at [376, 149] on icon "0" at bounding box center [437, 233] width 625 height 409
click at [483, 154] on icon "0 ?" at bounding box center [437, 233] width 625 height 409
click at [502, 180] on icon "0 ? ? ? º" at bounding box center [437, 233] width 625 height 409
click at [355, 156] on tspan "?" at bounding box center [353, 152] width 5 height 15
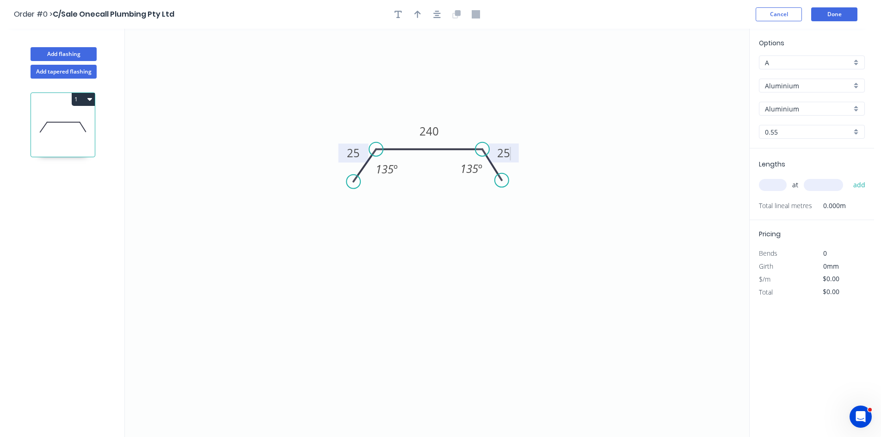
drag, startPoint x: 785, startPoint y: 82, endPoint x: 788, endPoint y: 93, distance: 11.6
click at [785, 83] on input "Aluminium" at bounding box center [808, 86] width 87 height 10
type input "$1.00"
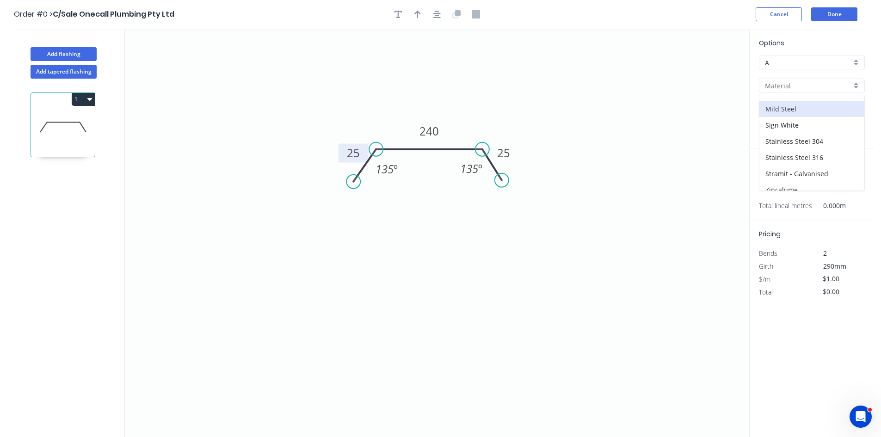
scroll to position [83, 0]
click at [793, 185] on div "Zincalume" at bounding box center [812, 182] width 105 height 16
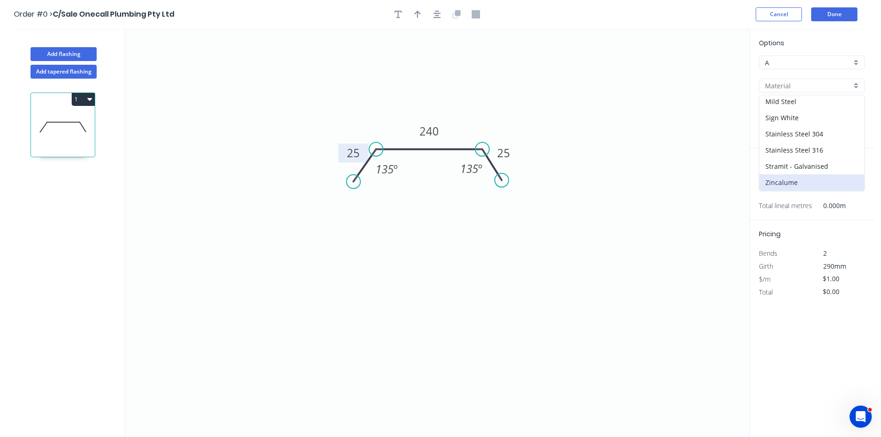
type input "Zincalume"
type input "Zinc"
type input "$12.24"
click at [777, 185] on input "text" at bounding box center [773, 185] width 28 height 12
type input "2"
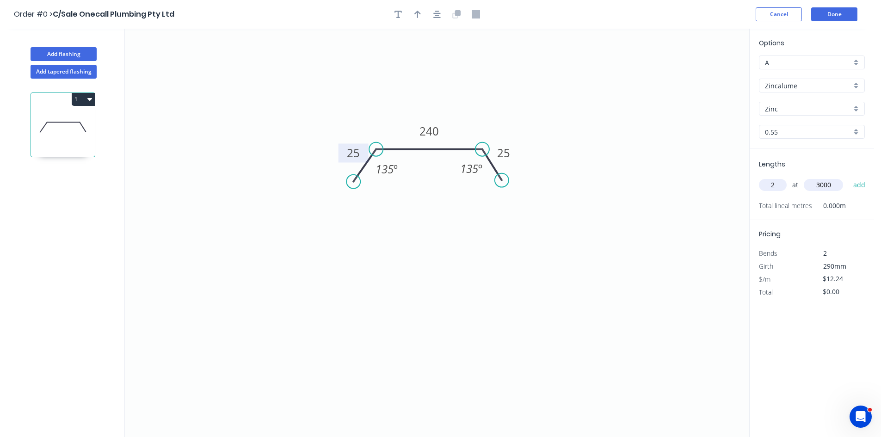
type input "3000"
click at [849, 177] on button "add" at bounding box center [860, 185] width 22 height 16
type input "$73.44"
click at [415, 13] on icon "button" at bounding box center [418, 14] width 6 height 7
drag, startPoint x: 701, startPoint y: 76, endPoint x: 573, endPoint y: 105, distance: 130.8
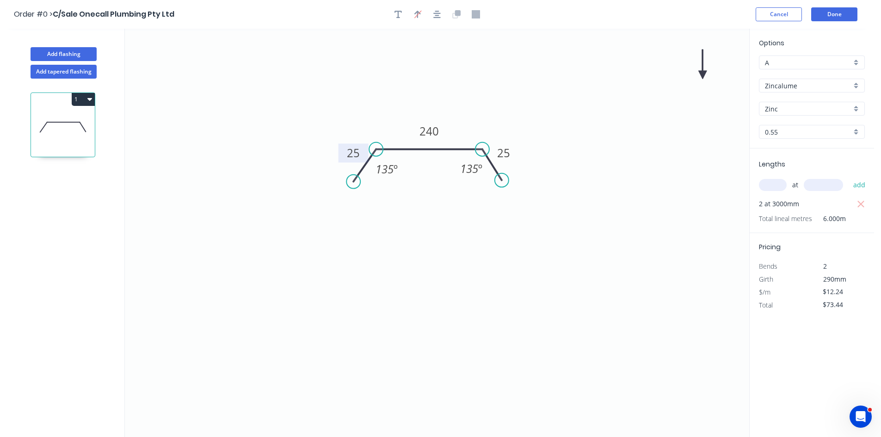
click at [515, 113] on icon "0 25 240 25 135 º 135 º" at bounding box center [437, 233] width 625 height 409
drag, startPoint x: 700, startPoint y: 72, endPoint x: 443, endPoint y: 117, distance: 261.5
click at [460, 124] on icon at bounding box center [461, 113] width 8 height 30
click at [54, 56] on button "Add flashing" at bounding box center [64, 54] width 66 height 14
type input "$0.00"
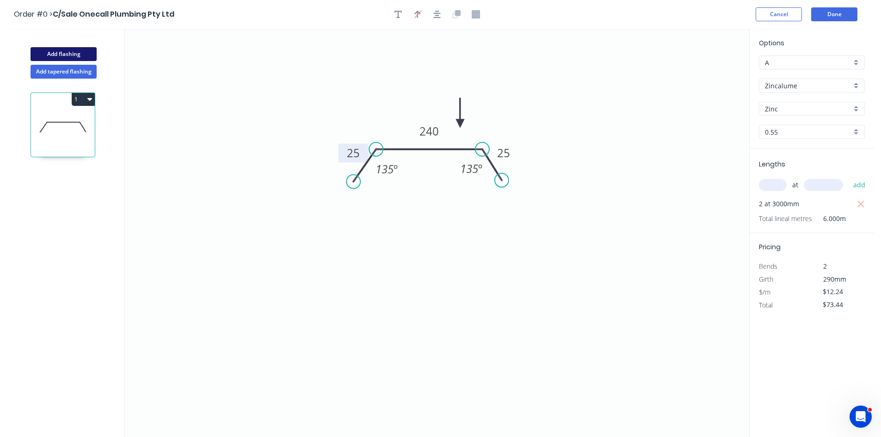
type input "$0.00"
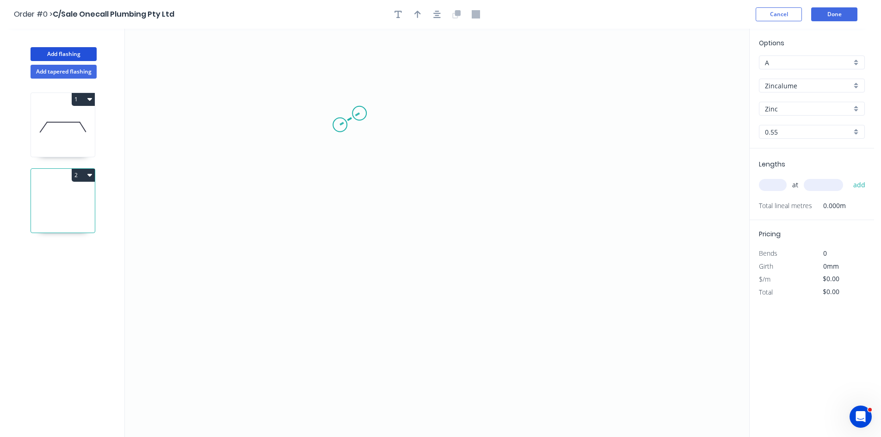
drag, startPoint x: 359, startPoint y: 113, endPoint x: 340, endPoint y: 125, distance: 22.6
click at [340, 125] on icon "0" at bounding box center [437, 233] width 625 height 409
click at [336, 209] on icon "0 ?" at bounding box center [437, 233] width 625 height 409
click at [459, 217] on icon "0 ? ? ? º" at bounding box center [437, 233] width 625 height 409
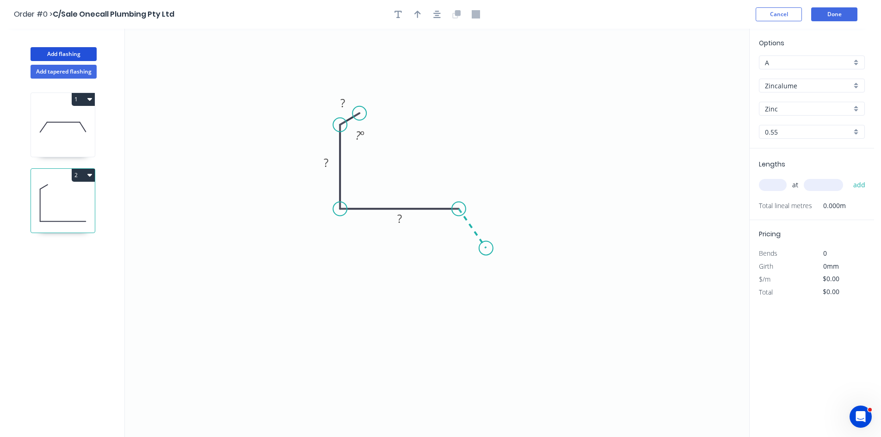
click at [486, 248] on icon "0 ? ? ? ? º" at bounding box center [437, 233] width 625 height 409
drag, startPoint x: 396, startPoint y: 151, endPoint x: 378, endPoint y: 136, distance: 24.3
click at [396, 150] on div "Crush & Fold" at bounding box center [411, 149] width 93 height 19
click at [351, 105] on rect at bounding box center [343, 103] width 19 height 13
type input "$26.66"
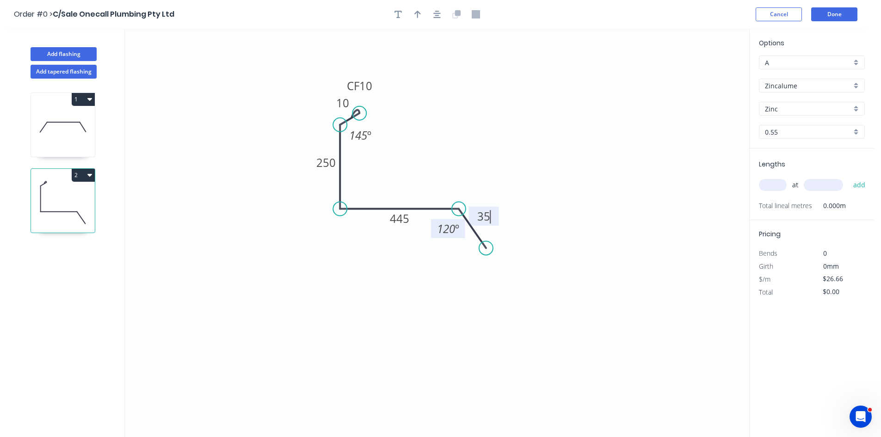
drag, startPoint x: 454, startPoint y: 235, endPoint x: 456, endPoint y: 226, distance: 8.9
click at [454, 233] on tspan "120" at bounding box center [446, 228] width 18 height 15
drag, startPoint x: 421, startPoint y: 19, endPoint x: 443, endPoint y: 21, distance: 22.7
click at [421, 19] on button "button" at bounding box center [418, 14] width 14 height 14
drag, startPoint x: 674, startPoint y: 90, endPoint x: 421, endPoint y: 171, distance: 265.1
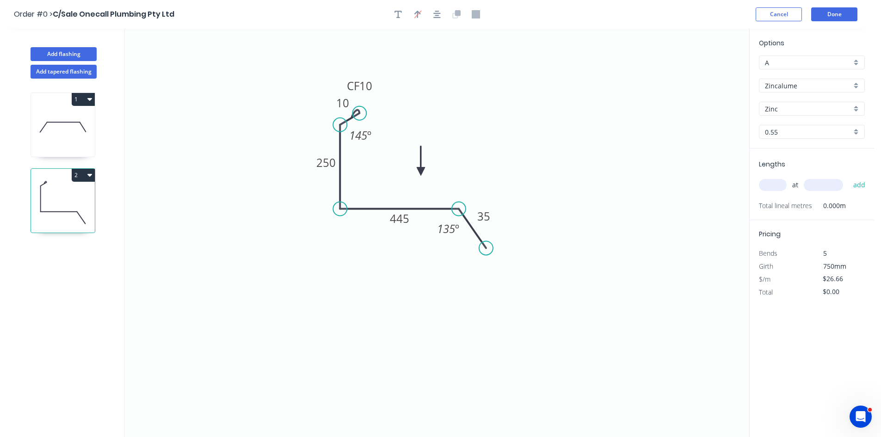
click at [421, 172] on icon at bounding box center [421, 161] width 8 height 30
click at [421, 170] on icon at bounding box center [421, 161] width 8 height 30
click at [769, 183] on input "text" at bounding box center [773, 185] width 28 height 12
type input "4"
type input "5000"
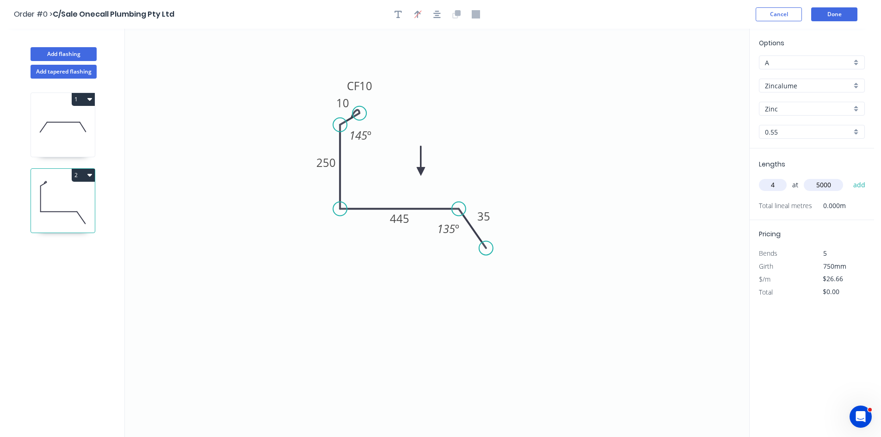
click at [849, 177] on button "add" at bounding box center [860, 185] width 22 height 16
click at [86, 177] on button "2" at bounding box center [83, 175] width 23 height 13
click at [44, 197] on div "Duplicate" at bounding box center [50, 198] width 71 height 13
type input "$0.00"
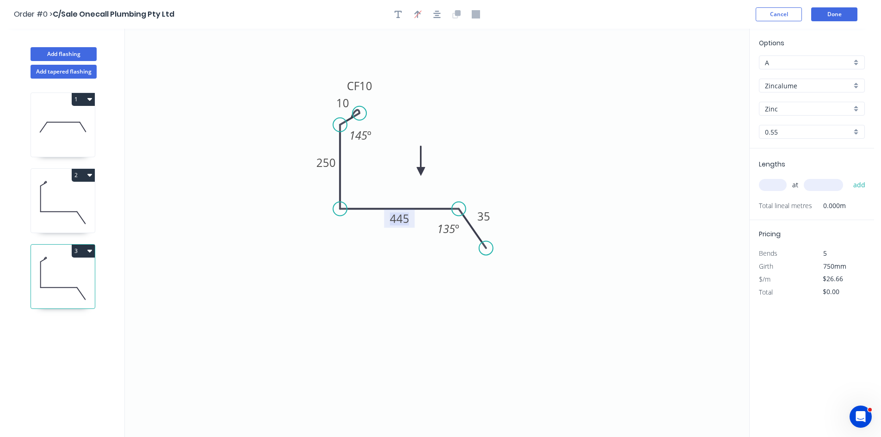
click at [406, 219] on tspan "445" at bounding box center [399, 218] width 19 height 15
type input "$24.10"
click at [770, 187] on input "text" at bounding box center [773, 185] width 28 height 12
type input "2"
type input "5000"
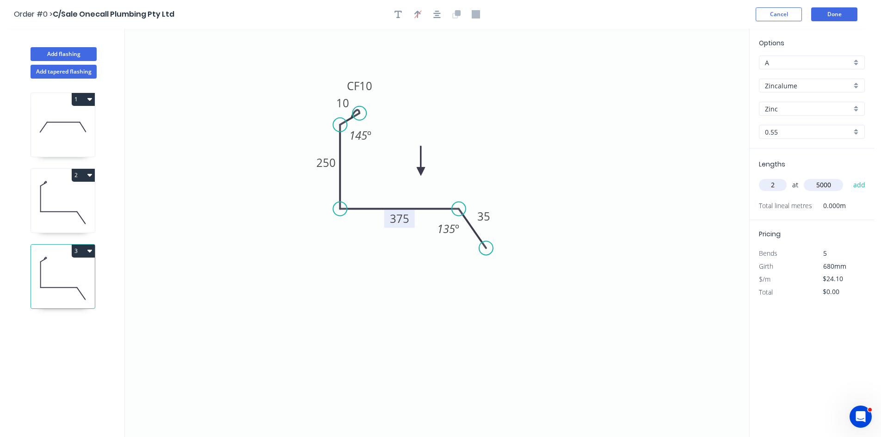
click at [849, 177] on button "add" at bounding box center [860, 185] width 22 height 16
type input "$241.00"
click at [80, 96] on button "1" at bounding box center [83, 99] width 23 height 13
click at [53, 125] on div "Duplicate" at bounding box center [50, 122] width 71 height 13
type input "$12.24"
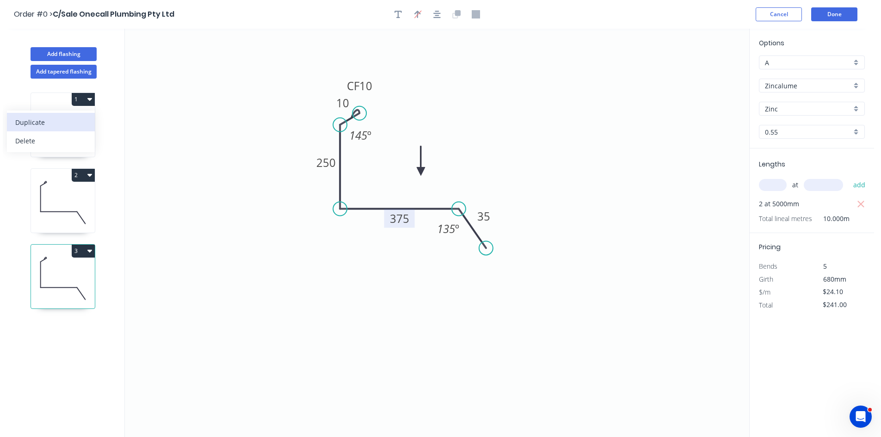
type input "$0.00"
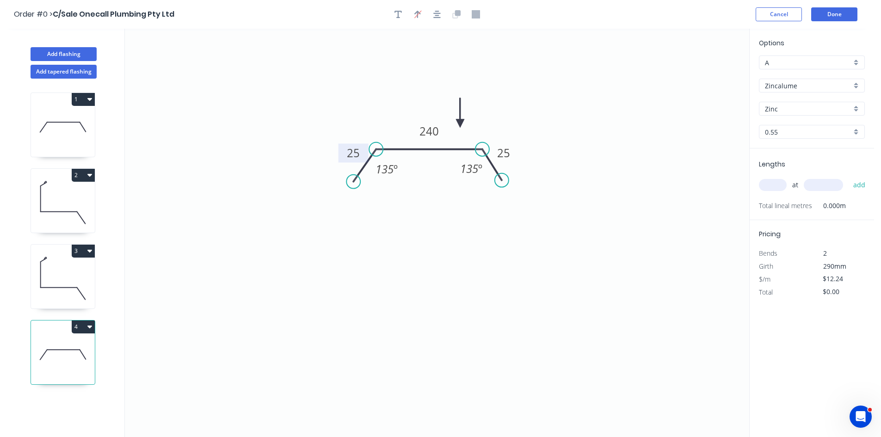
click at [345, 159] on rect at bounding box center [353, 154] width 19 height 13
type input "$13.51"
click at [764, 185] on input "text" at bounding box center [773, 185] width 28 height 12
type input "3"
type input "6000"
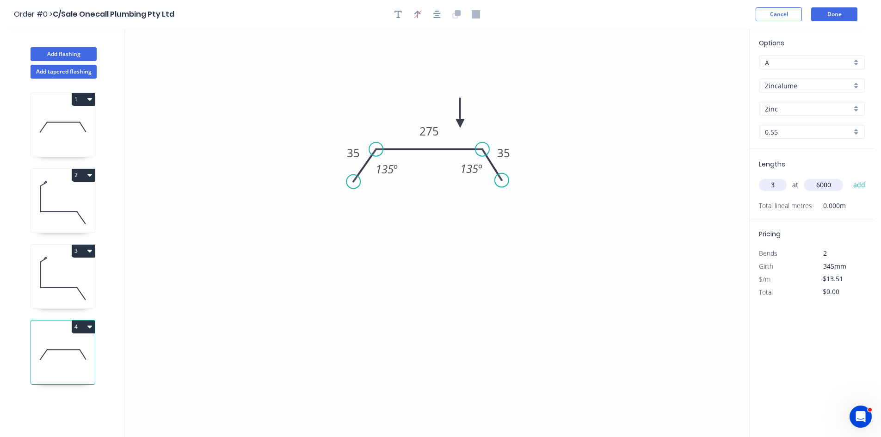
click at [849, 177] on button "add" at bounding box center [860, 185] width 22 height 16
type input "$243.18"
drag, startPoint x: 62, startPoint y: 50, endPoint x: 67, endPoint y: 56, distance: 8.6
click at [62, 50] on button "Add flashing" at bounding box center [64, 54] width 66 height 14
type input "$0.00"
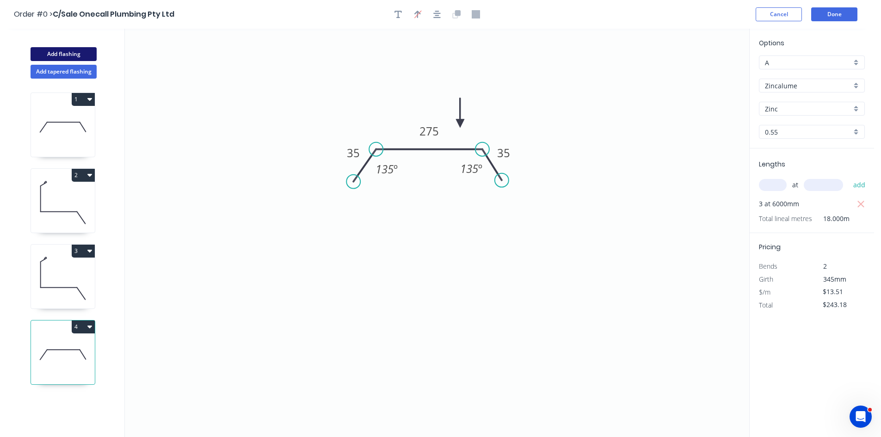
type input "$0.00"
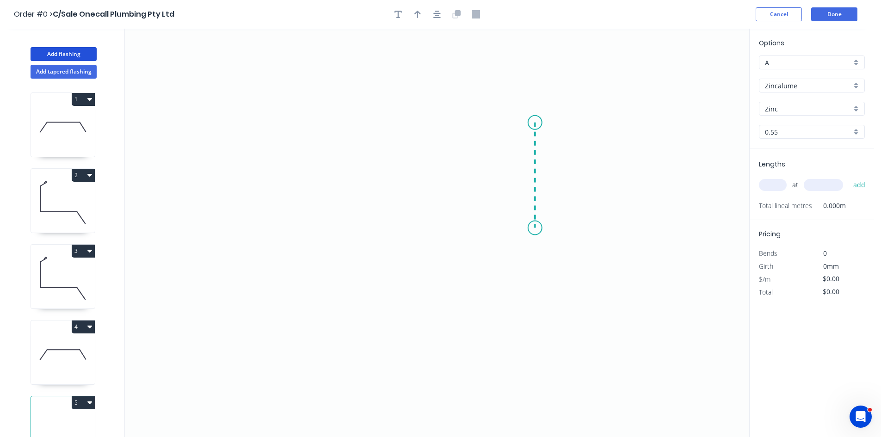
drag, startPoint x: 535, startPoint y: 123, endPoint x: 542, endPoint y: 228, distance: 105.7
click at [542, 228] on icon "0" at bounding box center [437, 233] width 625 height 409
click at [439, 229] on icon "0 ?" at bounding box center [437, 233] width 625 height 409
click at [440, 185] on icon "0 ? ?" at bounding box center [437, 233] width 625 height 409
click at [427, 208] on rect at bounding box center [424, 202] width 19 height 13
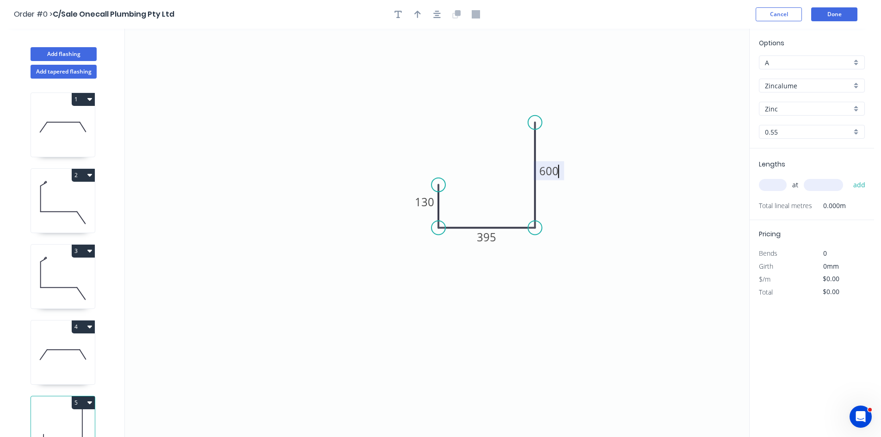
click at [786, 188] on input "text" at bounding box center [773, 185] width 28 height 12
type input "$35.30"
type input "3"
type input "6000"
click at [849, 177] on button "add" at bounding box center [860, 185] width 22 height 16
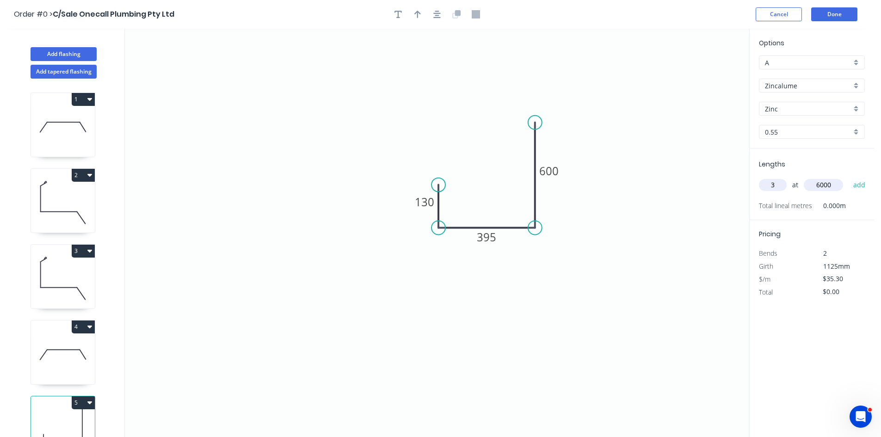
type input "$635.40"
drag, startPoint x: 68, startPoint y: 51, endPoint x: 101, endPoint y: 61, distance: 34.3
click at [68, 51] on button "Add flashing" at bounding box center [64, 54] width 66 height 14
type input "$0.00"
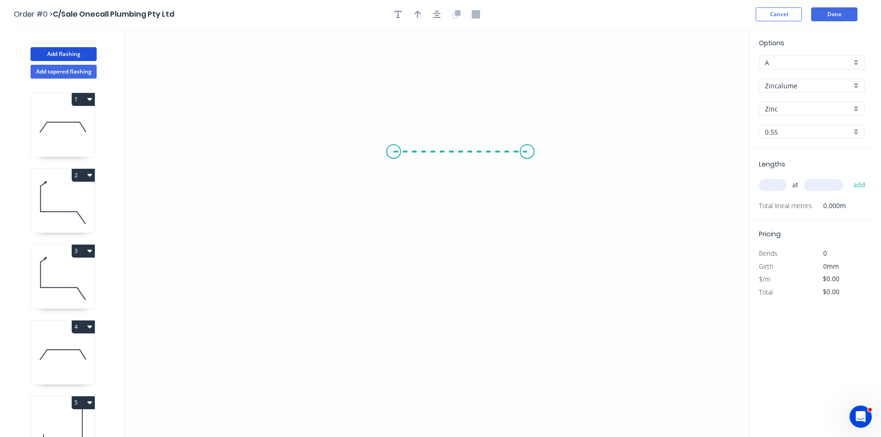
drag, startPoint x: 394, startPoint y: 152, endPoint x: 527, endPoint y: 149, distance: 133.7
click at [527, 149] on icon "0" at bounding box center [437, 233] width 625 height 409
click at [530, 253] on icon "0 ?" at bounding box center [437, 233] width 625 height 409
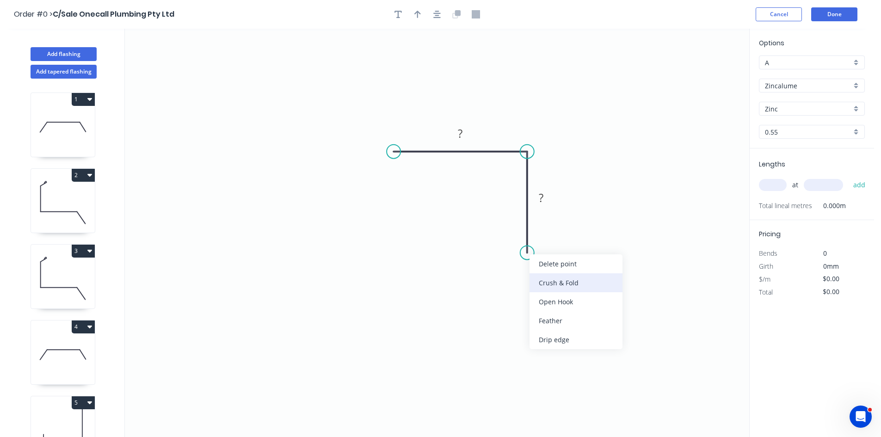
click at [548, 290] on div "Crush & Fold" at bounding box center [576, 282] width 93 height 19
click at [557, 288] on div "Flip bend" at bounding box center [570, 286] width 93 height 19
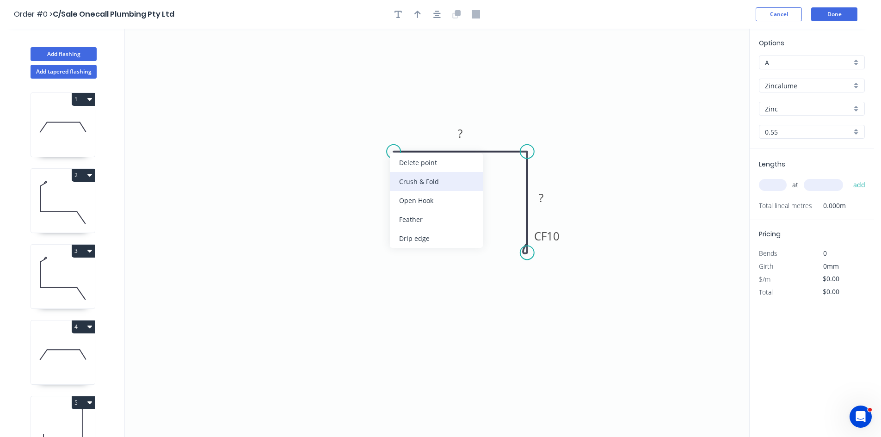
click at [415, 177] on div "Crush & Fold" at bounding box center [436, 181] width 93 height 19
drag, startPoint x: 458, startPoint y: 131, endPoint x: 466, endPoint y: 135, distance: 9.5
click at [464, 134] on rect at bounding box center [460, 134] width 19 height 13
click at [770, 180] on input "text" at bounding box center [773, 185] width 28 height 12
type input "$24.10"
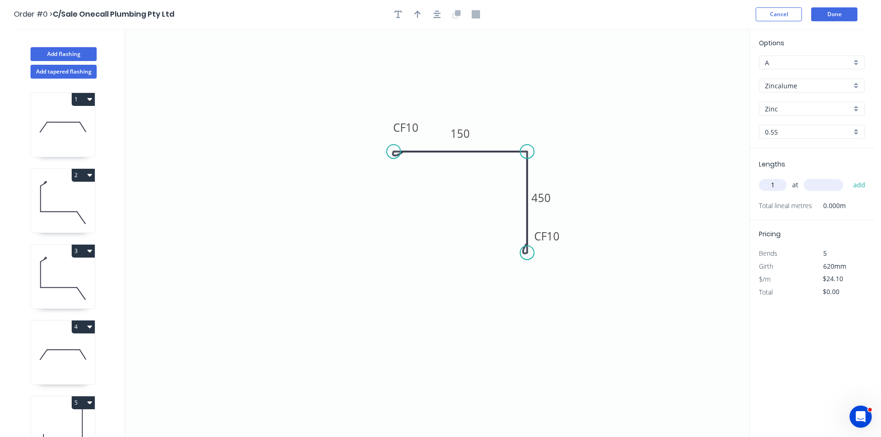
type input "1"
type input "1500"
click at [849, 177] on button "add" at bounding box center [860, 185] width 22 height 16
type input "$36.15"
click at [421, 17] on icon "button" at bounding box center [418, 14] width 6 height 8
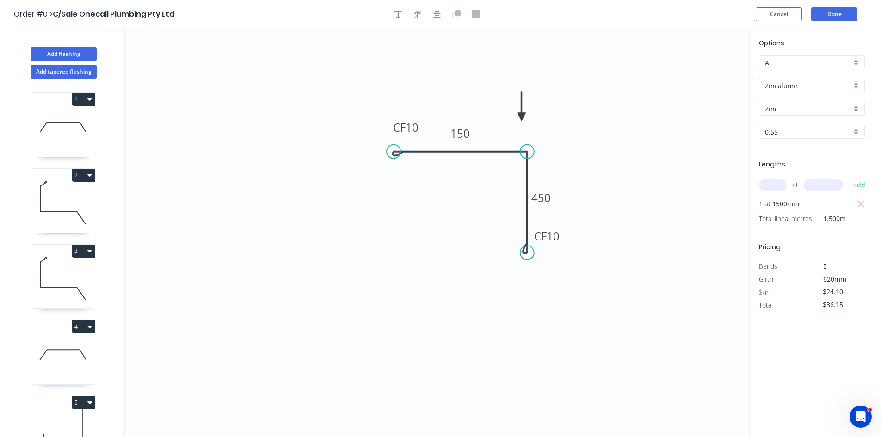
drag, startPoint x: 700, startPoint y: 73, endPoint x: 482, endPoint y: 117, distance: 222.7
click at [518, 117] on icon at bounding box center [522, 107] width 8 height 30
drag, startPoint x: 791, startPoint y: 84, endPoint x: 790, endPoint y: 89, distance: 5.2
click at [790, 86] on input "Zincalume" at bounding box center [808, 86] width 87 height 10
click at [776, 121] on div "Colorbond" at bounding box center [812, 119] width 105 height 16
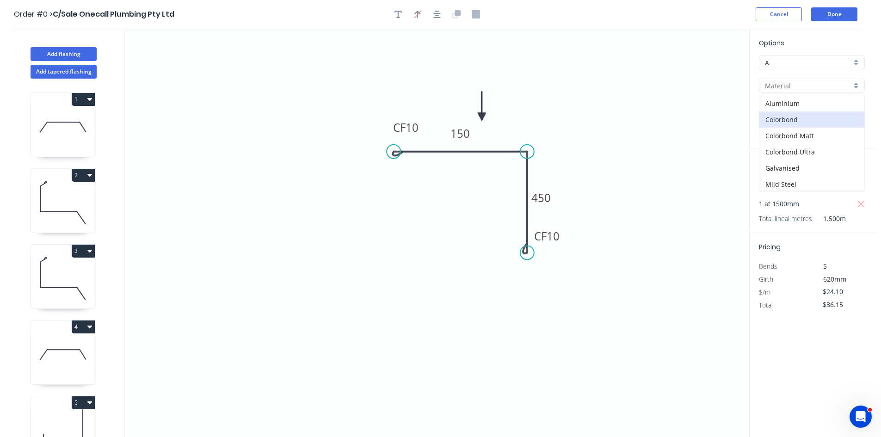
type input "Colorbond"
type input "Basalt"
type input "$27.71"
type input "$41.57"
click at [808, 103] on div "Basalt" at bounding box center [812, 109] width 106 height 14
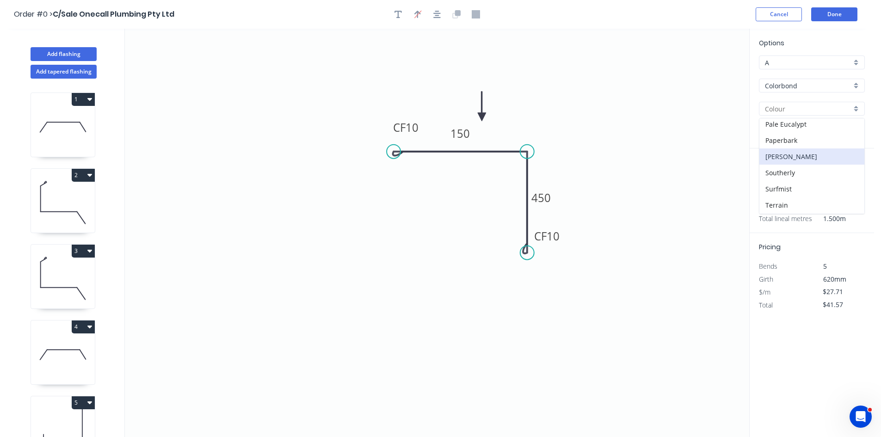
scroll to position [278, 0]
click at [778, 173] on div "Surfmist" at bounding box center [812, 173] width 105 height 16
type input "Surfmist"
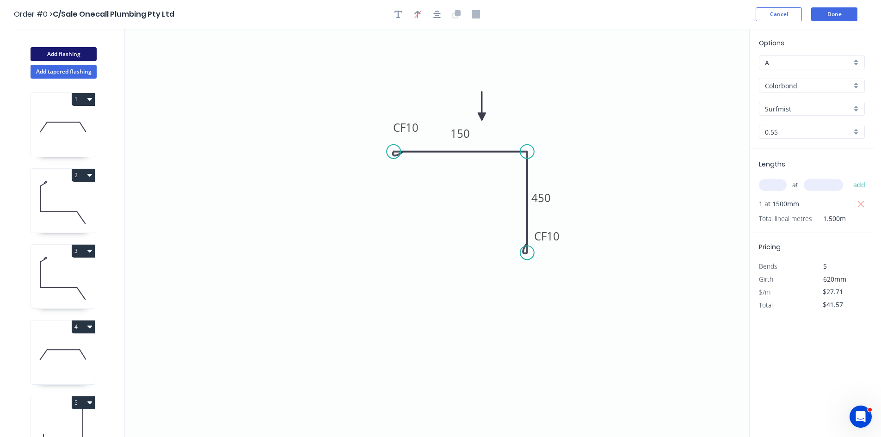
drag, startPoint x: 66, startPoint y: 53, endPoint x: 74, endPoint y: 57, distance: 8.9
click at [66, 53] on button "Add flashing" at bounding box center [64, 54] width 66 height 14
type input "$0.00"
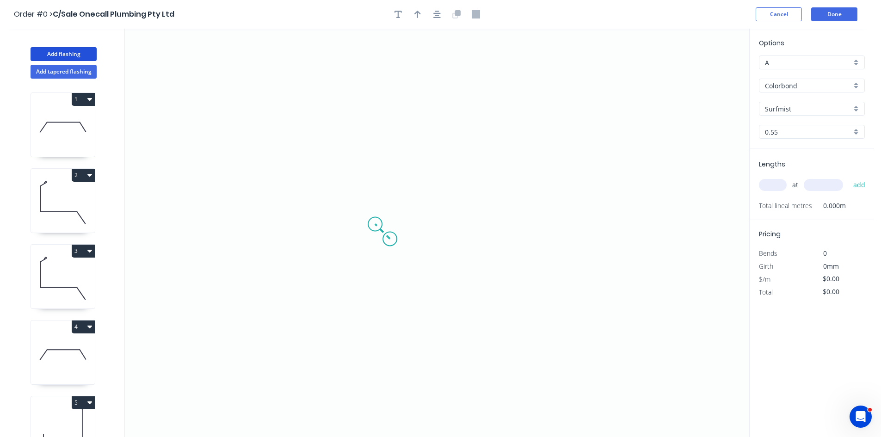
drag, startPoint x: 390, startPoint y: 239, endPoint x: 375, endPoint y: 226, distance: 20.0
click at [375, 226] on icon "0" at bounding box center [437, 233] width 625 height 409
click at [387, 211] on icon "0 ?" at bounding box center [437, 233] width 625 height 409
click at [390, 105] on icon "0 ? ?" at bounding box center [437, 233] width 625 height 409
click at [529, 99] on icon "0 ? ? ?" at bounding box center [437, 233] width 625 height 409
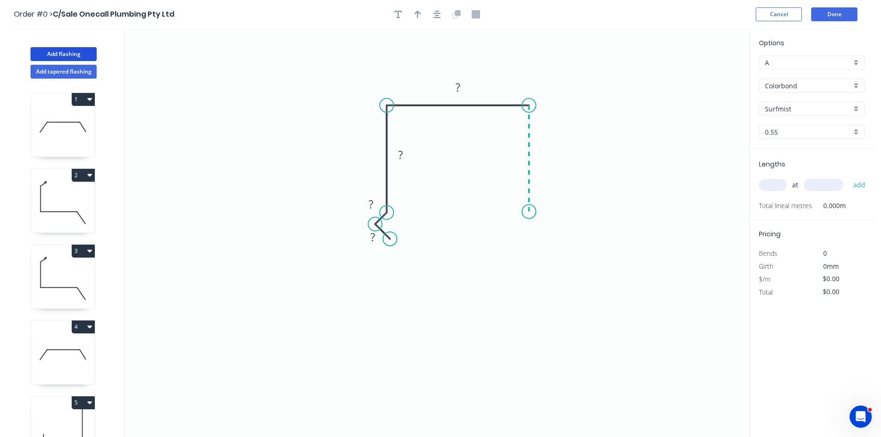
click at [527, 212] on icon "0 ? ? ? ?" at bounding box center [437, 233] width 625 height 409
click at [545, 231] on icon "0 ? ? ? ? ?" at bounding box center [437, 233] width 625 height 409
click at [528, 245] on icon "0 ? ? ? ? ? ? ? º" at bounding box center [437, 233] width 625 height 409
drag, startPoint x: 544, startPoint y: 233, endPoint x: 542, endPoint y: 225, distance: 8.4
click at [542, 225] on circle at bounding box center [542, 225] width 14 height 14
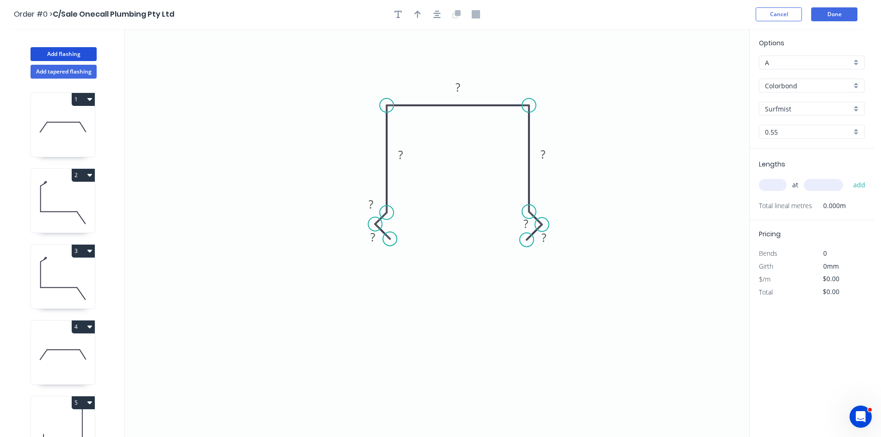
click at [527, 238] on circle at bounding box center [527, 240] width 14 height 14
click at [373, 242] on tspan "?" at bounding box center [373, 236] width 5 height 15
click at [375, 207] on tspan "120" at bounding box center [370, 204] width 19 height 15
click at [372, 209] on tspan "180" at bounding box center [370, 204] width 19 height 15
click at [420, 17] on icon "button" at bounding box center [418, 14] width 6 height 8
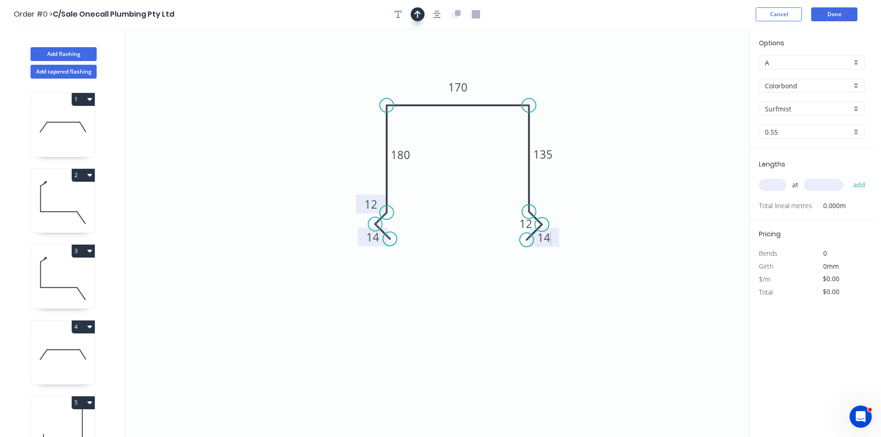
type input "$23.82"
drag, startPoint x: 702, startPoint y: 76, endPoint x: 495, endPoint y: 80, distance: 207.3
click at [495, 80] on icon at bounding box center [494, 70] width 8 height 30
click at [767, 184] on input "text" at bounding box center [773, 185] width 28 height 12
type input "1"
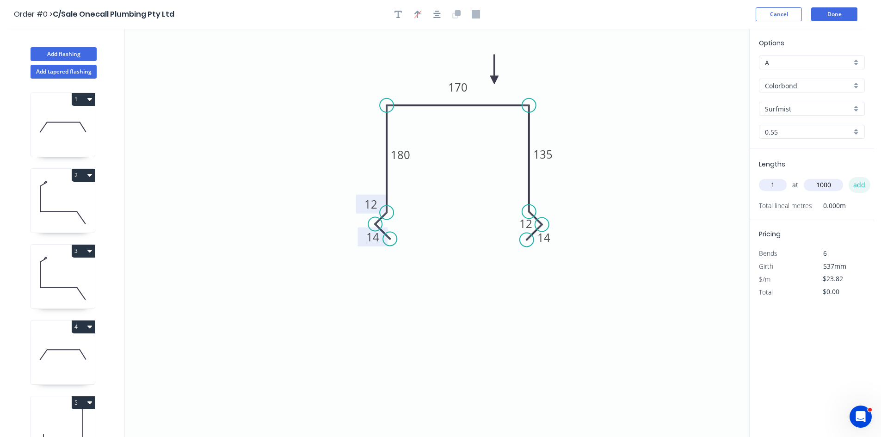
type input "1000"
click at [862, 190] on button "add" at bounding box center [860, 185] width 22 height 16
type input "$23.82"
drag, startPoint x: 53, startPoint y: 53, endPoint x: 111, endPoint y: 63, distance: 58.7
click at [53, 53] on button "Add flashing" at bounding box center [64, 54] width 66 height 14
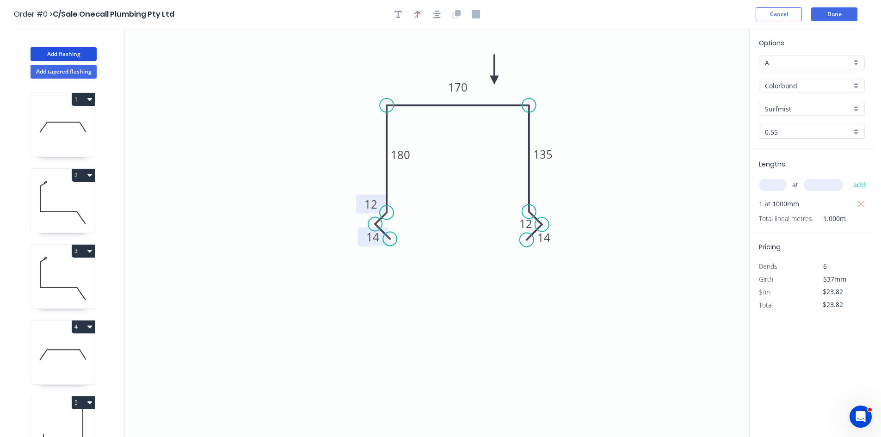
type input "$0.00"
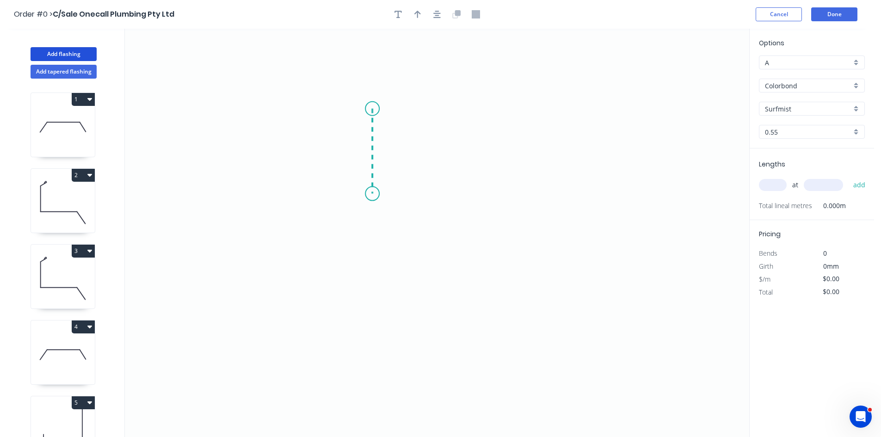
drag, startPoint x: 372, startPoint y: 109, endPoint x: 372, endPoint y: 194, distance: 85.1
click at [372, 194] on icon "0" at bounding box center [437, 233] width 625 height 409
click at [463, 193] on icon "0 ?" at bounding box center [437, 233] width 625 height 409
click at [472, 260] on icon "0 ? ?" at bounding box center [437, 233] width 625 height 409
click at [483, 278] on icon "0 ? ? ? ? º" at bounding box center [437, 233] width 625 height 409
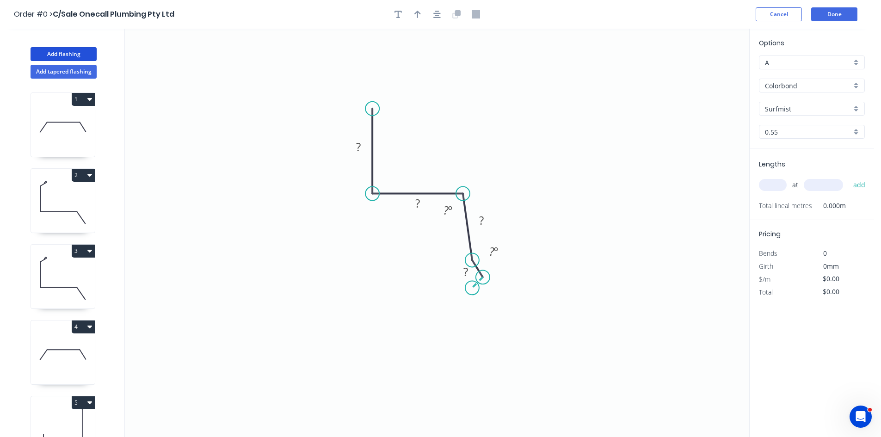
click at [472, 290] on icon "0 ? ? ? ? ? º ? º" at bounding box center [437, 233] width 625 height 409
drag, startPoint x: 471, startPoint y: 270, endPoint x: 470, endPoint y: 261, distance: 8.4
click at [471, 268] on rect at bounding box center [460, 274] width 30 height 19
drag, startPoint x: 470, startPoint y: 261, endPoint x: 465, endPoint y: 269, distance: 9.1
click at [465, 269] on circle at bounding box center [463, 269] width 14 height 14
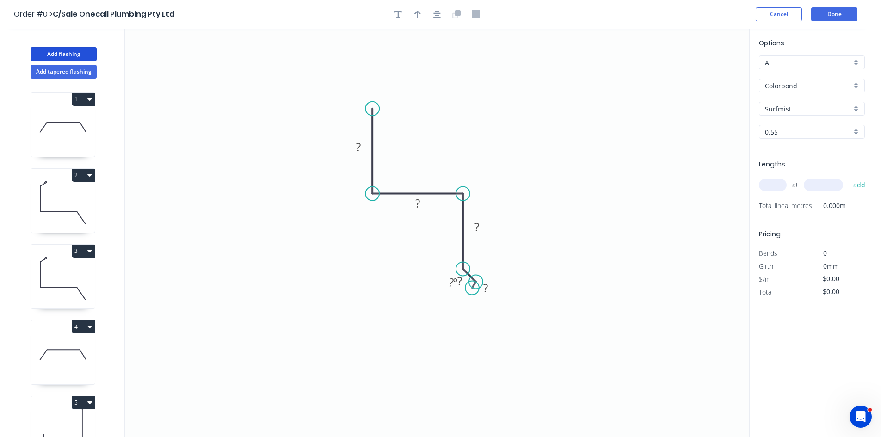
drag, startPoint x: 480, startPoint y: 278, endPoint x: 476, endPoint y: 282, distance: 5.6
click at [476, 282] on icon "0 ? ? ? ? ? ? º" at bounding box center [437, 233] width 625 height 409
drag, startPoint x: 465, startPoint y: 301, endPoint x: 462, endPoint y: 296, distance: 5.6
click at [462, 296] on circle at bounding box center [462, 296] width 14 height 14
click at [364, 149] on rect at bounding box center [358, 147] width 19 height 13
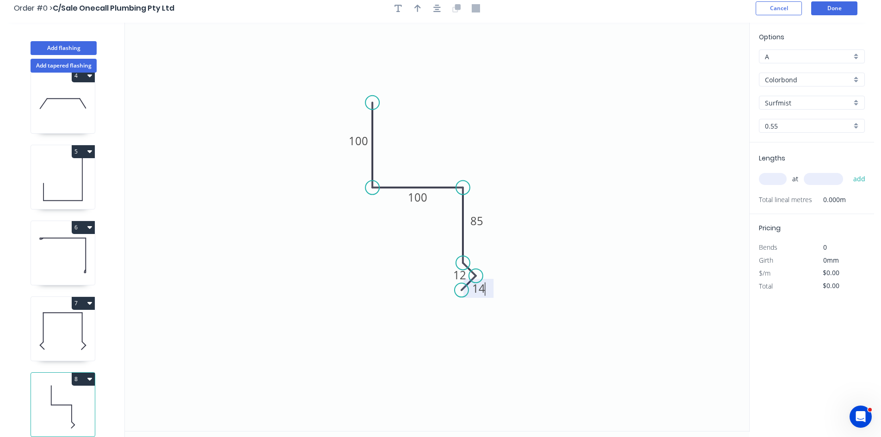
scroll to position [0, 0]
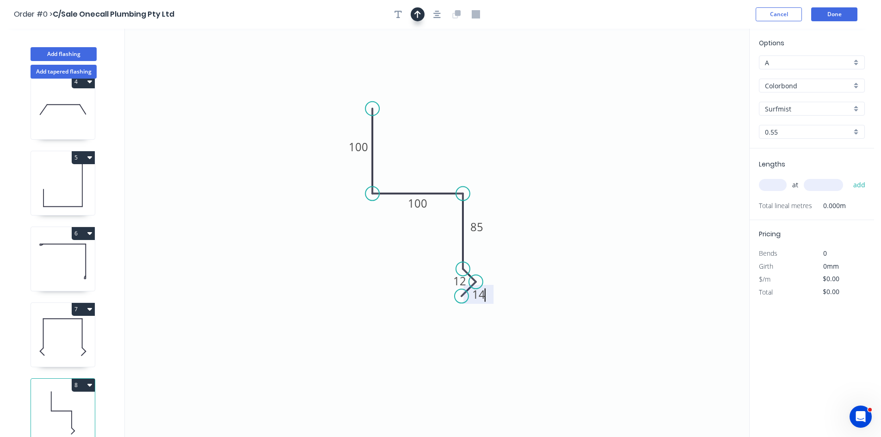
click at [415, 11] on icon "button" at bounding box center [418, 14] width 6 height 8
type input "$15.80"
drag, startPoint x: 701, startPoint y: 74, endPoint x: 431, endPoint y: 157, distance: 282.6
click at [435, 157] on icon at bounding box center [439, 144] width 8 height 30
click at [425, 152] on icon "0 100 100 85 12 14" at bounding box center [437, 233] width 625 height 409
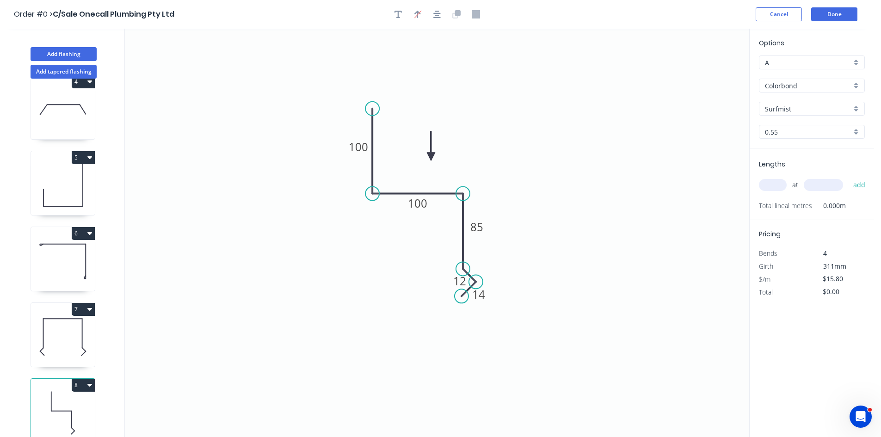
click at [779, 80] on div "Colorbond" at bounding box center [812, 86] width 106 height 14
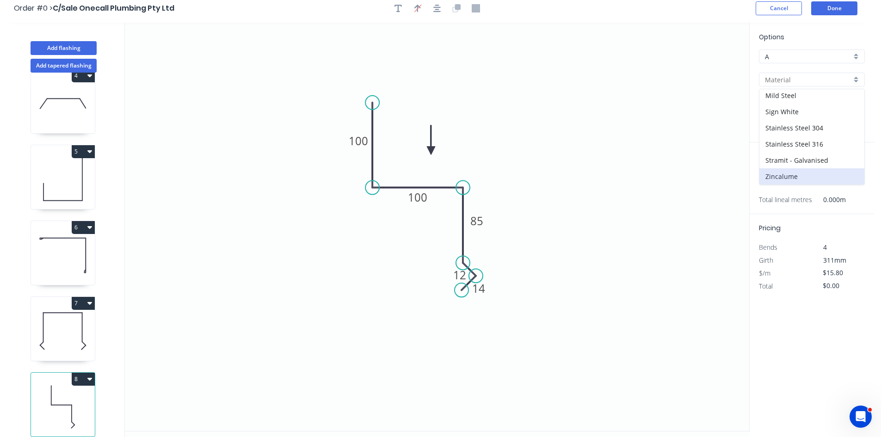
scroll to position [17, 0]
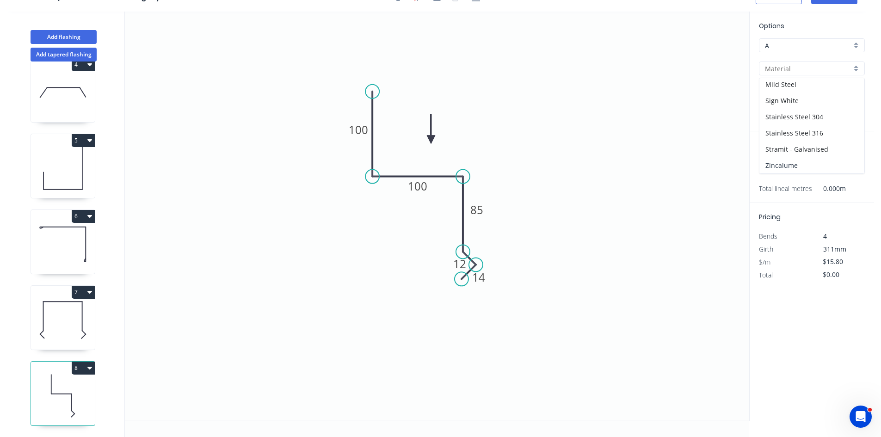
click at [791, 162] on div "Zincalume" at bounding box center [812, 165] width 105 height 16
type input "Zincalume"
type input "Zinc"
type input "$14.59"
click at [768, 168] on input "text" at bounding box center [773, 168] width 28 height 12
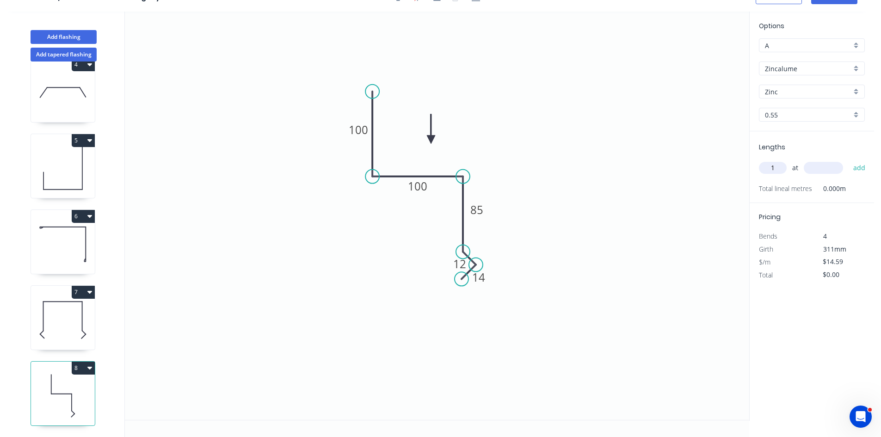
type input "1"
type input "1500"
click at [849, 160] on button "add" at bounding box center [860, 168] width 22 height 16
type input "$21.89"
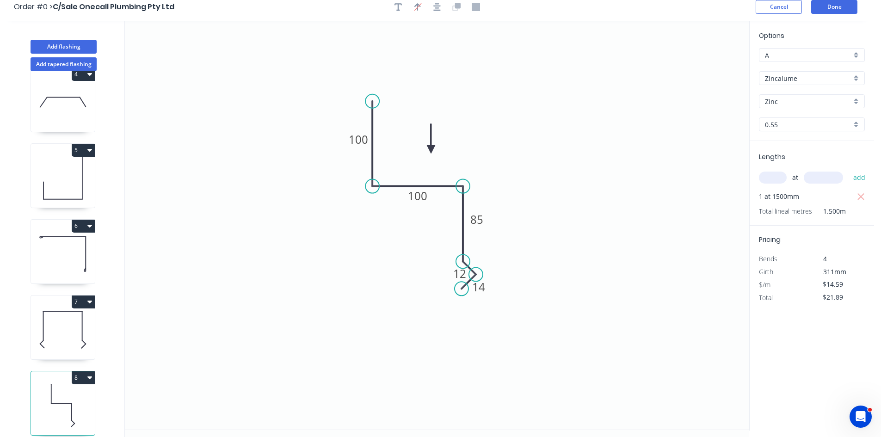
scroll to position [0, 0]
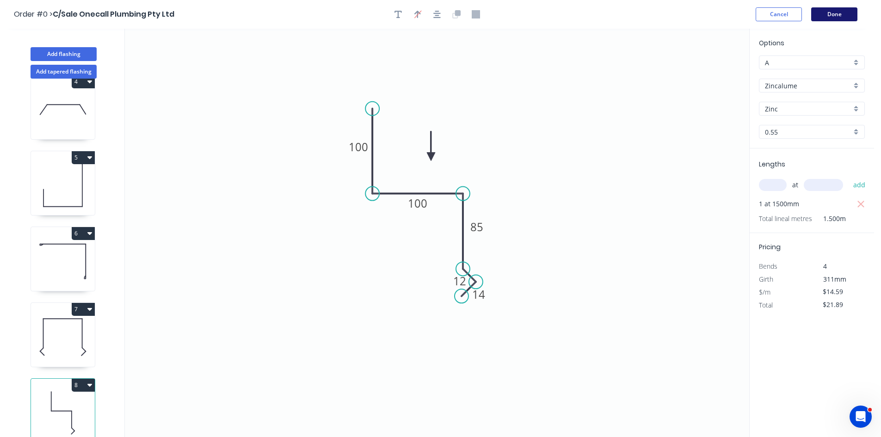
drag, startPoint x: 837, startPoint y: 26, endPoint x: 837, endPoint y: 21, distance: 5.1
click at [837, 26] on header "Order #0 > C/Sale Onecall Plumbing Pty Ltd Cancel Done" at bounding box center [437, 14] width 874 height 29
click at [837, 20] on button "Done" at bounding box center [834, 14] width 46 height 14
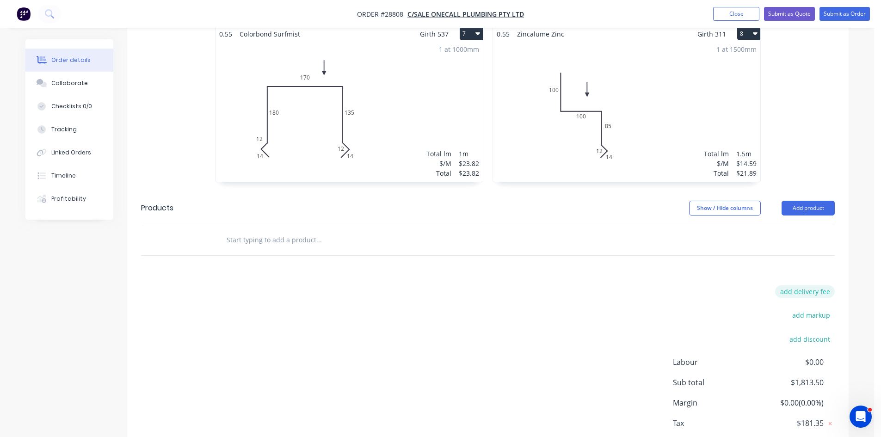
scroll to position [787, 0]
click at [805, 200] on button "Add product" at bounding box center [808, 207] width 53 height 15
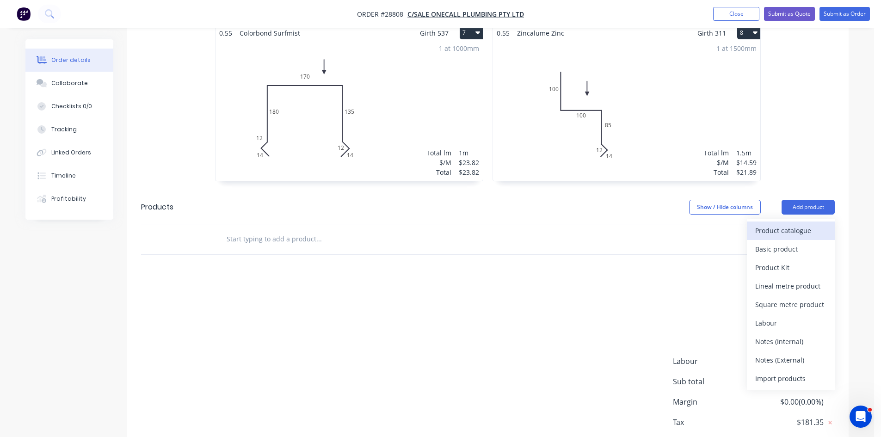
click at [800, 224] on div "Product catalogue" at bounding box center [791, 230] width 71 height 13
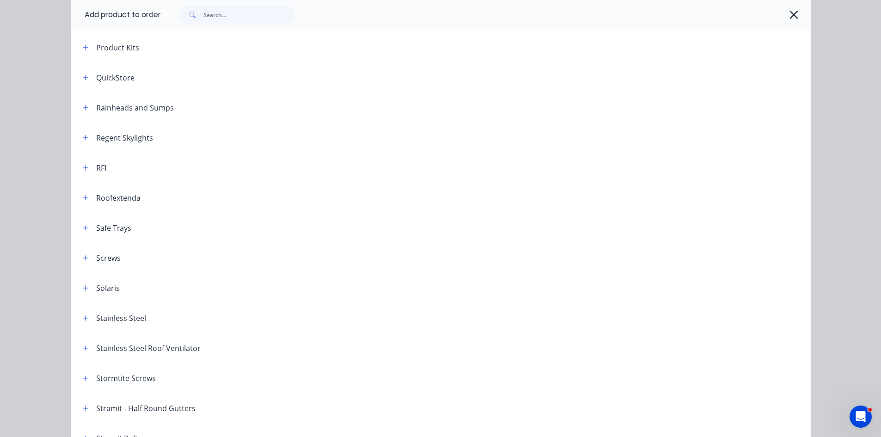
scroll to position [1110, 0]
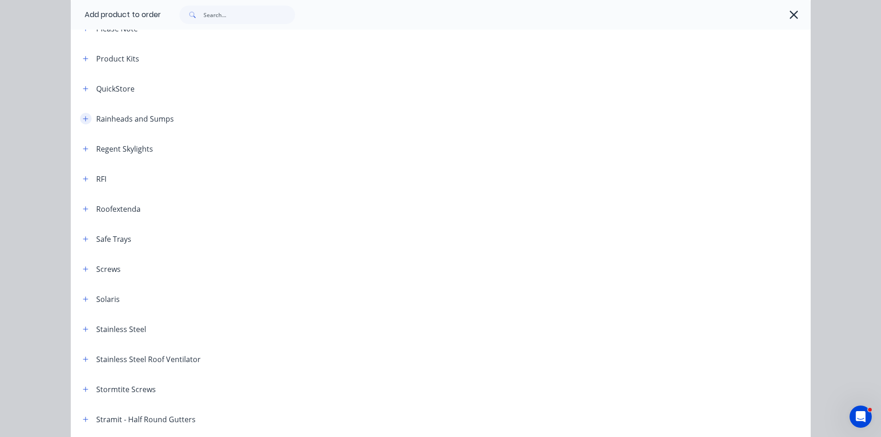
click at [80, 114] on button "button" at bounding box center [86, 119] width 12 height 12
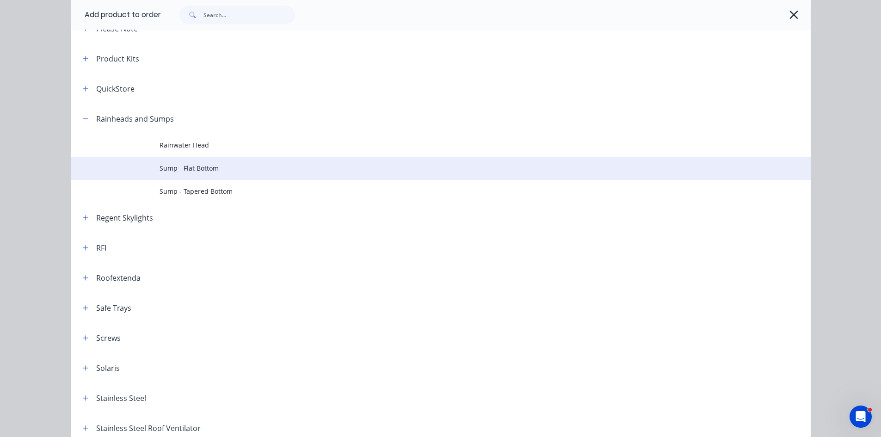
click at [180, 175] on td "Sump - Flat Bottom" at bounding box center [485, 168] width 651 height 23
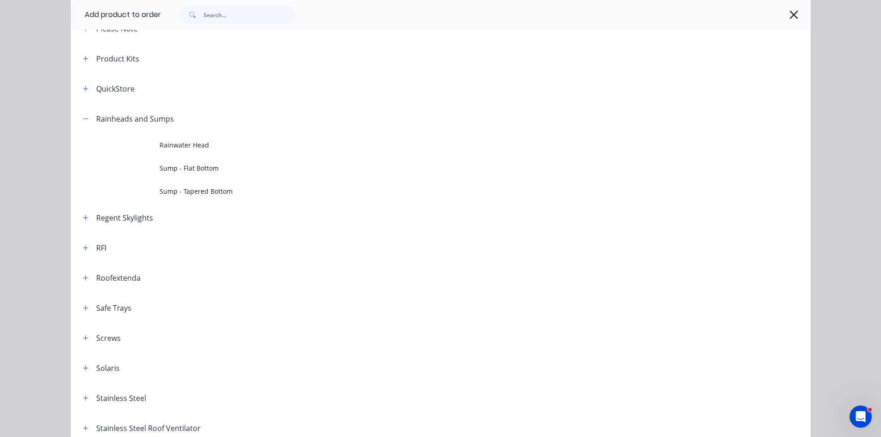
scroll to position [0, 0]
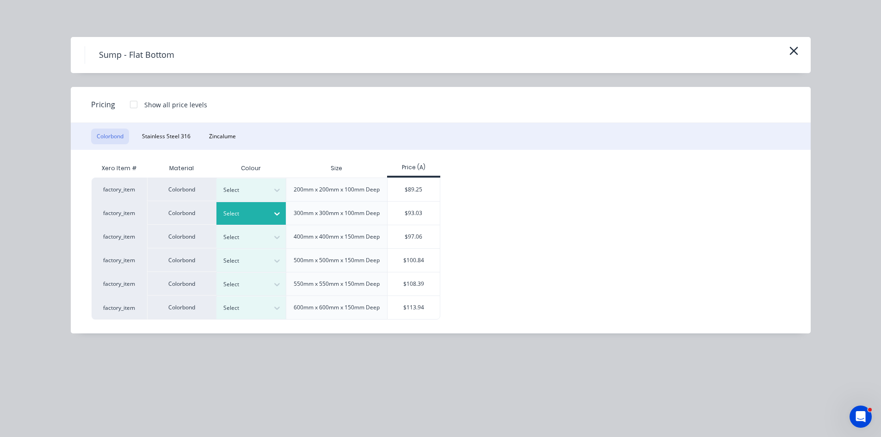
click at [268, 220] on div "Select" at bounding box center [243, 214] width 52 height 12
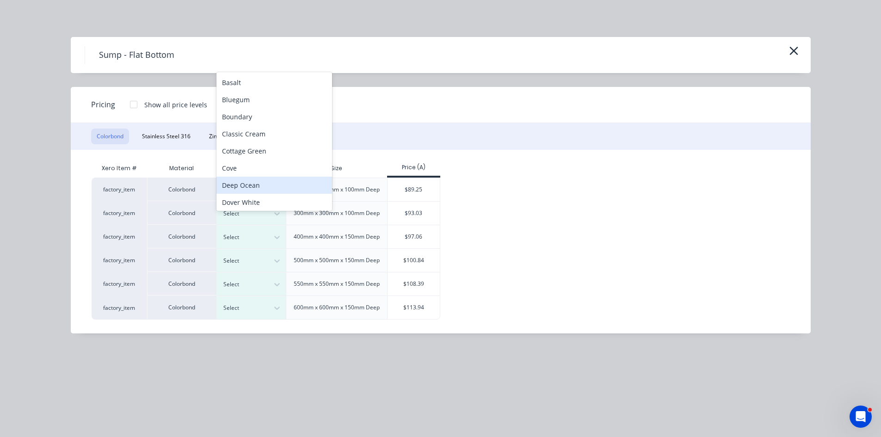
click at [543, 118] on div "Pricing Show all price levels" at bounding box center [441, 105] width 740 height 36
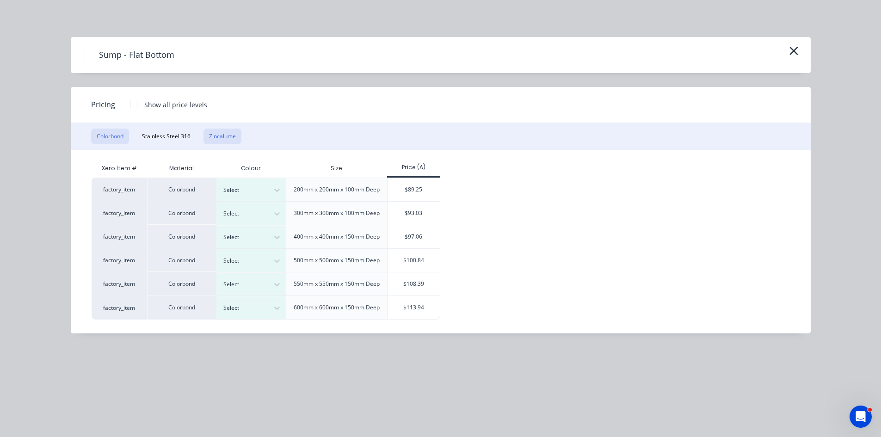
click at [207, 134] on button "Zincalume" at bounding box center [223, 137] width 38 height 16
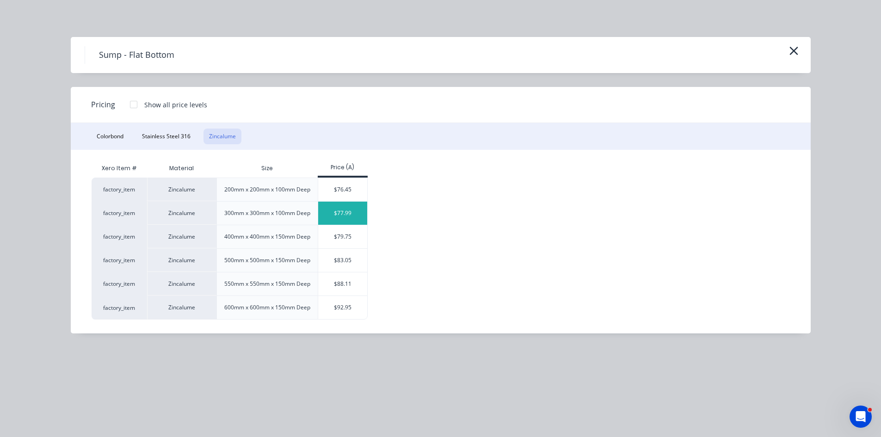
click at [350, 225] on div "$77.99" at bounding box center [343, 213] width 50 height 23
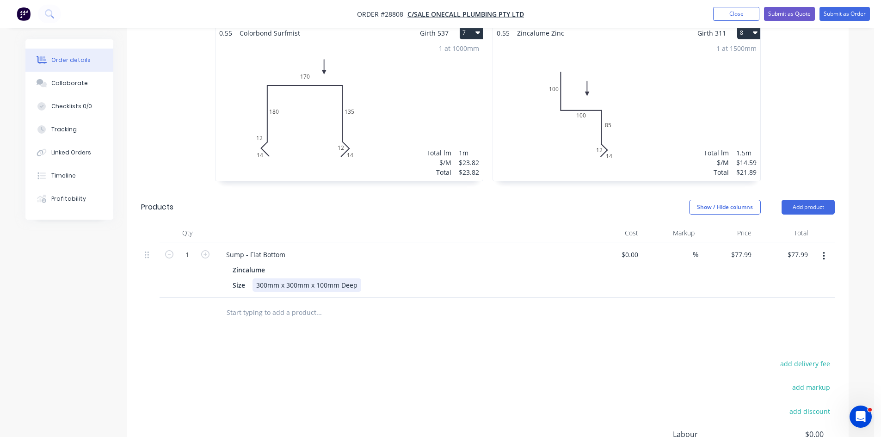
click at [360, 279] on div "Size 300mm x 300mm x 100mm Deep" at bounding box center [398, 285] width 339 height 13
click at [323, 279] on div "300mm x 300mm x 100mm Deep with 20mm tabs" at bounding box center [333, 285] width 161 height 13
click at [268, 279] on div "300mm x 300mm x 140mm Deep with 20mm tabs" at bounding box center [333, 285] width 161 height 13
click at [297, 279] on div "290mm x 300mm x 140mm Deep with 20mm tabs" at bounding box center [333, 285] width 161 height 13
drag, startPoint x: 522, startPoint y: 293, endPoint x: 520, endPoint y: 282, distance: 11.3
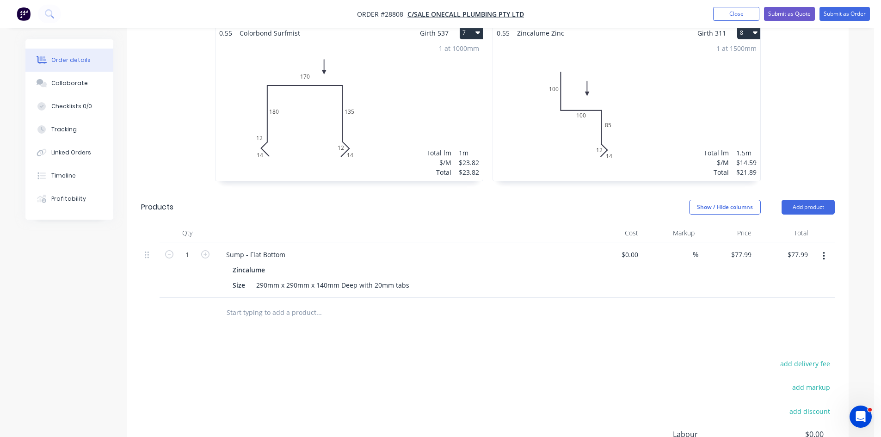
click at [524, 303] on div at bounding box center [382, 312] width 326 height 19
click at [810, 358] on button "add delivery fee" at bounding box center [805, 364] width 60 height 12
type input "120"
click input "submit" at bounding box center [0, 0] width 0 height 0
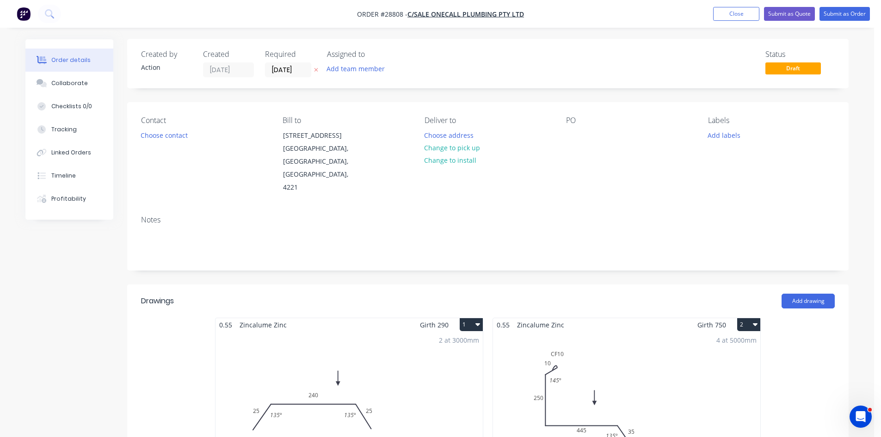
scroll to position [0, 0]
click at [166, 132] on button "Choose contact" at bounding box center [164, 135] width 57 height 12
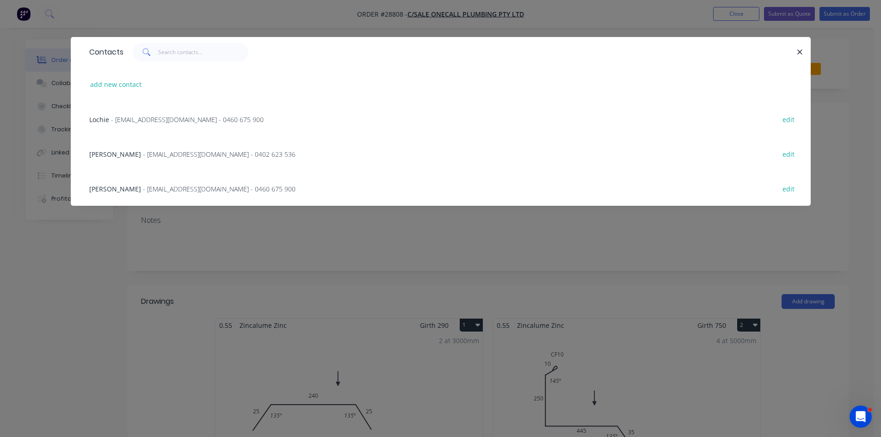
click at [158, 192] on span "- info@onecallplumbing.com.au - 0460 675 900" at bounding box center [219, 189] width 153 height 9
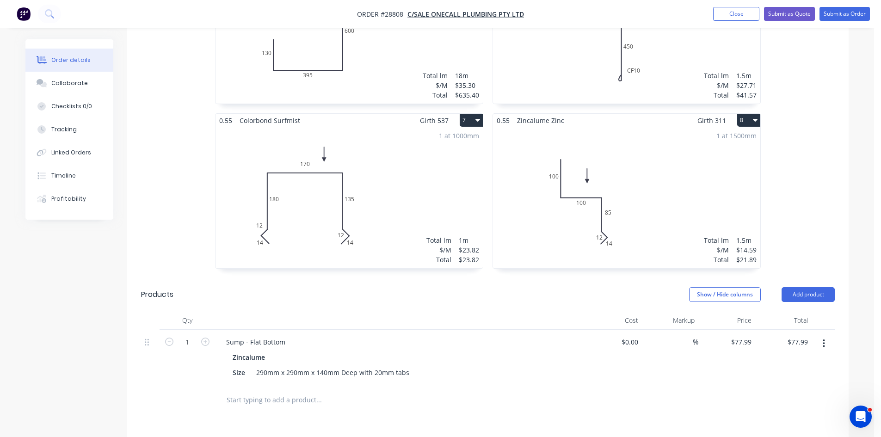
scroll to position [698, 0]
click at [803, 8] on button "Submit as Quote" at bounding box center [789, 14] width 51 height 14
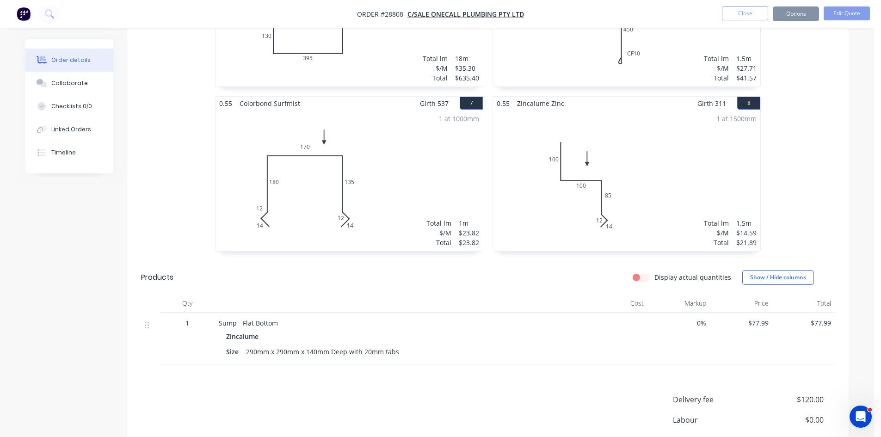
scroll to position [0, 0]
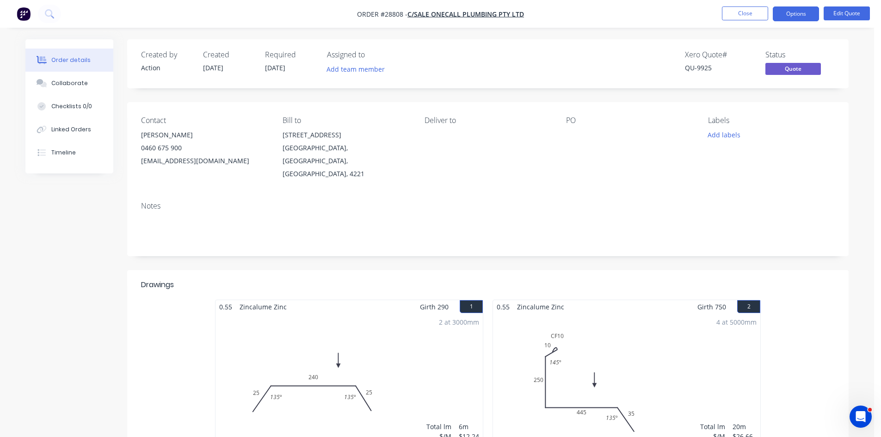
click at [792, 16] on button "Options" at bounding box center [796, 13] width 46 height 15
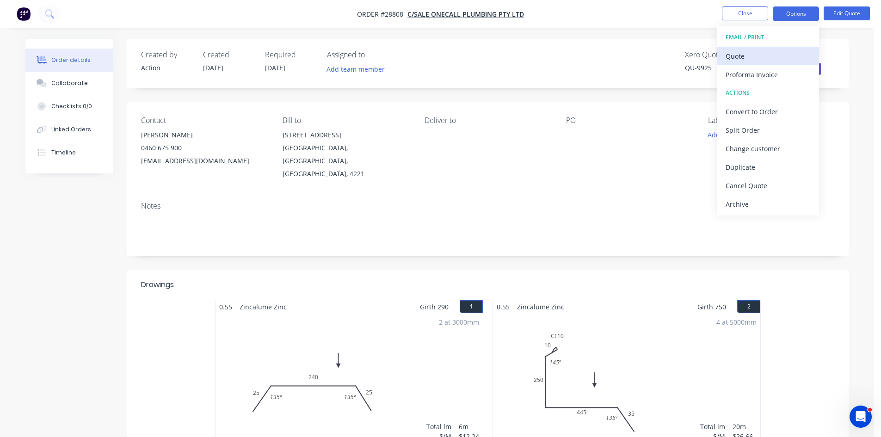
click at [747, 57] on div "Quote" at bounding box center [768, 56] width 85 height 13
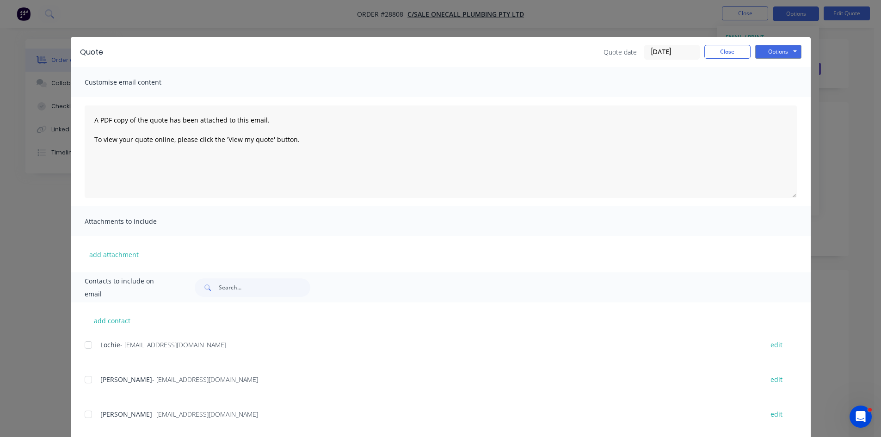
click at [87, 415] on div at bounding box center [88, 414] width 19 height 19
click at [776, 55] on button "Options" at bounding box center [779, 52] width 46 height 14
click at [765, 100] on button "Email" at bounding box center [785, 98] width 59 height 15
drag, startPoint x: 722, startPoint y: 51, endPoint x: 723, endPoint y: 57, distance: 6.1
click at [722, 51] on button "Close" at bounding box center [728, 52] width 46 height 14
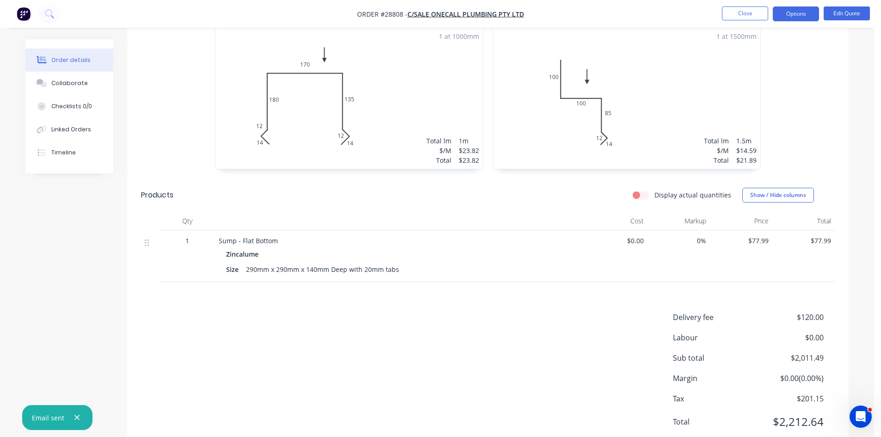
scroll to position [797, 0]
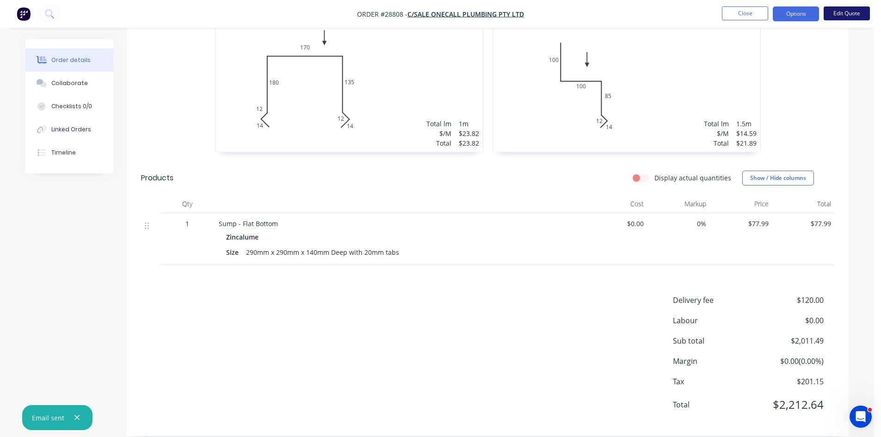
click at [843, 13] on button "Edit Quote" at bounding box center [847, 13] width 46 height 14
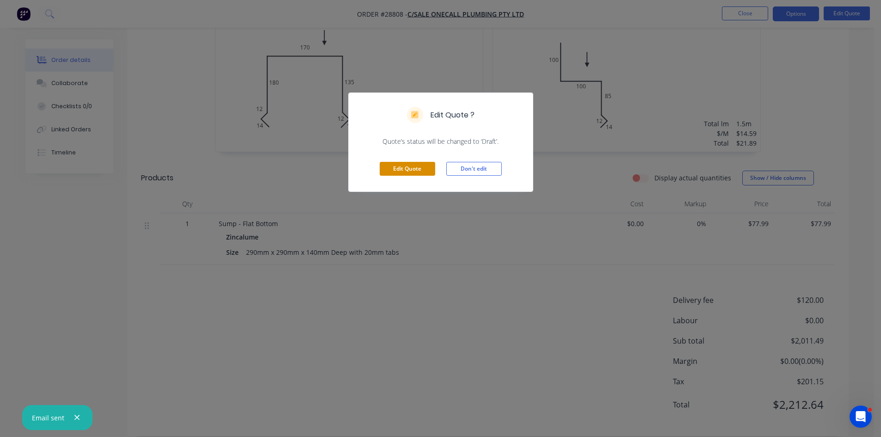
click at [421, 168] on button "Edit Quote" at bounding box center [408, 169] width 56 height 14
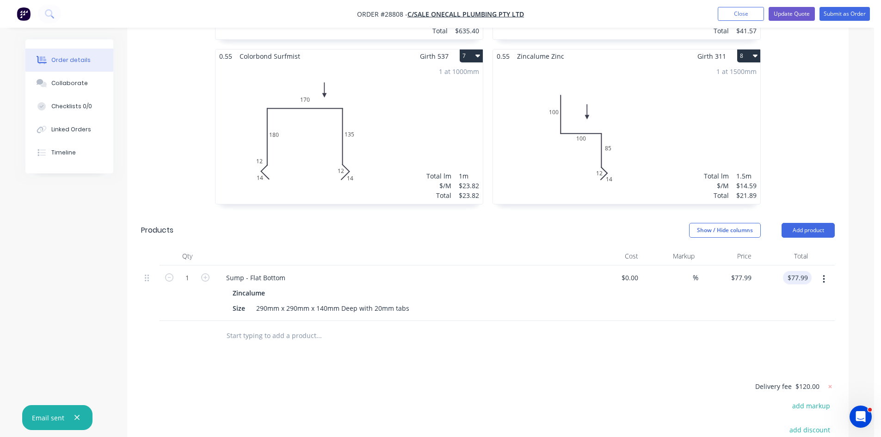
scroll to position [787, 0]
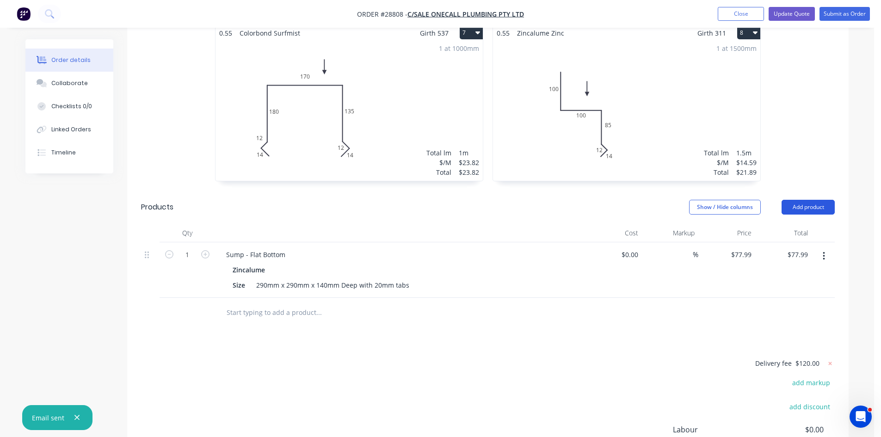
drag, startPoint x: 815, startPoint y: 180, endPoint x: 804, endPoint y: 189, distance: 14.1
click at [816, 200] on button "Add product" at bounding box center [808, 207] width 53 height 15
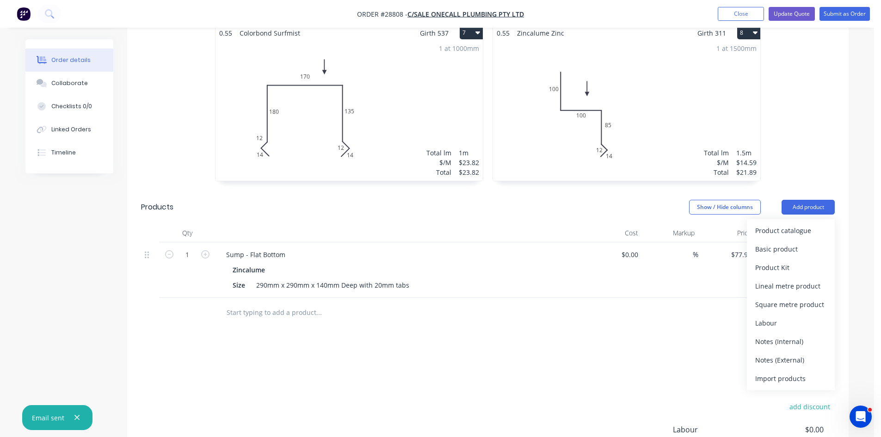
click at [790, 222] on button "Product catalogue" at bounding box center [791, 231] width 88 height 19
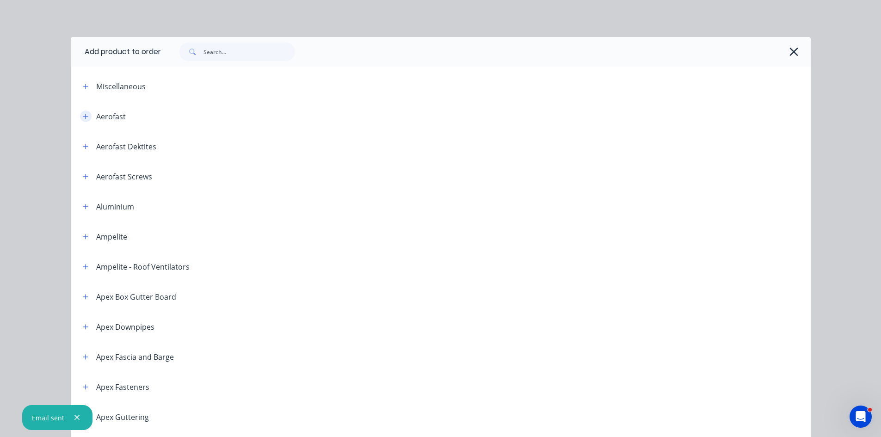
click at [84, 112] on button "button" at bounding box center [86, 117] width 12 height 12
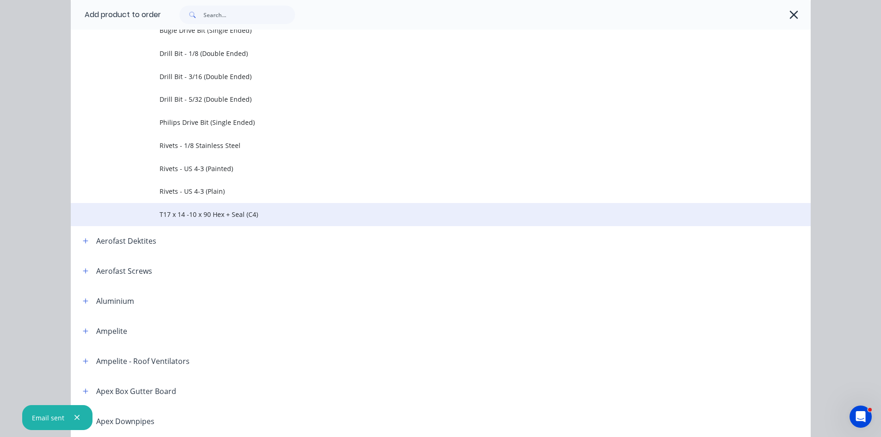
scroll to position [370, 0]
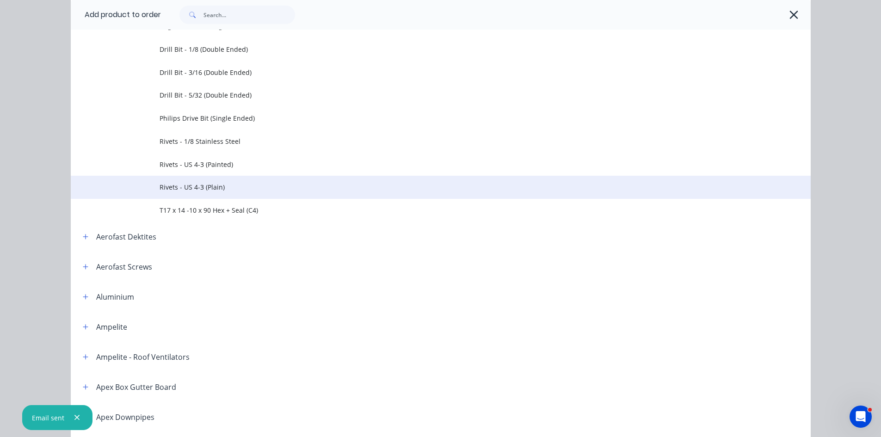
click at [188, 186] on span "Rivets - US 4-3 (Plain)" at bounding box center [420, 187] width 521 height 10
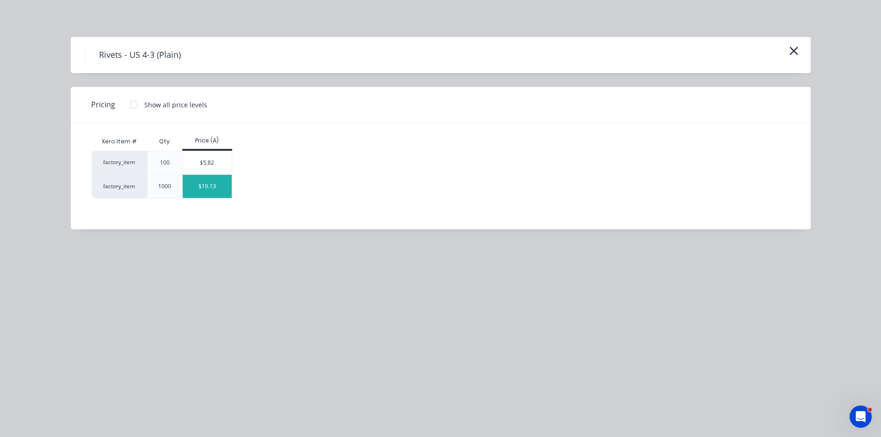
click at [200, 184] on div "$19.13" at bounding box center [208, 186] width 50 height 23
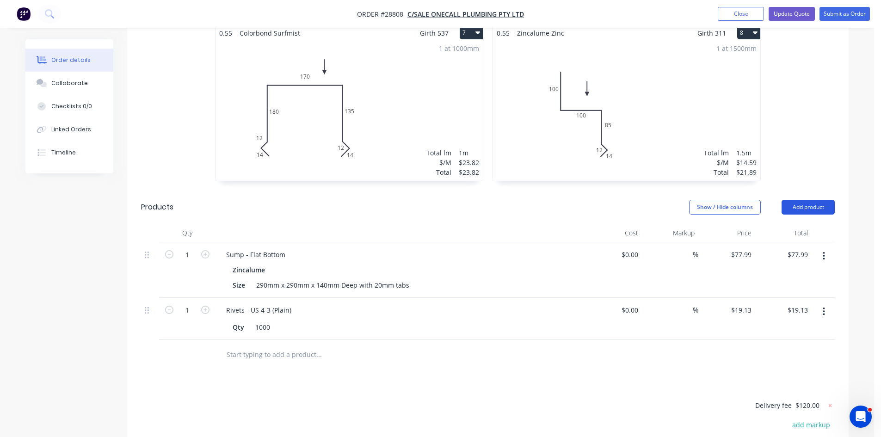
click at [809, 200] on button "Add product" at bounding box center [808, 207] width 53 height 15
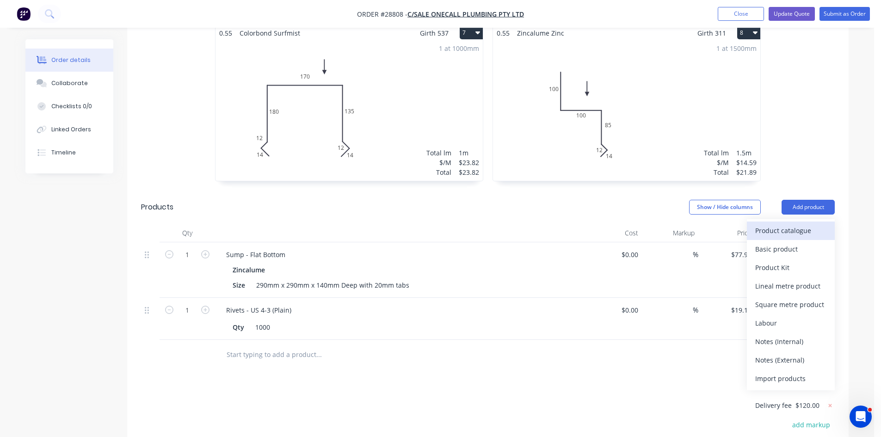
click at [802, 224] on div "Product catalogue" at bounding box center [791, 230] width 71 height 13
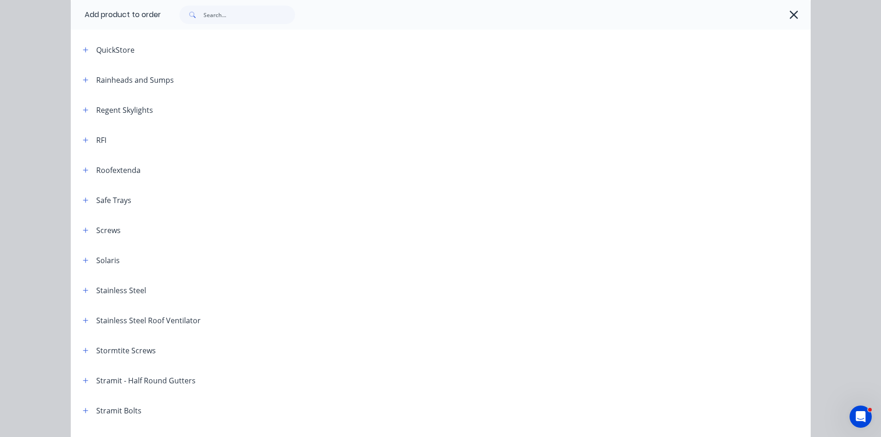
scroll to position [1157, 0]
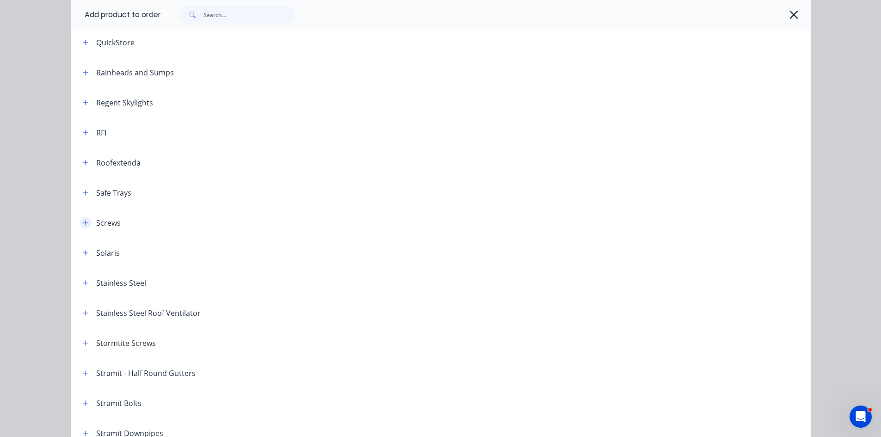
drag, startPoint x: 81, startPoint y: 223, endPoint x: 125, endPoint y: 237, distance: 47.1
click at [83, 223] on icon "button" at bounding box center [85, 222] width 5 height 5
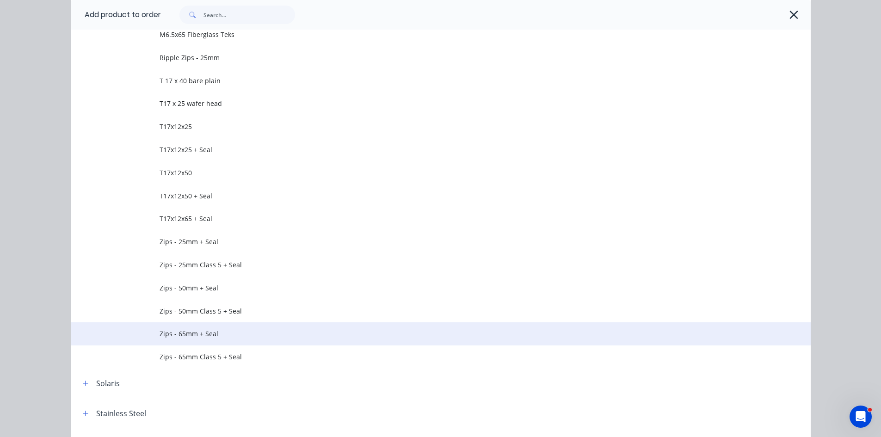
scroll to position [1943, 0]
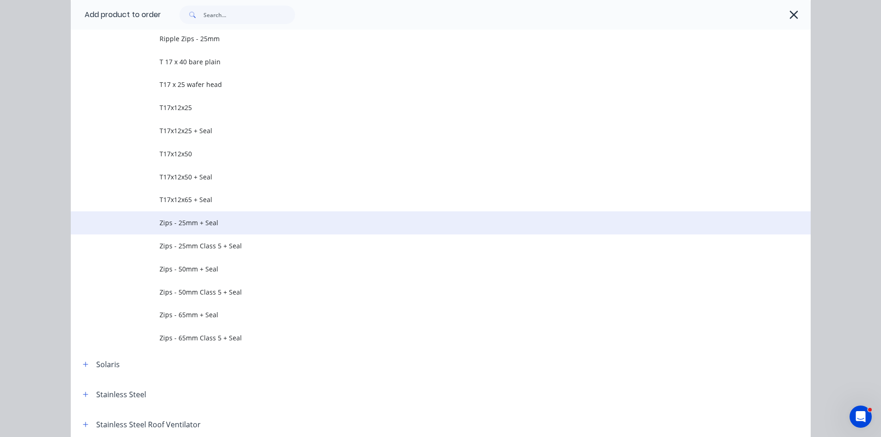
click at [188, 226] on span "Zips - 25mm + Seal" at bounding box center [420, 223] width 521 height 10
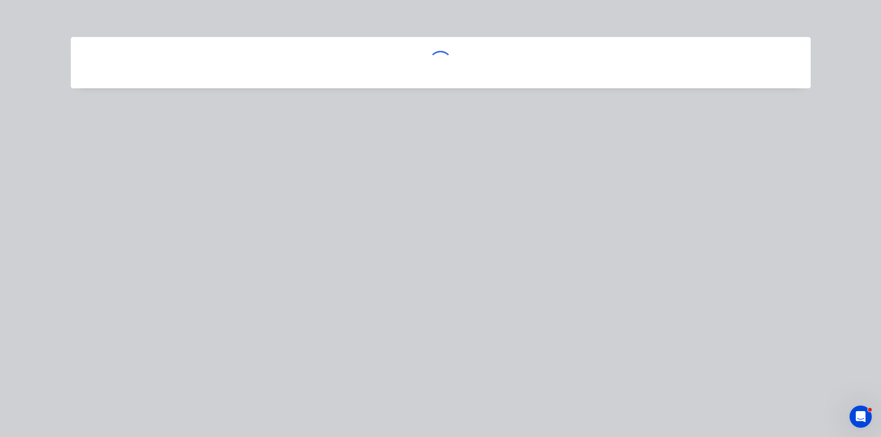
scroll to position [0, 0]
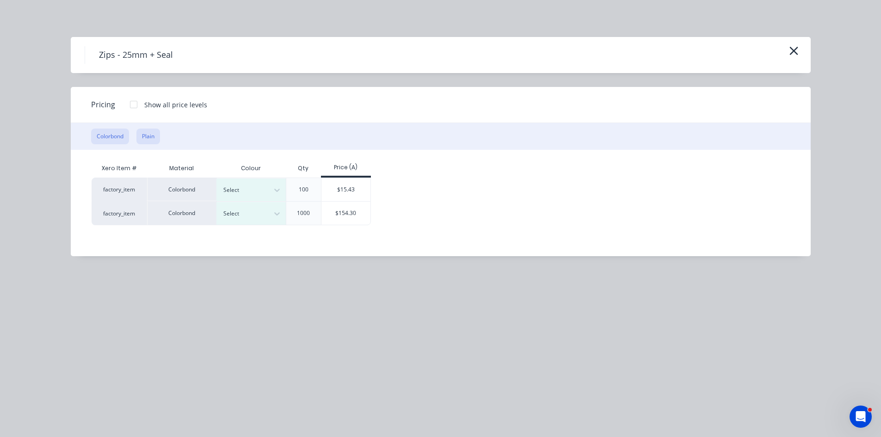
click at [142, 140] on button "Plain" at bounding box center [148, 137] width 24 height 16
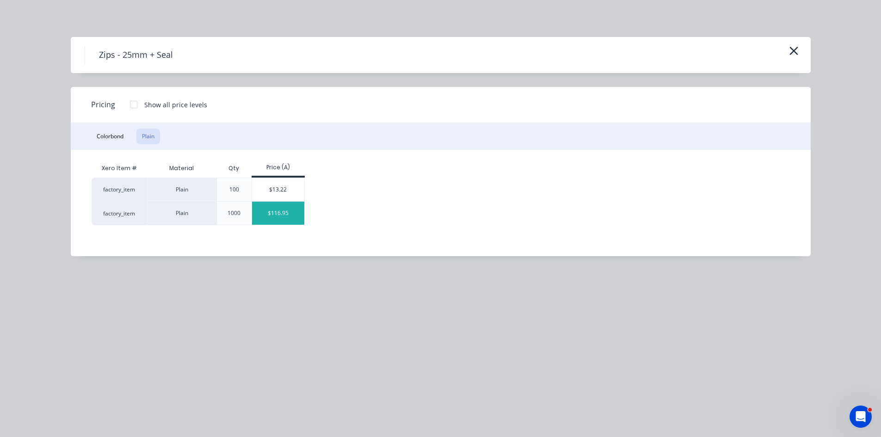
click at [268, 213] on div "$116.95" at bounding box center [278, 213] width 52 height 23
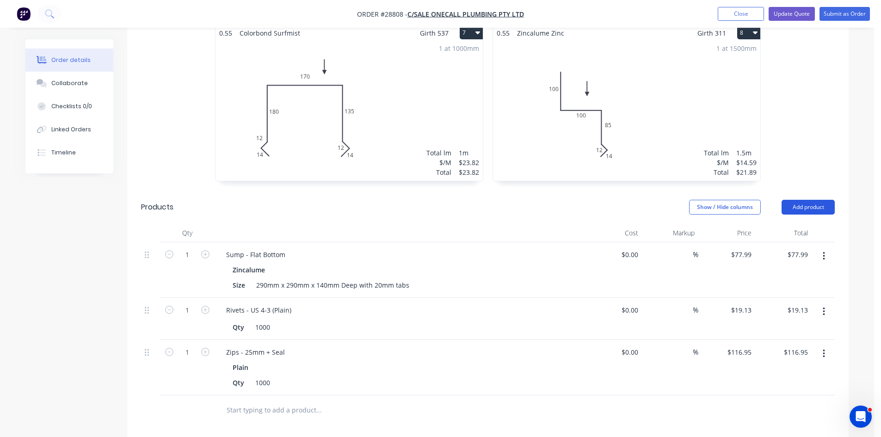
click at [811, 200] on button "Add product" at bounding box center [808, 207] width 53 height 15
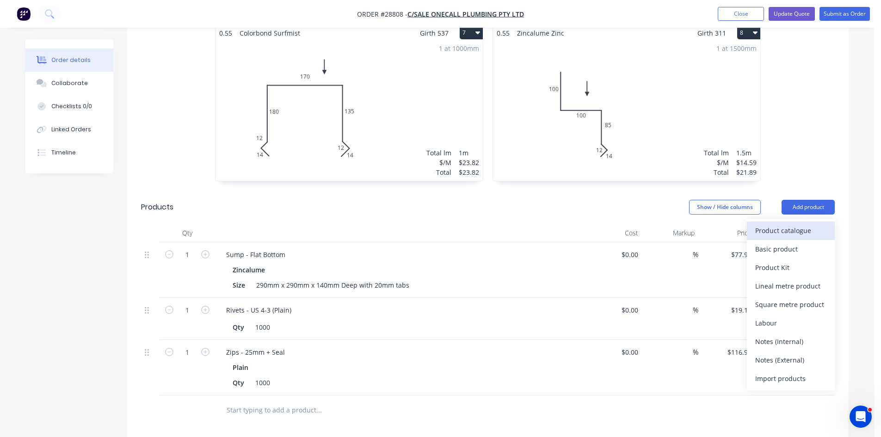
click at [789, 222] on button "Product catalogue" at bounding box center [791, 231] width 88 height 19
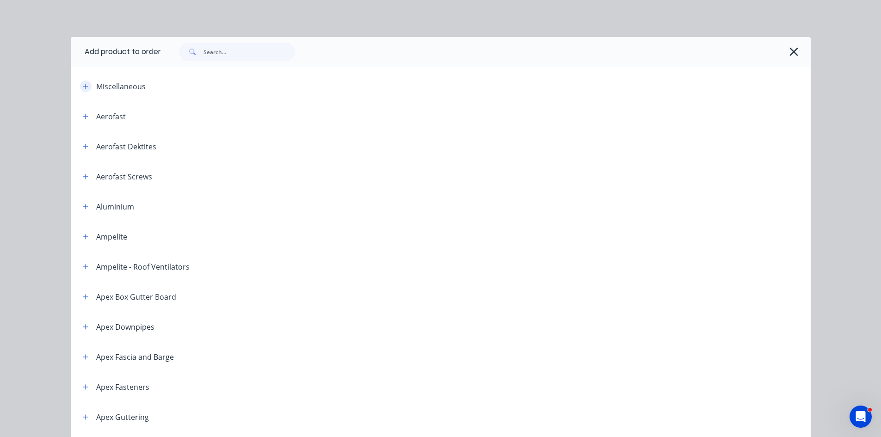
click at [83, 91] on button "button" at bounding box center [86, 87] width 12 height 12
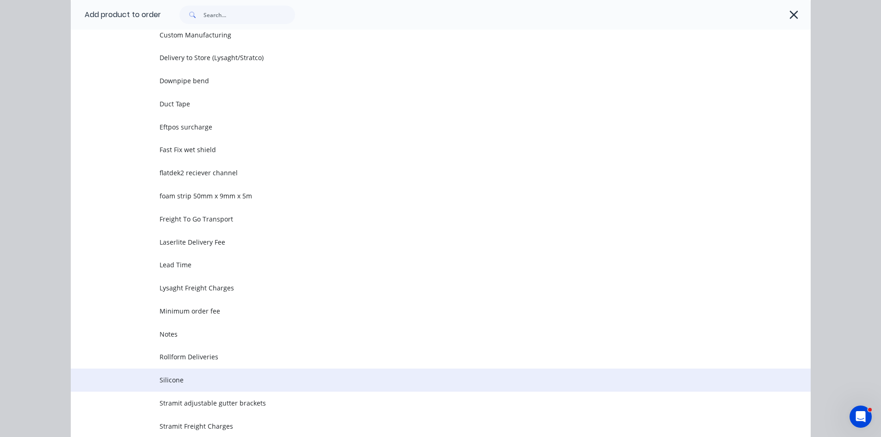
scroll to position [231, 0]
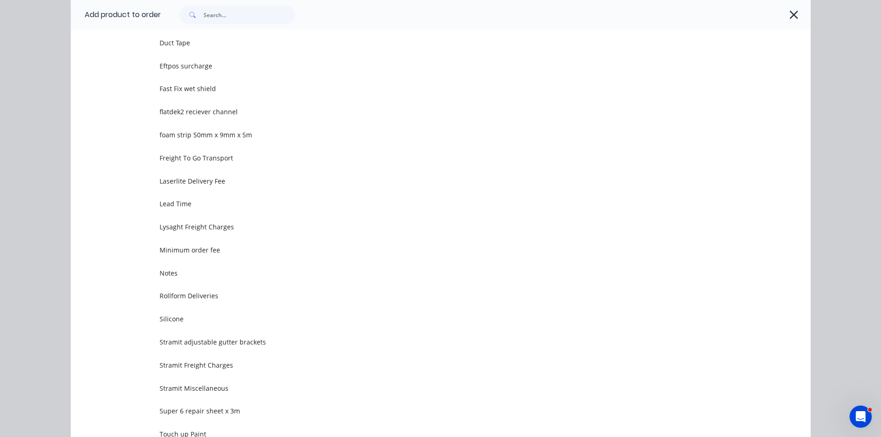
drag, startPoint x: 193, startPoint y: 312, endPoint x: 179, endPoint y: 325, distance: 19.7
click at [193, 312] on td "Silicone" at bounding box center [485, 319] width 651 height 23
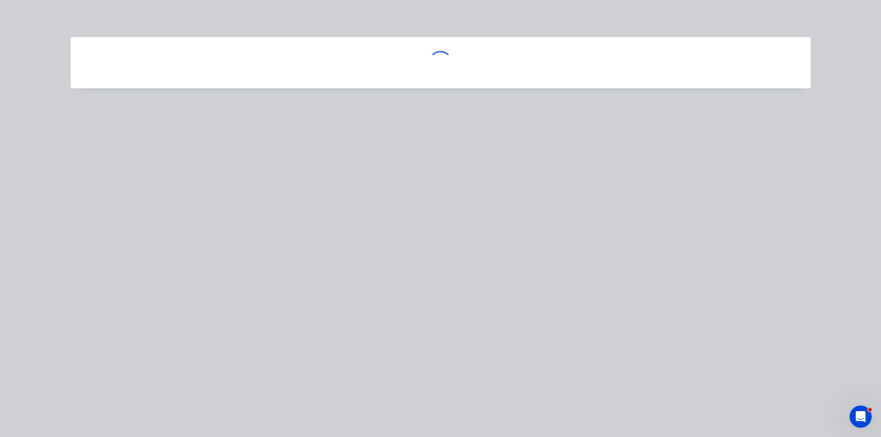
scroll to position [0, 0]
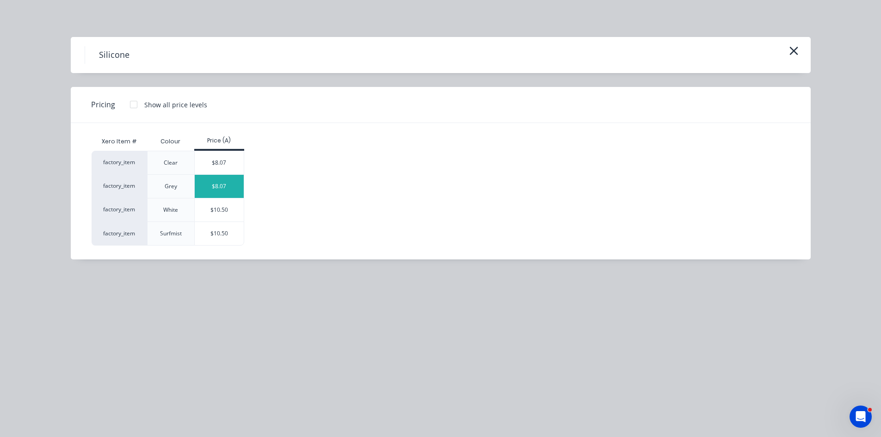
click at [234, 180] on div "$8.07" at bounding box center [220, 186] width 50 height 23
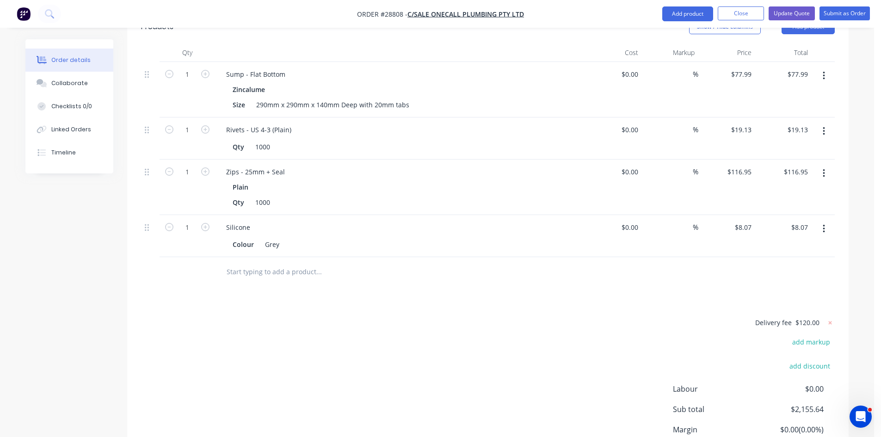
scroll to position [972, 0]
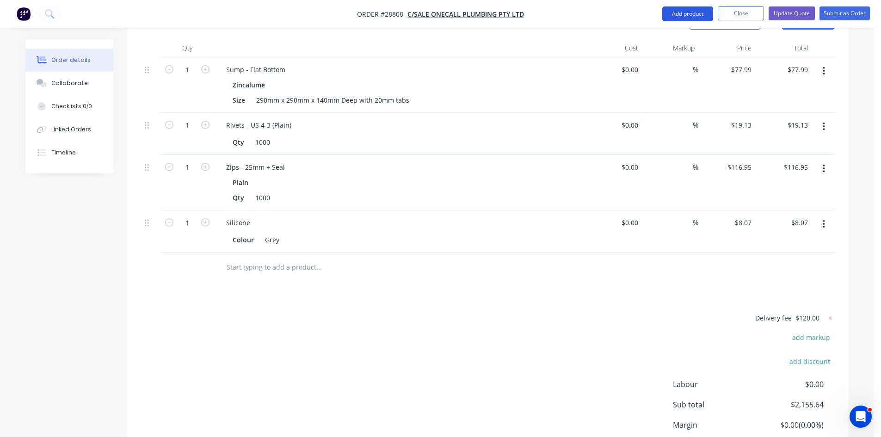
click at [693, 11] on button "Add product" at bounding box center [688, 13] width 51 height 15
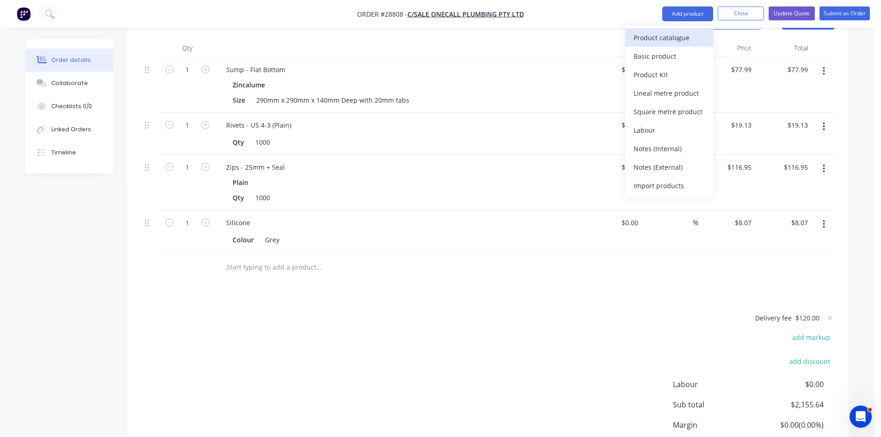
click at [650, 41] on div "Product catalogue" at bounding box center [669, 37] width 71 height 13
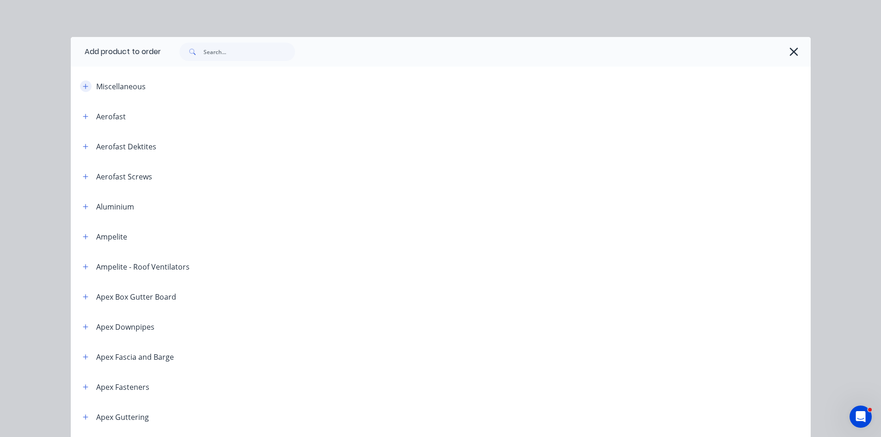
click at [83, 89] on icon "button" at bounding box center [86, 86] width 6 height 6
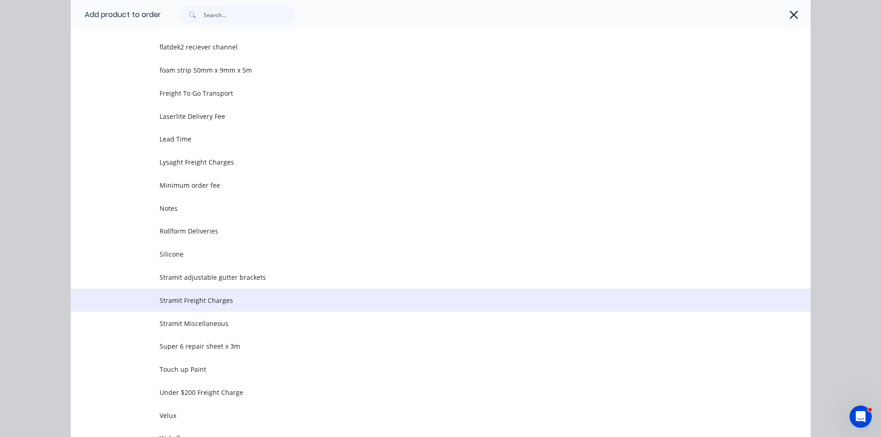
scroll to position [370, 0]
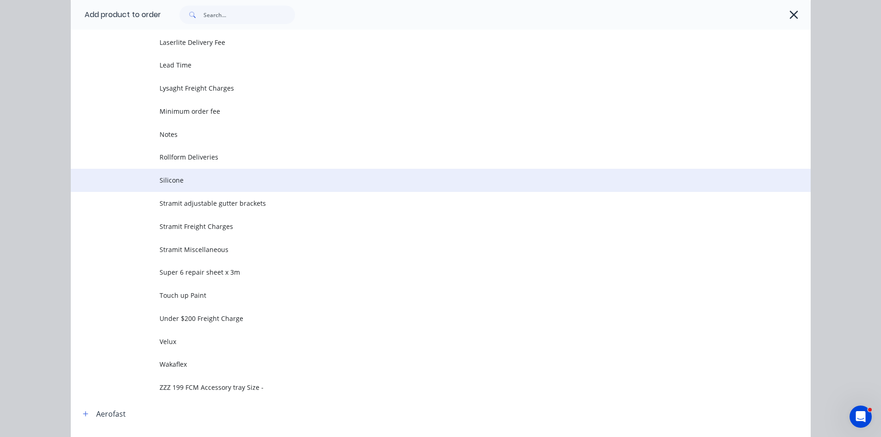
click at [178, 181] on span "Silicone" at bounding box center [420, 180] width 521 height 10
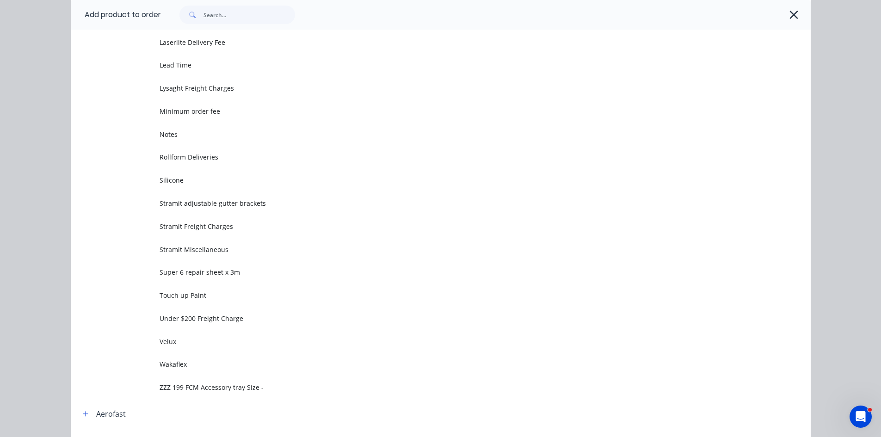
scroll to position [0, 0]
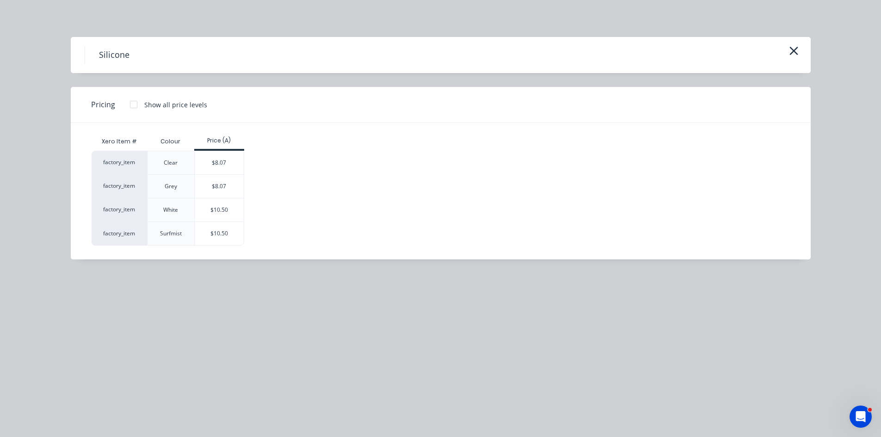
click at [403, 342] on div "Silicone Pricing Show all price levels Xero Item # Colour Price (A) factory_ite…" at bounding box center [440, 218] width 881 height 437
click at [796, 53] on icon "button" at bounding box center [794, 51] width 8 height 8
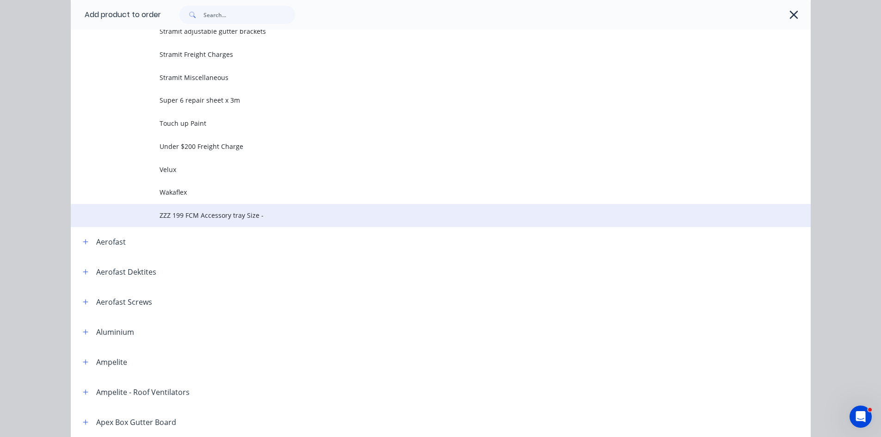
scroll to position [626, 0]
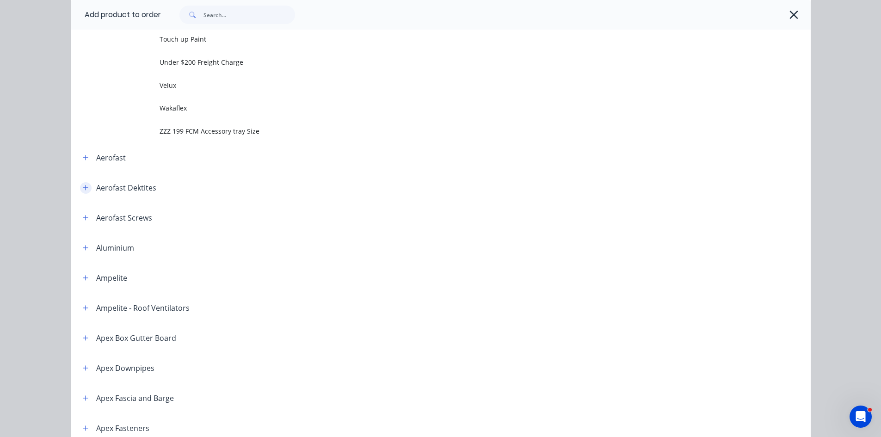
click at [83, 188] on icon "button" at bounding box center [85, 187] width 5 height 5
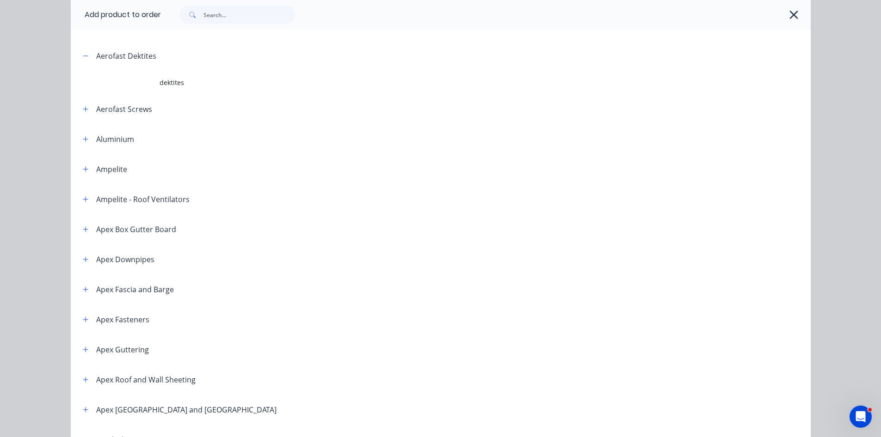
scroll to position [765, 0]
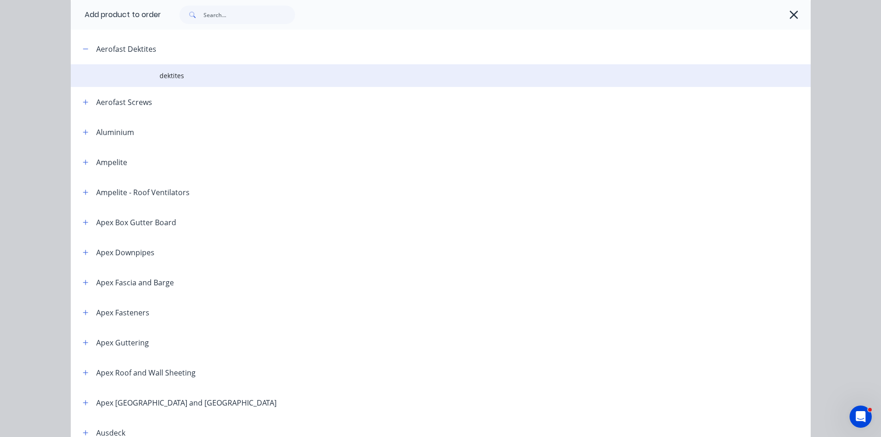
click at [190, 71] on span "dektites" at bounding box center [420, 76] width 521 height 10
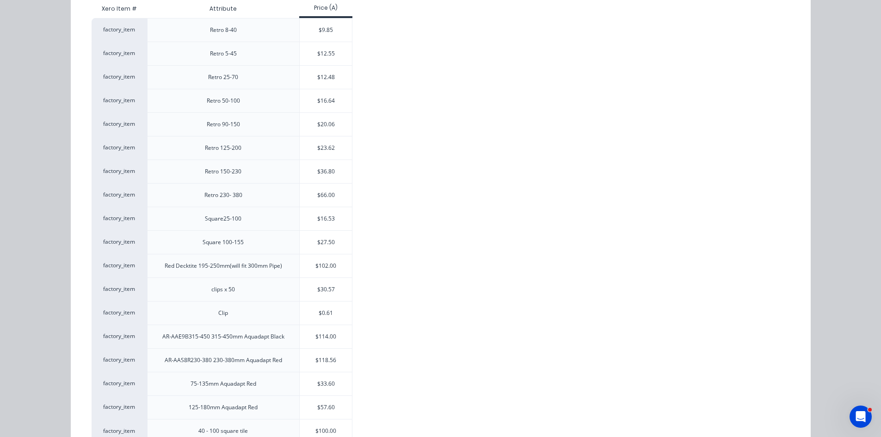
scroll to position [139, 0]
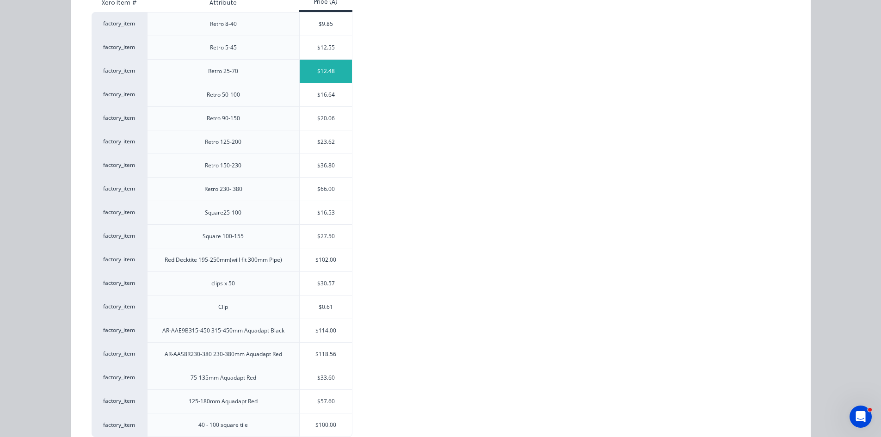
click at [330, 67] on div "$12.48" at bounding box center [326, 71] width 52 height 23
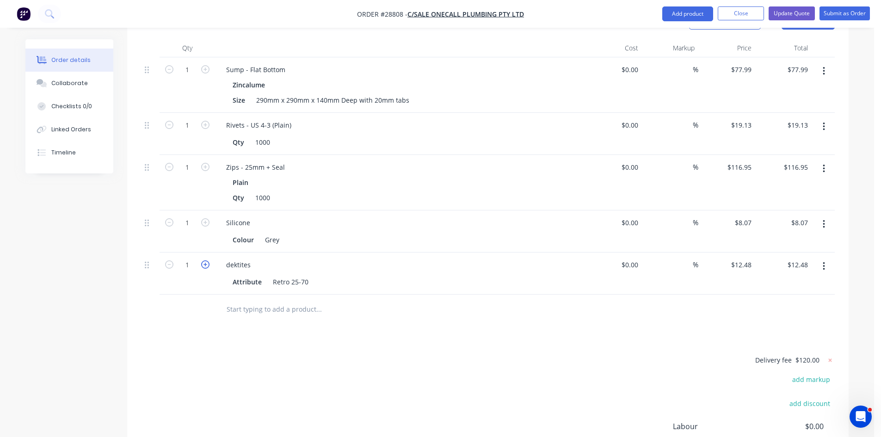
click at [207, 260] on icon "button" at bounding box center [205, 264] width 8 height 8
type input "2"
type input "$24.96"
click at [207, 260] on icon "button" at bounding box center [205, 264] width 8 height 8
type input "3"
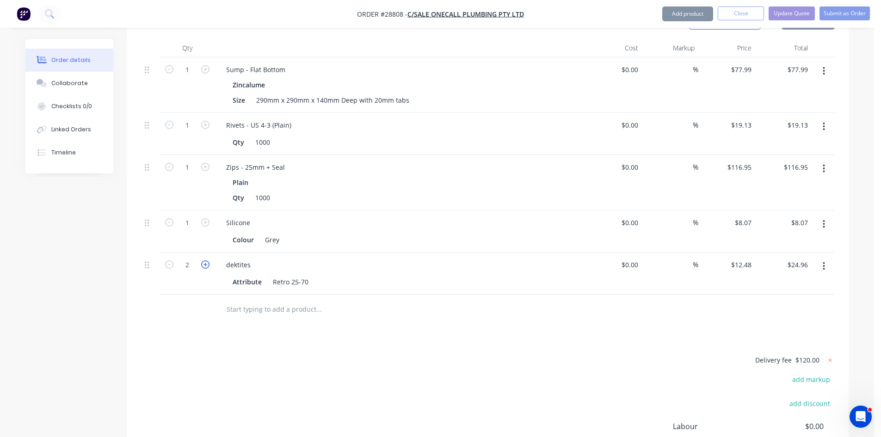
type input "$37.44"
click at [668, 12] on button "Add product" at bounding box center [688, 13] width 51 height 15
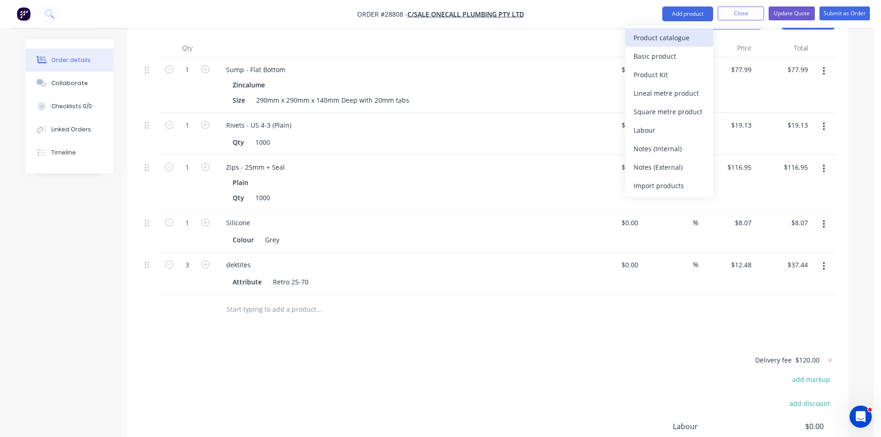
click at [670, 37] on div "Product catalogue" at bounding box center [669, 37] width 71 height 13
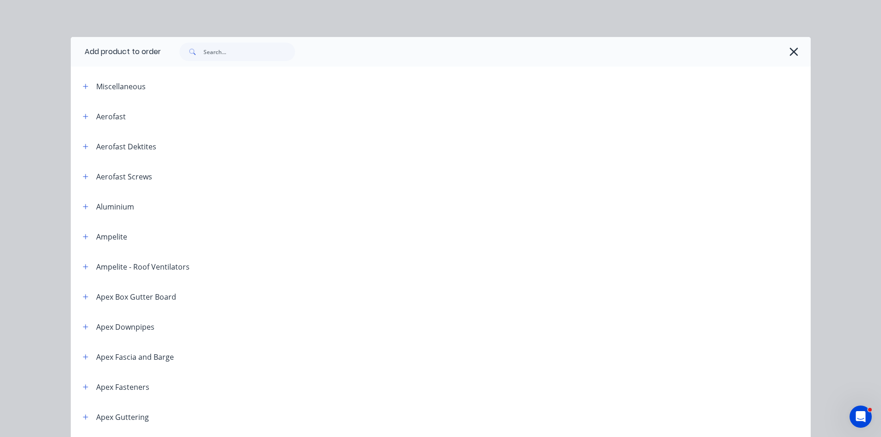
click at [80, 141] on span at bounding box center [86, 147] width 12 height 12
click at [83, 146] on icon "button" at bounding box center [86, 146] width 6 height 6
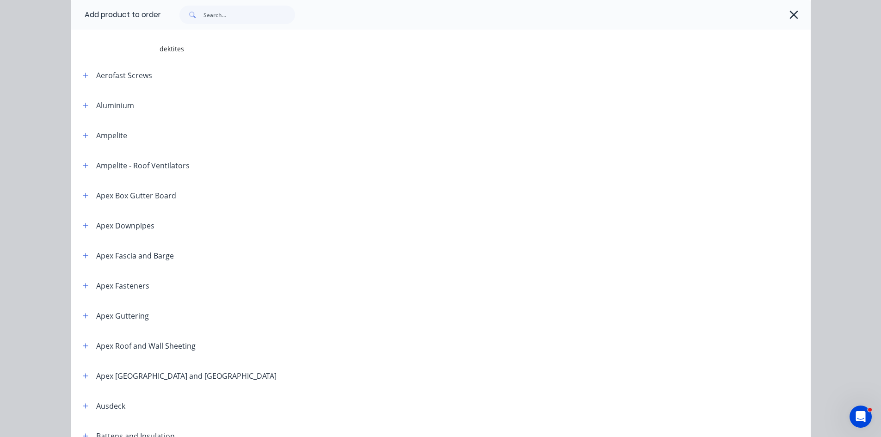
scroll to position [93, 0]
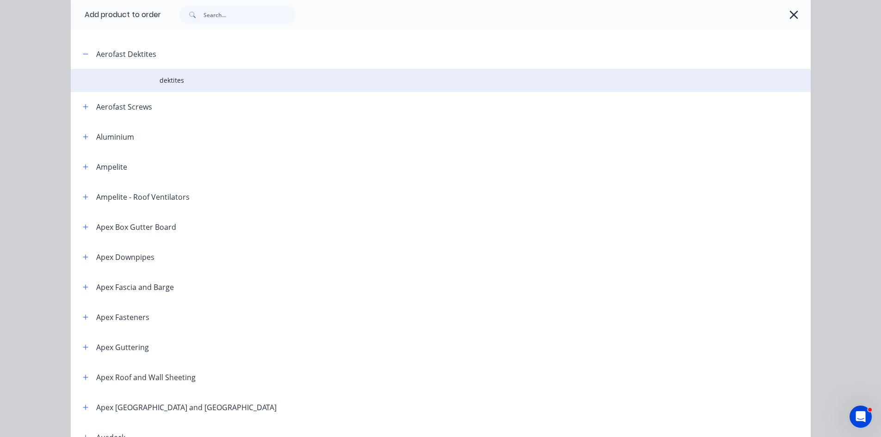
click at [174, 69] on td "dektites" at bounding box center [485, 80] width 651 height 23
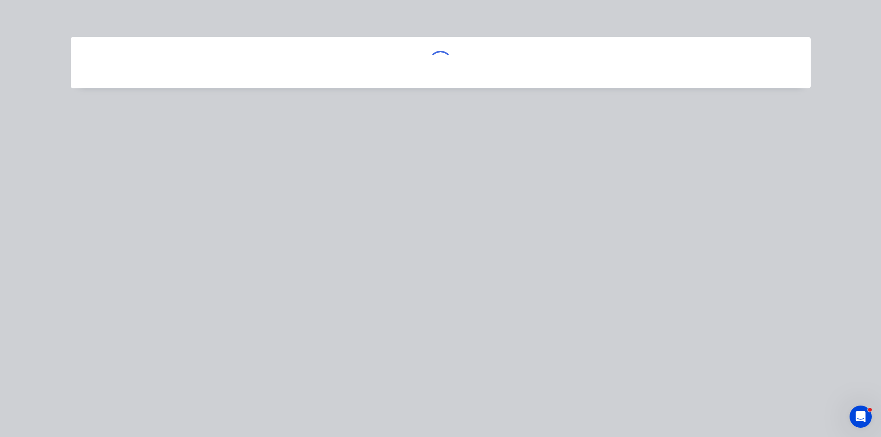
scroll to position [0, 0]
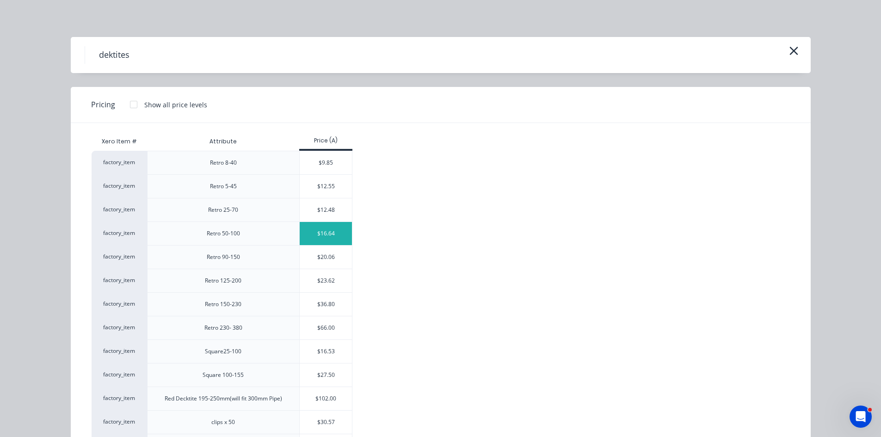
click at [323, 241] on div "$16.64" at bounding box center [326, 233] width 52 height 23
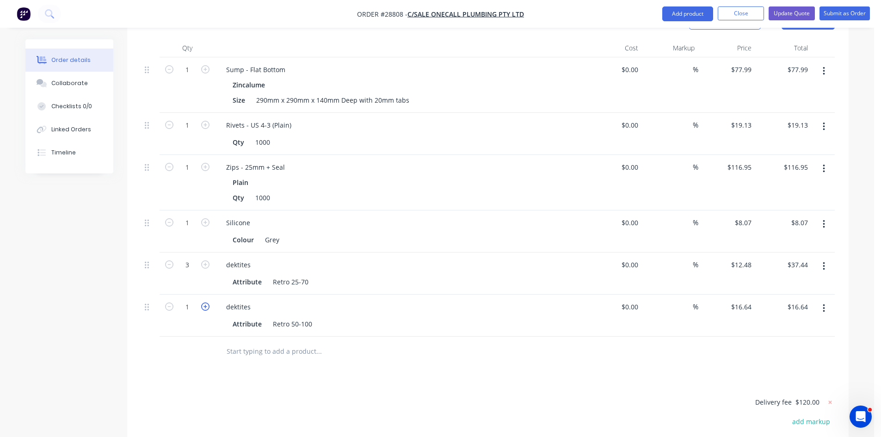
click at [205, 303] on icon "button" at bounding box center [205, 307] width 8 height 8
type input "2"
type input "$33.28"
click at [191, 216] on input "1" at bounding box center [187, 223] width 24 height 14
type input "20"
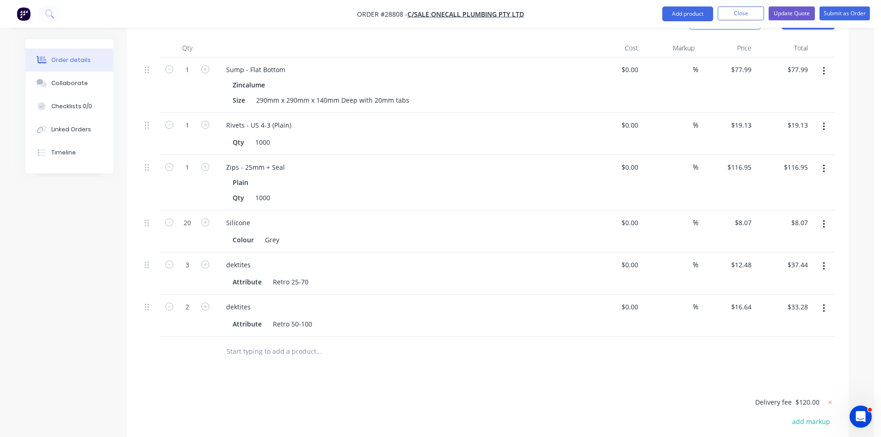
type input "$161.40"
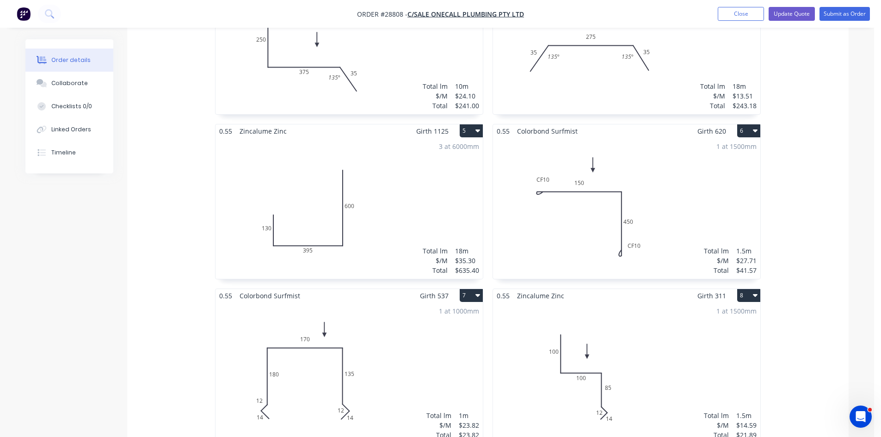
scroll to position [366, 0]
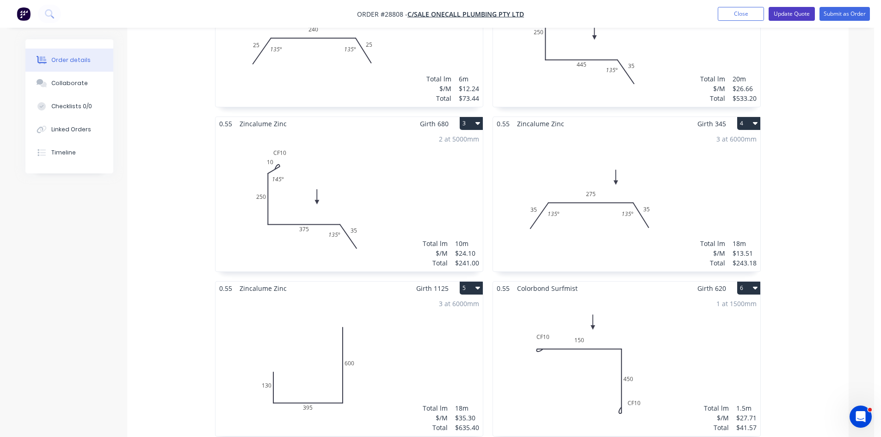
click at [774, 7] on button "Update Quote" at bounding box center [792, 14] width 46 height 14
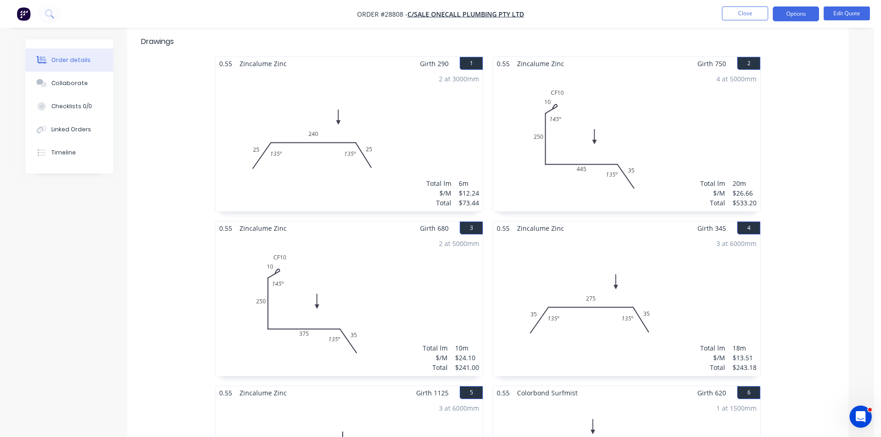
scroll to position [185, 0]
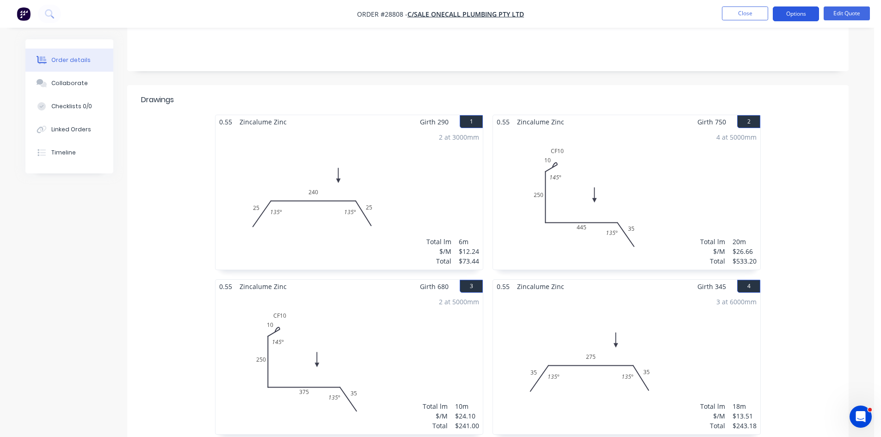
click at [810, 10] on button "Options" at bounding box center [796, 13] width 46 height 15
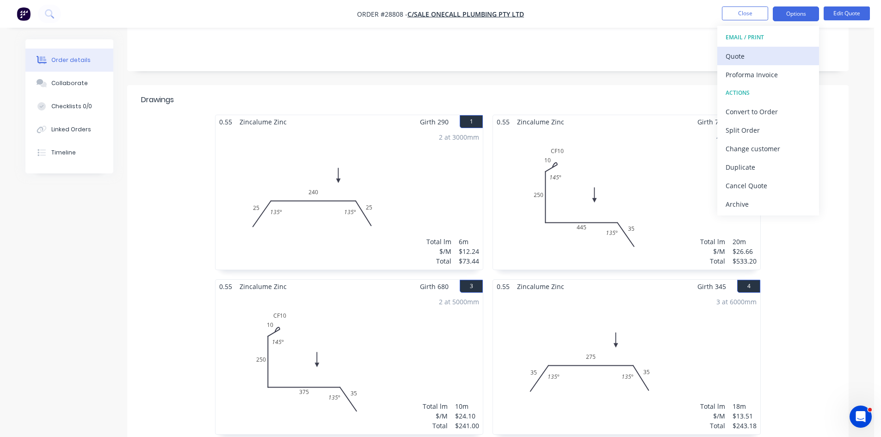
click at [744, 57] on div "Quote" at bounding box center [768, 56] width 85 height 13
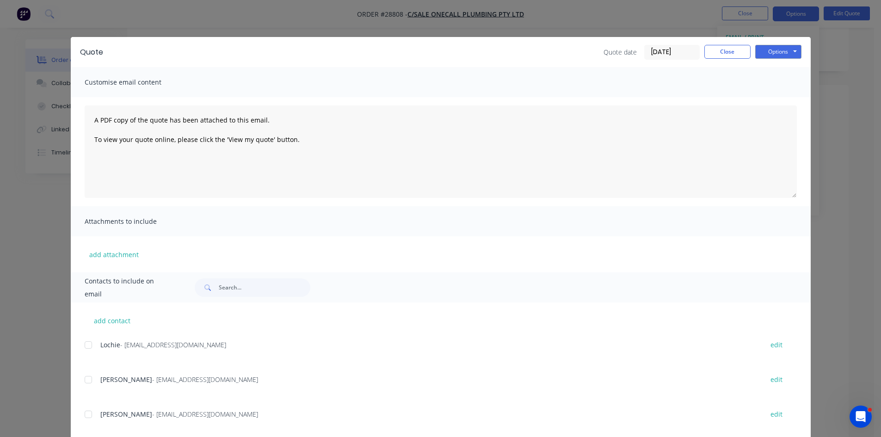
click at [85, 416] on div at bounding box center [88, 414] width 19 height 19
click at [793, 50] on button "Options" at bounding box center [779, 52] width 46 height 14
click at [769, 102] on button "Email" at bounding box center [785, 98] width 59 height 15
click at [718, 52] on button "Close" at bounding box center [728, 52] width 46 height 14
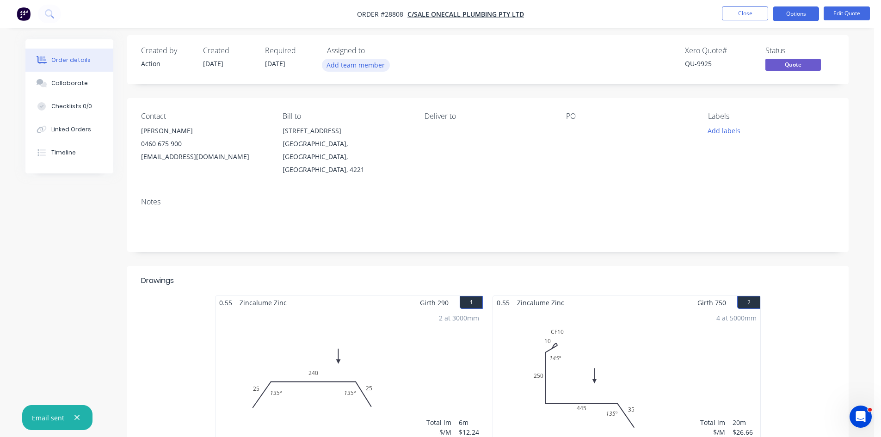
scroll to position [0, 0]
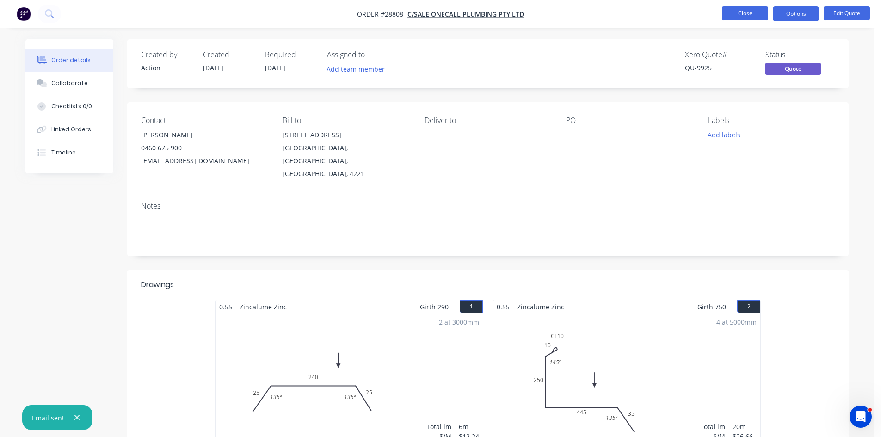
click at [747, 12] on button "Close" at bounding box center [745, 13] width 46 height 14
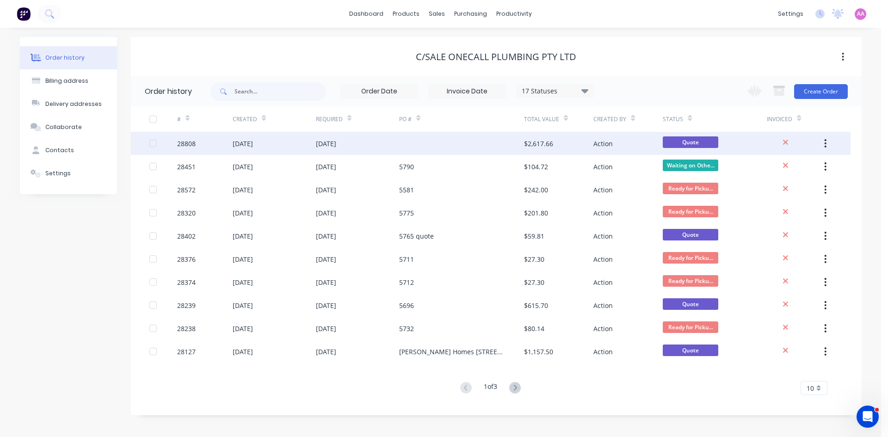
click at [440, 146] on div at bounding box center [461, 143] width 125 height 23
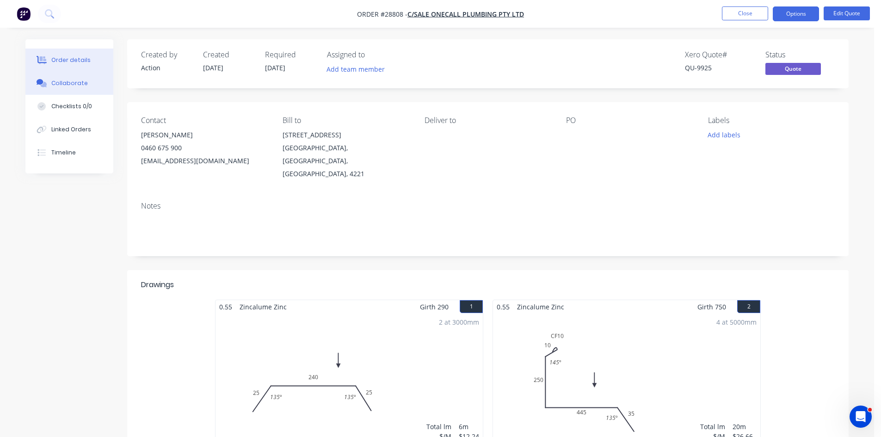
click at [66, 84] on div "Collaborate" at bounding box center [69, 83] width 37 height 8
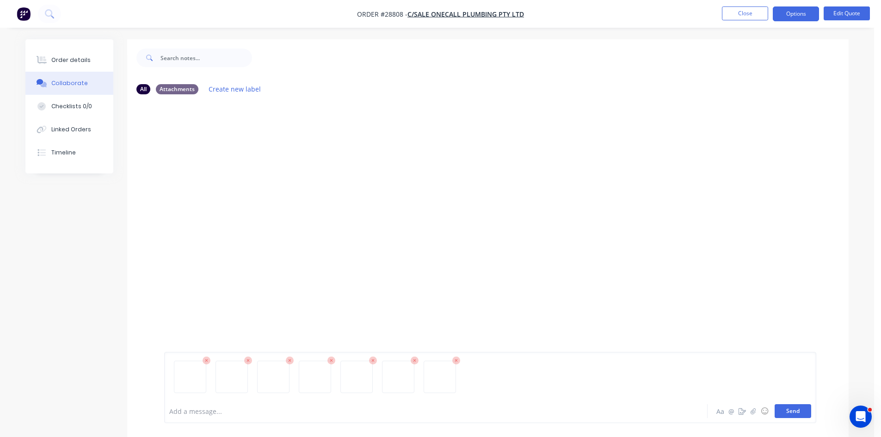
click at [802, 412] on button "Send" at bounding box center [793, 411] width 37 height 14
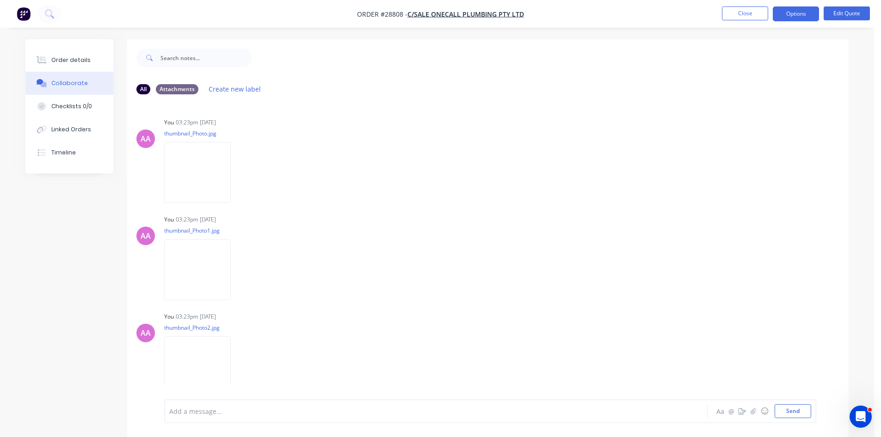
drag, startPoint x: 317, startPoint y: 408, endPoint x: 322, endPoint y: 407, distance: 4.7
click at [317, 408] on div at bounding box center [410, 412] width 481 height 10
click at [785, 413] on button "Send" at bounding box center [793, 411] width 37 height 14
click at [71, 56] on div "Order details" at bounding box center [70, 60] width 39 height 8
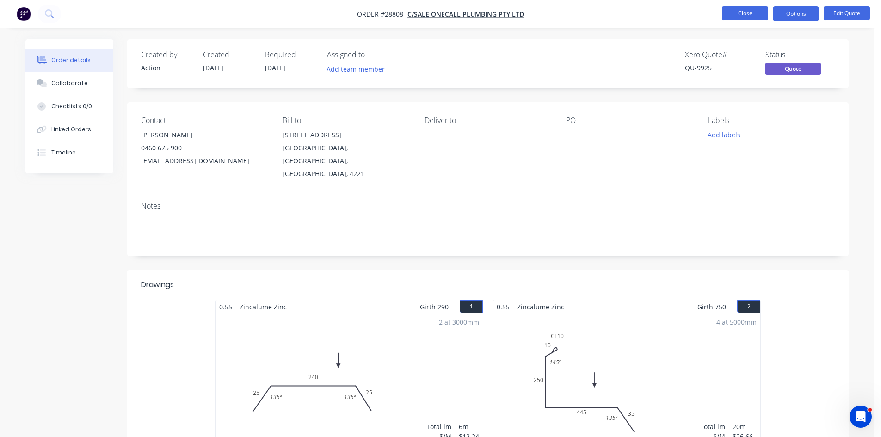
click at [737, 14] on button "Close" at bounding box center [745, 13] width 46 height 14
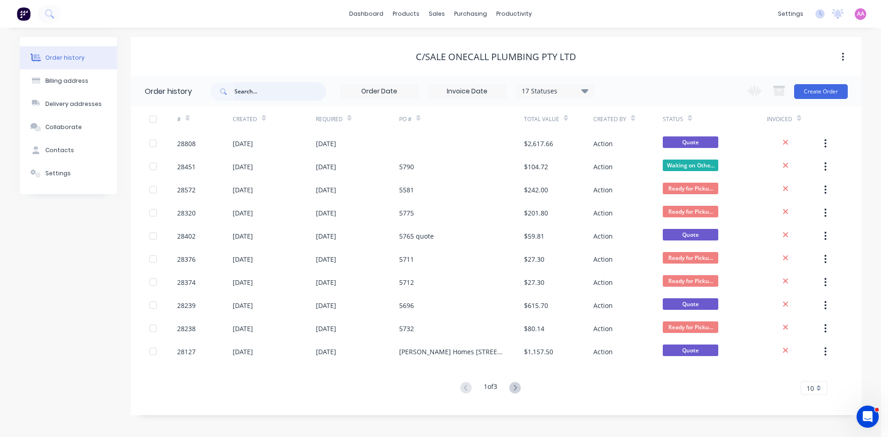
click at [242, 93] on input "text" at bounding box center [281, 91] width 92 height 19
type input "26365"
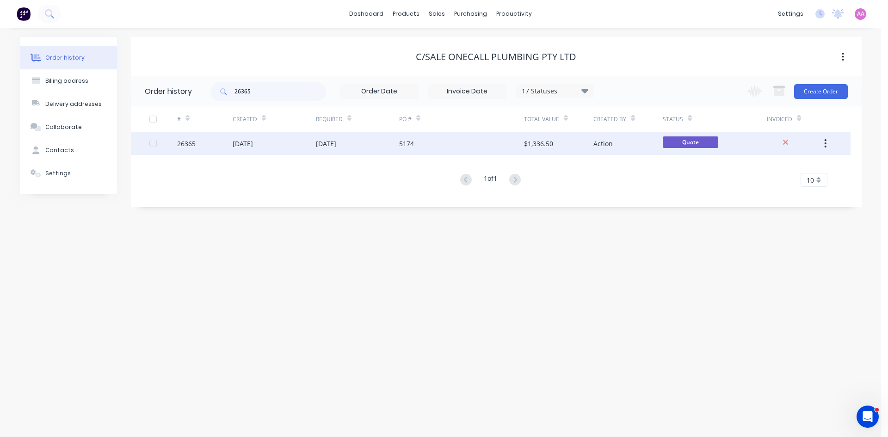
click at [378, 149] on div "[DATE]" at bounding box center [357, 143] width 83 height 23
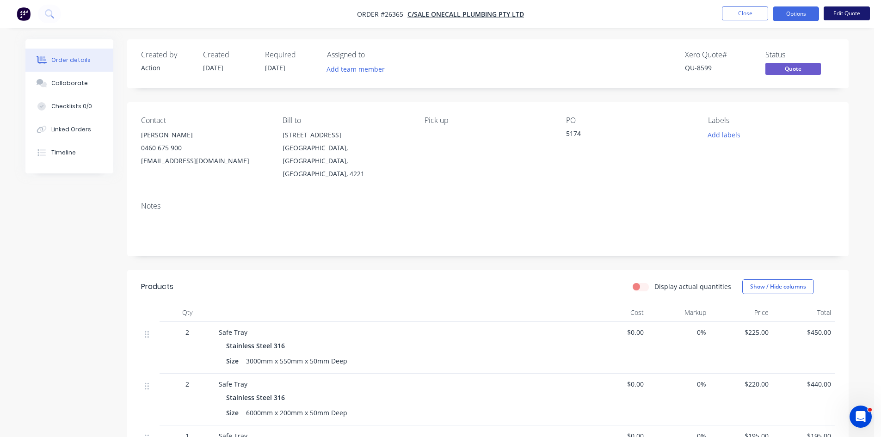
click at [844, 16] on button "Edit Quote" at bounding box center [847, 13] width 46 height 14
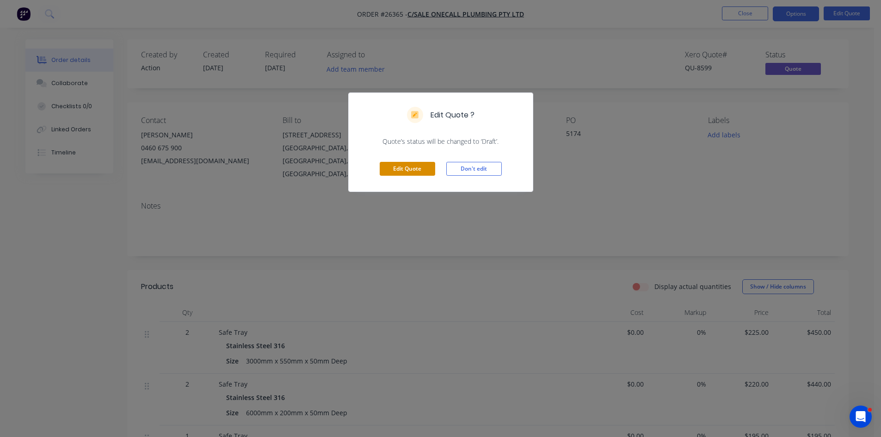
click at [397, 169] on button "Edit Quote" at bounding box center [408, 169] width 56 height 14
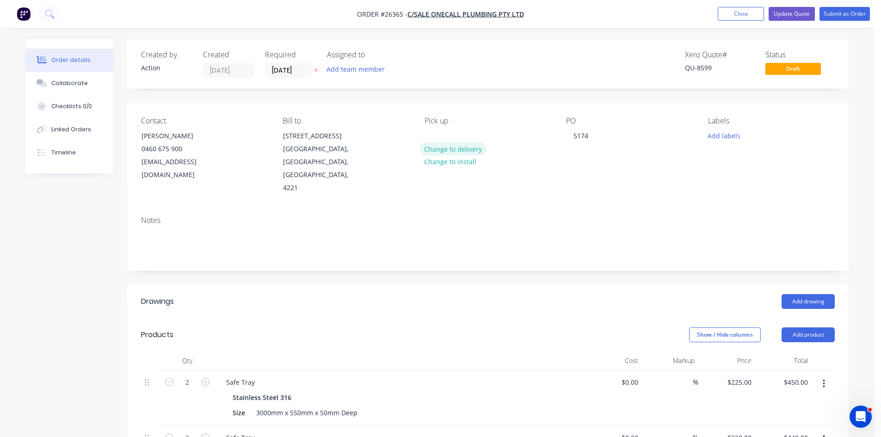
click at [463, 149] on button "Change to delivery" at bounding box center [454, 148] width 68 height 12
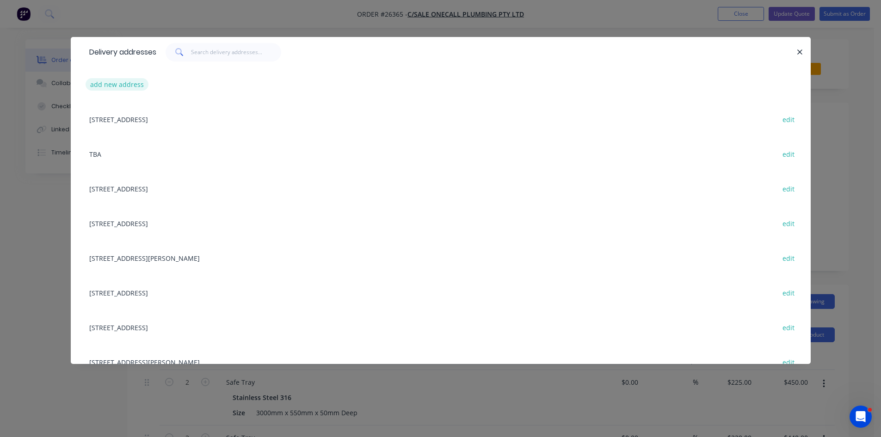
click at [104, 82] on button "add new address" at bounding box center [117, 84] width 63 height 12
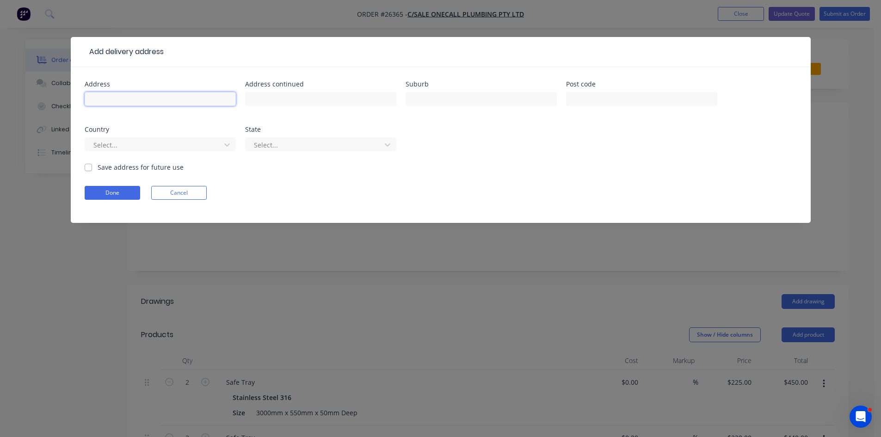
drag, startPoint x: 108, startPoint y: 103, endPoint x: 170, endPoint y: 103, distance: 62.0
click at [109, 103] on input "text" at bounding box center [160, 99] width 151 height 14
paste input "22-24 Ben Lexcen Place"
type input "22-24 Ben Lexcen Place"
click at [470, 98] on input "text" at bounding box center [481, 99] width 151 height 14
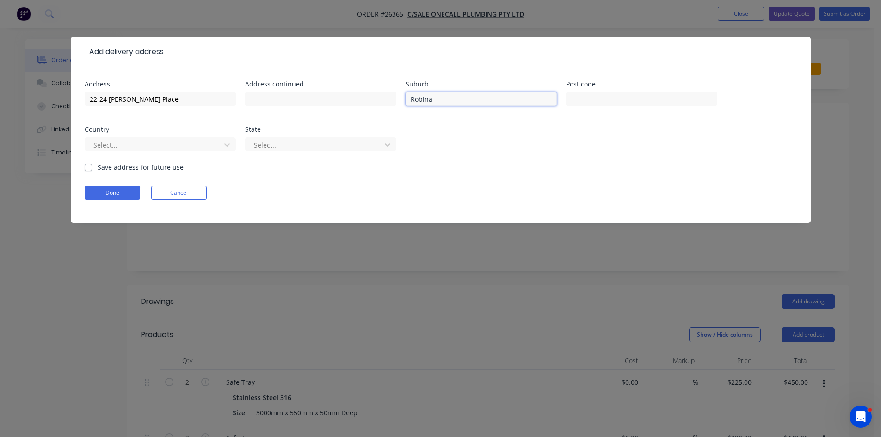
type input "Robina"
click at [98, 167] on label "Save address for future use" at bounding box center [141, 167] width 86 height 10
click at [89, 167] on input "Save address for future use" at bounding box center [88, 166] width 7 height 9
checkbox input "true"
drag, startPoint x: 110, startPoint y: 194, endPoint x: 163, endPoint y: 196, distance: 53.2
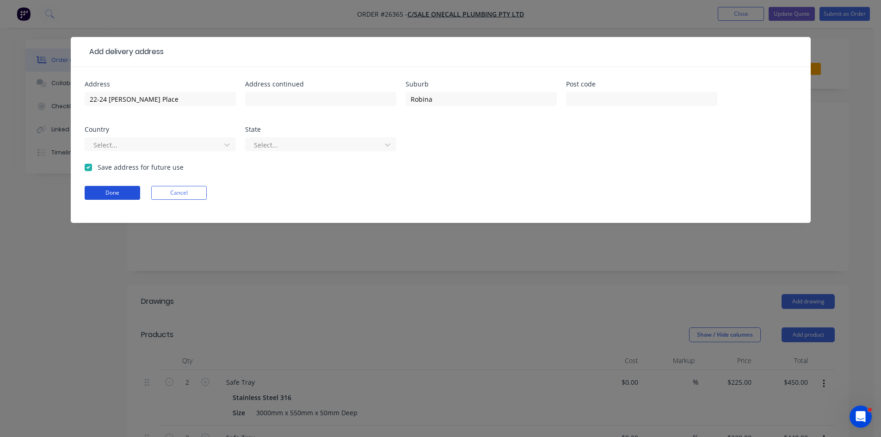
click at [112, 196] on button "Done" at bounding box center [113, 193] width 56 height 14
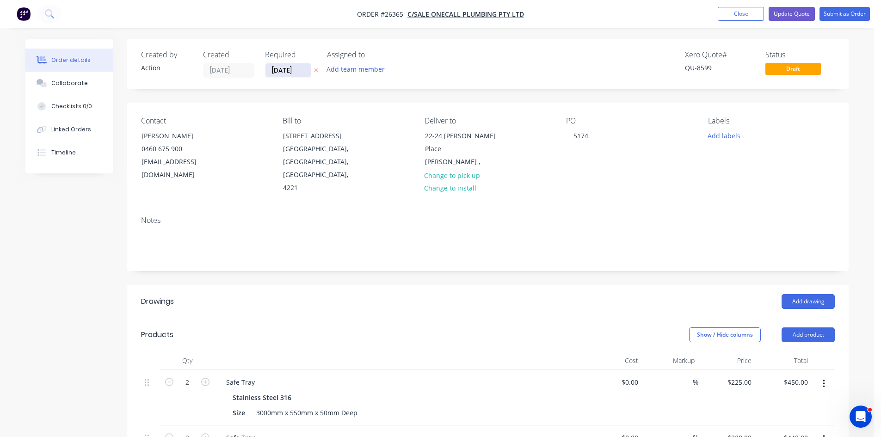
click at [283, 70] on input "17/06/25" at bounding box center [288, 70] width 45 height 14
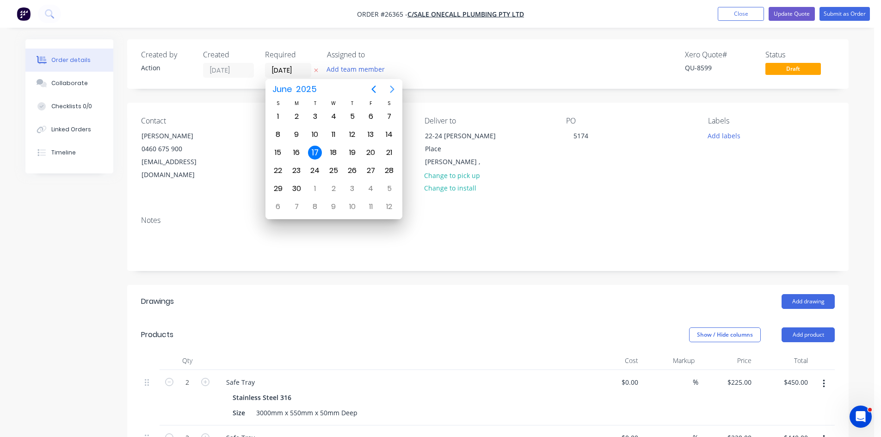
click at [392, 87] on icon "Next page" at bounding box center [392, 89] width 11 height 11
click at [391, 87] on icon "Next page" at bounding box center [392, 89] width 4 height 7
click at [390, 87] on icon "Next page" at bounding box center [392, 89] width 4 height 7
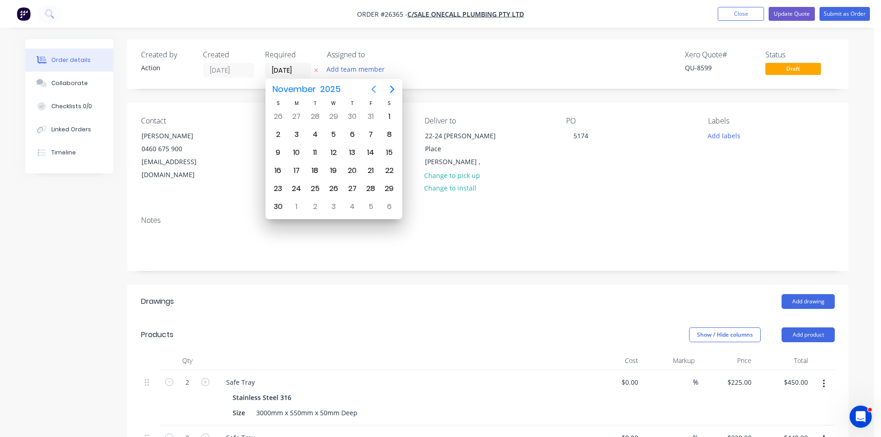
click at [369, 90] on icon "Previous page" at bounding box center [373, 89] width 11 height 11
click at [312, 135] on div "7" at bounding box center [315, 135] width 14 height 14
type input "07/10/25"
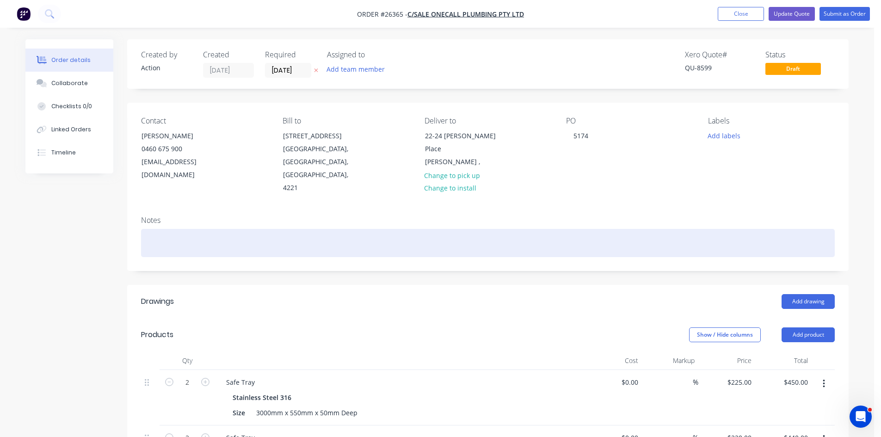
click at [155, 229] on div at bounding box center [488, 243] width 694 height 28
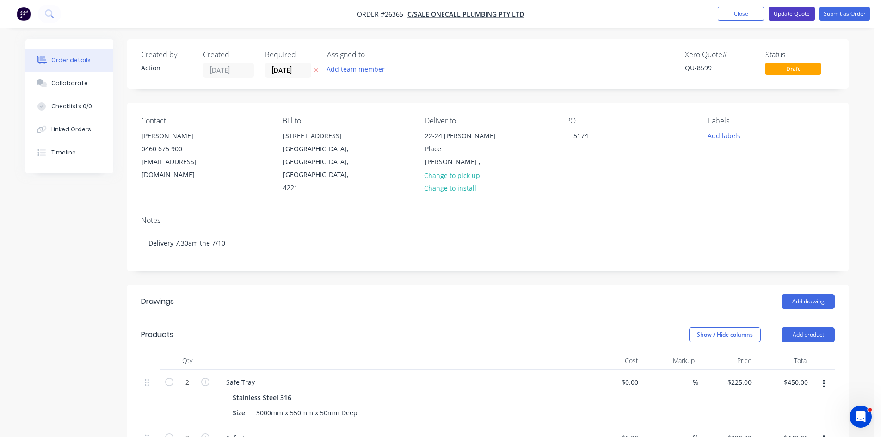
click at [787, 13] on button "Update Quote" at bounding box center [792, 14] width 46 height 14
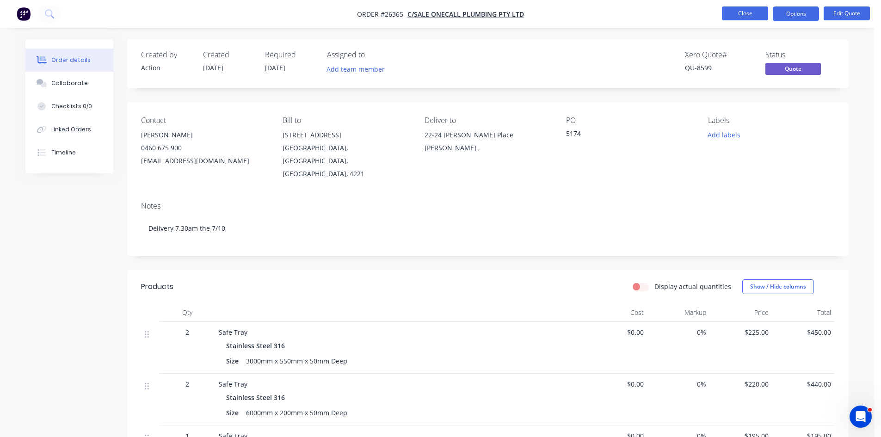
click at [737, 12] on button "Close" at bounding box center [745, 13] width 46 height 14
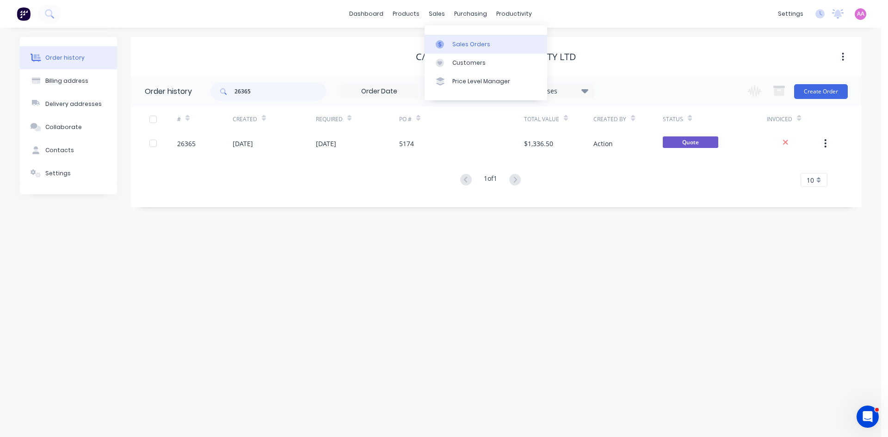
click at [454, 48] on div "Sales Orders" at bounding box center [471, 44] width 38 height 8
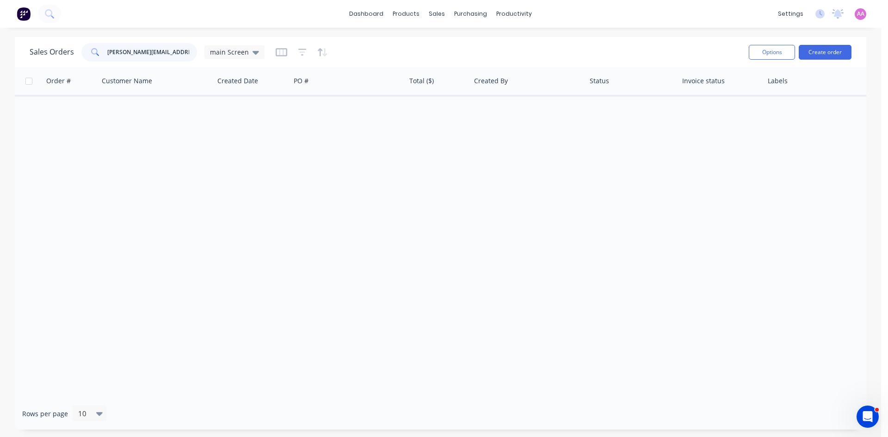
drag, startPoint x: 180, startPoint y: 56, endPoint x: 0, endPoint y: 56, distance: 180.4
click at [0, 56] on div "Sales Orders Kellie.Whittall@lh.com.au main Screen Options Create order Order #…" at bounding box center [440, 233] width 881 height 393
type input "28805"
drag, startPoint x: 152, startPoint y: 54, endPoint x: 0, endPoint y: 47, distance: 152.4
click at [0, 50] on div "Sales Orders 28805 main Screen Options Create order Order # Customer Name Creat…" at bounding box center [440, 233] width 881 height 393
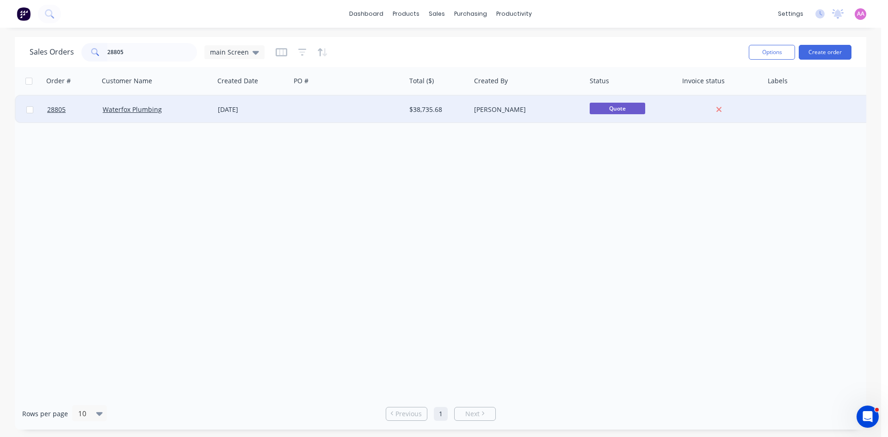
click at [336, 112] on div at bounding box center [348, 110] width 115 height 28
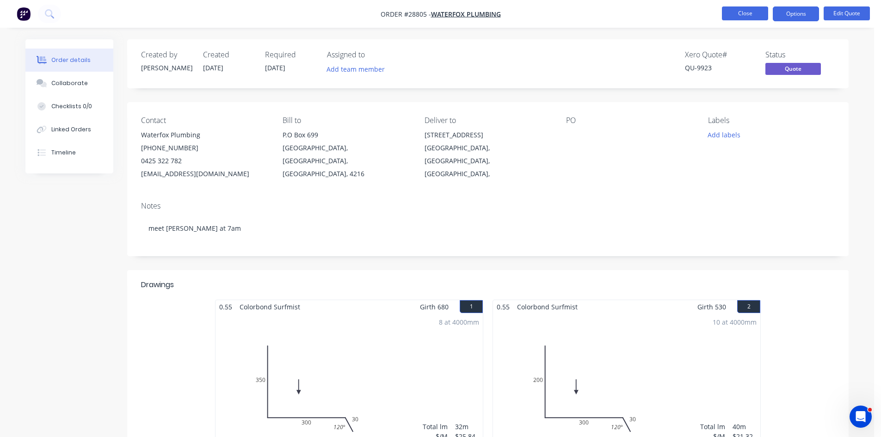
click at [737, 15] on button "Close" at bounding box center [745, 13] width 46 height 14
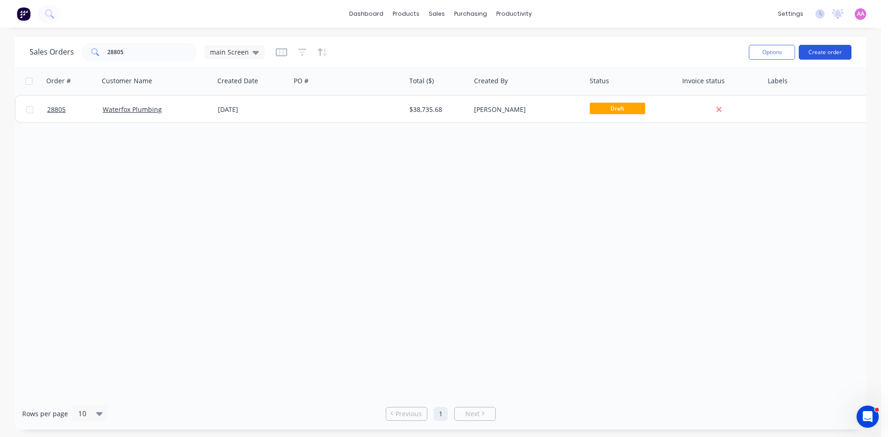
click at [827, 48] on button "Create order" at bounding box center [825, 52] width 53 height 15
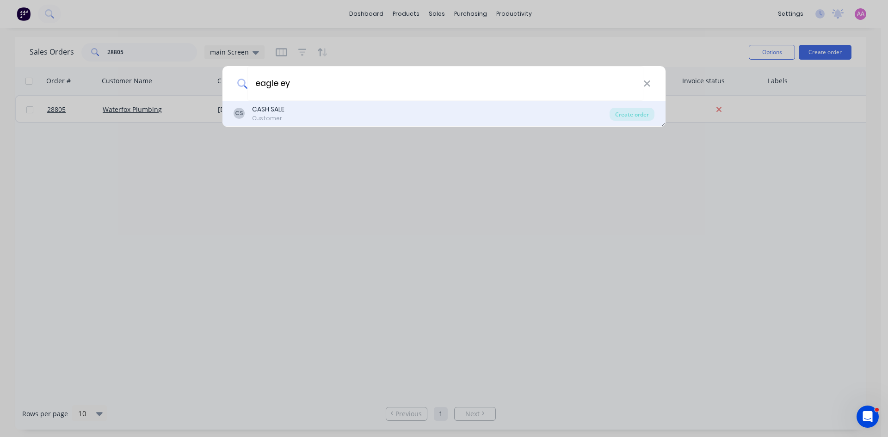
type input "eagle ey"
click at [304, 114] on div "CS CASH SALE Customer" at bounding box center [422, 114] width 376 height 18
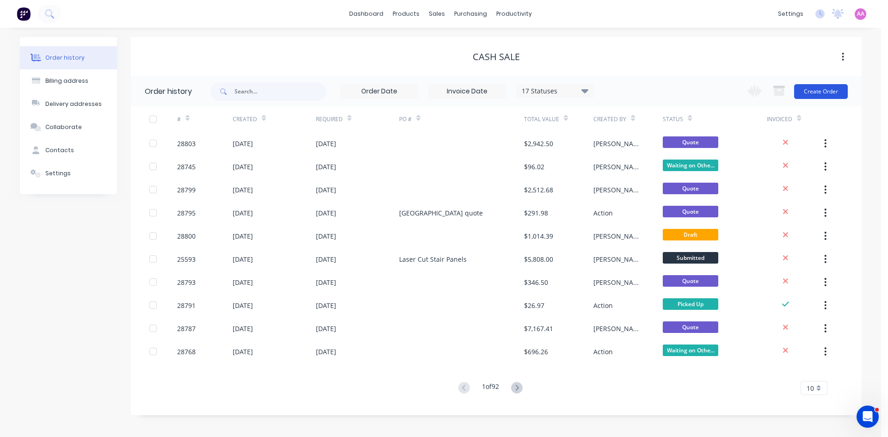
click at [839, 89] on button "Create Order" at bounding box center [821, 91] width 54 height 15
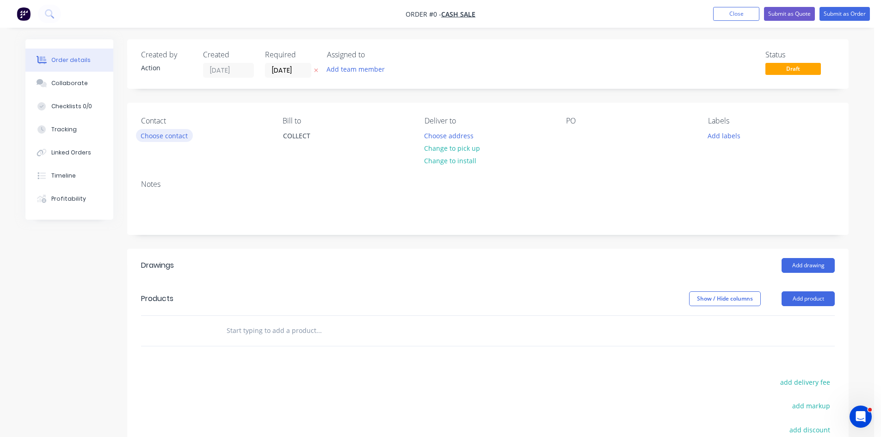
click at [166, 130] on button "Choose contact" at bounding box center [164, 135] width 57 height 12
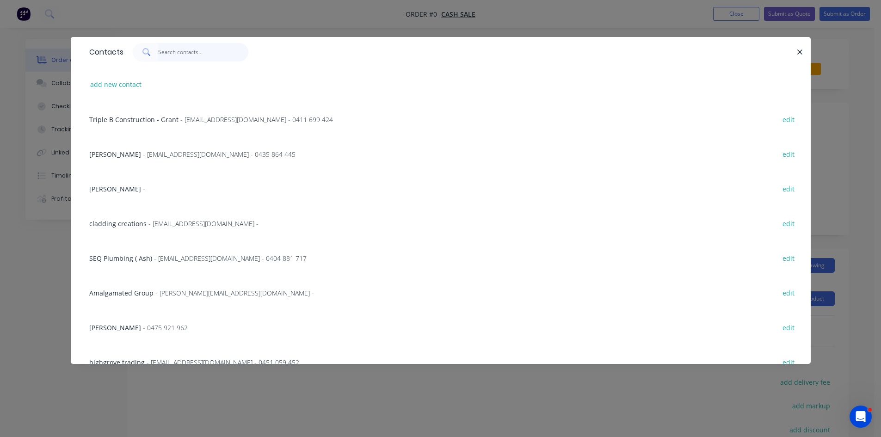
click at [177, 55] on input "text" at bounding box center [203, 52] width 90 height 19
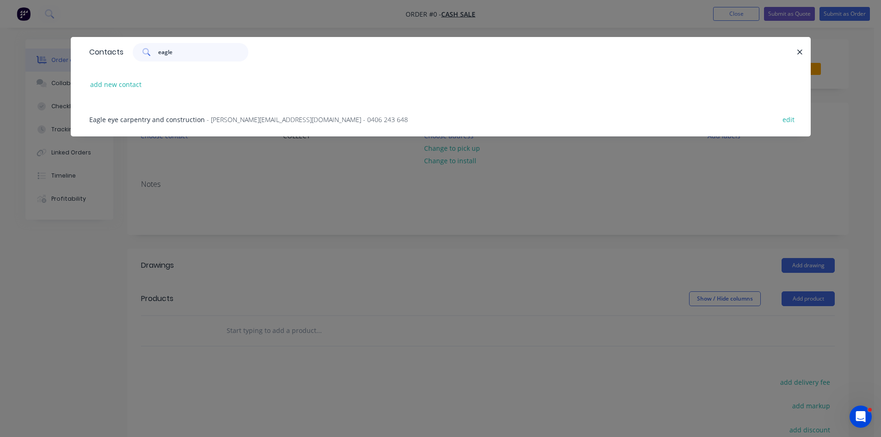
type input "eagle"
click at [263, 126] on div "Eagle eye carpentry and construction - nathan_bradney@live.com.au - 0406 243 64…" at bounding box center [441, 119] width 712 height 35
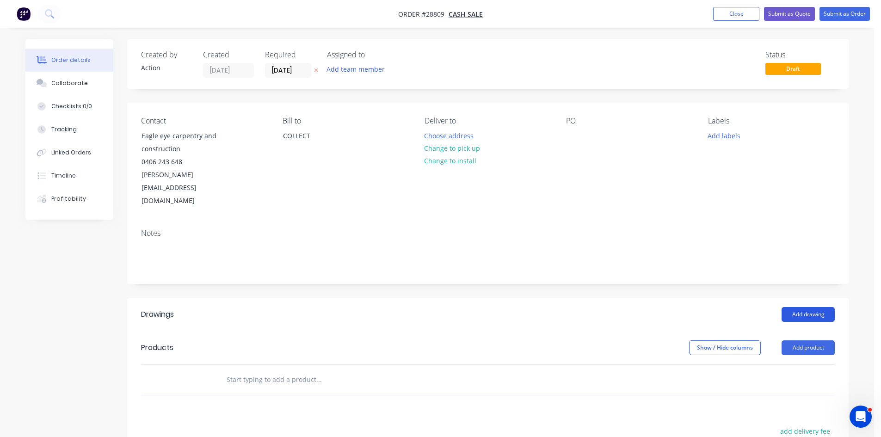
click at [806, 307] on button "Add drawing" at bounding box center [808, 314] width 53 height 15
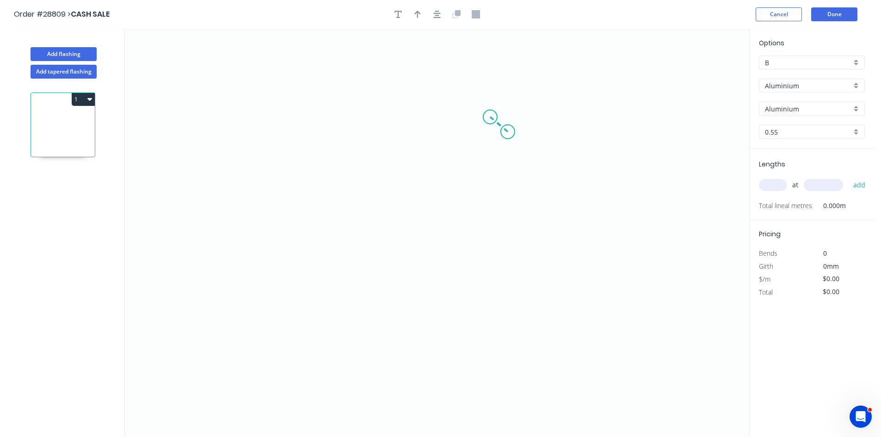
drag, startPoint x: 508, startPoint y: 132, endPoint x: 490, endPoint y: 117, distance: 23.0
click at [490, 117] on icon "0" at bounding box center [437, 233] width 625 height 409
click at [372, 117] on icon "0 ?" at bounding box center [437, 233] width 625 height 409
click at [372, 248] on icon "0 ? ? ? º" at bounding box center [437, 233] width 625 height 409
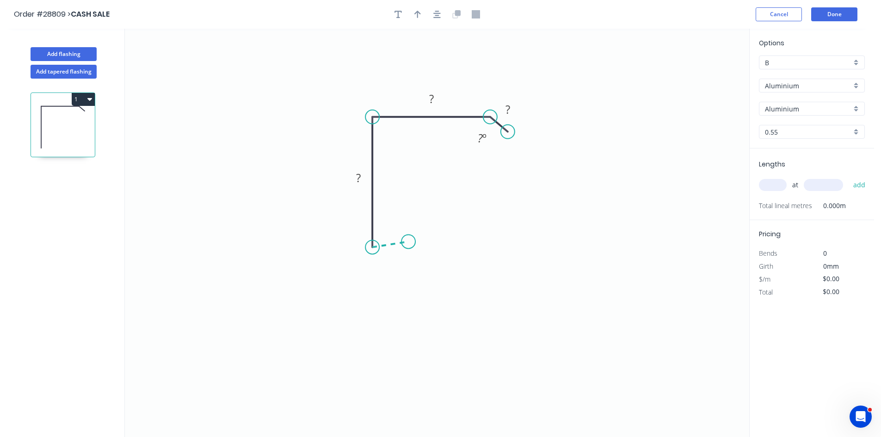
click at [409, 242] on icon "0 ? ? ? ? º" at bounding box center [437, 233] width 625 height 409
drag, startPoint x: 409, startPoint y: 243, endPoint x: 409, endPoint y: 249, distance: 6.1
click at [409, 249] on circle at bounding box center [410, 247] width 14 height 14
click at [395, 255] on rect at bounding box center [391, 257] width 19 height 13
click at [421, 106] on rect at bounding box center [431, 98] width 31 height 19
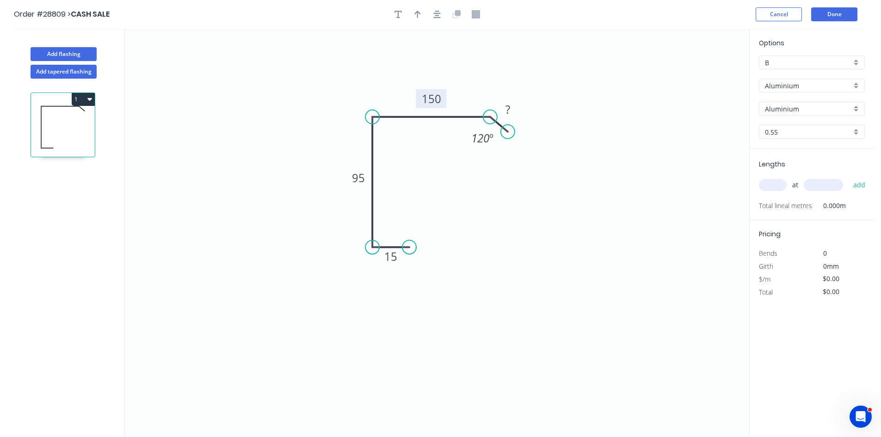
click at [424, 103] on tspan "150" at bounding box center [431, 98] width 19 height 15
click at [488, 136] on tspan "120" at bounding box center [480, 137] width 18 height 15
click at [510, 111] on tspan "?" at bounding box center [508, 109] width 5 height 15
drag, startPoint x: 418, startPoint y: 12, endPoint x: 649, endPoint y: 74, distance: 238.8
click at [418, 12] on icon "button" at bounding box center [418, 14] width 6 height 7
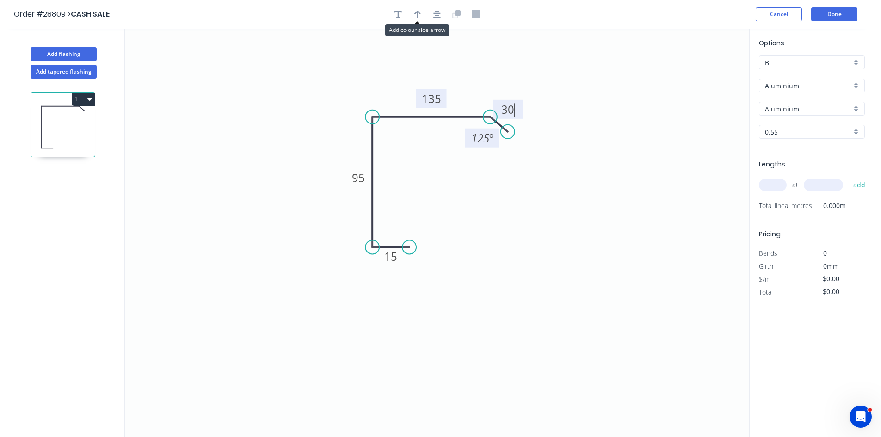
type input "$1.00"
drag, startPoint x: 703, startPoint y: 74, endPoint x: 350, endPoint y: 142, distance: 359.5
click at [350, 142] on icon at bounding box center [350, 132] width 8 height 30
click at [783, 91] on div "Aluminium" at bounding box center [812, 86] width 106 height 14
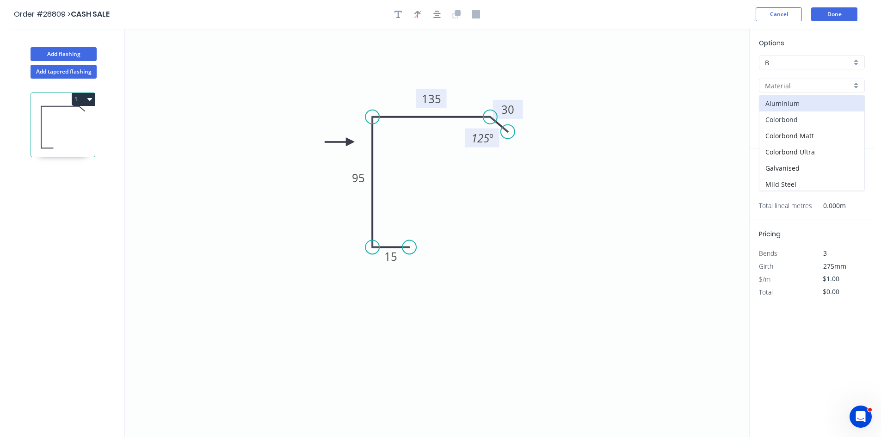
click at [785, 116] on div "Colorbond" at bounding box center [812, 119] width 105 height 16
type input "Colorbond"
type input "Basalt"
type input "$13.56"
click at [784, 106] on input "Basalt" at bounding box center [808, 109] width 87 height 10
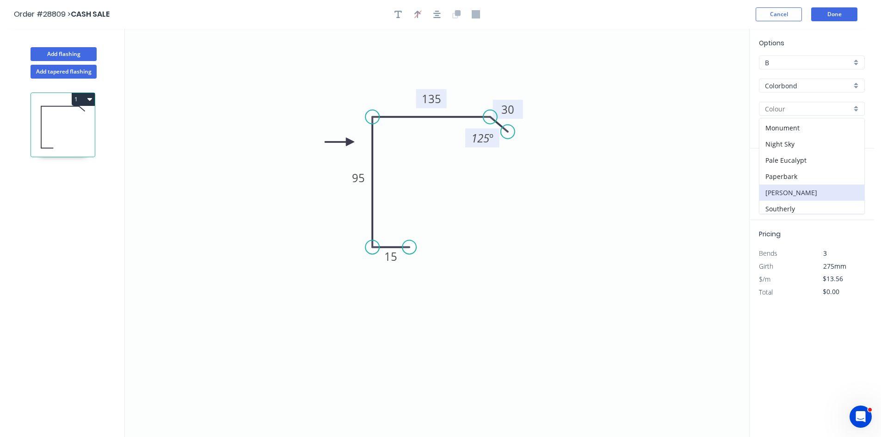
scroll to position [231, 0]
click at [774, 127] on div "Monument" at bounding box center [812, 122] width 105 height 16
type input "Monument"
click at [777, 189] on input "text" at bounding box center [773, 185] width 28 height 12
type input "1"
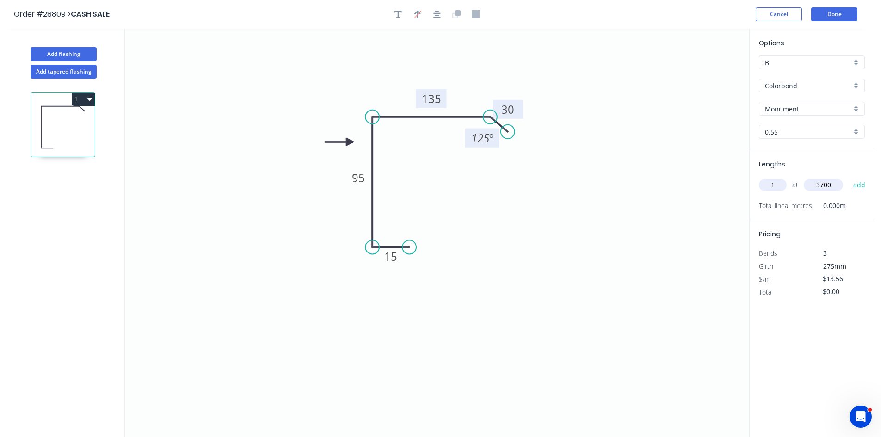
type input "3700"
click at [849, 177] on button "add" at bounding box center [860, 185] width 22 height 16
click at [91, 97] on icon "button" at bounding box center [89, 98] width 5 height 7
click at [55, 127] on div "Duplicate" at bounding box center [50, 122] width 71 height 13
type input "$0.00"
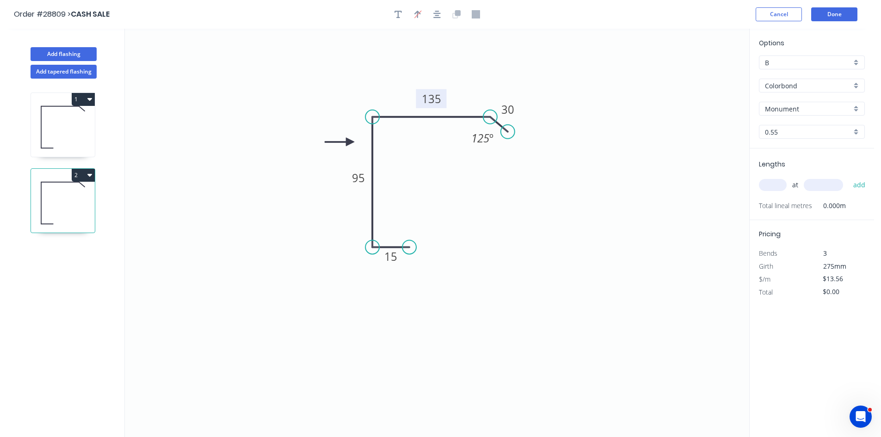
click at [435, 99] on tspan "135" at bounding box center [431, 98] width 19 height 15
click at [774, 182] on input "text" at bounding box center [773, 185] width 28 height 12
type input "1"
type input "3700"
click at [849, 177] on button "add" at bounding box center [860, 185] width 22 height 16
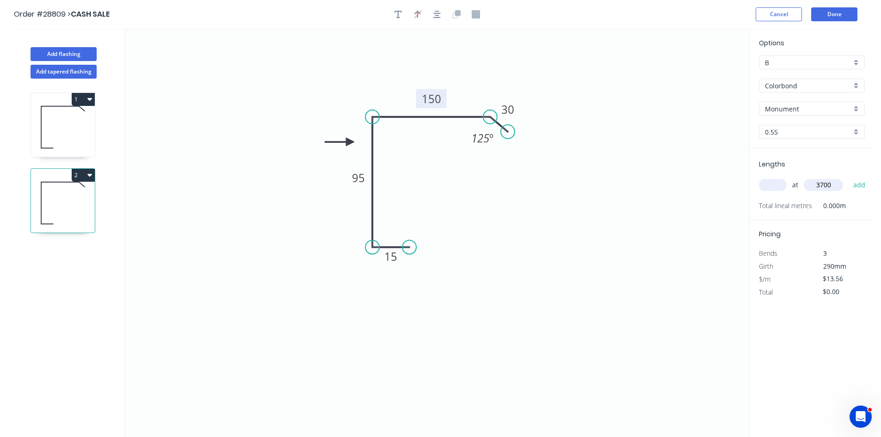
type input "$50.17"
click at [841, 12] on button "Done" at bounding box center [834, 14] width 46 height 14
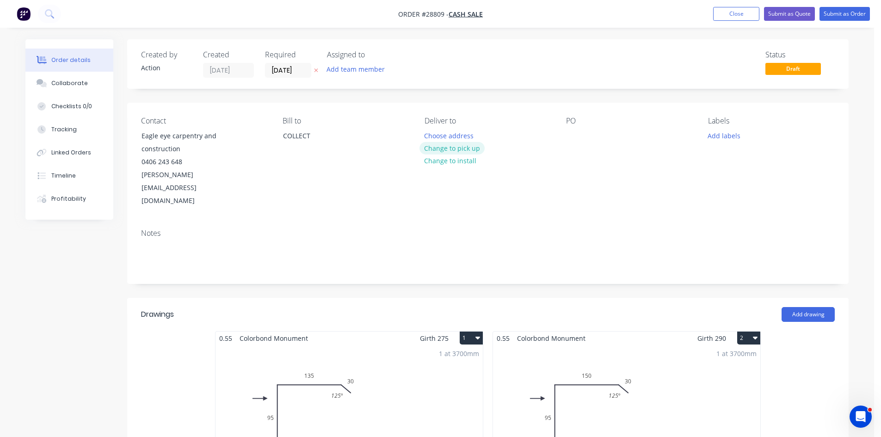
click at [477, 146] on button "Change to pick up" at bounding box center [453, 148] width 66 height 12
click at [273, 75] on input "[DATE]" at bounding box center [288, 70] width 45 height 14
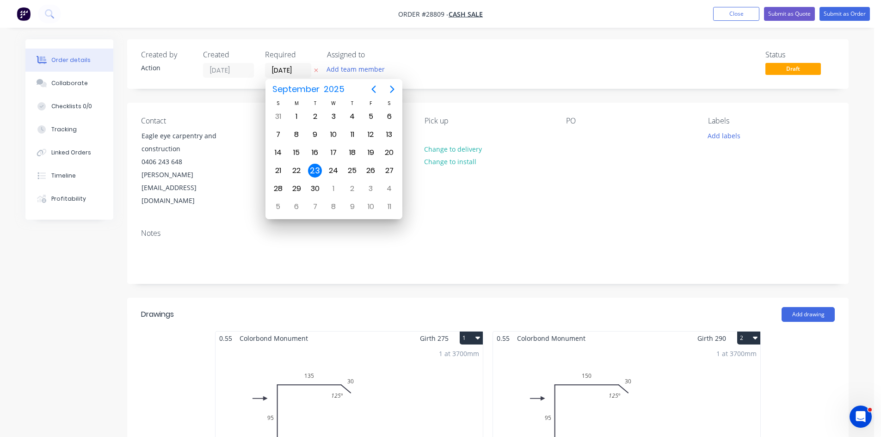
click at [532, 188] on div "Contact Eagle eye carpentry and construction 0406 243 648 nathan_bradney@live.c…" at bounding box center [488, 162] width 722 height 119
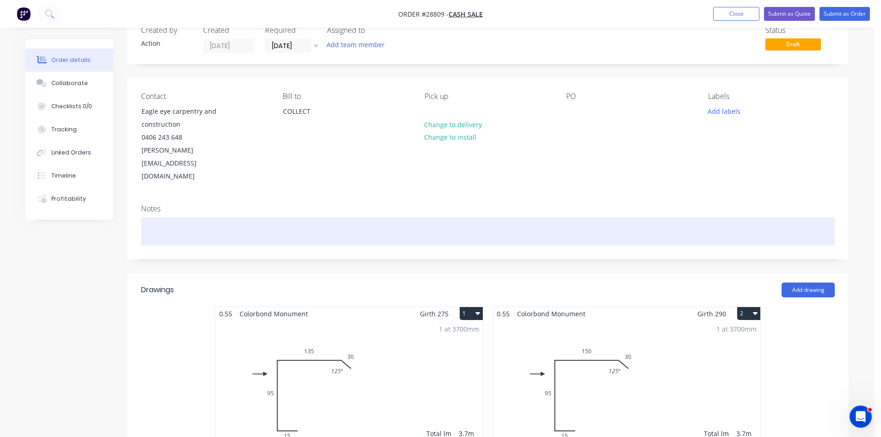
scroll to position [93, 0]
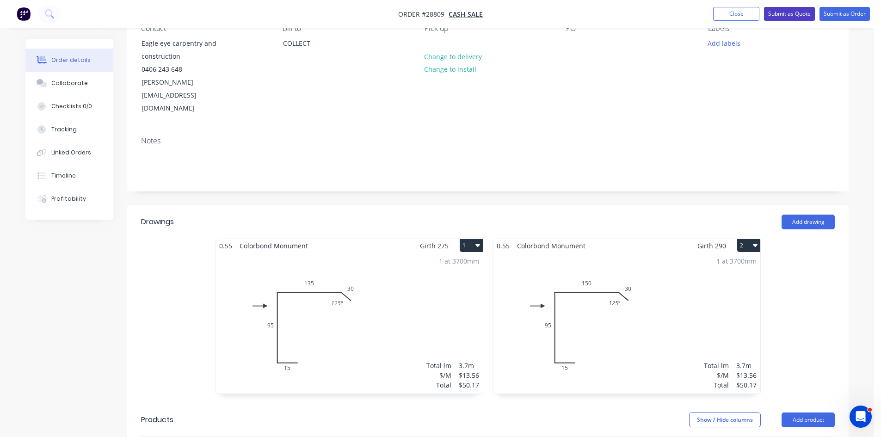
click at [791, 14] on button "Submit as Quote" at bounding box center [789, 14] width 51 height 14
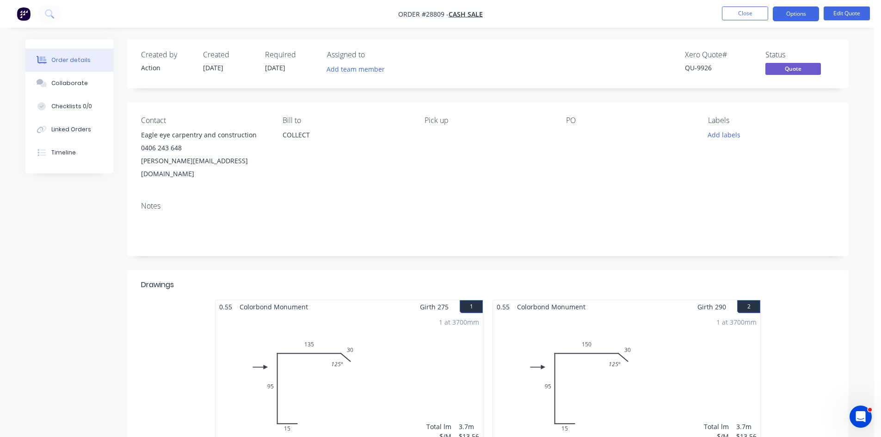
click at [791, 14] on button "Options" at bounding box center [796, 13] width 46 height 15
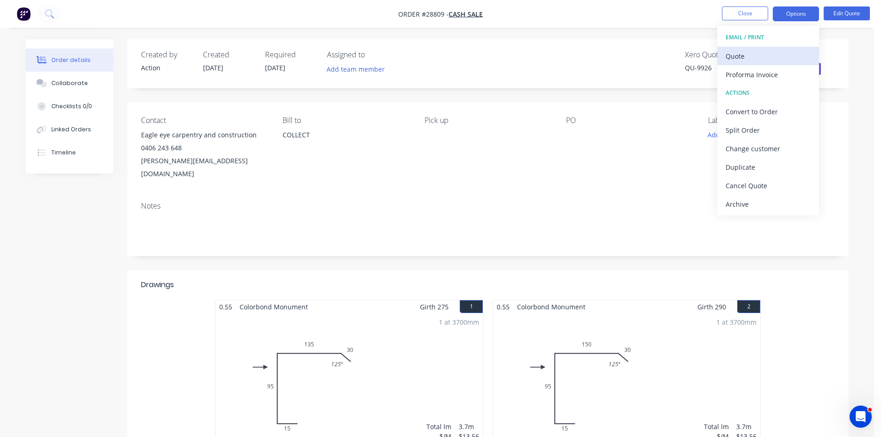
click at [749, 58] on div "Quote" at bounding box center [768, 56] width 85 height 13
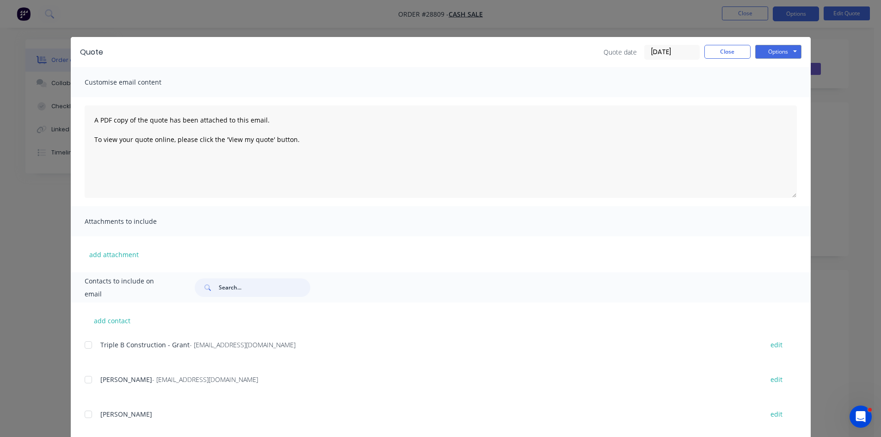
click at [246, 288] on input "text" at bounding box center [265, 288] width 92 height 19
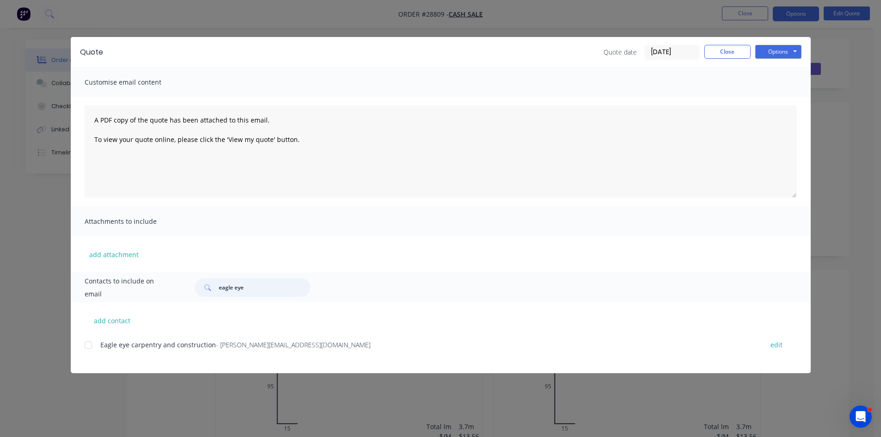
drag, startPoint x: 90, startPoint y: 339, endPoint x: 231, endPoint y: 319, distance: 142.0
click at [89, 339] on div at bounding box center [88, 345] width 19 height 19
type input "eagle eye"
click at [781, 58] on button "Options" at bounding box center [779, 52] width 46 height 14
click at [779, 93] on button "Email" at bounding box center [785, 98] width 59 height 15
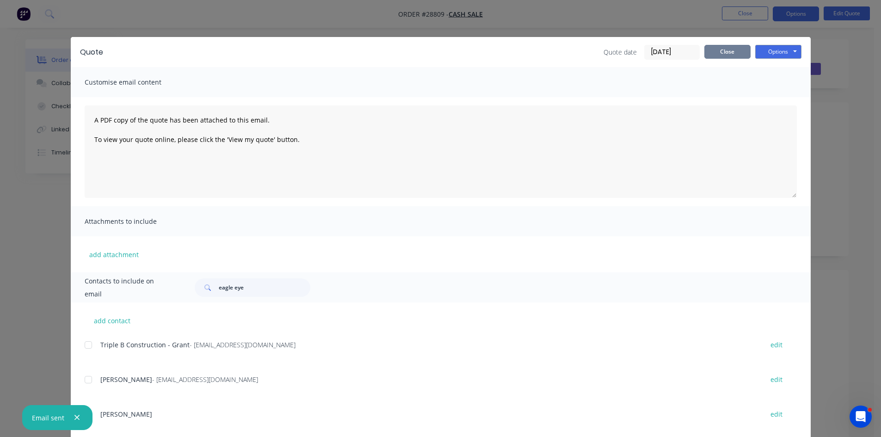
drag, startPoint x: 681, startPoint y: 48, endPoint x: 711, endPoint y: 52, distance: 30.8
click at [679, 48] on input "[DATE]" at bounding box center [672, 52] width 55 height 14
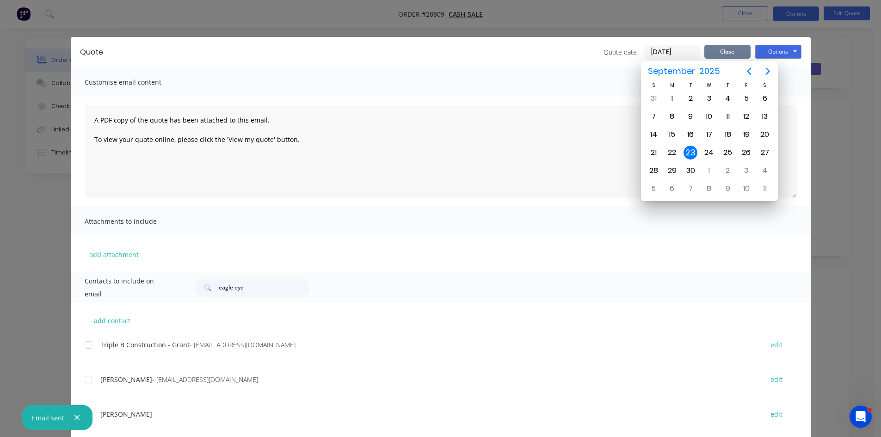
click at [712, 52] on button "Close" at bounding box center [728, 52] width 46 height 14
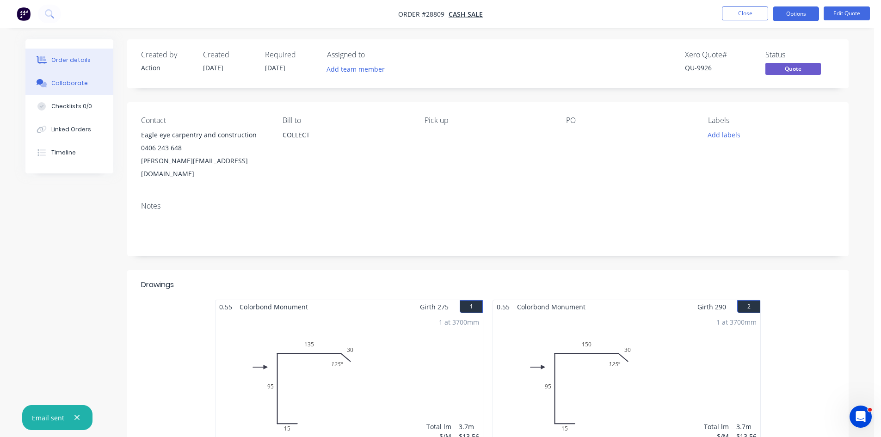
drag, startPoint x: 55, startPoint y: 75, endPoint x: 61, endPoint y: 75, distance: 5.6
click at [56, 75] on button "Collaborate" at bounding box center [69, 83] width 88 height 23
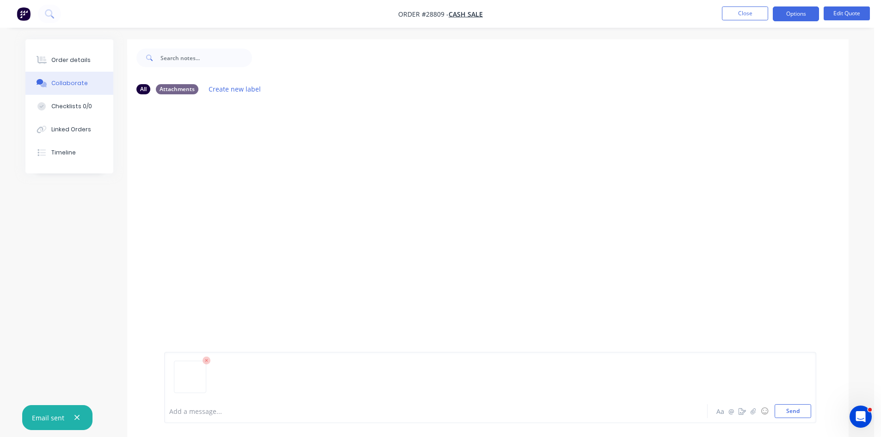
click at [793, 404] on div at bounding box center [490, 380] width 642 height 47
click at [793, 407] on button "Send" at bounding box center [793, 411] width 37 height 14
drag, startPoint x: 70, startPoint y: 65, endPoint x: 90, endPoint y: 64, distance: 19.9
click at [70, 64] on button "Order details" at bounding box center [69, 60] width 88 height 23
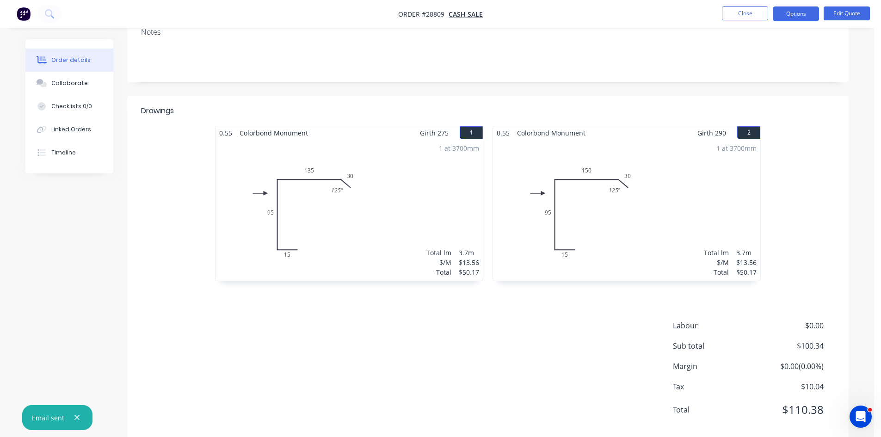
scroll to position [179, 0]
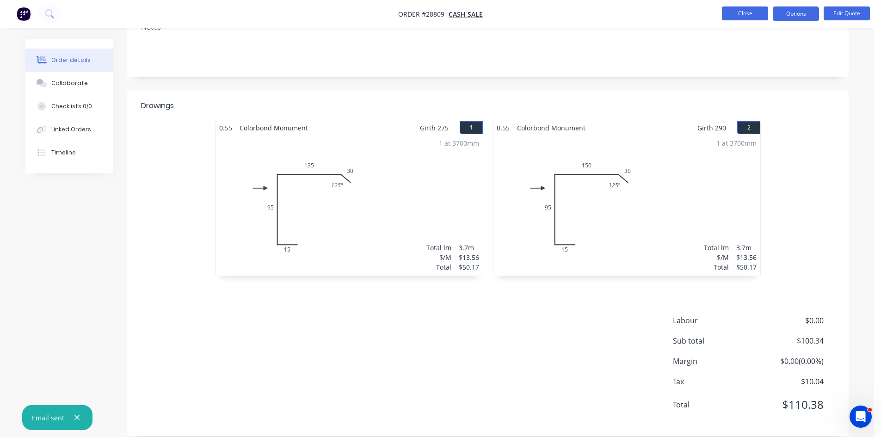
click at [727, 12] on button "Close" at bounding box center [745, 13] width 46 height 14
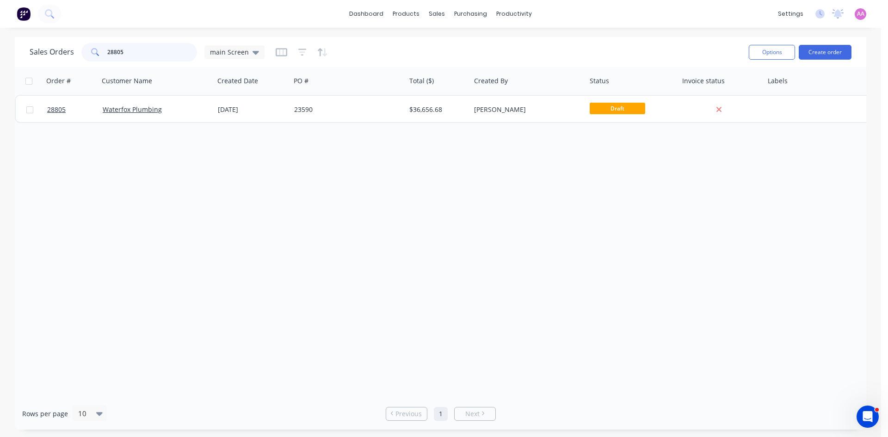
drag, startPoint x: 149, startPoint y: 50, endPoint x: 19, endPoint y: 51, distance: 130.0
click at [19, 51] on div "Sales Orders 28805 main Screen Options Create order" at bounding box center [441, 52] width 852 height 30
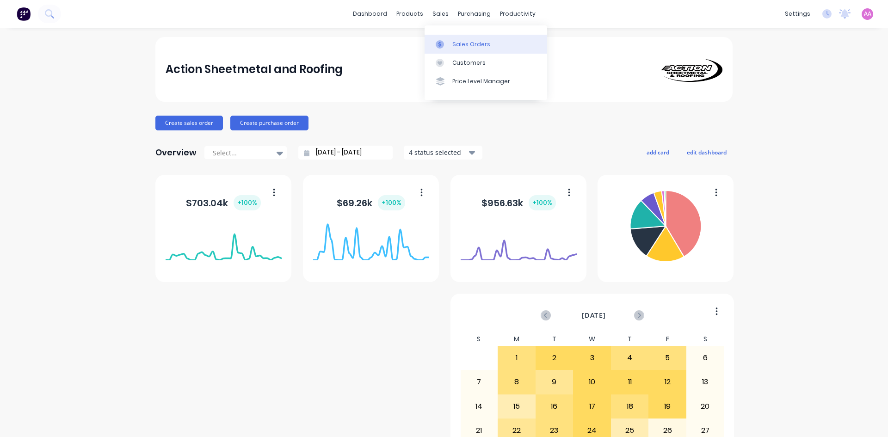
click at [461, 44] on div "Sales Orders" at bounding box center [471, 44] width 38 height 8
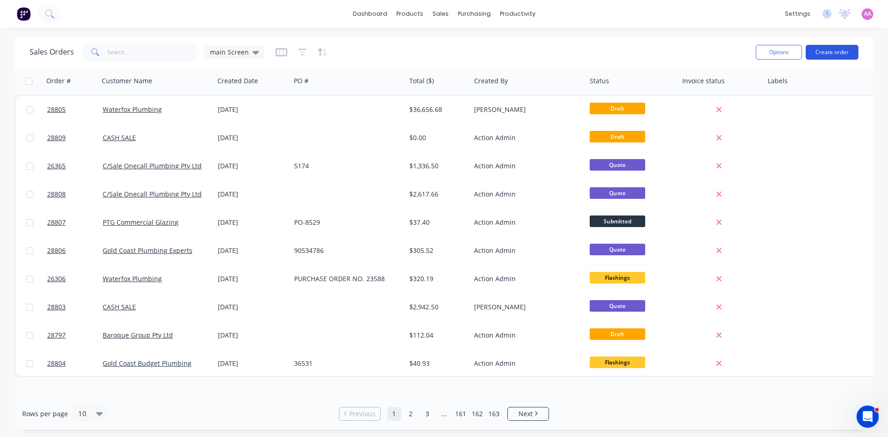
click at [829, 53] on button "Create order" at bounding box center [832, 52] width 53 height 15
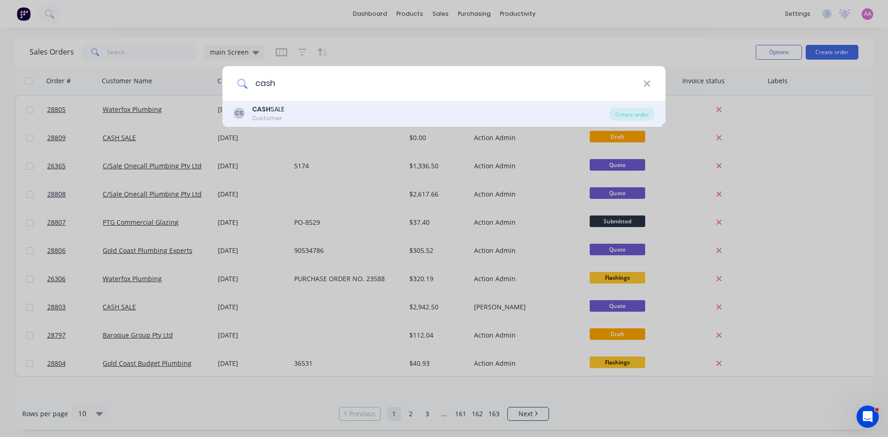
type input "cash"
click at [294, 108] on div "CS CASH SALE Customer" at bounding box center [422, 114] width 376 height 18
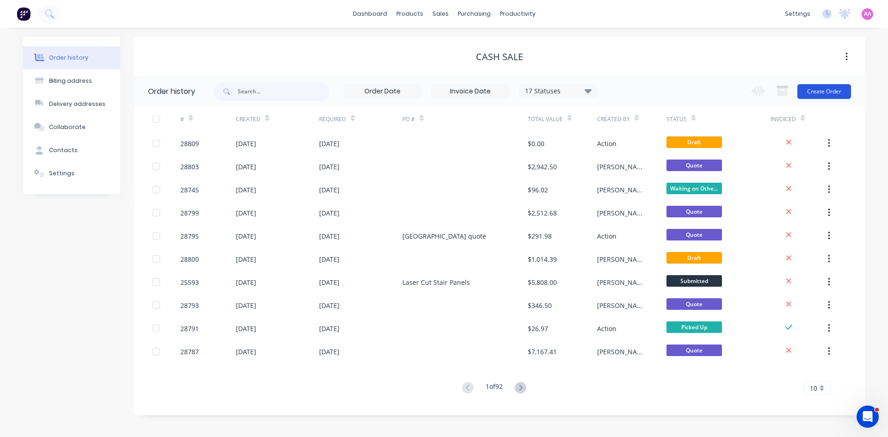
click at [810, 93] on button "Create Order" at bounding box center [825, 91] width 54 height 15
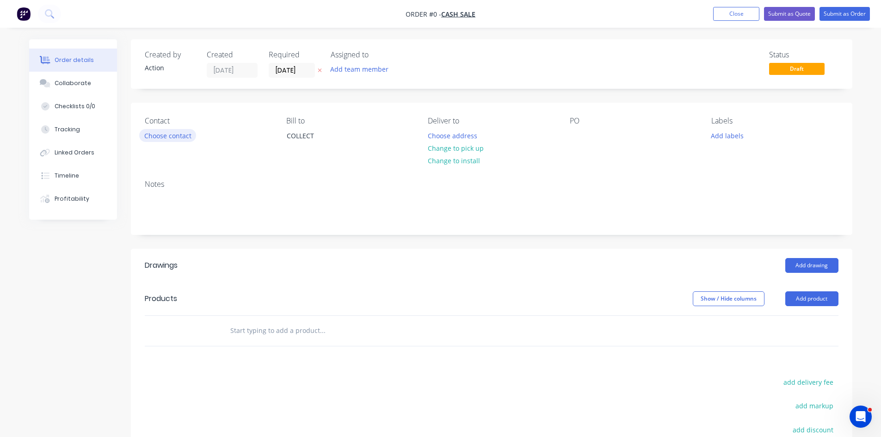
click at [185, 132] on button "Choose contact" at bounding box center [167, 135] width 57 height 12
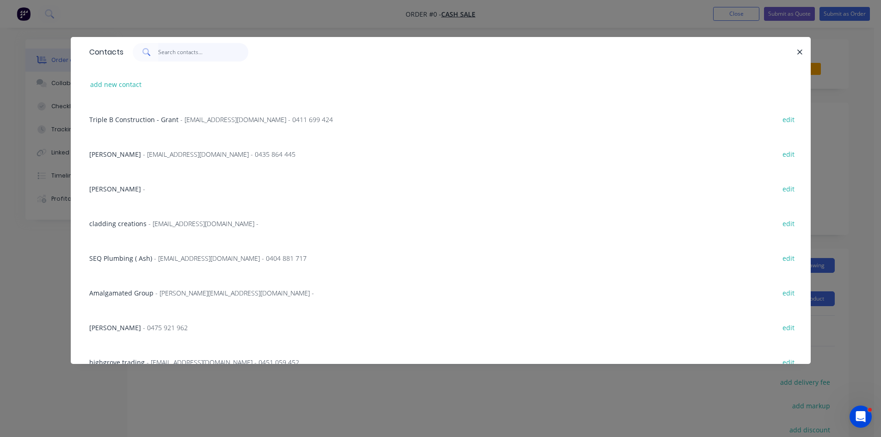
click at [173, 56] on input "text" at bounding box center [203, 52] width 90 height 19
type input "[PERSON_NAME]"
click at [187, 157] on span "- [PERSON_NAME][EMAIL_ADDRESS][DOMAIN_NAME] - 0419 630 570" at bounding box center [243, 154] width 201 height 9
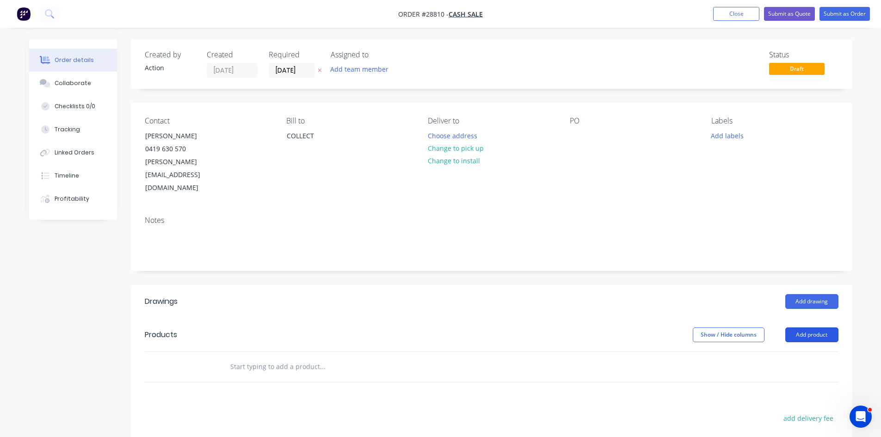
click at [806, 328] on button "Add product" at bounding box center [812, 335] width 53 height 15
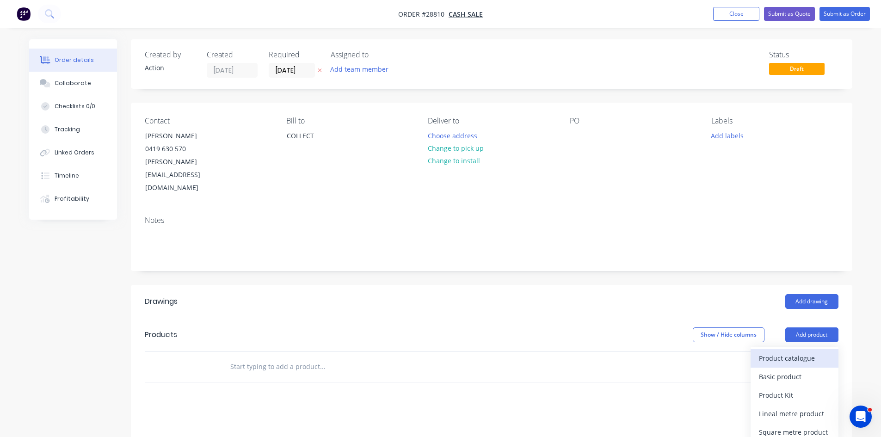
click at [768, 352] on div "Product catalogue" at bounding box center [794, 358] width 71 height 13
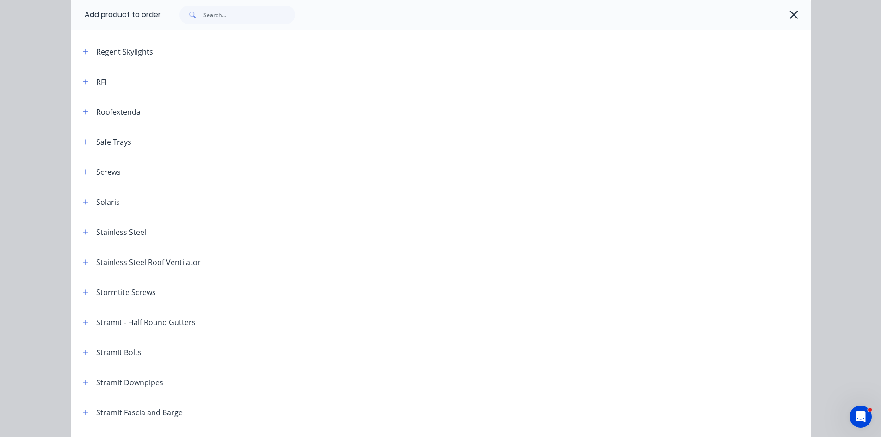
scroll to position [1203, 0]
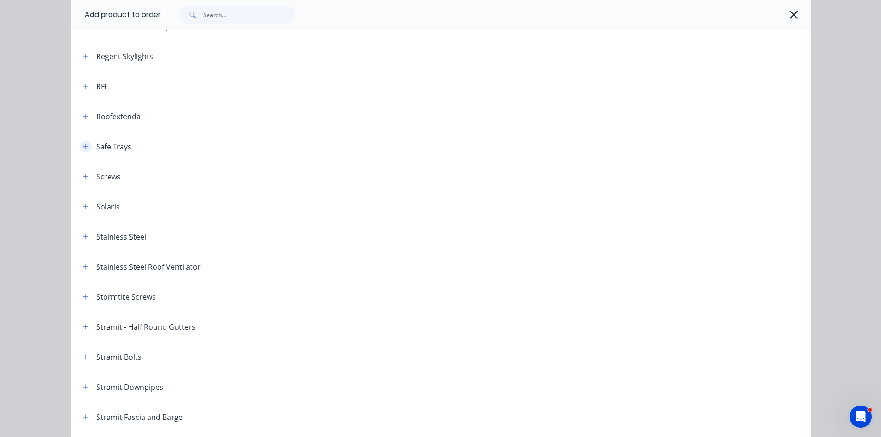
click at [83, 144] on icon "button" at bounding box center [86, 146] width 6 height 6
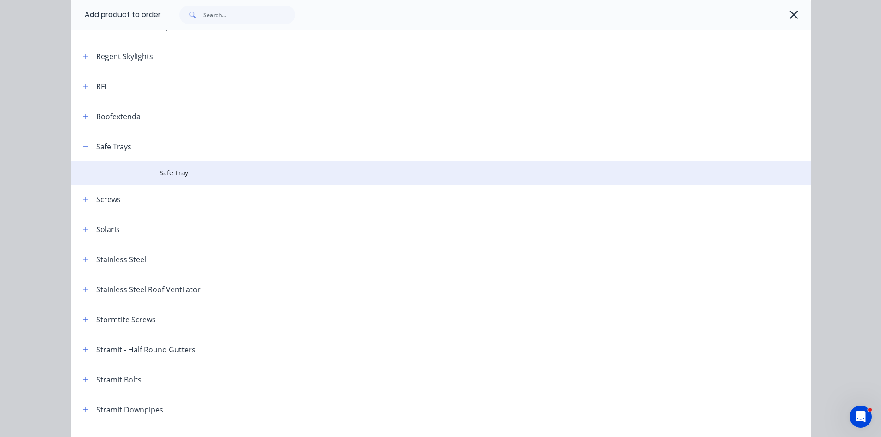
click at [164, 172] on span "Safe Tray" at bounding box center [420, 173] width 521 height 10
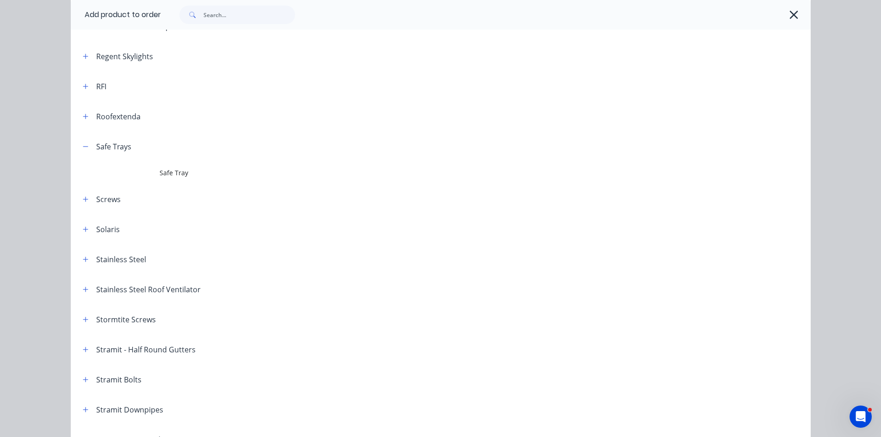
scroll to position [0, 0]
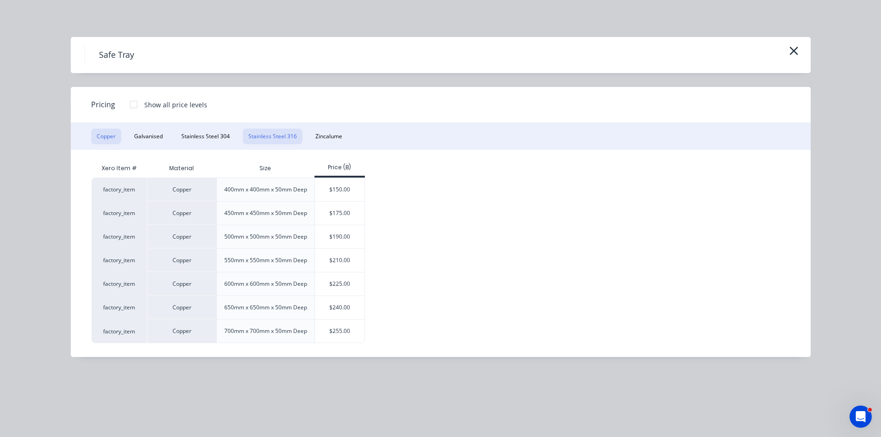
click at [270, 138] on button "Stainless Steel 316" at bounding box center [273, 137] width 60 height 16
click at [339, 248] on div "$97.45" at bounding box center [341, 236] width 52 height 23
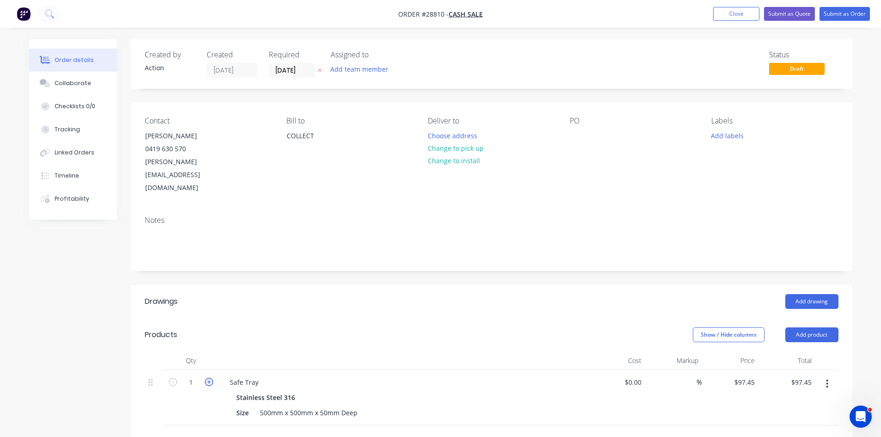
click at [210, 378] on icon "button" at bounding box center [209, 382] width 8 height 8
type input "2"
type input "$194.90"
click at [210, 378] on icon "button" at bounding box center [209, 382] width 8 height 8
type input "3"
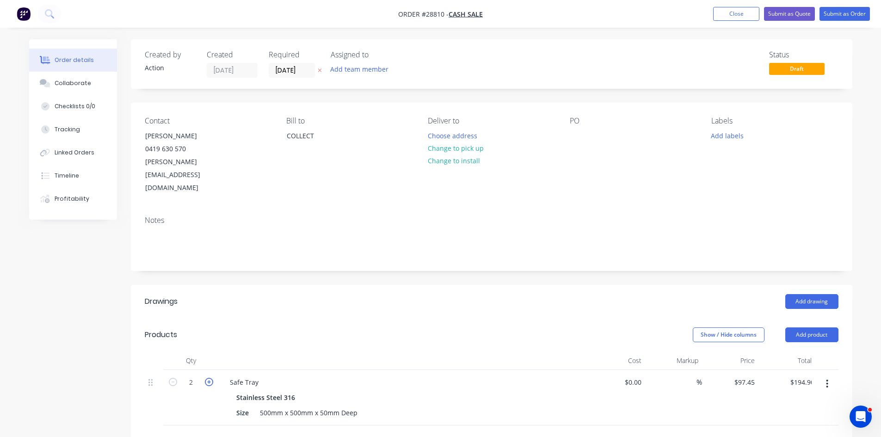
type input "$292.35"
click at [817, 328] on button "Add product" at bounding box center [812, 335] width 53 height 15
click at [785, 352] on div "Product catalogue" at bounding box center [794, 358] width 71 height 13
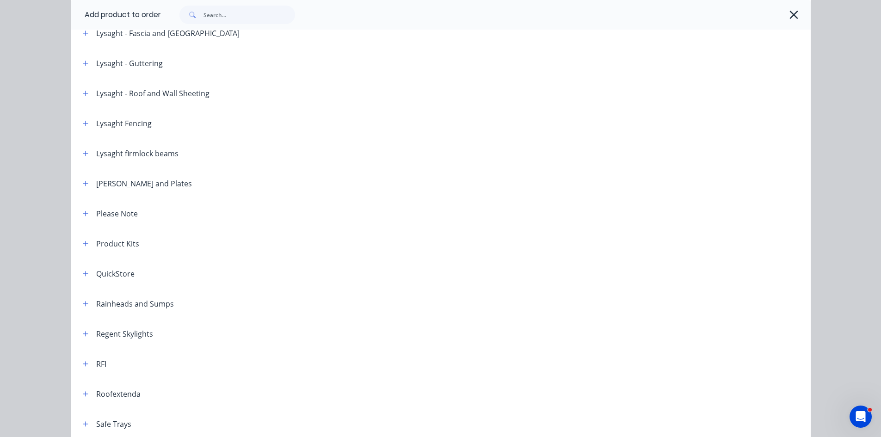
scroll to position [972, 0]
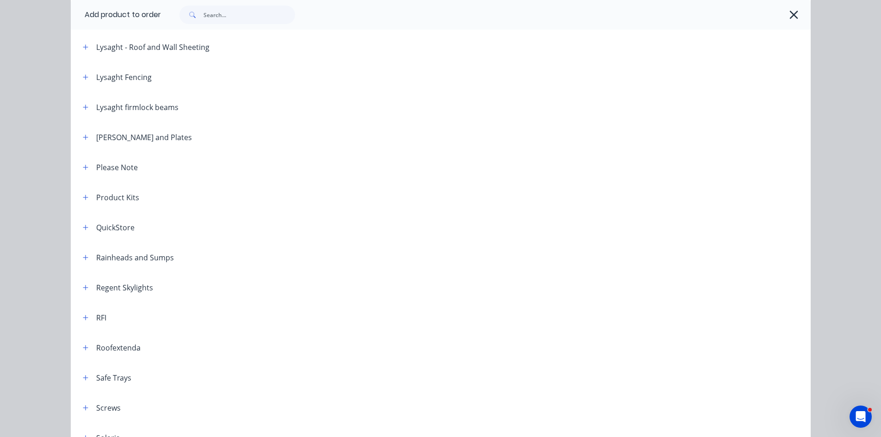
drag, startPoint x: 79, startPoint y: 378, endPoint x: 130, endPoint y: 370, distance: 52.4
click at [80, 377] on button "button" at bounding box center [86, 378] width 12 height 12
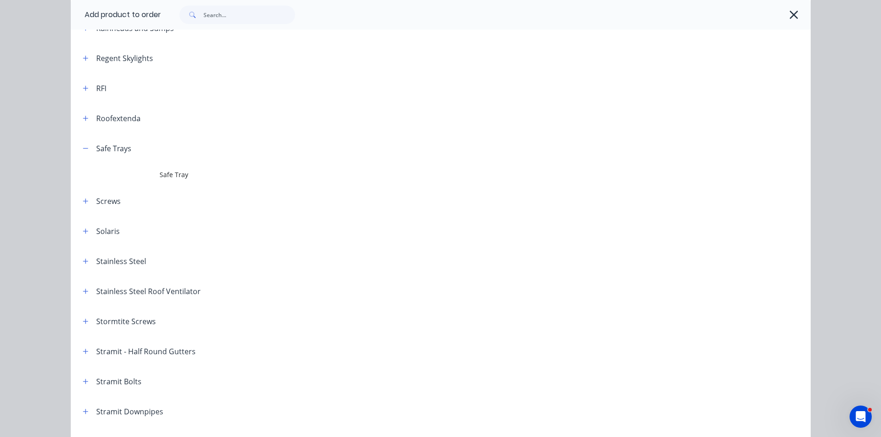
scroll to position [1203, 0]
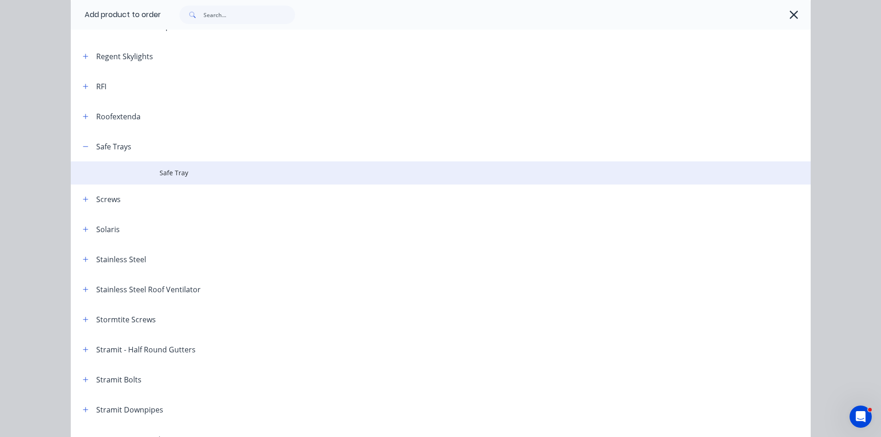
click at [169, 174] on span "Safe Tray" at bounding box center [420, 173] width 521 height 10
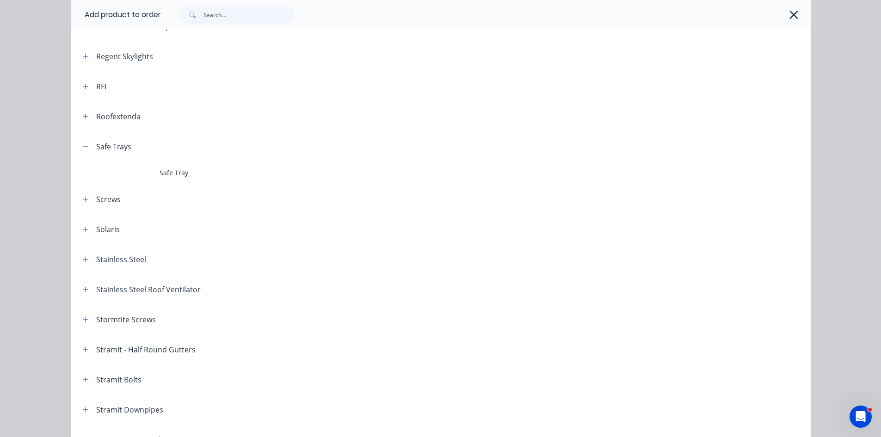
scroll to position [0, 0]
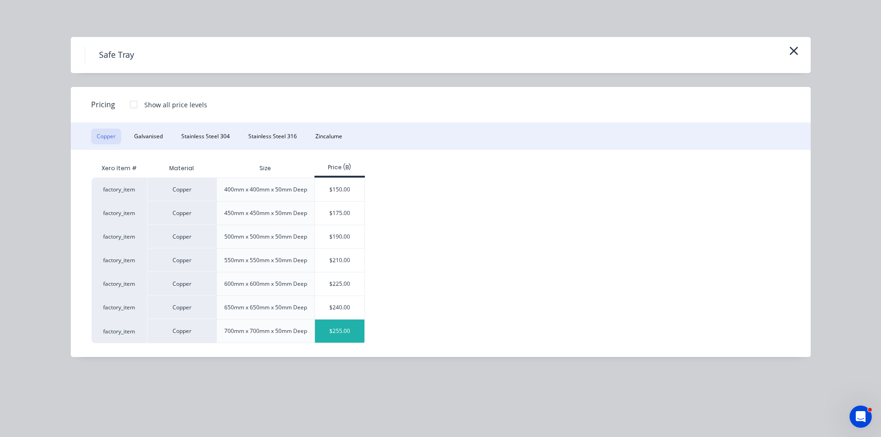
click at [334, 343] on div "$255.00" at bounding box center [340, 331] width 50 height 23
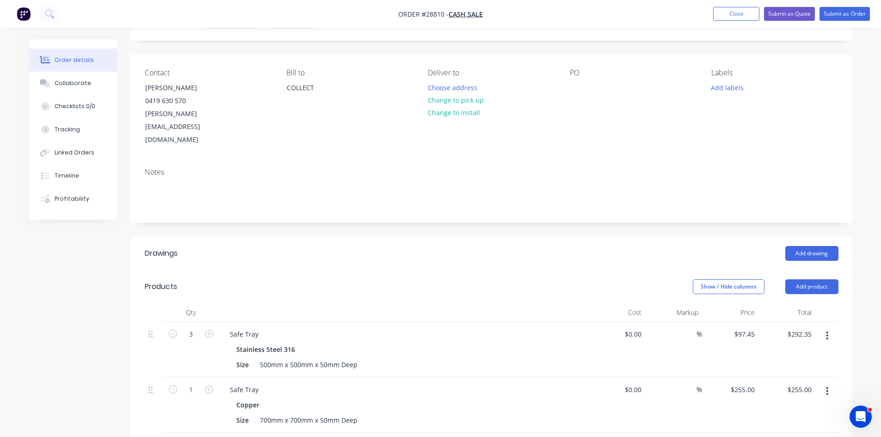
scroll to position [139, 0]
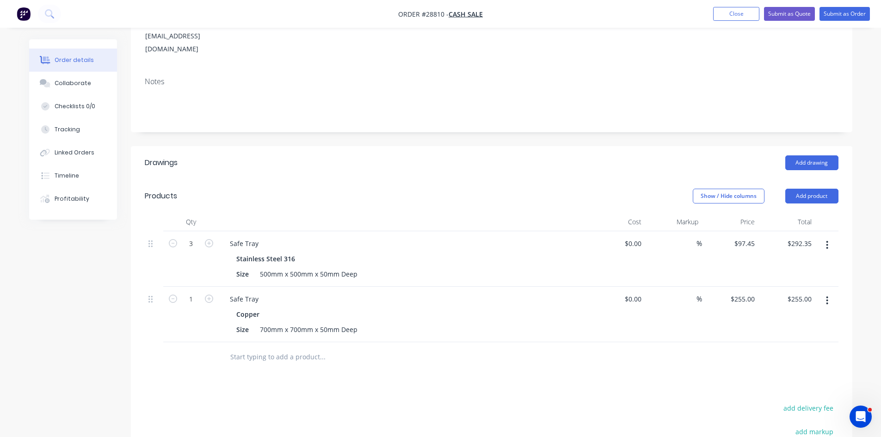
click at [833, 292] on button "button" at bounding box center [828, 300] width 22 height 17
click at [771, 318] on div "Edit" at bounding box center [794, 324] width 71 height 13
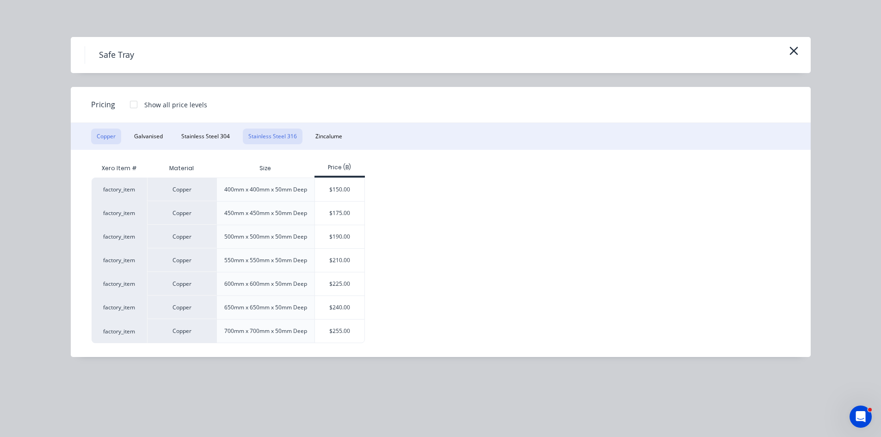
click at [259, 137] on button "Stainless Steel 316" at bounding box center [273, 137] width 60 height 16
click at [330, 343] on div "$134.20" at bounding box center [341, 331] width 52 height 23
type input "$134.20"
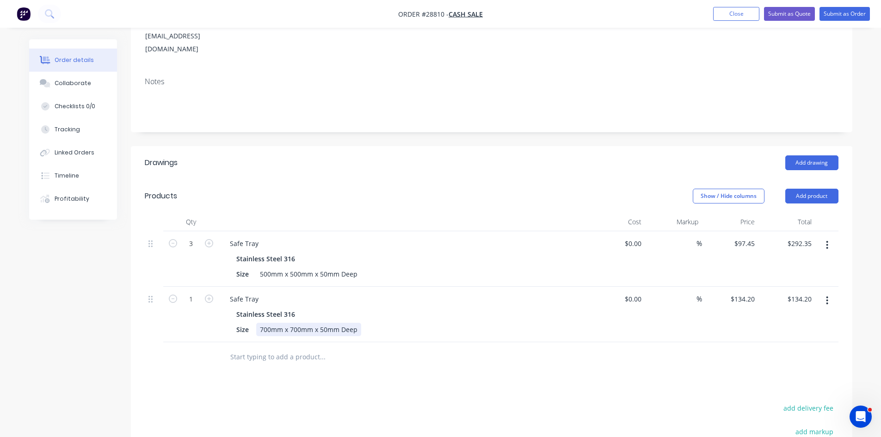
click at [269, 323] on div "700mm x 700mm x 50mm Deep" at bounding box center [308, 329] width 105 height 13
click at [295, 323] on div "500mm x 700mm x 50mm Deep" at bounding box center [308, 329] width 105 height 13
click at [353, 353] on div "Drawings Add drawing Products Show / Hide columns Add product Qty Cost Markup P…" at bounding box center [492, 370] width 722 height 448
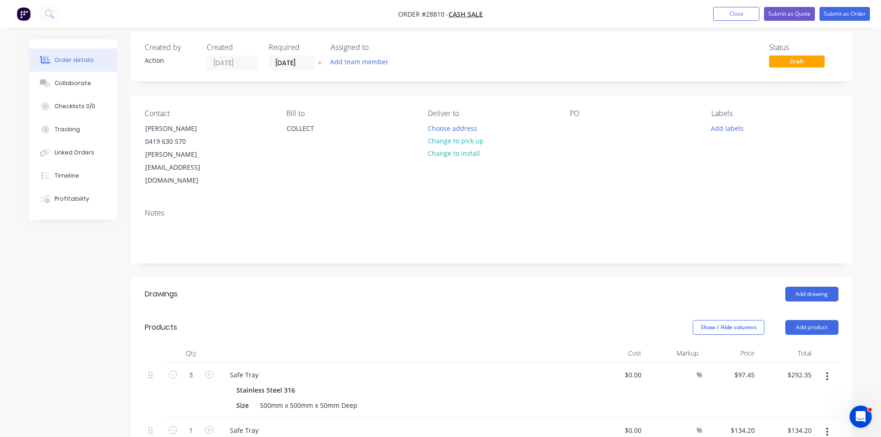
scroll to position [0, 0]
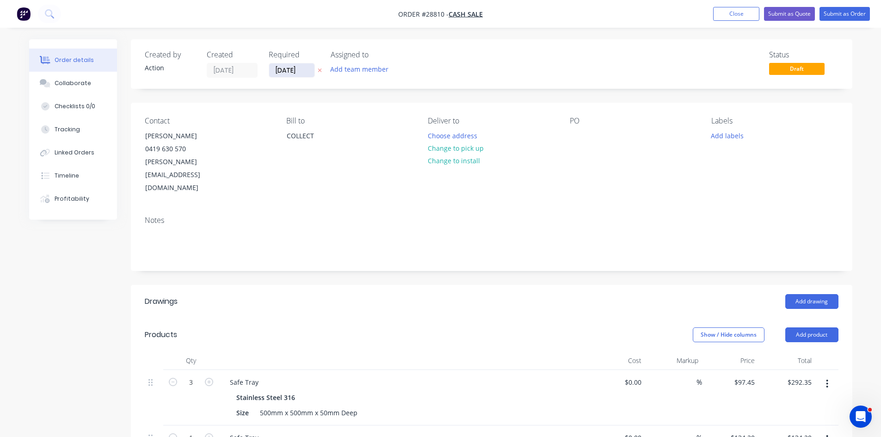
click at [278, 72] on input "[DATE]" at bounding box center [291, 70] width 45 height 14
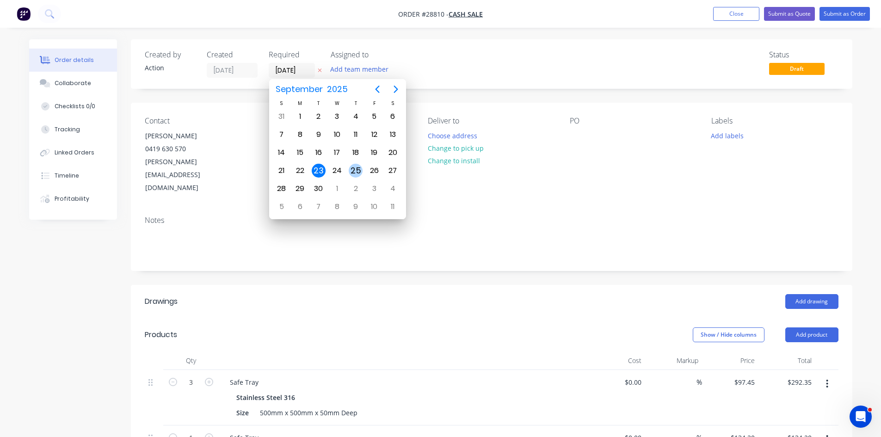
click at [353, 173] on div "25" at bounding box center [356, 171] width 14 height 14
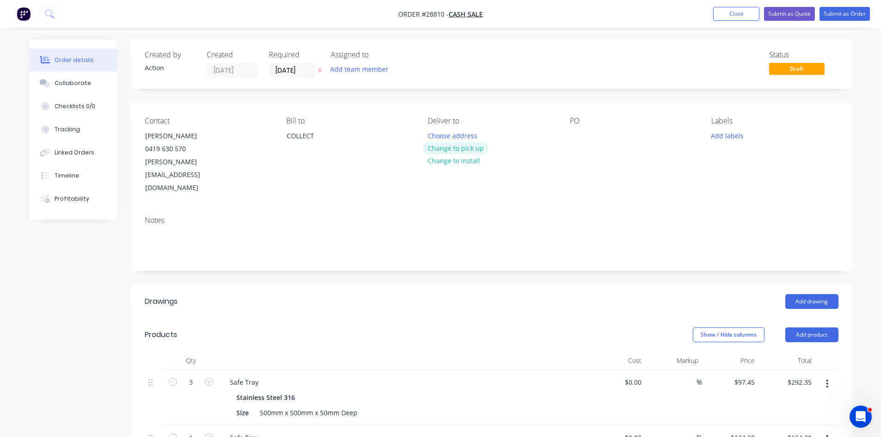
click at [461, 146] on button "Change to pick up" at bounding box center [456, 148] width 66 height 12
click at [303, 72] on input "[DATE]" at bounding box center [291, 70] width 45 height 14
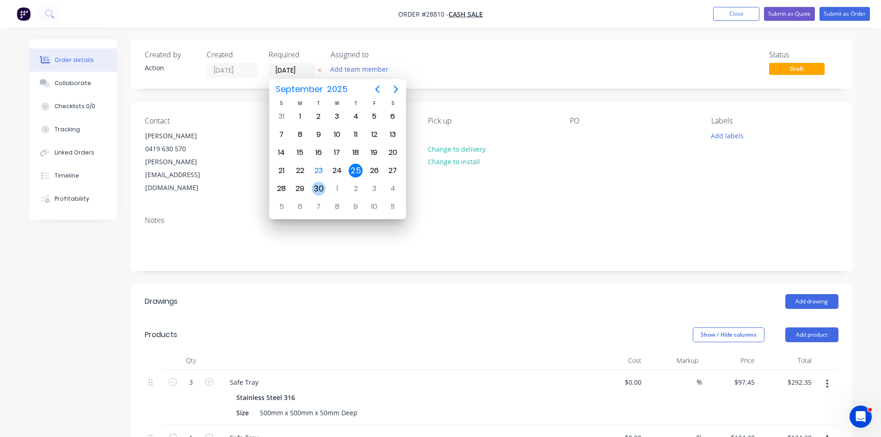
click at [317, 190] on div "30" at bounding box center [319, 189] width 14 height 14
type input "[DATE]"
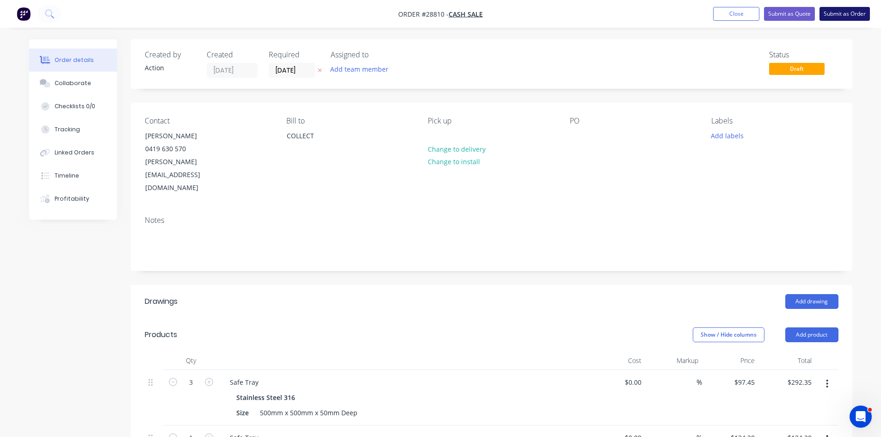
click at [830, 15] on button "Submit as Order" at bounding box center [845, 14] width 50 height 14
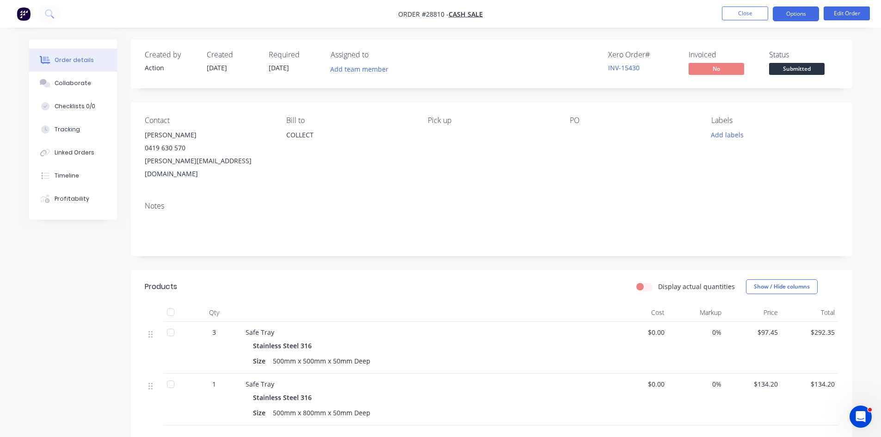
click at [786, 15] on button "Options" at bounding box center [796, 13] width 46 height 15
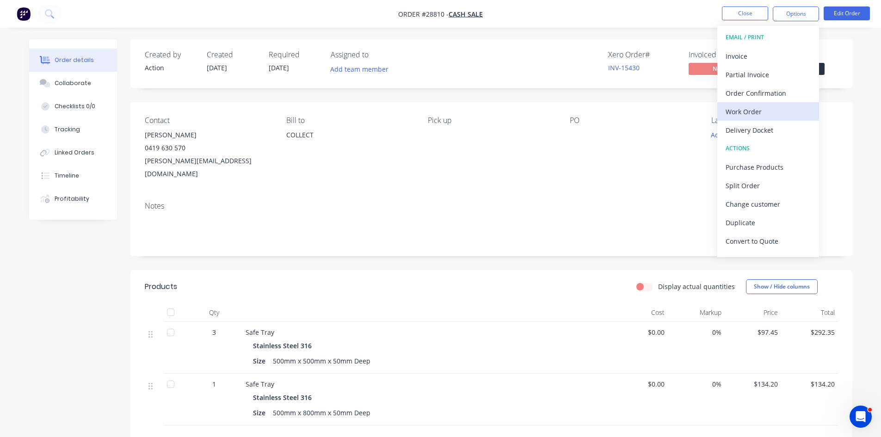
click at [743, 107] on div "Work Order" at bounding box center [768, 111] width 85 height 13
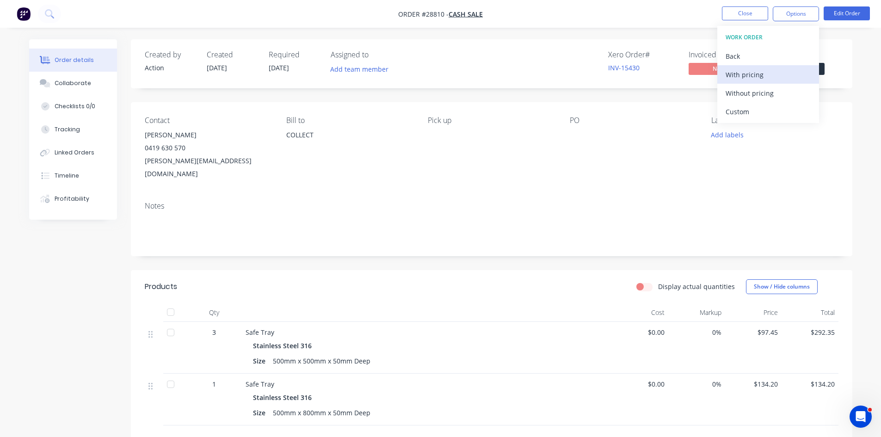
click at [737, 79] on div "With pricing" at bounding box center [768, 74] width 85 height 13
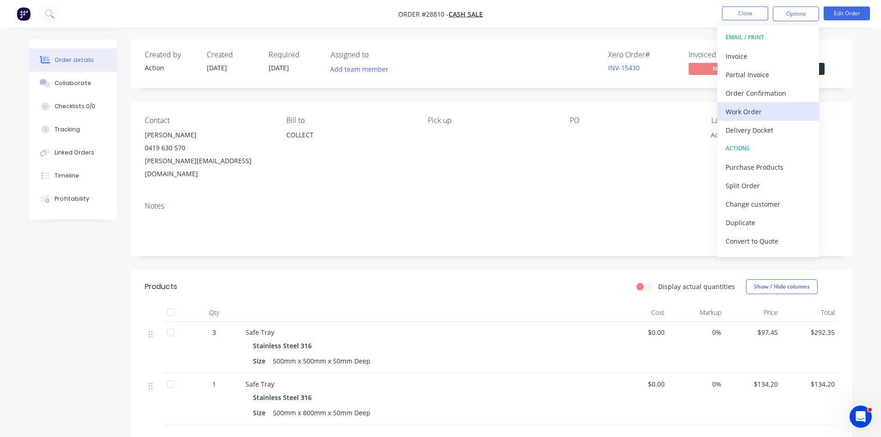
click at [752, 115] on div "Work Order" at bounding box center [768, 111] width 85 height 13
click at [753, 94] on div "Without pricing" at bounding box center [768, 93] width 85 height 13
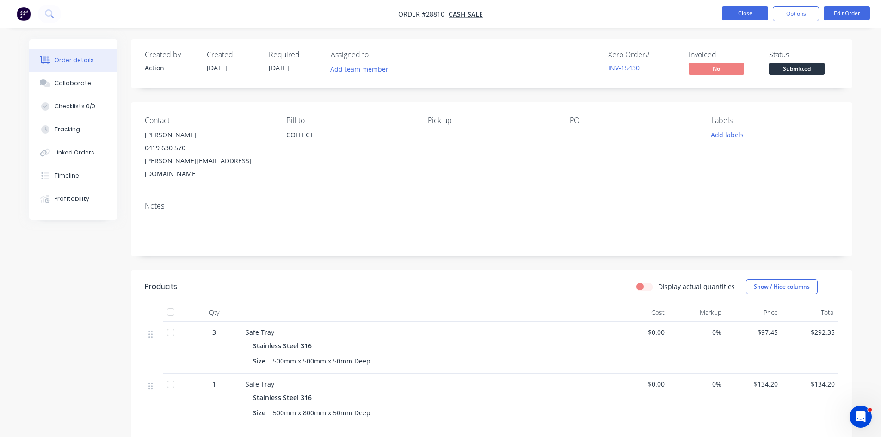
click at [728, 12] on button "Close" at bounding box center [745, 13] width 46 height 14
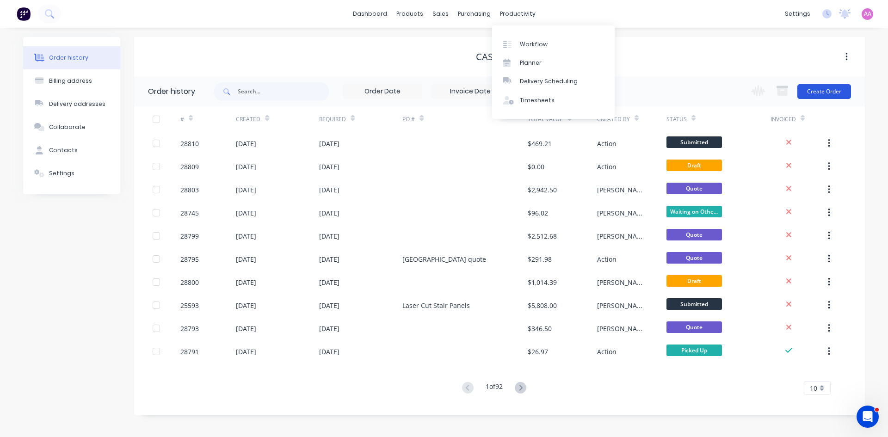
click at [830, 95] on button "Create Order" at bounding box center [825, 91] width 54 height 15
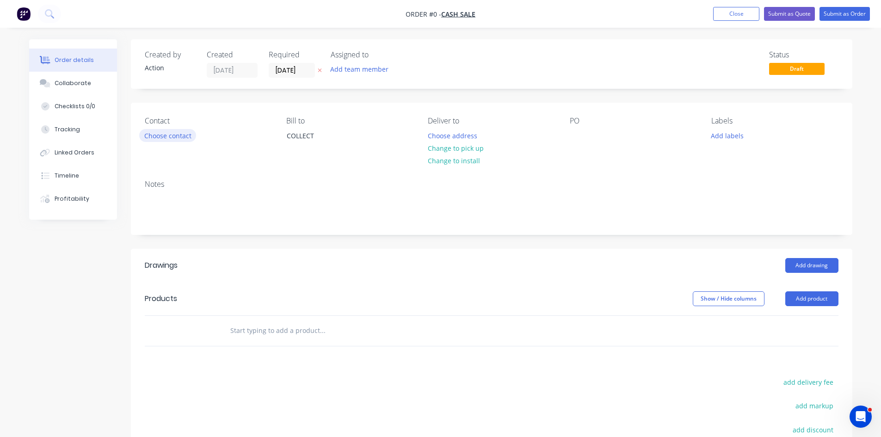
click at [175, 131] on button "Choose contact" at bounding box center [167, 135] width 57 height 12
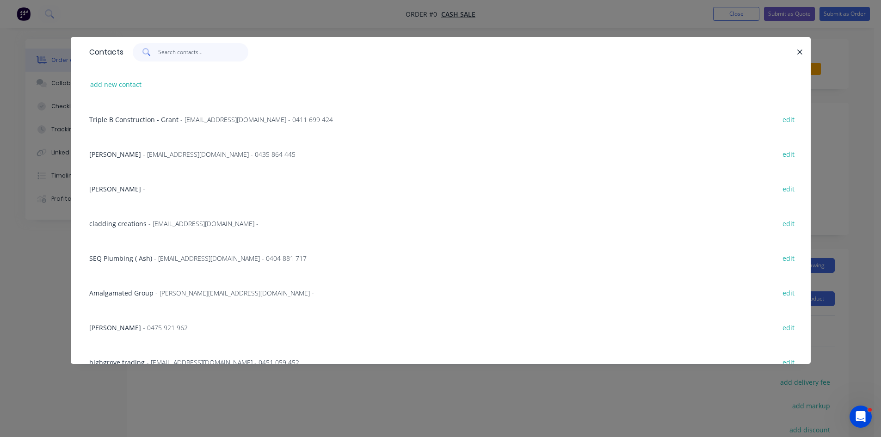
click at [198, 53] on input "text" at bounding box center [203, 52] width 90 height 19
click at [796, 54] on button "button" at bounding box center [801, 52] width 12 height 12
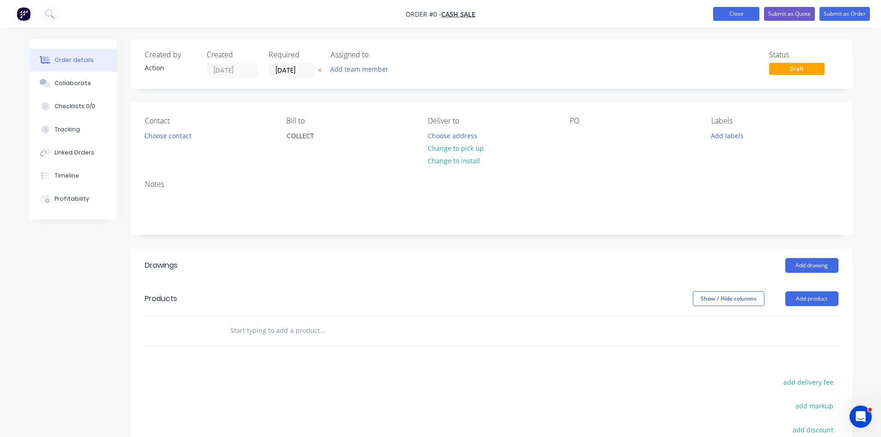
click at [730, 14] on button "Close" at bounding box center [736, 14] width 46 height 14
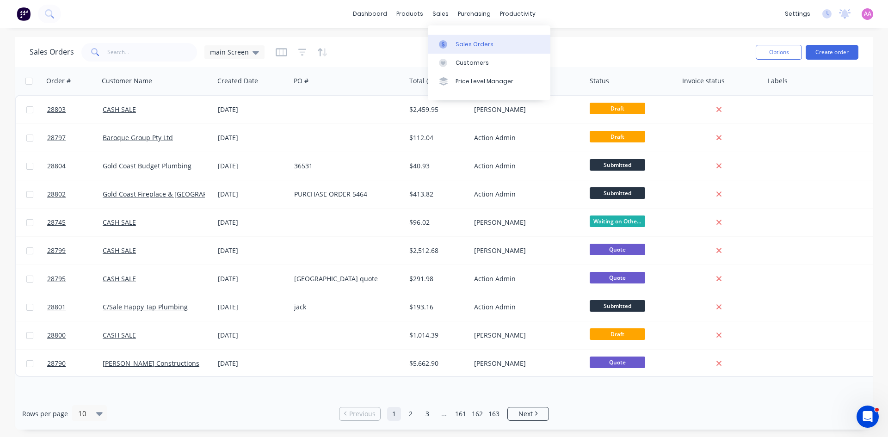
click at [478, 47] on div "Sales Orders" at bounding box center [475, 44] width 38 height 8
click at [119, 51] on input "text" at bounding box center [152, 52] width 90 height 19
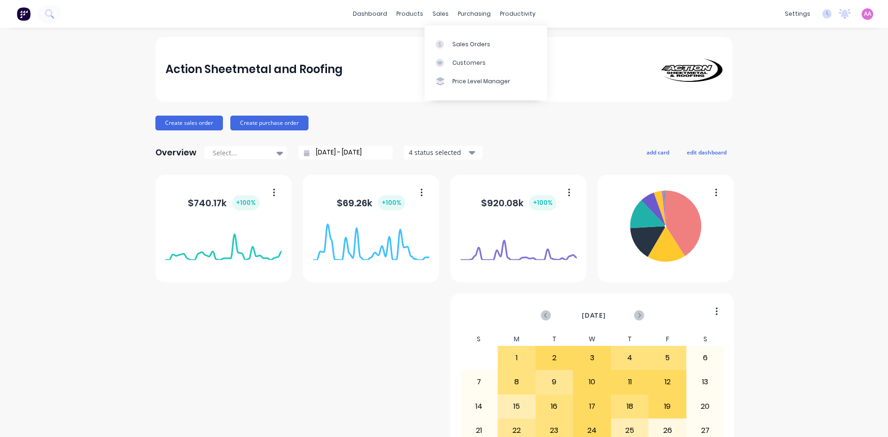
click at [458, 46] on div "Sales Orders" at bounding box center [471, 44] width 38 height 8
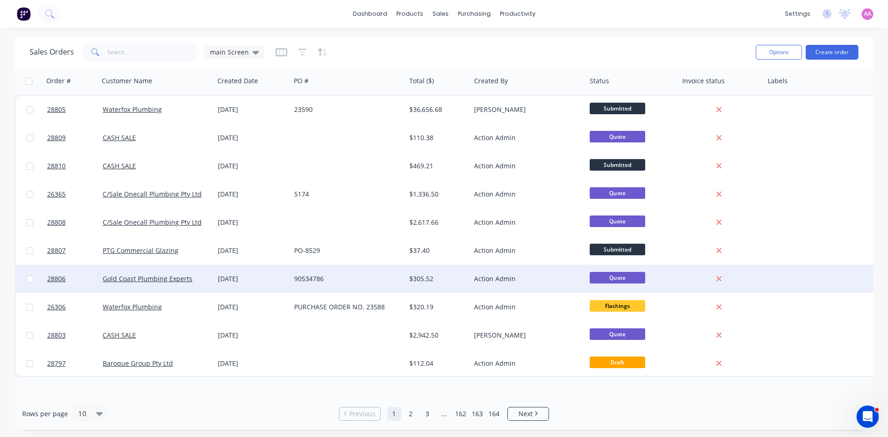
click at [210, 280] on div "Gold Coast Plumbing Experts" at bounding box center [157, 278] width 108 height 9
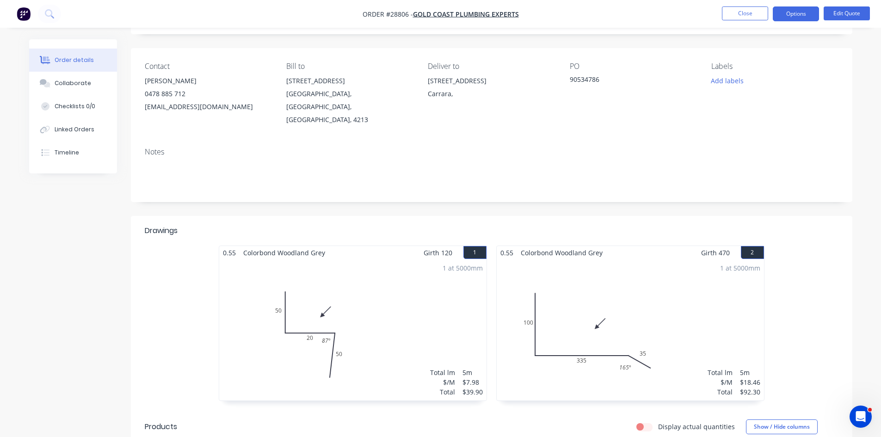
scroll to position [139, 0]
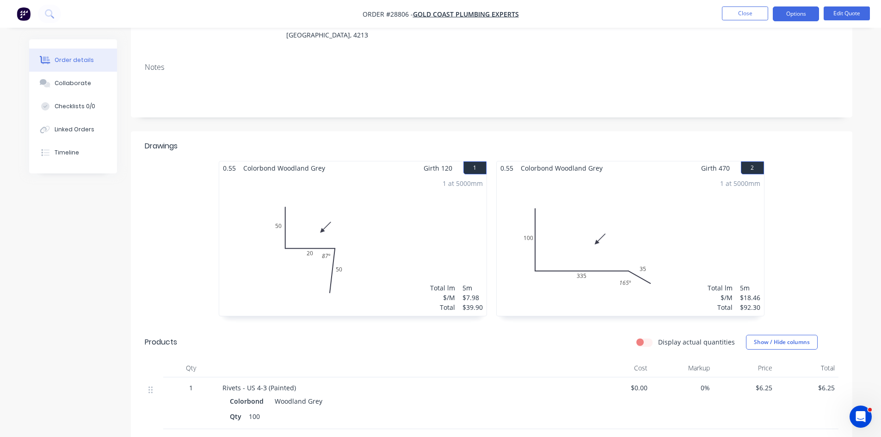
click at [628, 200] on div "1 at 5000mm Total lm $/M Total 5m $18.46 $92.30" at bounding box center [630, 245] width 267 height 141
click at [841, 18] on button "Edit Quote" at bounding box center [847, 13] width 46 height 14
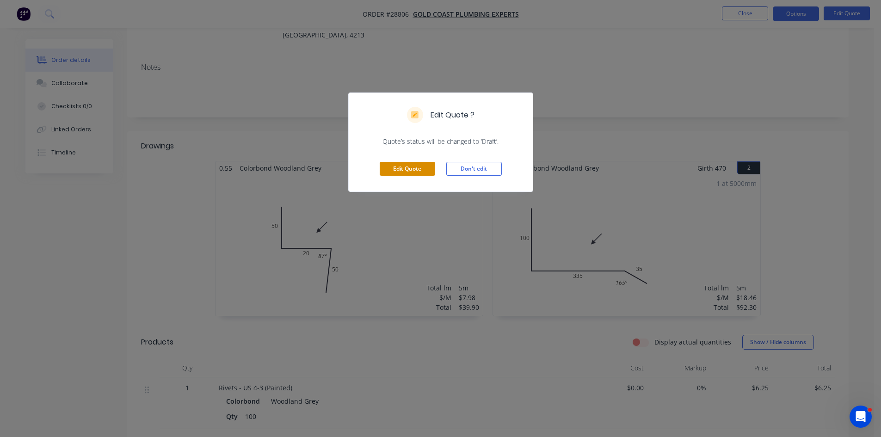
click at [383, 165] on button "Edit Quote" at bounding box center [408, 169] width 56 height 14
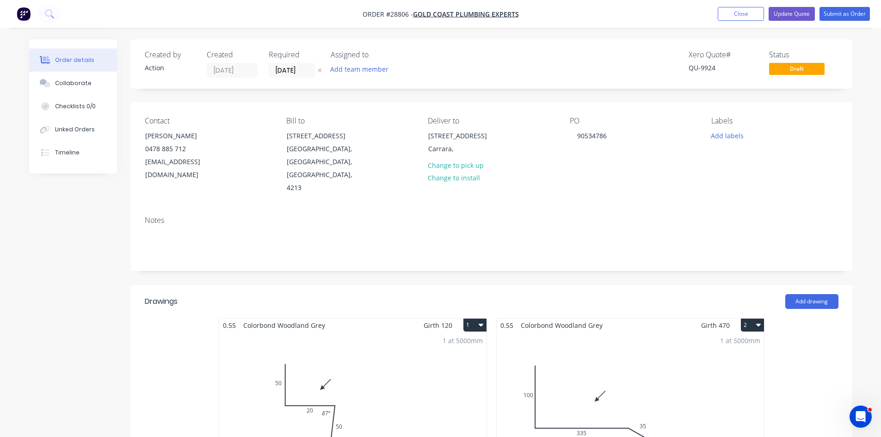
click at [704, 343] on div "1 at 5000mm Total lm $/M Total 5m $18.46 $92.30" at bounding box center [630, 402] width 267 height 141
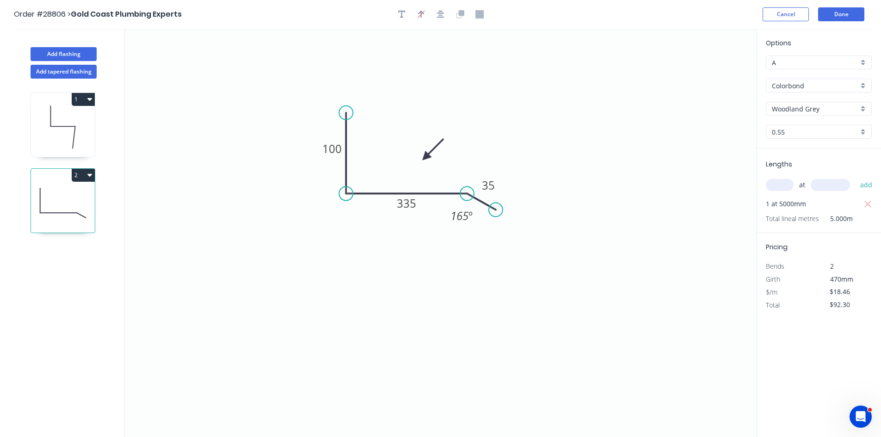
click at [788, 187] on input "text" at bounding box center [780, 185] width 28 height 12
type input "1"
type input "2000"
click at [856, 177] on button "add" at bounding box center [867, 185] width 22 height 16
click at [865, 186] on button "add" at bounding box center [867, 185] width 22 height 16
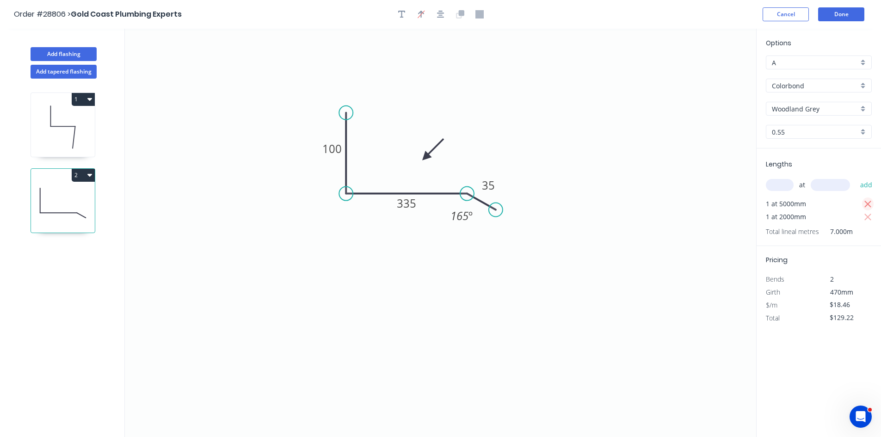
click at [871, 202] on icon "button" at bounding box center [868, 204] width 7 height 7
type input "$36.92"
click at [852, 16] on button "Done" at bounding box center [841, 14] width 46 height 14
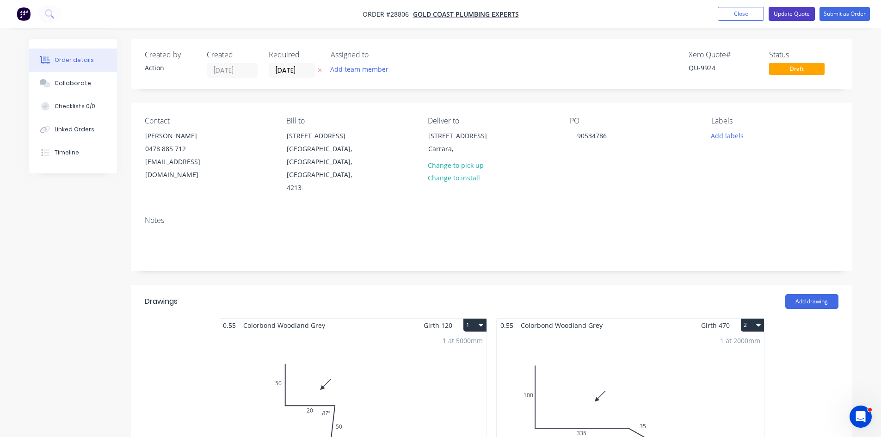
click at [784, 13] on button "Update Quote" at bounding box center [792, 14] width 46 height 14
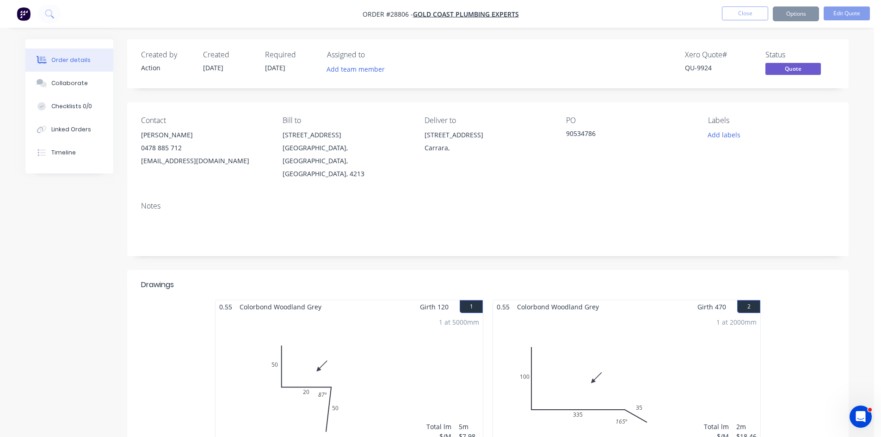
click at [796, 11] on div "Sending to your accounting package... Loading... This may take a few moments. P…" at bounding box center [440, 218] width 881 height 437
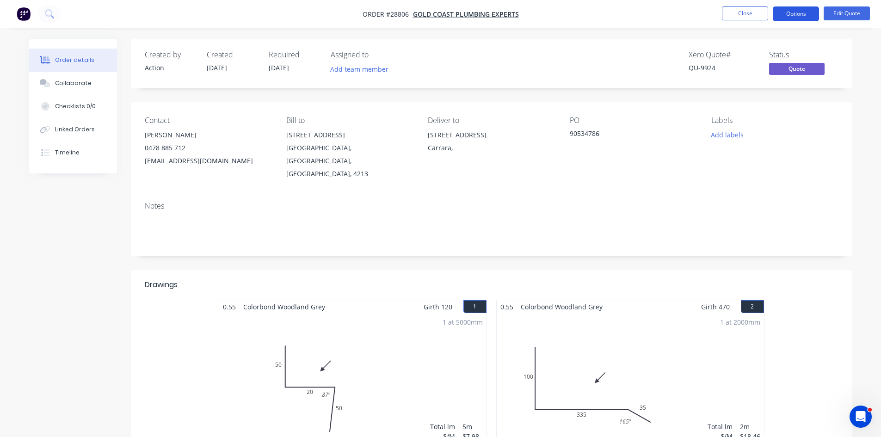
click at [793, 13] on button "Options" at bounding box center [796, 13] width 46 height 15
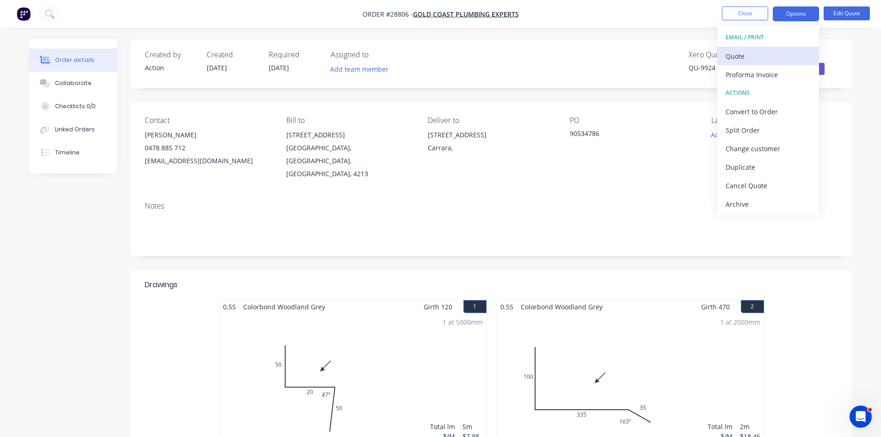
click at [750, 56] on div "Quote" at bounding box center [768, 56] width 85 height 13
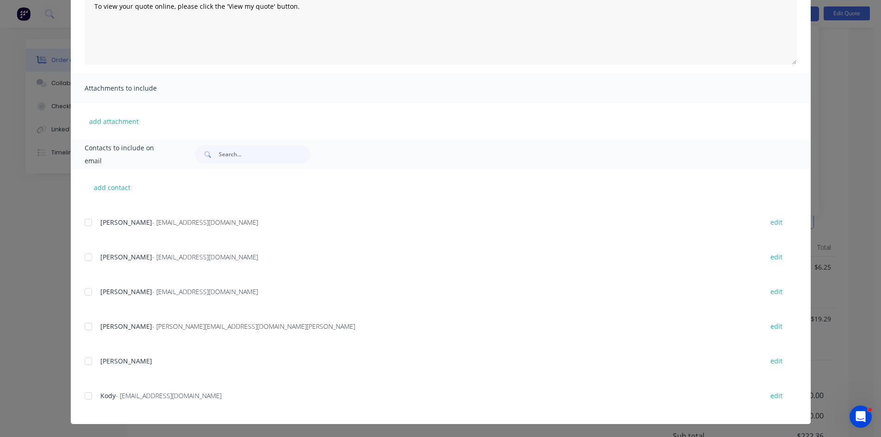
scroll to position [278, 0]
click at [86, 398] on div at bounding box center [88, 396] width 19 height 19
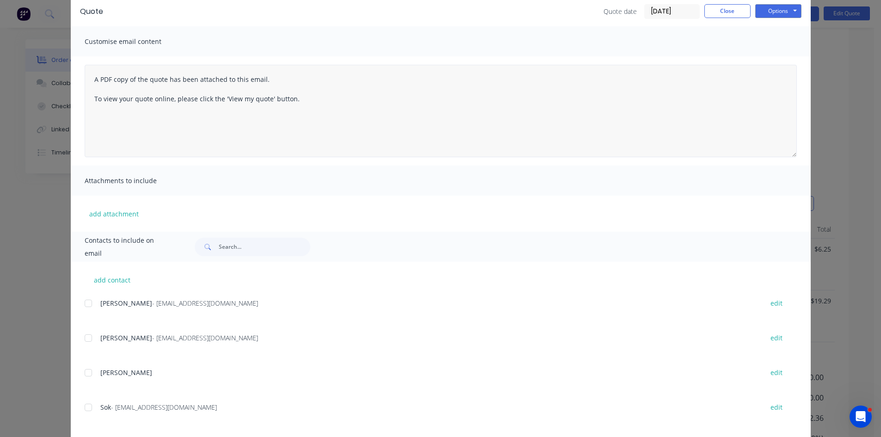
scroll to position [0, 0]
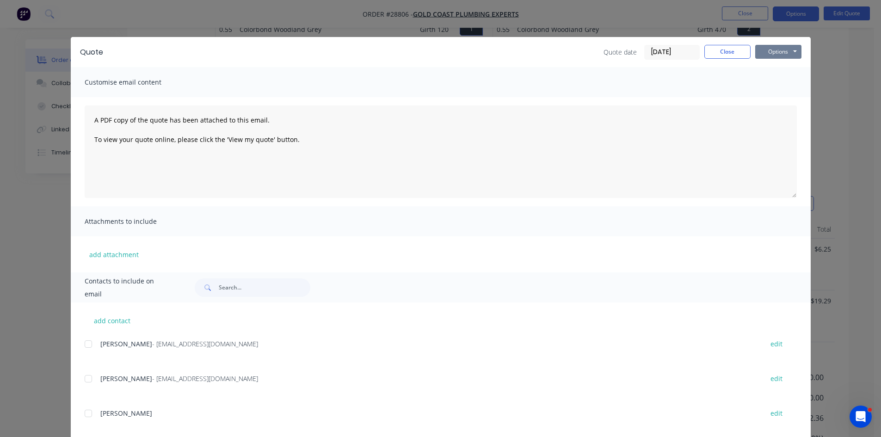
click at [782, 57] on button "Options" at bounding box center [779, 52] width 46 height 14
click at [764, 98] on button "Email" at bounding box center [785, 98] width 59 height 15
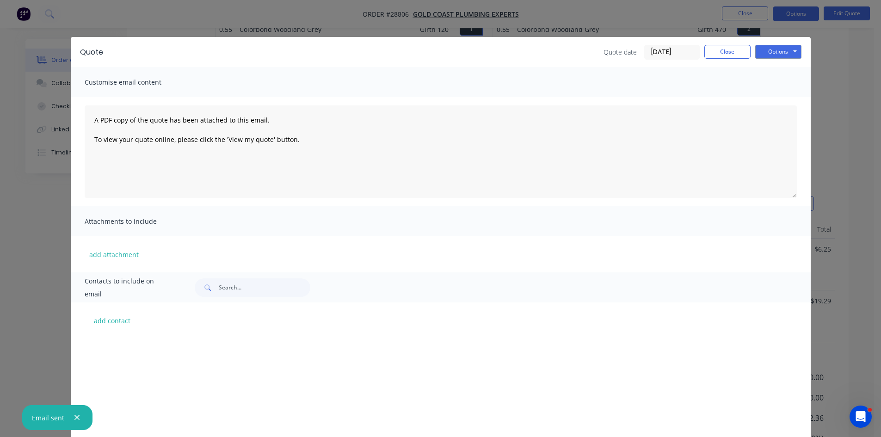
scroll to position [452, 0]
